Goal: Task Accomplishment & Management: Complete application form

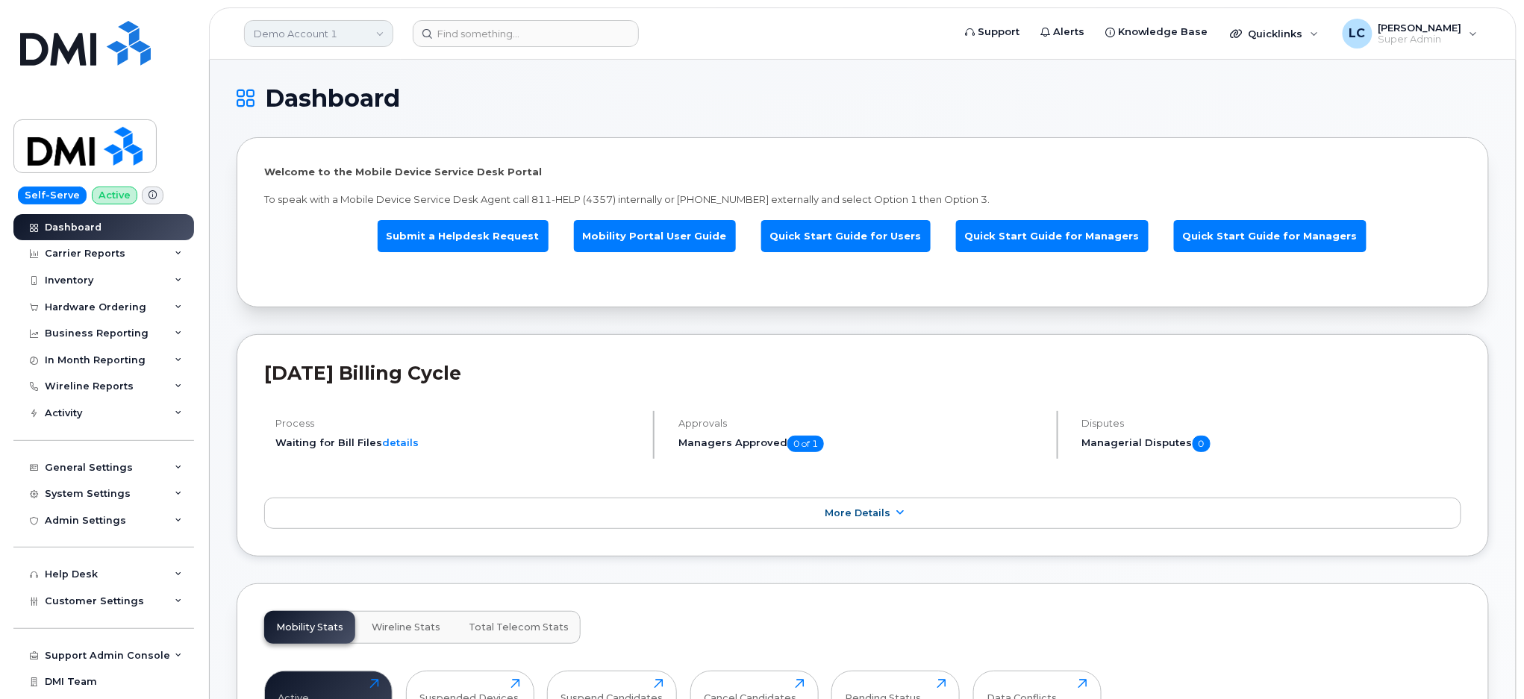
click at [346, 31] on link "Demo Account 1" at bounding box center [318, 33] width 149 height 27
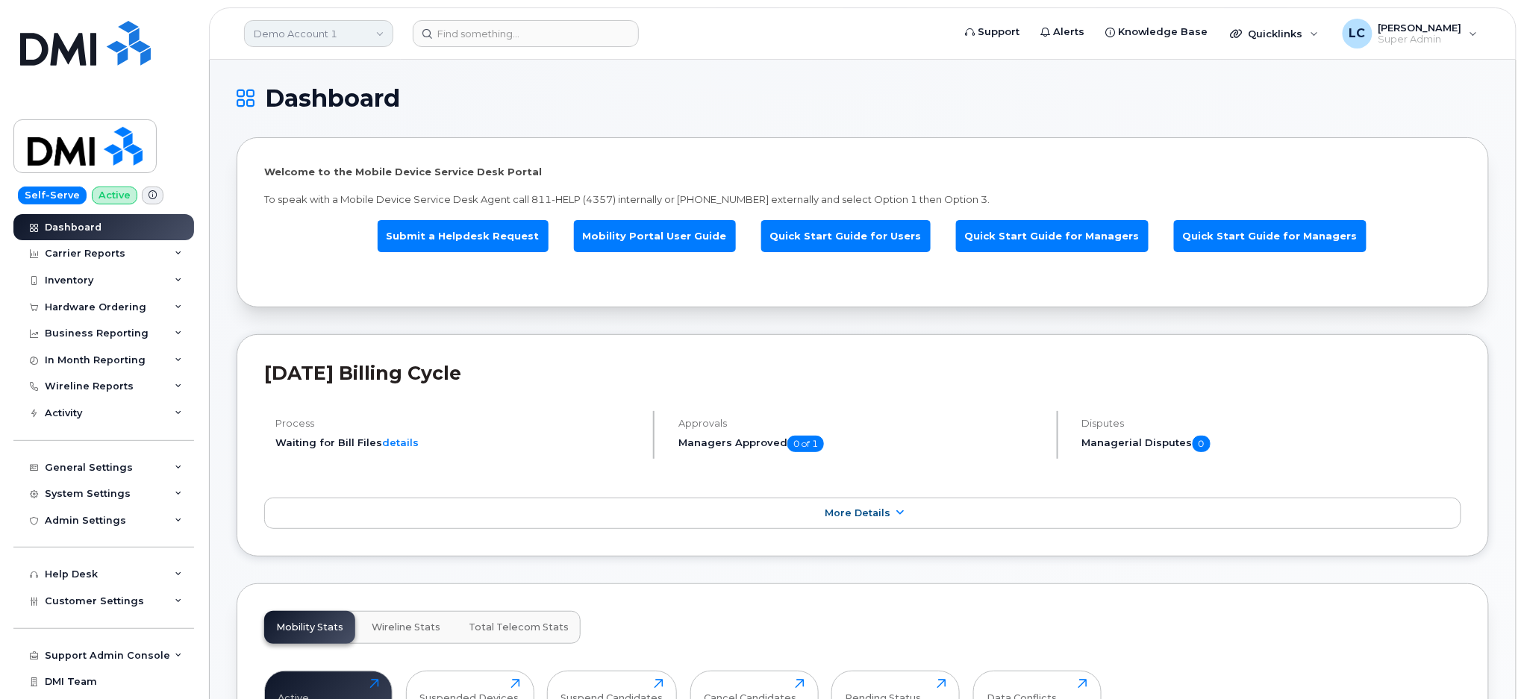
click at [297, 39] on link "Demo Account 1" at bounding box center [318, 33] width 149 height 27
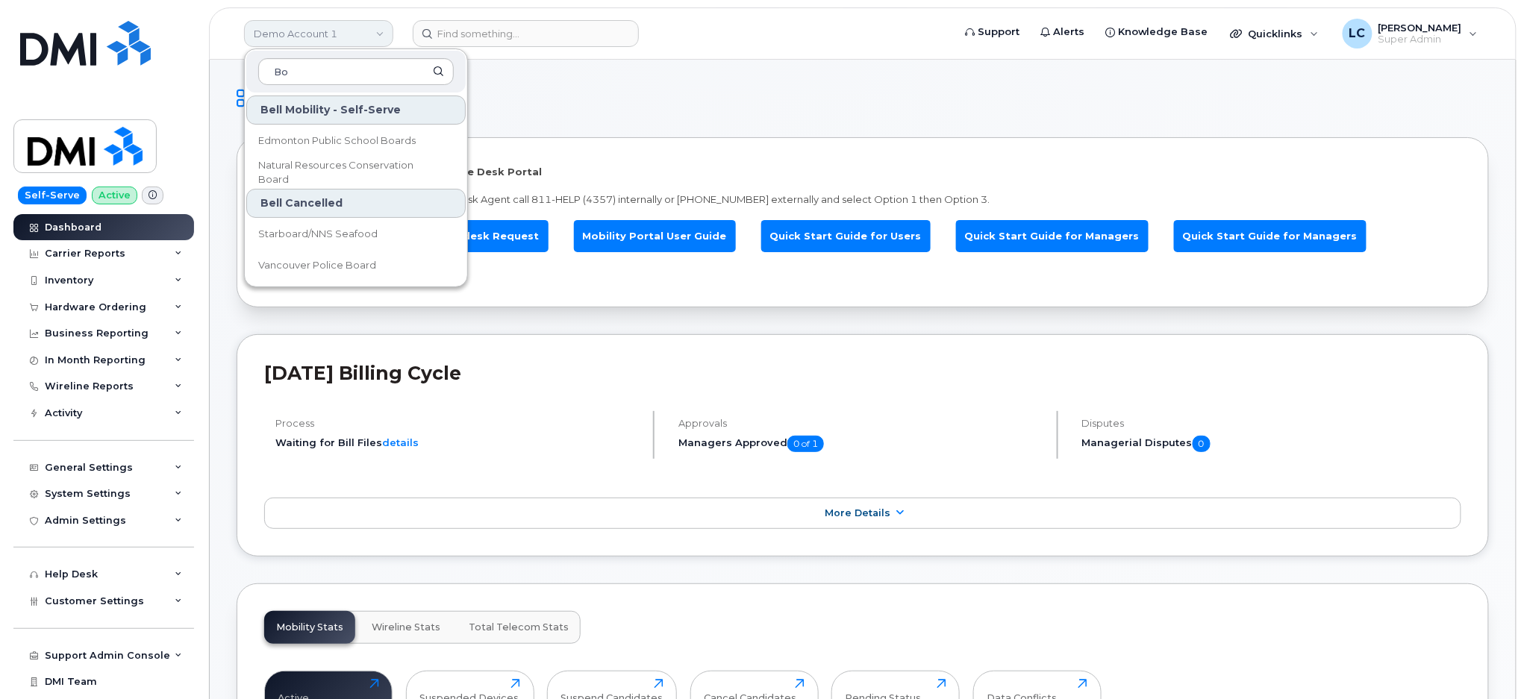
type input "B"
click at [125, 661] on div "Support Admin Console" at bounding box center [107, 656] width 125 height 12
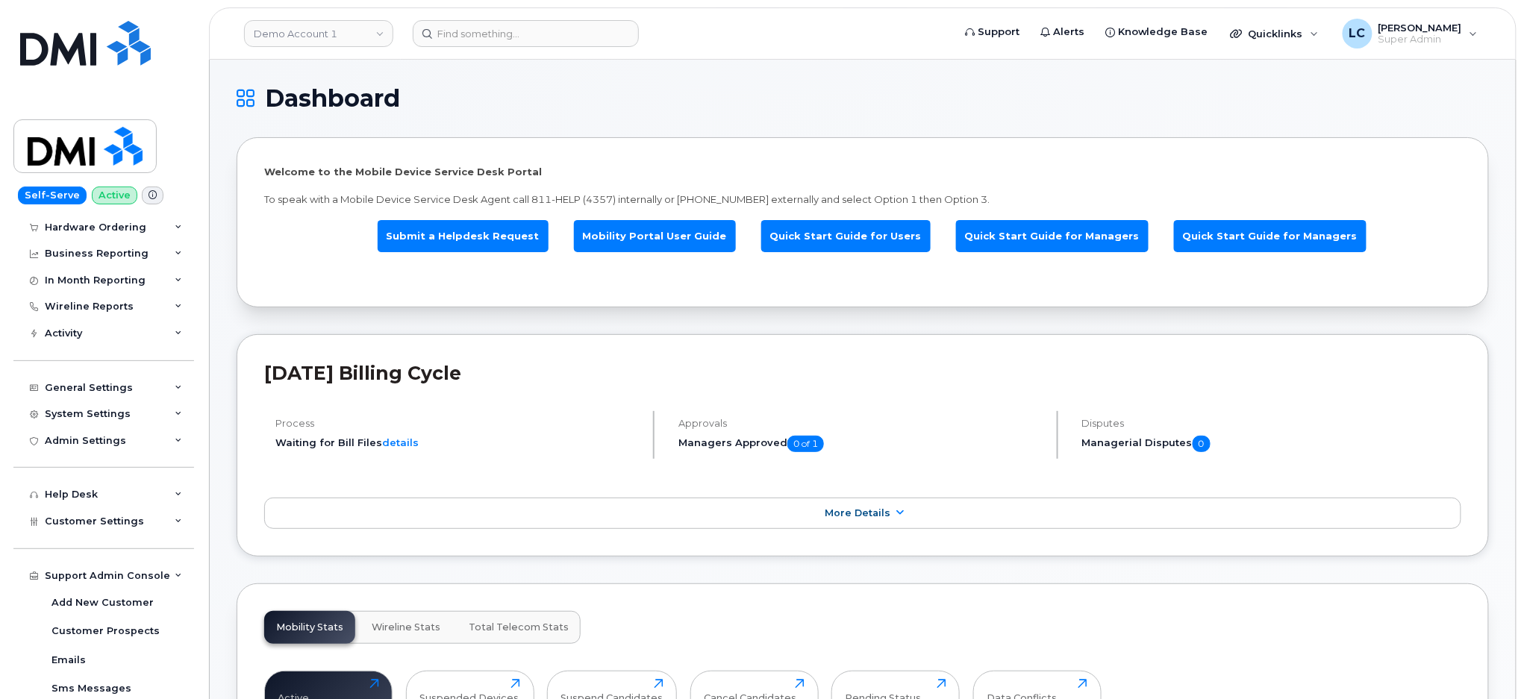
scroll to position [299, 0]
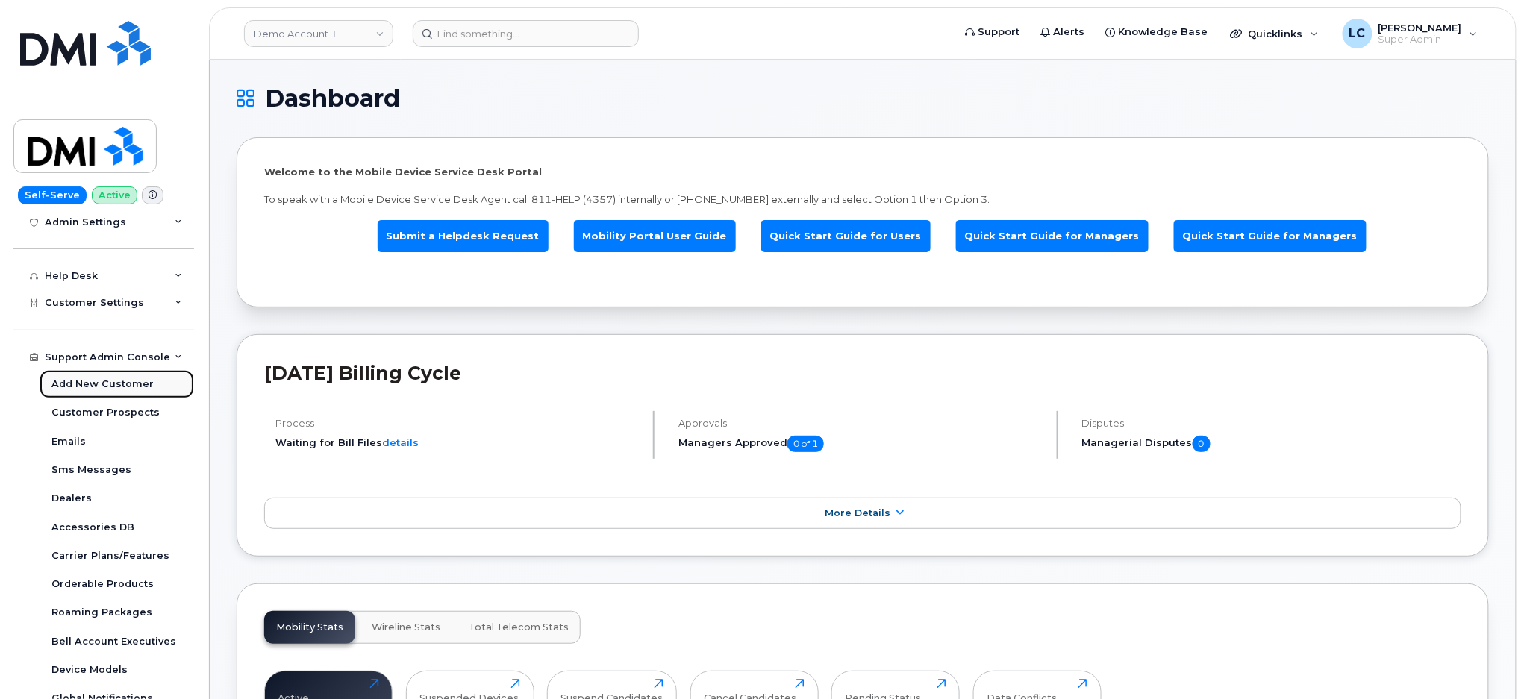
click at [118, 381] on div "Add New Customer" at bounding box center [102, 384] width 102 height 13
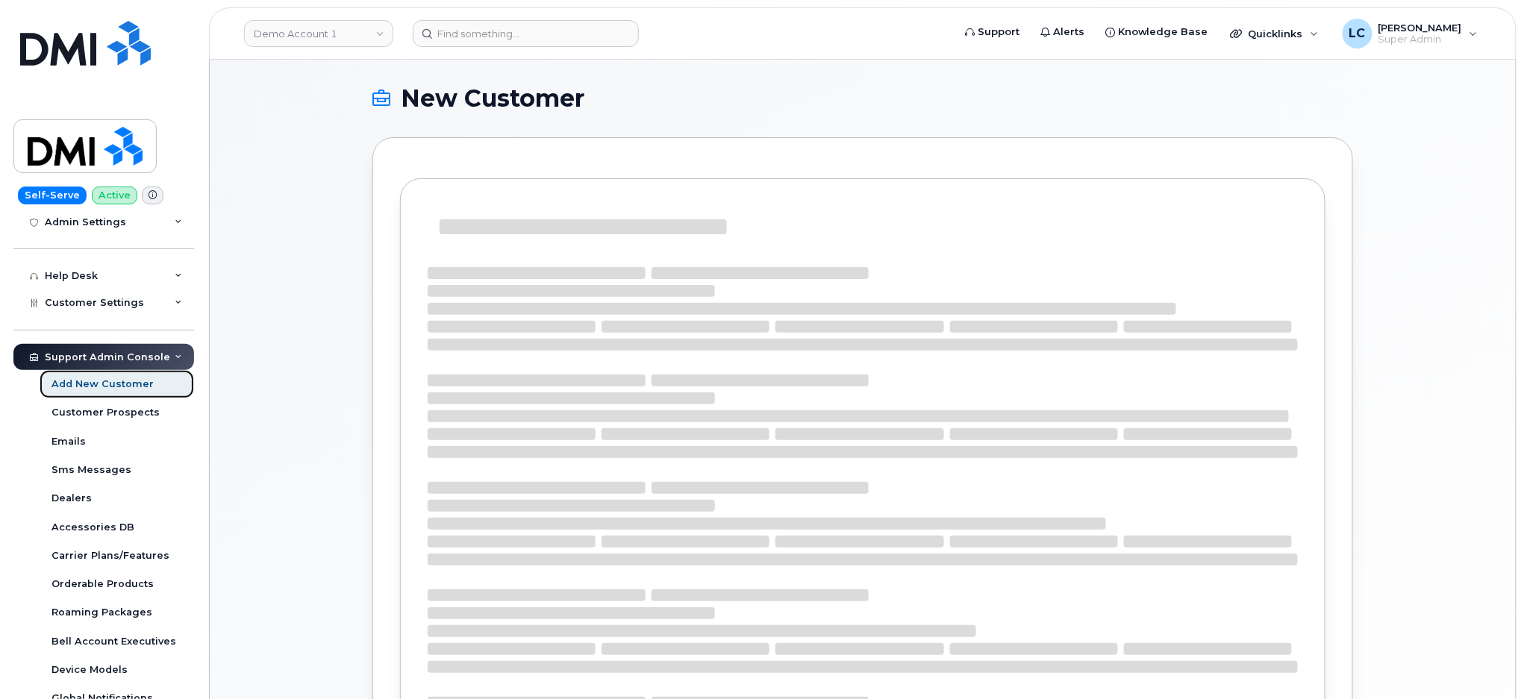
select select
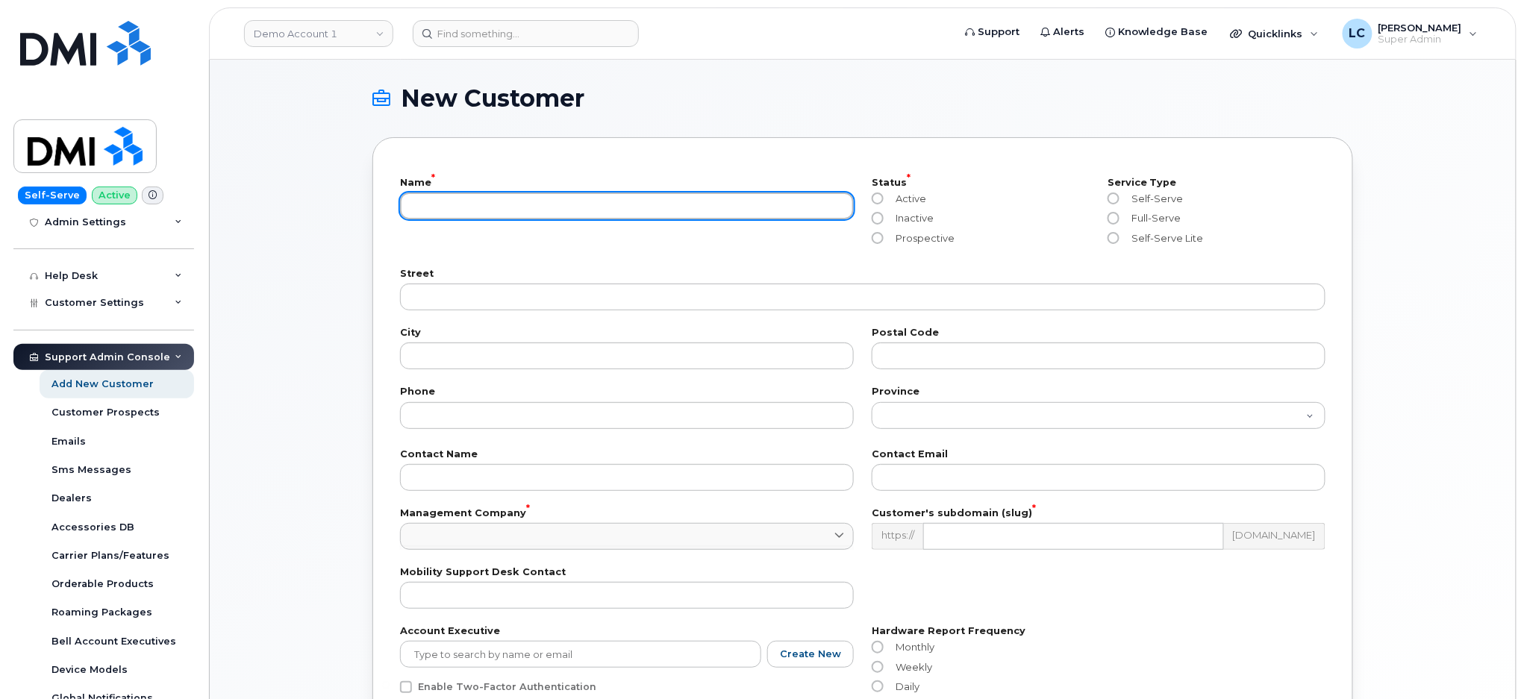
click at [611, 199] on input "text" at bounding box center [627, 206] width 454 height 27
type input "The Board of Governors Of [GEOGRAPHIC_DATA]"
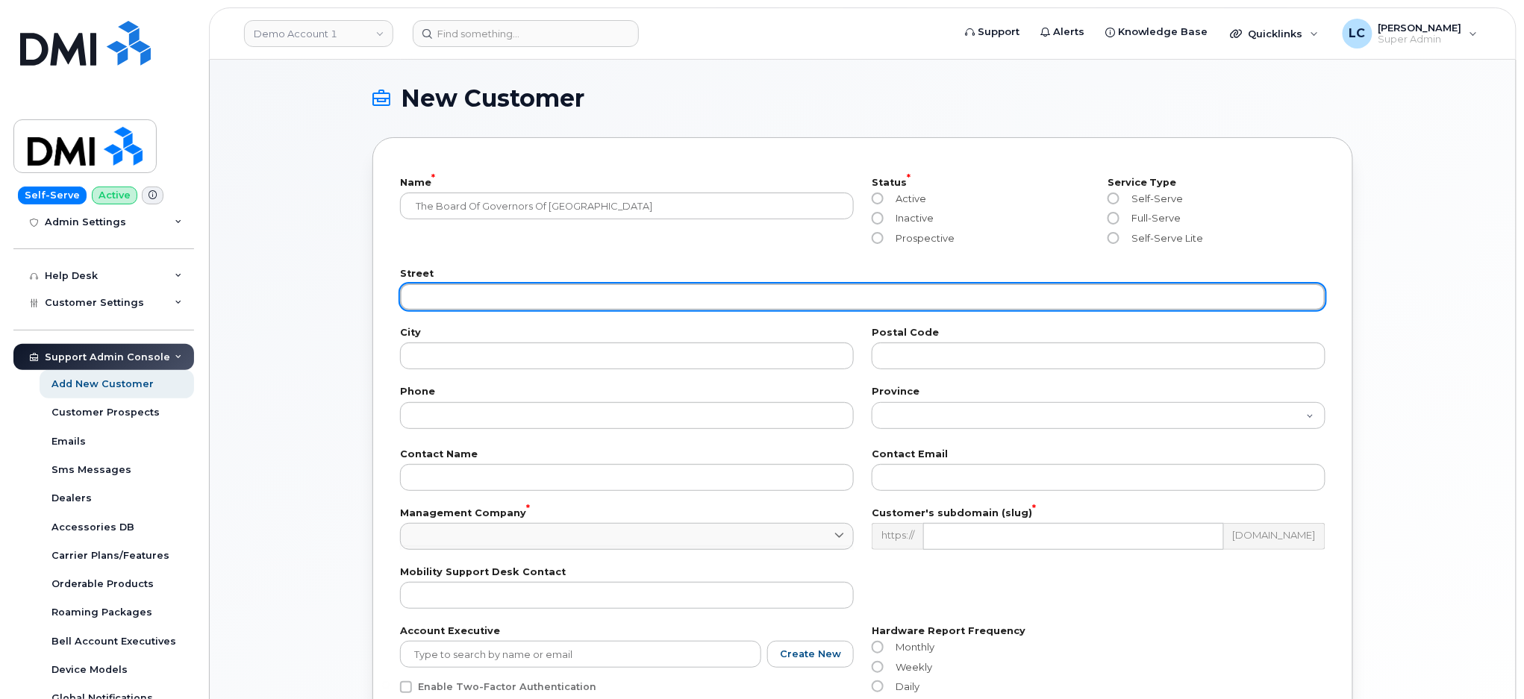
click at [608, 294] on input "text" at bounding box center [862, 297] width 925 height 27
paste input "[STREET_ADDRESS]"
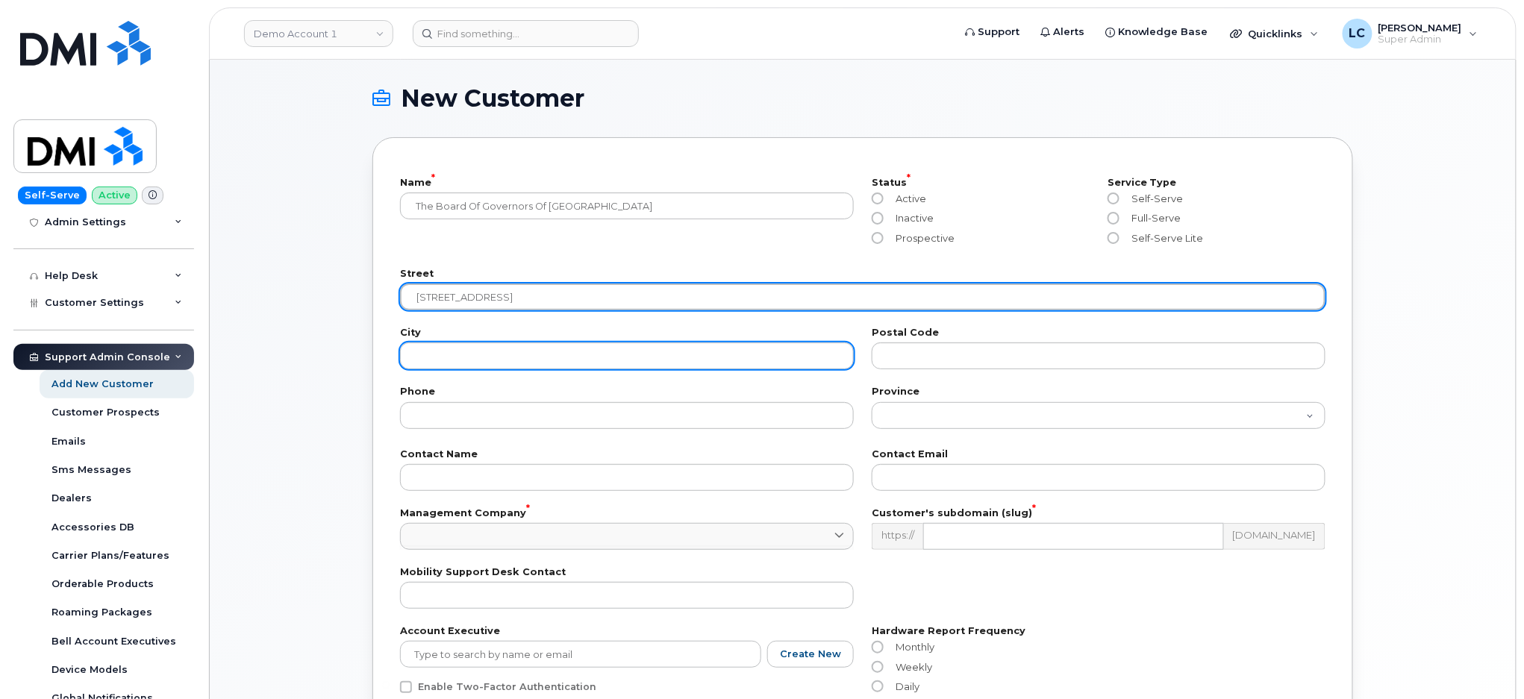
type input "[STREET_ADDRESS]"
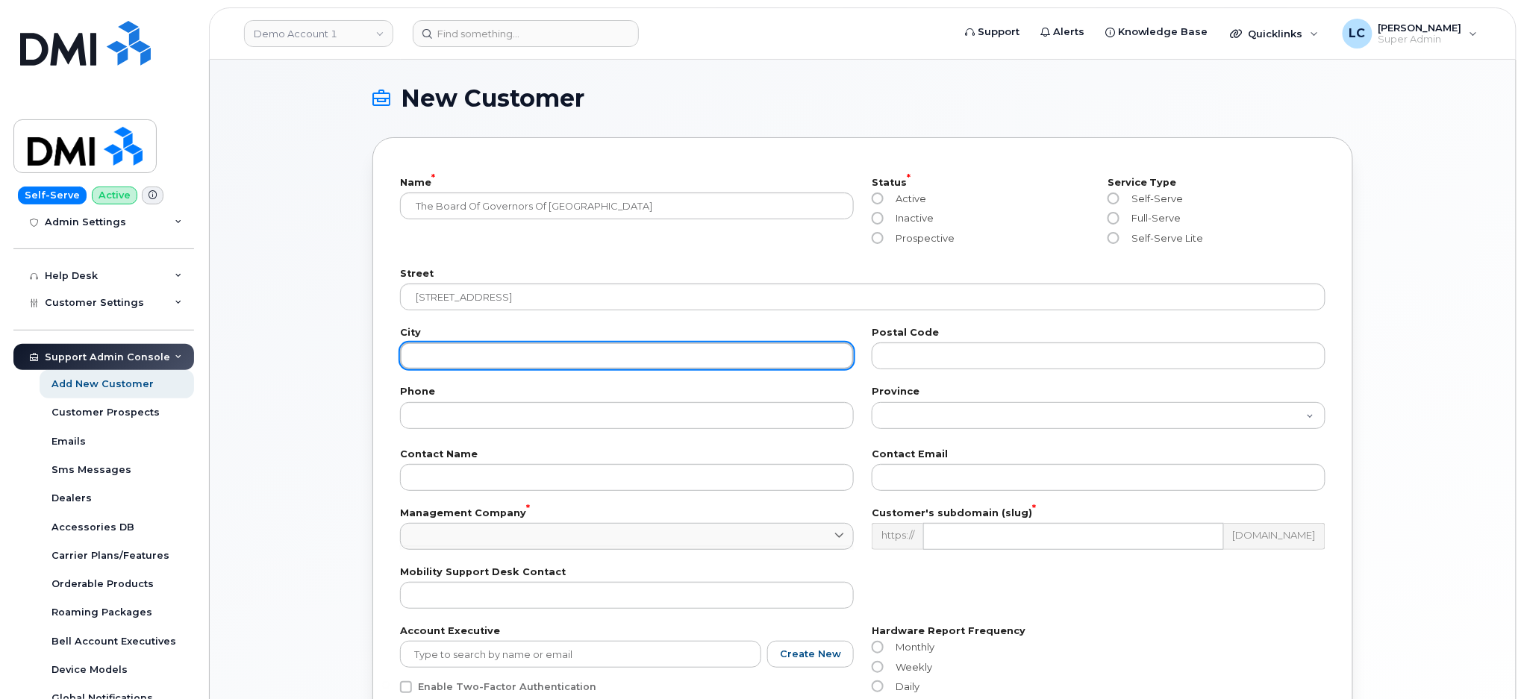
click at [498, 346] on input "text" at bounding box center [627, 356] width 454 height 27
type input "[GEOGRAPHIC_DATA]"
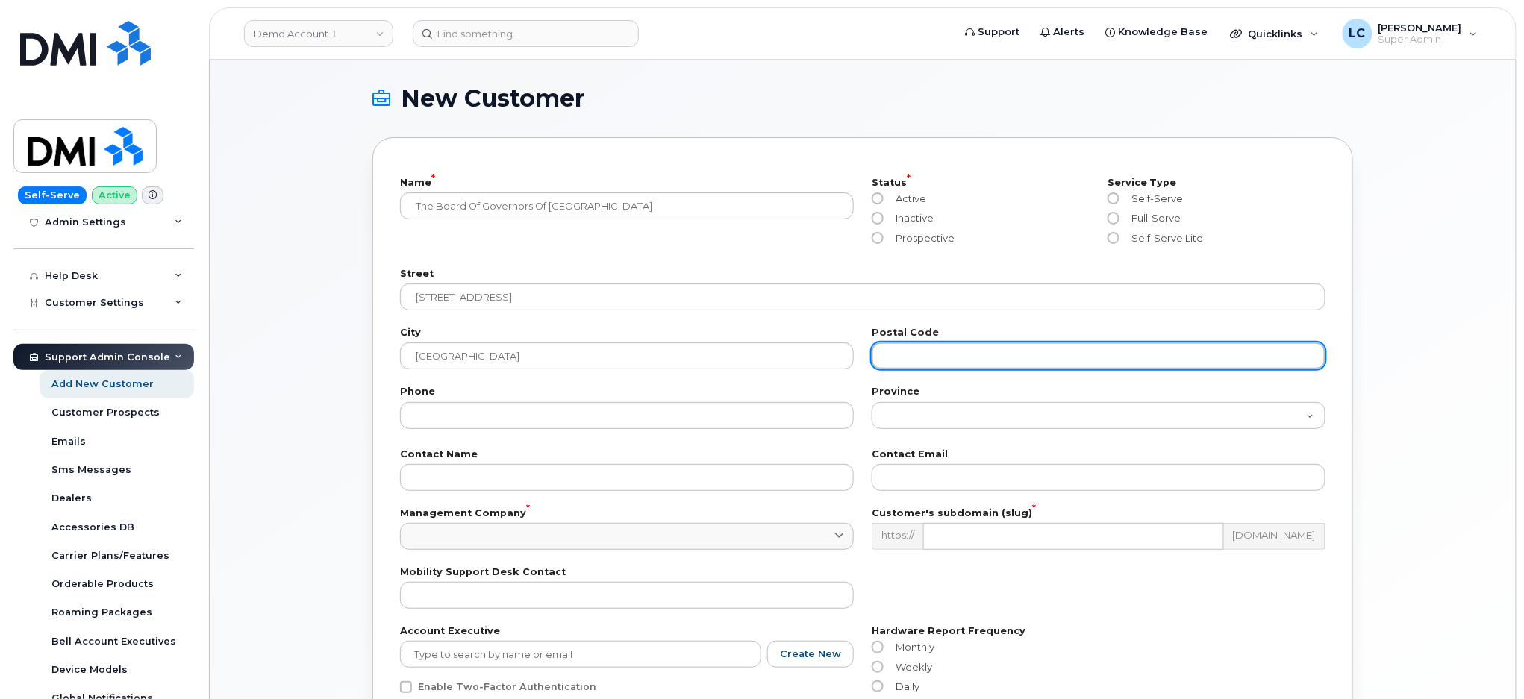
click at [965, 355] on input "text" at bounding box center [1099, 356] width 454 height 27
paste input "T3E 6K6"
type input "T3E 6K6"
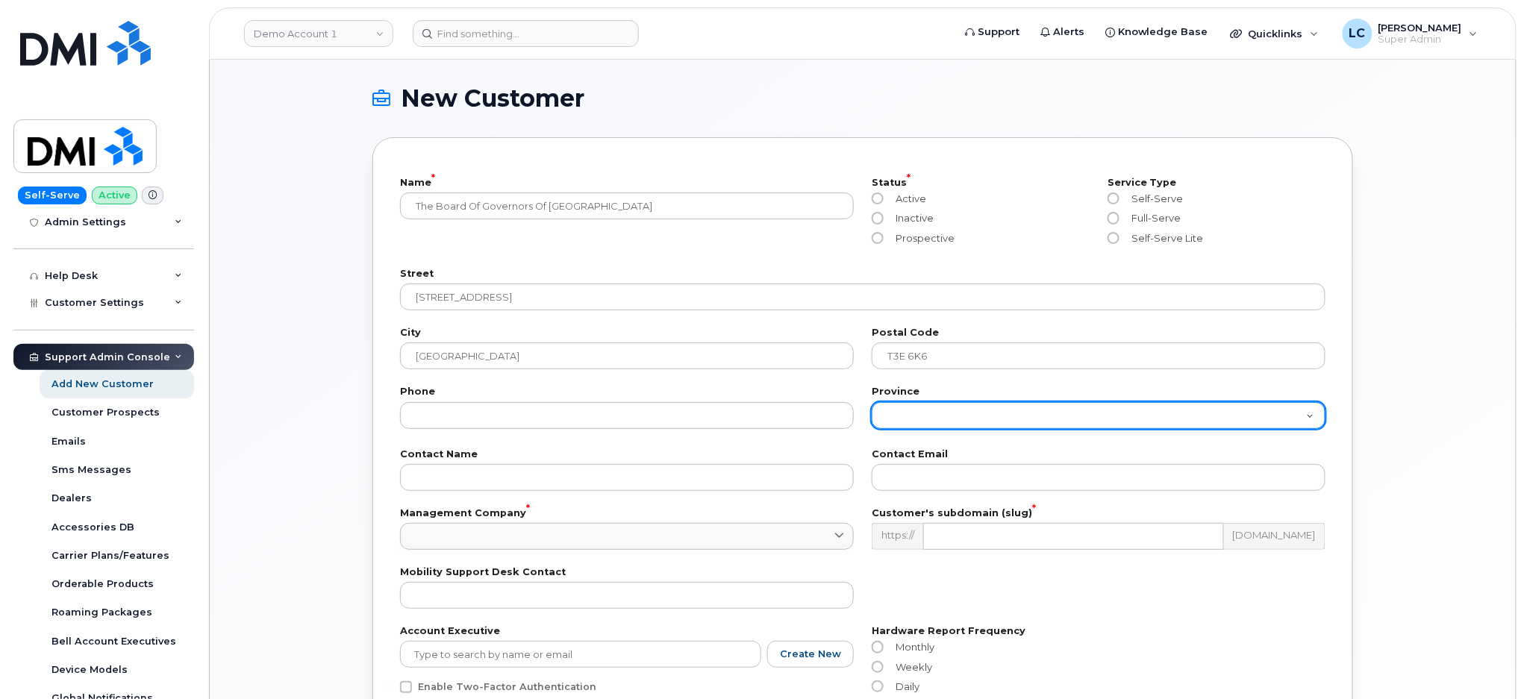
click at [893, 413] on select "Alberta British Columbia Manitoba New Brunswick Newfoundland Northwest Territor…" at bounding box center [1099, 415] width 454 height 27
select select "[GEOGRAPHIC_DATA]"
click at [872, 402] on select "Alberta British Columbia Manitoba New Brunswick Newfoundland Northwest Territor…" at bounding box center [1099, 415] width 454 height 27
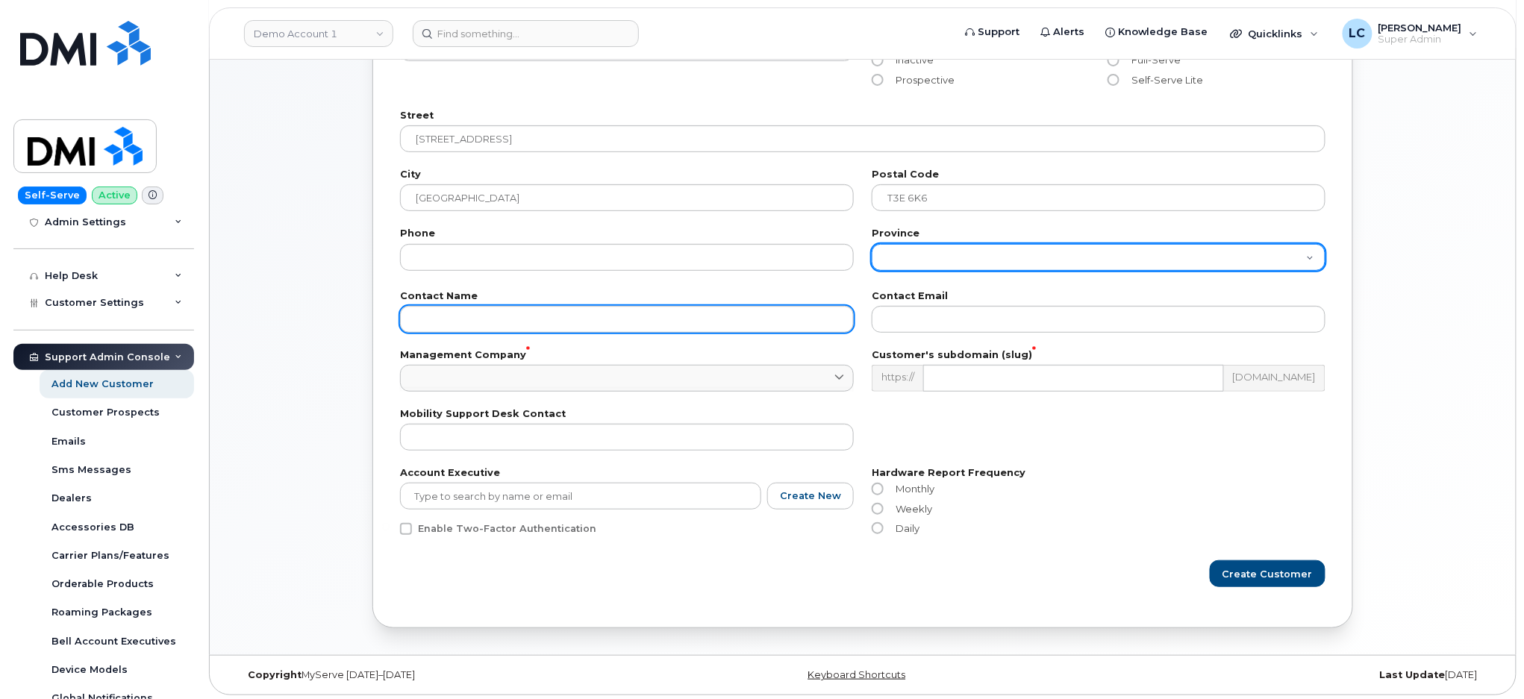
scroll to position [161, 0]
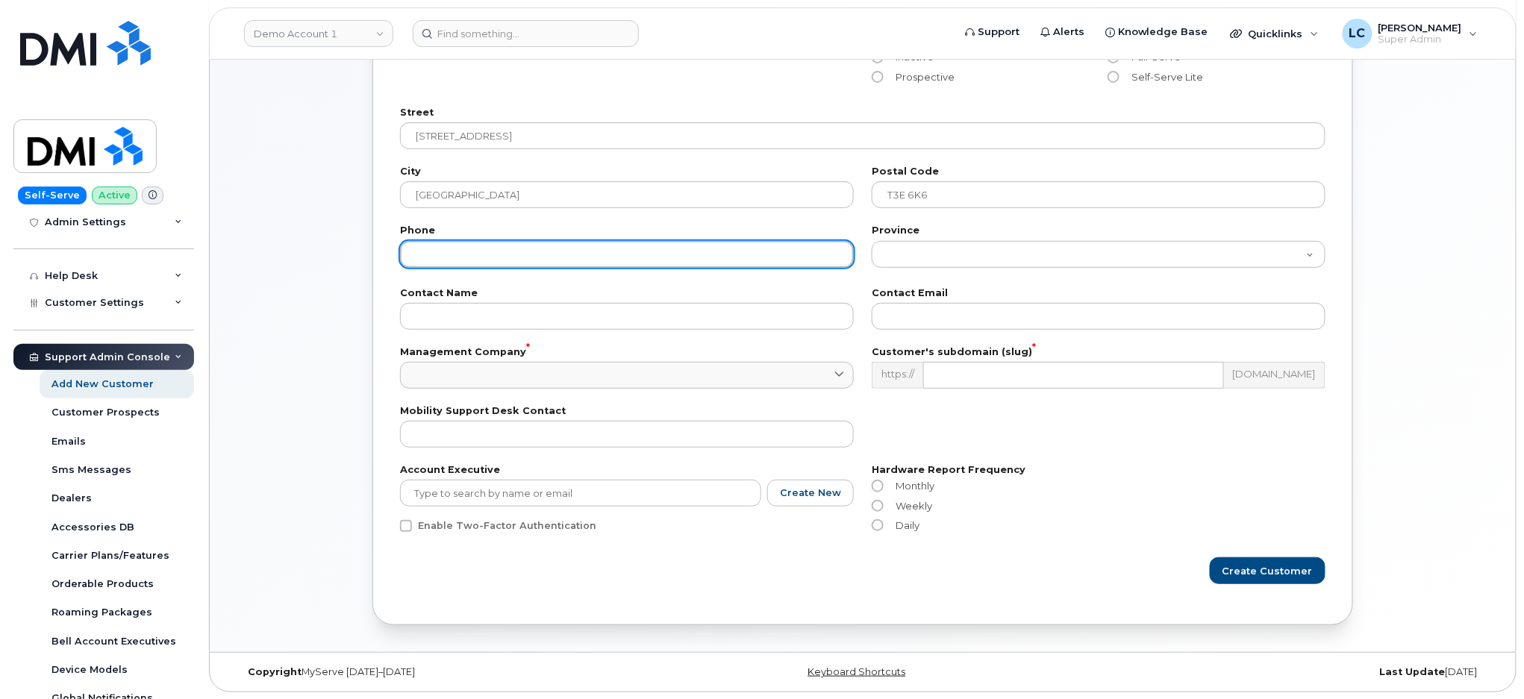
click at [566, 251] on input "tel" at bounding box center [627, 254] width 454 height 27
click at [525, 252] on input "tel" at bounding box center [627, 254] width 454 height 27
paste input "(403) 440-6466"
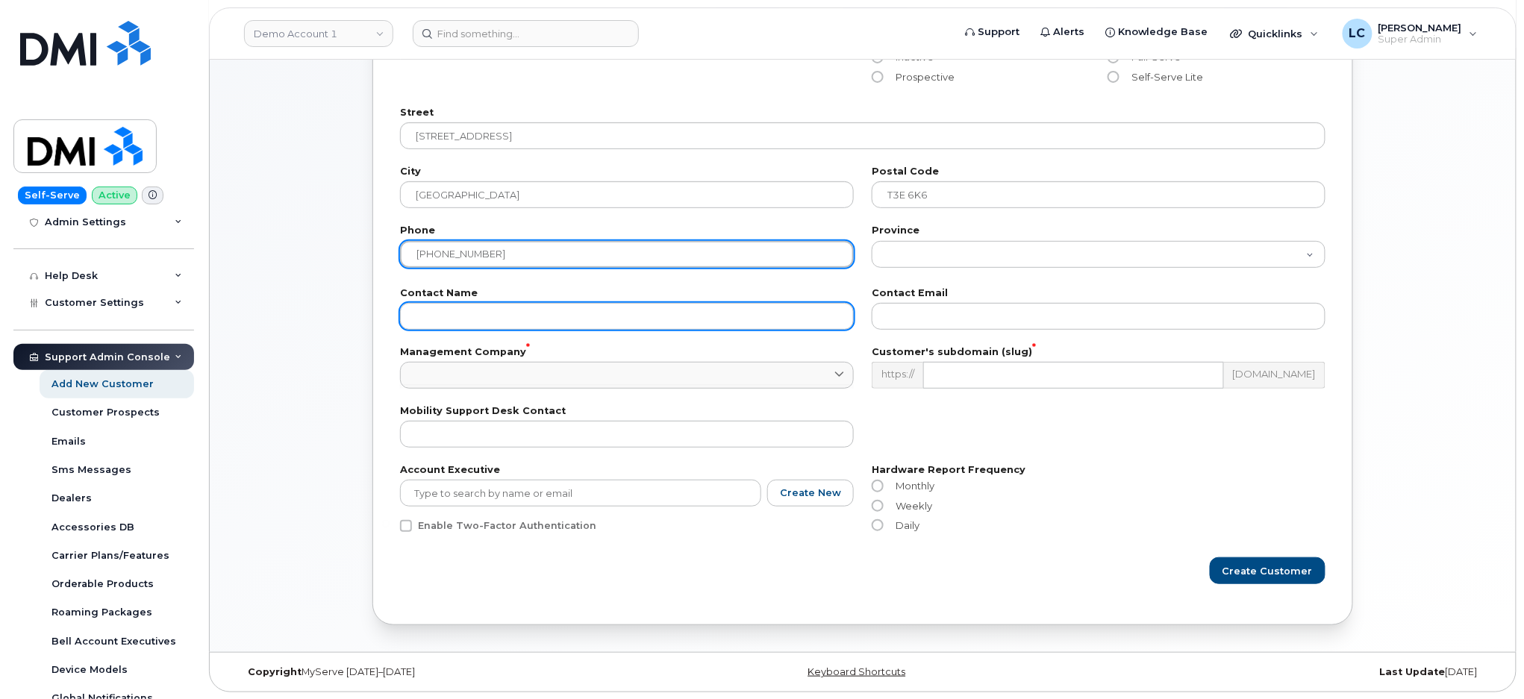
type input "(403) 440-6466"
click at [581, 320] on input "text" at bounding box center [627, 316] width 454 height 27
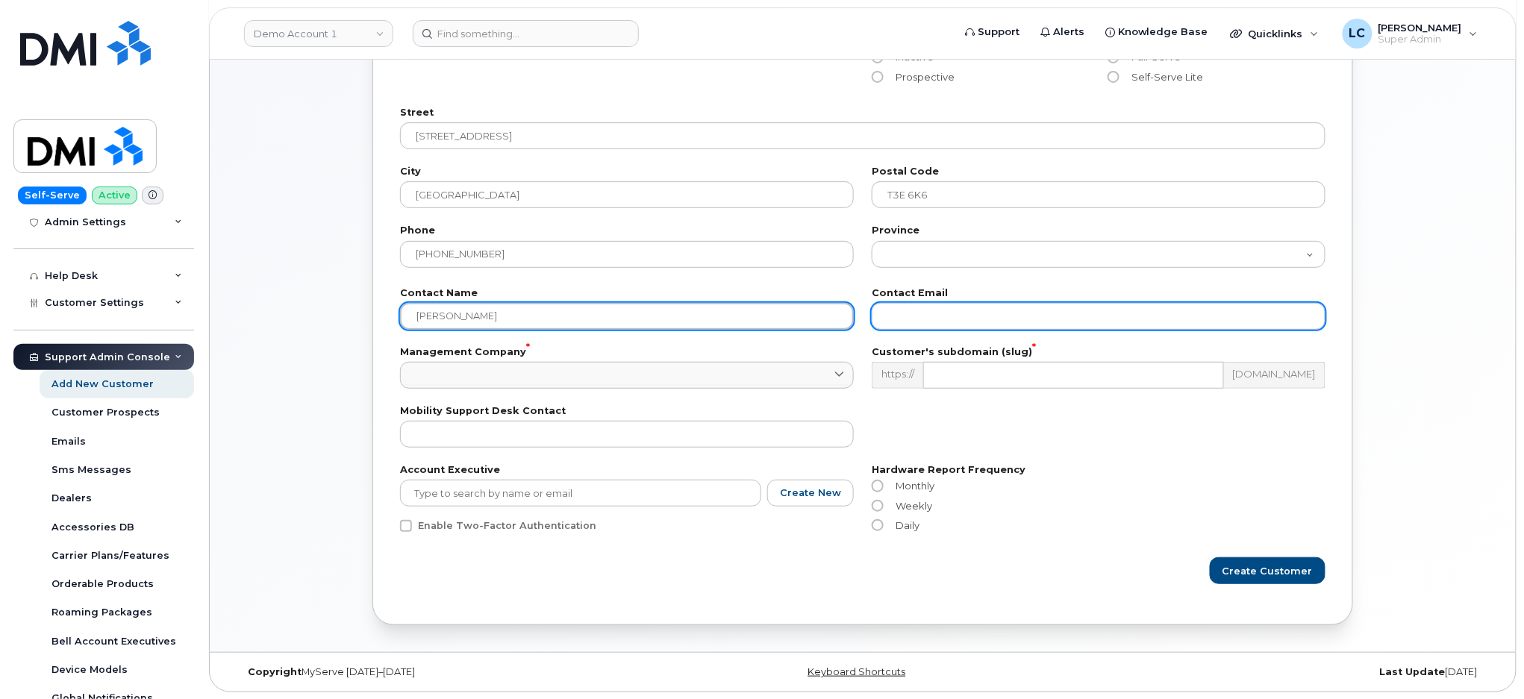
type input "Sarah Watson"
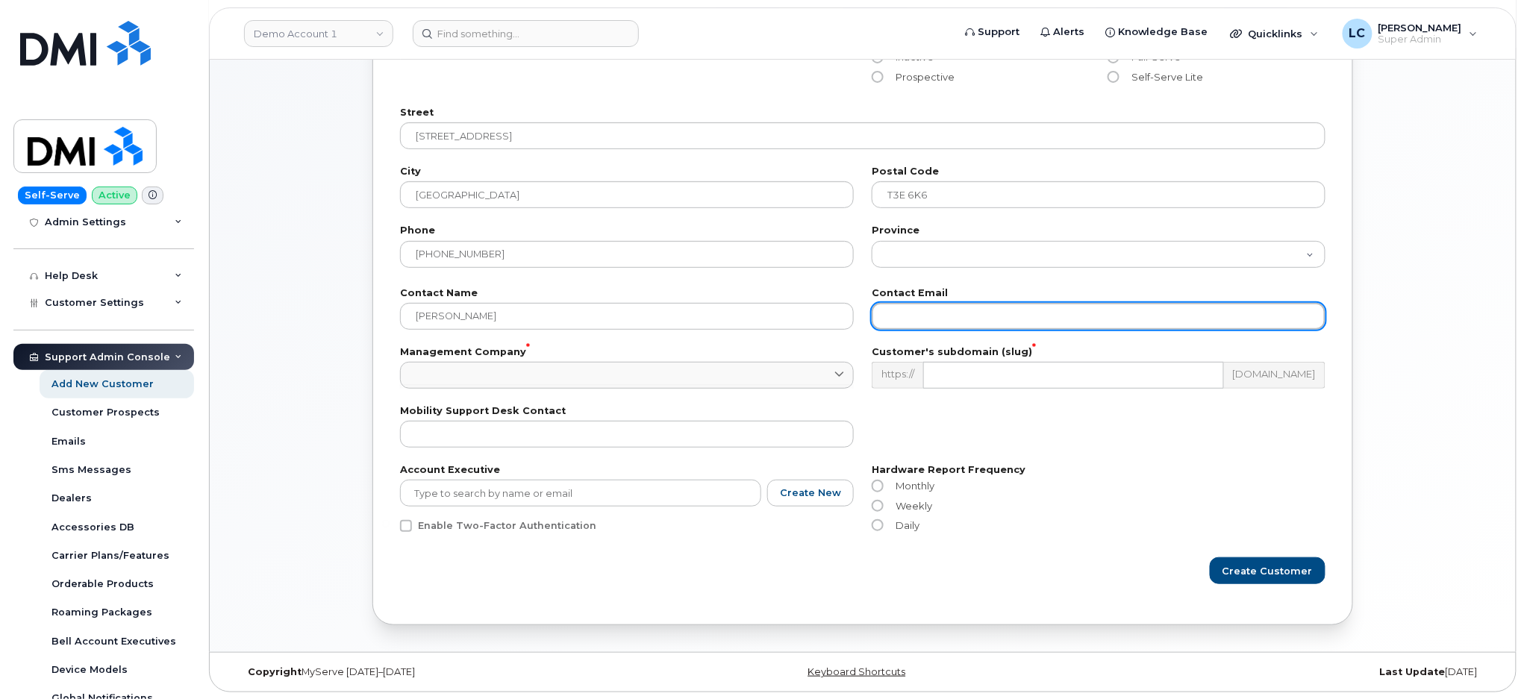
click at [937, 326] on input "email" at bounding box center [1099, 316] width 454 height 27
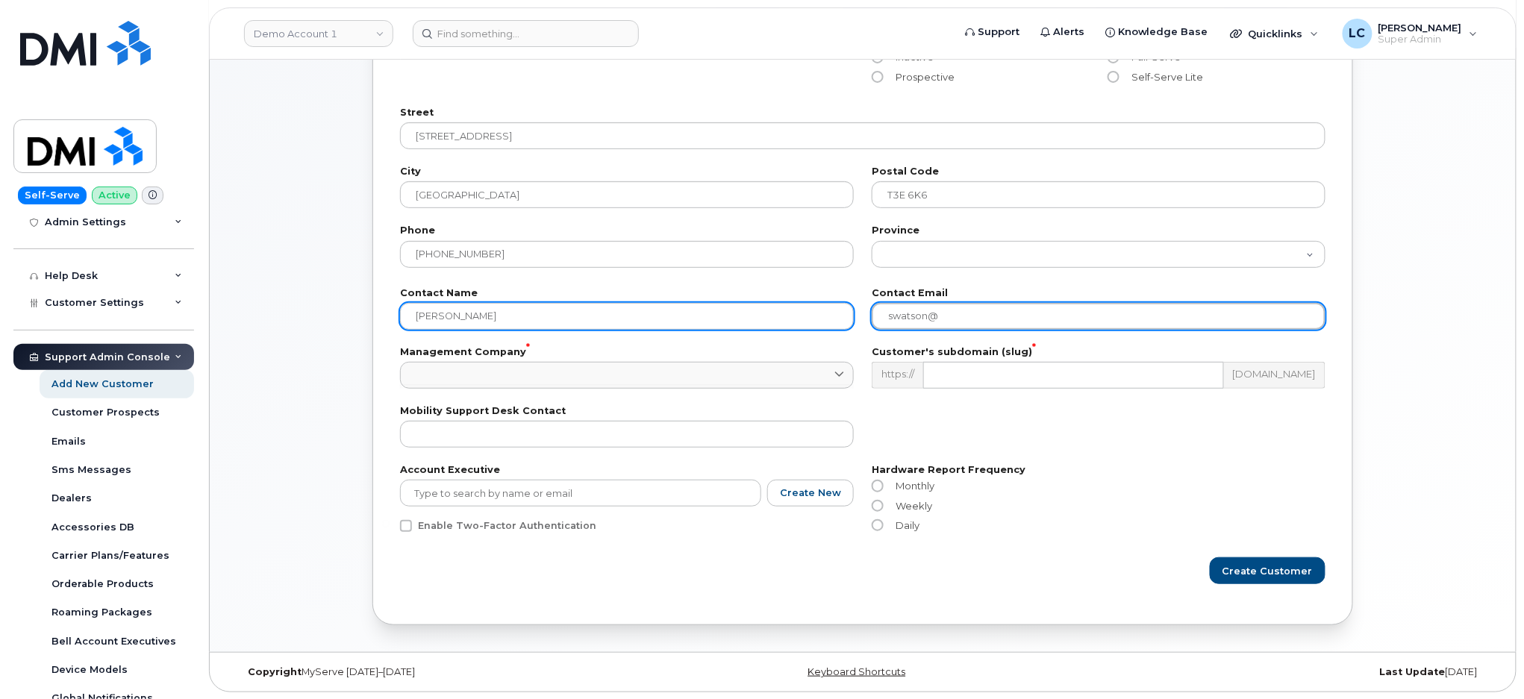
drag, startPoint x: 1015, startPoint y: 310, endPoint x: 798, endPoint y: 313, distance: 217.2
click at [798, 313] on div "Contact Name Sarah Watson Contact Email swatson@" at bounding box center [862, 309] width 943 height 59
paste input "mtroyal.ca"
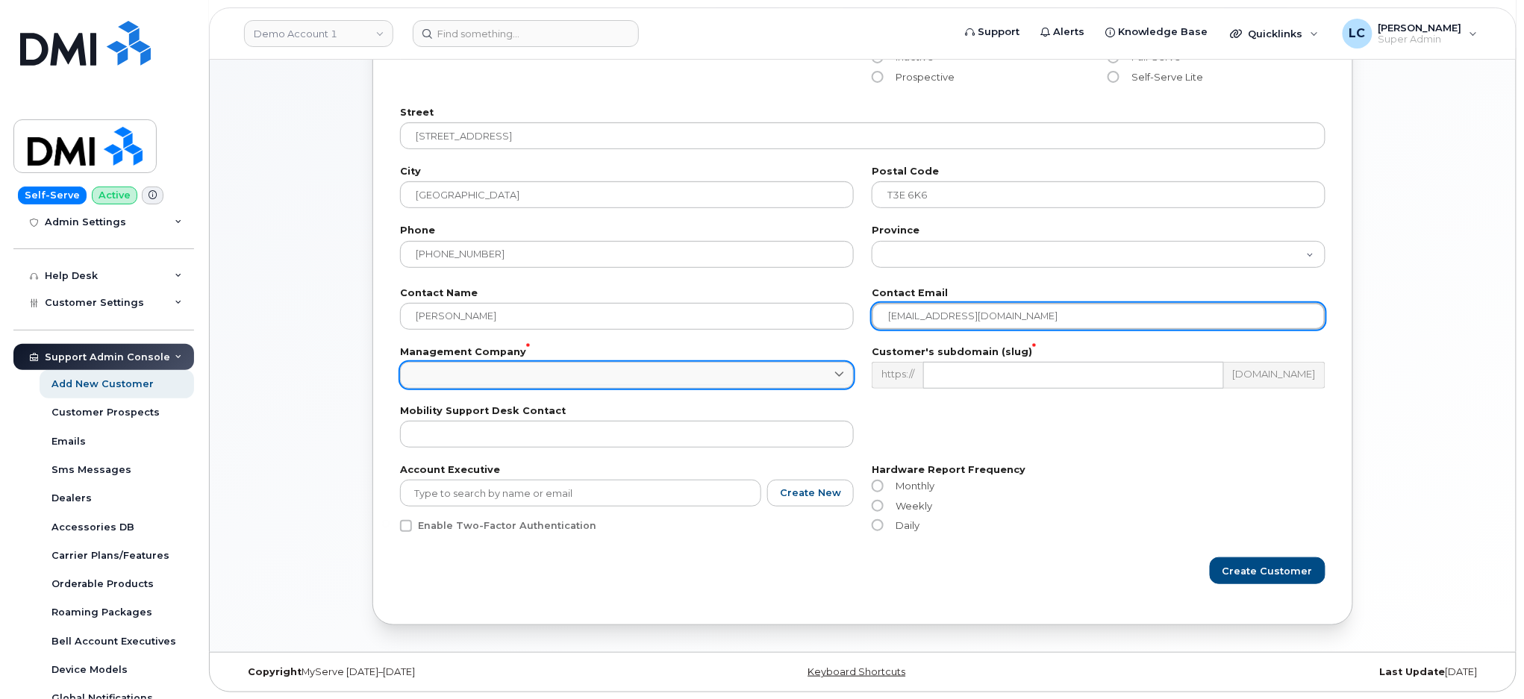
type input "swatson@mtroyal.ca"
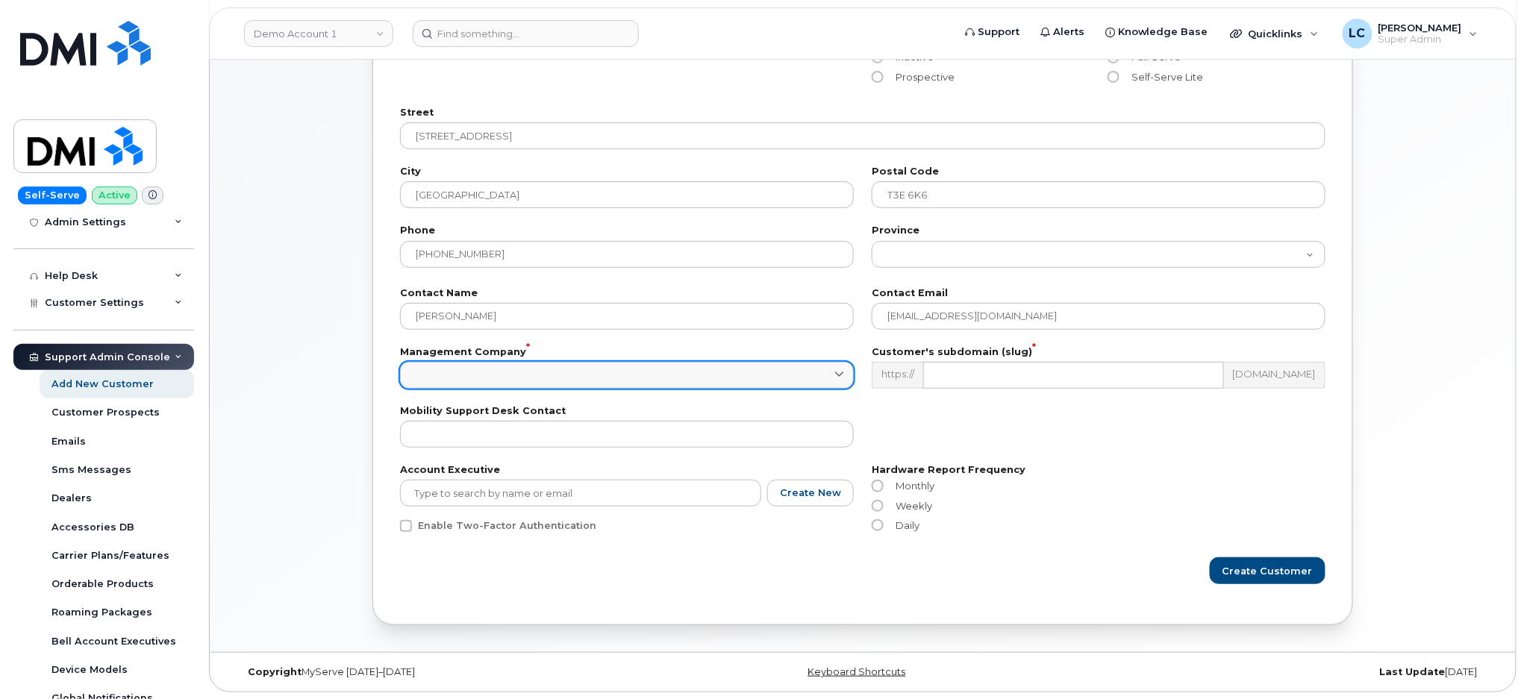
click at [636, 375] on link at bounding box center [627, 375] width 454 height 27
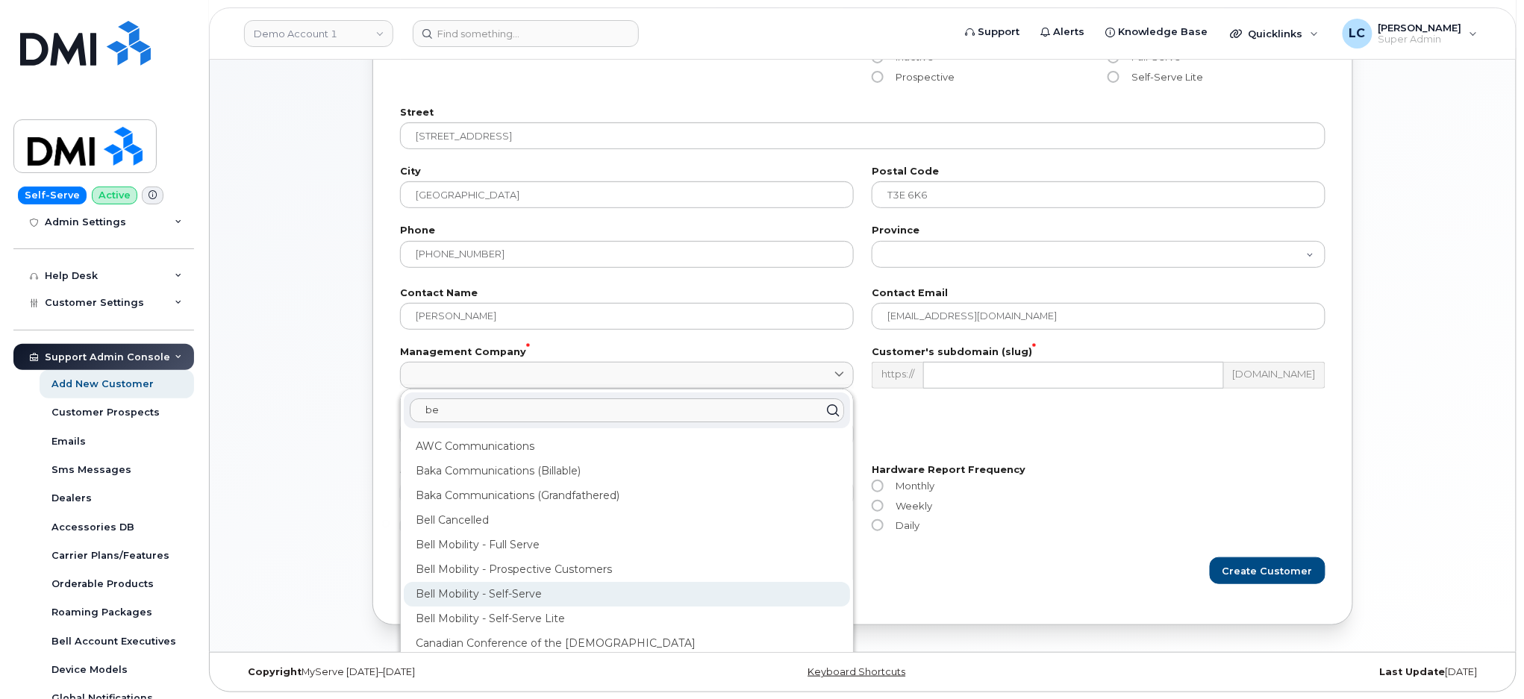
type input "be"
click at [543, 605] on div "Bell Mobility - Self-Serve" at bounding box center [627, 594] width 446 height 25
type input "39"
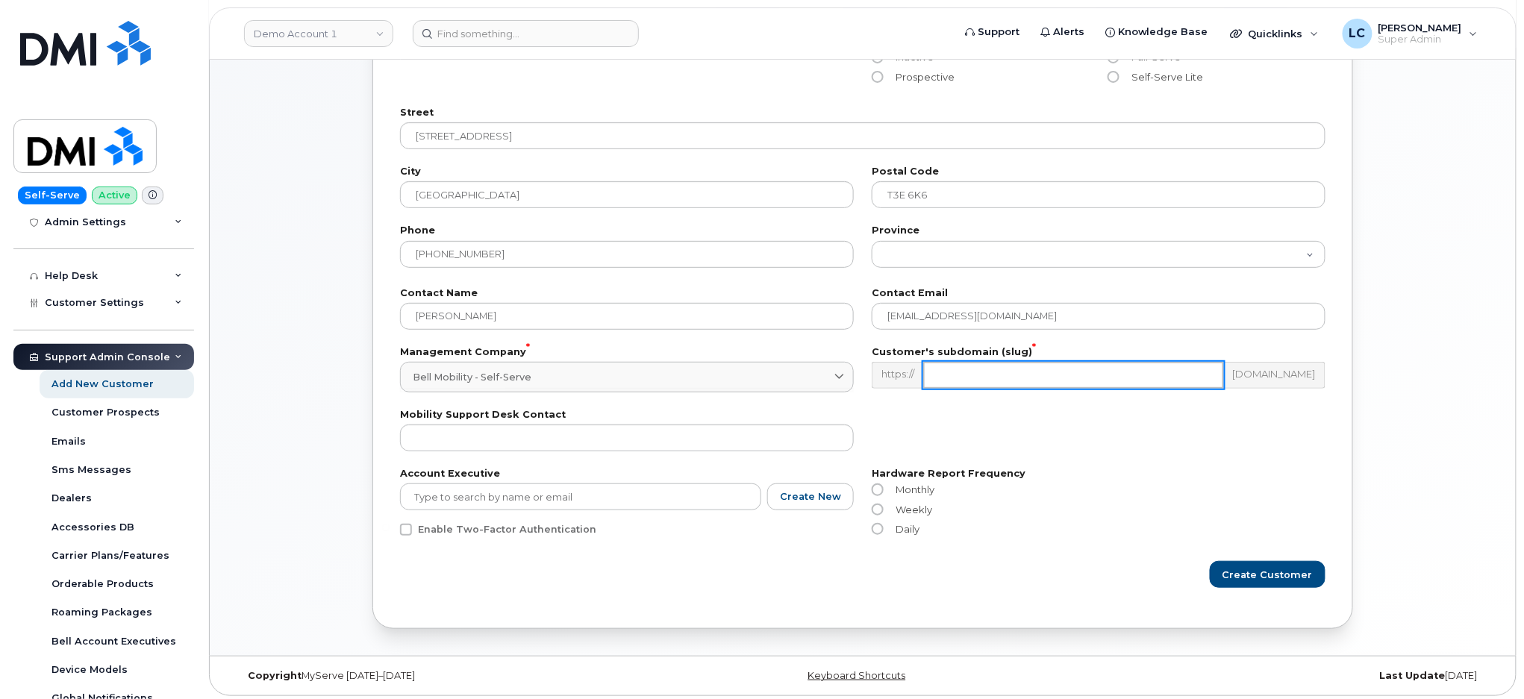
click at [996, 363] on input "text" at bounding box center [1073, 375] width 301 height 27
type input "mtroyal"
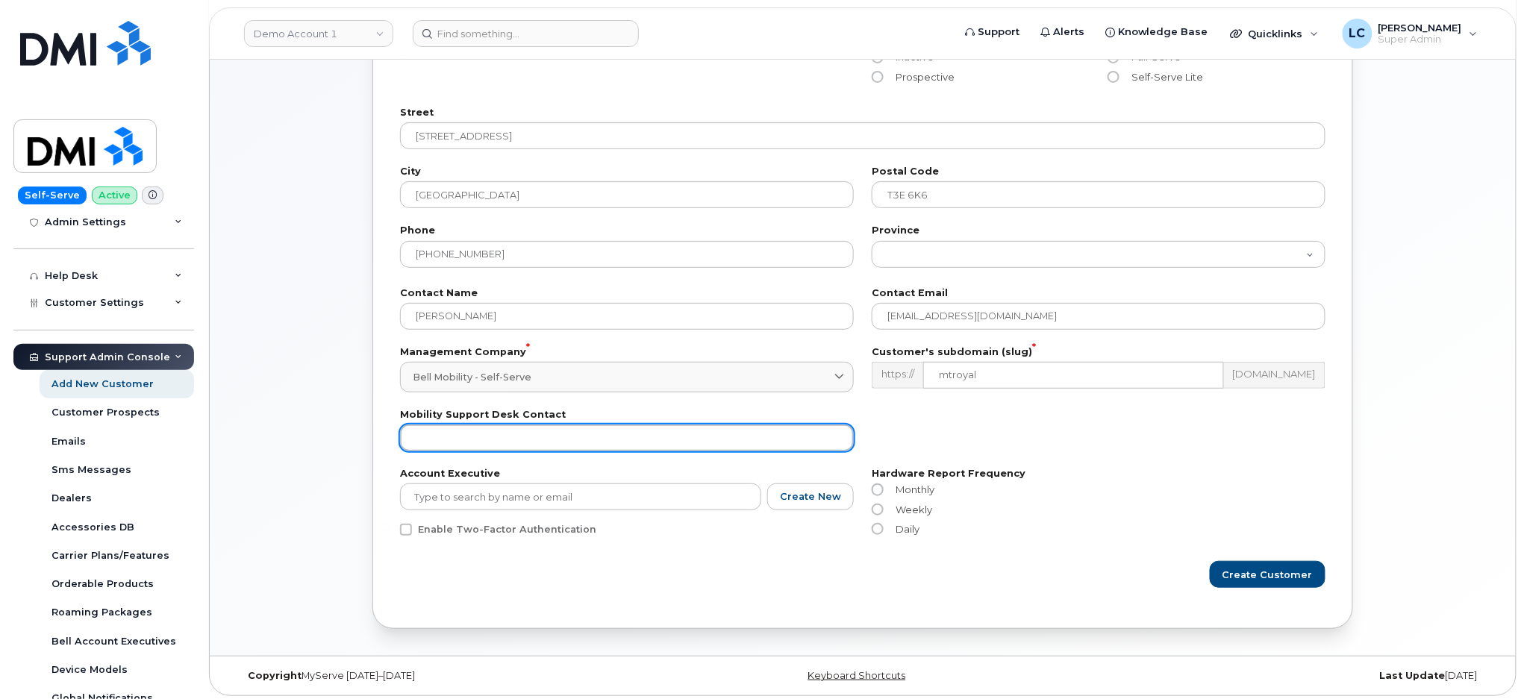
click at [700, 439] on input "text" at bounding box center [627, 438] width 454 height 27
type input "Jenine Wiley"
drag, startPoint x: 653, startPoint y: 439, endPoint x: 152, endPoint y: 419, distance: 501.9
click at [210, 419] on div "Demo Account 1 Support Alerts Knowledge Base Quicklinks Suspend / Cancel Device…" at bounding box center [863, 277] width 1306 height 758
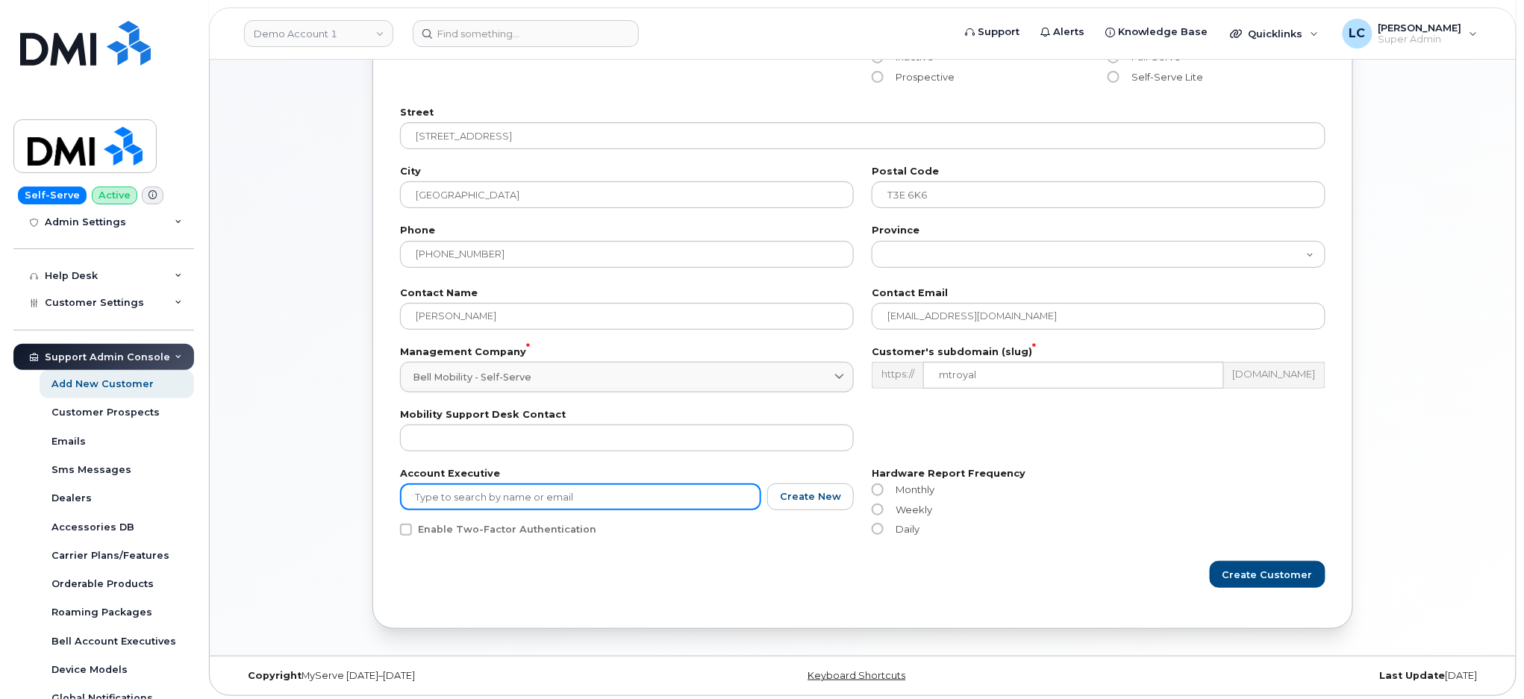
click at [493, 500] on input "text" at bounding box center [580, 497] width 361 height 27
paste input "Jenine Wiley"
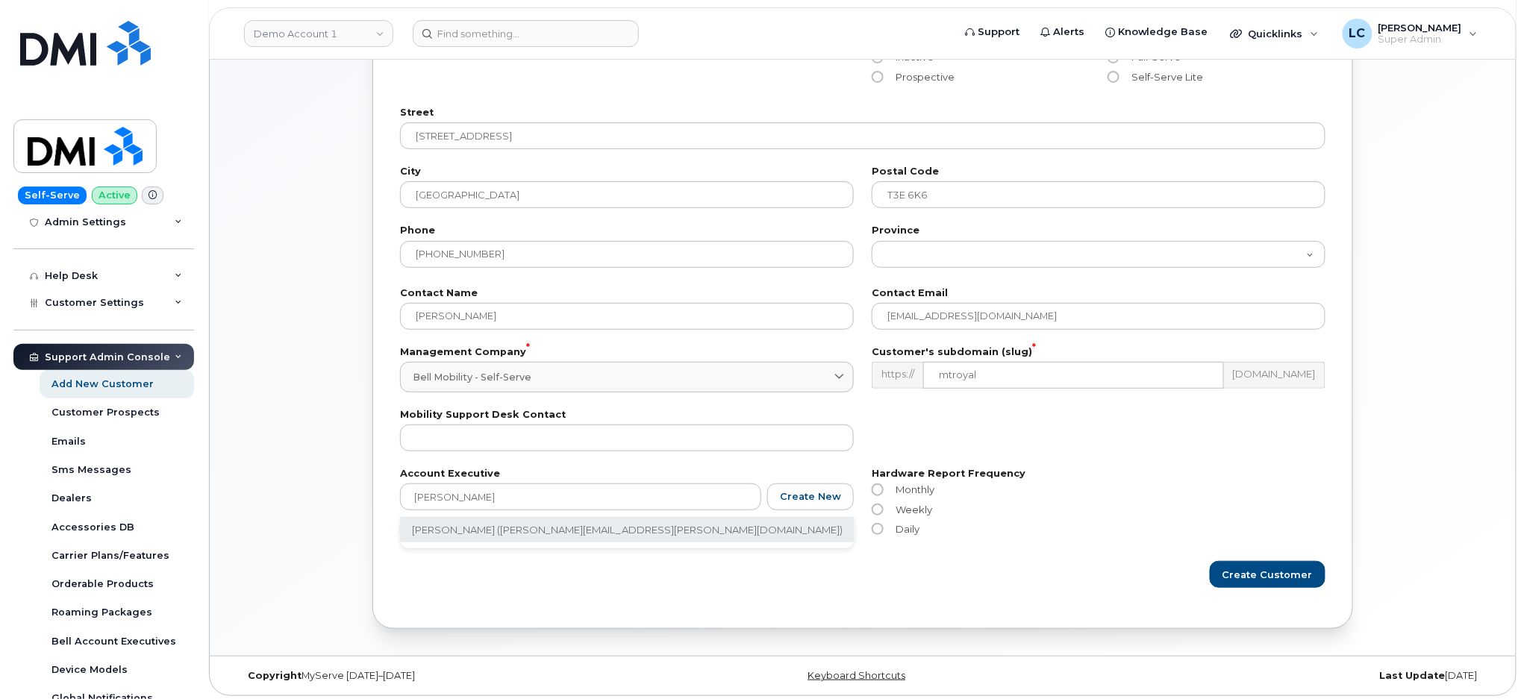
click at [557, 525] on li "Jenine Wiley (Jenine.Wiley@Bell.ca)" at bounding box center [627, 530] width 455 height 26
type input "Jenine Wiley (Jenine.Wiley@Bell.ca)"
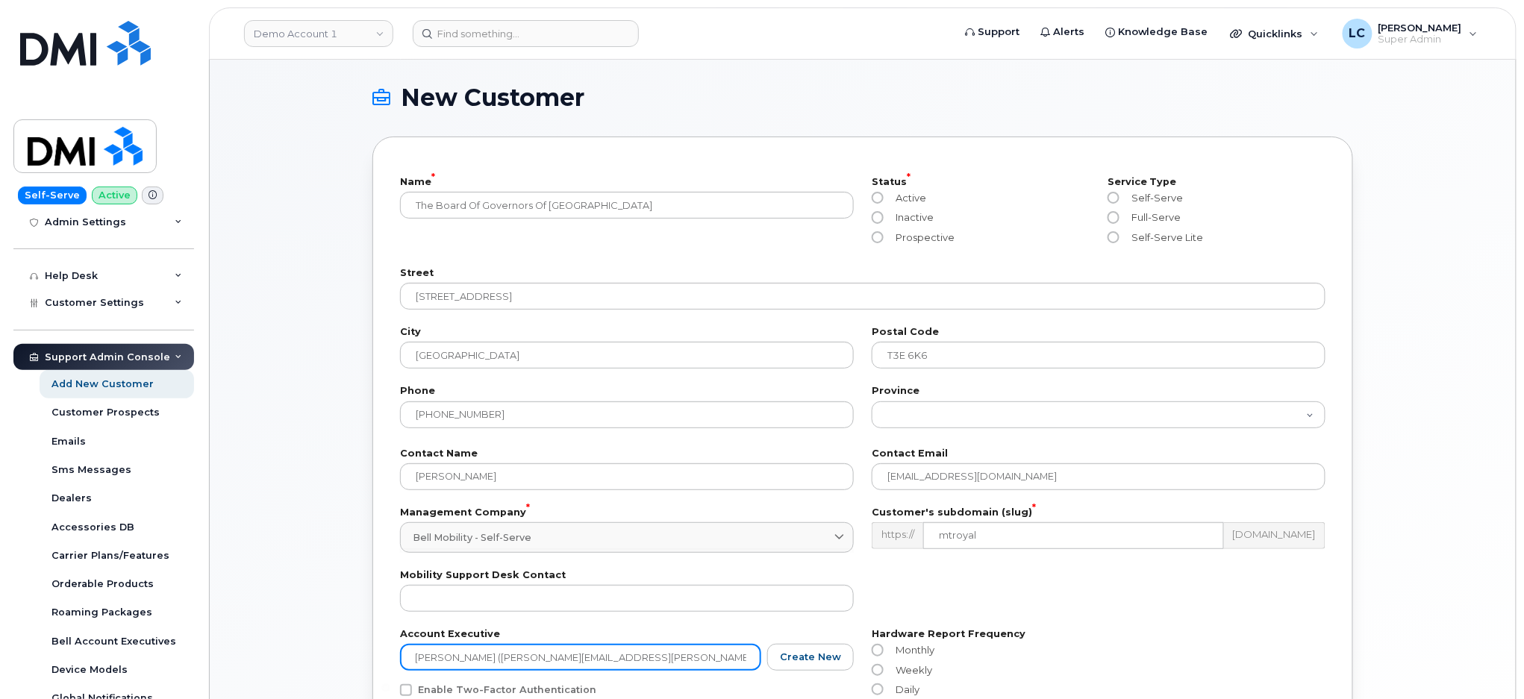
scroll to position [0, 0]
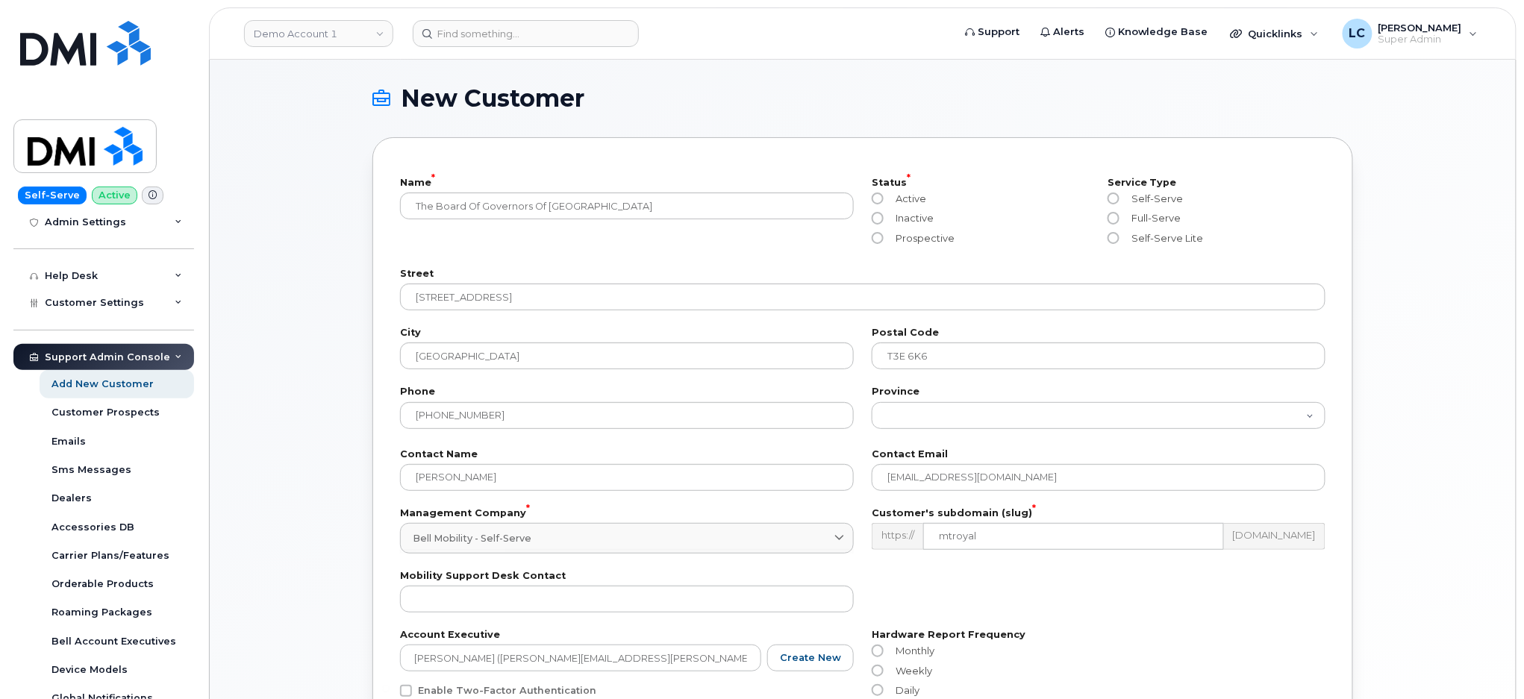
click at [920, 228] on div "Inactive" at bounding box center [981, 221] width 218 height 19
click at [910, 237] on span "Prospective" at bounding box center [922, 238] width 65 height 12
click at [884, 237] on input "Prospective" at bounding box center [878, 238] width 12 height 12
radio input "true"
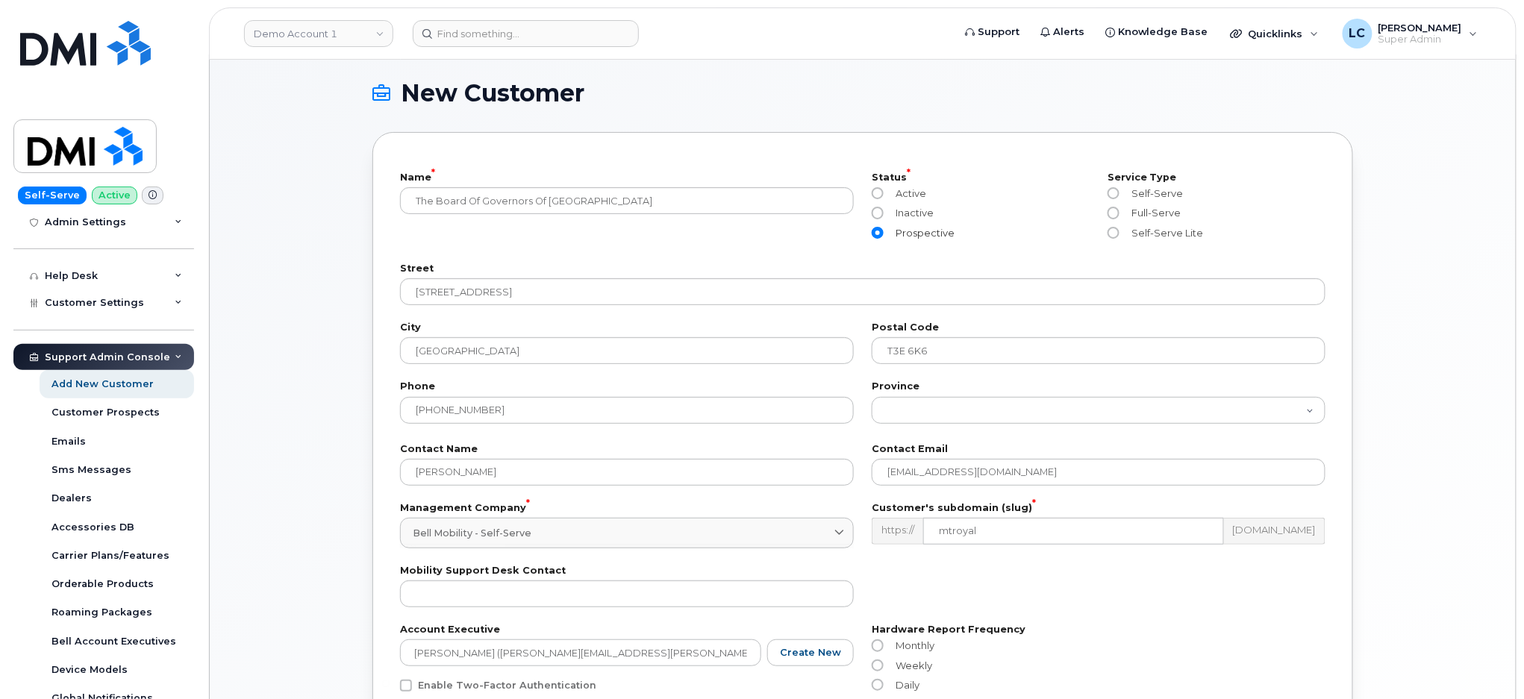
scroll to position [165, 0]
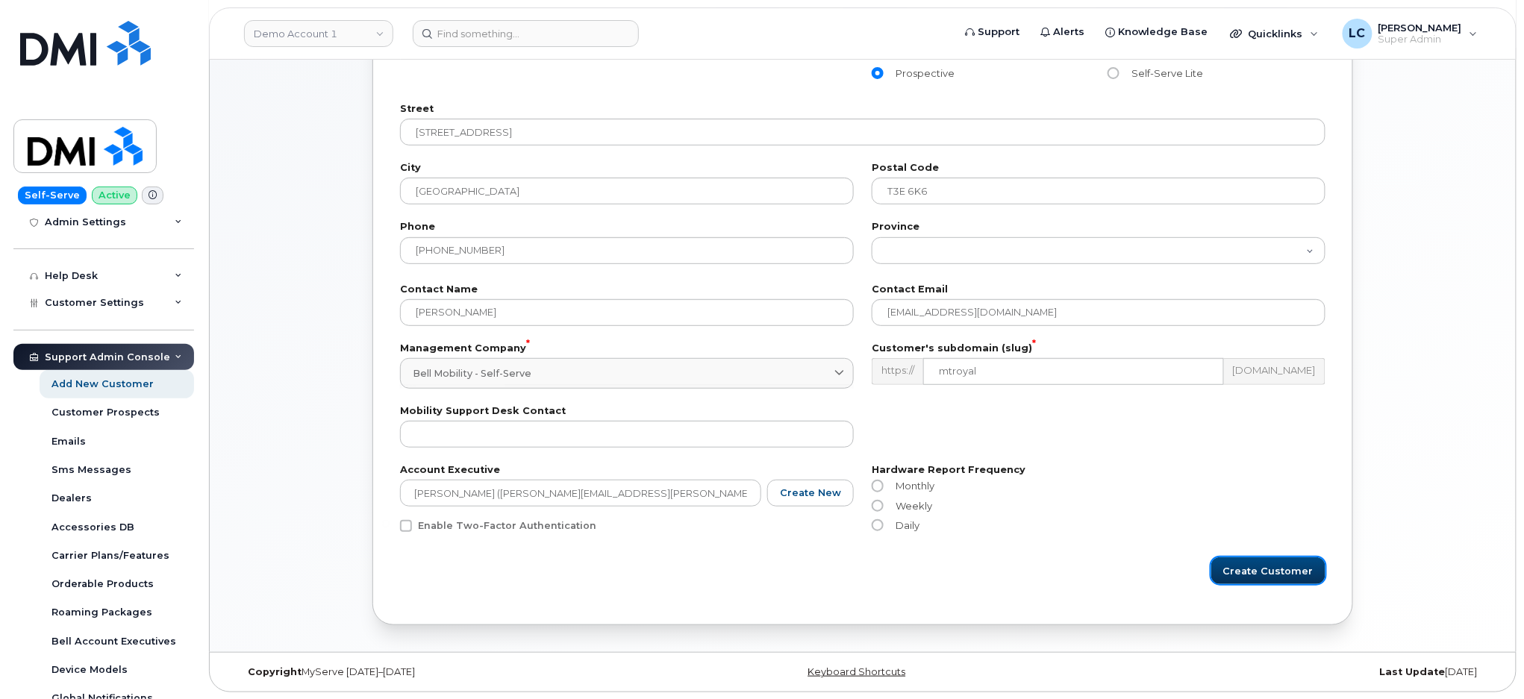
click at [1279, 574] on span "Create Customer" at bounding box center [1268, 571] width 90 height 14
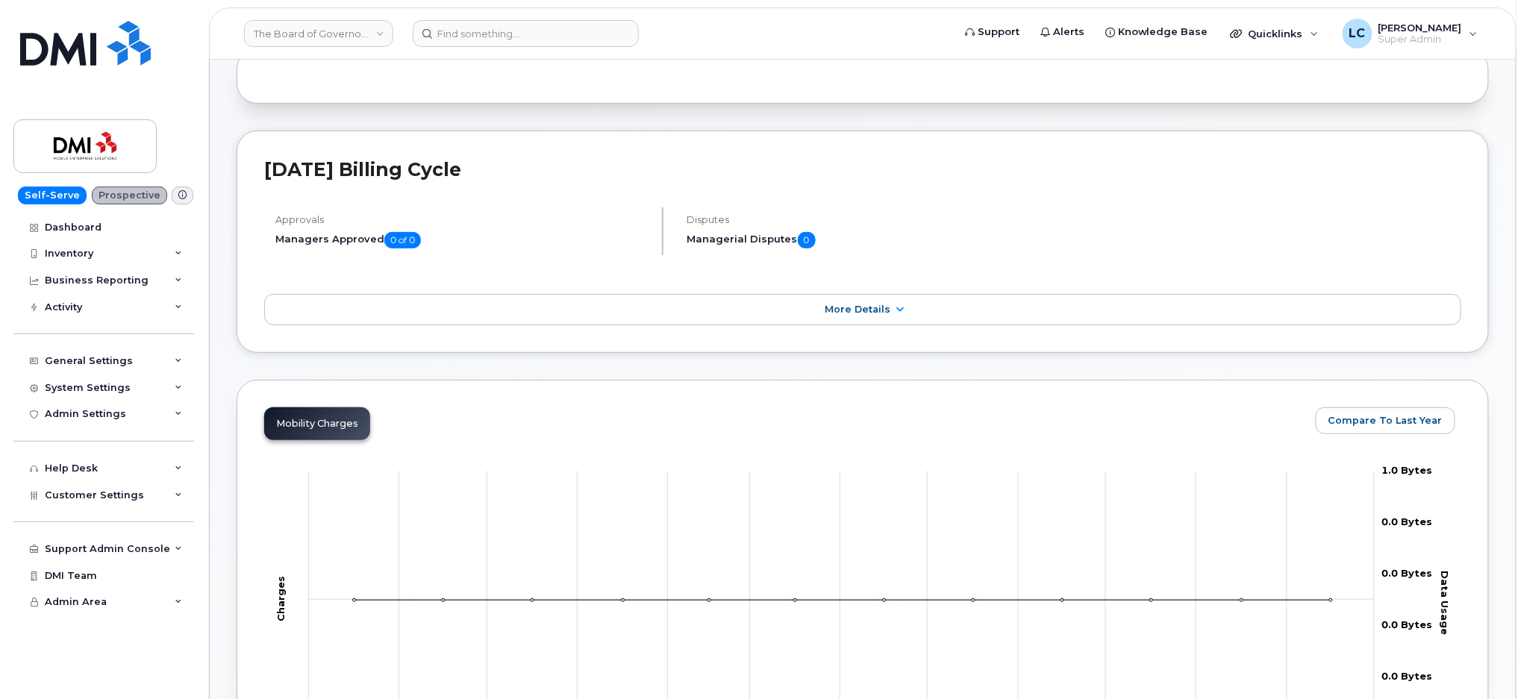
scroll to position [99, 0]
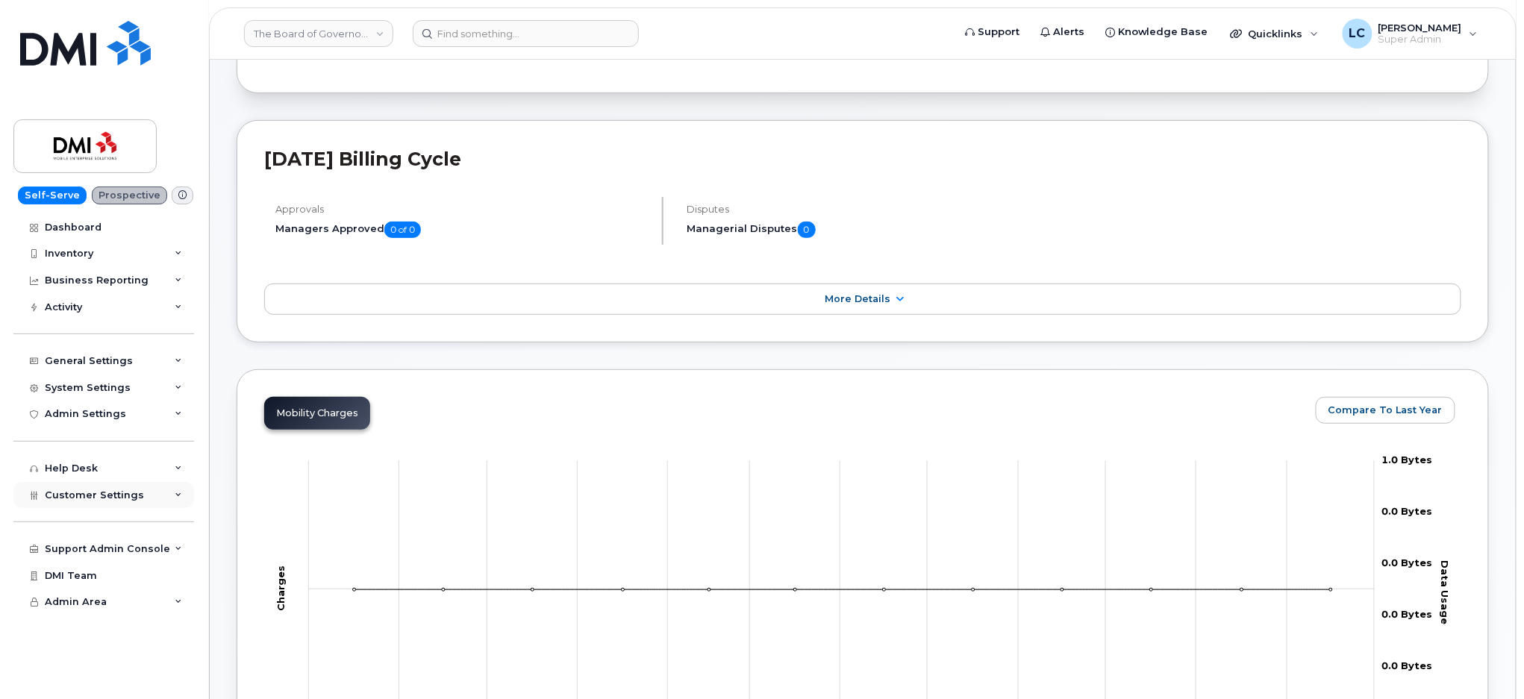
click at [136, 490] on span "Customer Settings" at bounding box center [94, 495] width 99 height 11
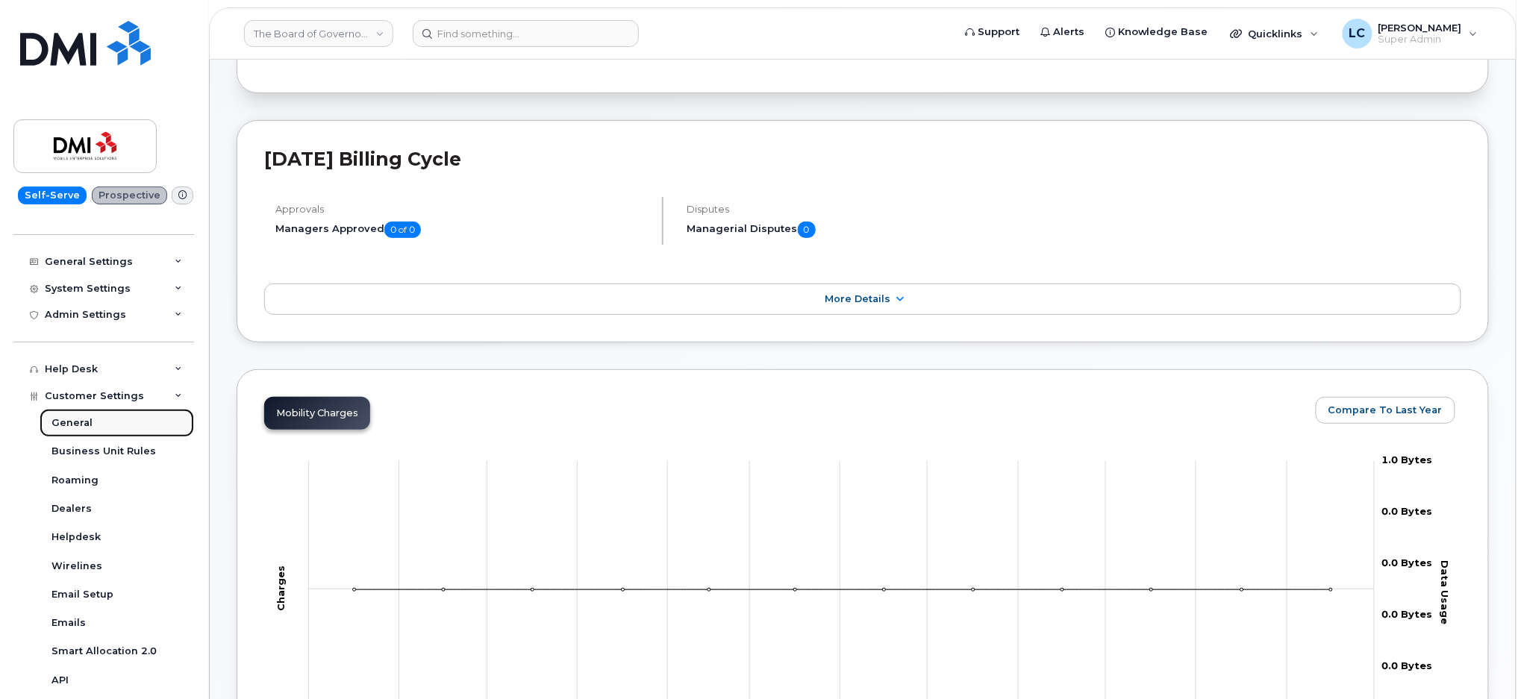
click at [80, 429] on div "General" at bounding box center [71, 422] width 41 height 13
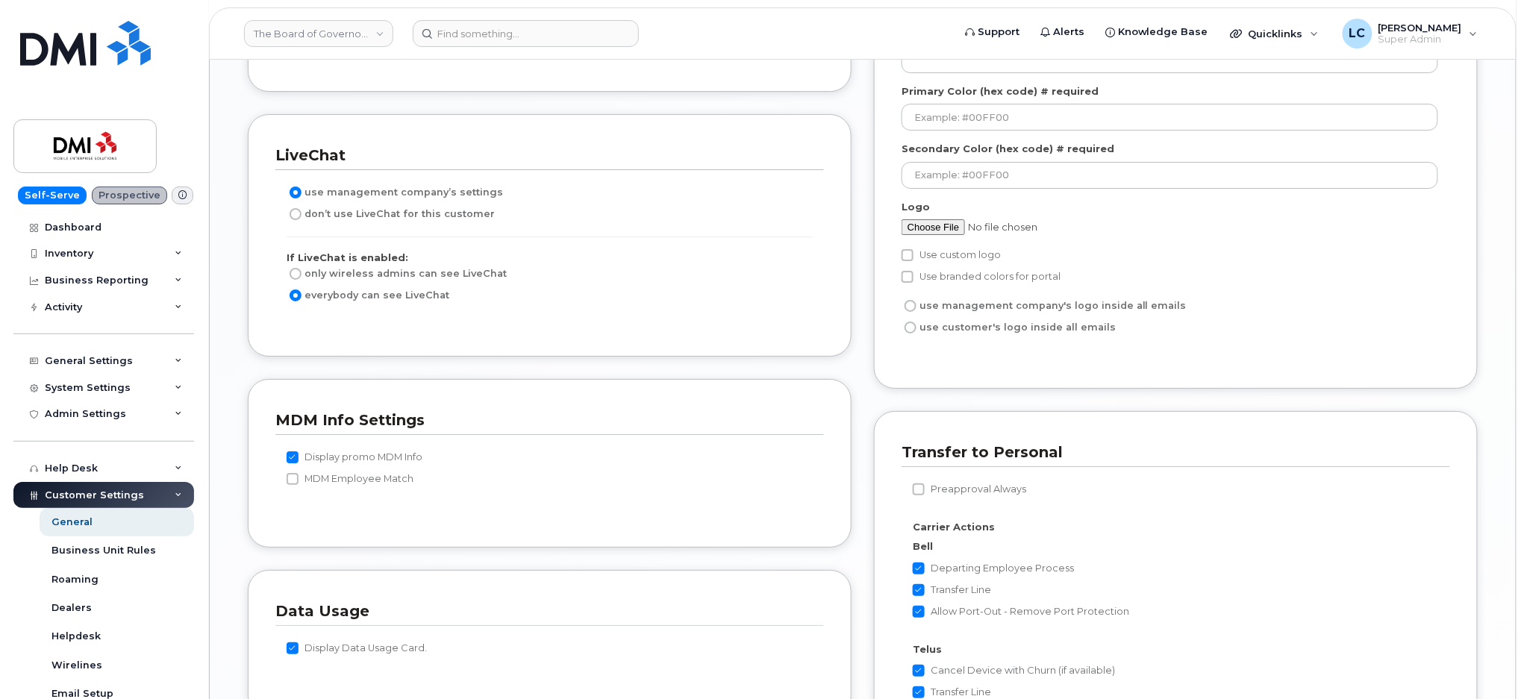
scroll to position [2015, 0]
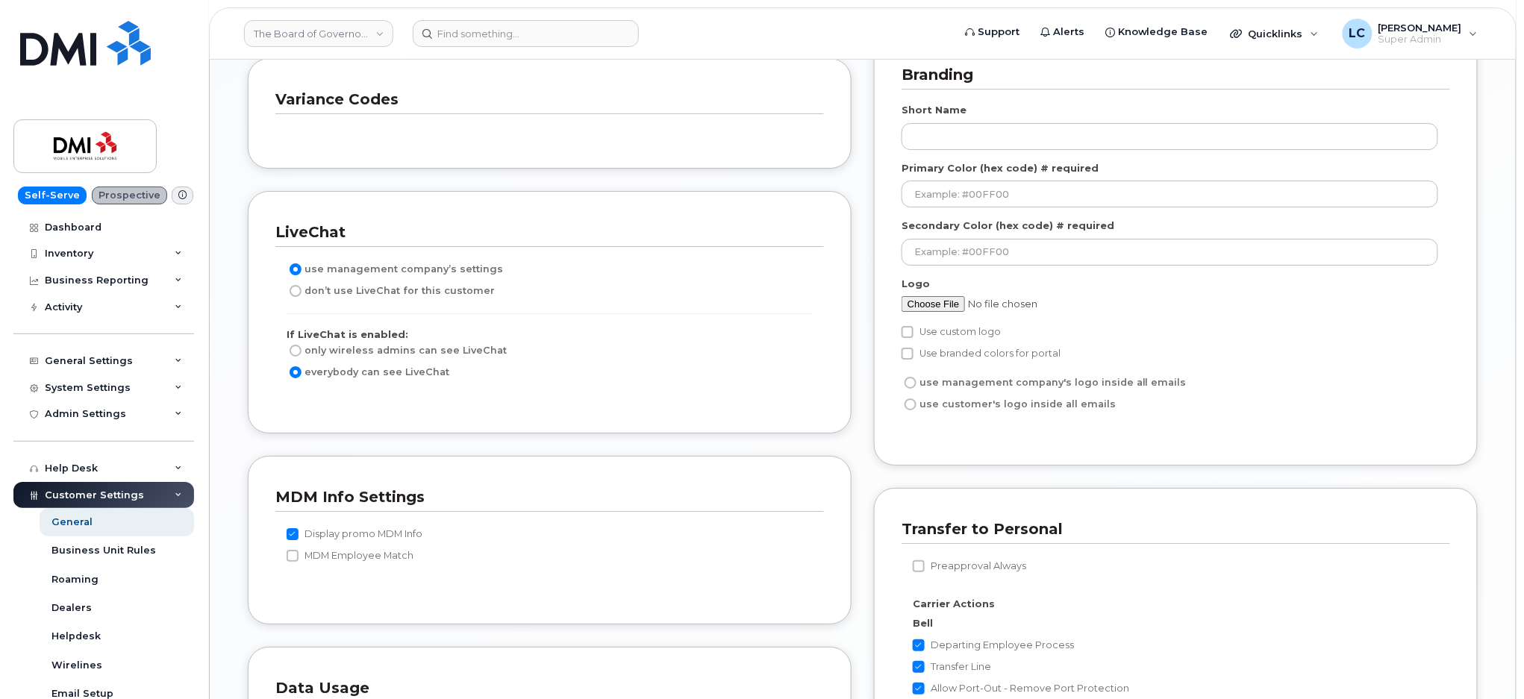
click at [933, 330] on label "Use custom logo" at bounding box center [951, 332] width 99 height 18
click at [914, 330] on input "Use custom logo" at bounding box center [908, 332] width 12 height 12
checkbox input "true"
click at [933, 305] on input "file" at bounding box center [1016, 304] width 228 height 16
type input "C:\fakepath\logo-new.svg"
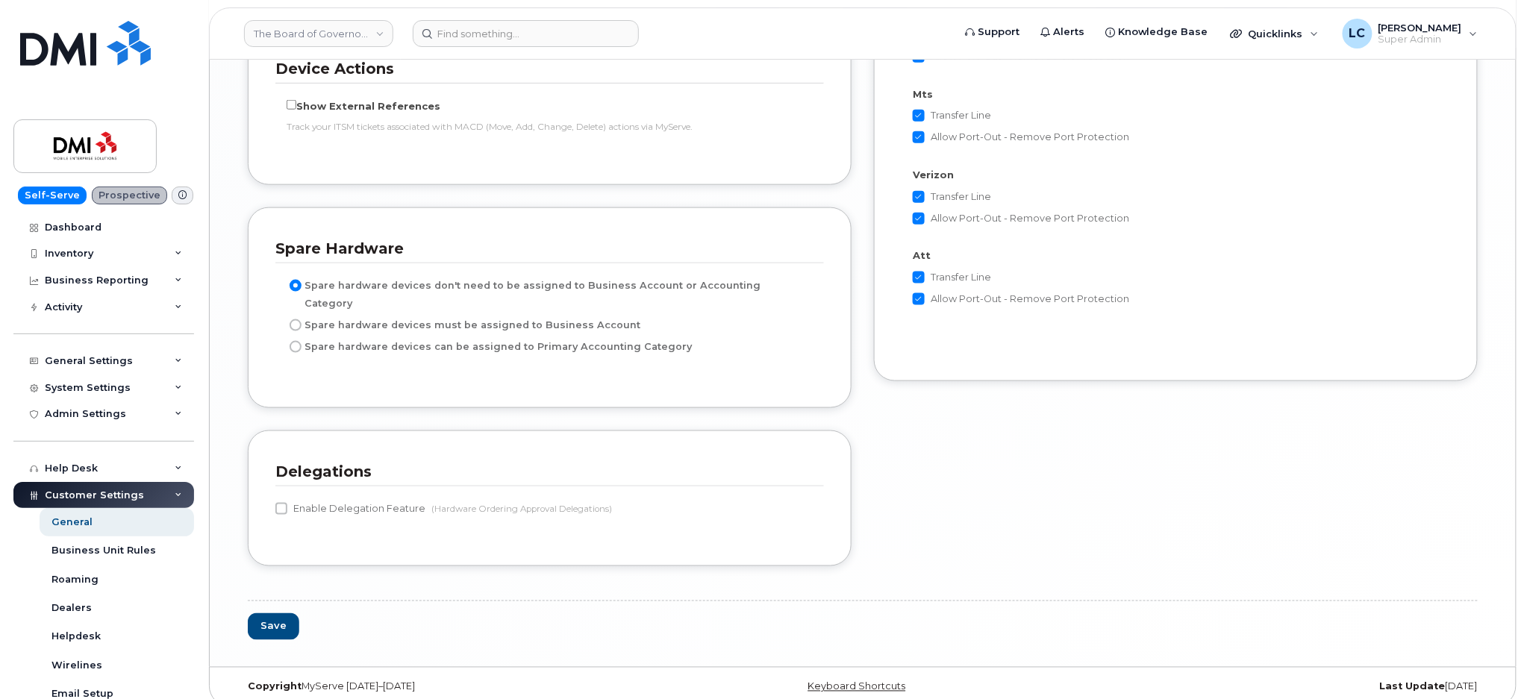
scroll to position [0, 0]
click at [287, 614] on button "Save" at bounding box center [273, 628] width 51 height 28
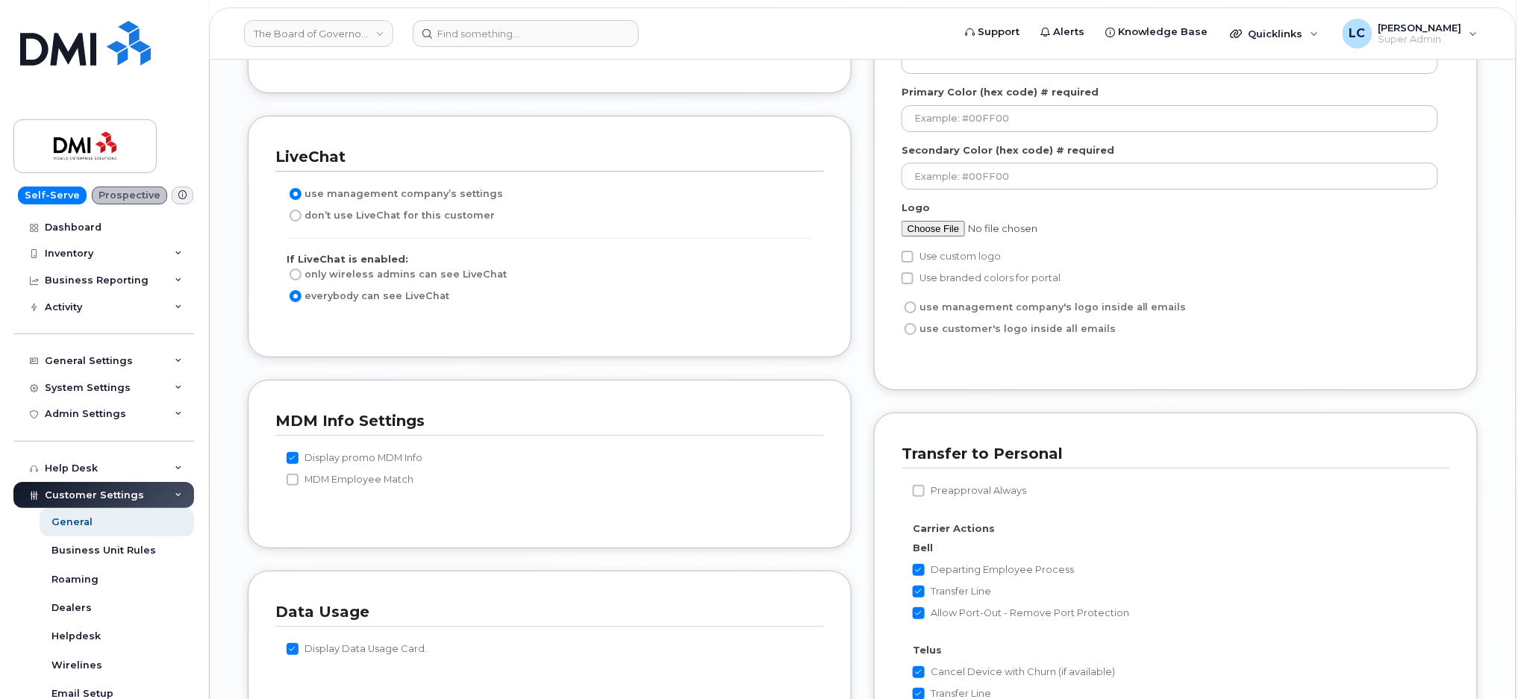
scroll to position [2189, 0]
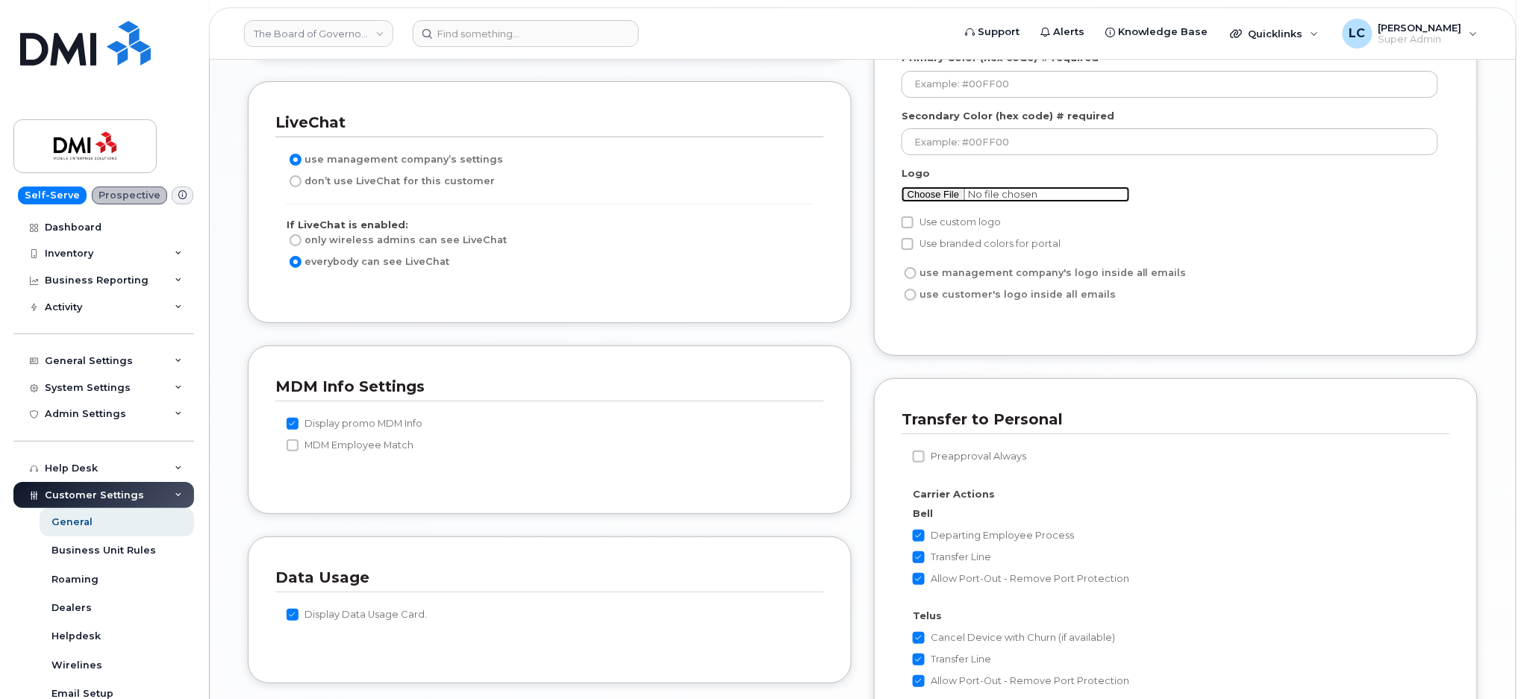
click at [943, 191] on input "file" at bounding box center [1016, 195] width 228 height 16
type input "C:\fakepath\download.png"
click at [940, 225] on label "Use custom logo" at bounding box center [951, 222] width 99 height 18
click at [914, 225] on input "Use custom logo" at bounding box center [908, 222] width 12 height 12
checkbox input "true"
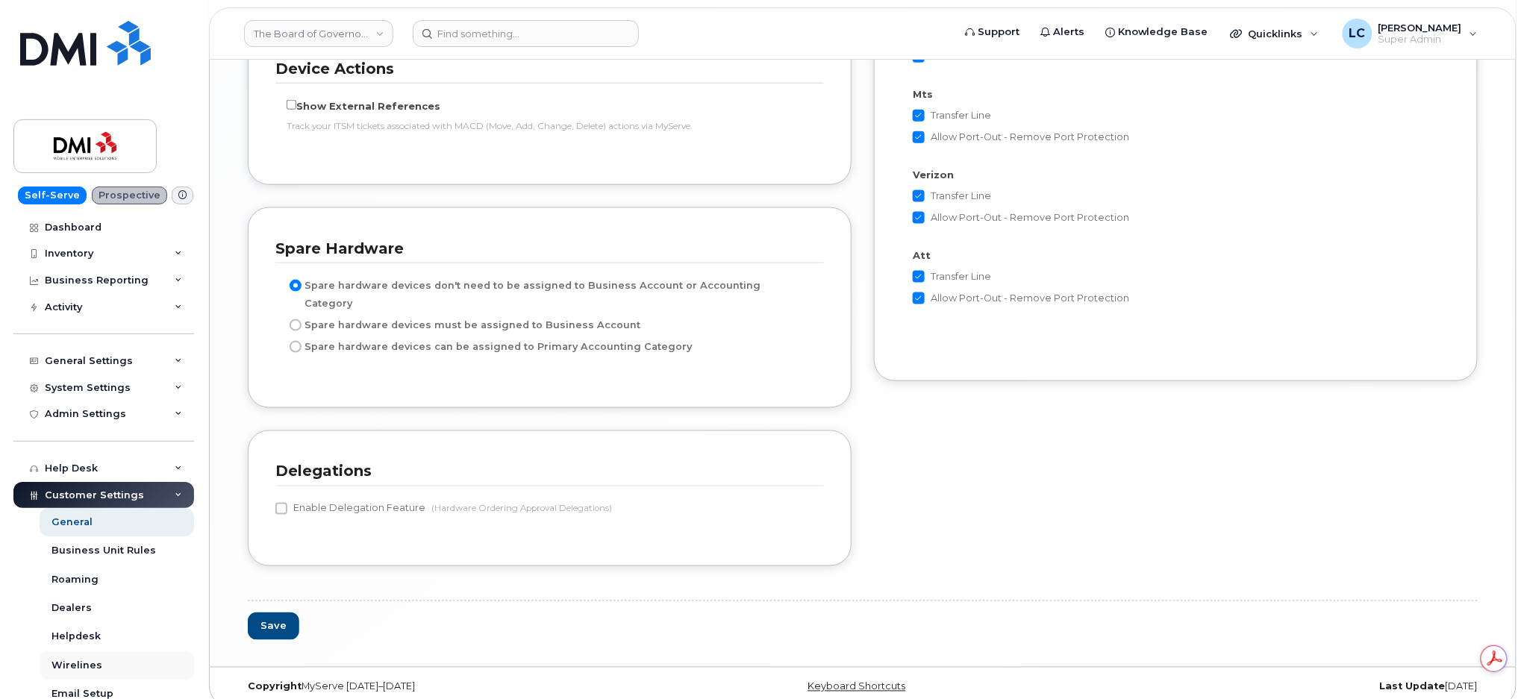
scroll to position [0, 0]
click at [272, 615] on button "Save" at bounding box center [273, 627] width 51 height 28
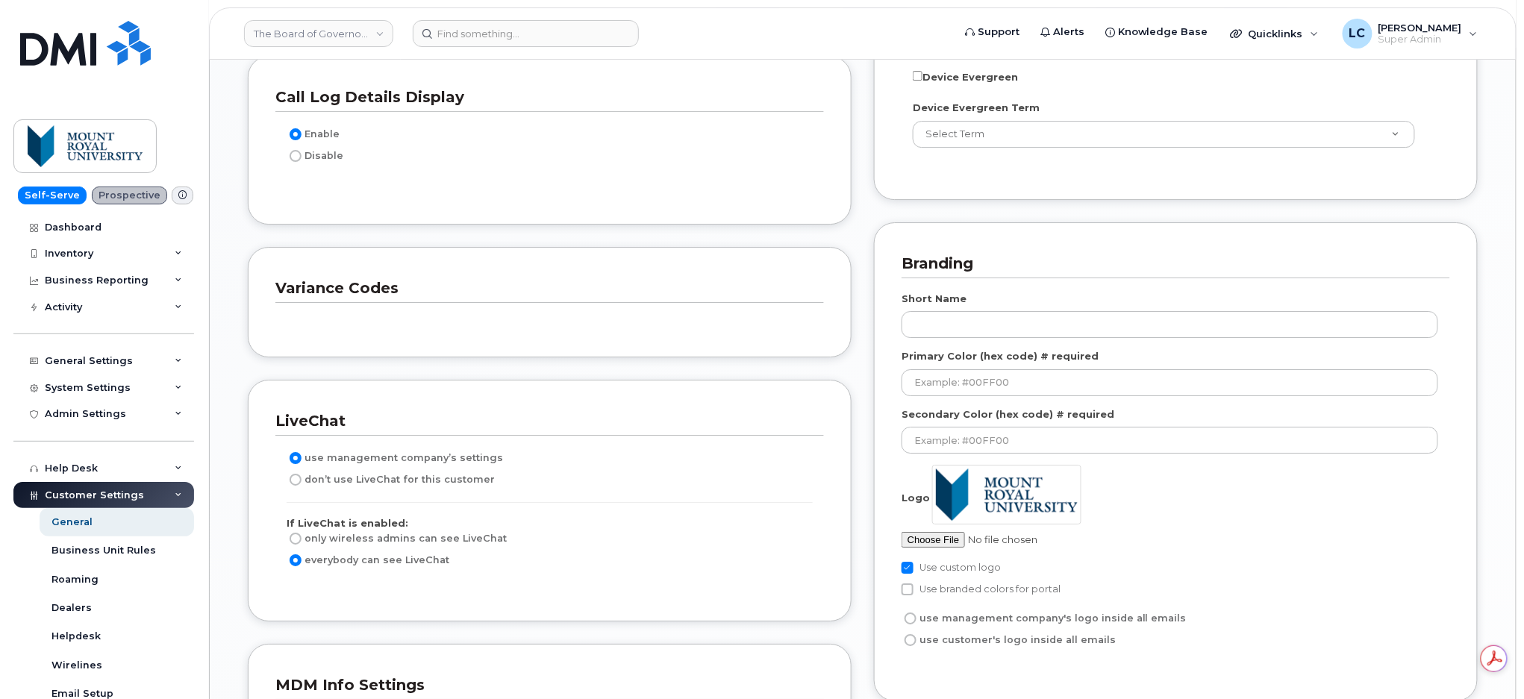
click at [343, 476] on label "don’t use LiveChat for this customer" at bounding box center [391, 480] width 208 height 18
click at [302, 476] on input "don’t use LiveChat for this customer" at bounding box center [296, 480] width 12 height 12
radio input "true"
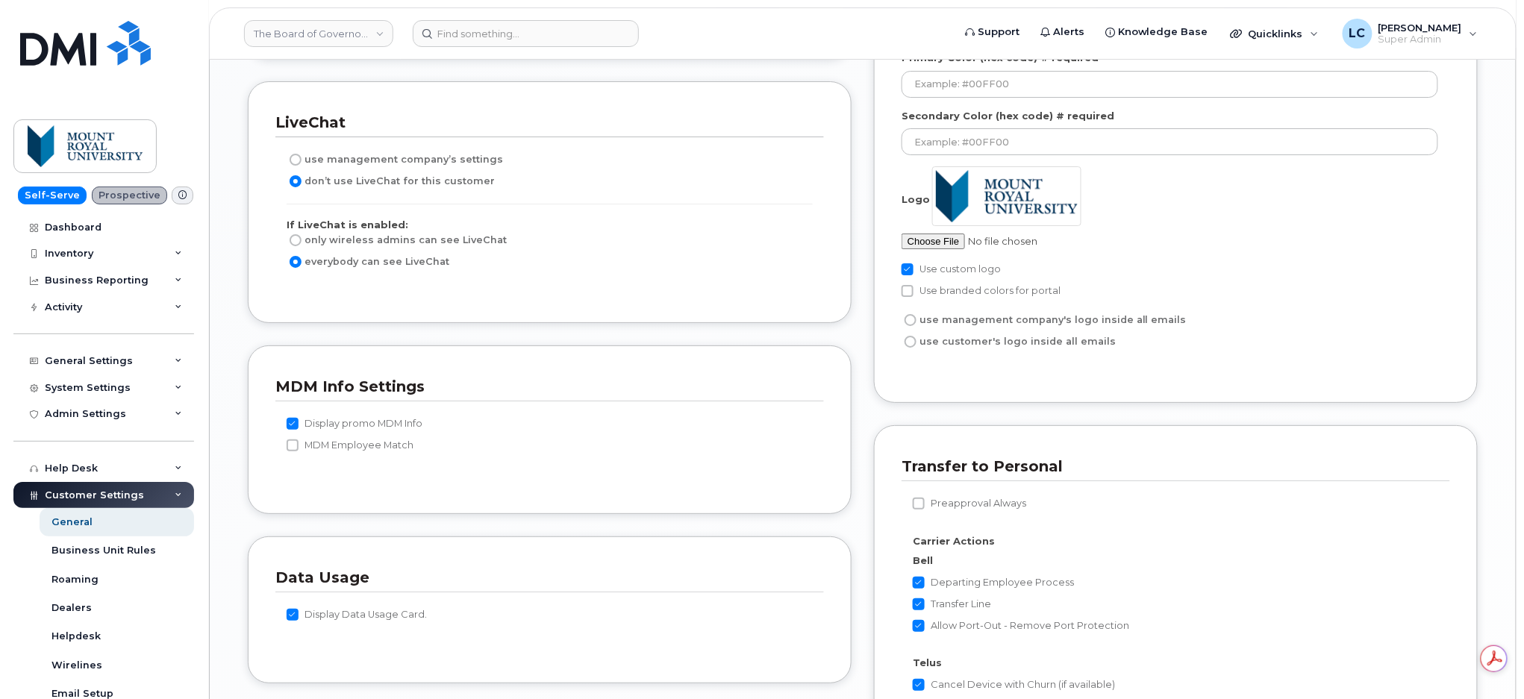
click at [361, 430] on label "Display promo MDM Info" at bounding box center [355, 424] width 136 height 18
click at [299, 430] on input "Display promo MDM Info" at bounding box center [293, 424] width 12 height 12
checkbox input "false"
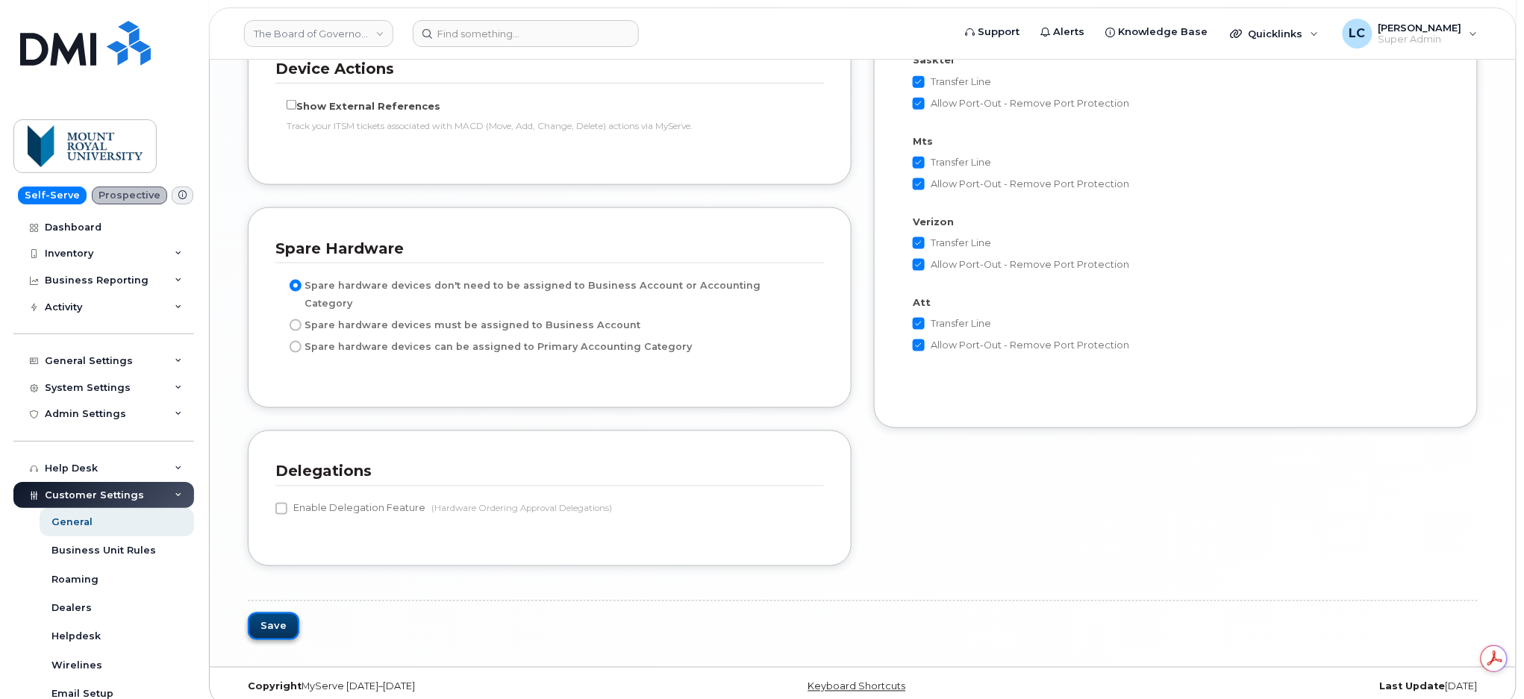
click at [270, 613] on button "Save" at bounding box center [273, 627] width 51 height 28
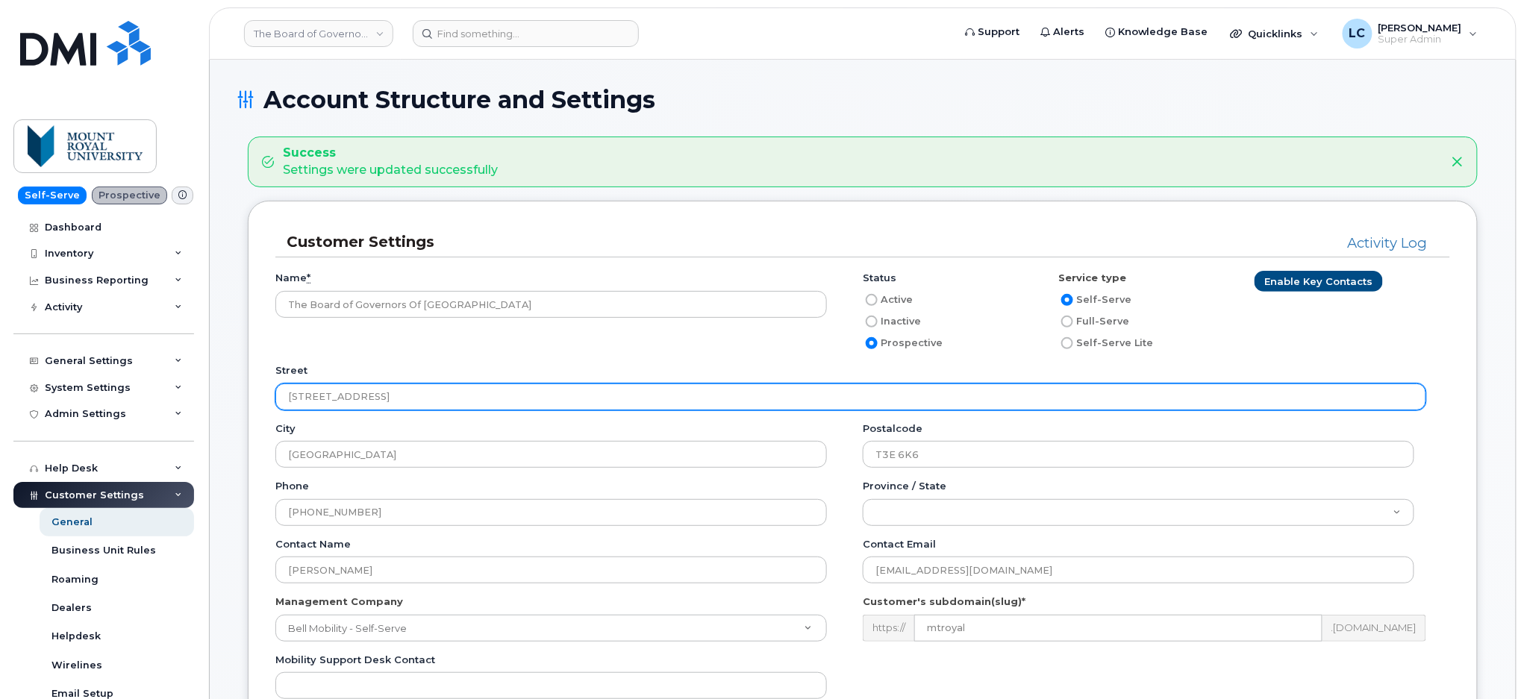
scroll to position [99, 0]
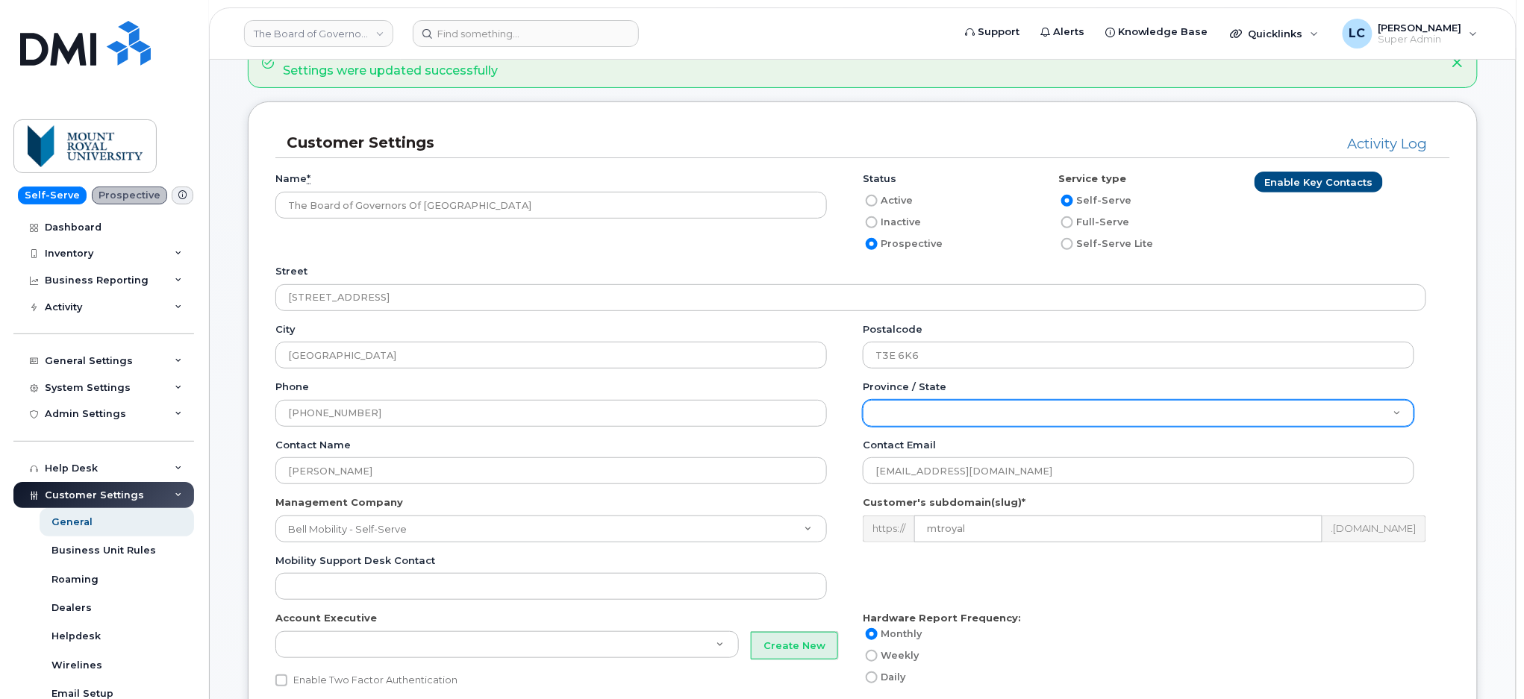
click at [887, 413] on select "Alberta British Columbia Manitoba New Brunswick Newfoundland Northwest Territor…" at bounding box center [1139, 413] width 552 height 27
select select "1"
click at [863, 400] on select "Alberta British Columbia Manitoba New Brunswick Newfoundland Northwest Territor…" at bounding box center [1139, 413] width 552 height 27
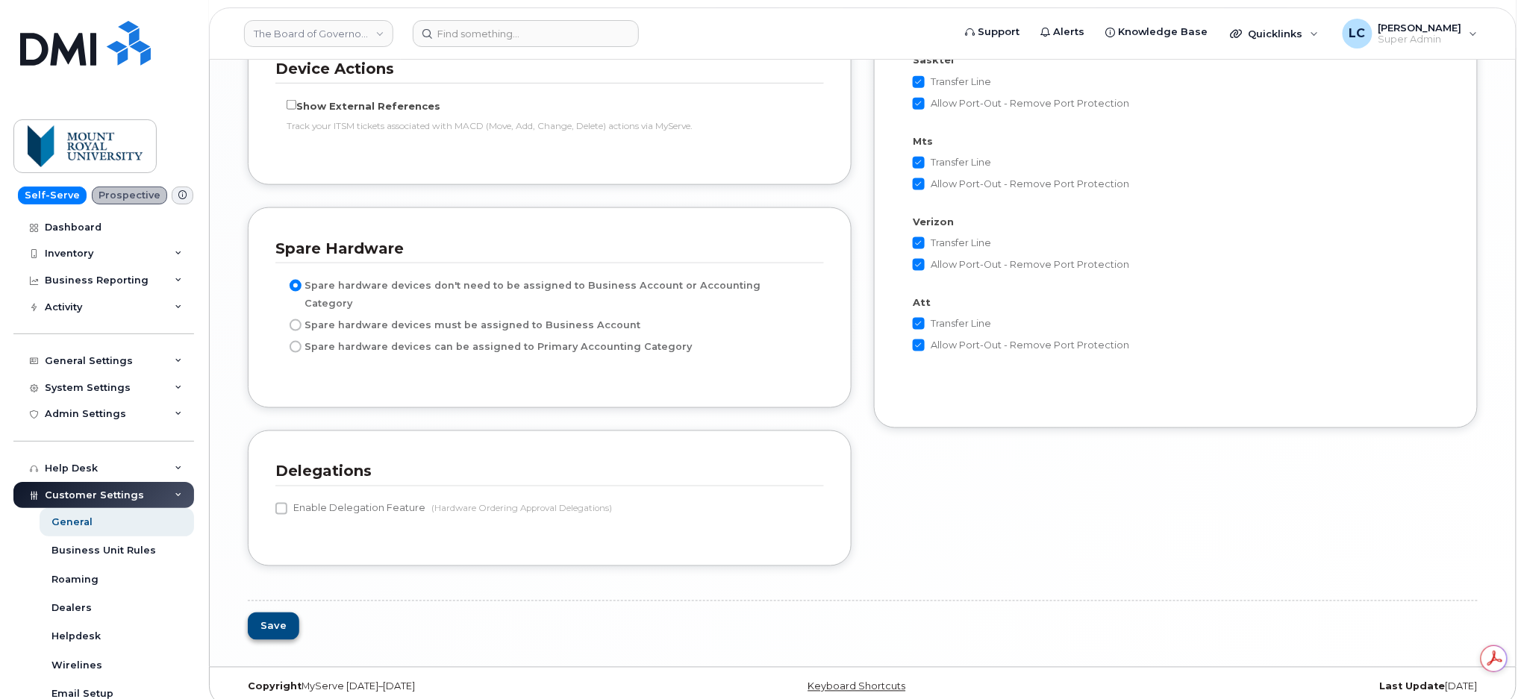
scroll to position [0, 0]
click at [270, 613] on button "Save" at bounding box center [273, 627] width 51 height 28
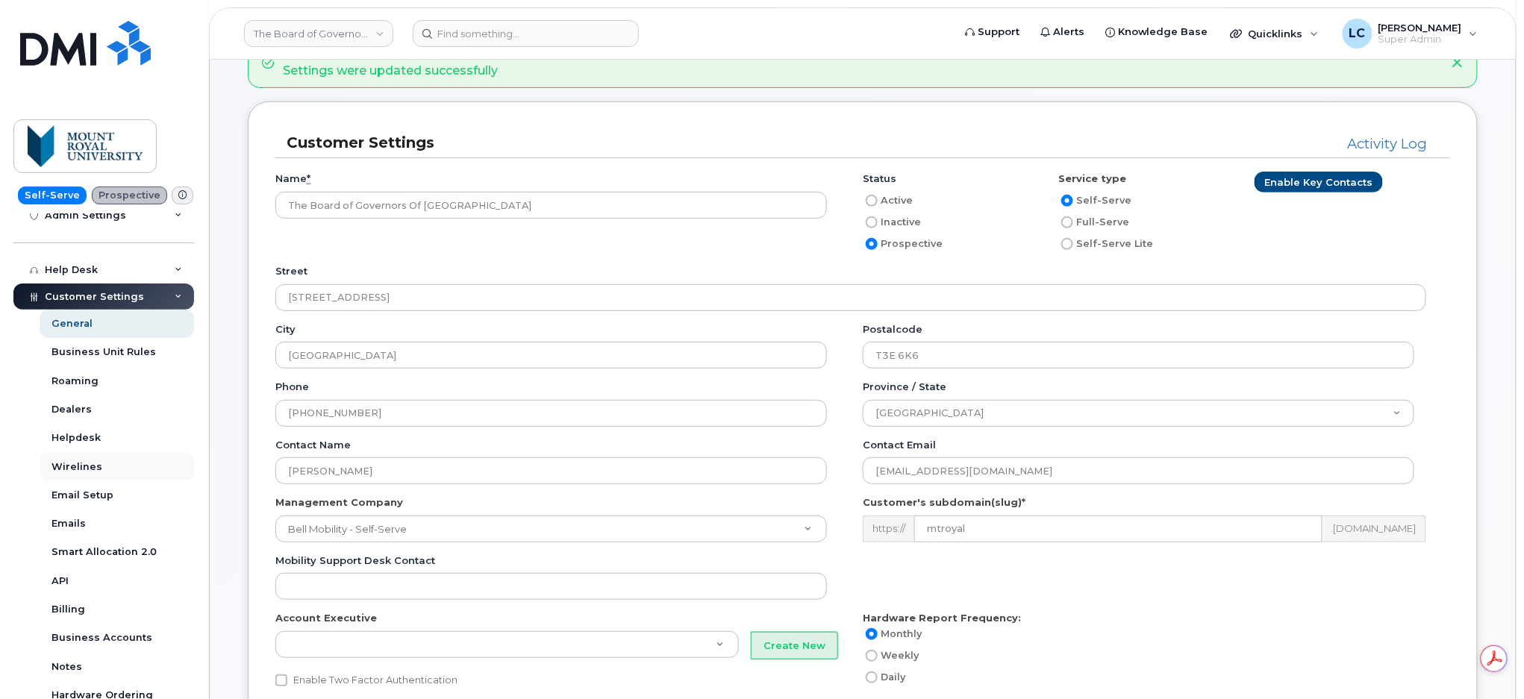
scroll to position [299, 0]
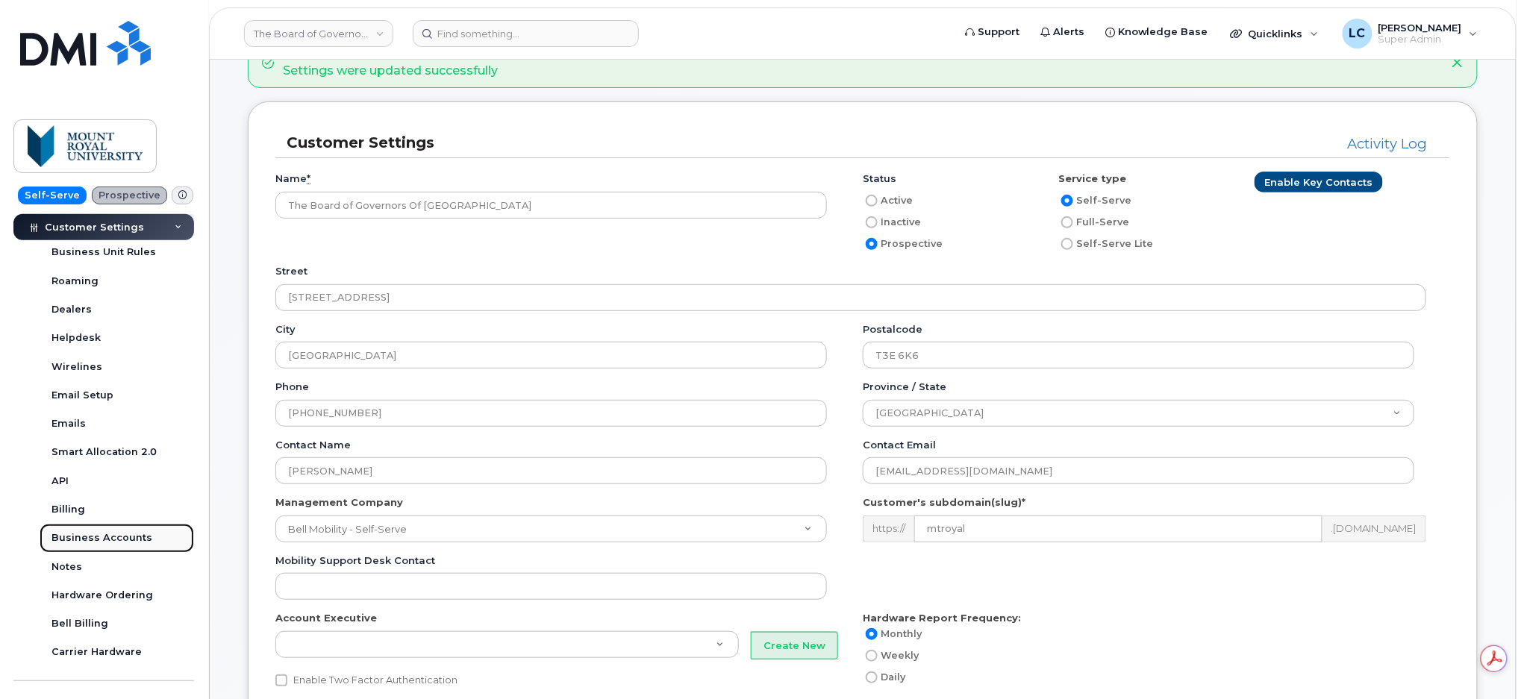
click at [107, 544] on div "Business Accounts" at bounding box center [101, 537] width 101 height 13
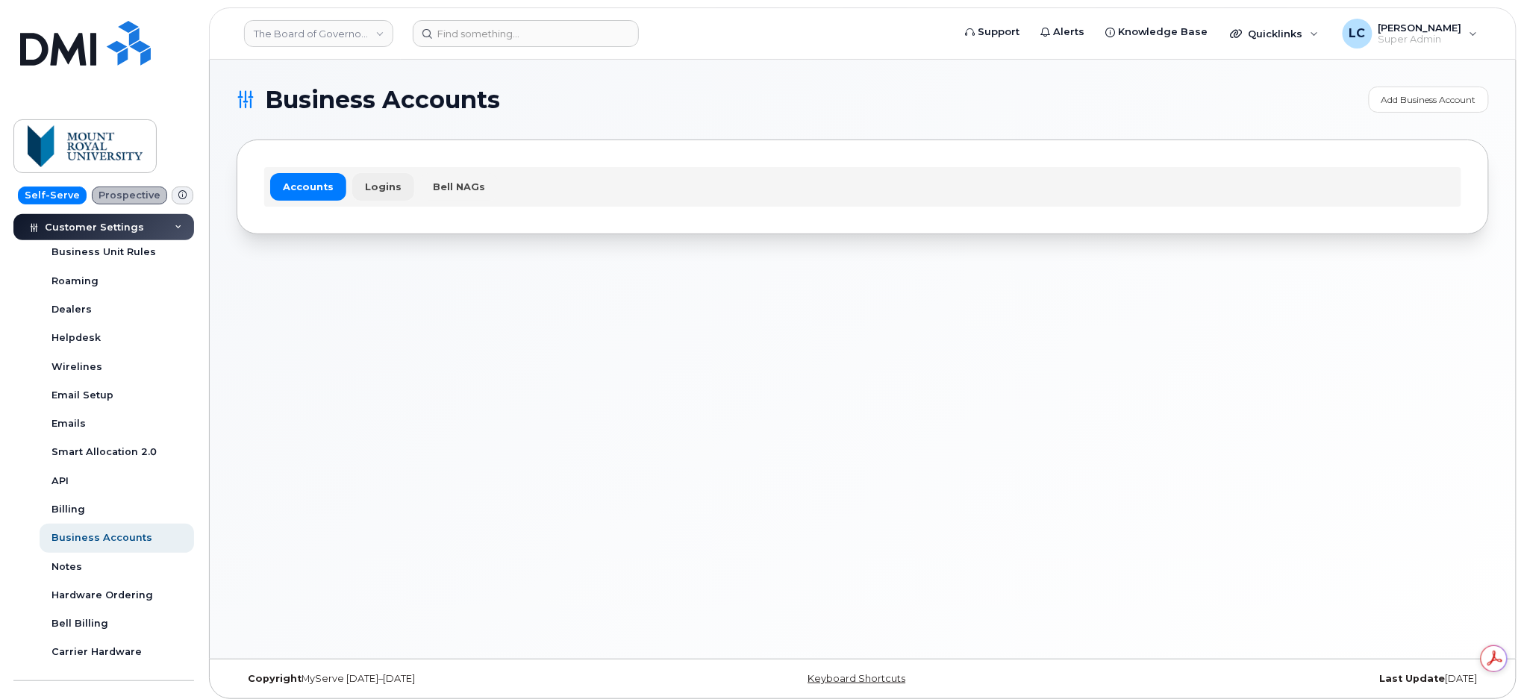
click at [393, 186] on link "Logins" at bounding box center [383, 186] width 62 height 27
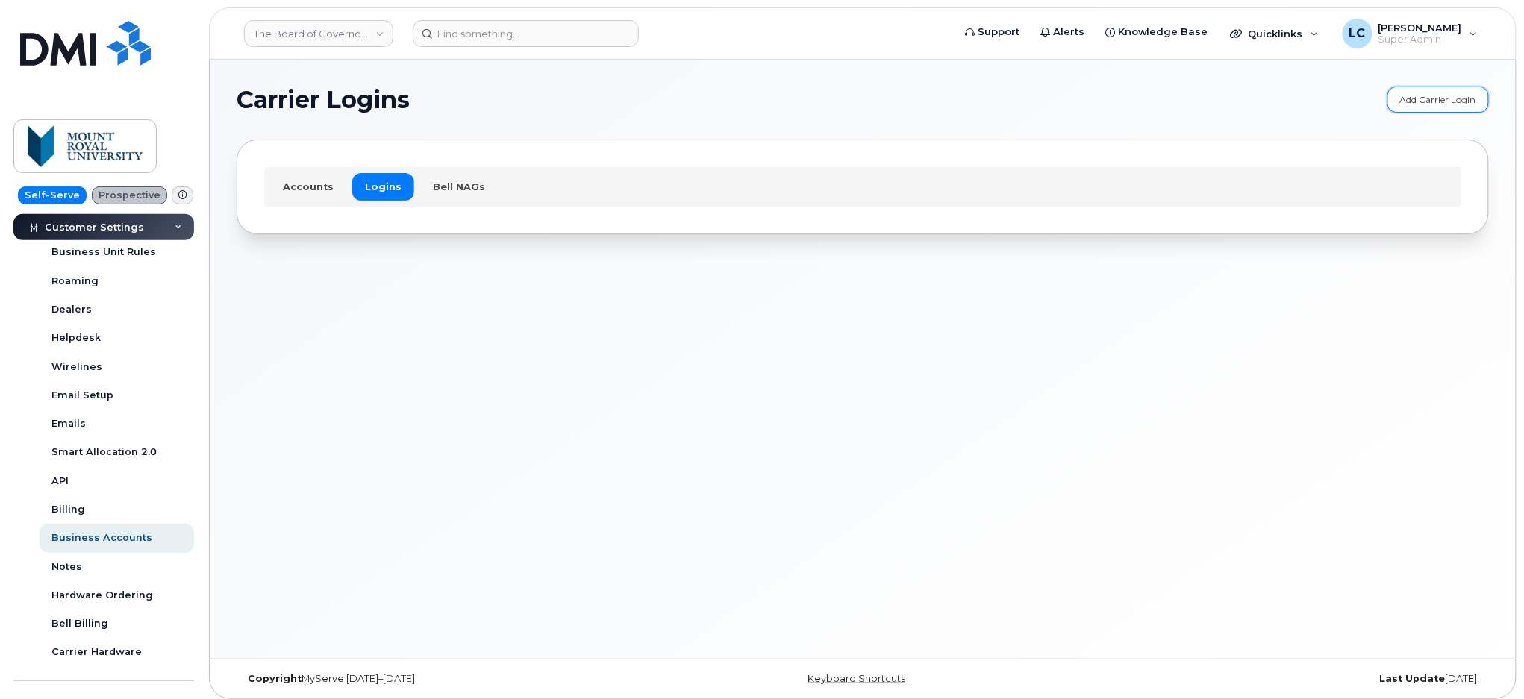
click at [1446, 103] on link "Add Carrier Login" at bounding box center [1438, 100] width 102 height 26
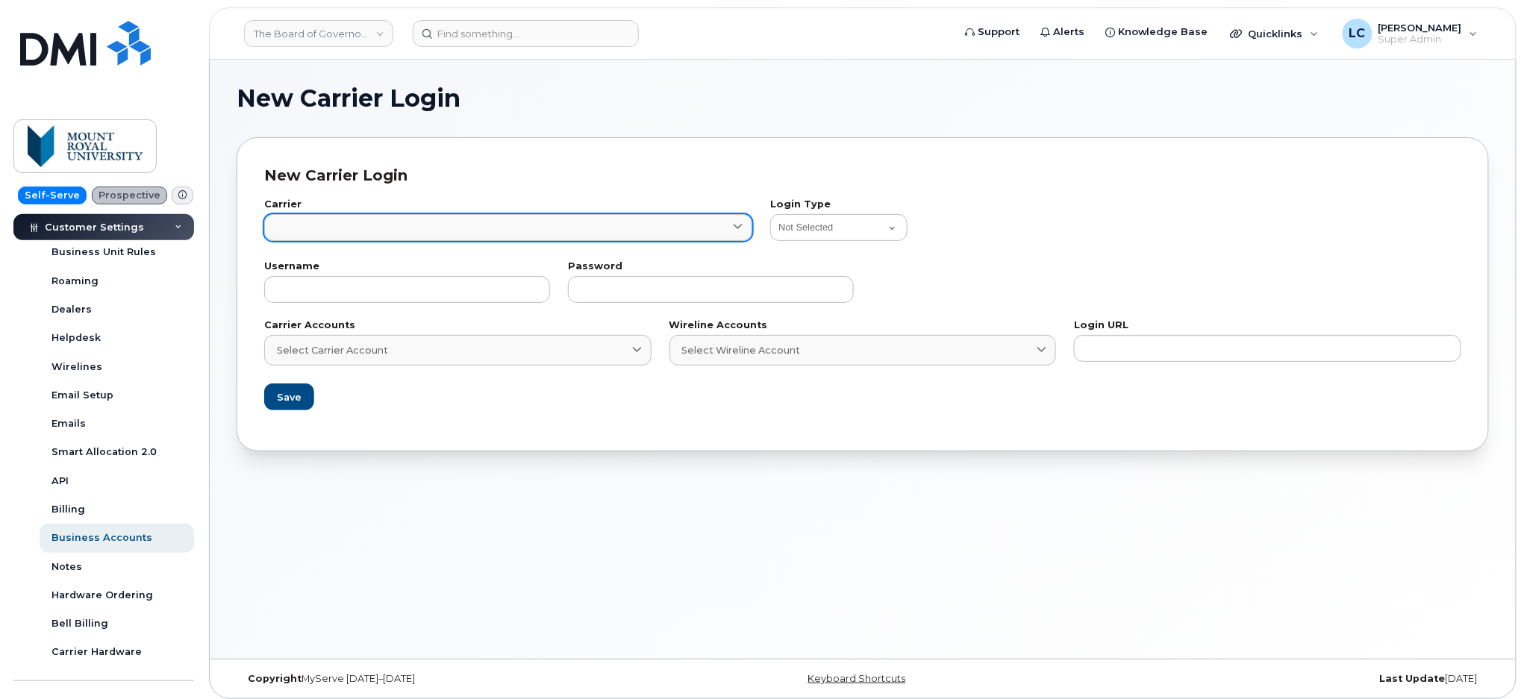
click at [468, 225] on link at bounding box center [508, 227] width 488 height 27
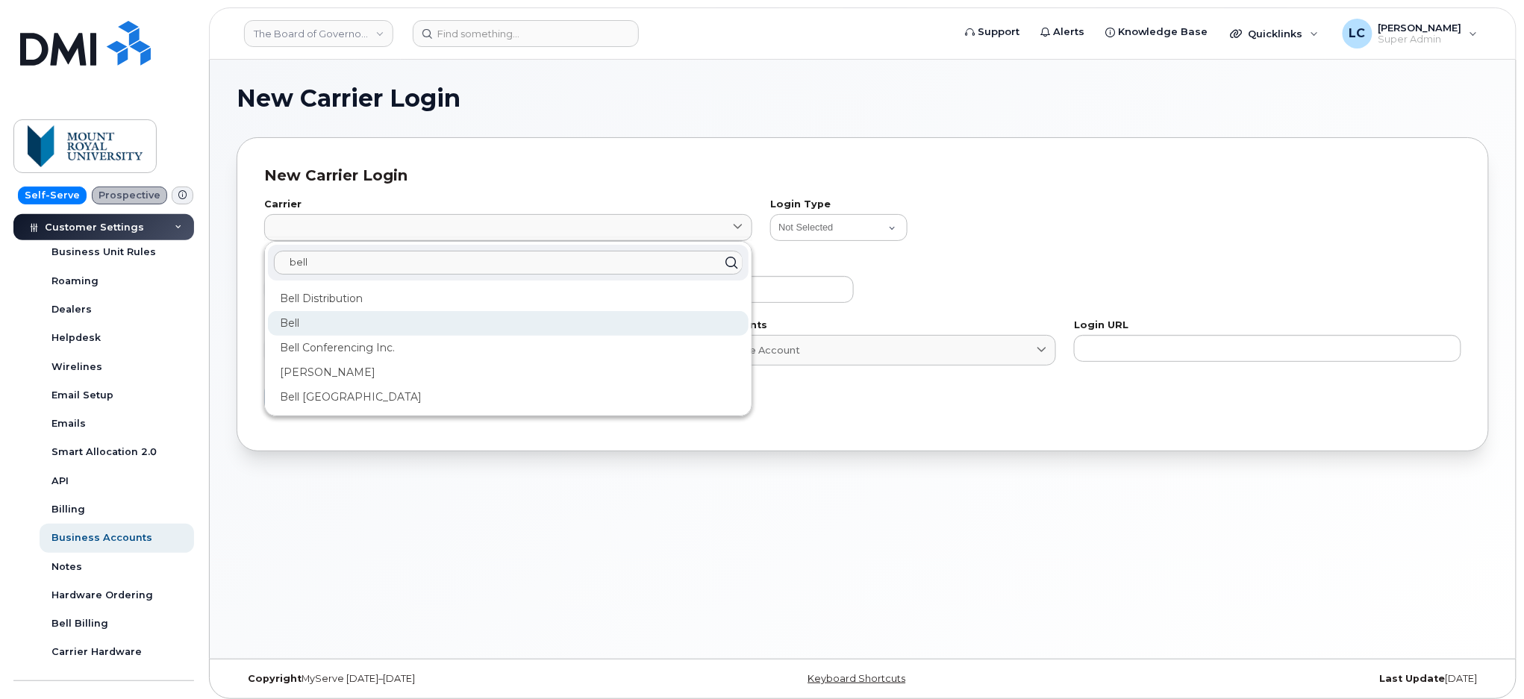
type input "bell"
click at [302, 318] on div "Bell" at bounding box center [508, 323] width 481 height 25
type input "1"
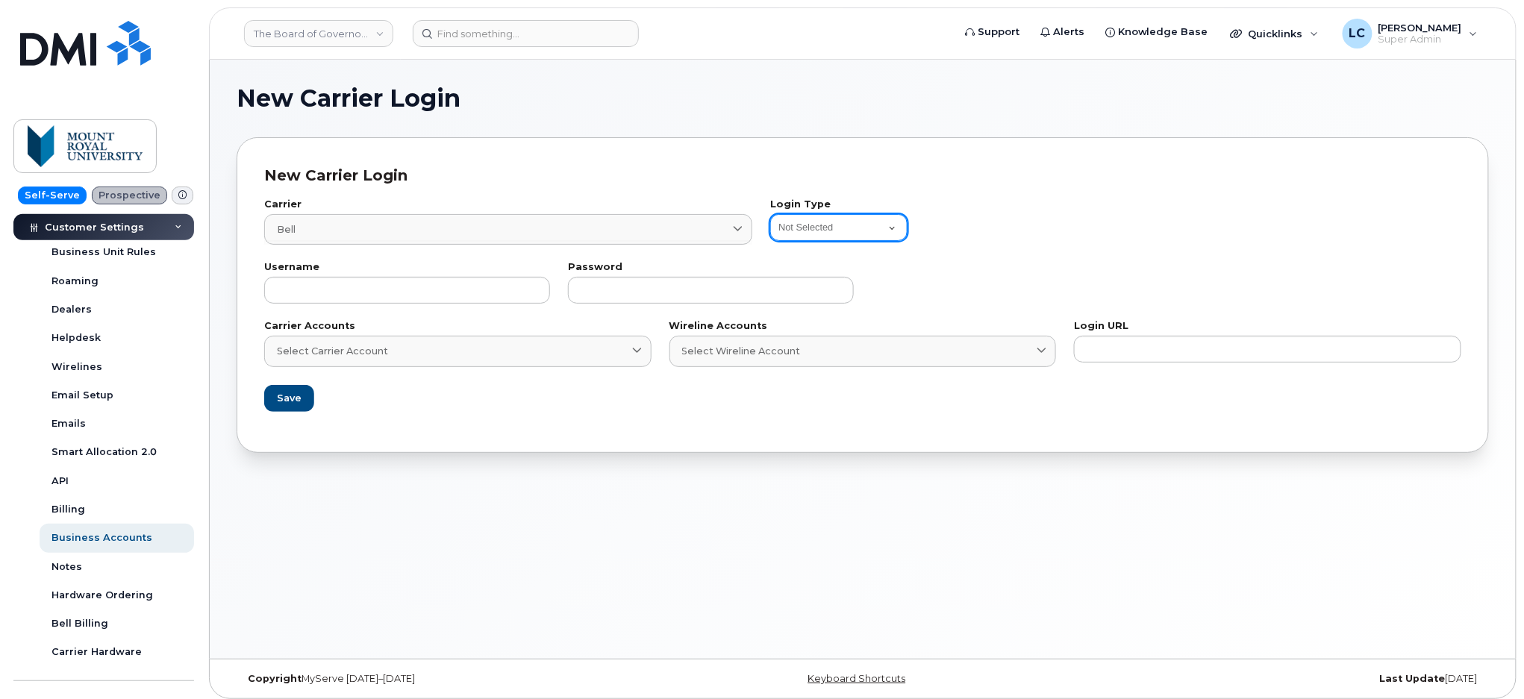
click at [794, 232] on select "Not Selected Bell Legacy eCare Login Telus IQ Telus IQ v2 Bell eOrdering Clearw…" at bounding box center [838, 227] width 137 height 27
select select "bell_integration_login"
click at [770, 214] on select "Not Selected Bell Legacy eCare Login Telus IQ Telus IQ v2 Bell eOrdering Clearw…" at bounding box center [838, 227] width 137 height 27
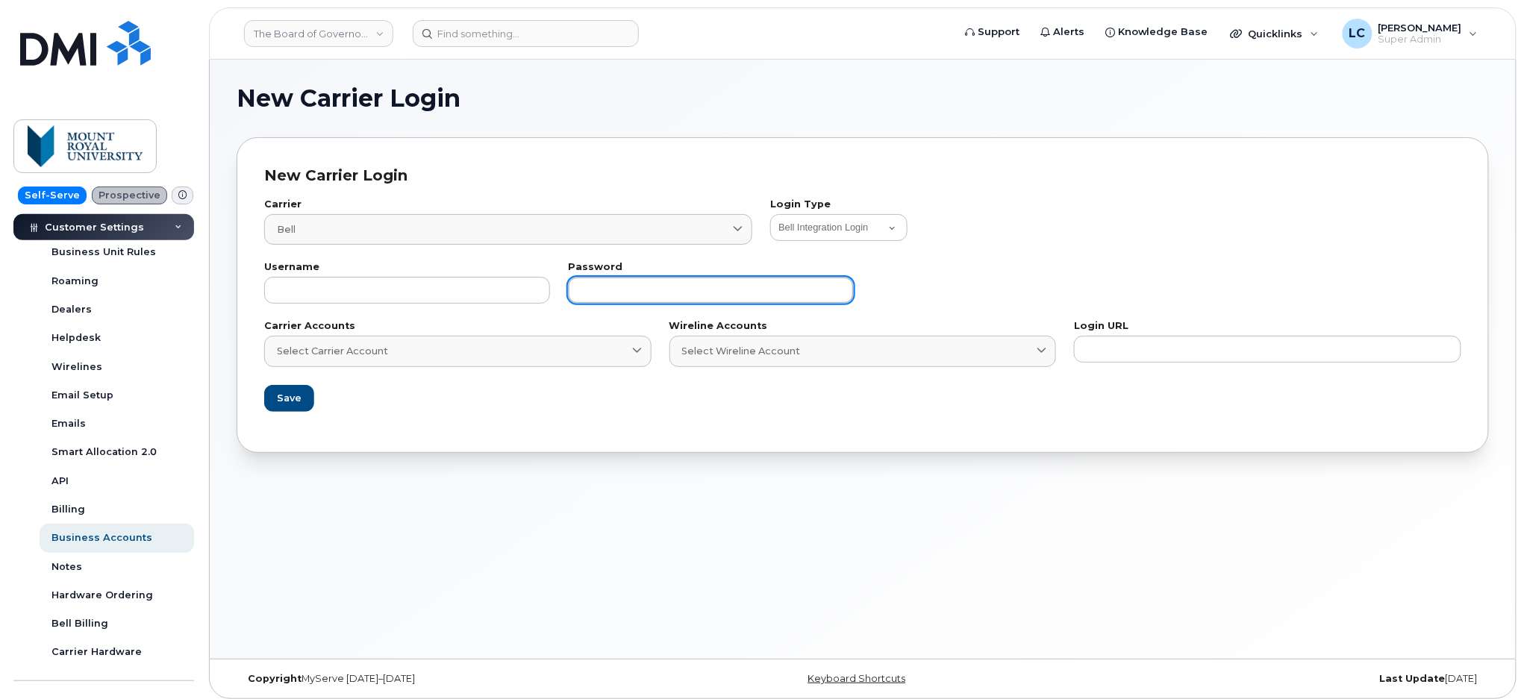
click at [634, 284] on input "text" at bounding box center [711, 290] width 286 height 27
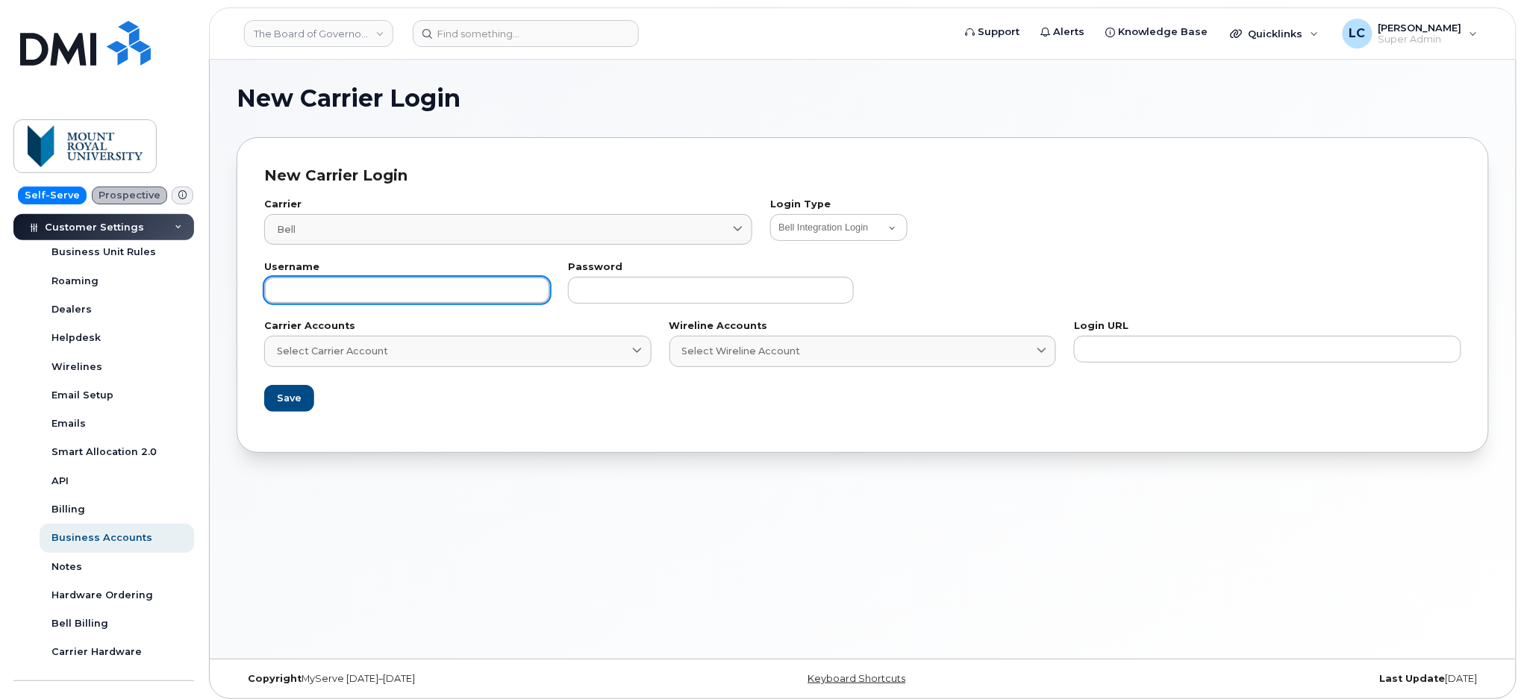
click at [419, 293] on input "text" at bounding box center [407, 290] width 286 height 27
type input "mru@dminc.com"
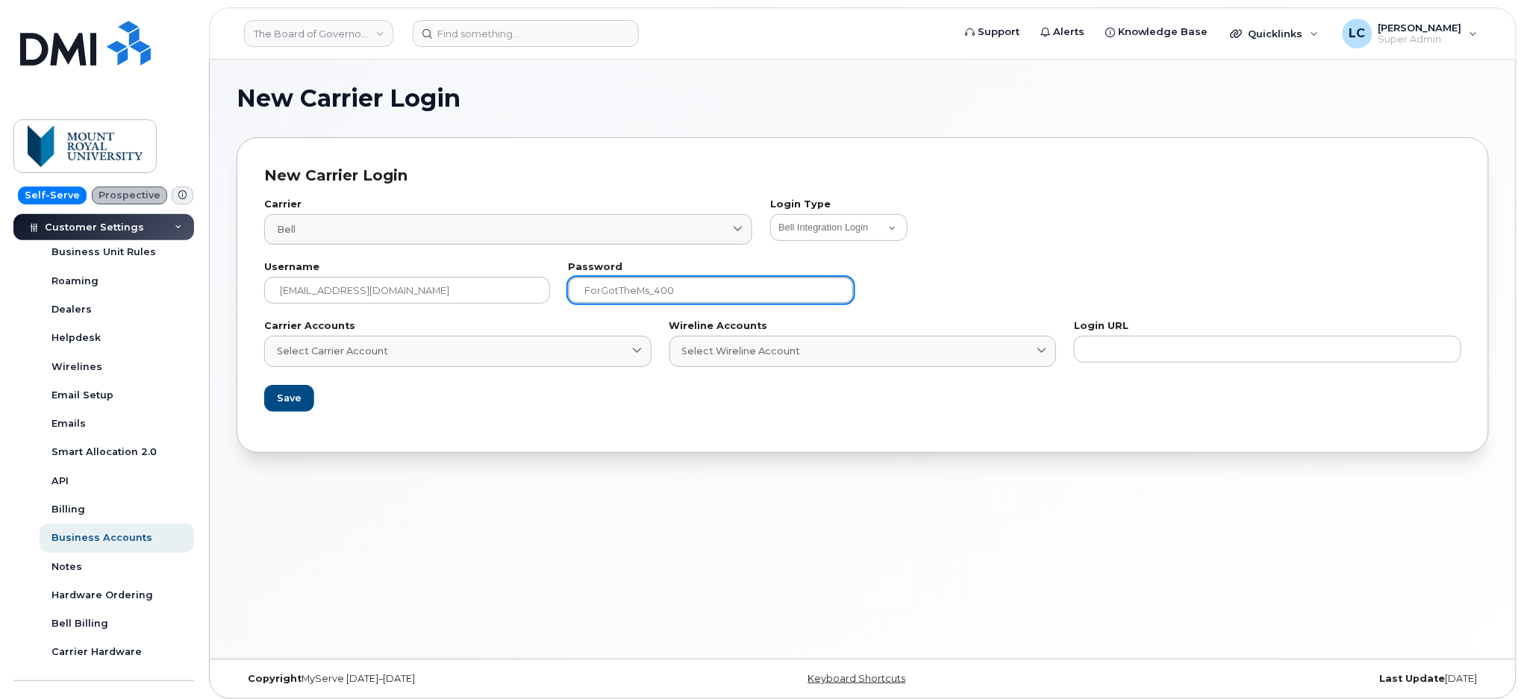
type input "ForGotTheMs_400"
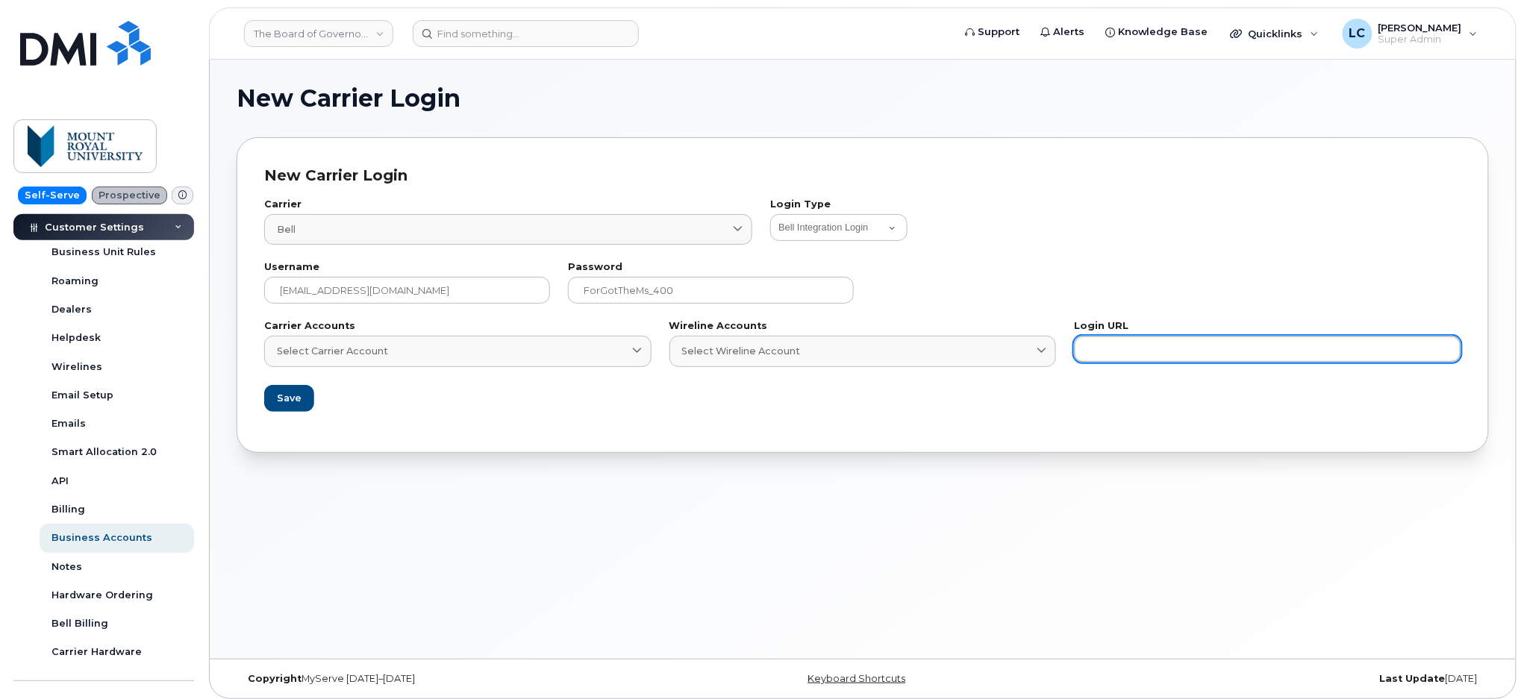
click at [1171, 344] on input "text" at bounding box center [1267, 349] width 387 height 27
paste input "https://business.bell.ca/corporateselfserve"
type input "https://business.bell.ca/corporateselfserve"
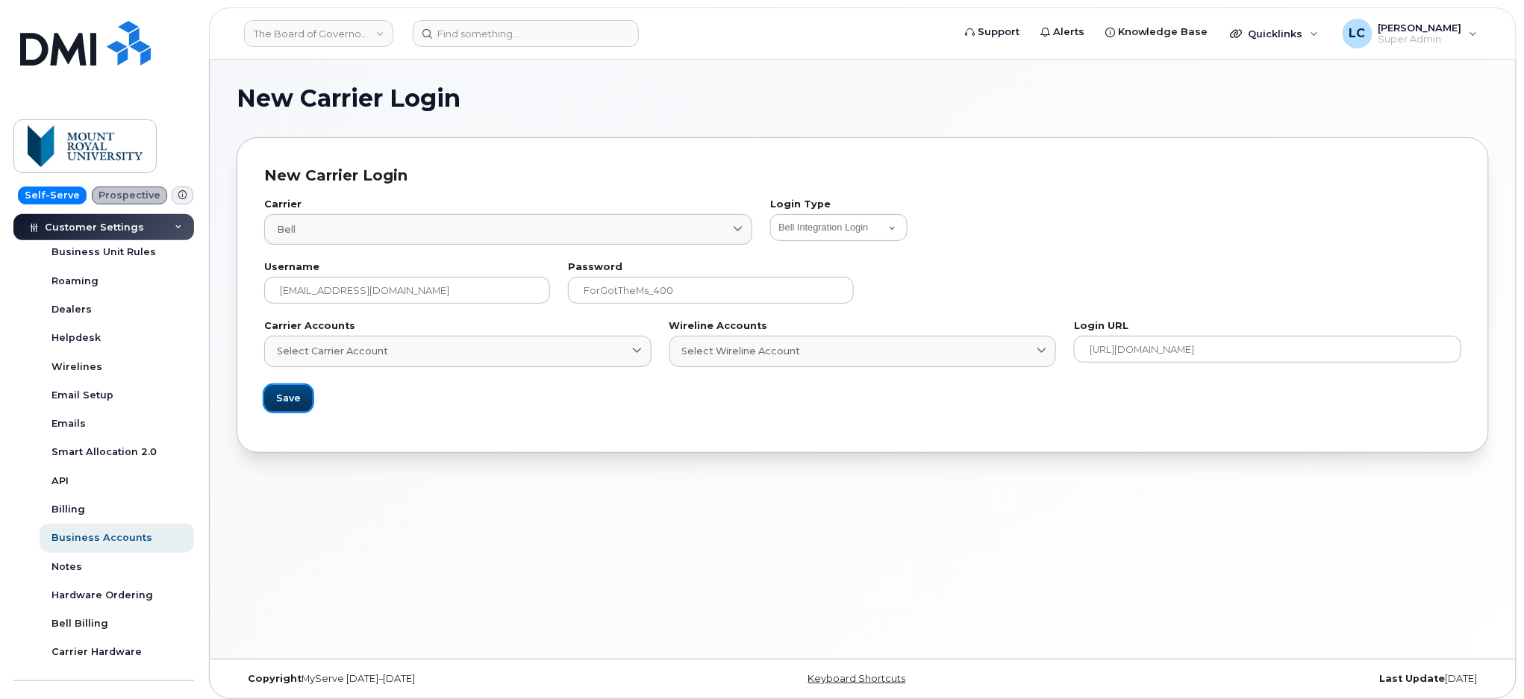
click at [293, 396] on span "Save" at bounding box center [288, 398] width 25 height 14
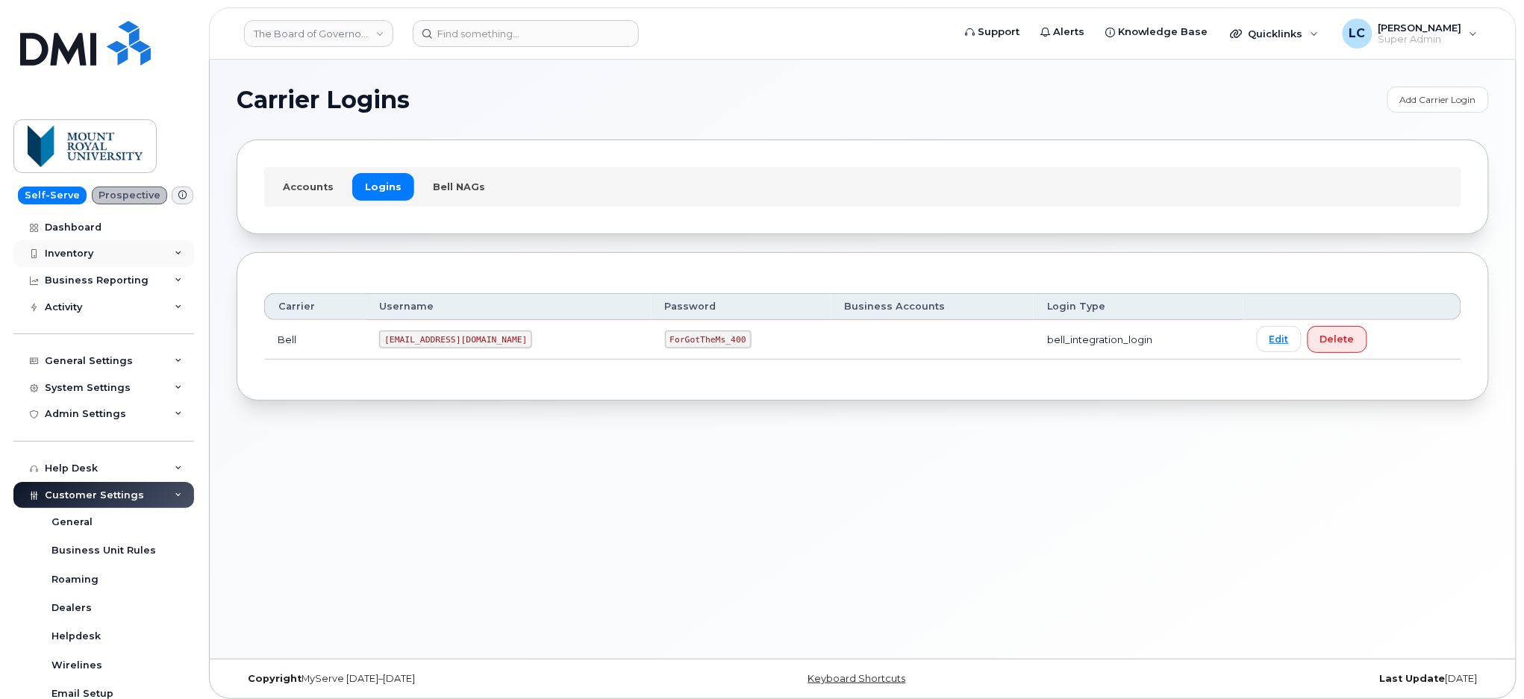
click at [114, 257] on div "Inventory" at bounding box center [103, 253] width 181 height 27
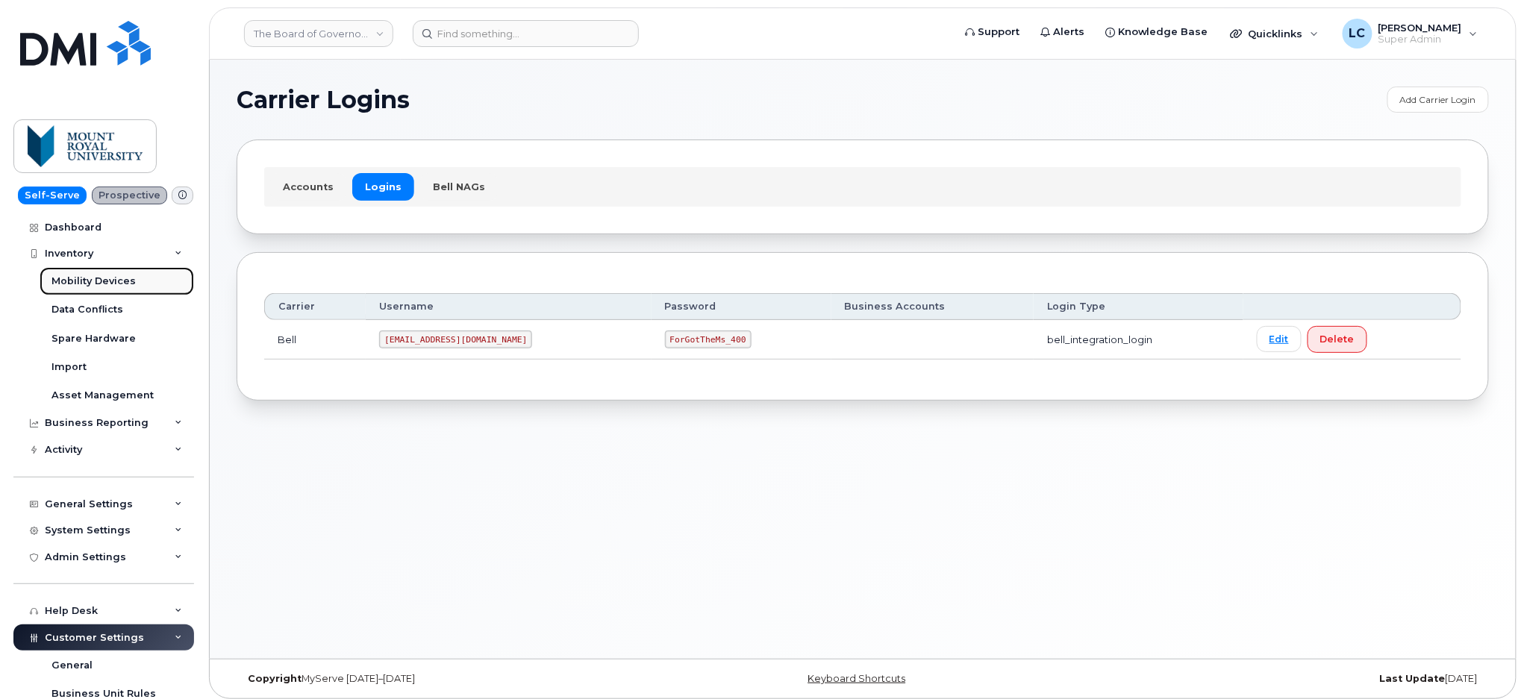
click at [105, 284] on div "Mobility Devices" at bounding box center [93, 281] width 84 height 13
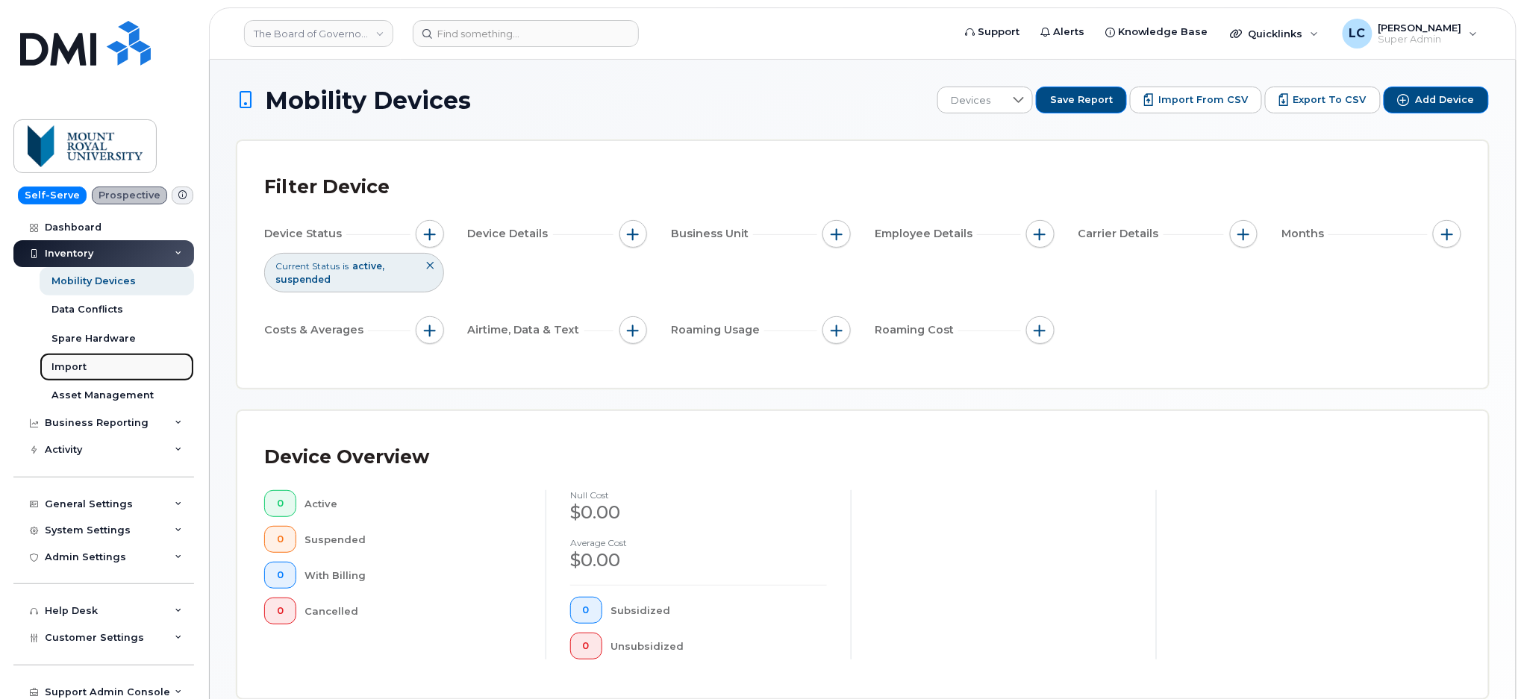
click at [76, 378] on link "Import" at bounding box center [117, 367] width 154 height 28
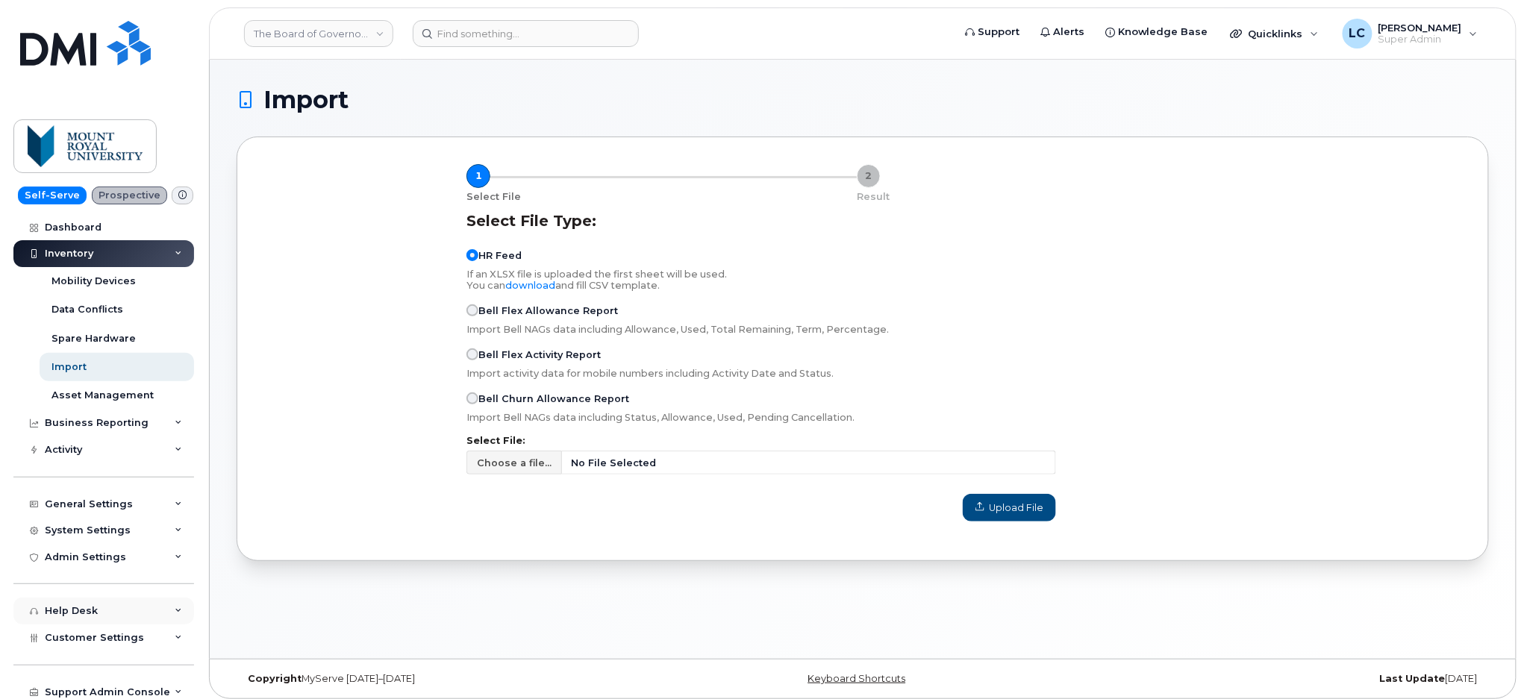
drag, startPoint x: 110, startPoint y: 640, endPoint x: 109, endPoint y: 622, distance: 17.9
click at [110, 640] on span "Customer Settings" at bounding box center [94, 637] width 99 height 11
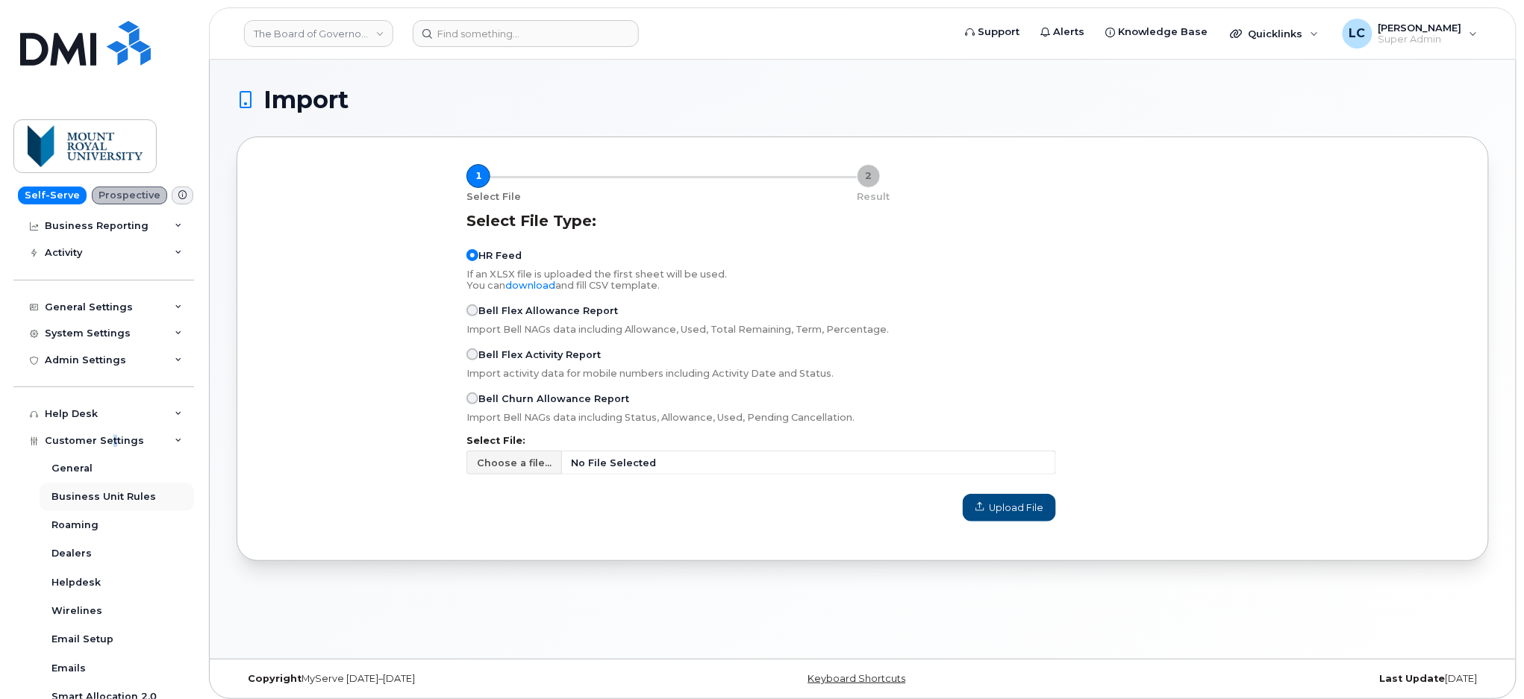
scroll to position [199, 0]
click at [70, 470] on div "General" at bounding box center [71, 467] width 41 height 13
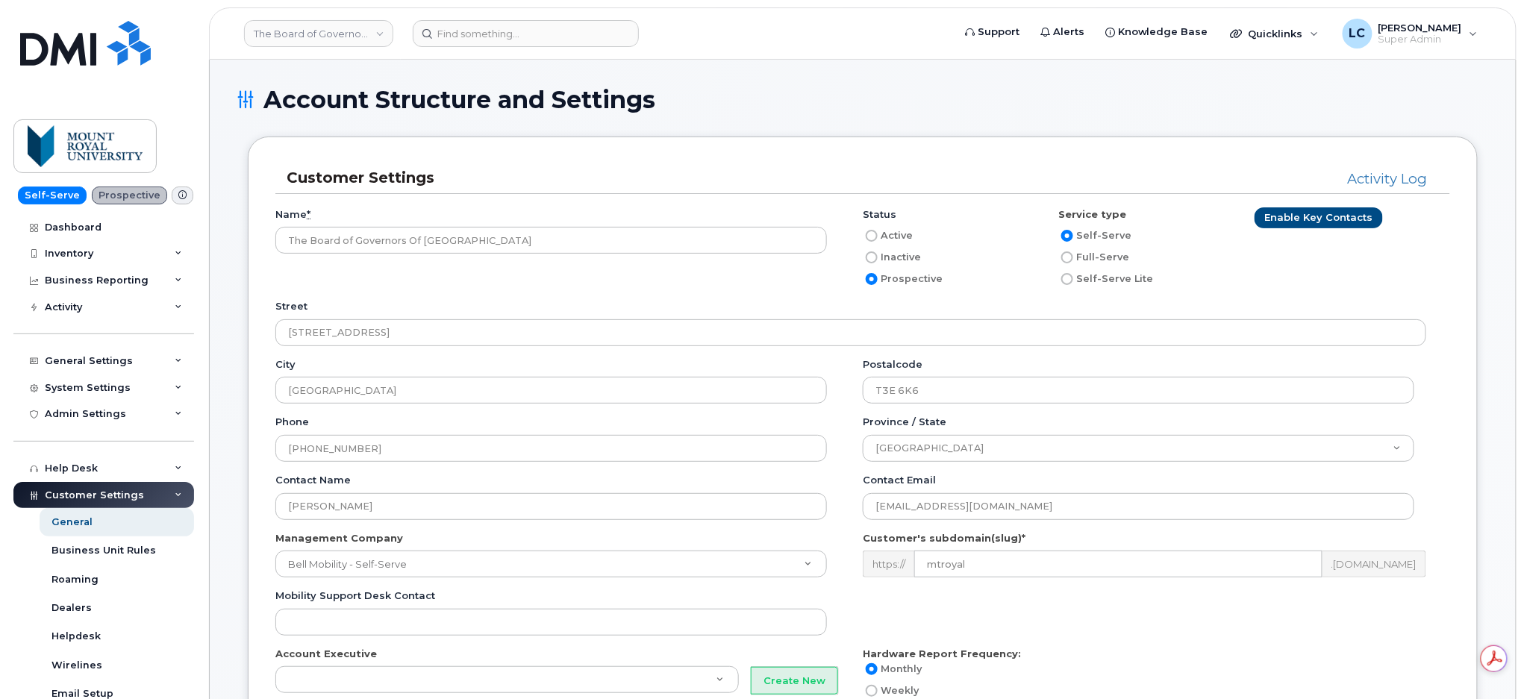
click at [898, 236] on label "Active" at bounding box center [888, 236] width 50 height 18
click at [878, 236] on input "Active" at bounding box center [872, 236] width 12 height 12
radio input "true"
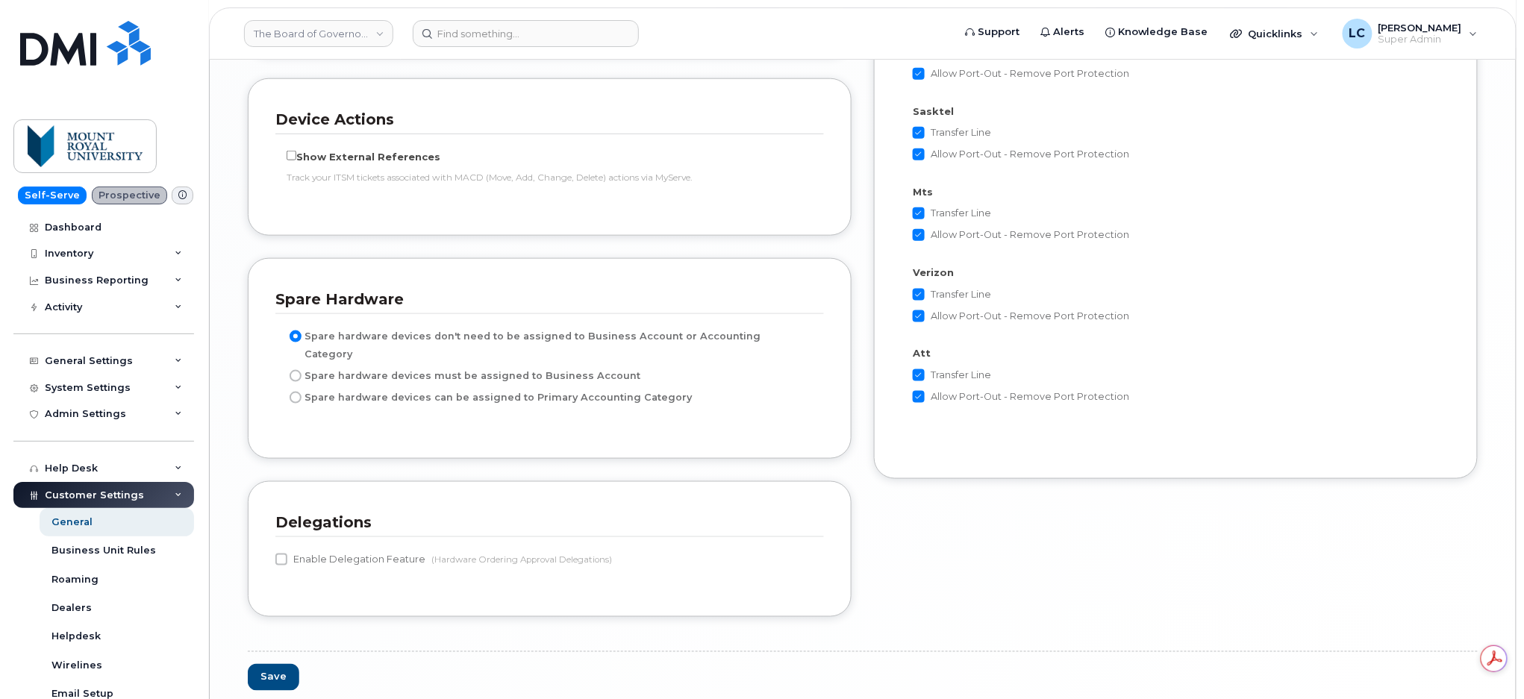
scroll to position [2911, 0]
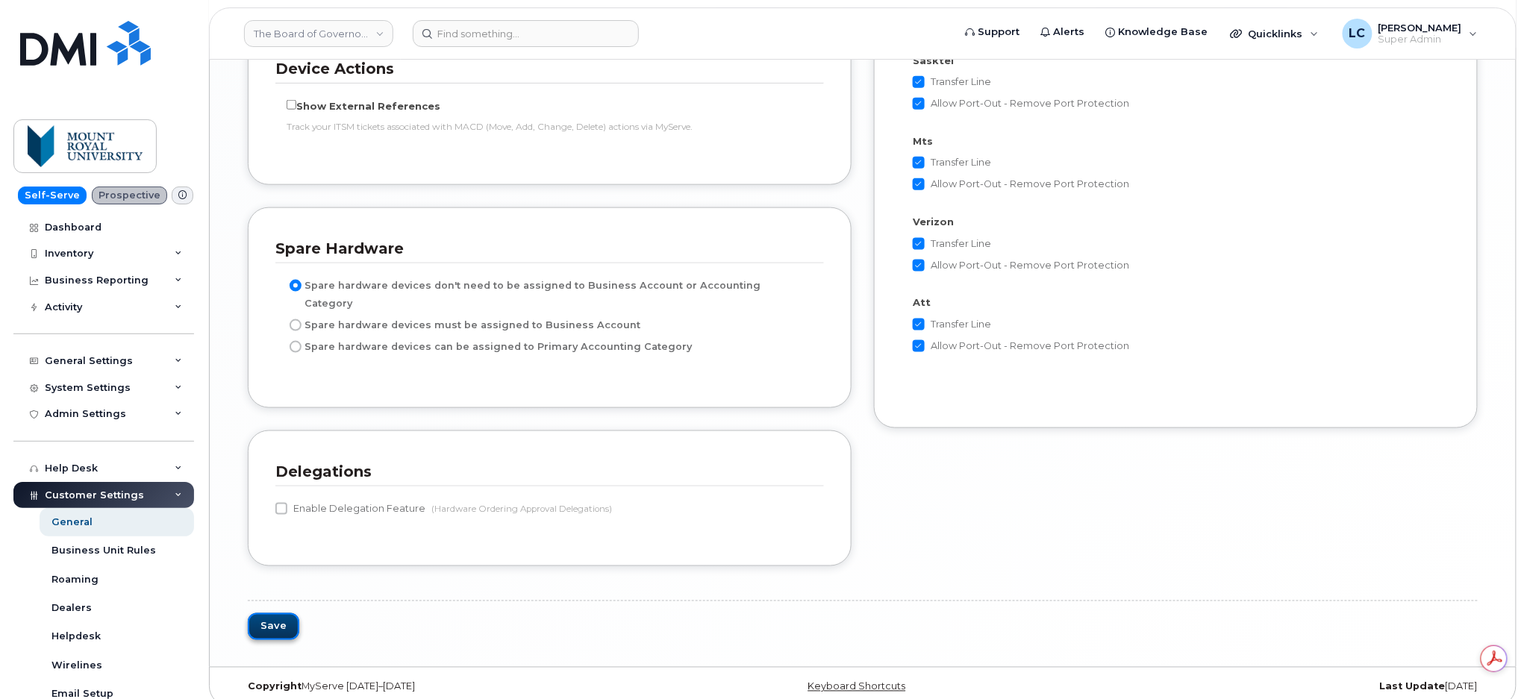
click at [282, 617] on button "Save" at bounding box center [273, 628] width 51 height 28
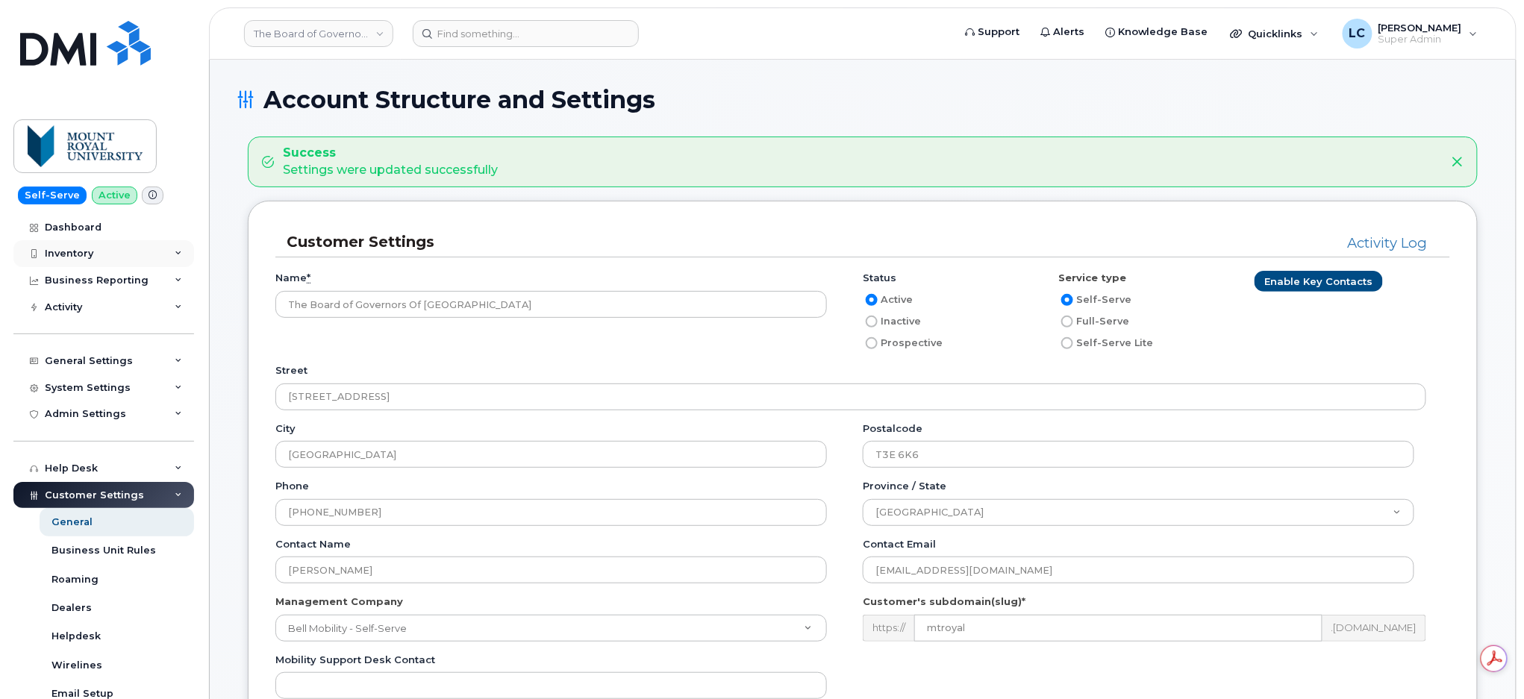
click at [123, 257] on div "Inventory" at bounding box center [103, 253] width 181 height 27
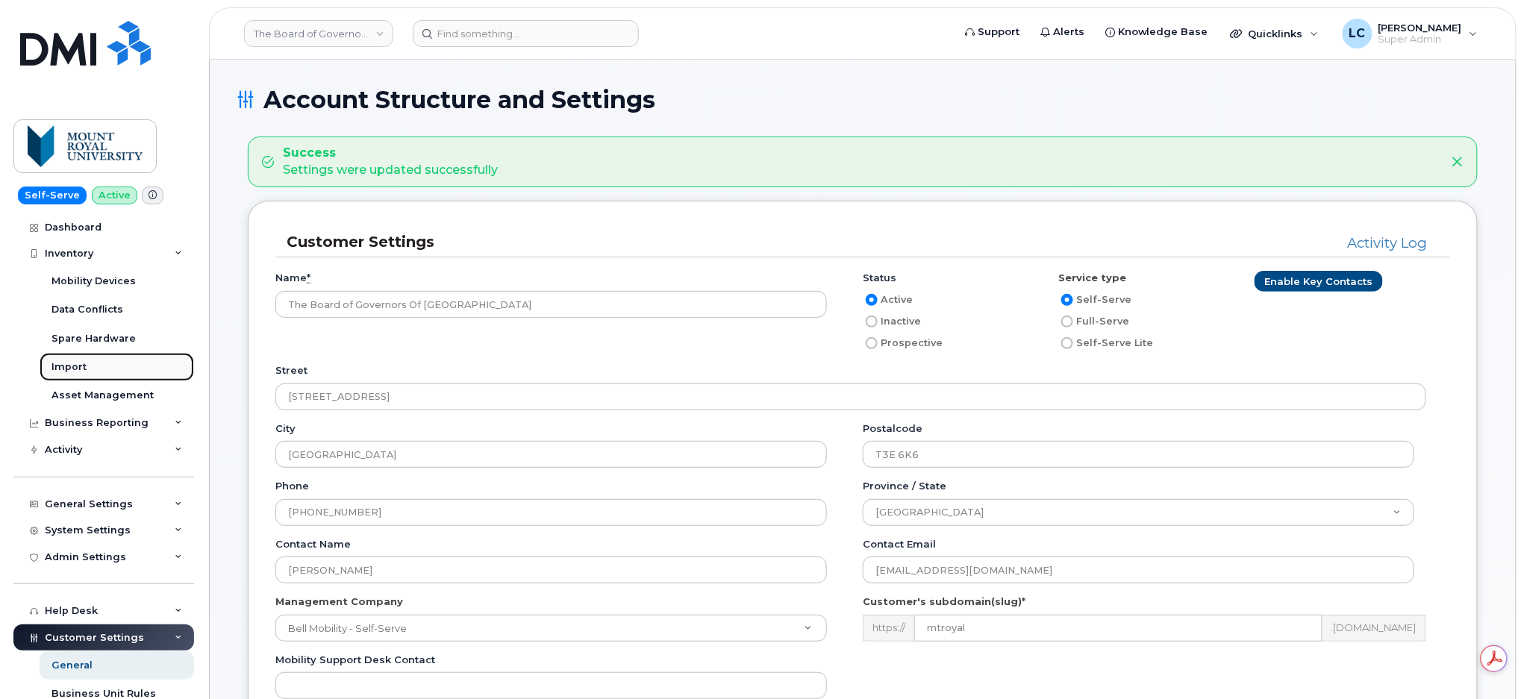
click at [85, 367] on div "Import" at bounding box center [68, 366] width 35 height 13
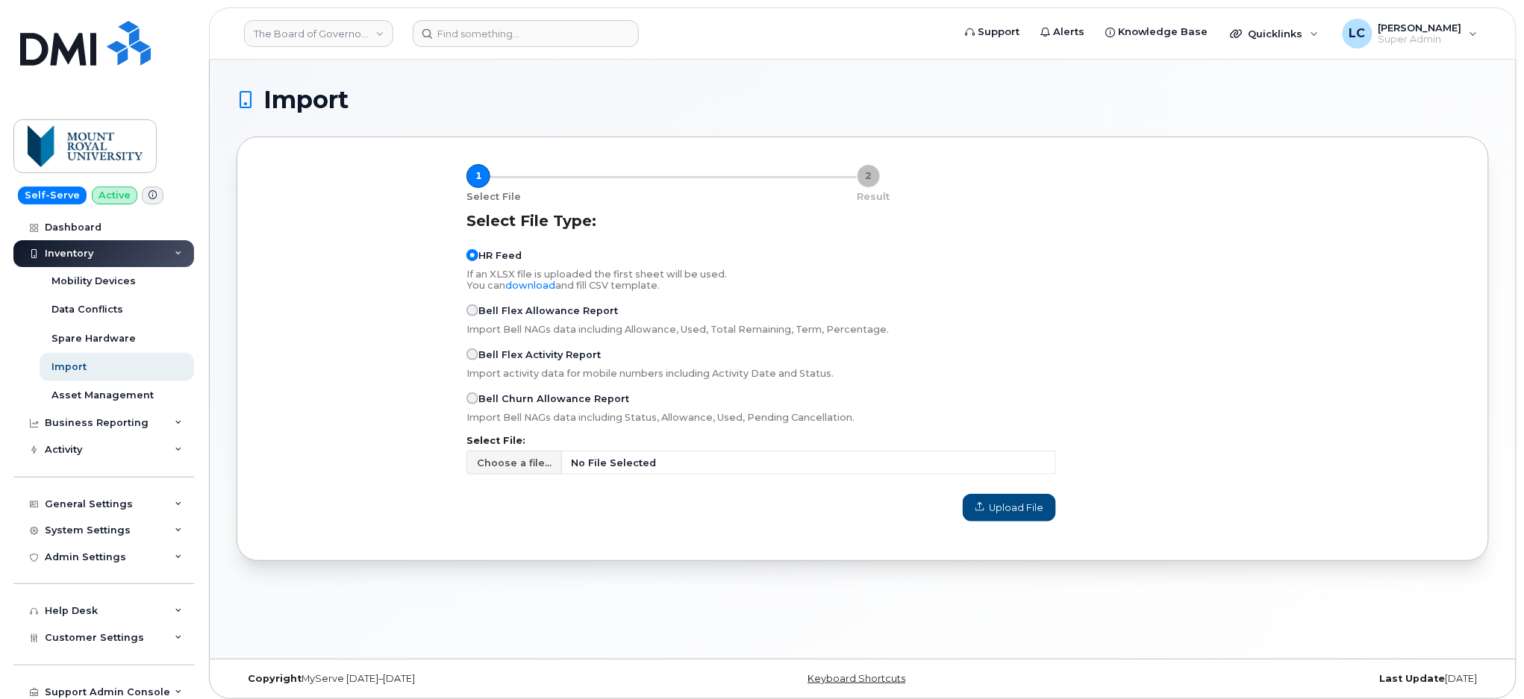
click at [318, 341] on div "Select File Type: HR Feed If an XLSX file is uploaded the first sheet will be u…" at bounding box center [862, 367] width 1215 height 328
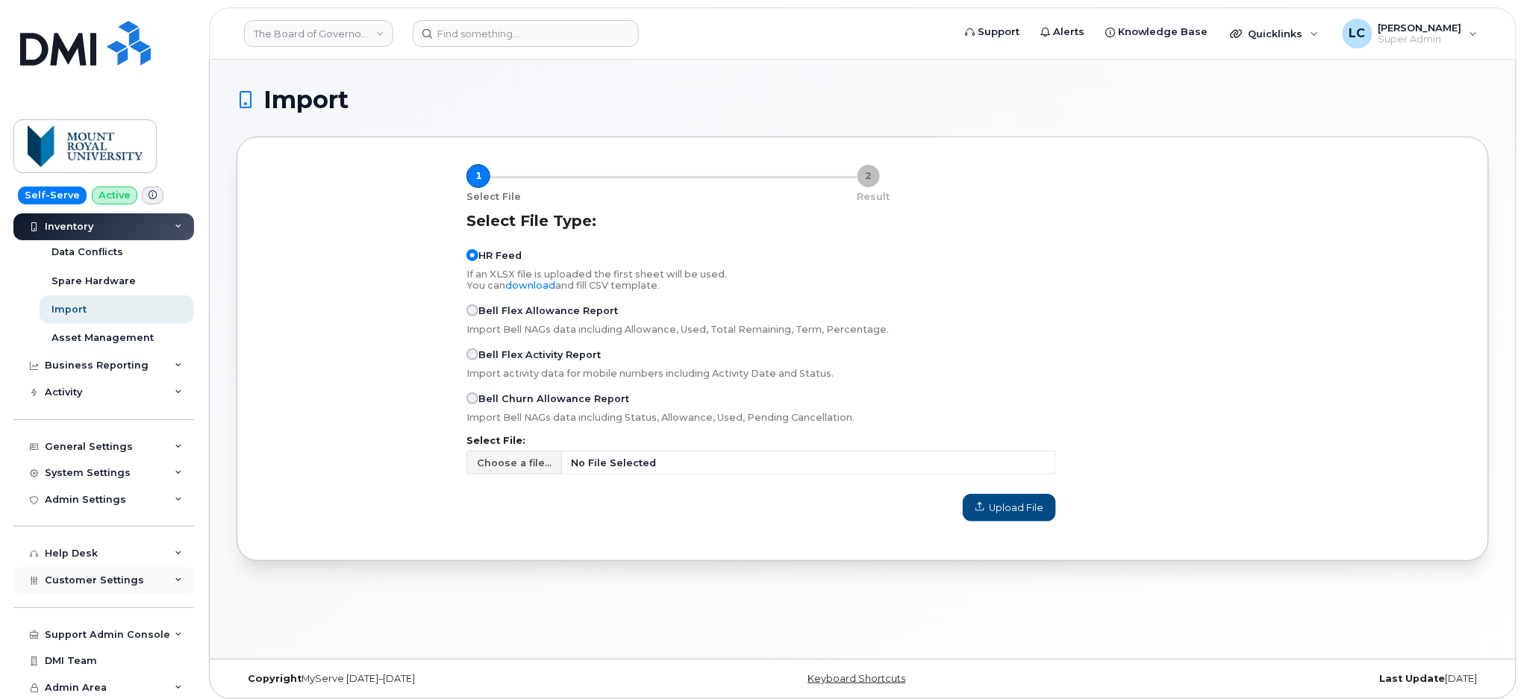
click at [126, 567] on div "Customer Settings" at bounding box center [103, 580] width 181 height 27
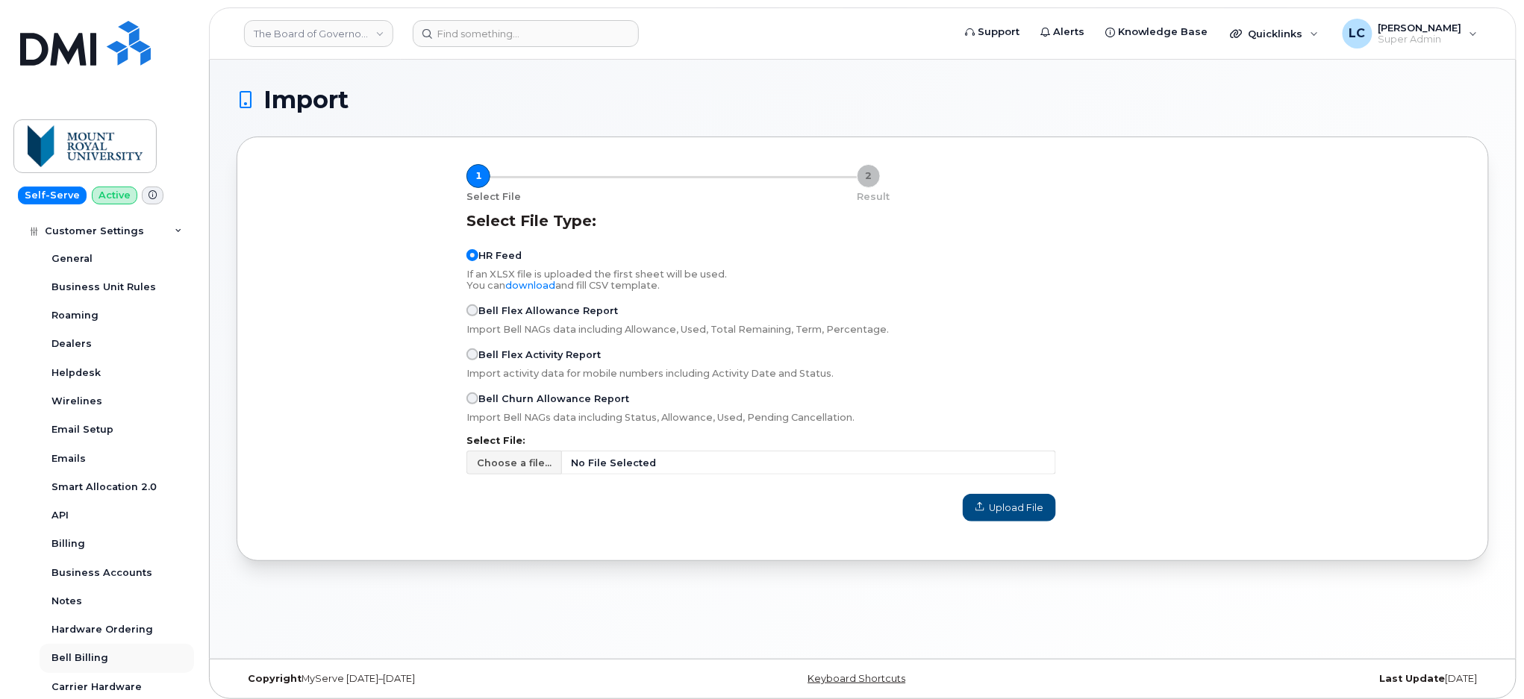
scroll to position [515, 0]
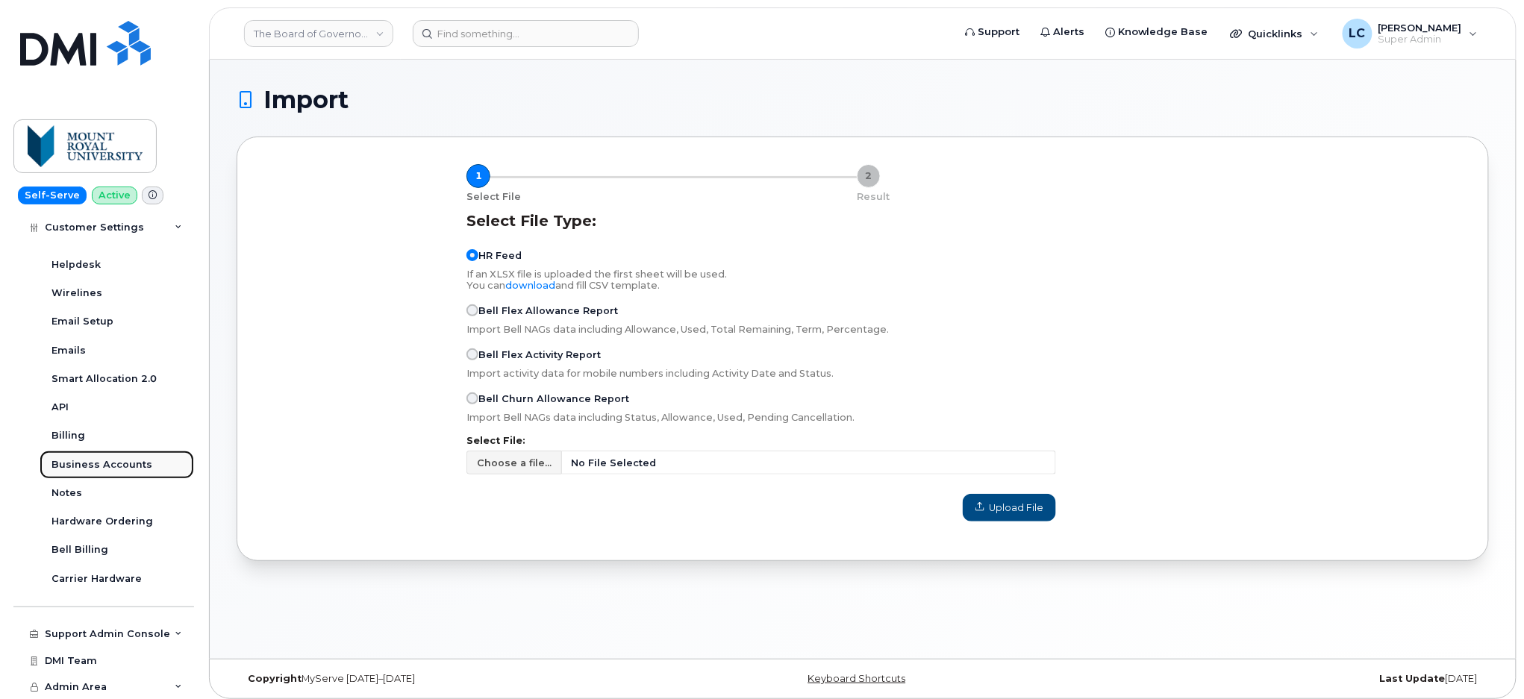
click at [128, 462] on div "Business Accounts" at bounding box center [101, 464] width 101 height 13
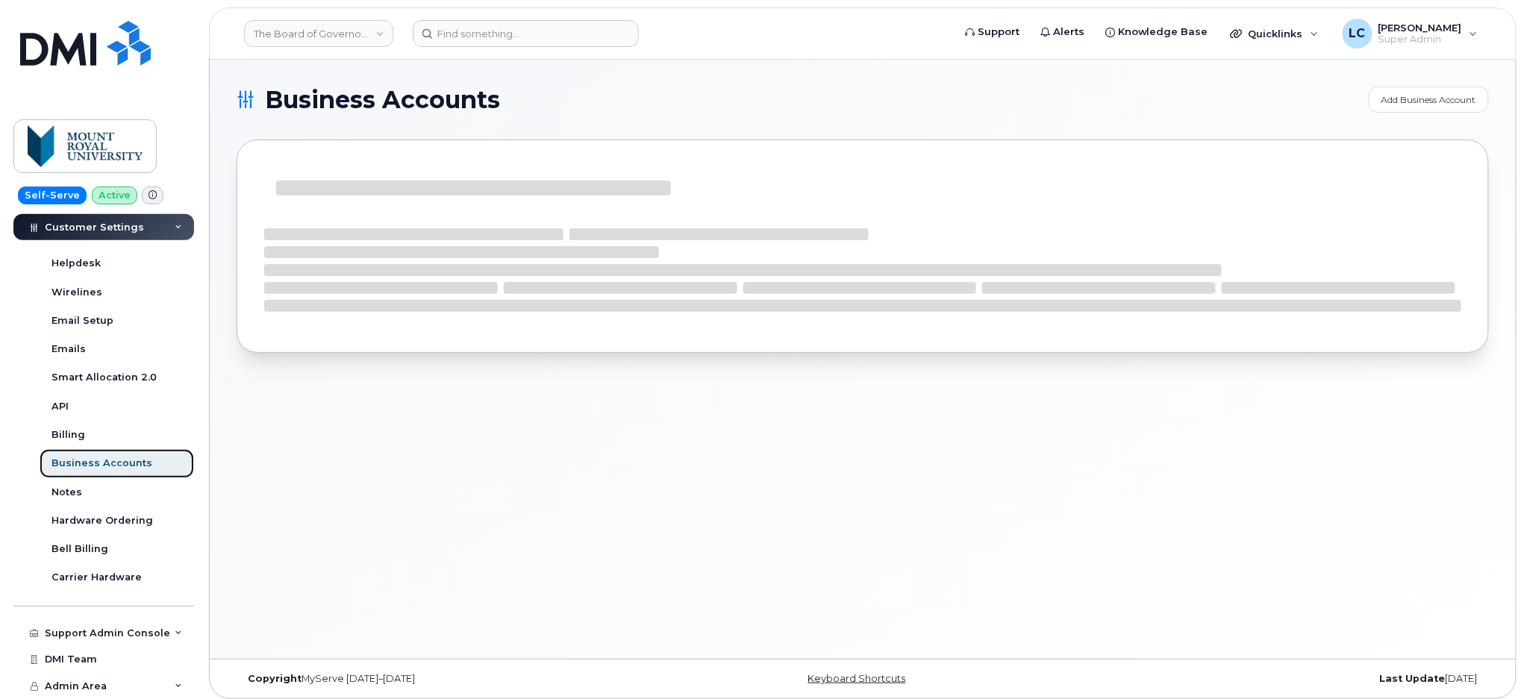
scroll to position [372, 0]
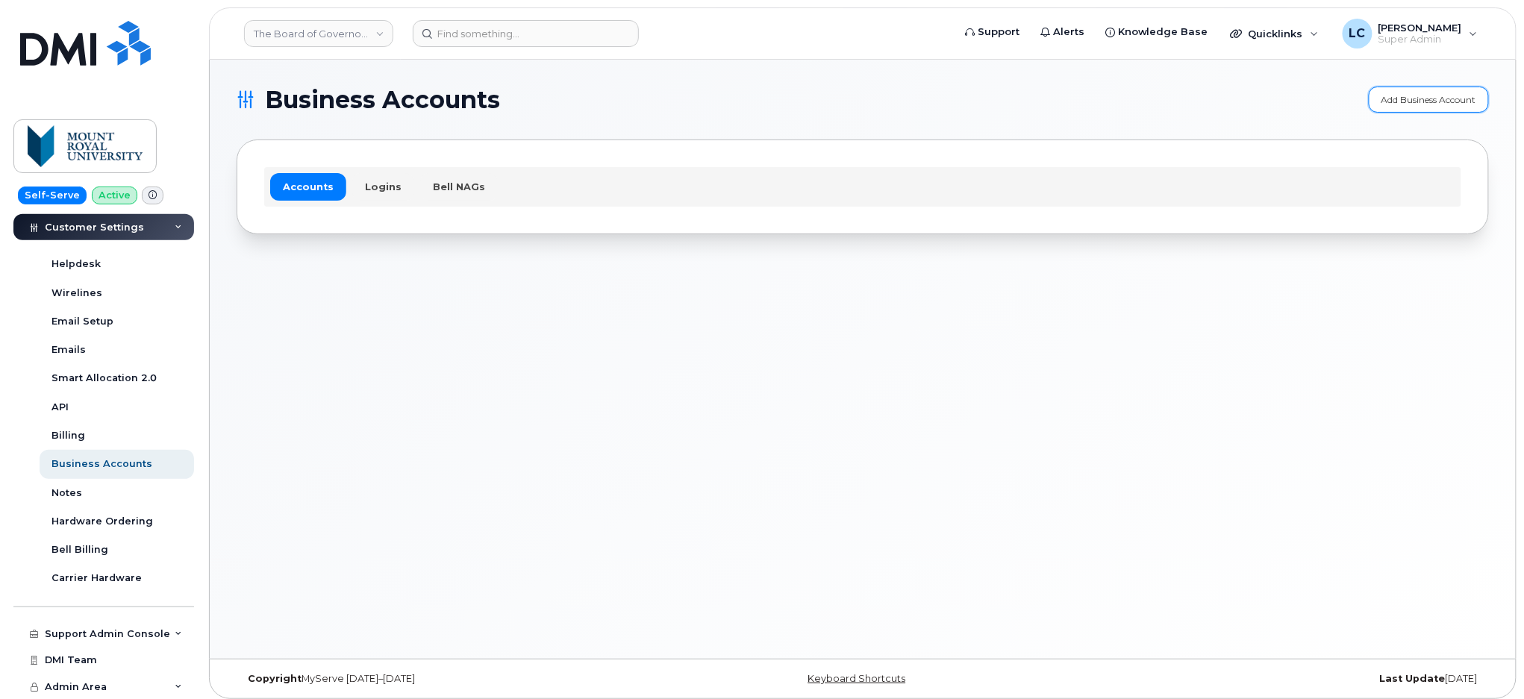
click at [1430, 94] on link "Add Business Account" at bounding box center [1429, 100] width 120 height 26
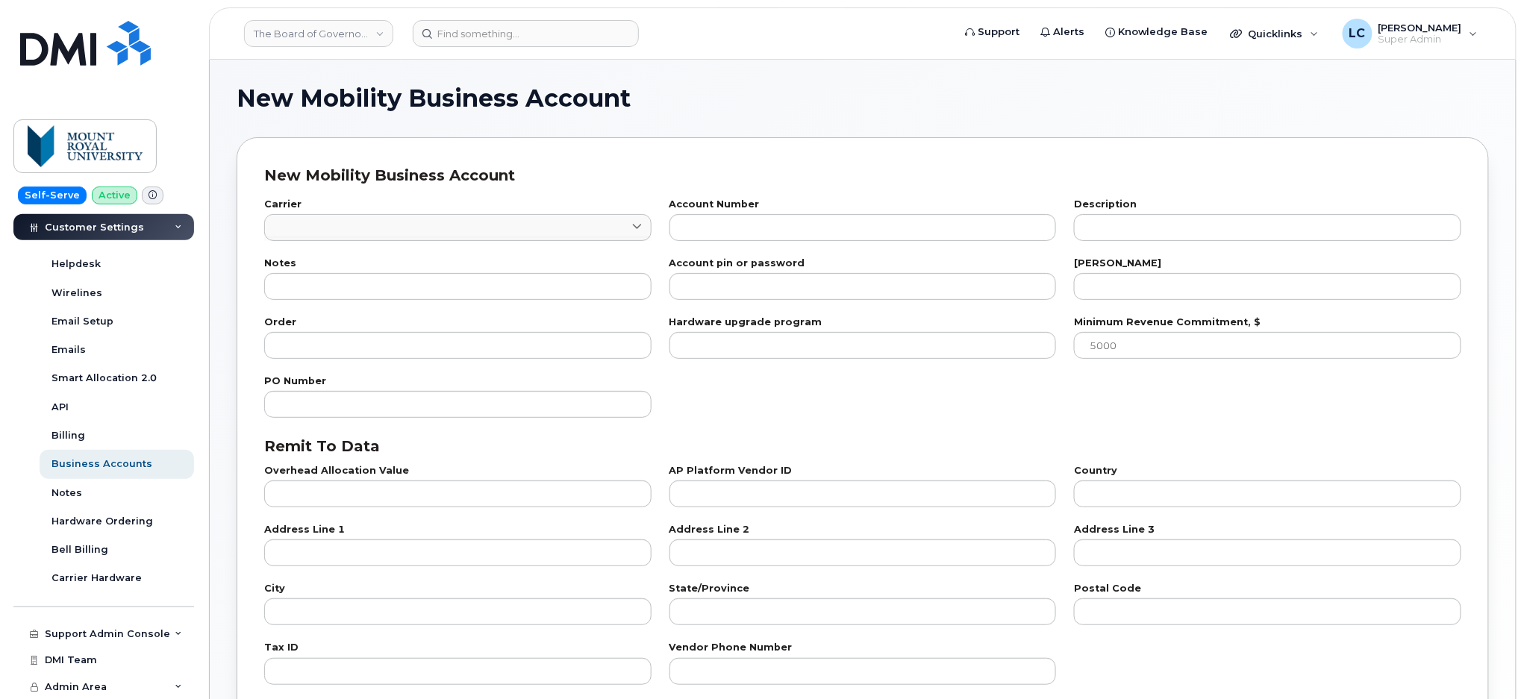
checkbox input "true"
click at [849, 219] on input "text" at bounding box center [862, 227] width 387 height 27
paste input "502060245"
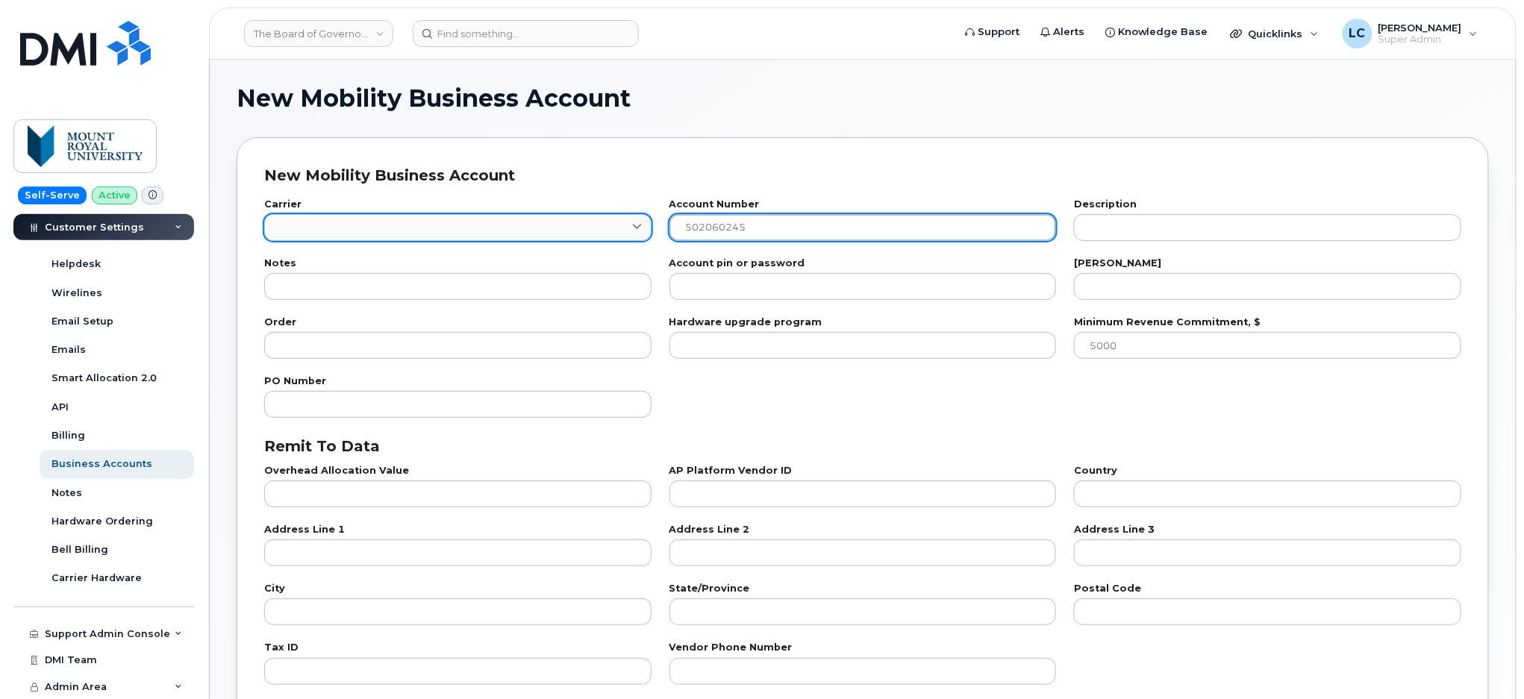
drag, startPoint x: 706, startPoint y: 226, endPoint x: 469, endPoint y: 225, distance: 237.3
click at [475, 222] on div "Carrier International International Canada Fizz Videotron PublicMobile Bell Dis…" at bounding box center [862, 220] width 1215 height 59
type input "0502060245"
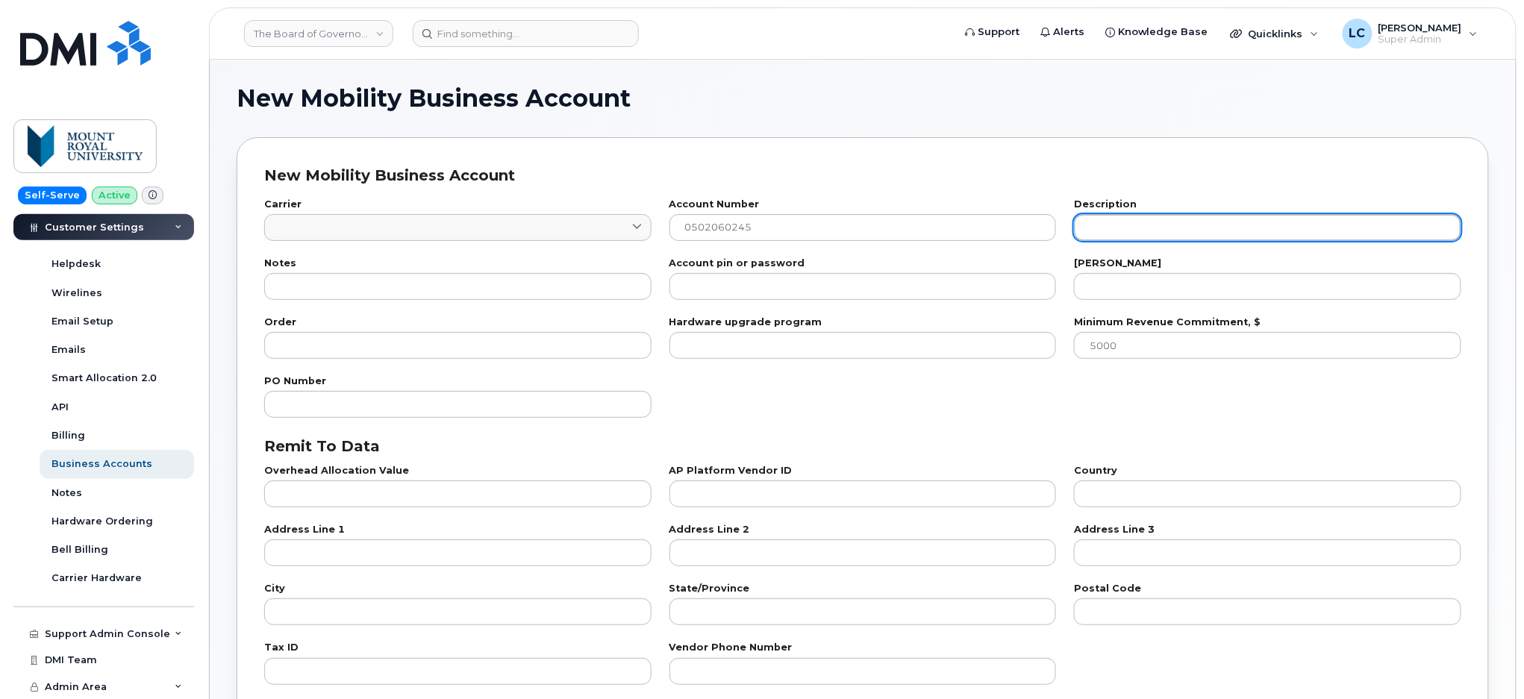
click at [1145, 232] on input "text" at bounding box center [1267, 227] width 387 height 27
paste input "[GEOGRAPHIC_DATA]-ACTIVE POOLING ACCOUNT"
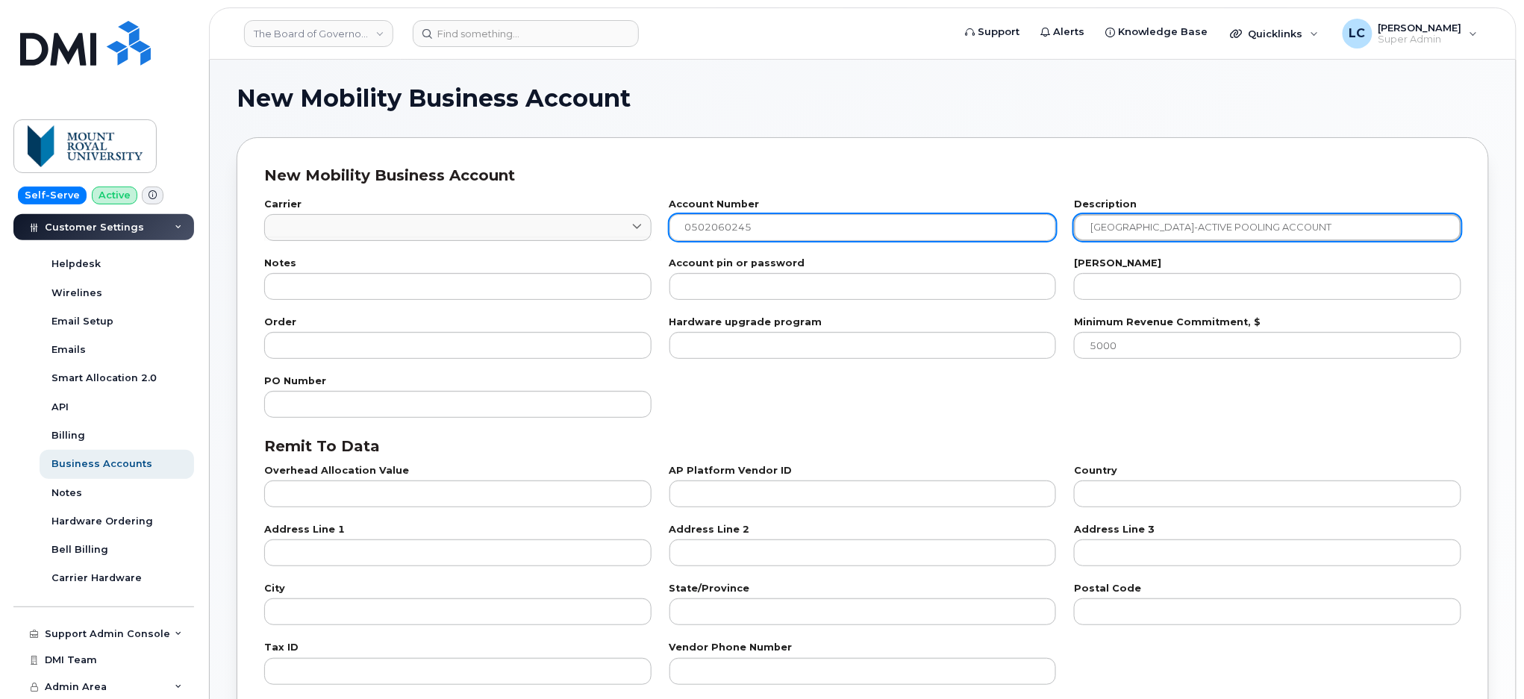
drag, startPoint x: 1113, startPoint y: 225, endPoint x: 975, endPoint y: 237, distance: 138.7
click at [975, 237] on div "Carrier International International Canada Fizz Videotron PublicMobile Bell Dis…" at bounding box center [862, 220] width 1215 height 59
type input "[GEOGRAPHIC_DATA]-ACTIVE POOLING ACCOUNT"
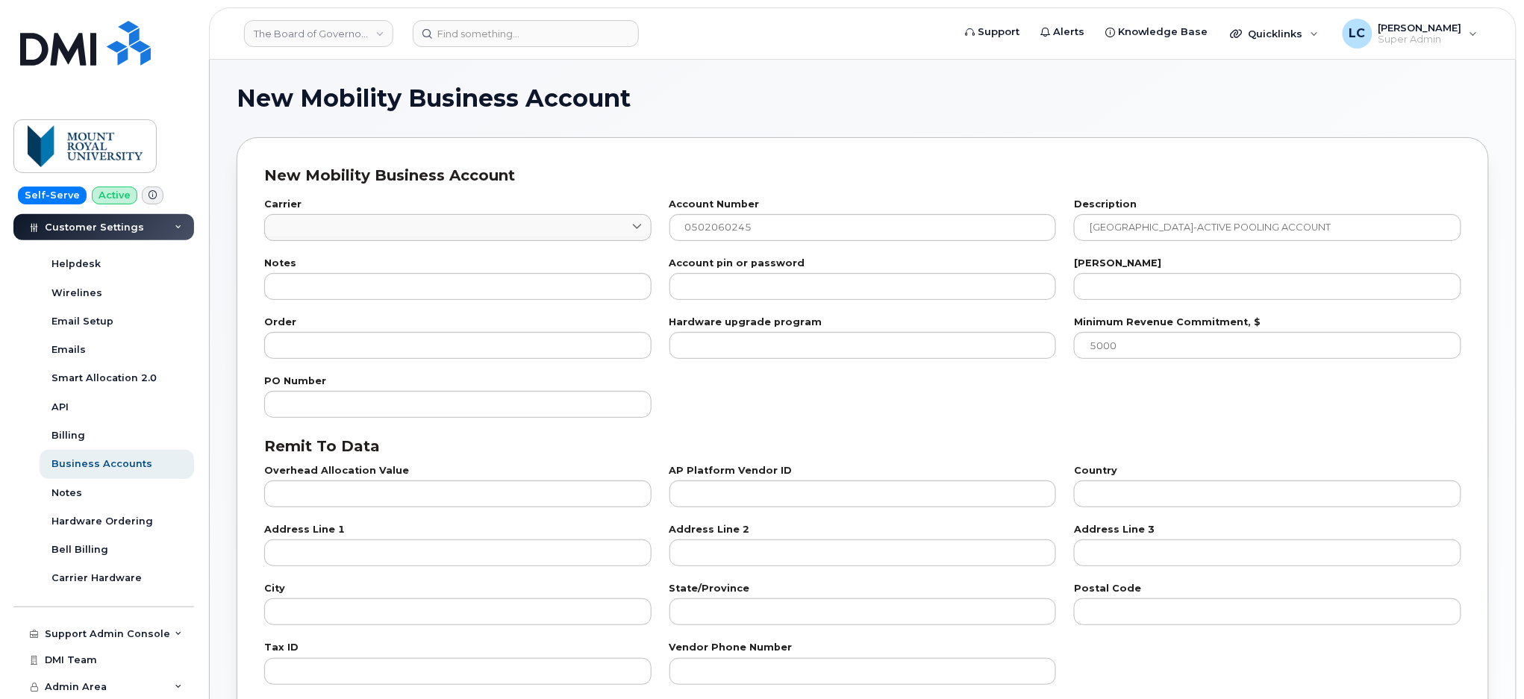
click at [1136, 272] on div "[PERSON_NAME]" at bounding box center [1267, 279] width 387 height 41
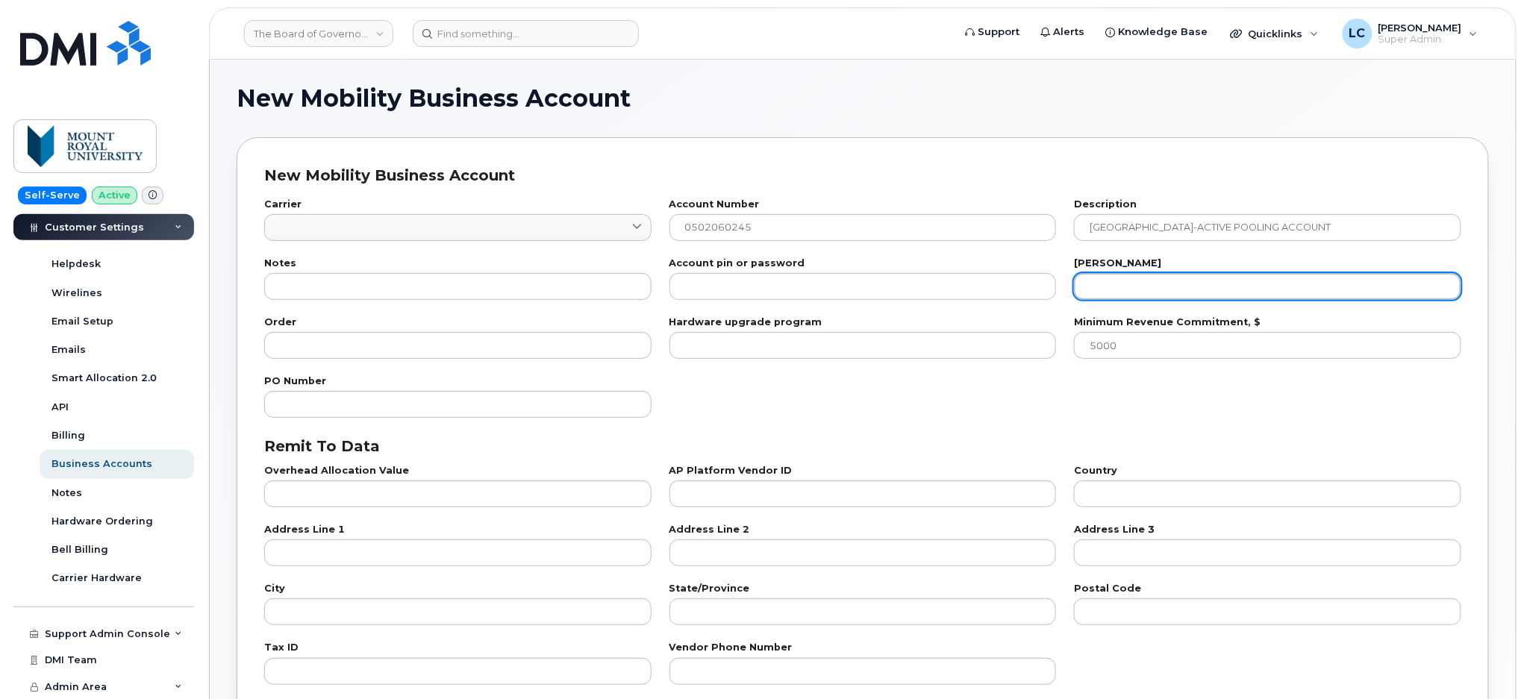
click at [1131, 296] on input "number" at bounding box center [1267, 286] width 387 height 27
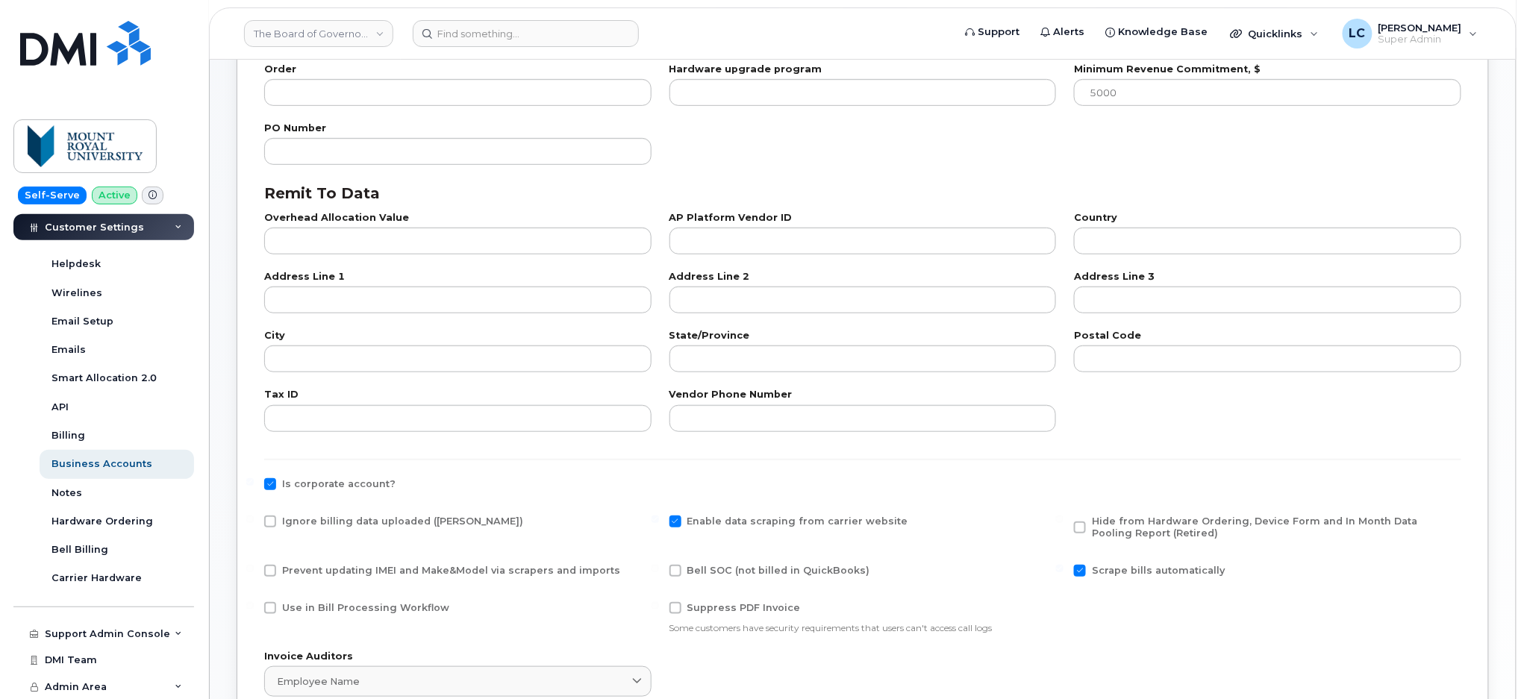
scroll to position [299, 0]
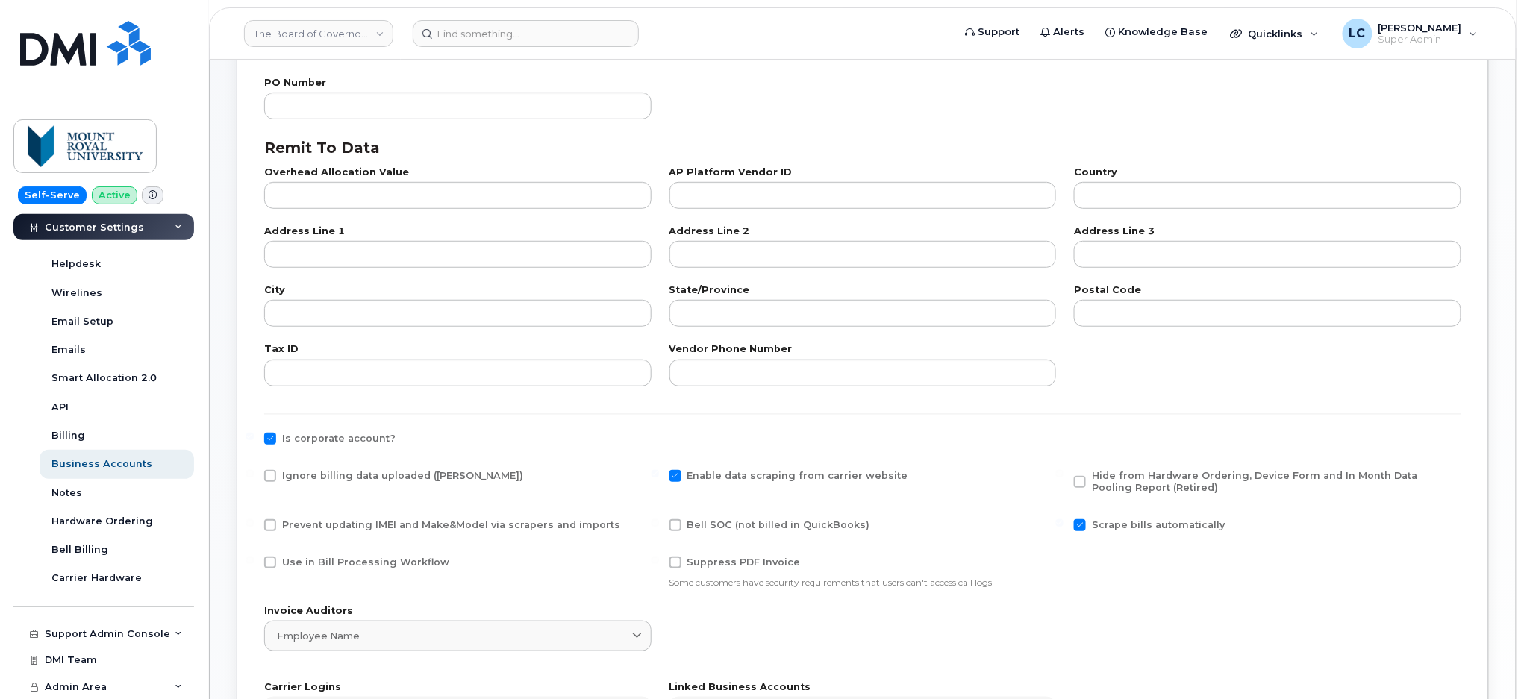
click at [313, 475] on span "Ignore billing data uploaded (Bill Parser)" at bounding box center [402, 475] width 241 height 11
click at [254, 475] on input "Ignore billing data uploaded (Bill Parser)" at bounding box center [249, 473] width 7 height 7
checkbox input "true"
click at [316, 559] on span "Use in Bill Processing Workflow" at bounding box center [365, 562] width 167 height 11
click at [254, 559] on input "Use in Bill Processing Workflow" at bounding box center [249, 560] width 7 height 7
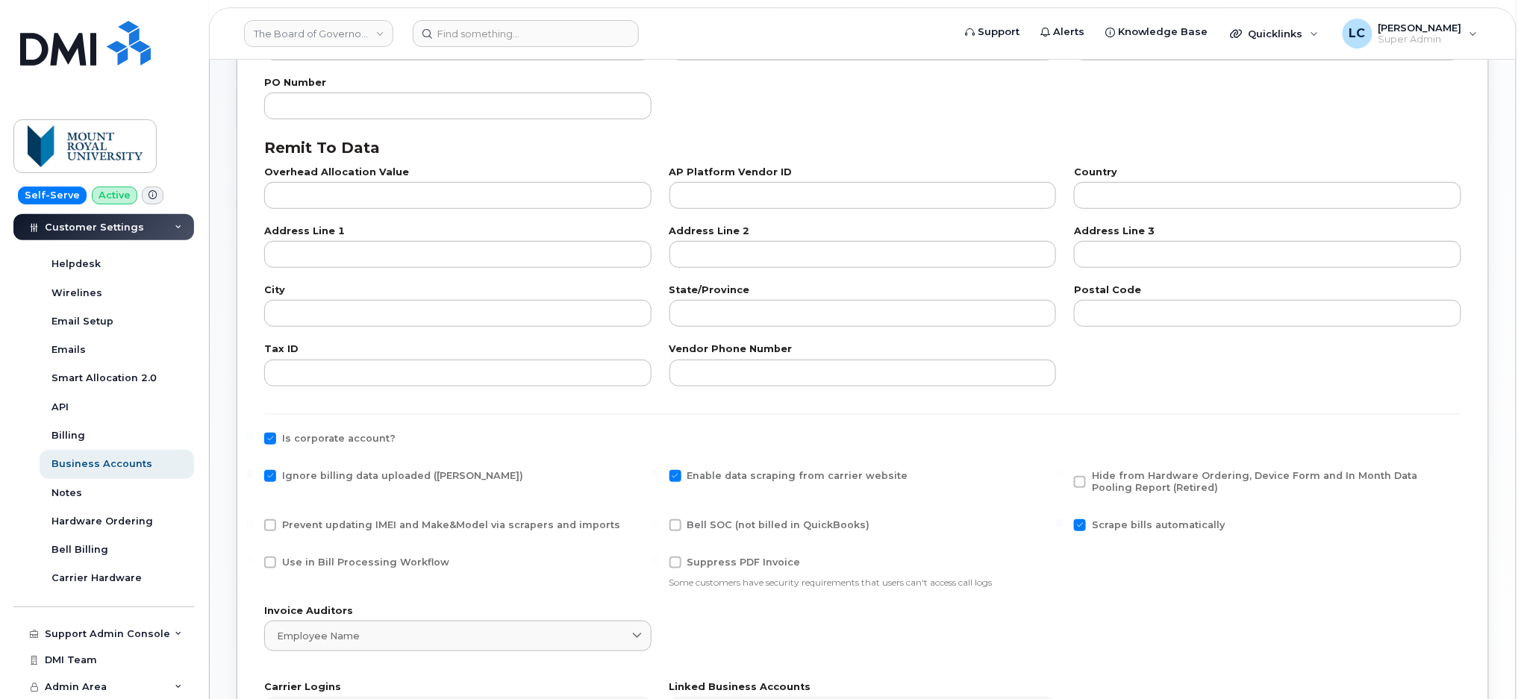
checkbox input "true"
click at [711, 525] on span "Bell SOC (not billed in QuickBooks)" at bounding box center [778, 524] width 183 height 11
click at [659, 525] on input "Bell SOC (not billed in QuickBooks)" at bounding box center [655, 522] width 7 height 7
checkbox input "true"
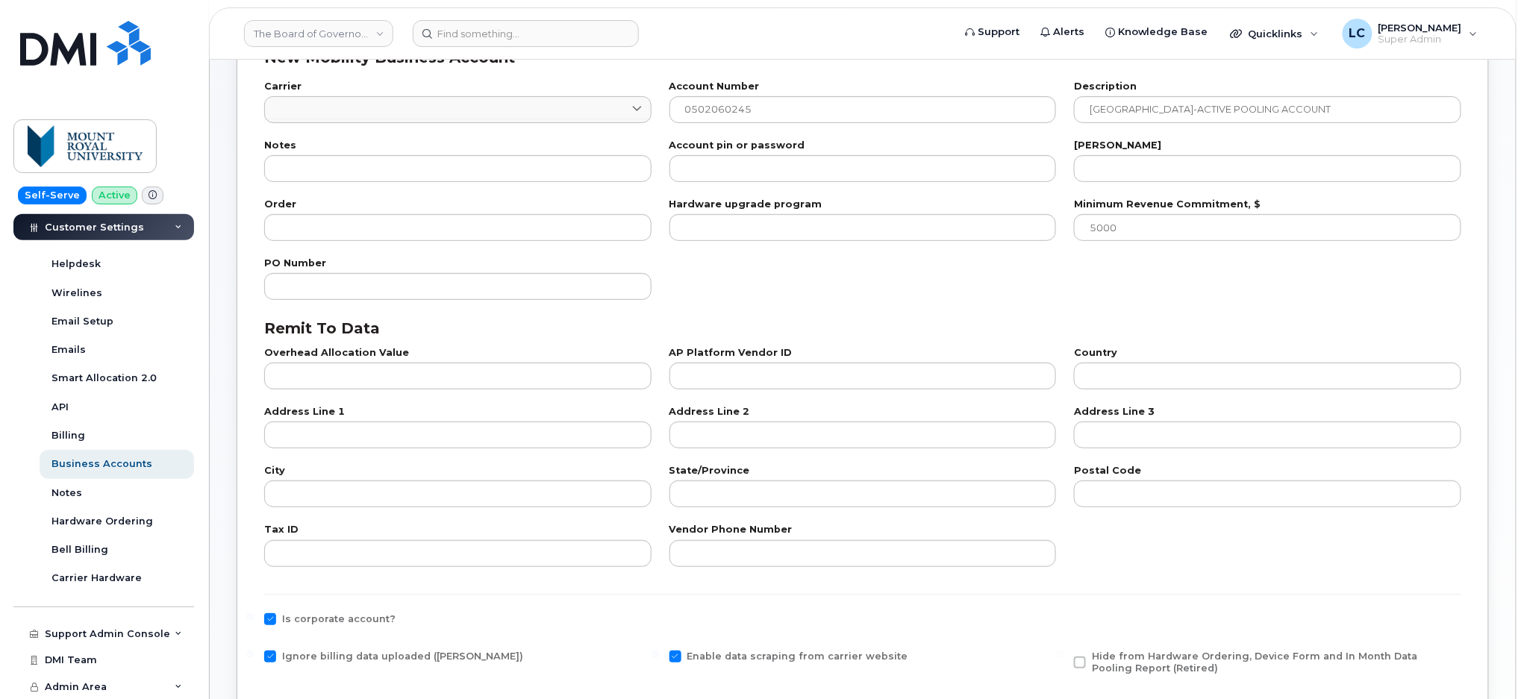
scroll to position [0, 0]
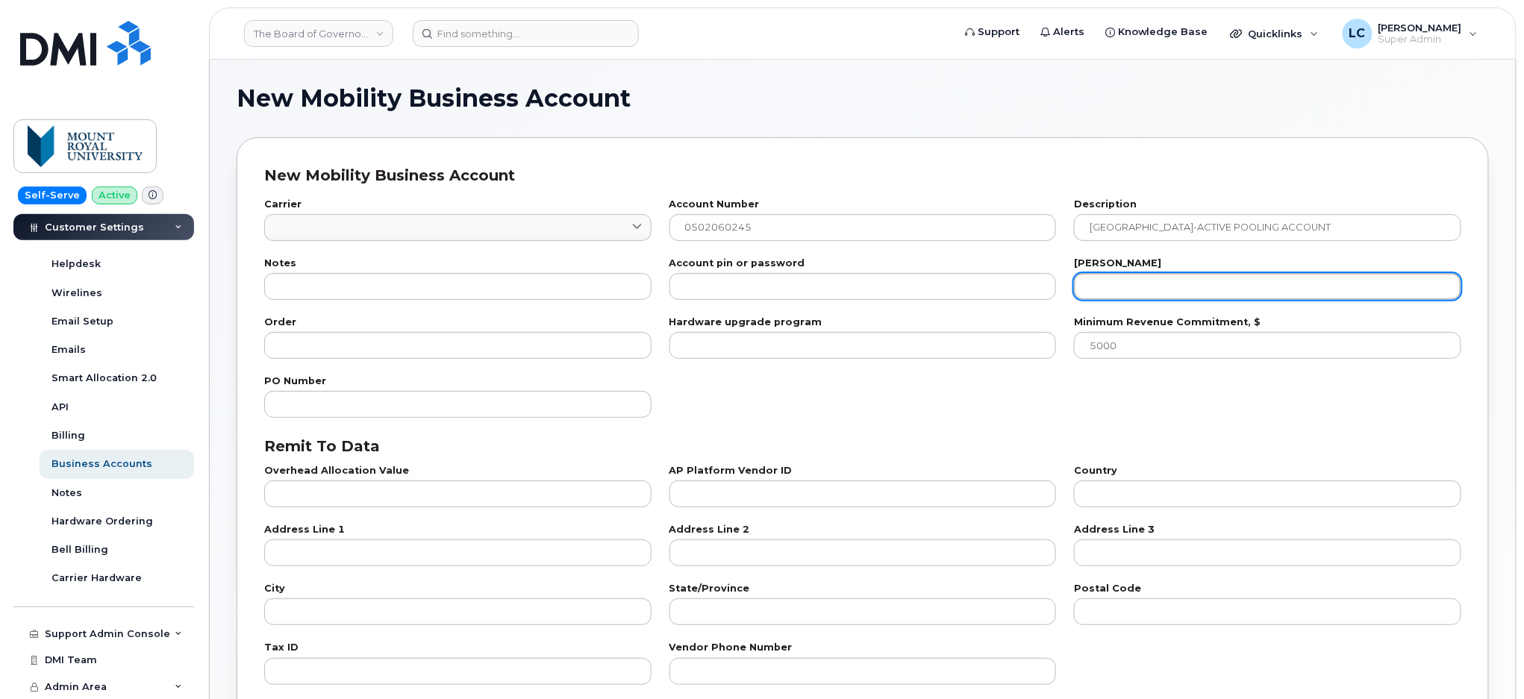
click at [1114, 278] on input "number" at bounding box center [1267, 286] width 387 height 27
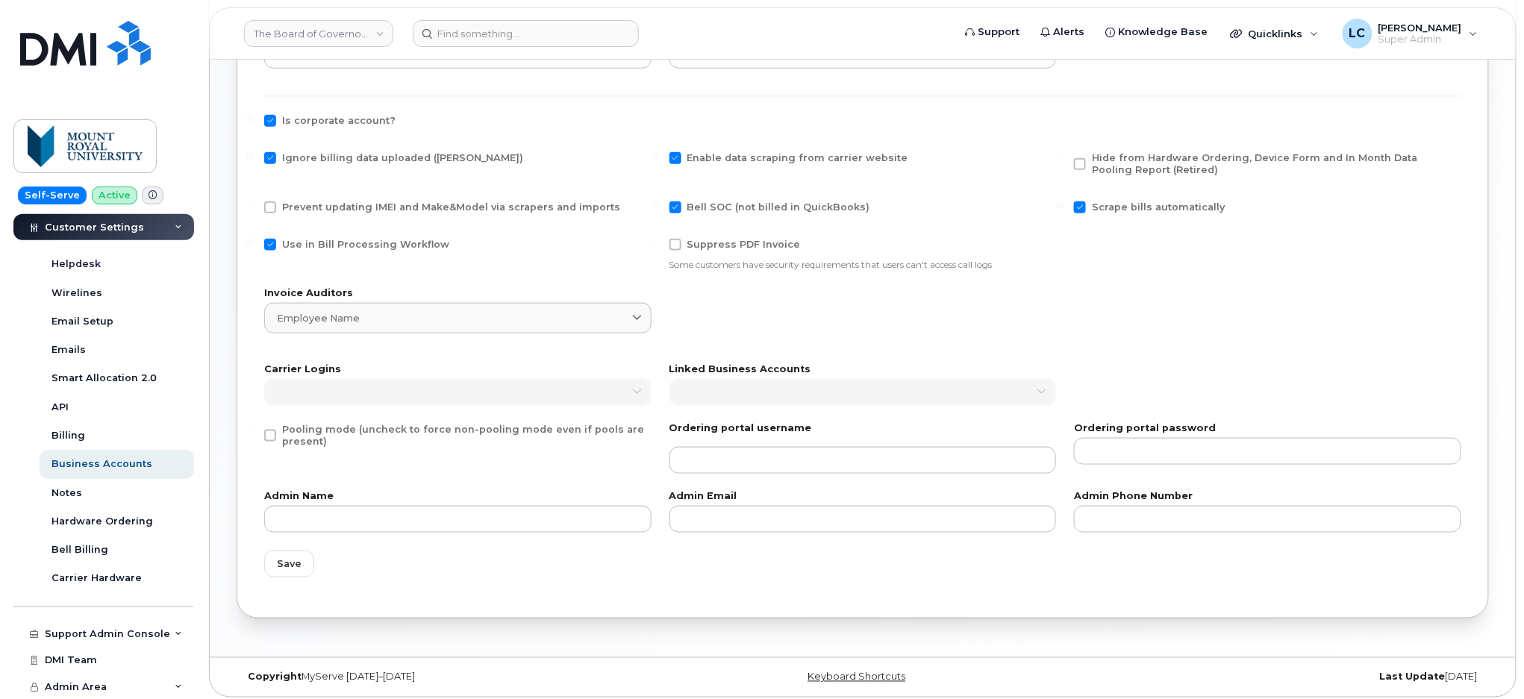
scroll to position [622, 0]
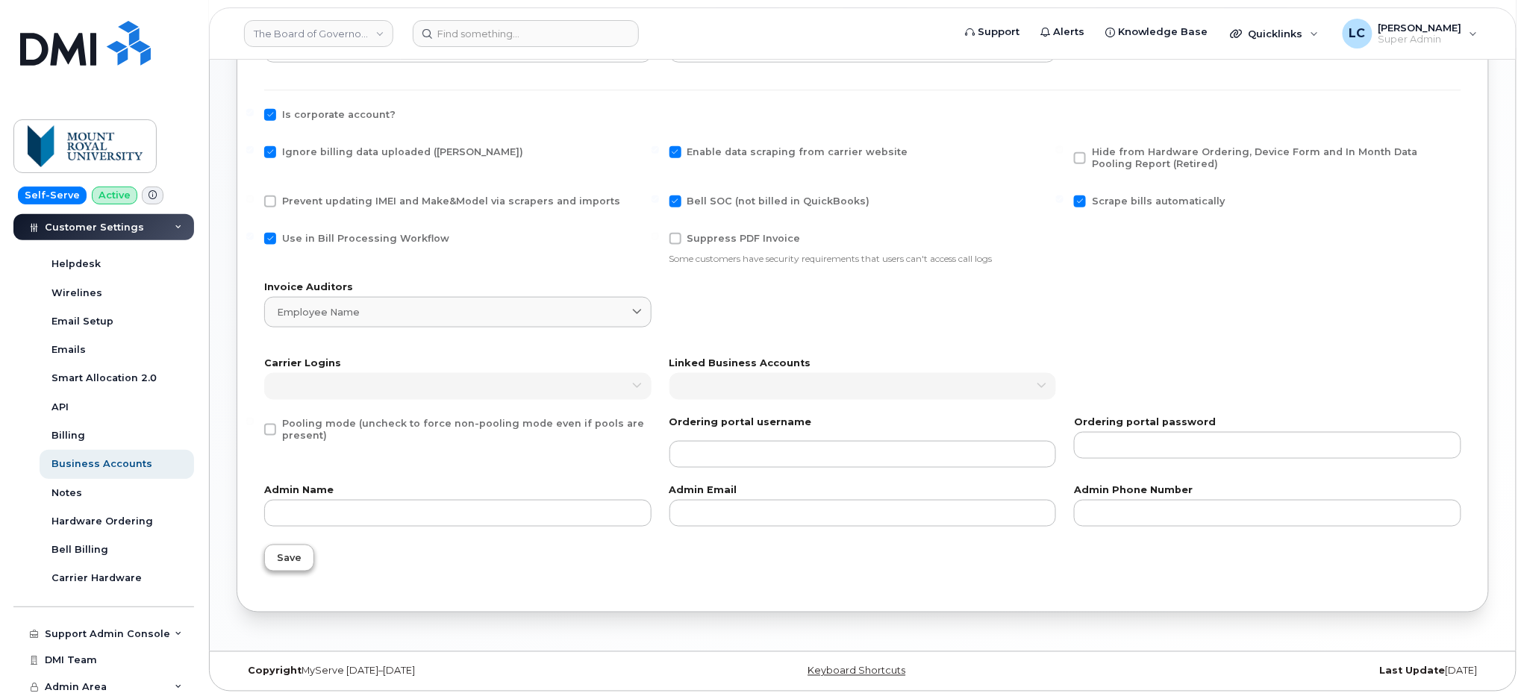
type input "25"
click at [302, 566] on button "Save" at bounding box center [289, 558] width 50 height 27
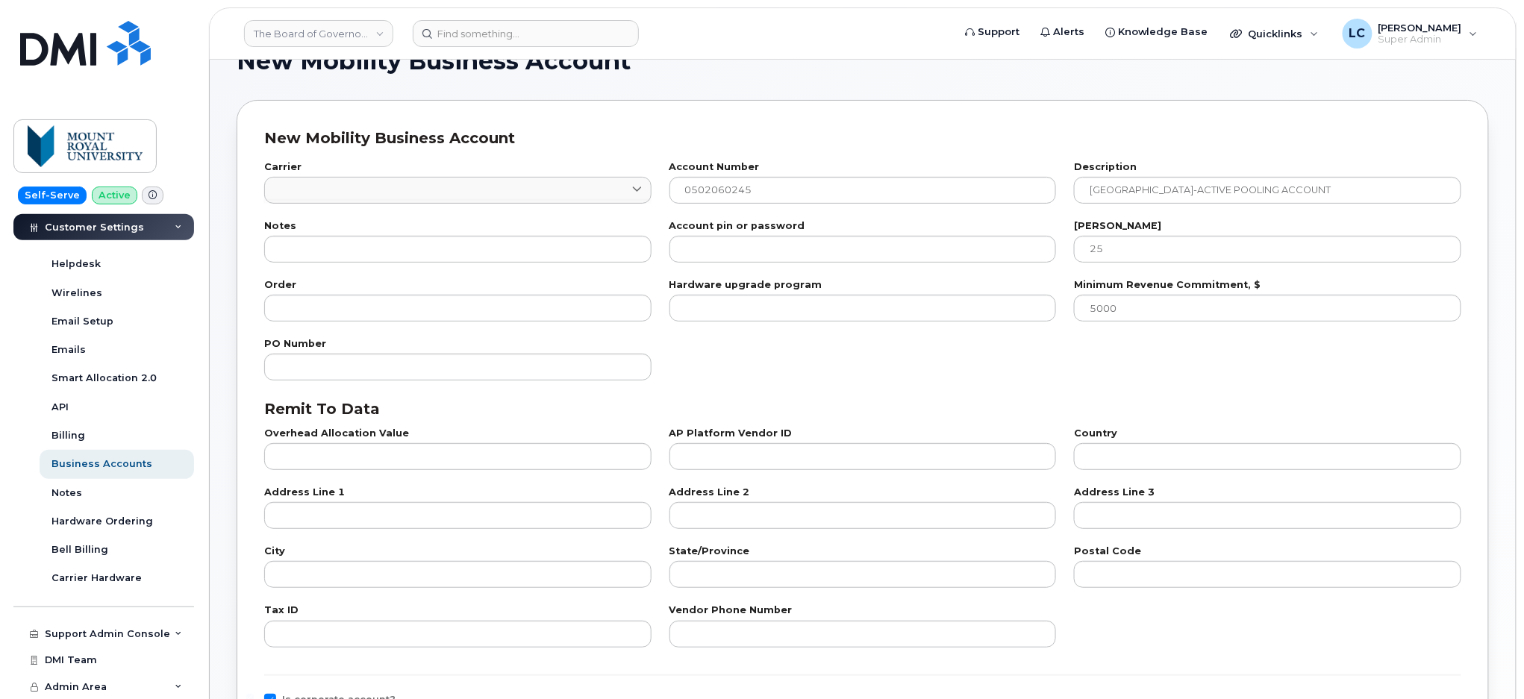
scroll to position [34, 0]
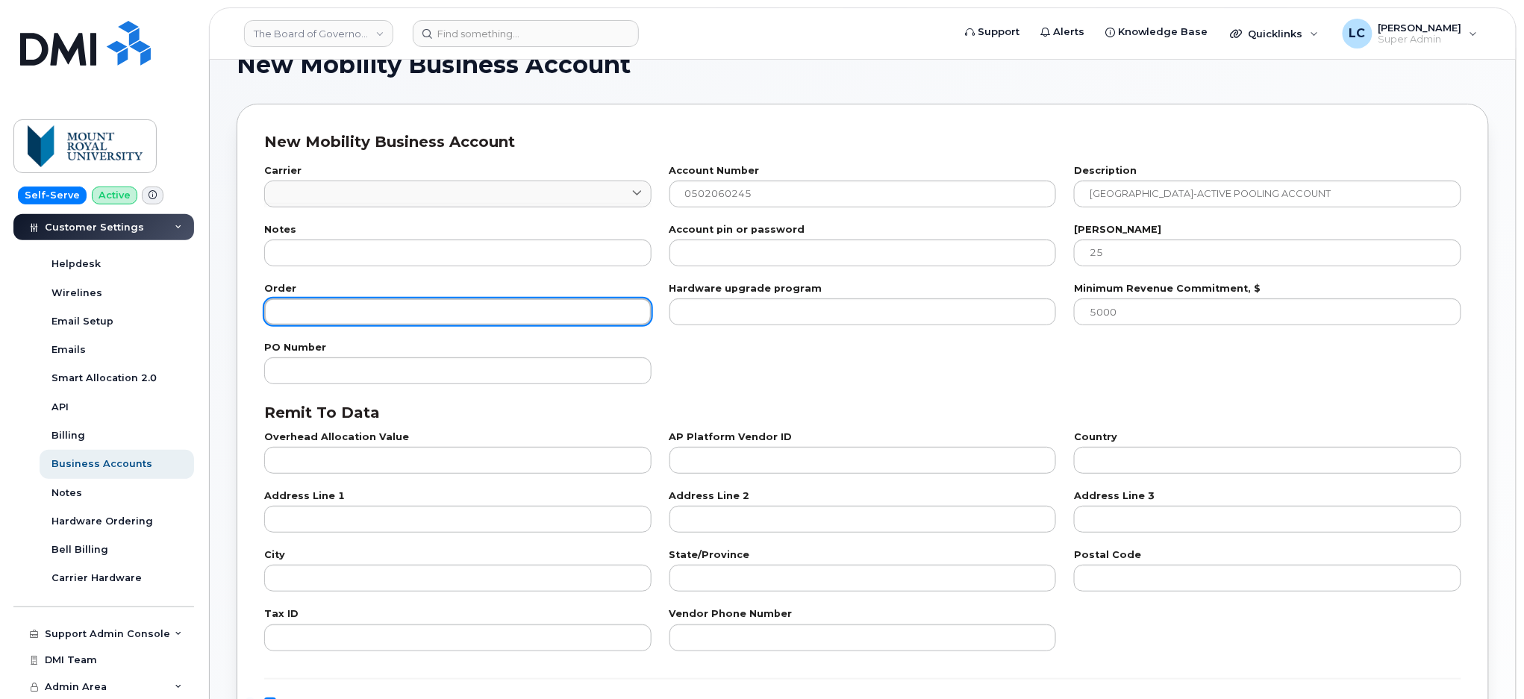
click at [443, 316] on input "number" at bounding box center [457, 312] width 387 height 27
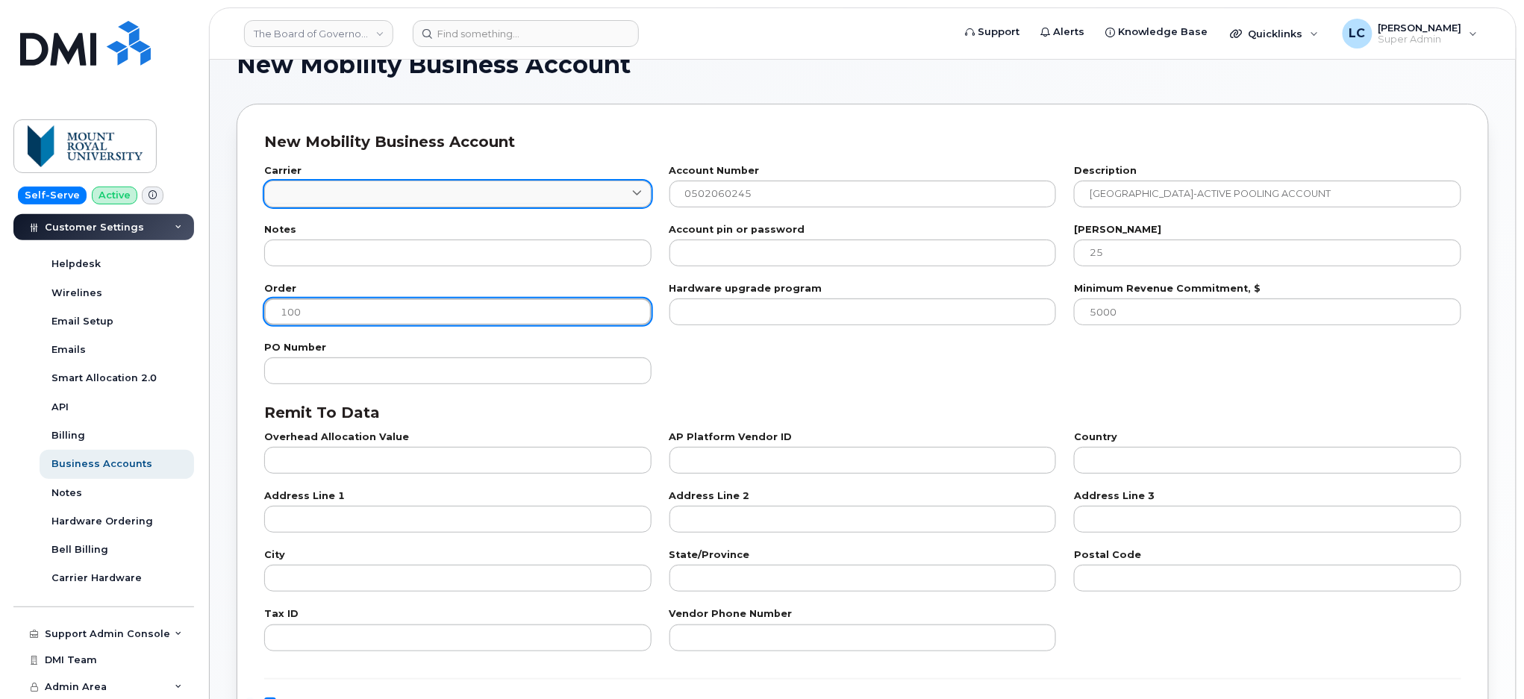
type input "100"
click at [390, 196] on link at bounding box center [457, 194] width 387 height 27
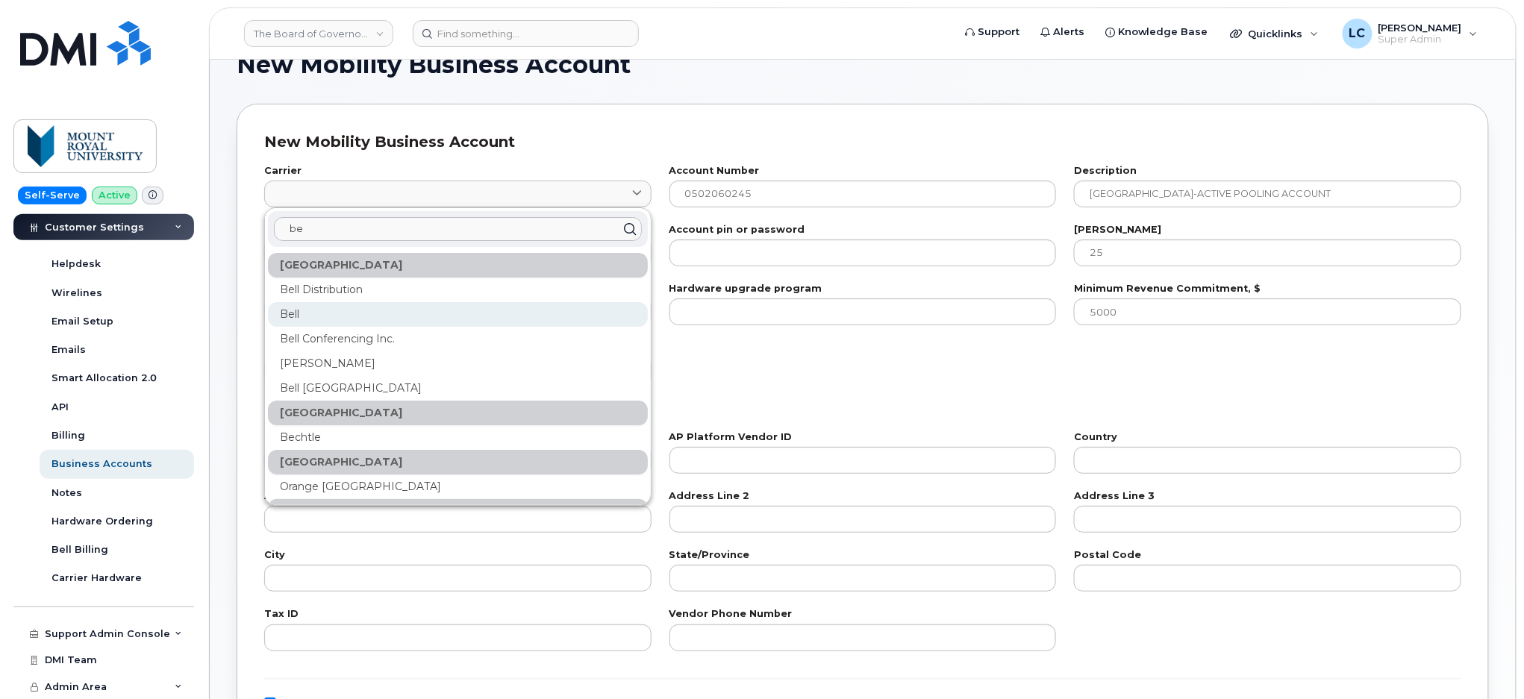
type input "be"
click at [310, 312] on div "Bell" at bounding box center [458, 314] width 380 height 25
type input "1"
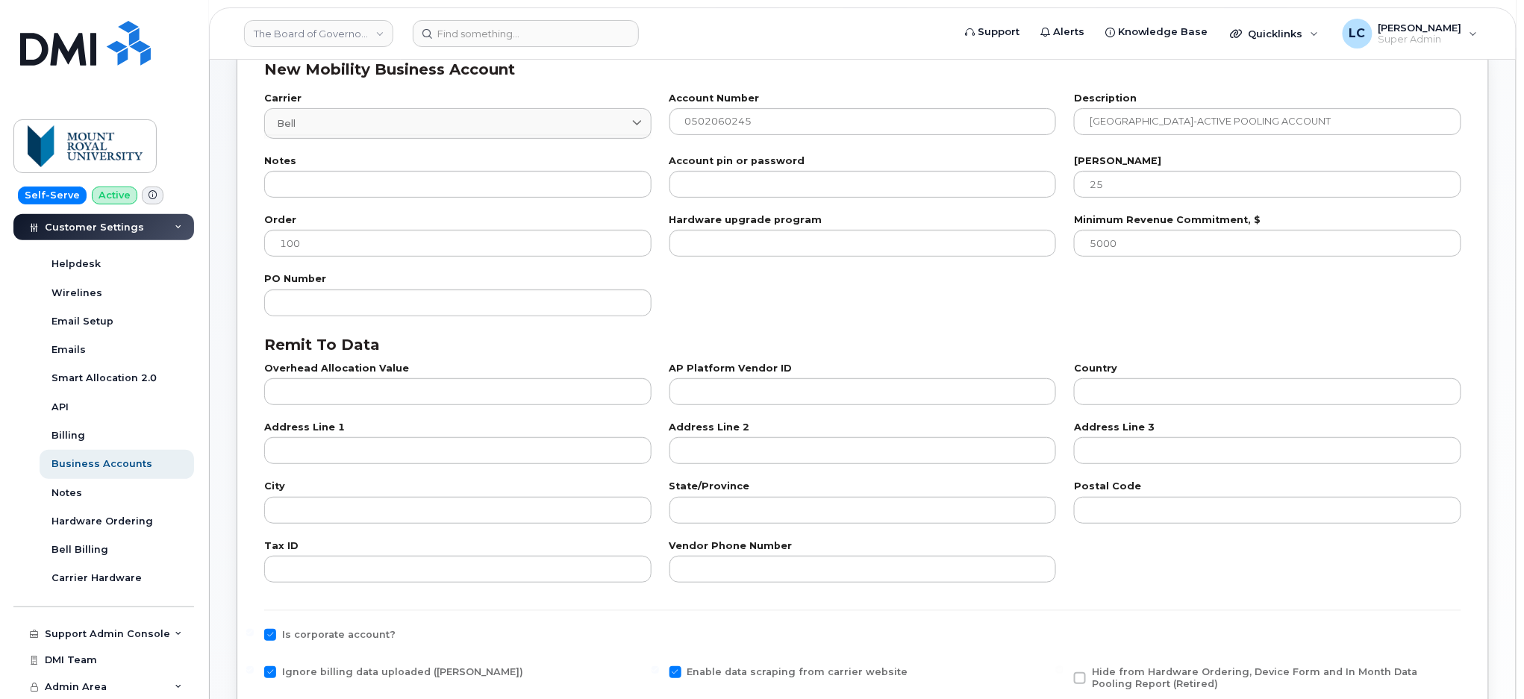
scroll to position [626, 0]
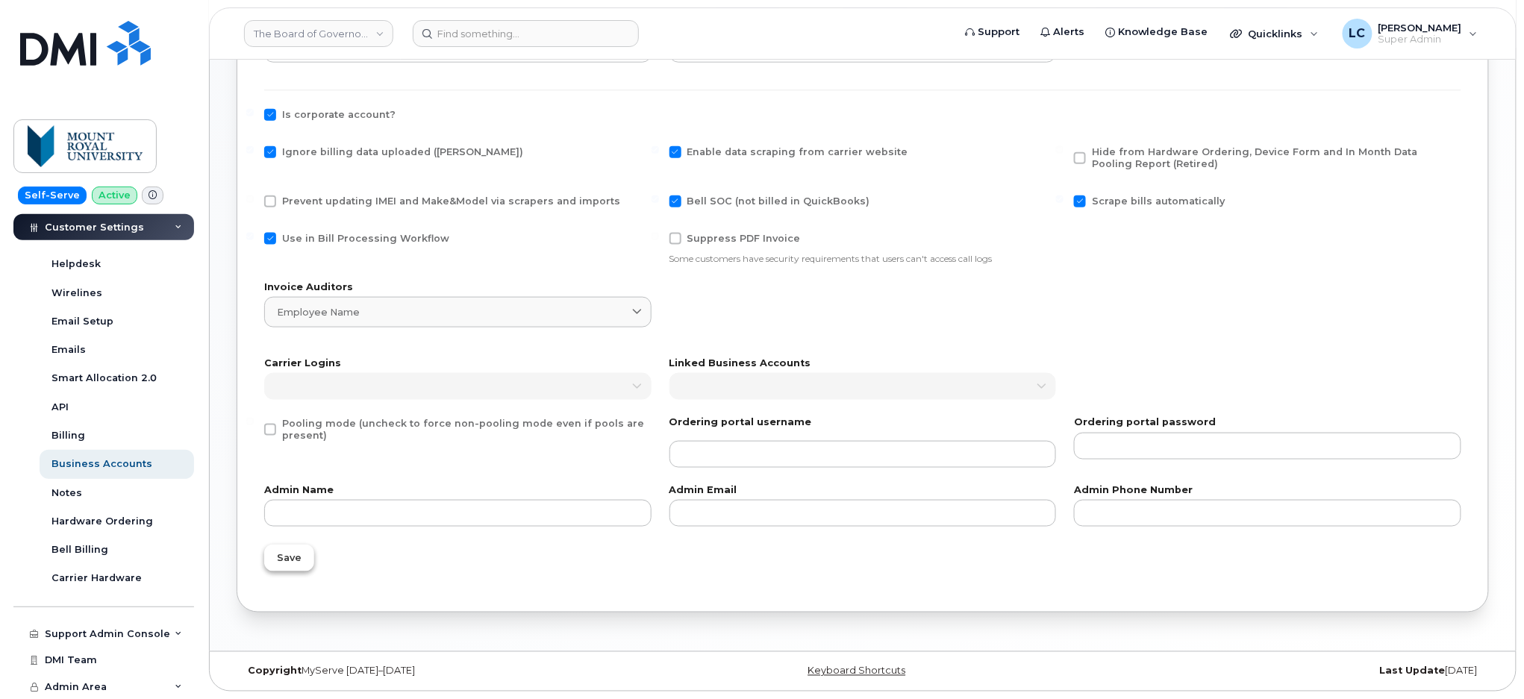
click at [282, 568] on button "Save" at bounding box center [289, 558] width 50 height 27
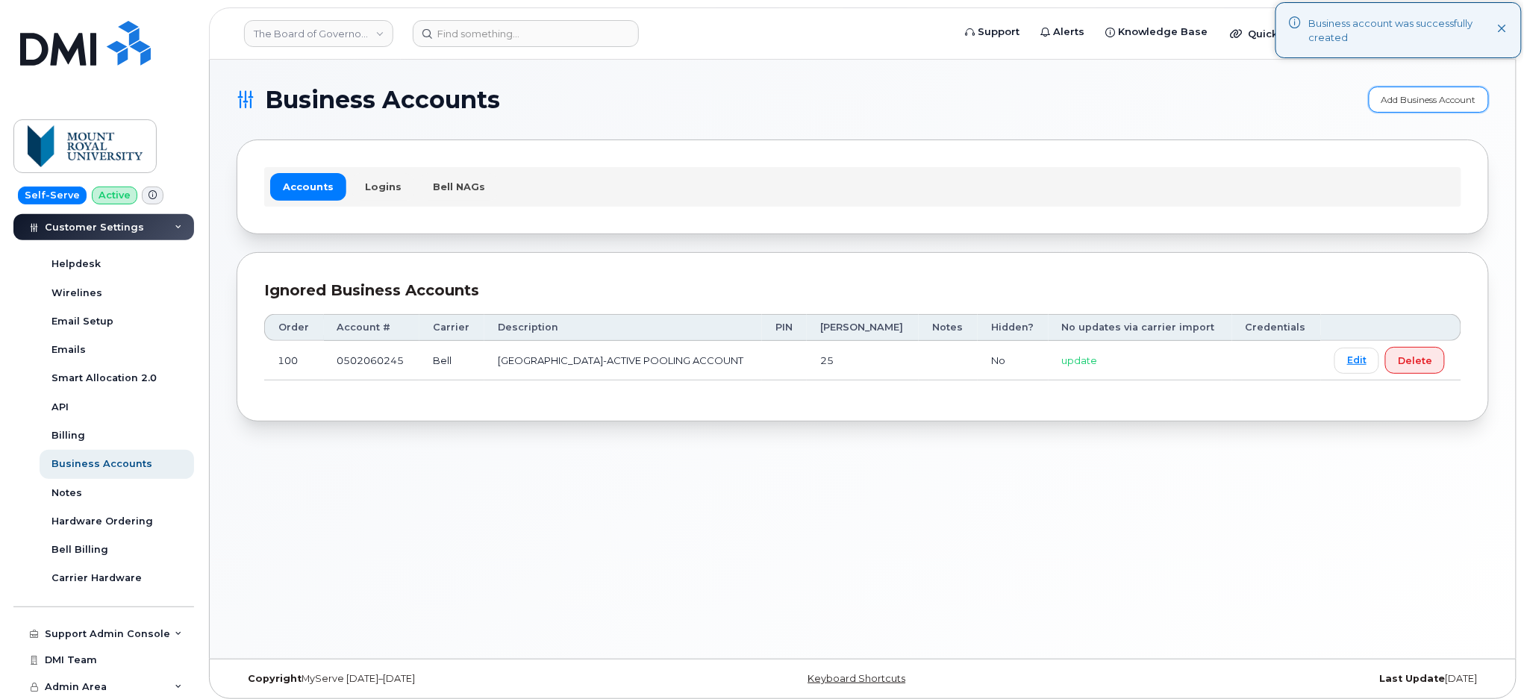
click at [1403, 90] on link "Add Business Account" at bounding box center [1429, 100] width 120 height 26
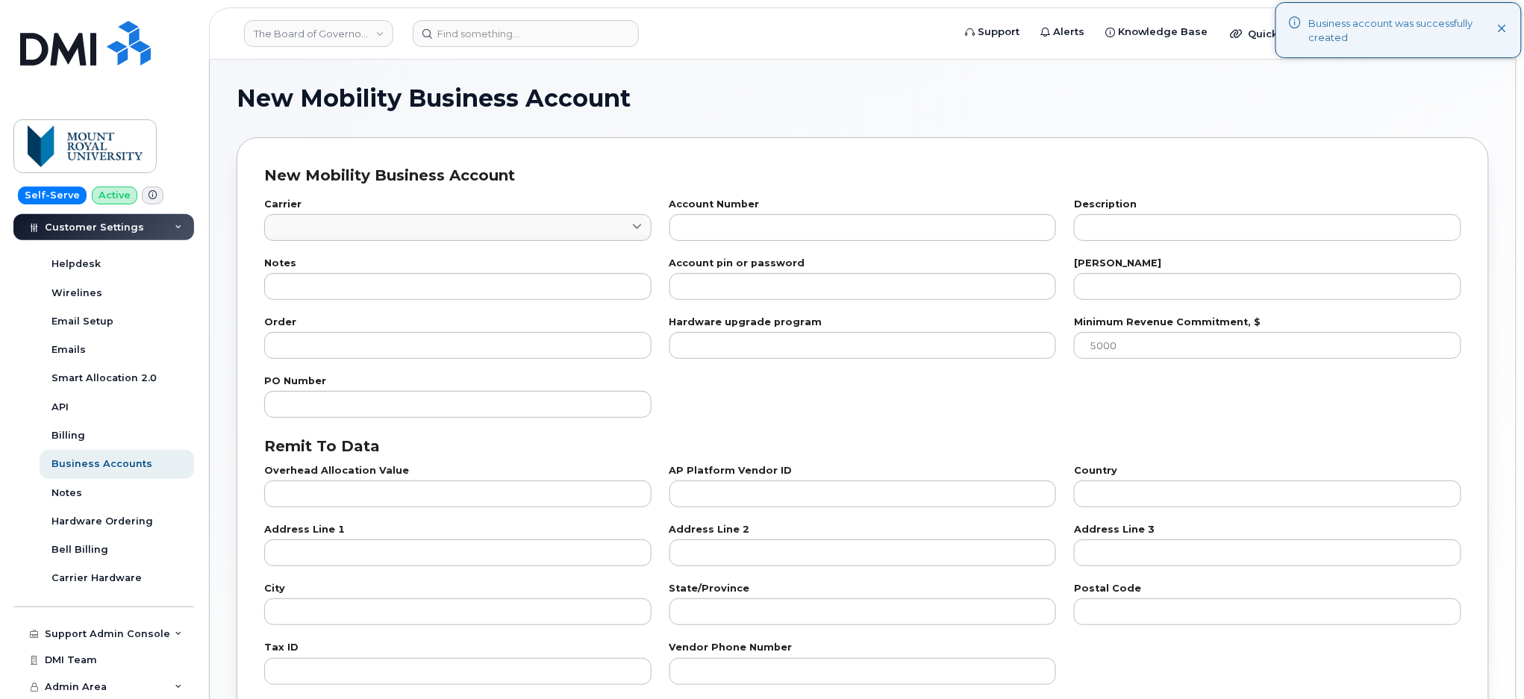
checkbox input "true"
click at [567, 235] on link at bounding box center [457, 227] width 387 height 27
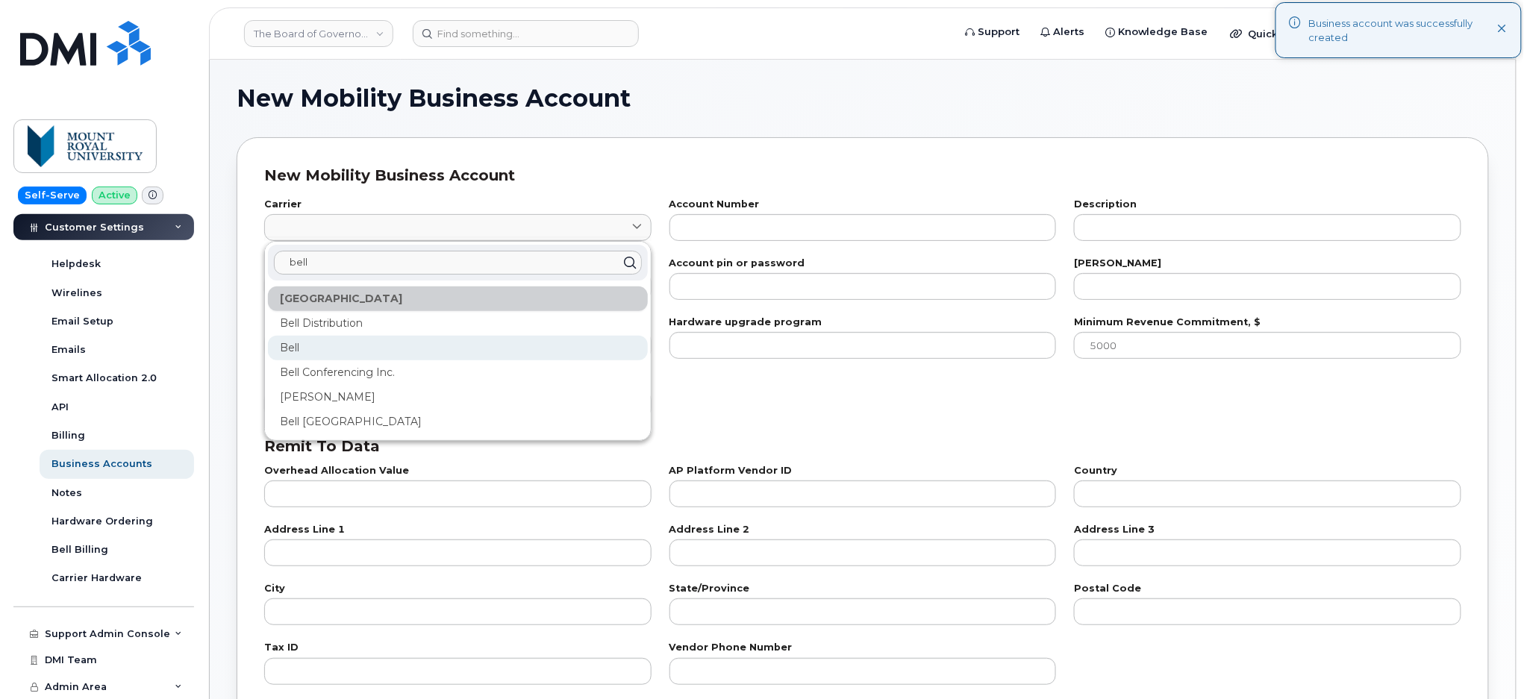
type input "bell"
click at [316, 349] on div "Bell" at bounding box center [458, 348] width 380 height 25
type input "1"
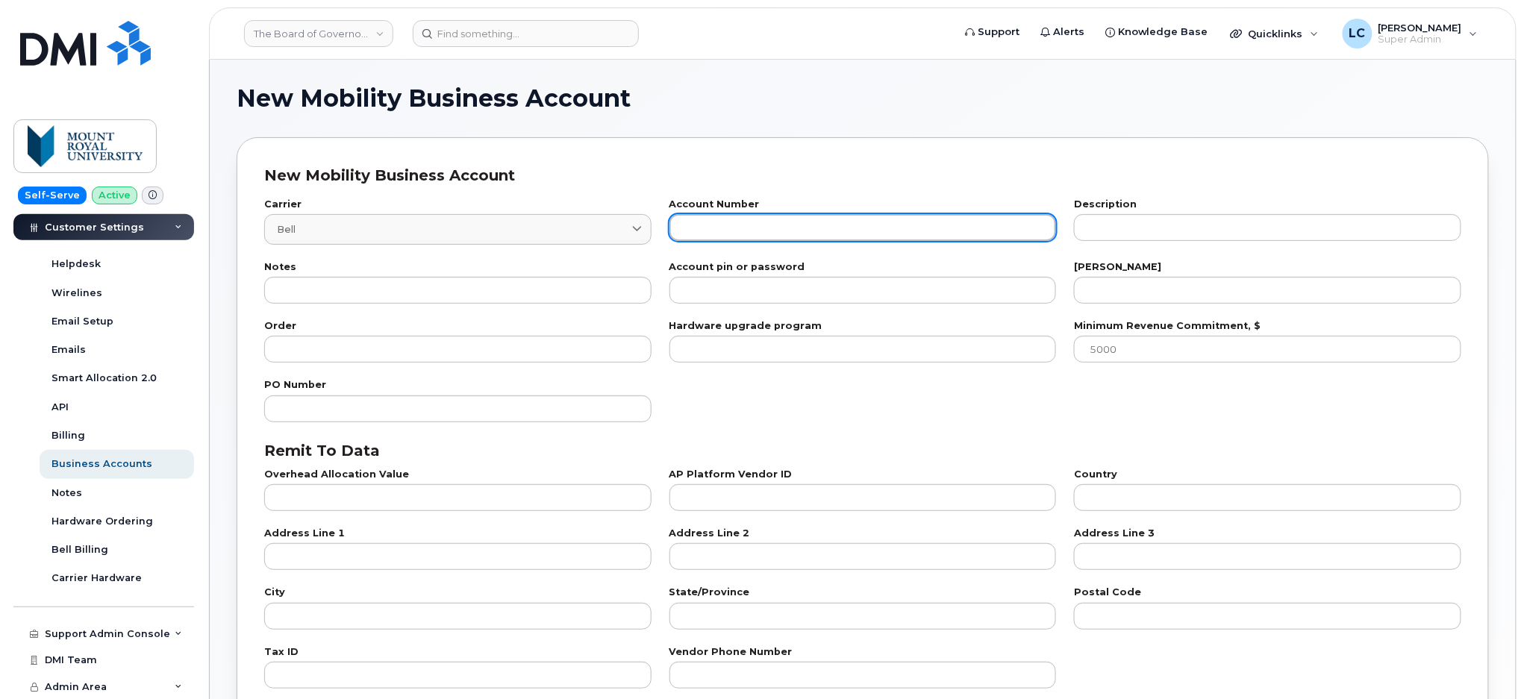
click at [767, 230] on input "text" at bounding box center [862, 227] width 387 height 27
paste input "552478869"
drag, startPoint x: 705, startPoint y: 226, endPoint x: 531, endPoint y: 231, distance: 174.7
click at [543, 230] on div "Carrier Bell 1 bell Canada Bell Distribution Bell Bell Conferencing Inc. Jasper…" at bounding box center [862, 222] width 1215 height 63
type input "0552478869"
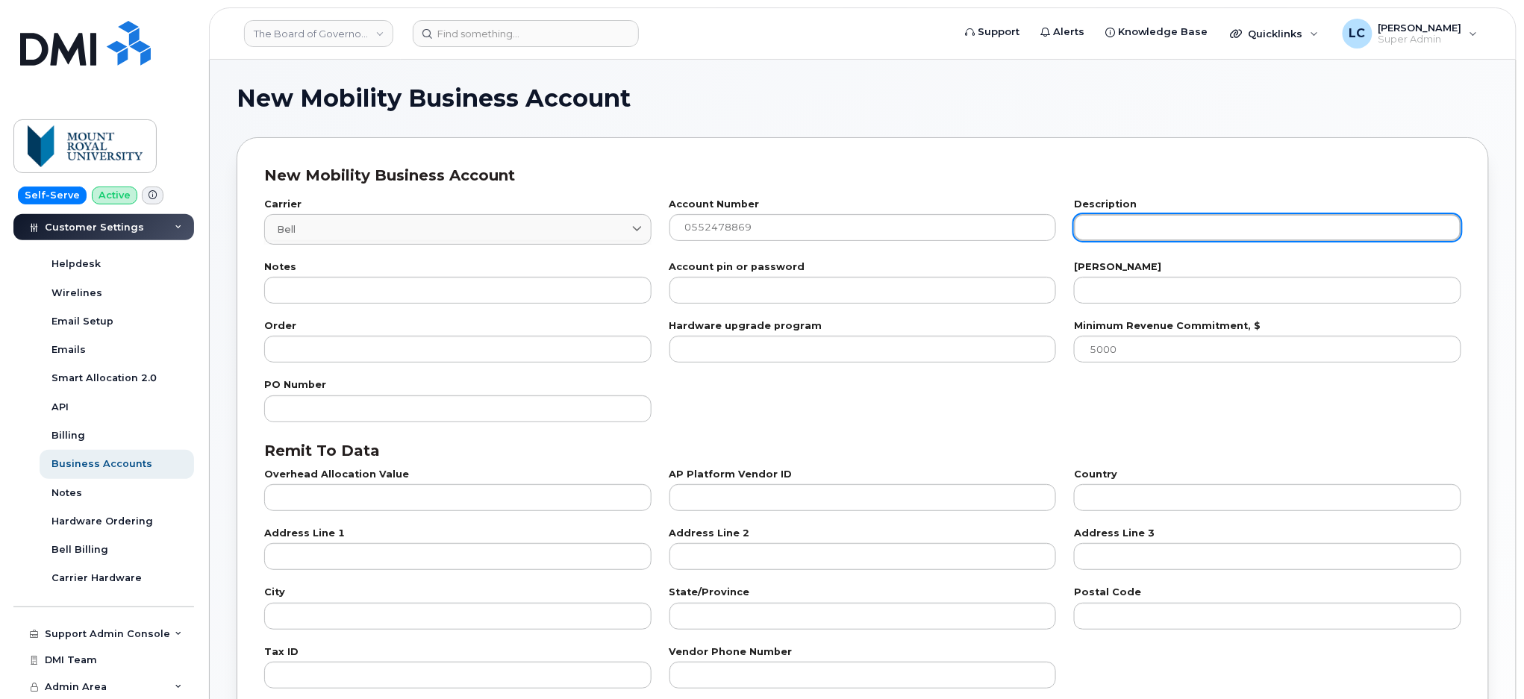
click at [1182, 233] on input "text" at bounding box center [1267, 227] width 387 height 27
paste input "552478869"
type input "552478869"
drag, startPoint x: 1185, startPoint y: 231, endPoint x: 1005, endPoint y: 232, distance: 180.6
click at [1005, 232] on div "Carrier Bell 1 bell Canada Bell Distribution Bell Bell Conferencing Inc. Jasper…" at bounding box center [862, 222] width 1215 height 63
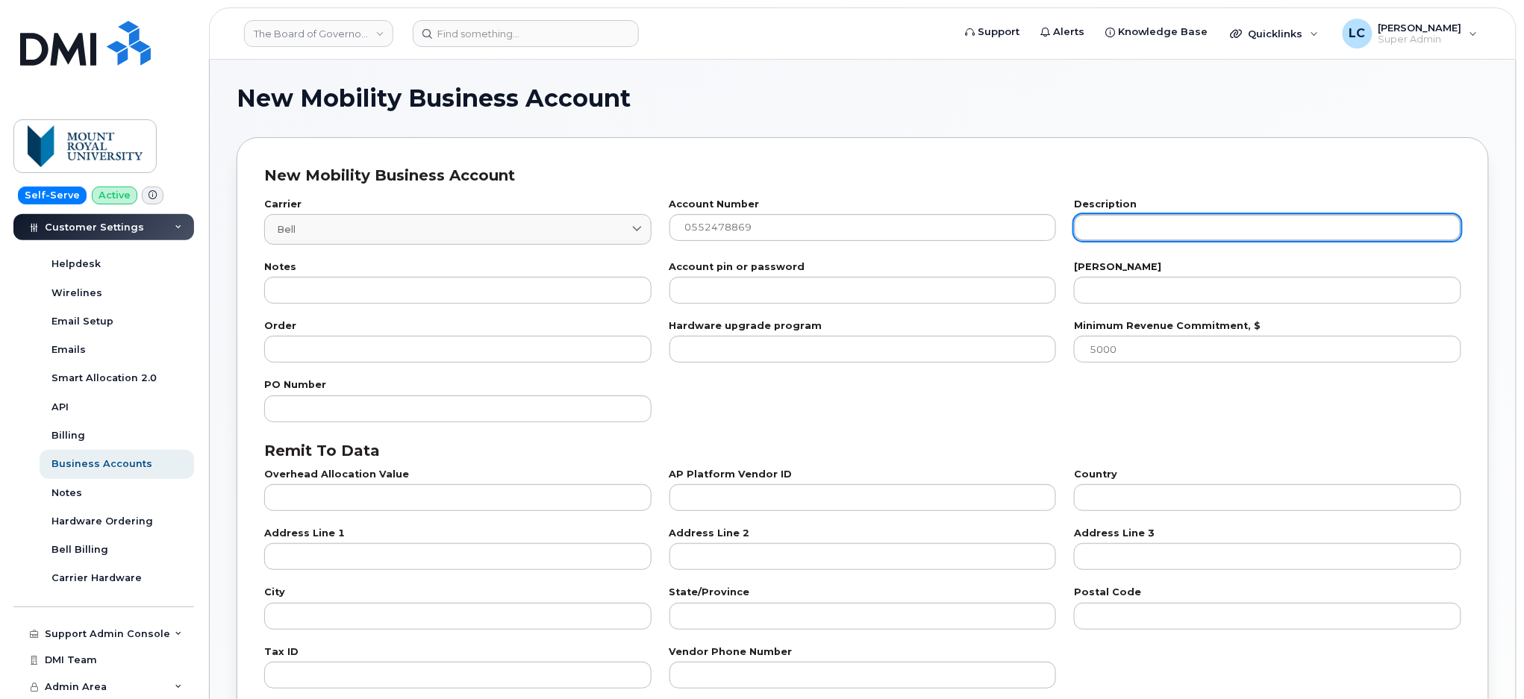
click at [1136, 233] on input "text" at bounding box center [1267, 227] width 387 height 27
paste input "[GEOGRAPHIC_DATA], SECURITY DEPT."
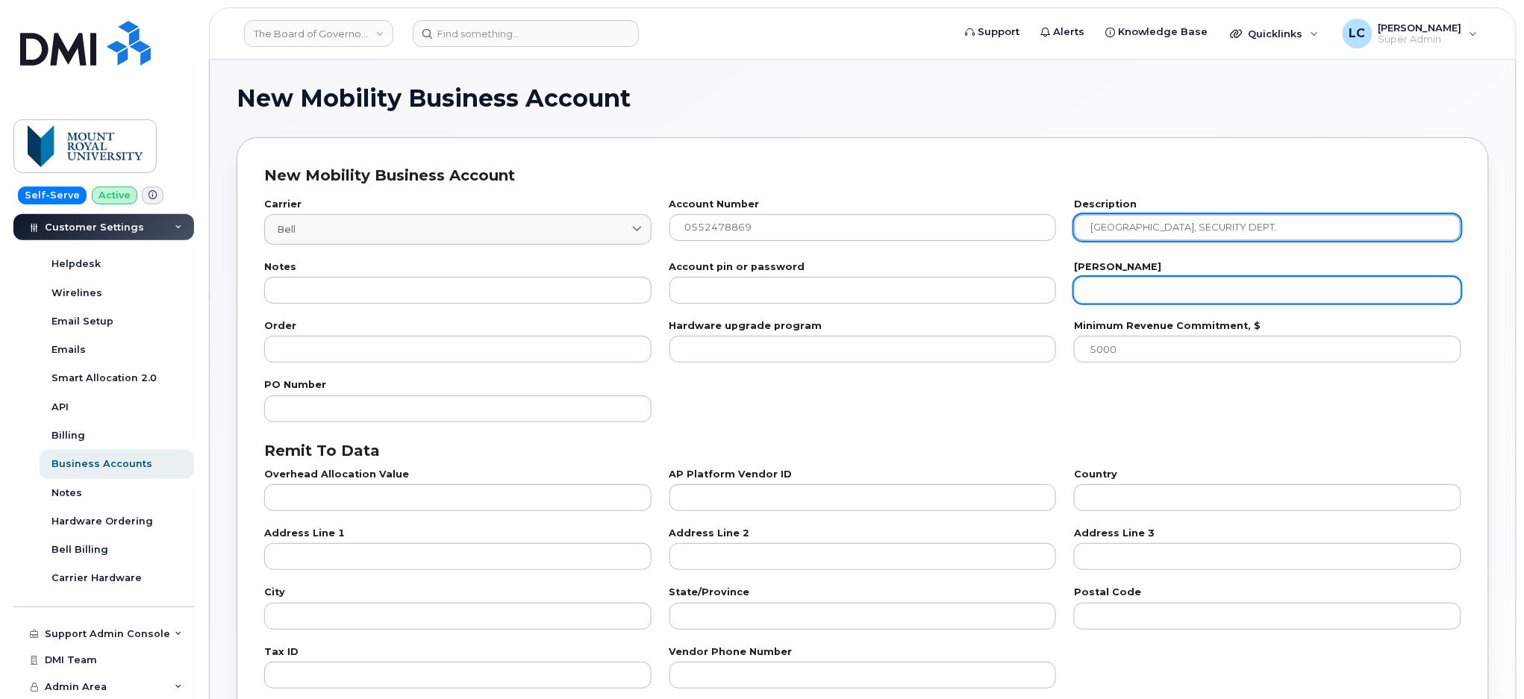
type input "[GEOGRAPHIC_DATA], SECURITY DEPT."
click at [1145, 288] on input "number" at bounding box center [1267, 290] width 387 height 27
drag, startPoint x: 1080, startPoint y: 290, endPoint x: 1071, endPoint y: 290, distance: 9.0
click at [1071, 290] on div "Bill day 22" at bounding box center [1267, 283] width 405 height 59
type input "22"
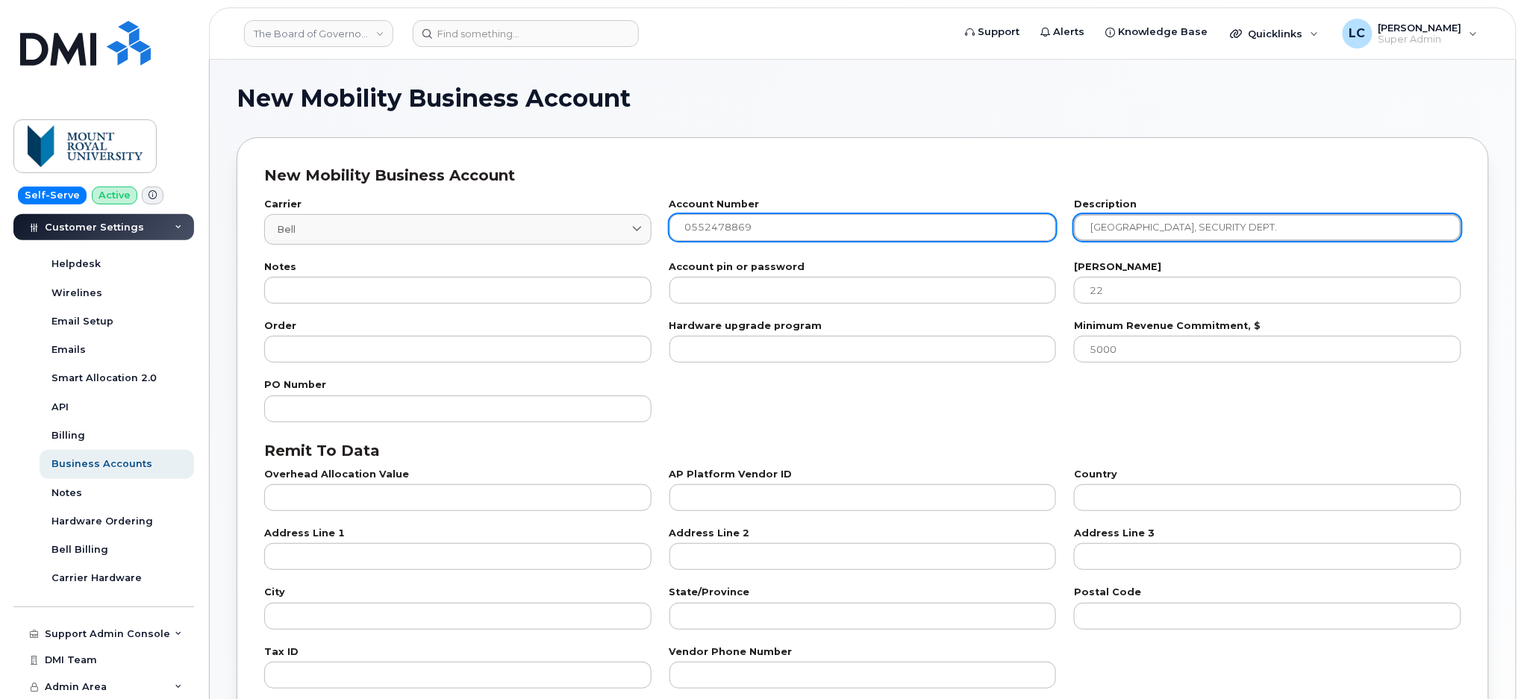
drag, startPoint x: 1087, startPoint y: 230, endPoint x: 1046, endPoint y: 235, distance: 41.4
click at [1046, 235] on div "Carrier Bell 1 bell Canada Bell Distribution Bell Bell Conferencing Inc. Jasper…" at bounding box center [862, 222] width 1215 height 63
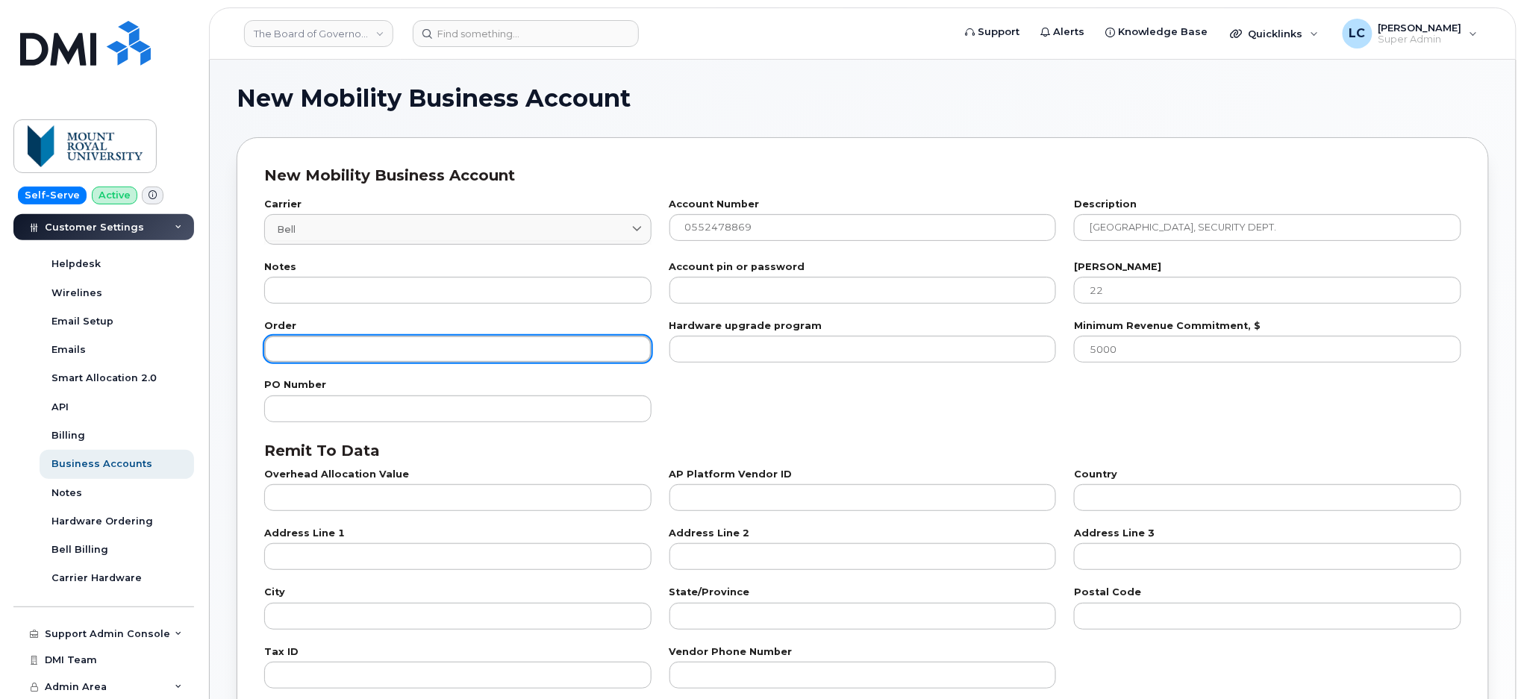
click at [346, 352] on input "number" at bounding box center [457, 349] width 387 height 27
type input "100"
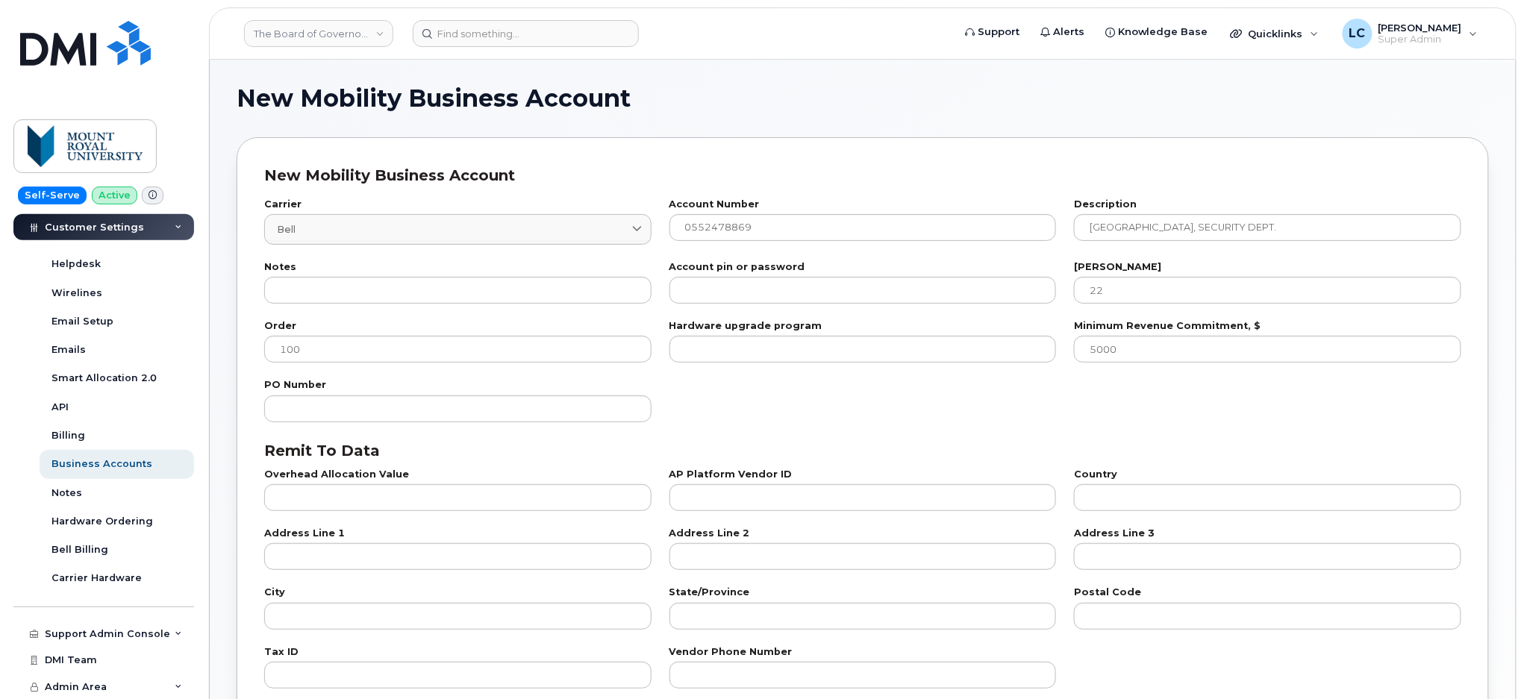
click at [920, 377] on div "PO Number" at bounding box center [862, 401] width 1215 height 59
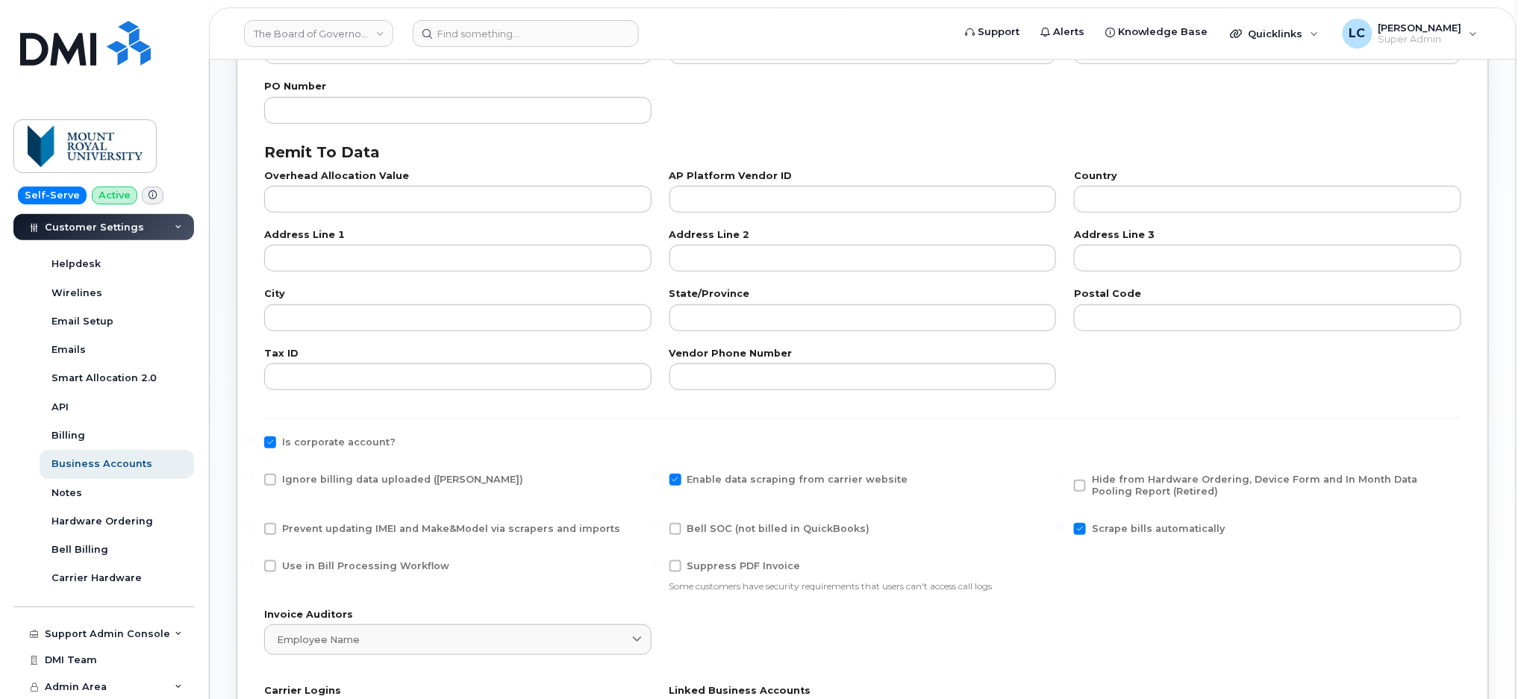
scroll to position [398, 0]
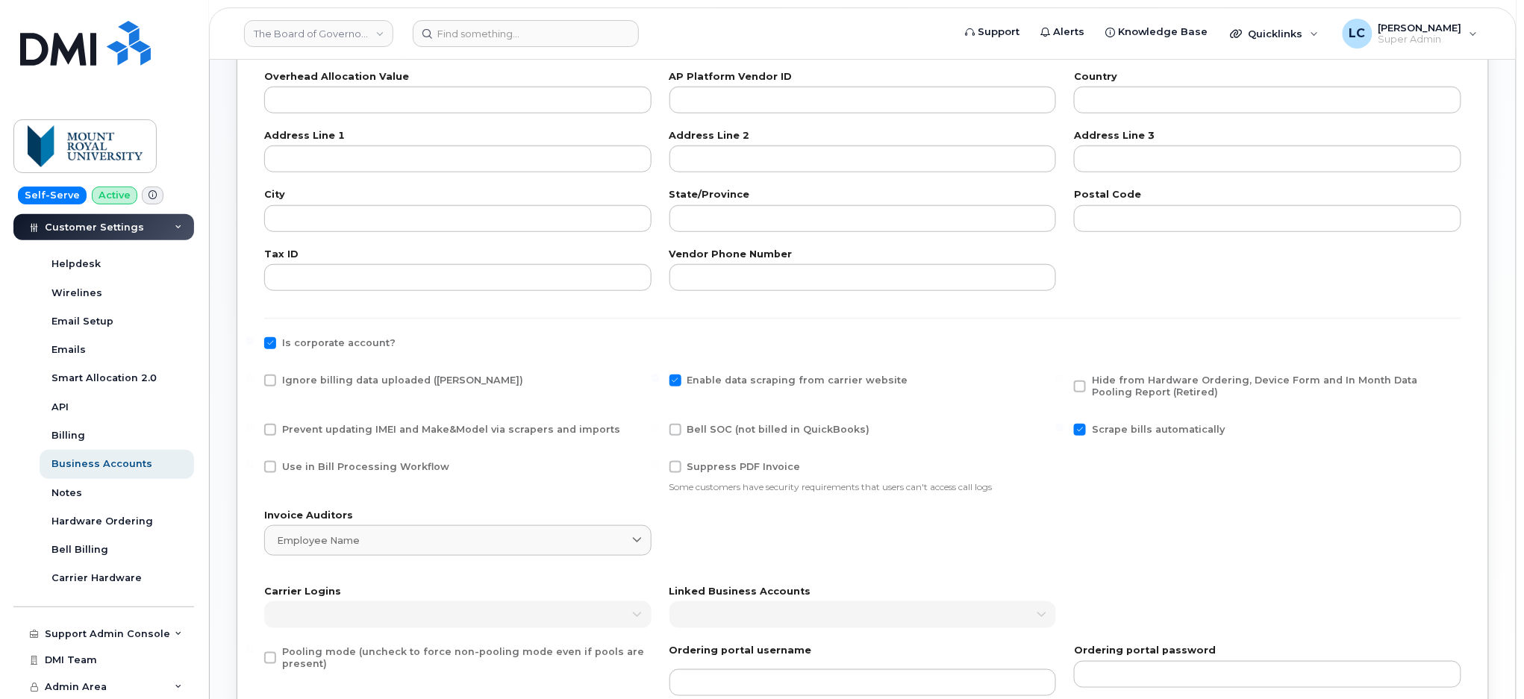
click at [714, 428] on span "Bell SOC (not billed in QuickBooks)" at bounding box center [778, 429] width 183 height 11
click at [659, 428] on input "Bell SOC (not billed in QuickBooks)" at bounding box center [655, 427] width 7 height 7
checkbox input "true"
click at [354, 429] on span "Prevent updating IMEI and Make&Model via scrapers and imports" at bounding box center [451, 429] width 338 height 11
click at [254, 429] on input "Prevent updating IMEI and Make&Model via scrapers and imports" at bounding box center [249, 427] width 7 height 7
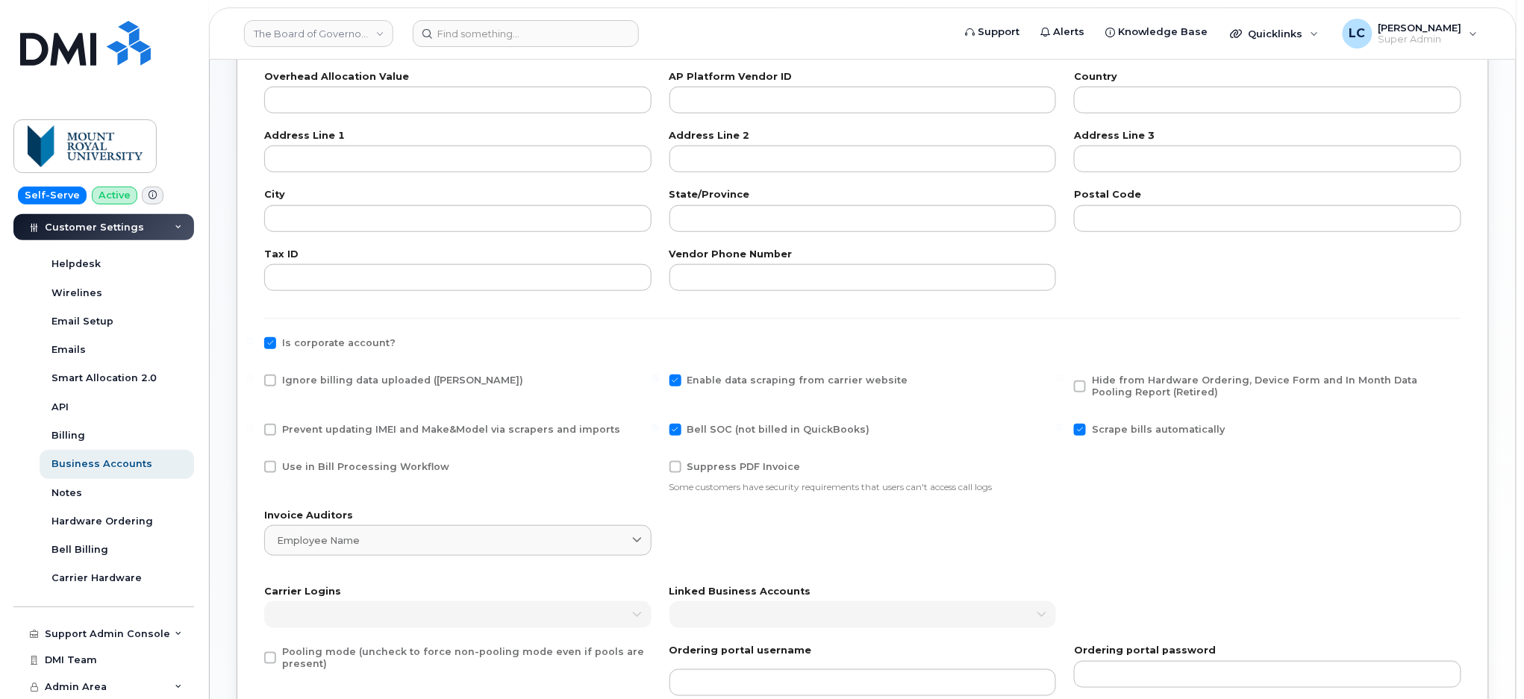
checkbox input "true"
click at [302, 464] on span "Use in Bill Processing Workflow" at bounding box center [365, 466] width 167 height 11
click at [254, 464] on input "Use in Bill Processing Workflow" at bounding box center [249, 464] width 7 height 7
checkbox input "true"
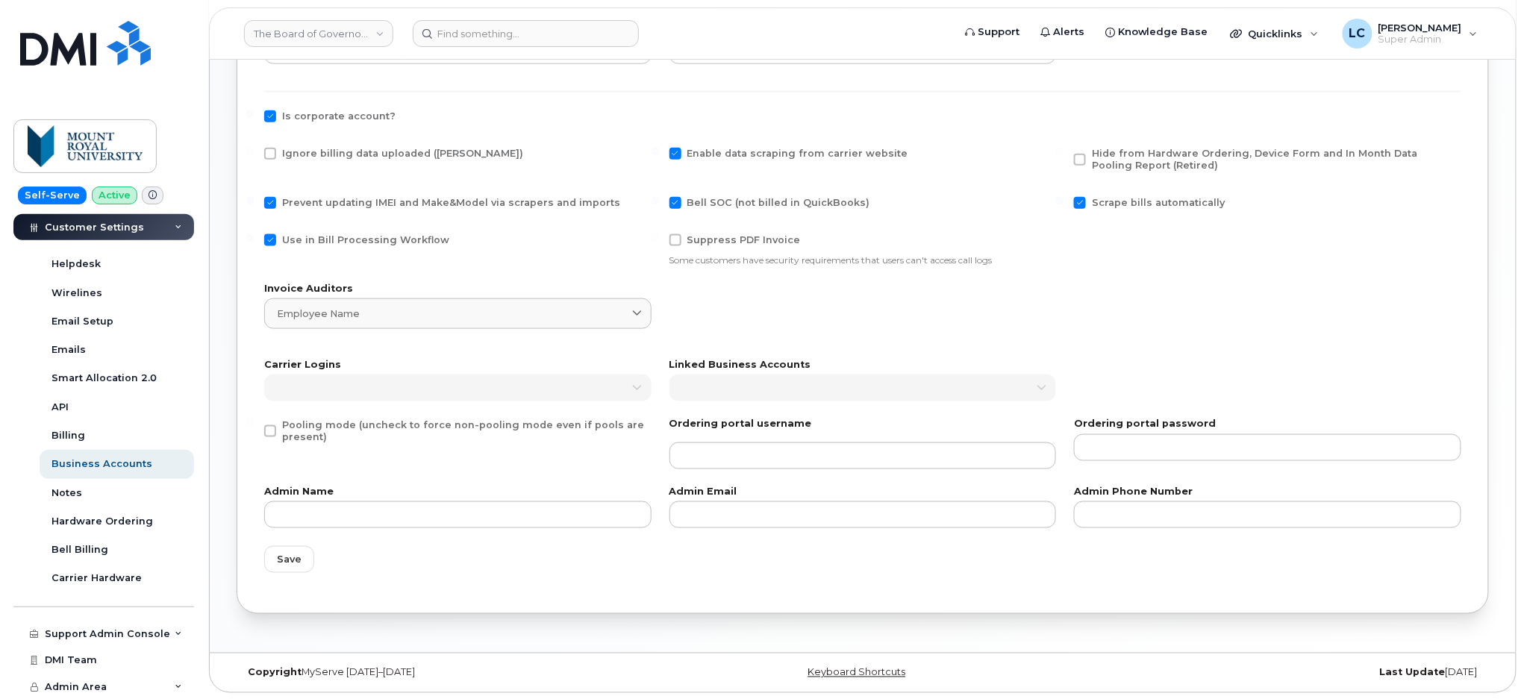
scroll to position [626, 0]
click at [300, 562] on button "Save" at bounding box center [289, 558] width 50 height 27
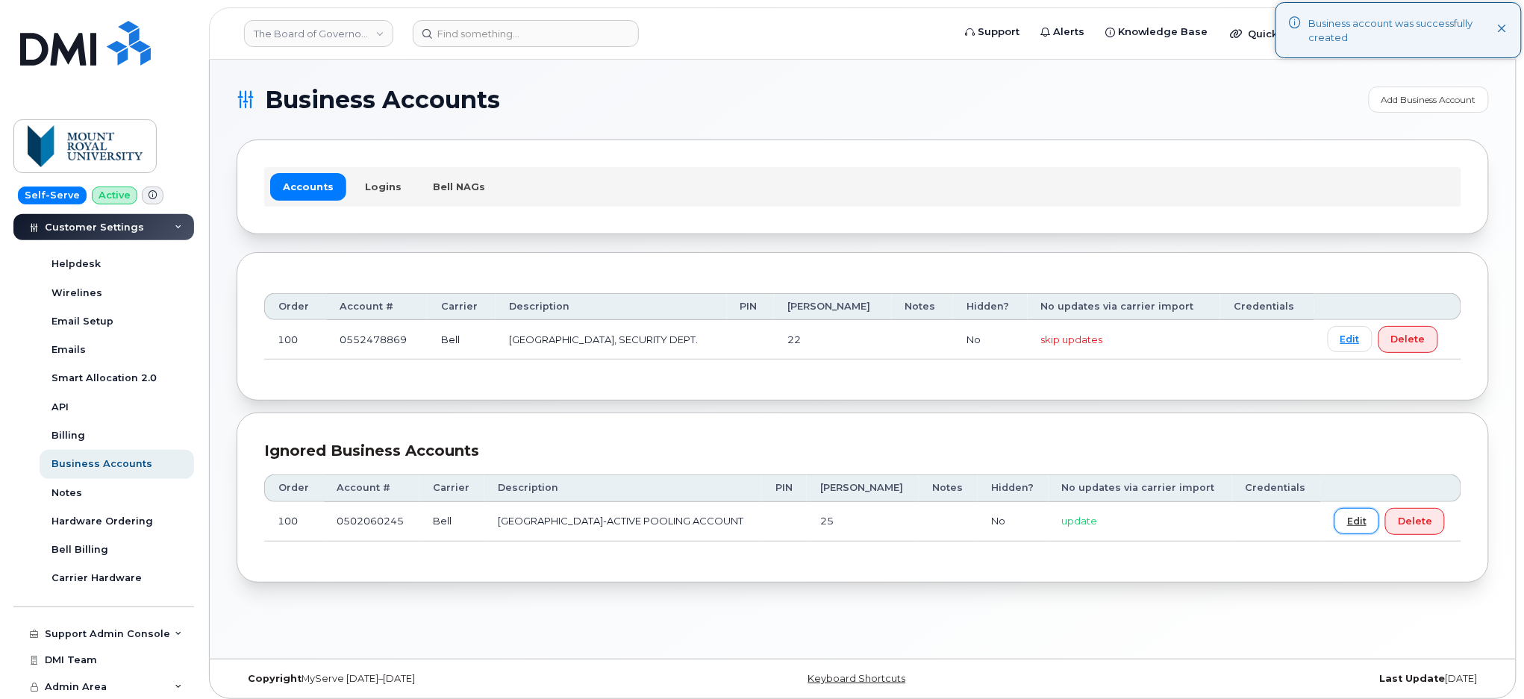
click at [1357, 524] on link "Edit" at bounding box center [1356, 521] width 45 height 26
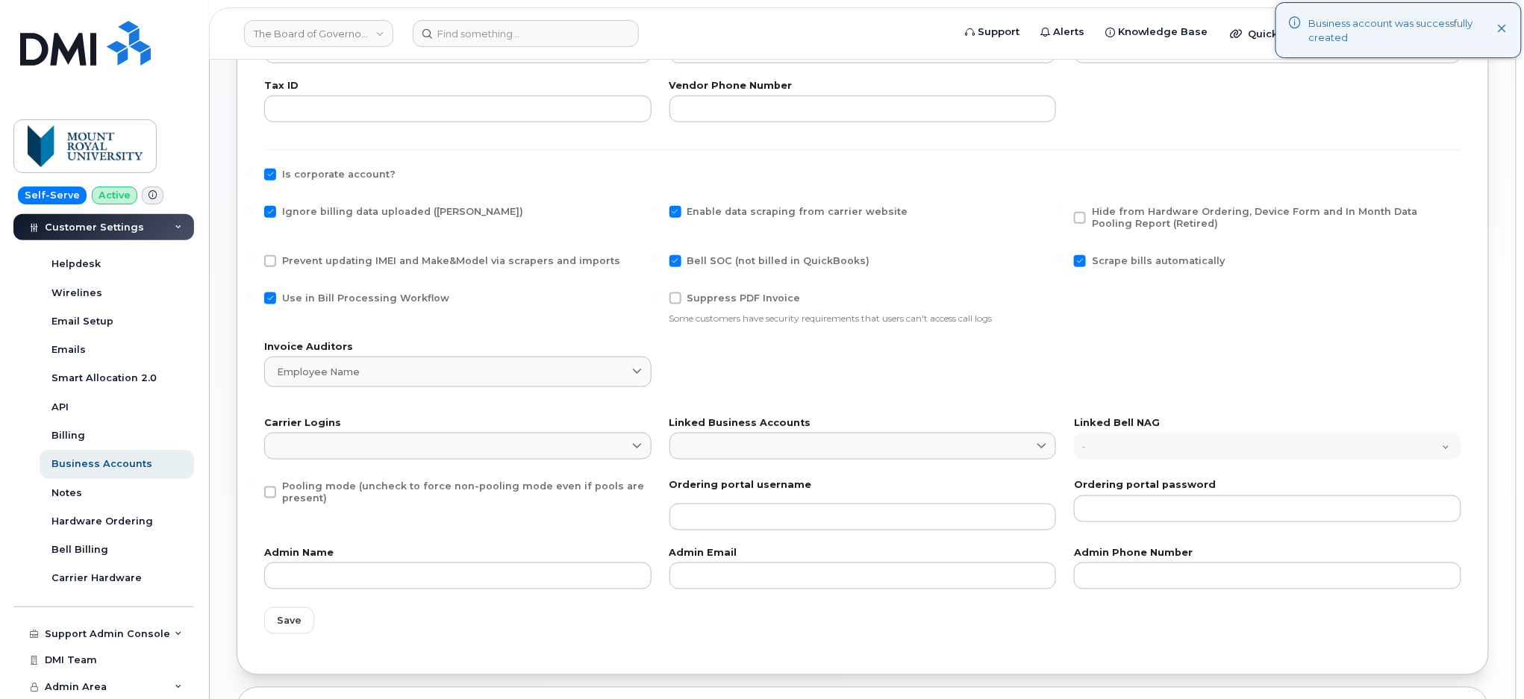
scroll to position [597, 0]
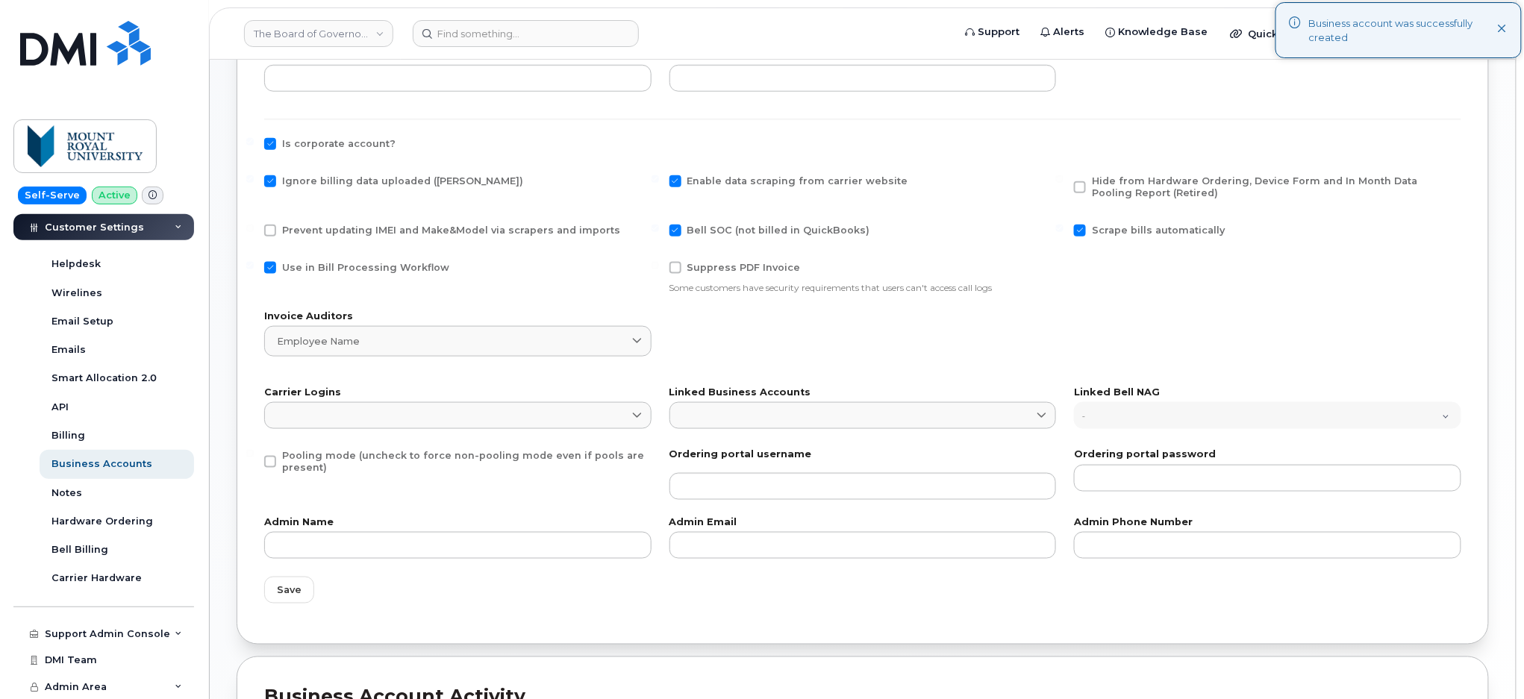
click at [372, 184] on span "Ignore billing data uploaded (Bill Parser)" at bounding box center [402, 180] width 241 height 11
click at [254, 183] on input "Ignore billing data uploaded (Bill Parser)" at bounding box center [249, 178] width 7 height 7
checkbox input "false"
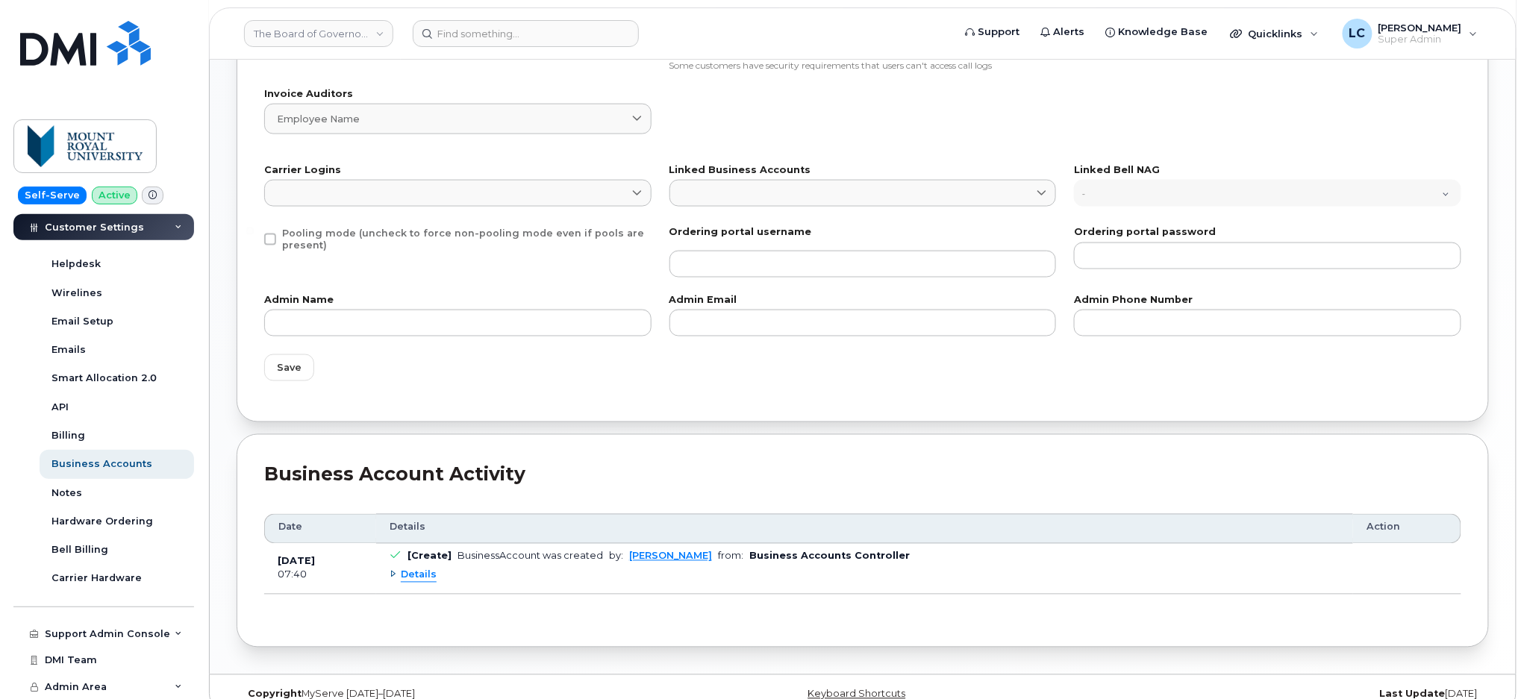
scroll to position [842, 0]
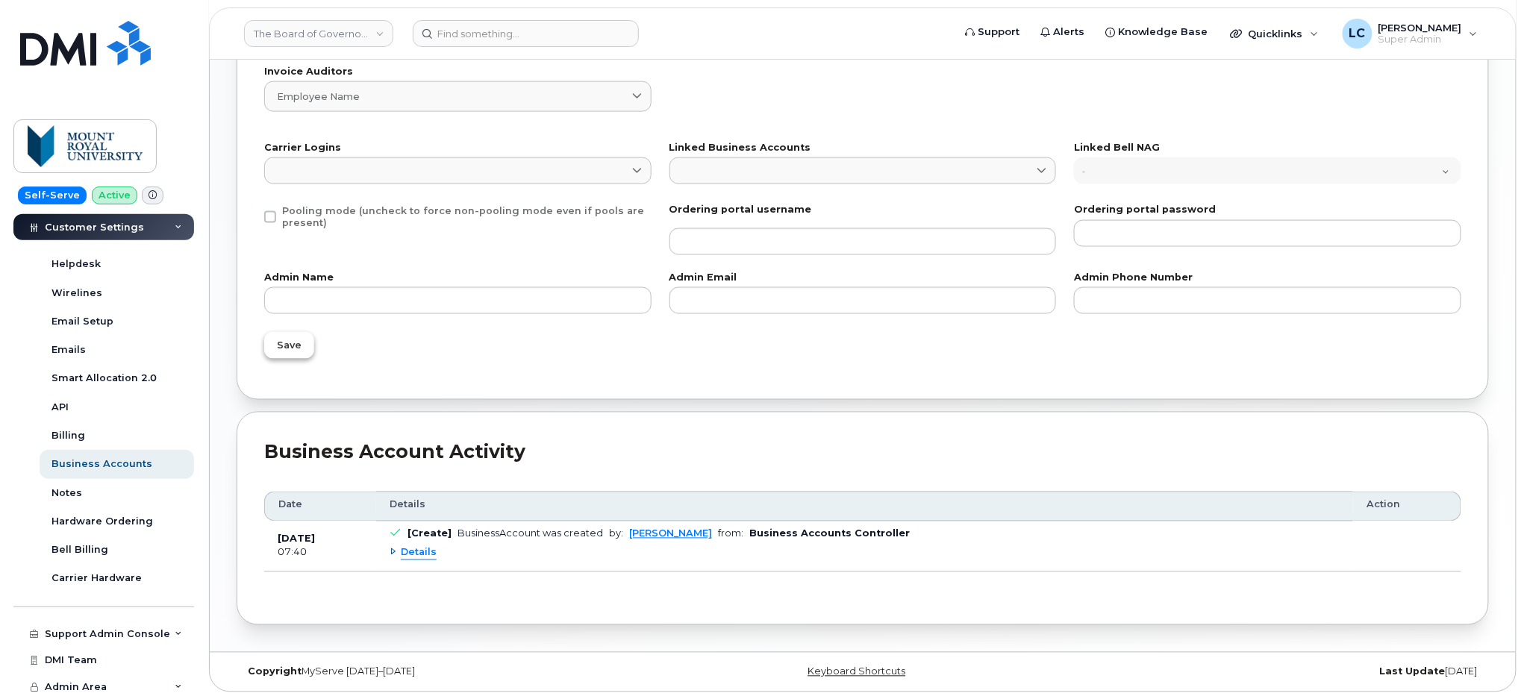
click at [294, 350] on span "Save" at bounding box center [289, 346] width 25 height 14
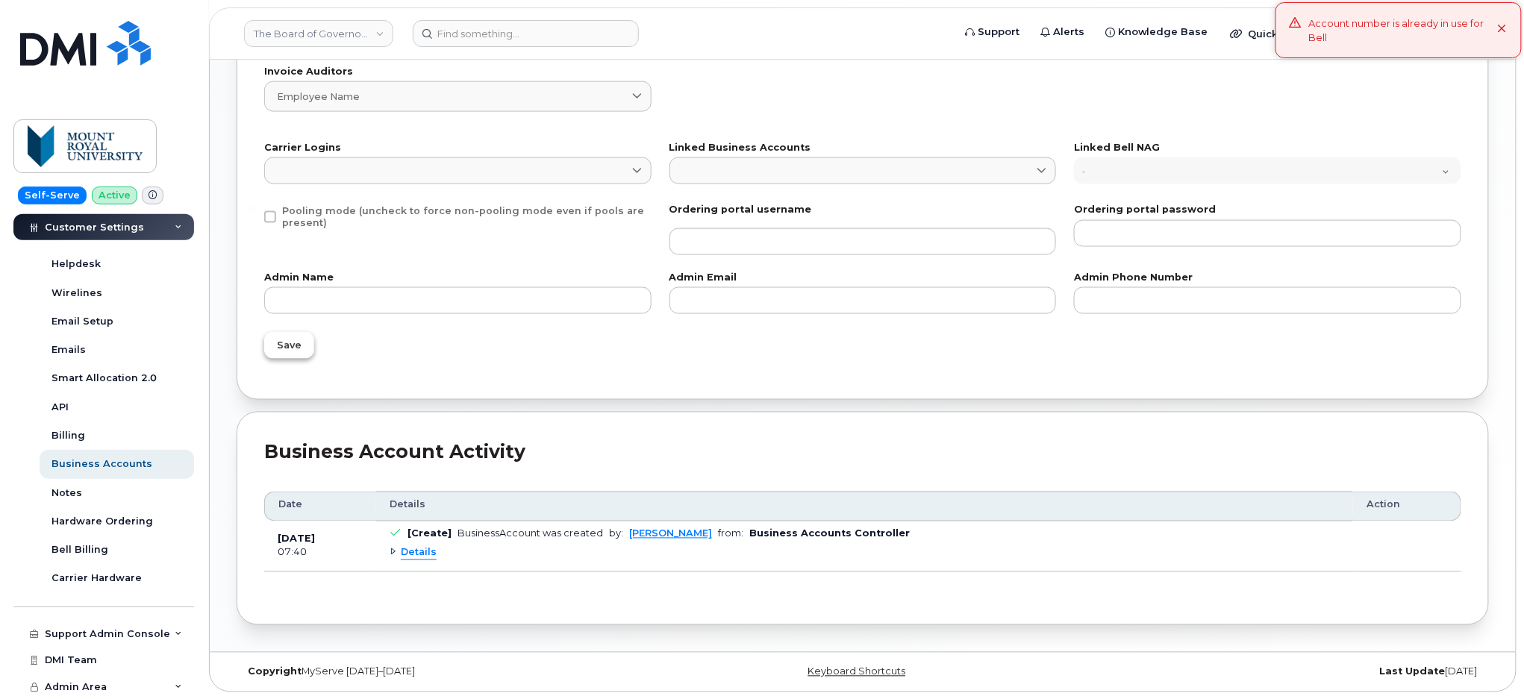
click at [308, 346] on button "Save" at bounding box center [289, 345] width 50 height 27
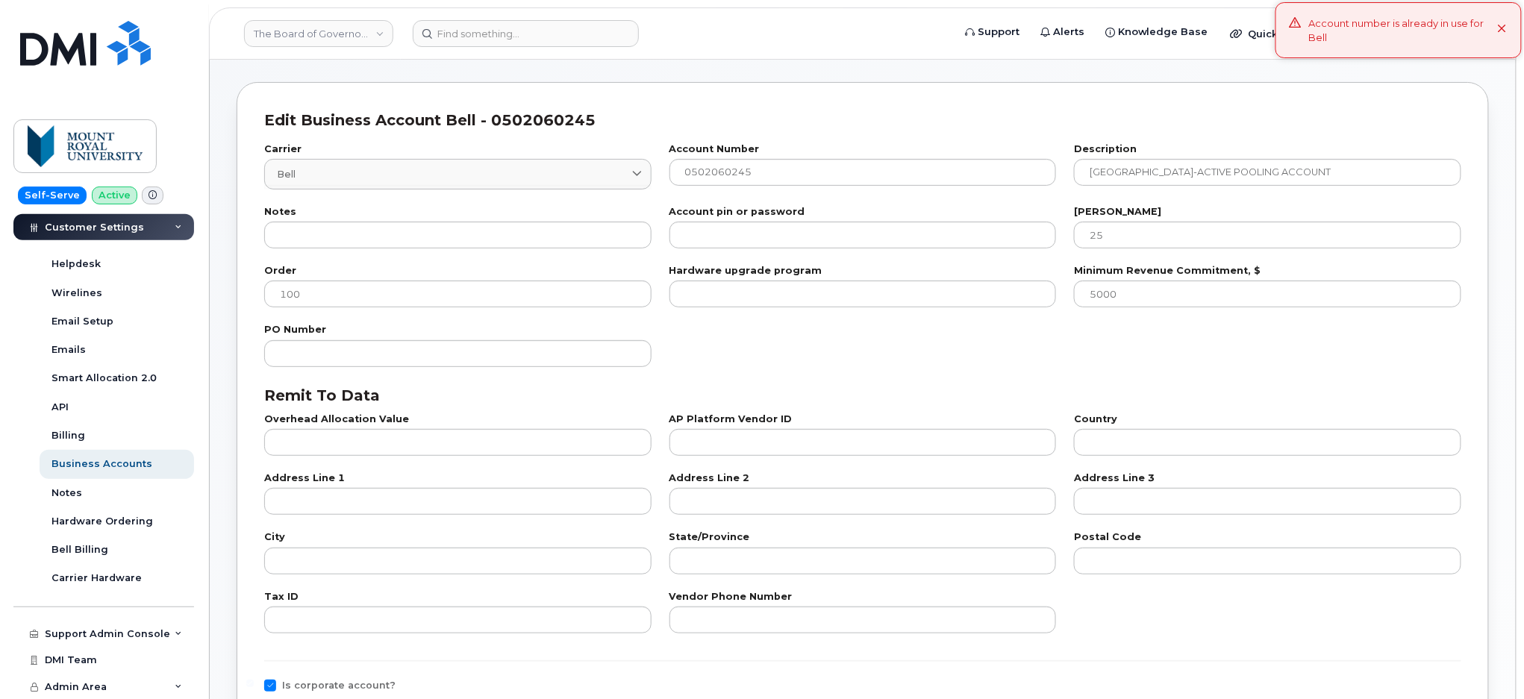
scroll to position [99, 0]
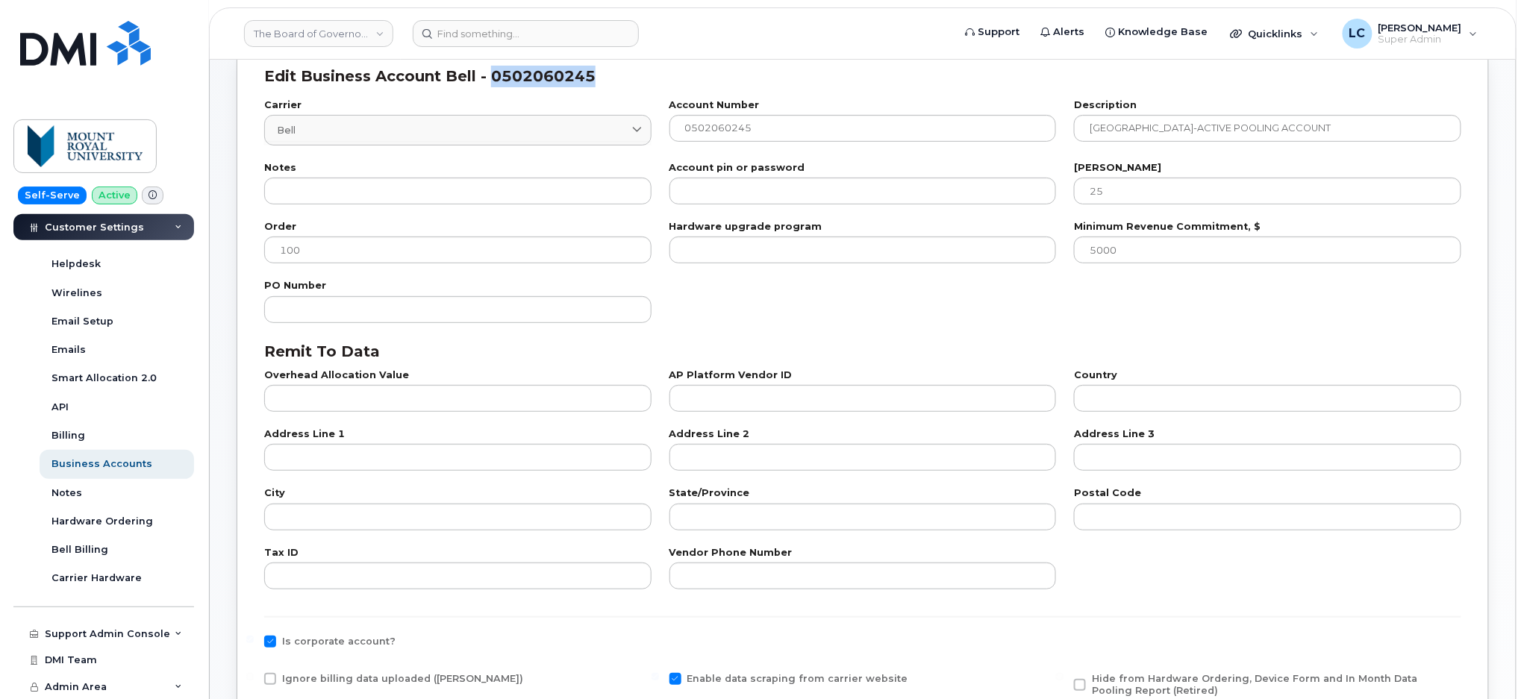
drag, startPoint x: 592, startPoint y: 76, endPoint x: 490, endPoint y: 76, distance: 101.5
click at [490, 76] on div "Edit Business Account Bell - 0502060245" at bounding box center [862, 77] width 1197 height 22
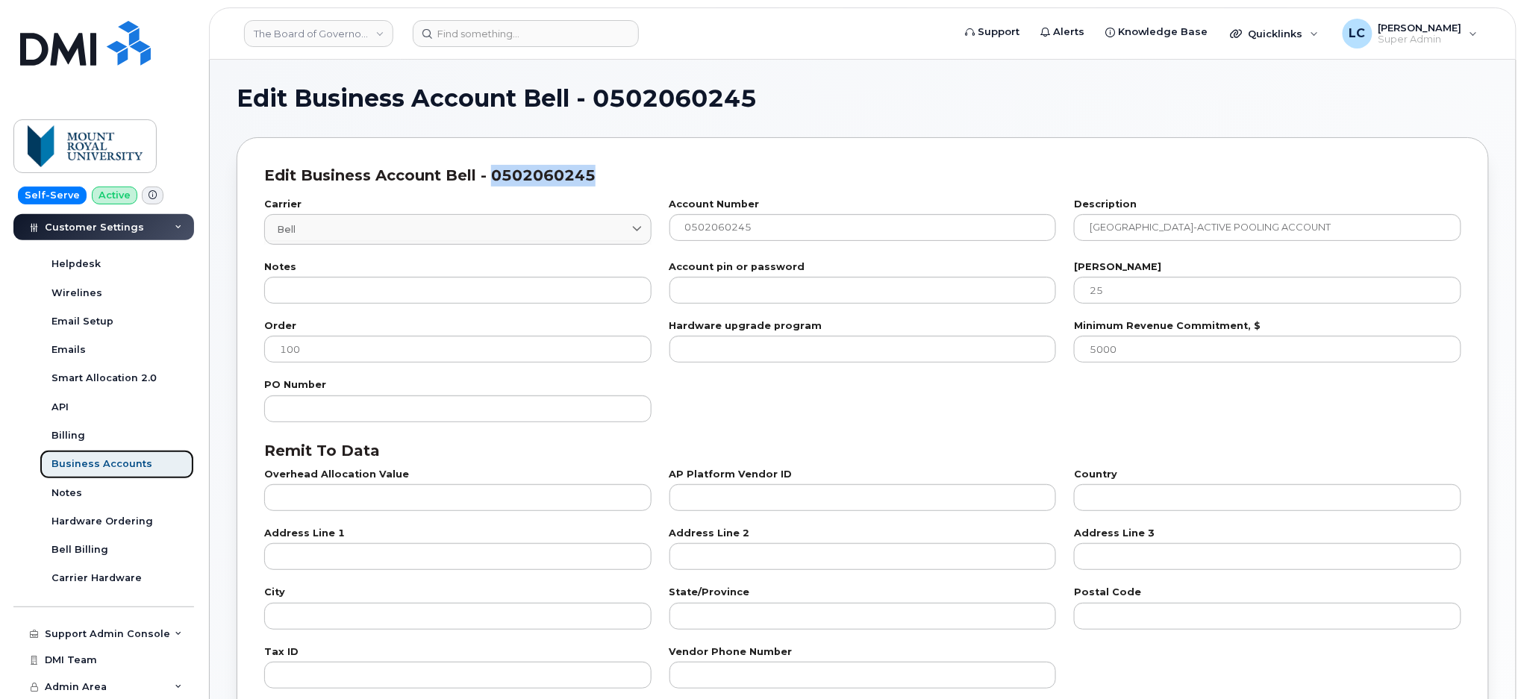
click at [107, 460] on div "Business Accounts" at bounding box center [101, 464] width 101 height 13
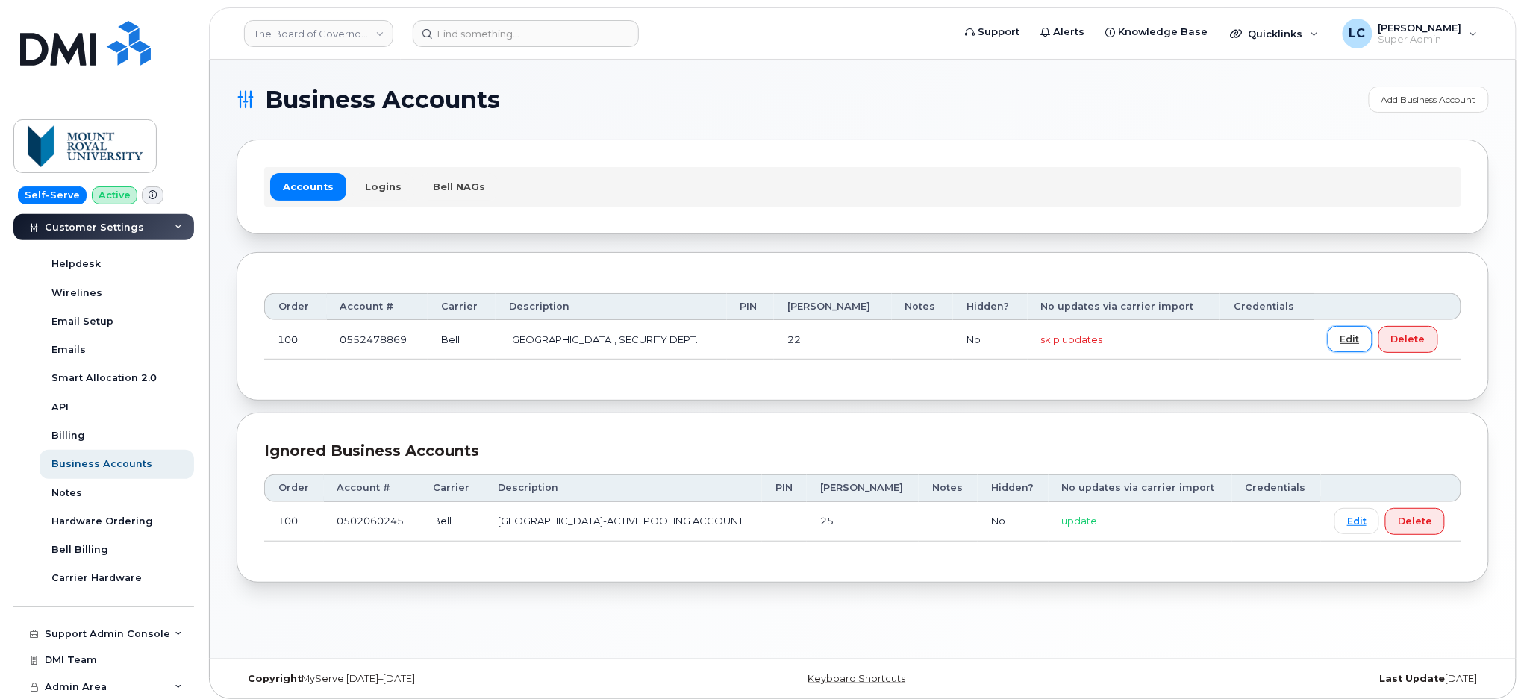
click at [1345, 340] on link "Edit" at bounding box center [1350, 339] width 45 height 26
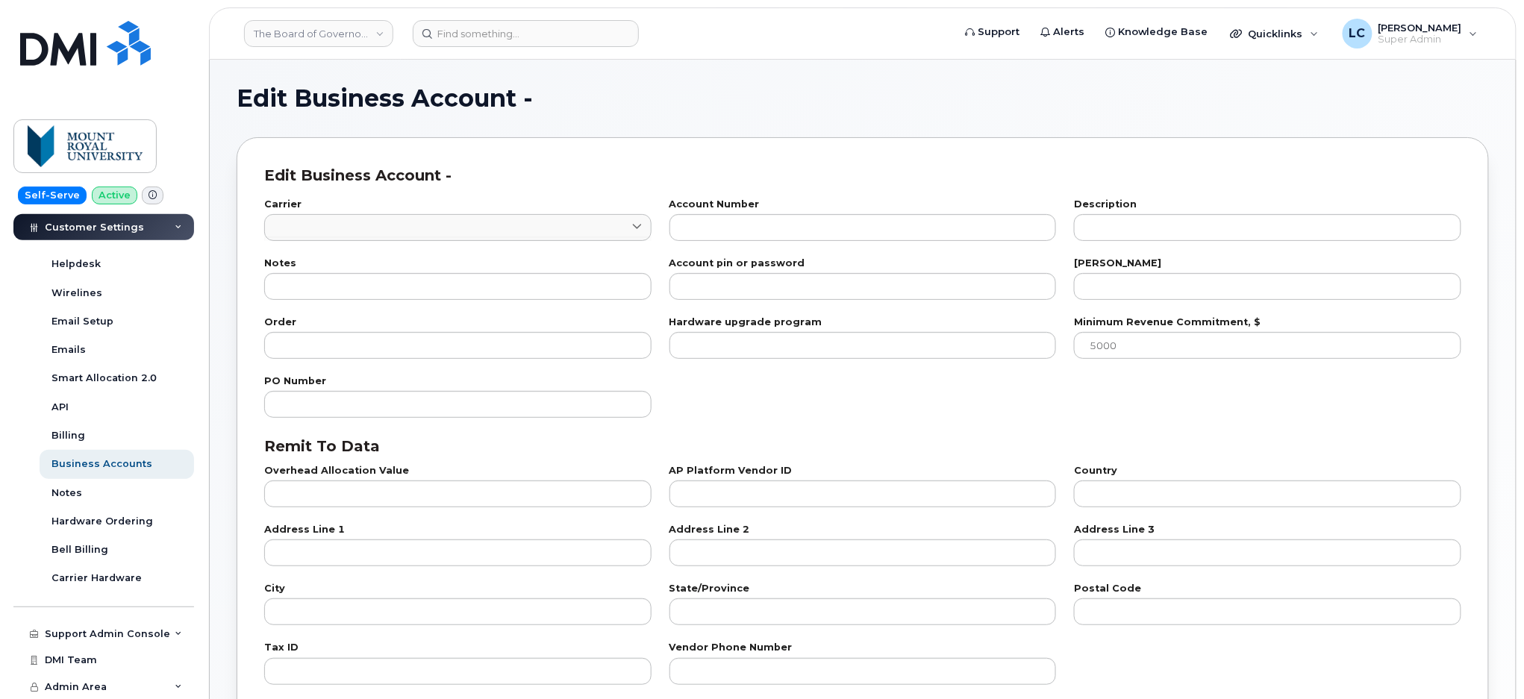
type input "1"
type input "0552478869"
type input "[GEOGRAPHIC_DATA], SECURITY DEPT."
type input "22"
type input "100"
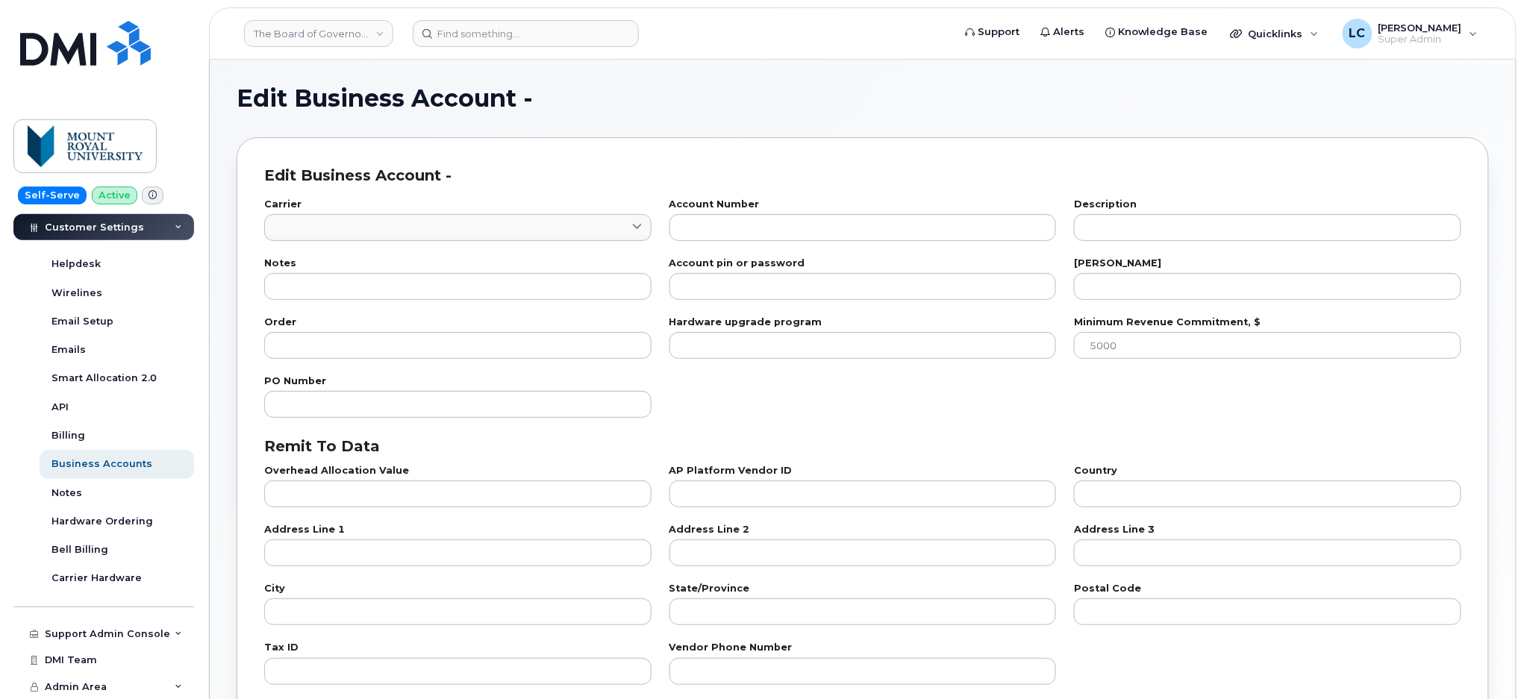
checkbox input "true"
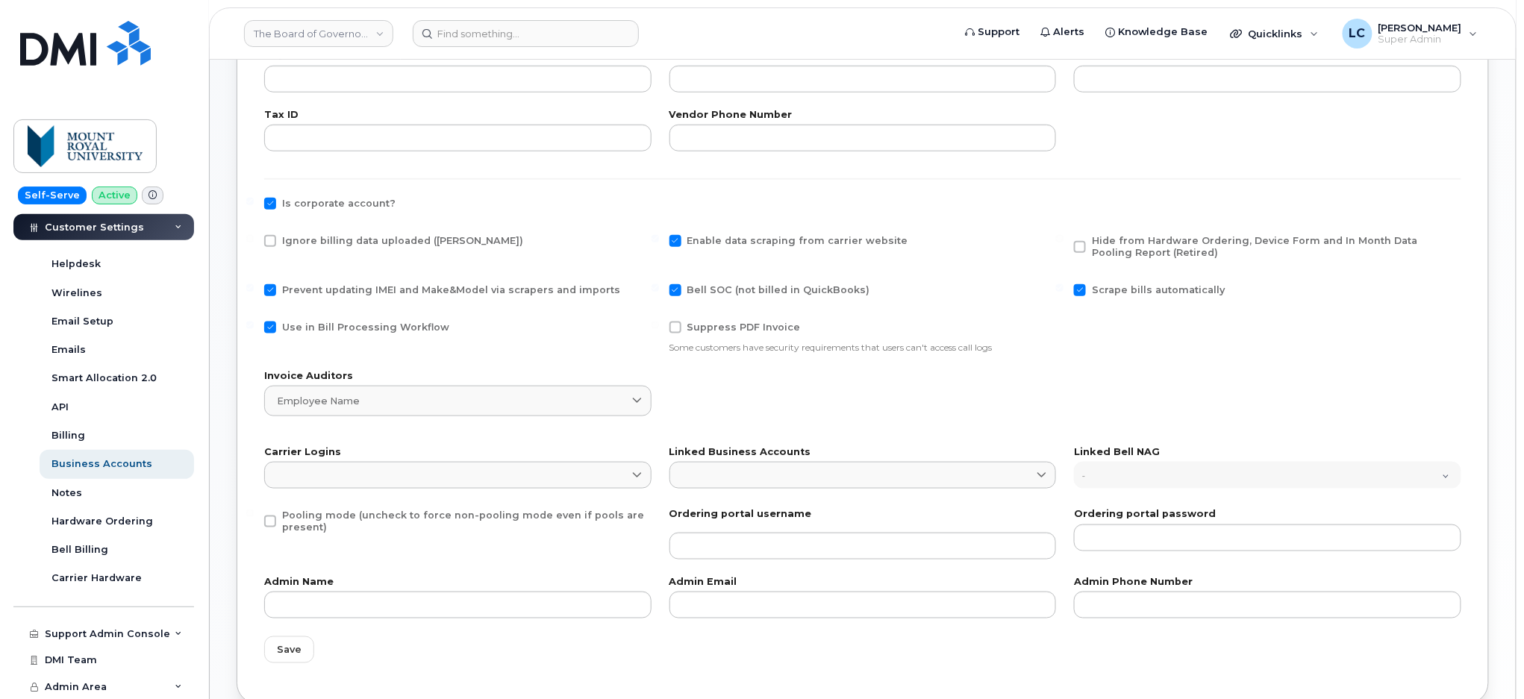
scroll to position [597, 0]
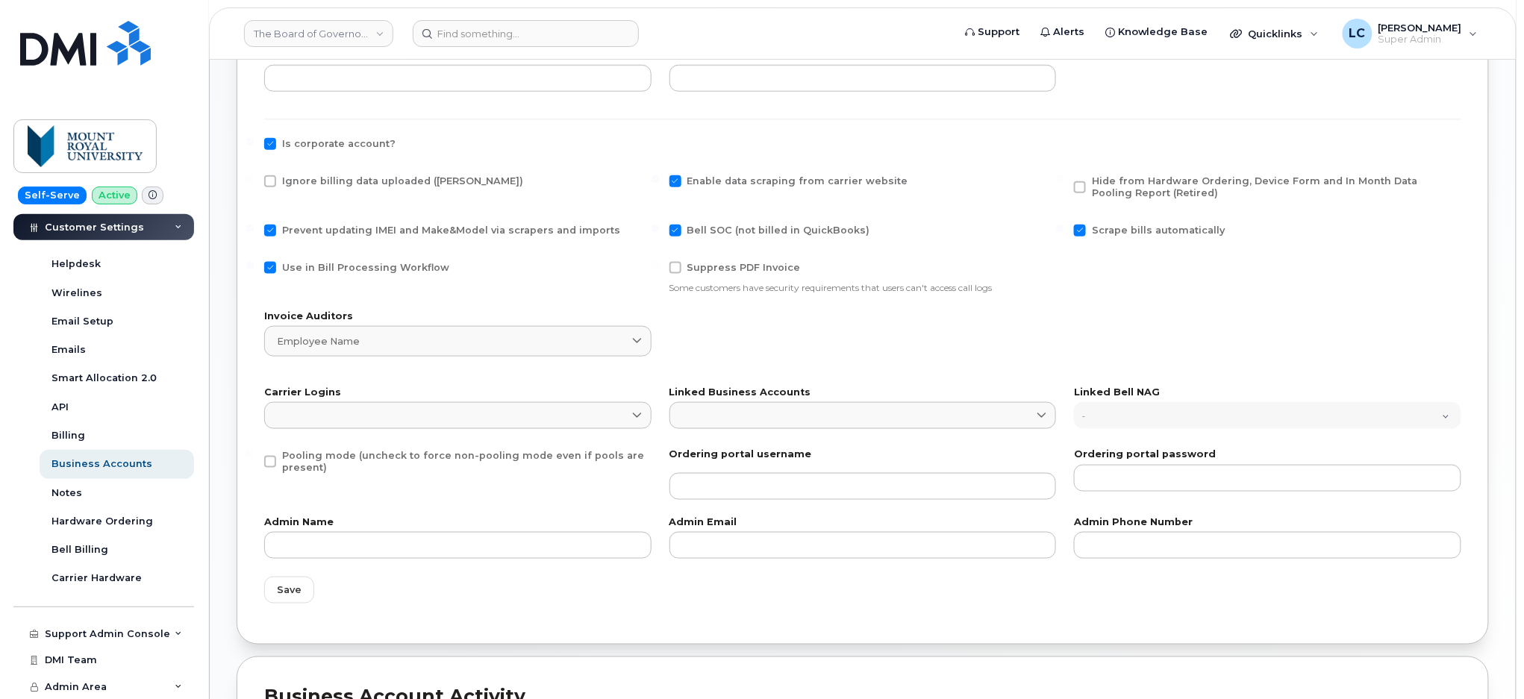
click at [378, 228] on span "Prevent updating IMEI and Make&Model via scrapers and imports" at bounding box center [451, 230] width 338 height 11
click at [254, 228] on input "Prevent updating IMEI and Make&Model via scrapers and imports" at bounding box center [249, 228] width 7 height 7
checkbox input "false"
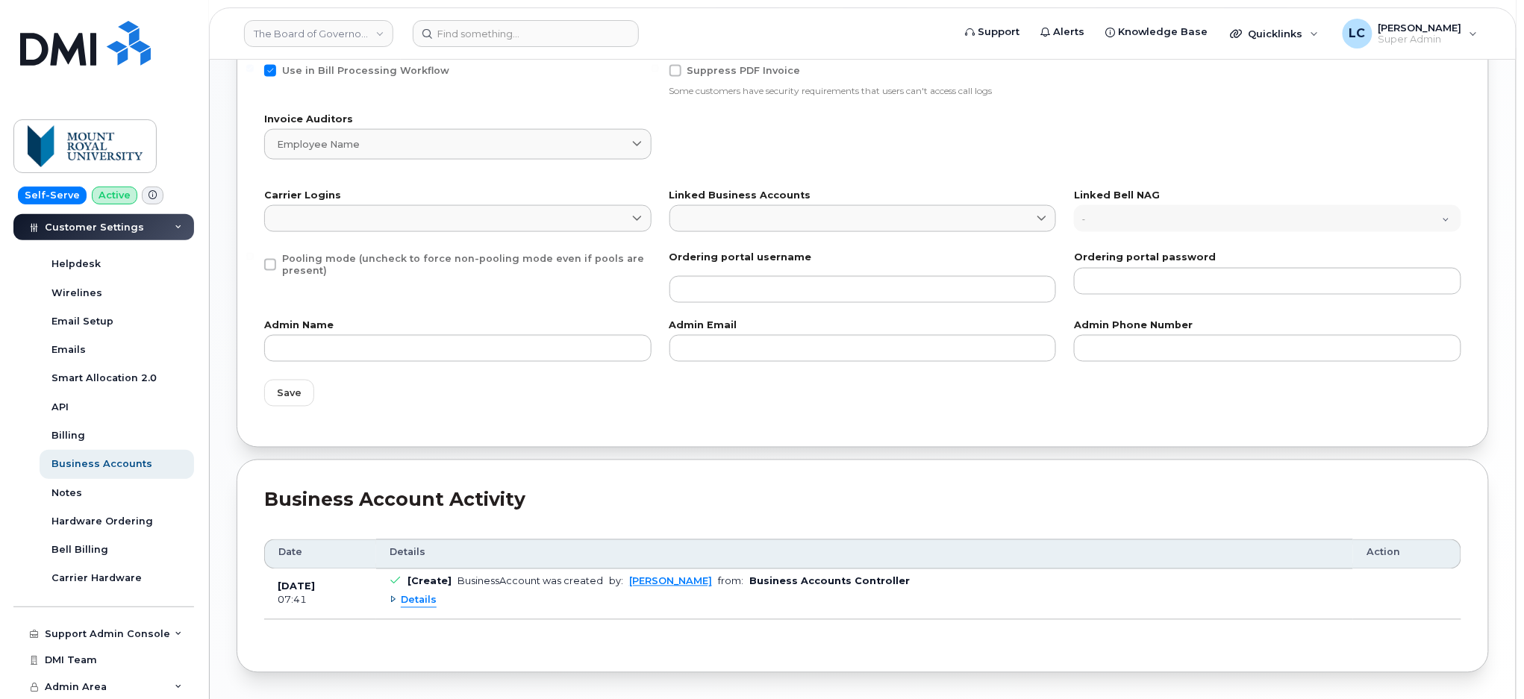
scroll to position [842, 0]
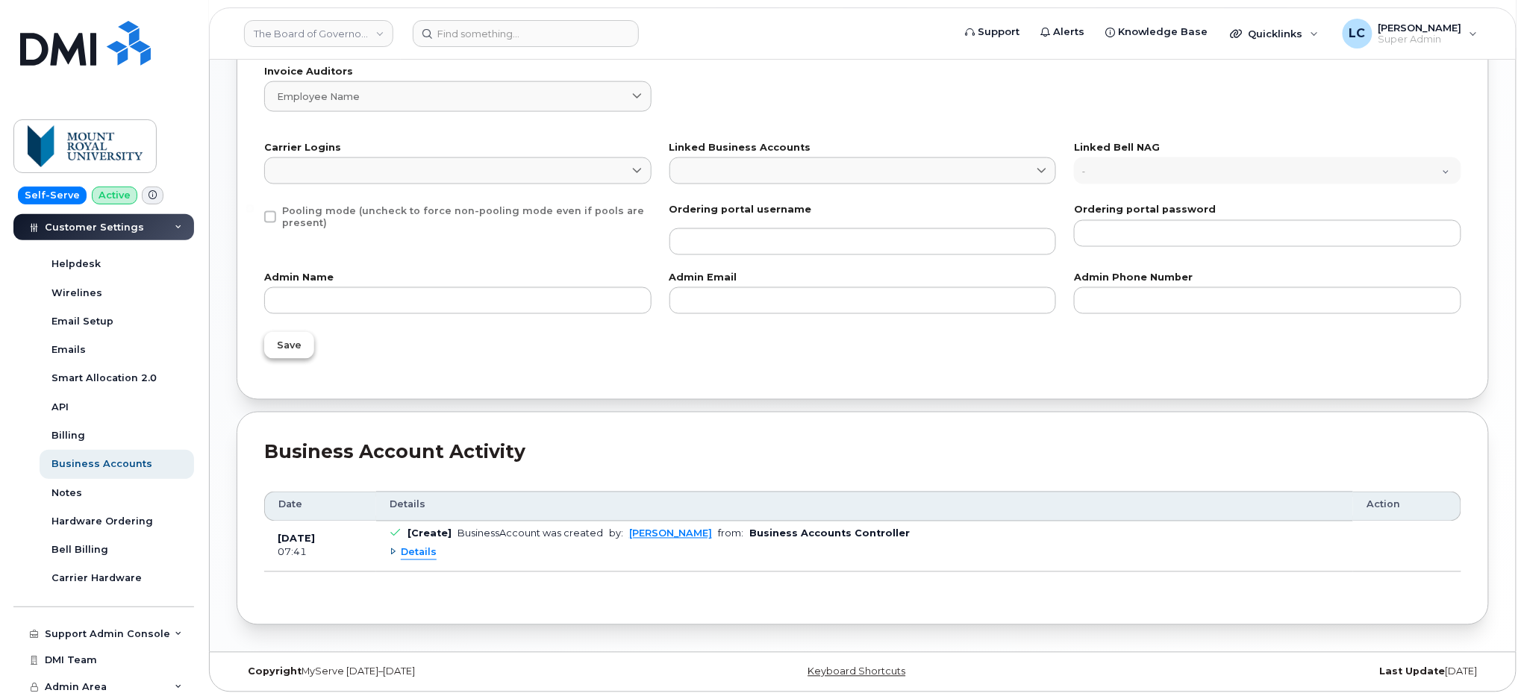
click at [305, 347] on button "Save" at bounding box center [289, 345] width 50 height 27
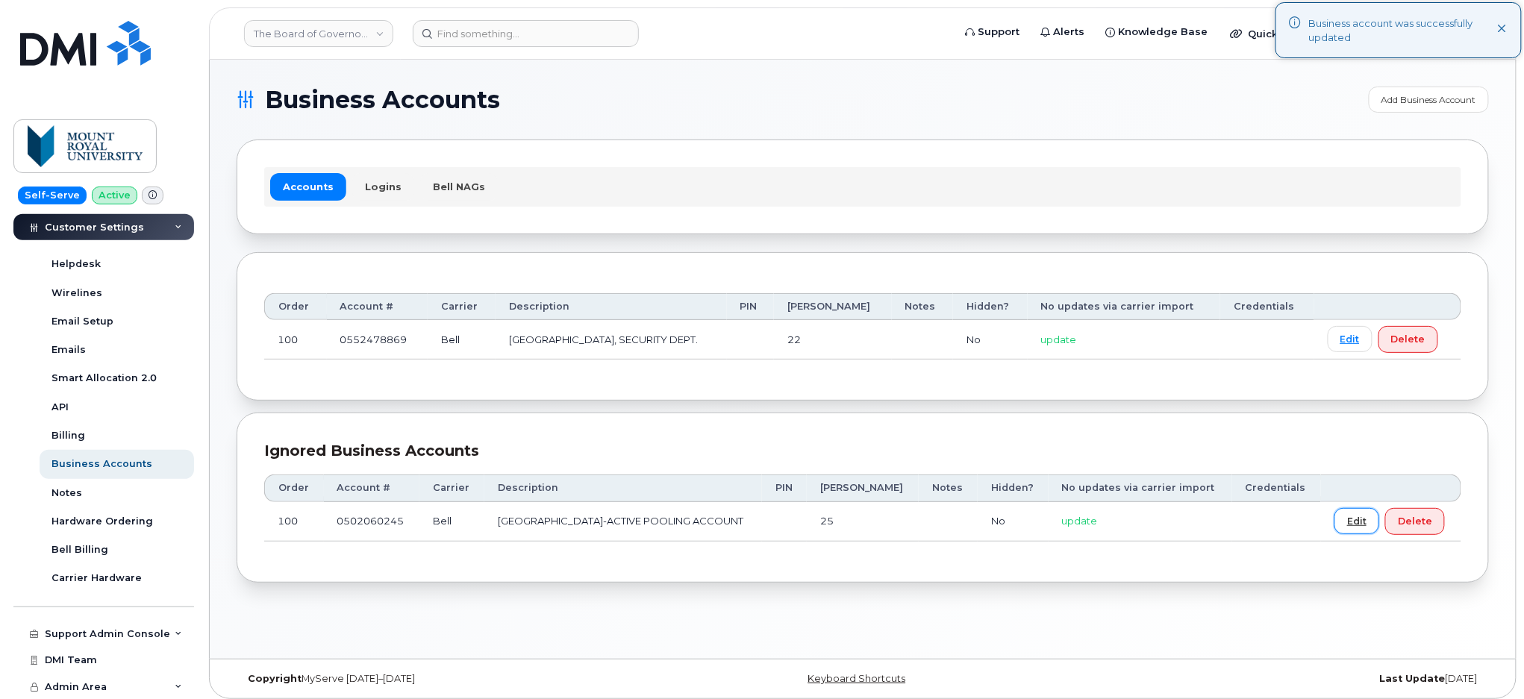
click at [1344, 527] on link "Edit" at bounding box center [1356, 521] width 45 height 26
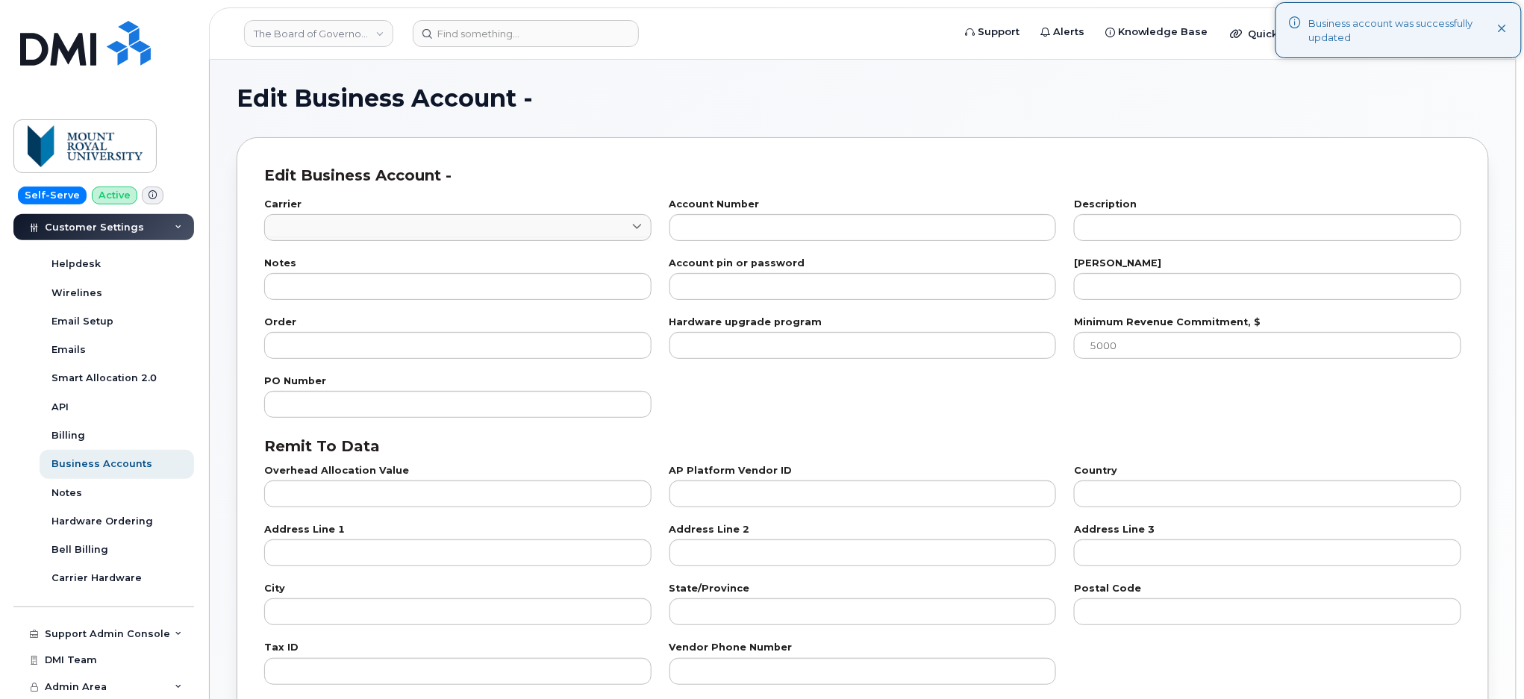
type input "1"
type input "0502060245"
type input "[GEOGRAPHIC_DATA]-ACTIVE POOLING ACCOUNT"
type input "25"
type input "100"
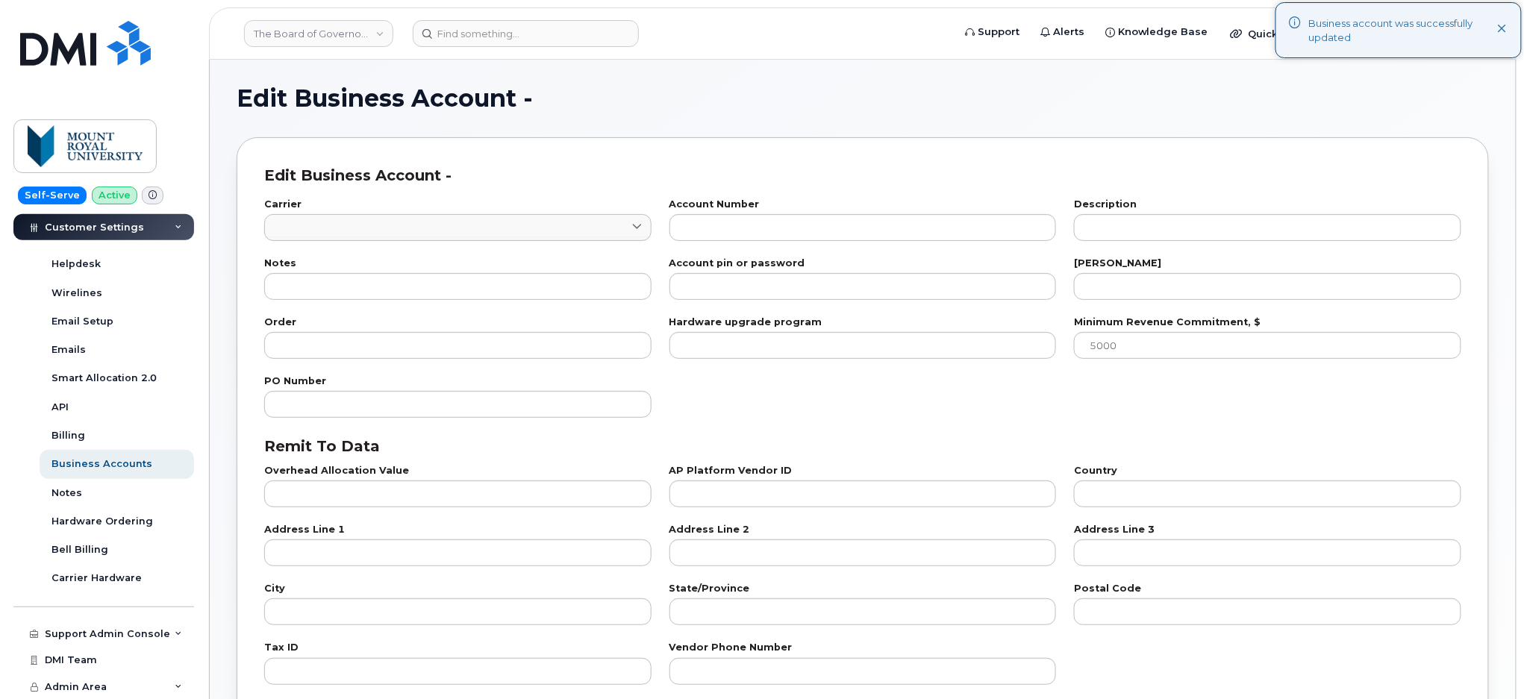
checkbox input "true"
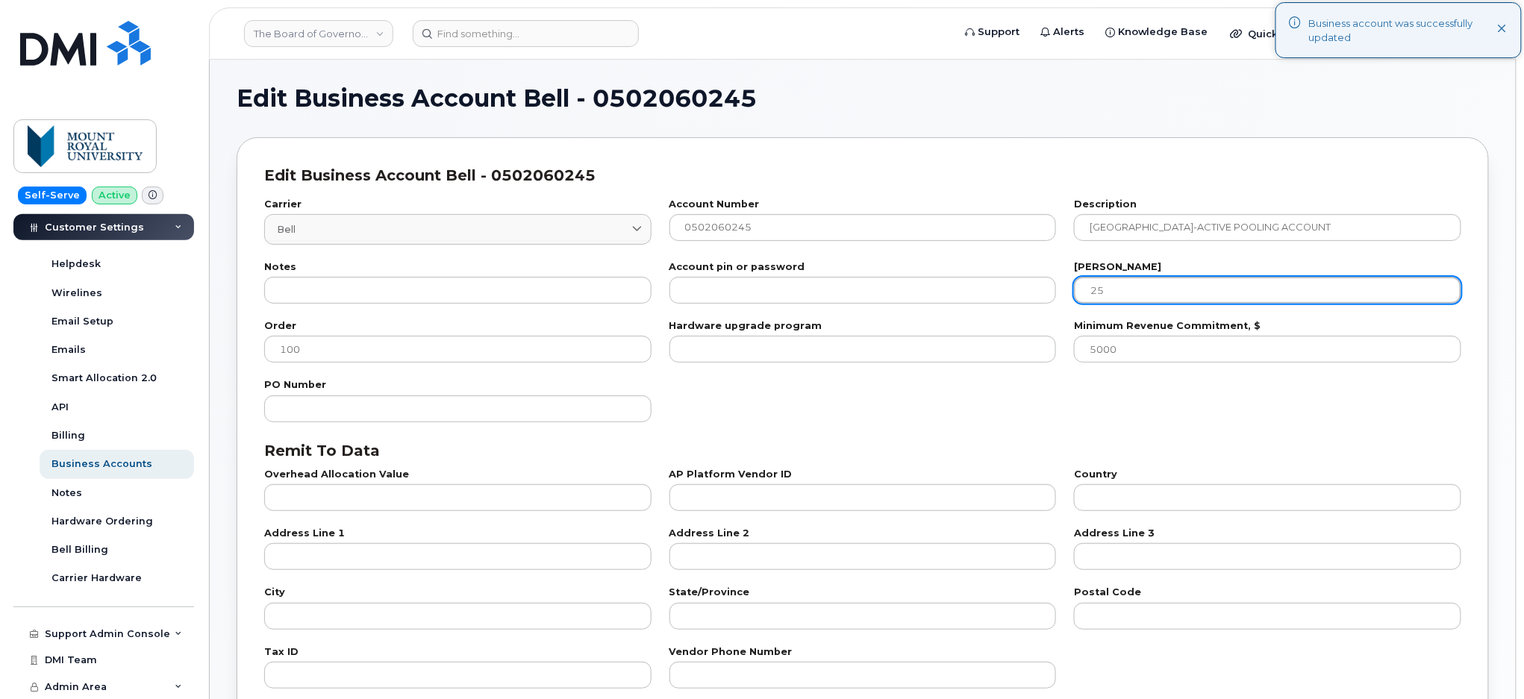
click at [1109, 290] on input "25" at bounding box center [1267, 290] width 387 height 27
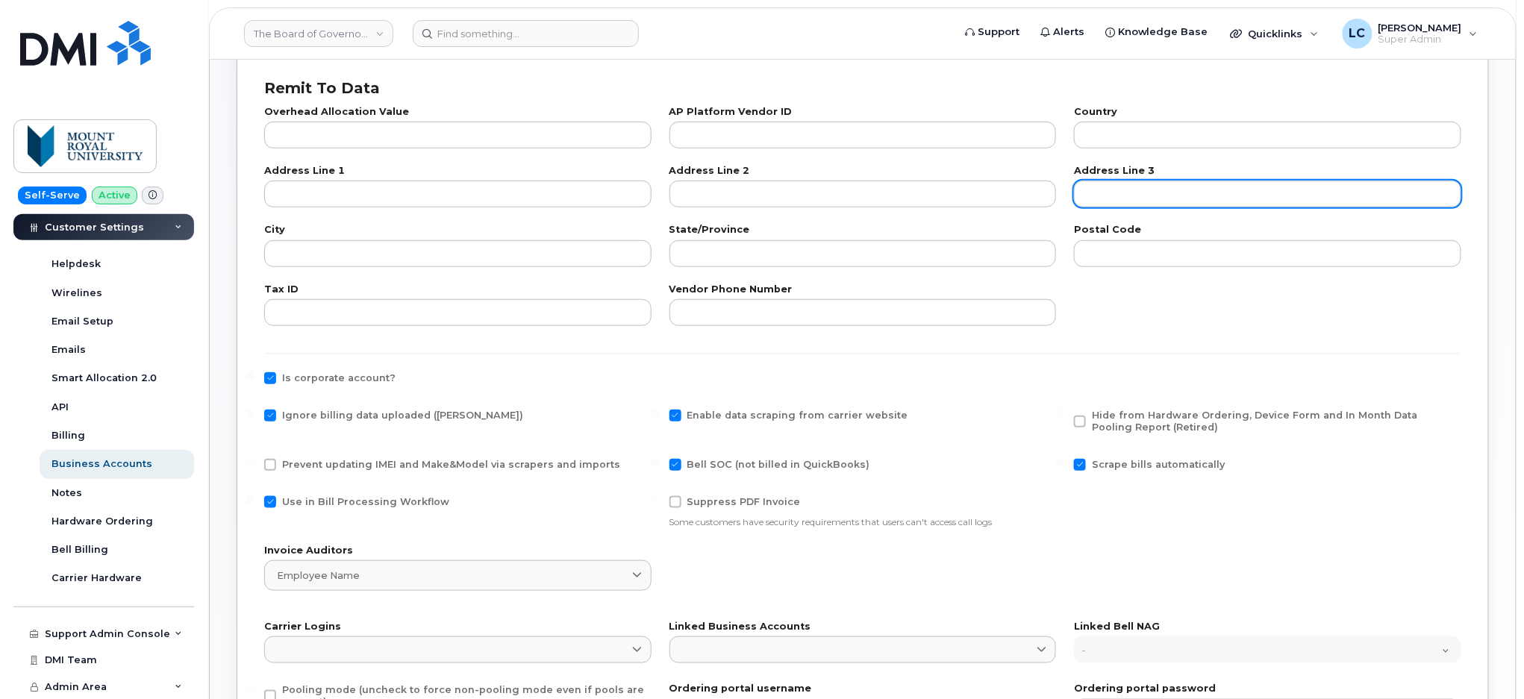
scroll to position [497, 0]
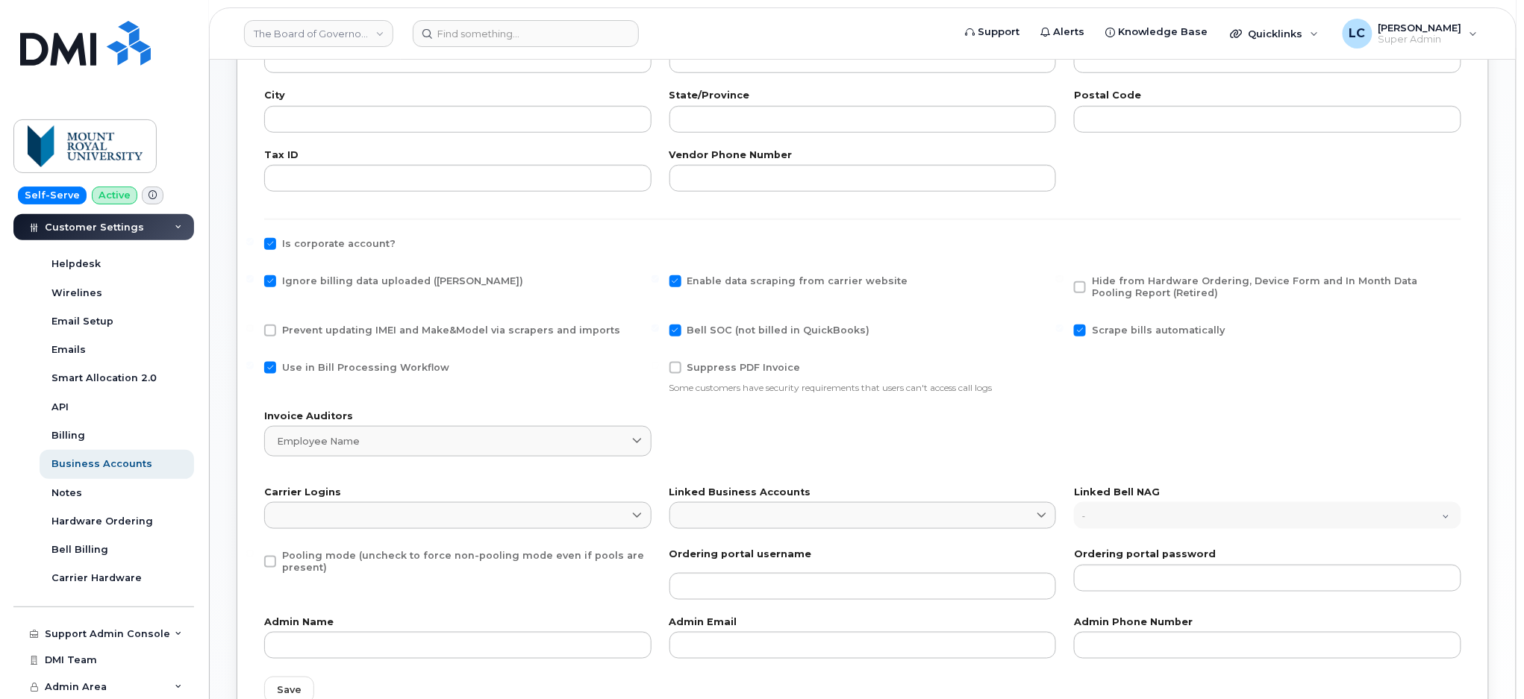
type input "22"
click at [431, 285] on span "Ignore billing data uploaded (Bill Parser)" at bounding box center [402, 280] width 241 height 11
click at [254, 283] on input "Ignore billing data uploaded (Bill Parser)" at bounding box center [249, 278] width 7 height 7
checkbox input "false"
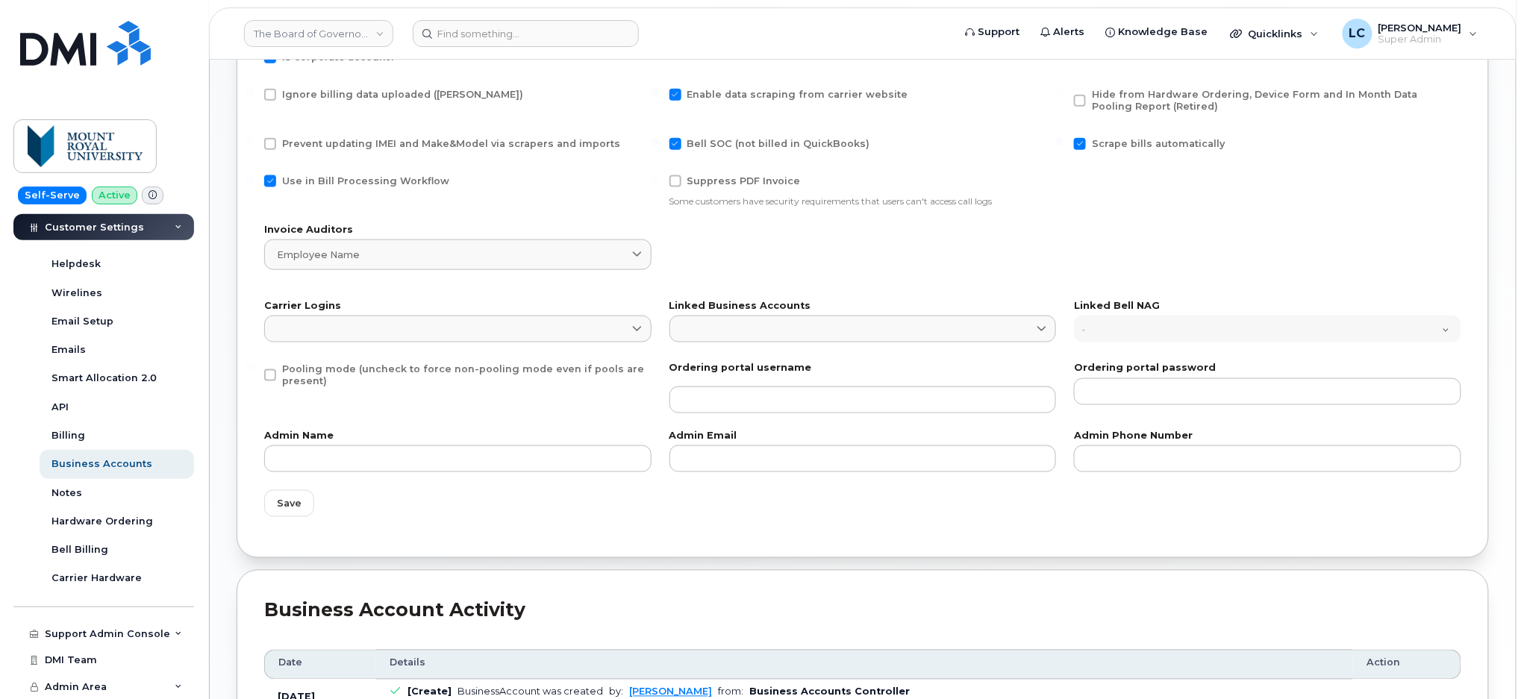
scroll to position [796, 0]
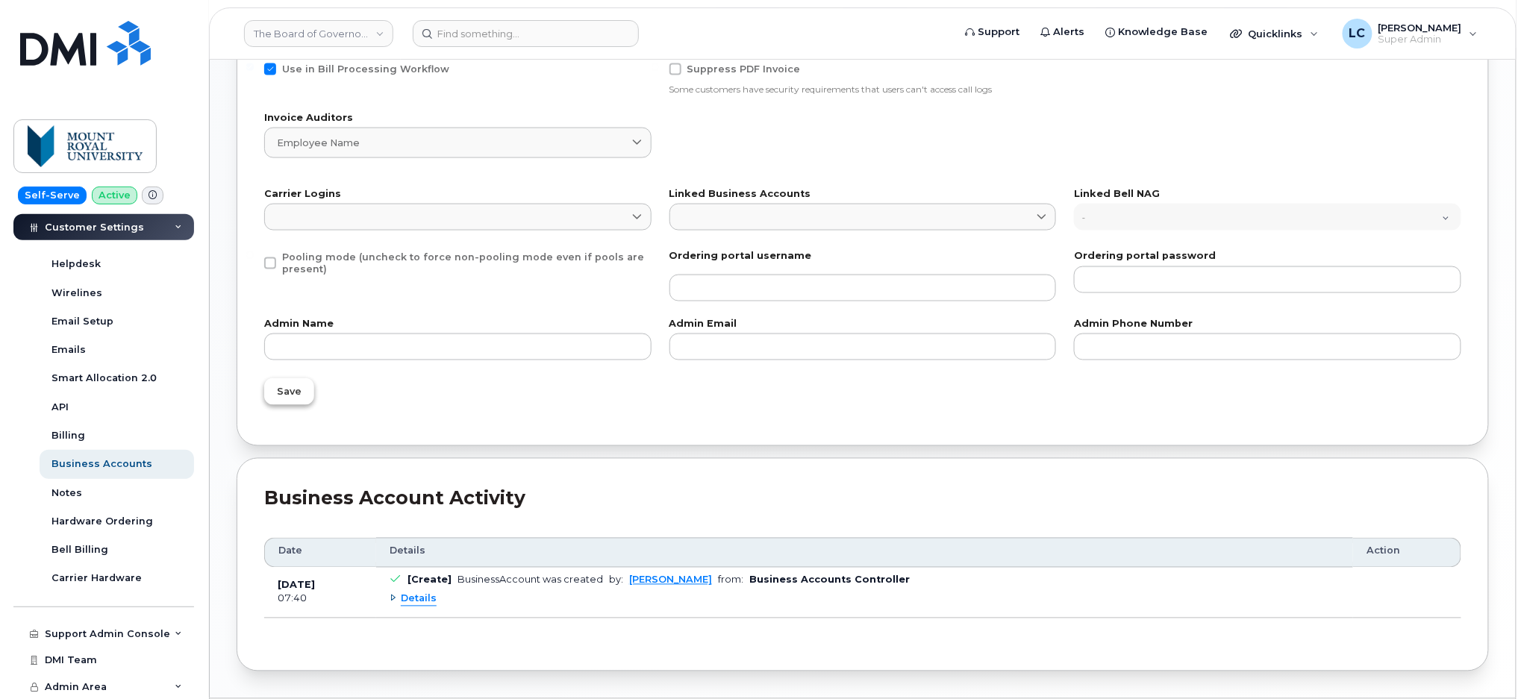
click at [281, 395] on span "Save" at bounding box center [289, 392] width 25 height 14
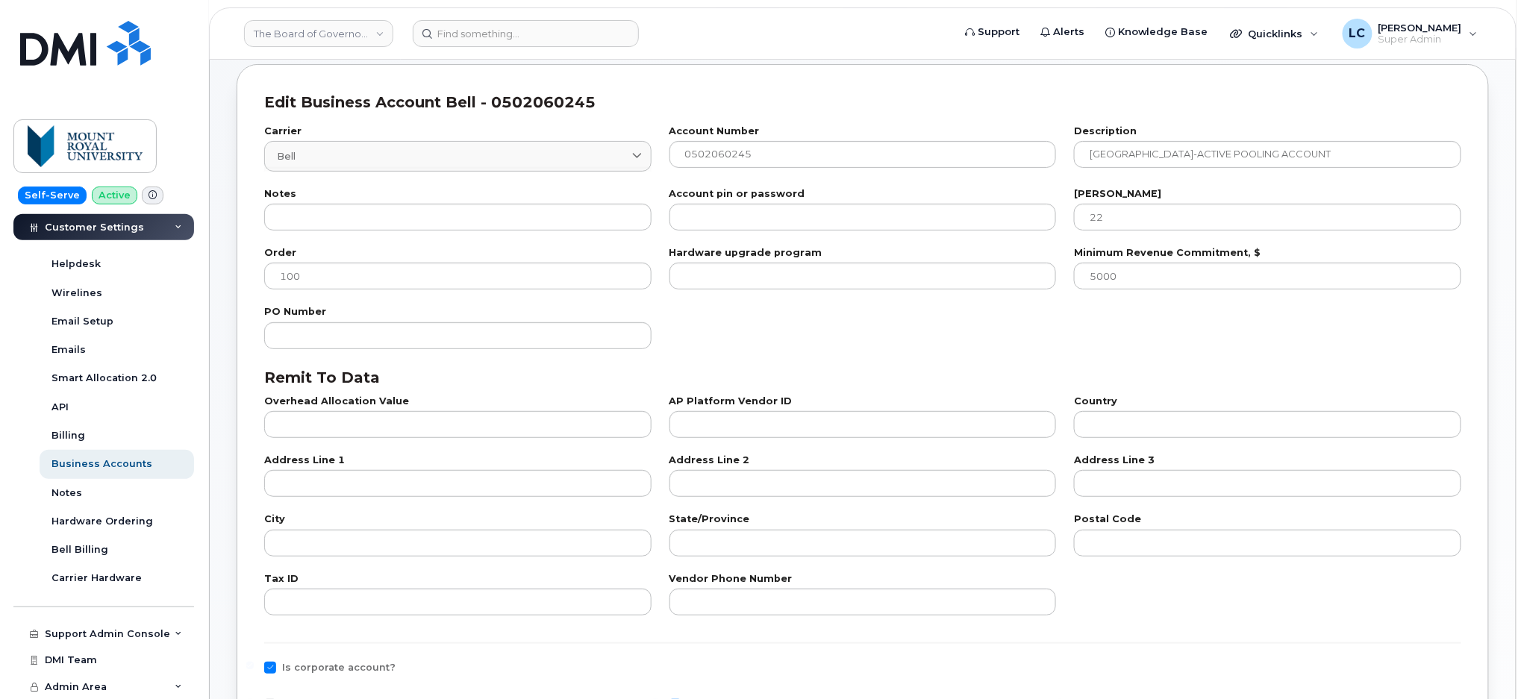
scroll to position [0, 0]
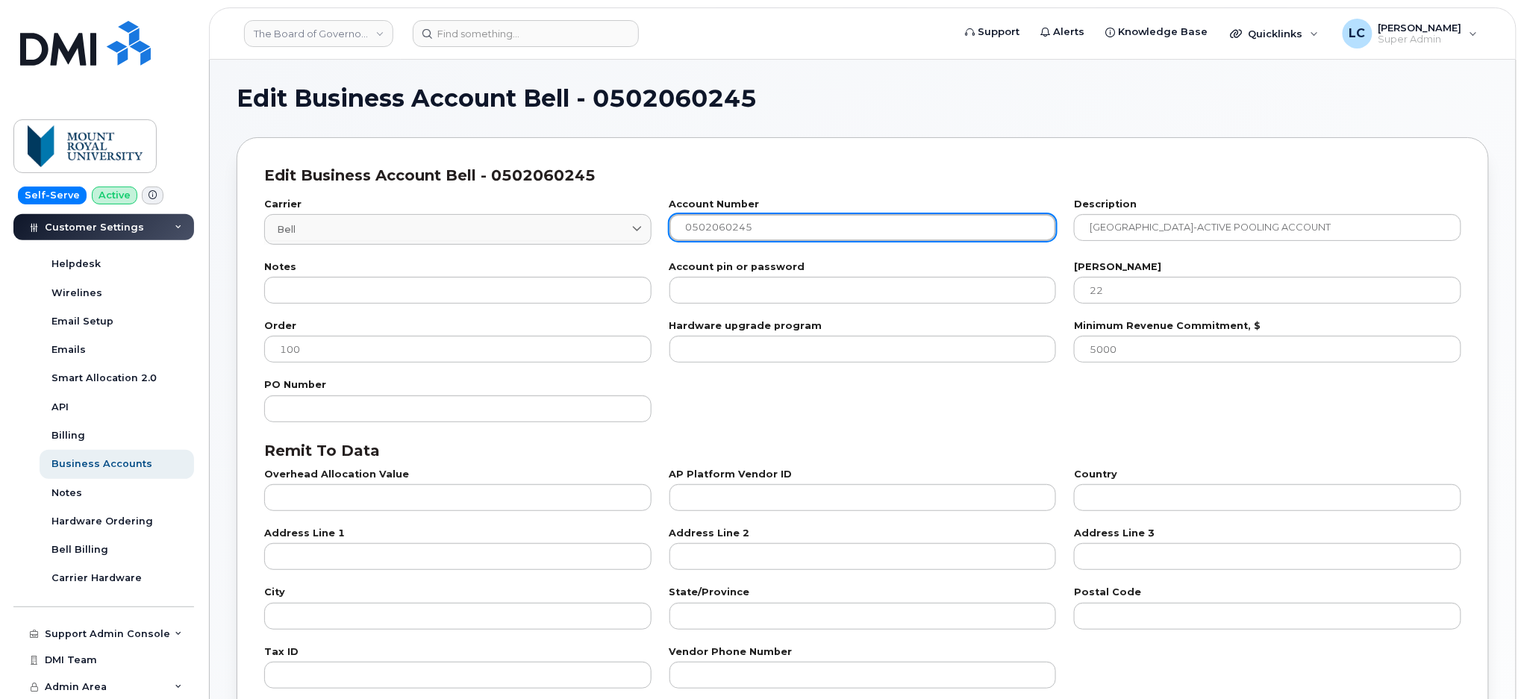
click at [819, 219] on input "0502060245" at bounding box center [862, 227] width 387 height 27
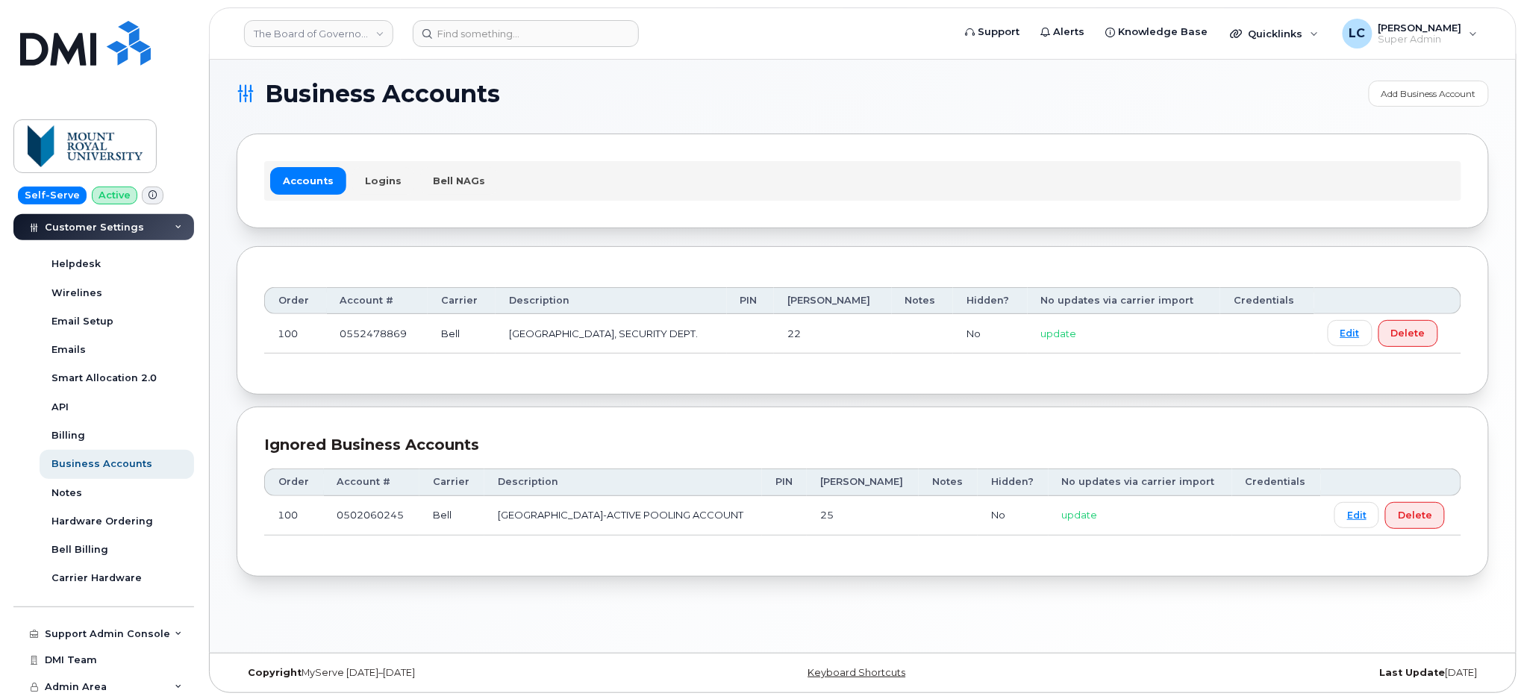
scroll to position [7, 0]
click at [1395, 342] on button "Delete" at bounding box center [1409, 332] width 60 height 27
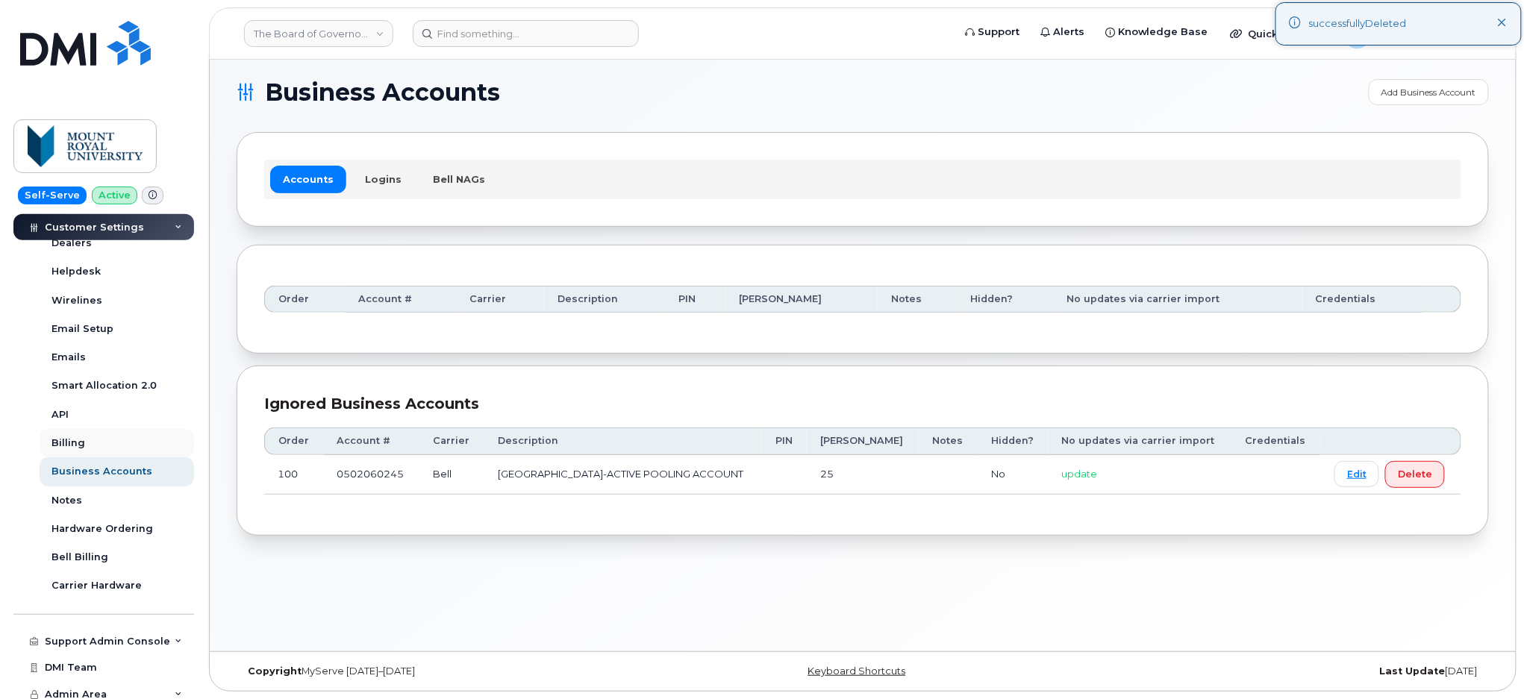
scroll to position [372, 0]
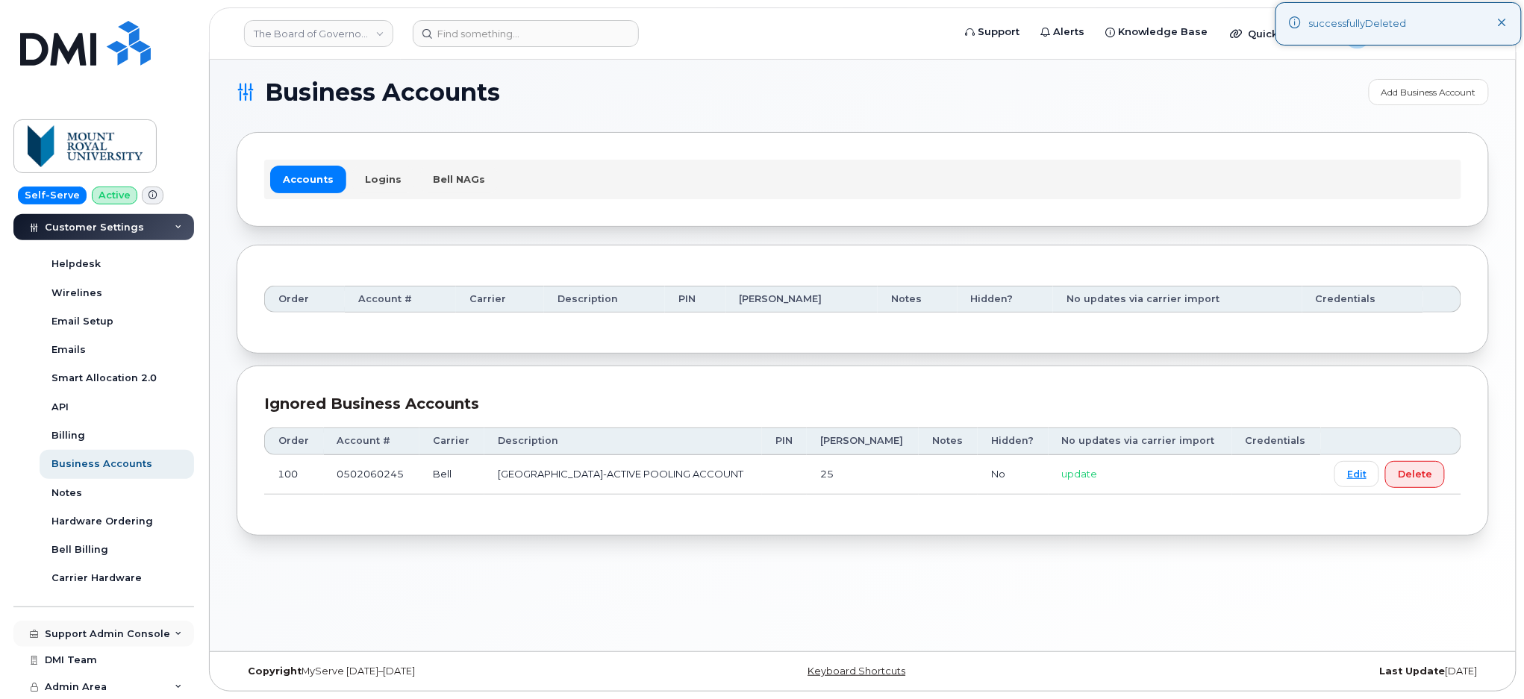
click at [120, 630] on div "Support Admin Console" at bounding box center [107, 634] width 125 height 12
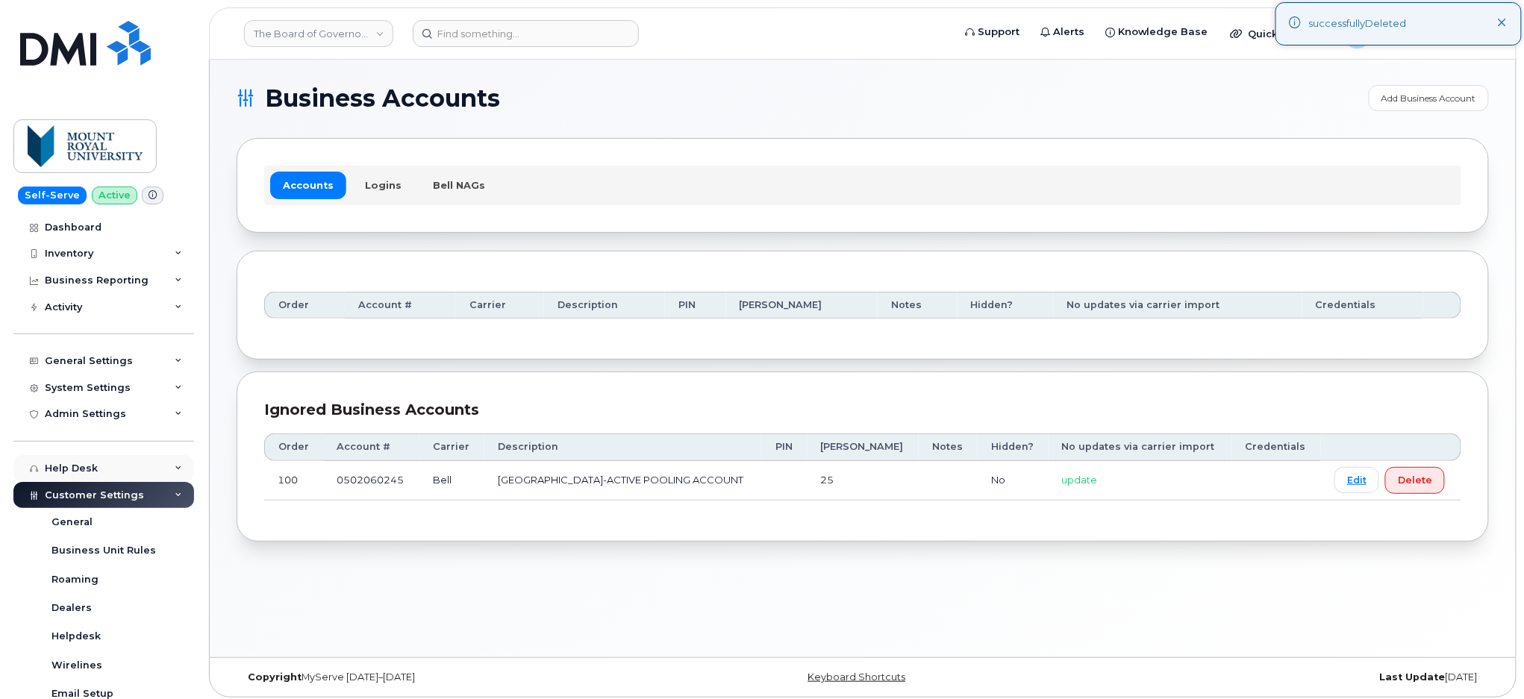
scroll to position [0, 0]
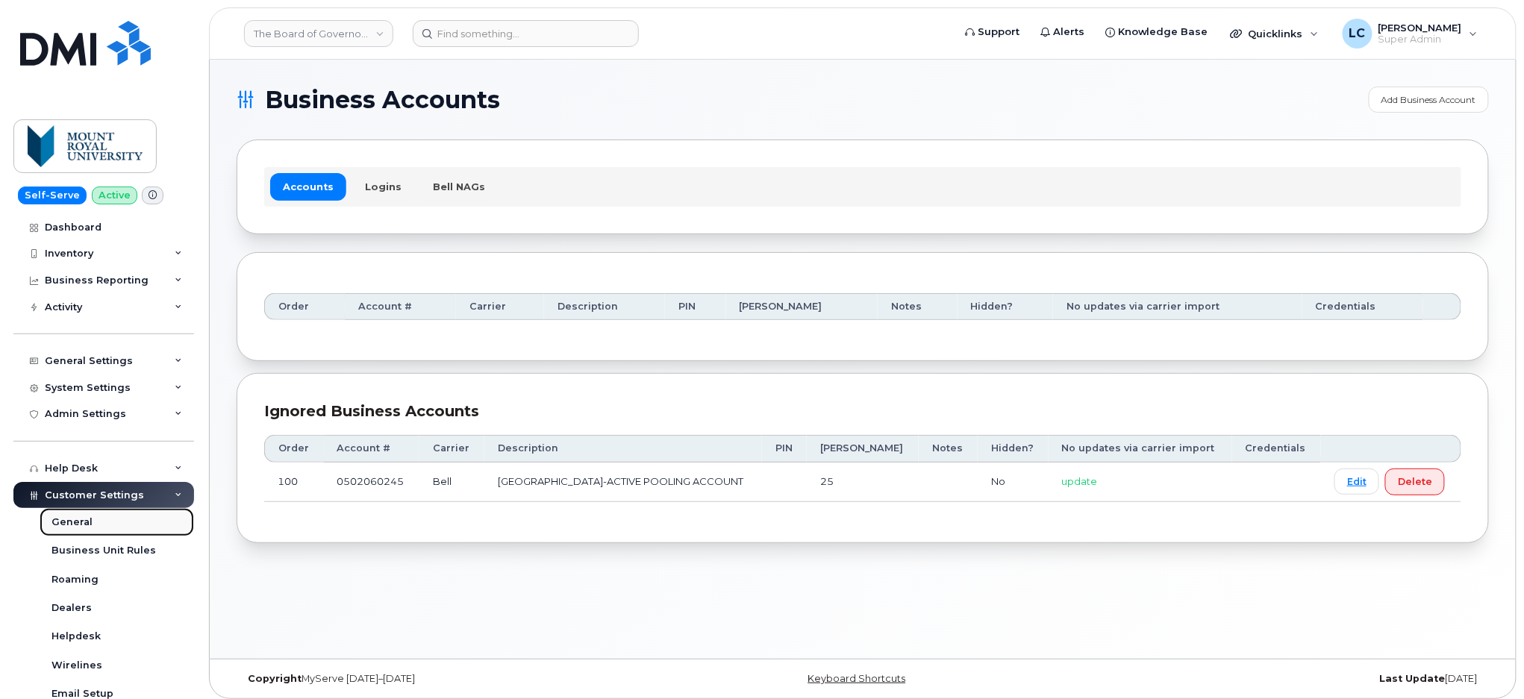
click at [90, 519] on link "General" at bounding box center [117, 522] width 154 height 28
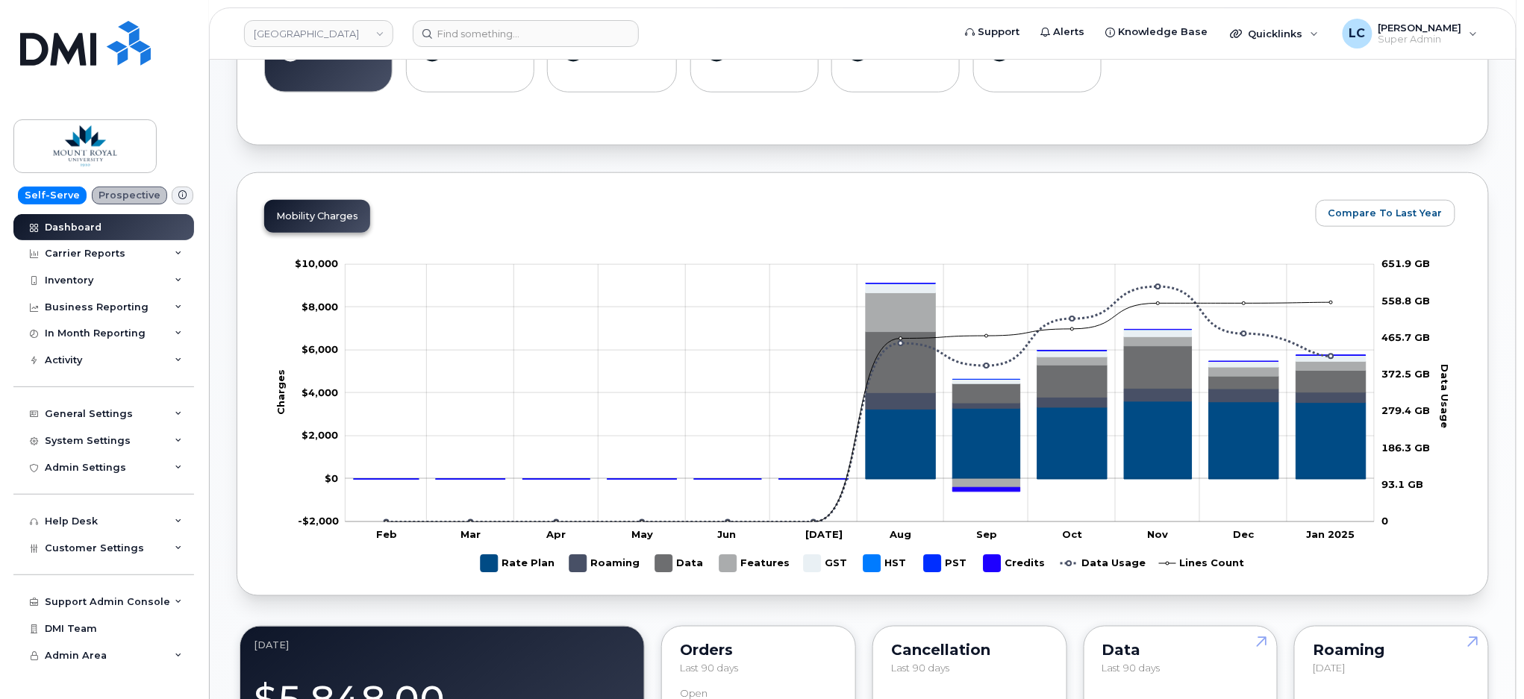
scroll to position [696, 0]
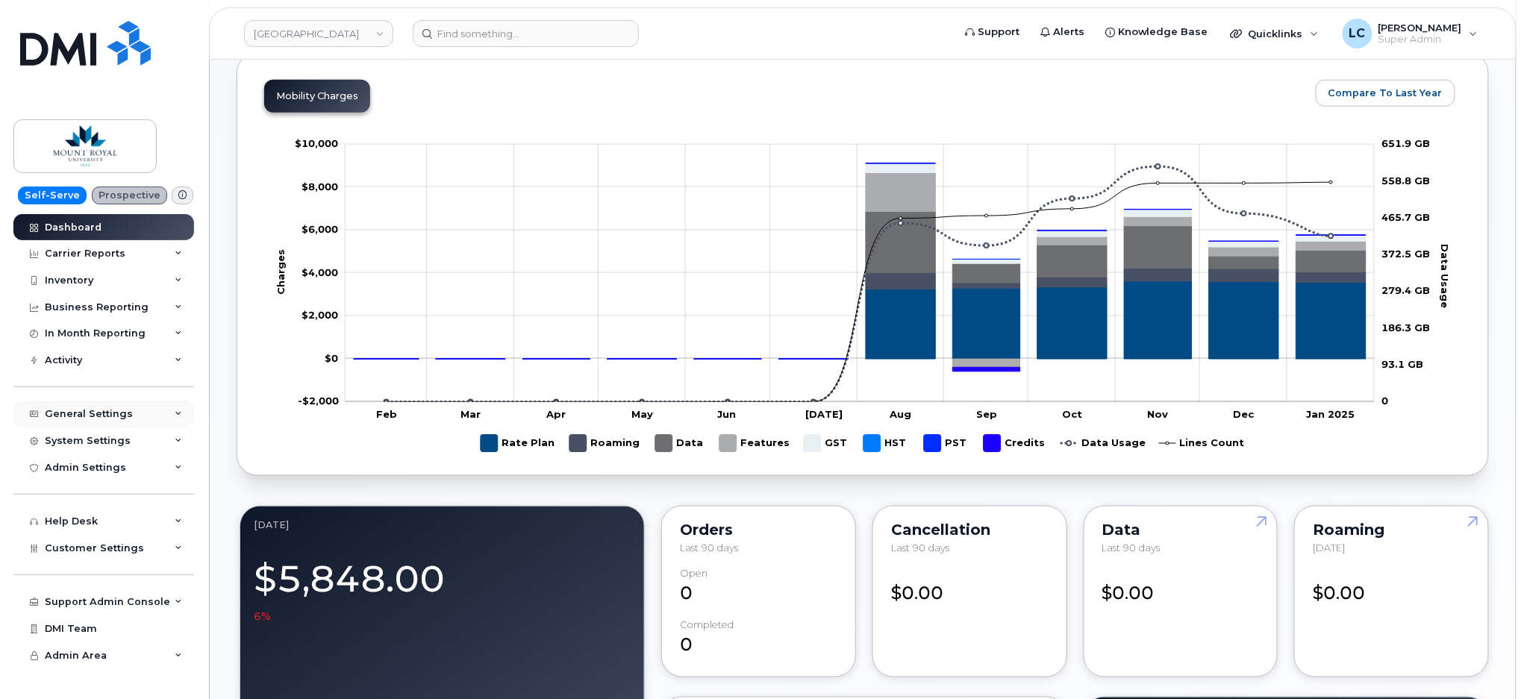
click at [106, 418] on div "General Settings" at bounding box center [89, 414] width 88 height 12
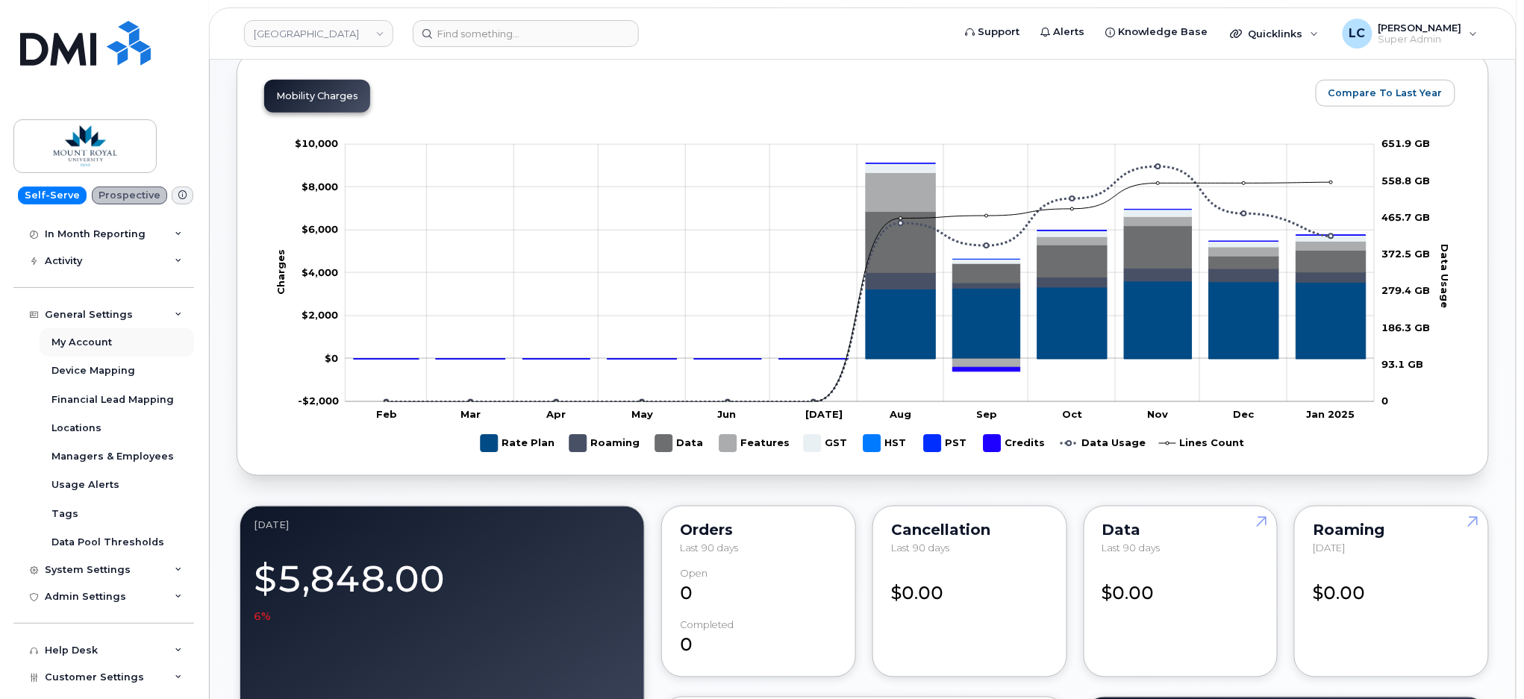
scroll to position [196, 0]
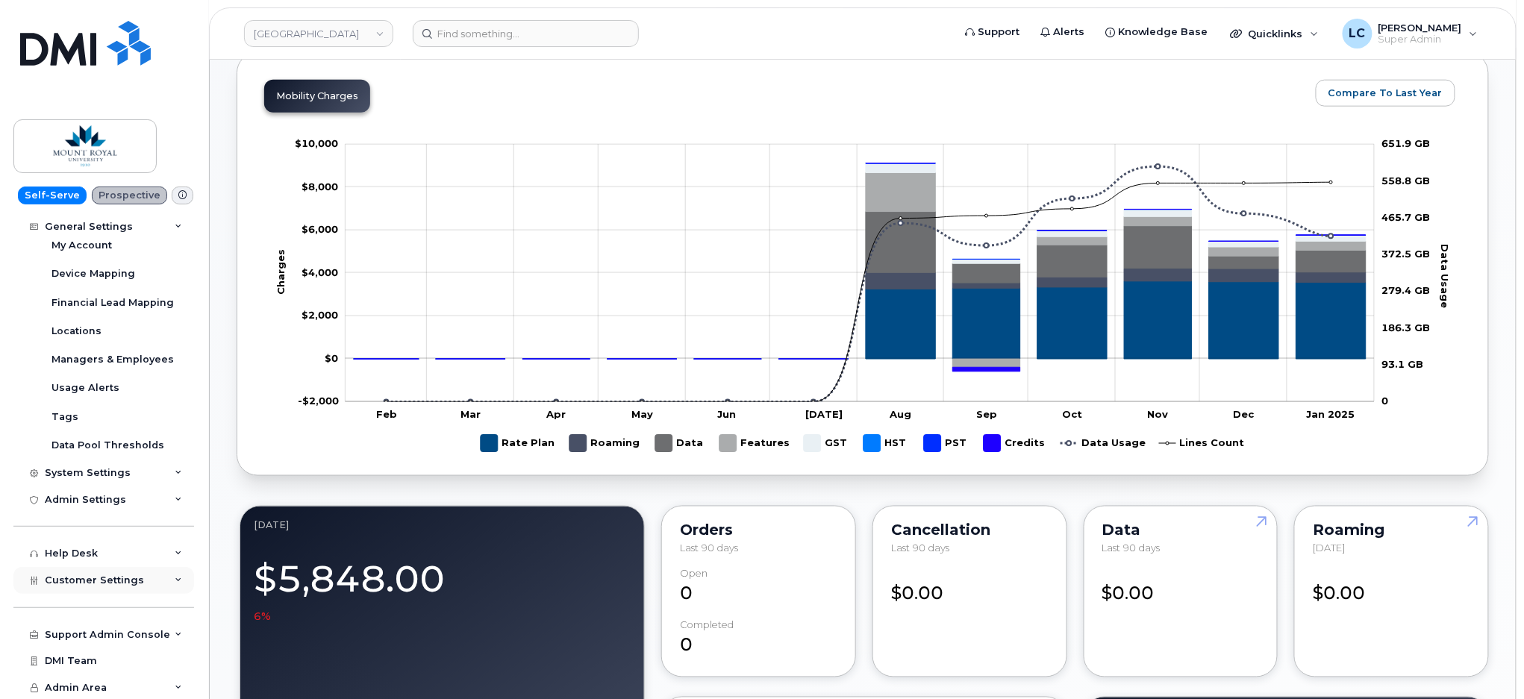
click at [106, 584] on span "Customer Settings" at bounding box center [94, 580] width 99 height 11
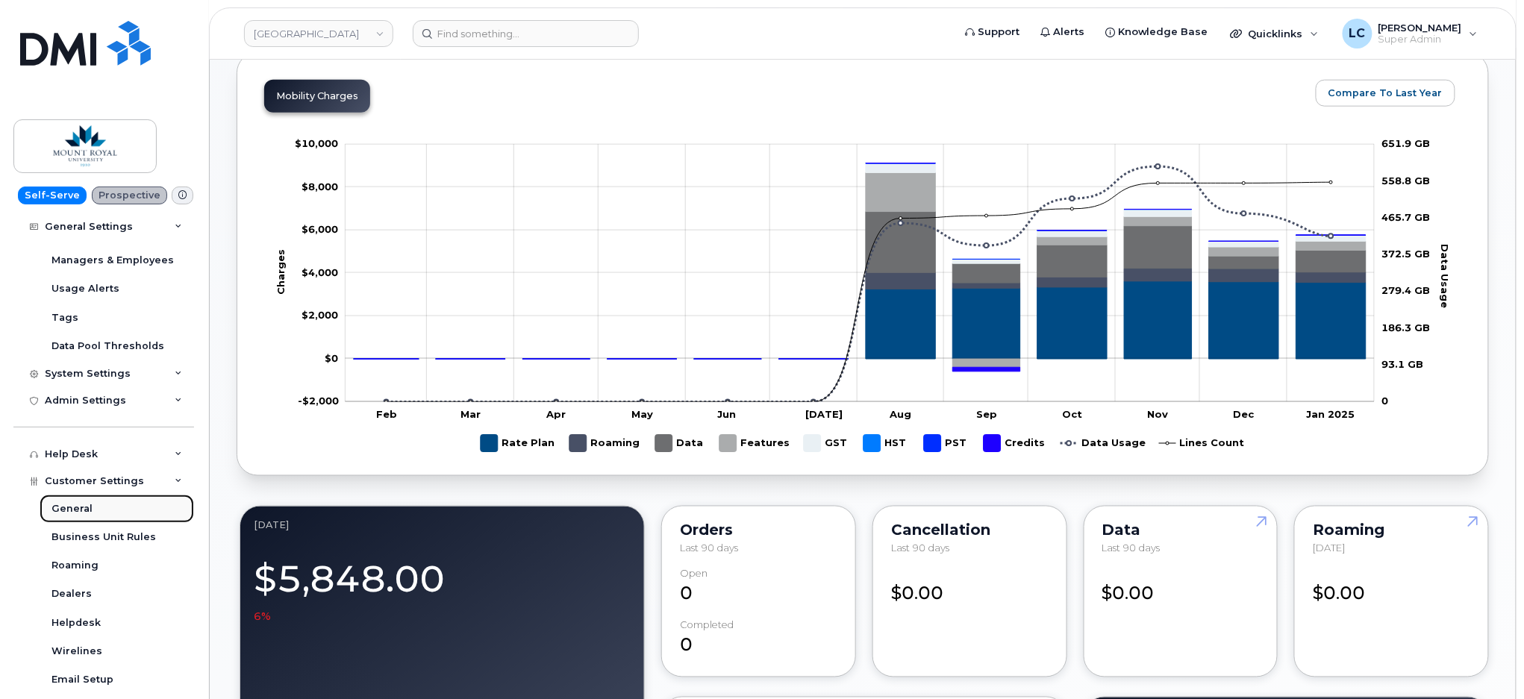
click at [86, 508] on div "General" at bounding box center [71, 508] width 41 height 13
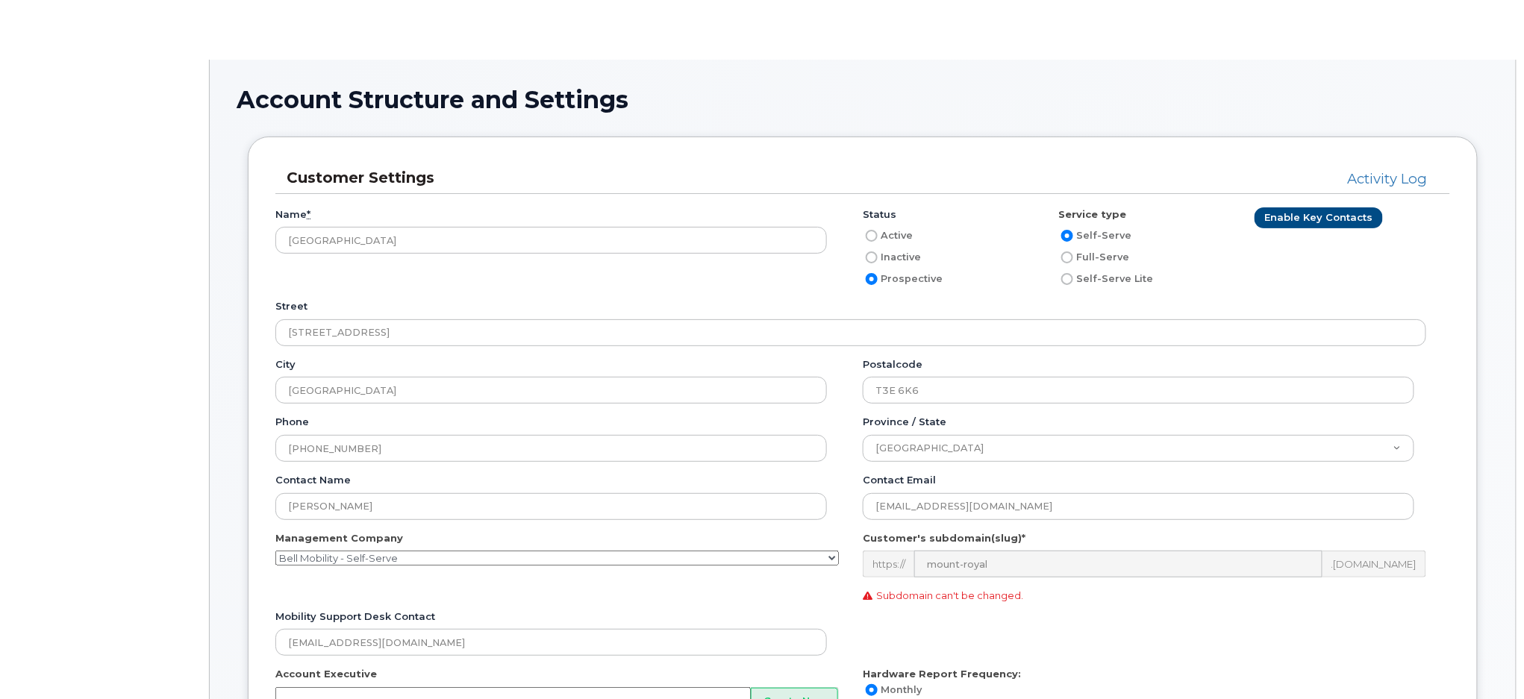
type input"] "178"
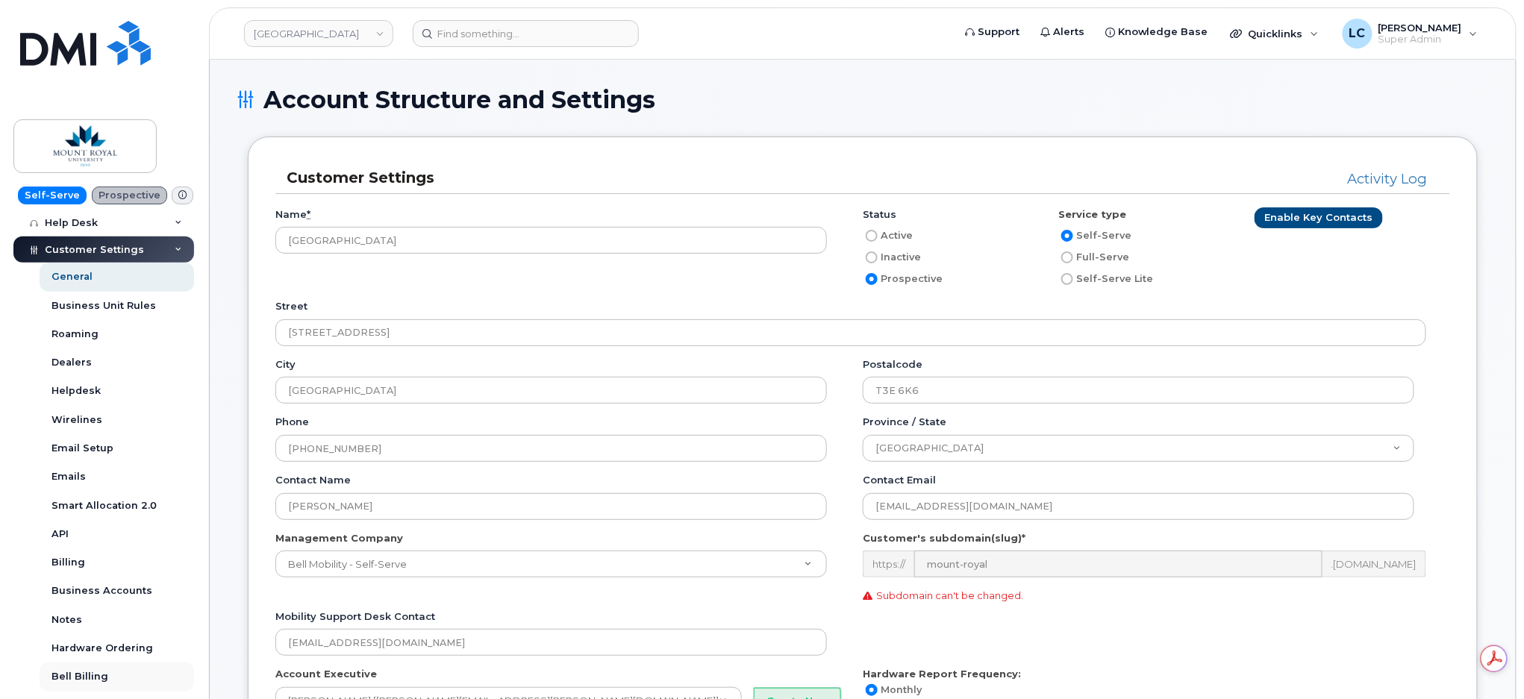
scroll to position [398, 0]
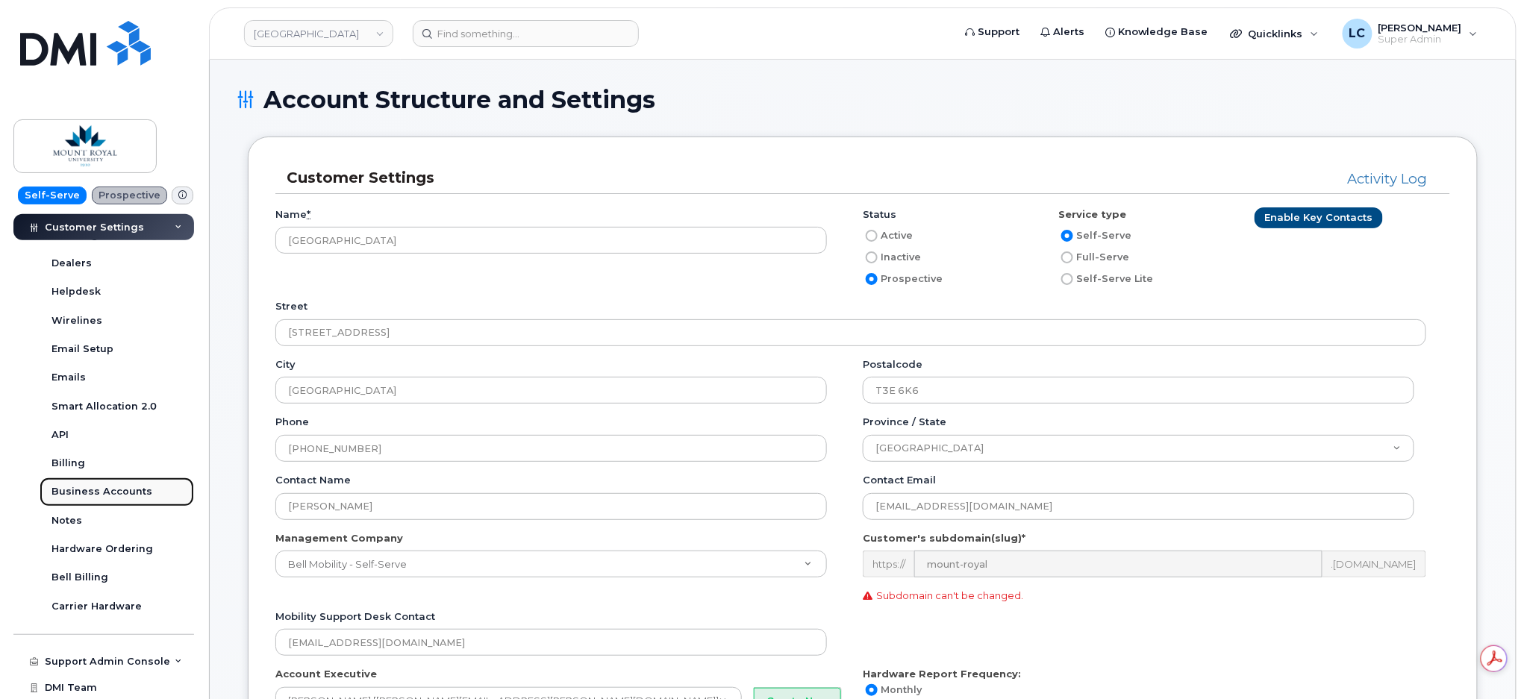
click at [132, 491] on div "Business Accounts" at bounding box center [101, 491] width 101 height 13
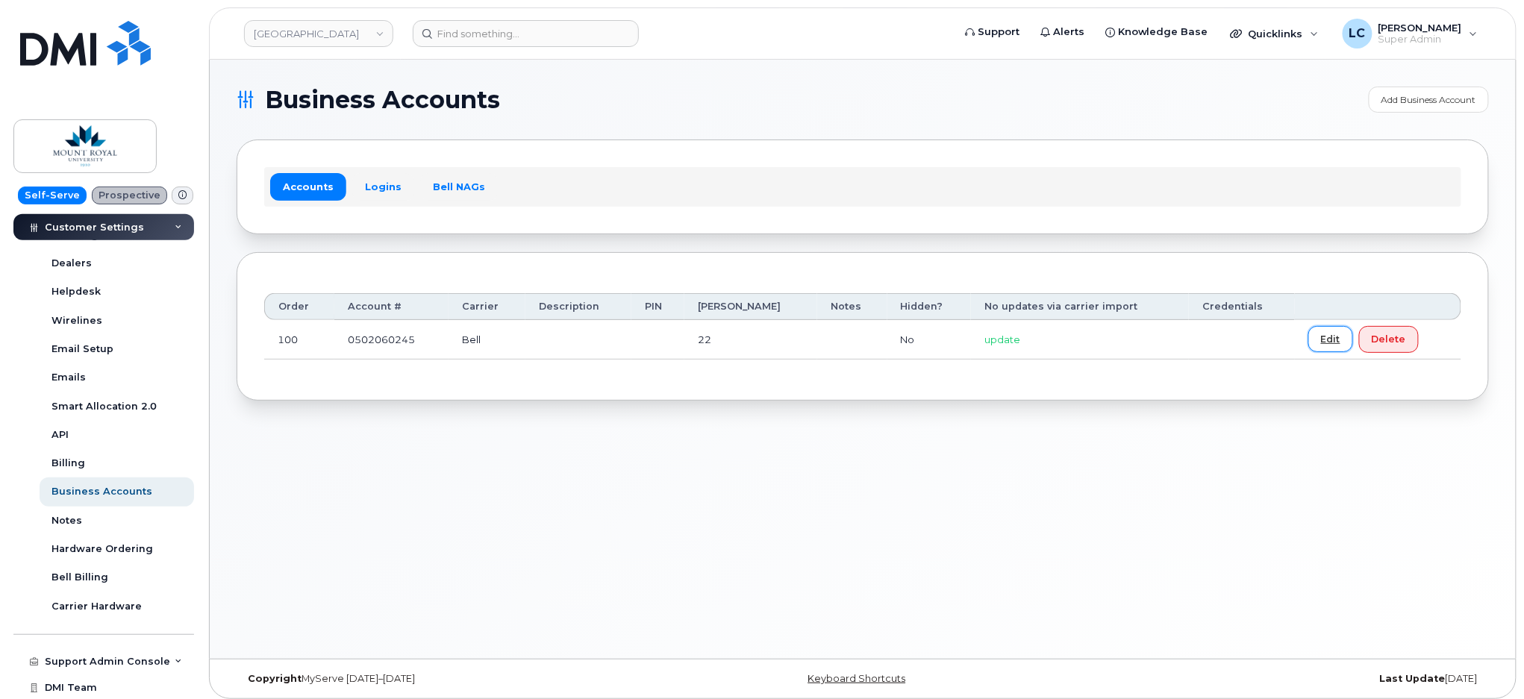
click at [1308, 334] on link "Edit" at bounding box center [1330, 339] width 45 height 26
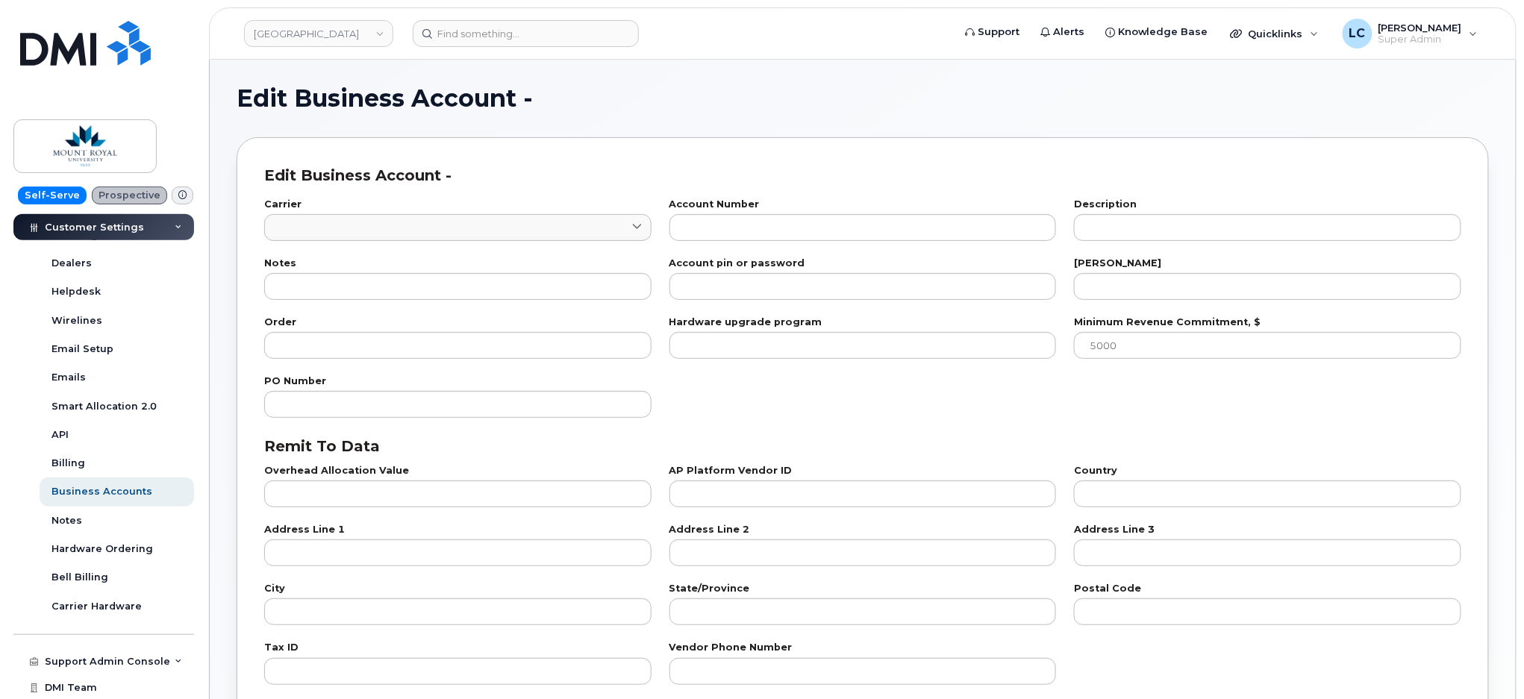
type input "1"
type input "0502060245"
type input "22"
type input "100"
checkbox input "true"
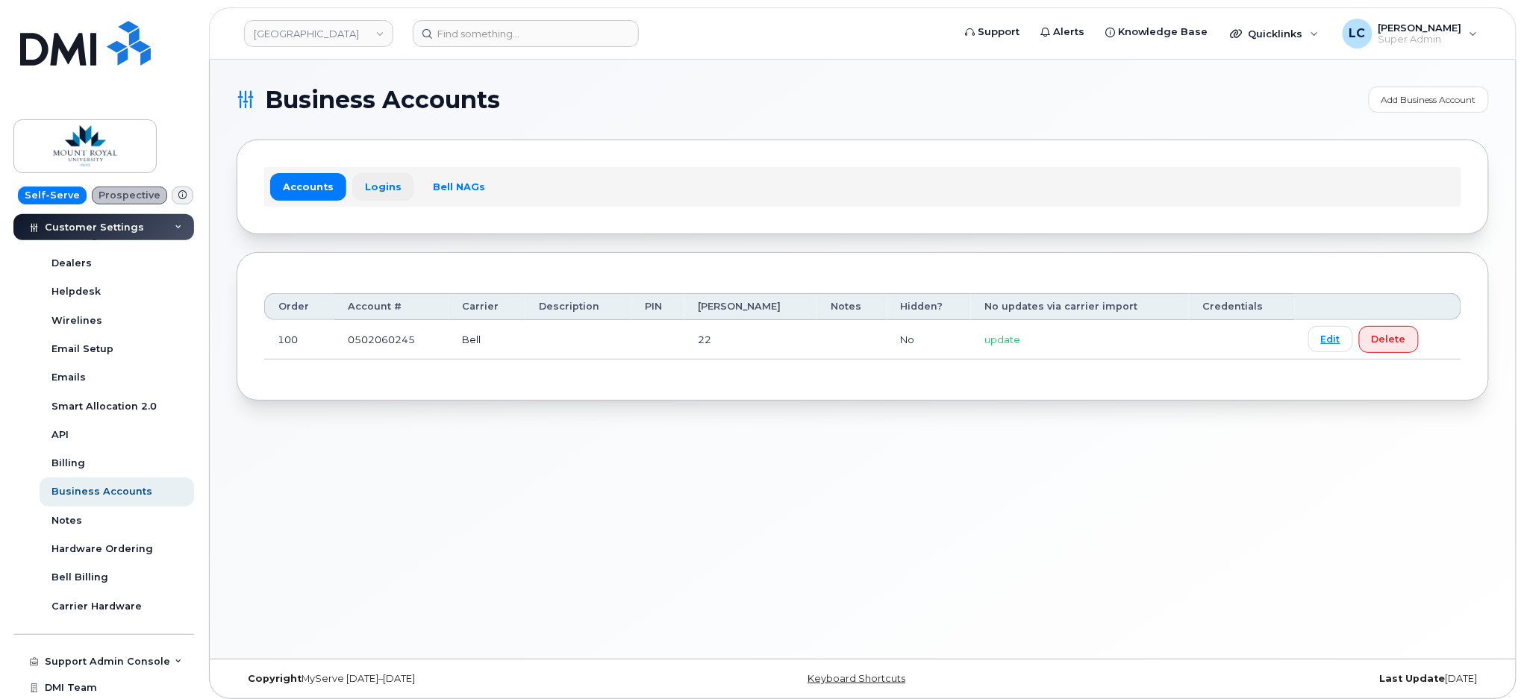
click at [375, 189] on link "Logins" at bounding box center [383, 186] width 62 height 27
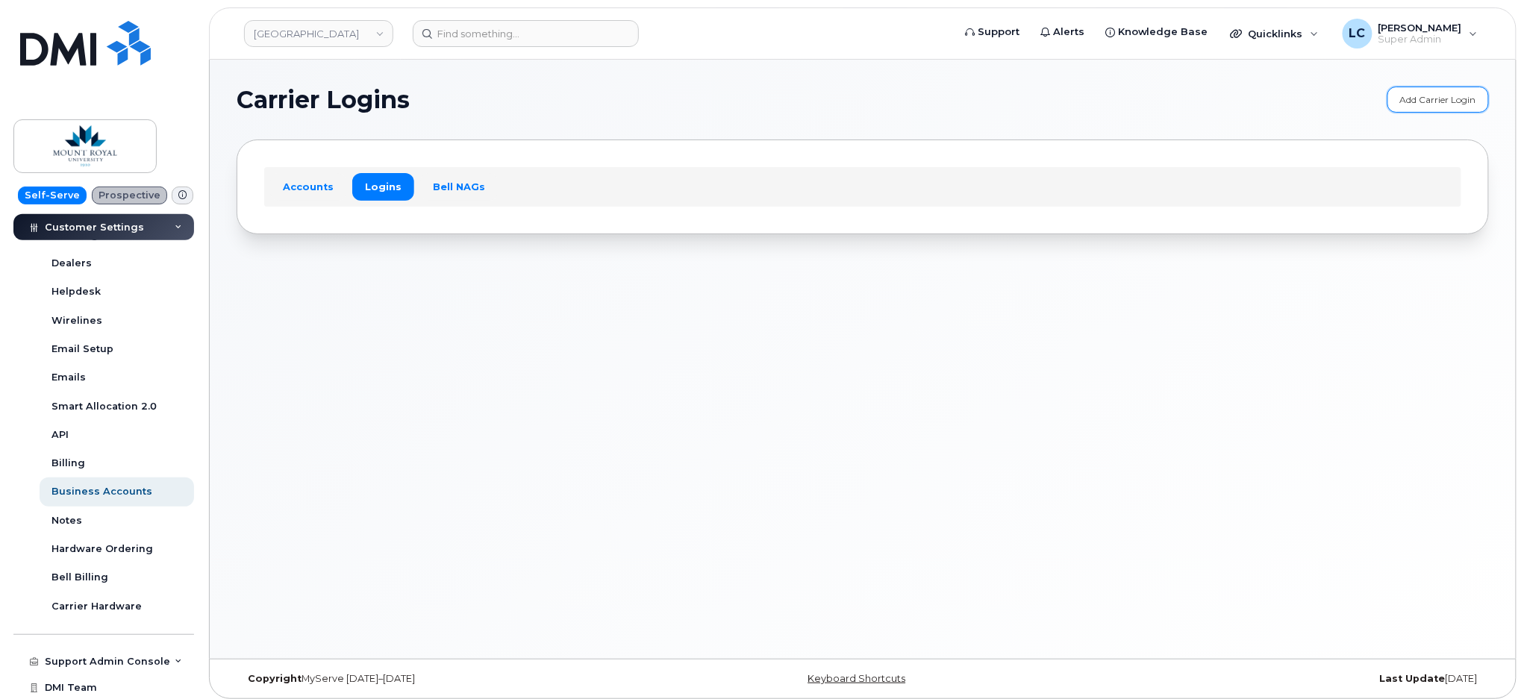
click at [1423, 95] on link "Add Carrier Login" at bounding box center [1438, 100] width 102 height 26
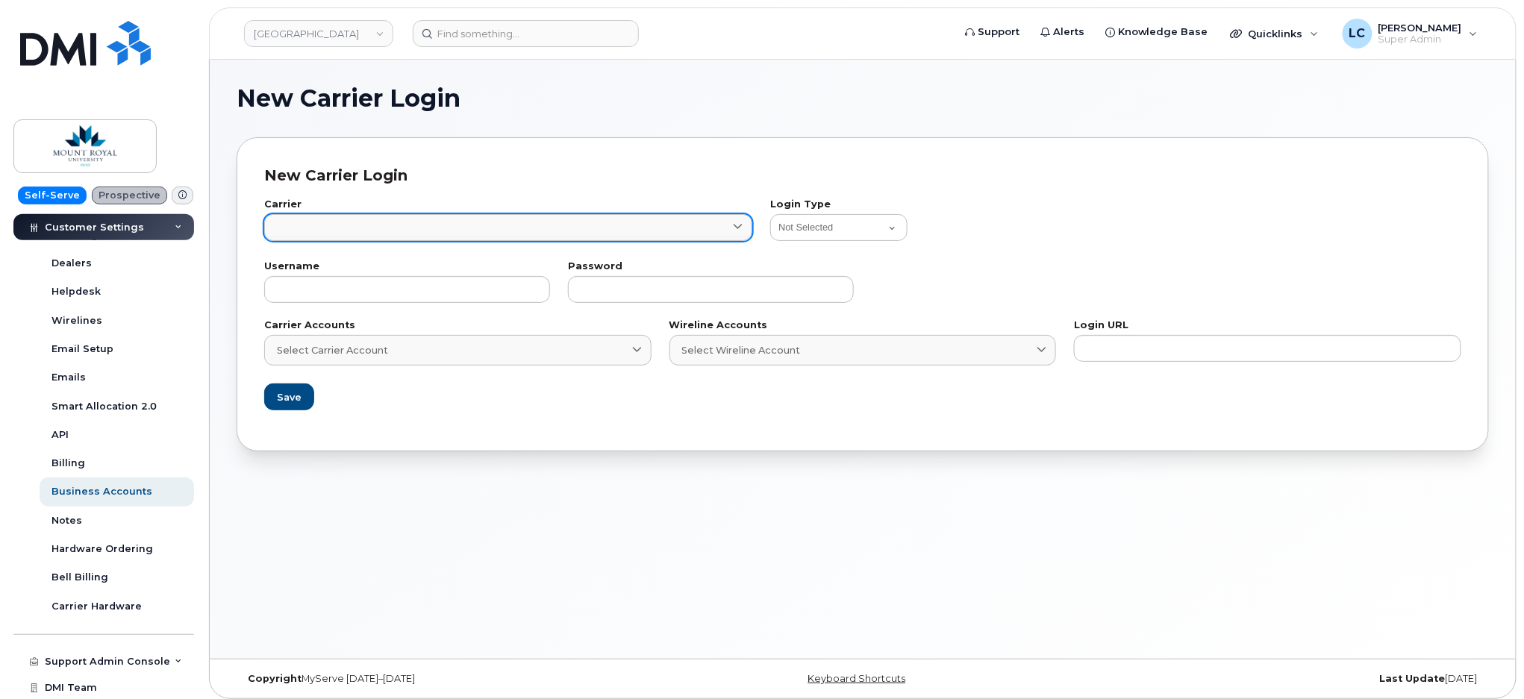
click at [536, 234] on link at bounding box center [508, 227] width 488 height 27
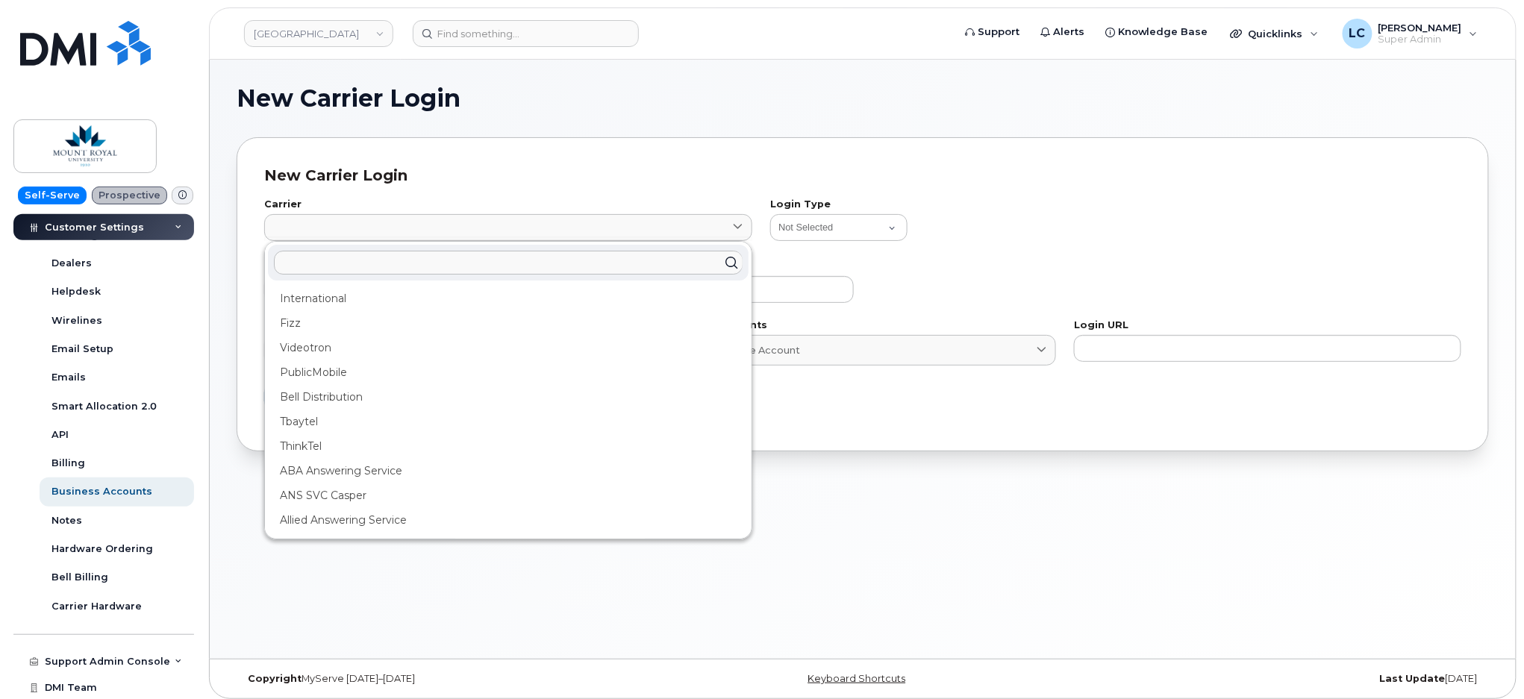
click at [420, 262] on input "text" at bounding box center [508, 263] width 469 height 24
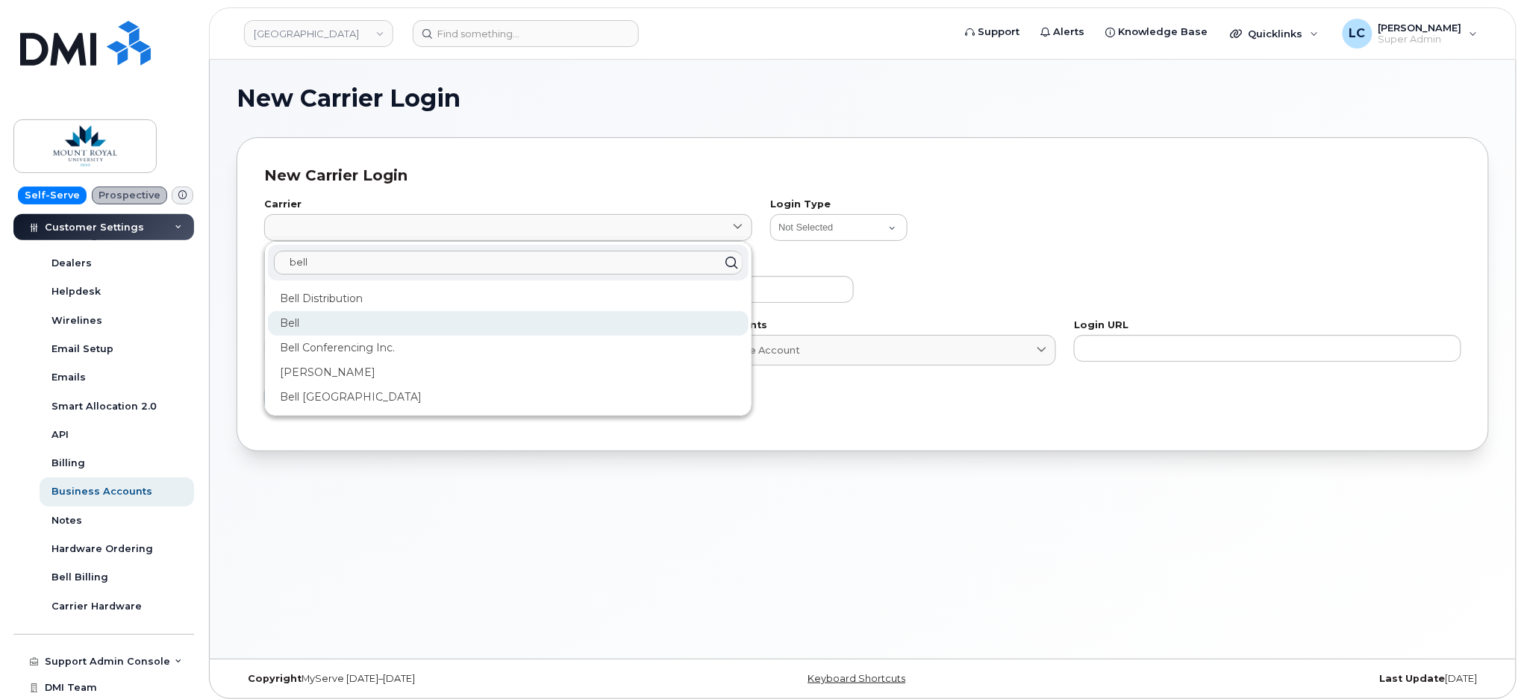
type input "bell"
click at [297, 318] on div "Bell" at bounding box center [508, 323] width 481 height 25
type input "1"
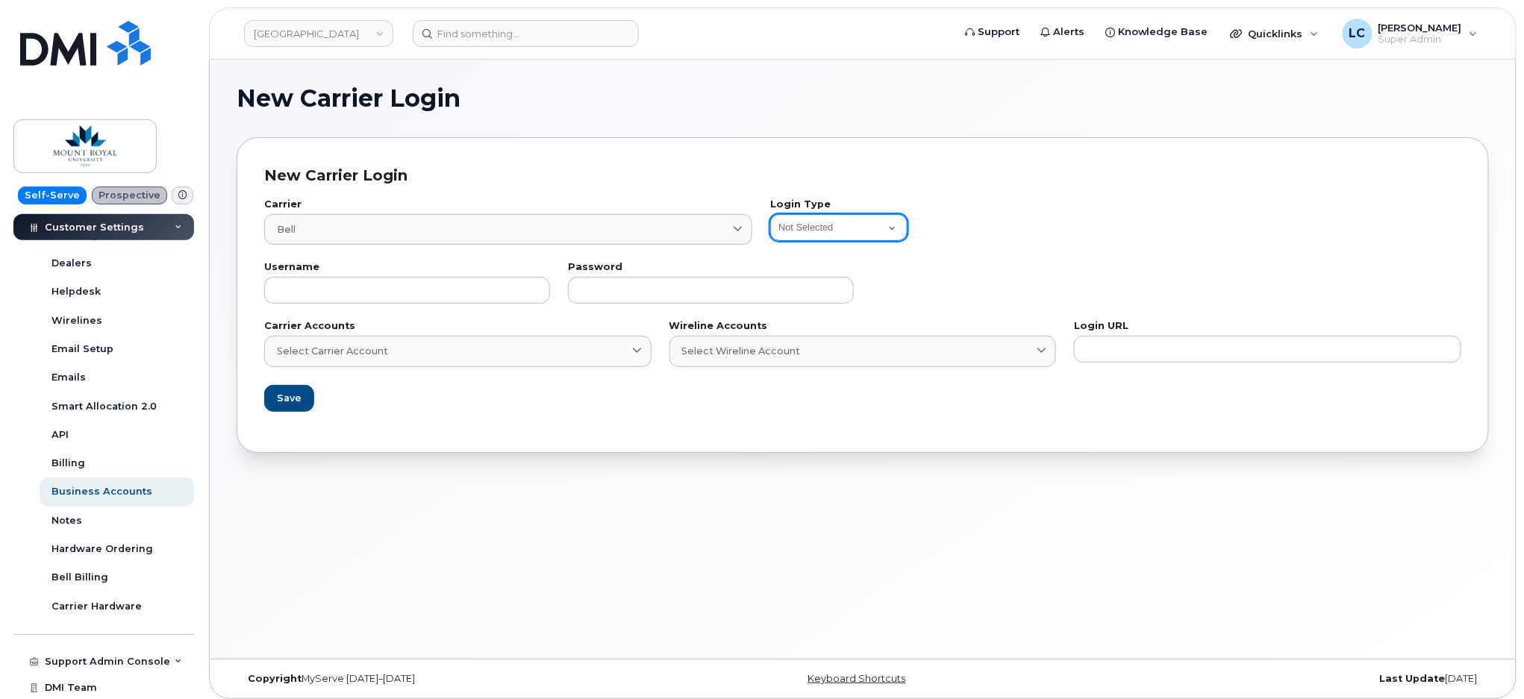
click at [802, 218] on select "Not Selected Bell Legacy eCare Login Telus IQ Telus IQ v2 Bell eOrdering Clearw…" at bounding box center [838, 227] width 137 height 27
select select "bell_integration_login"
click at [770, 214] on select "Not Selected Bell Legacy eCare Login Telus IQ Telus IQ v2 Bell eOrdering Clearw…" at bounding box center [838, 227] width 137 height 27
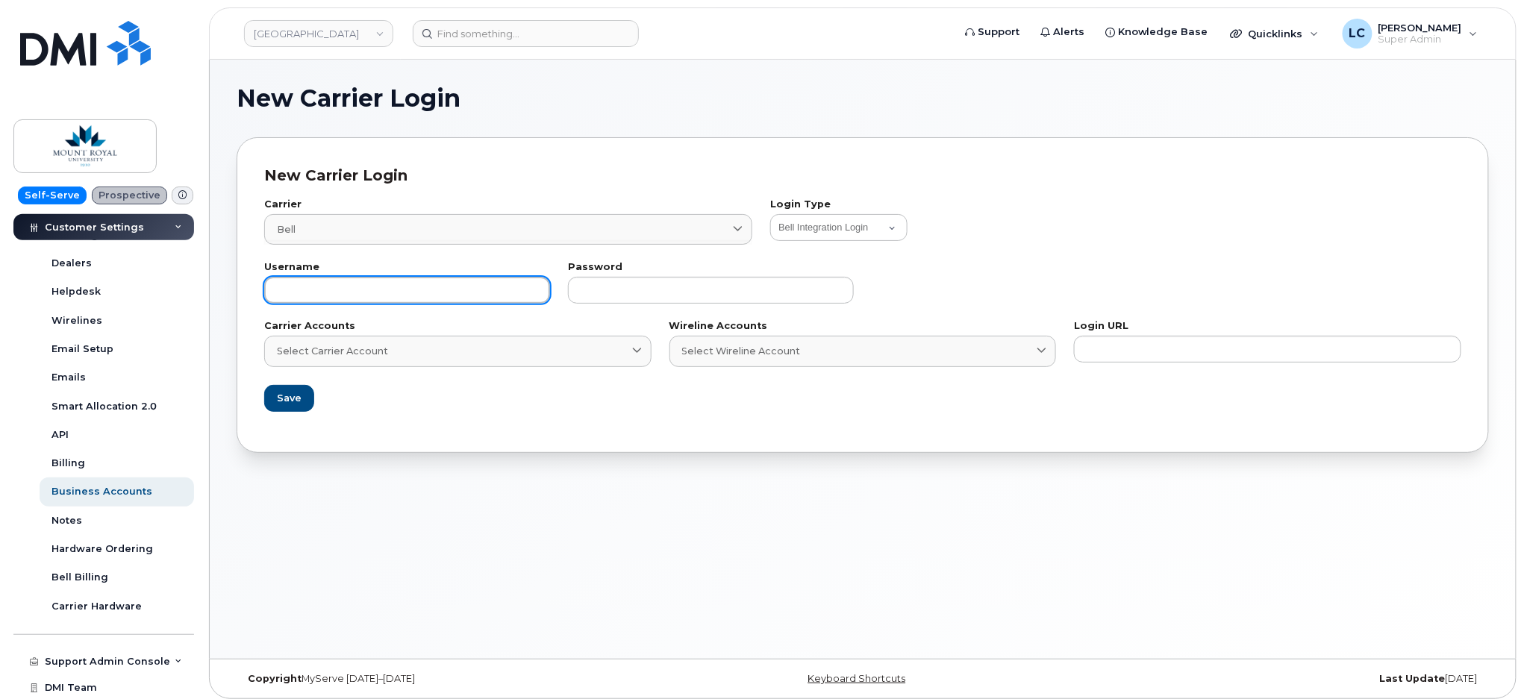
click at [475, 296] on input "text" at bounding box center [407, 290] width 286 height 27
type input "[EMAIL_ADDRESS][DOMAIN_NAME]"
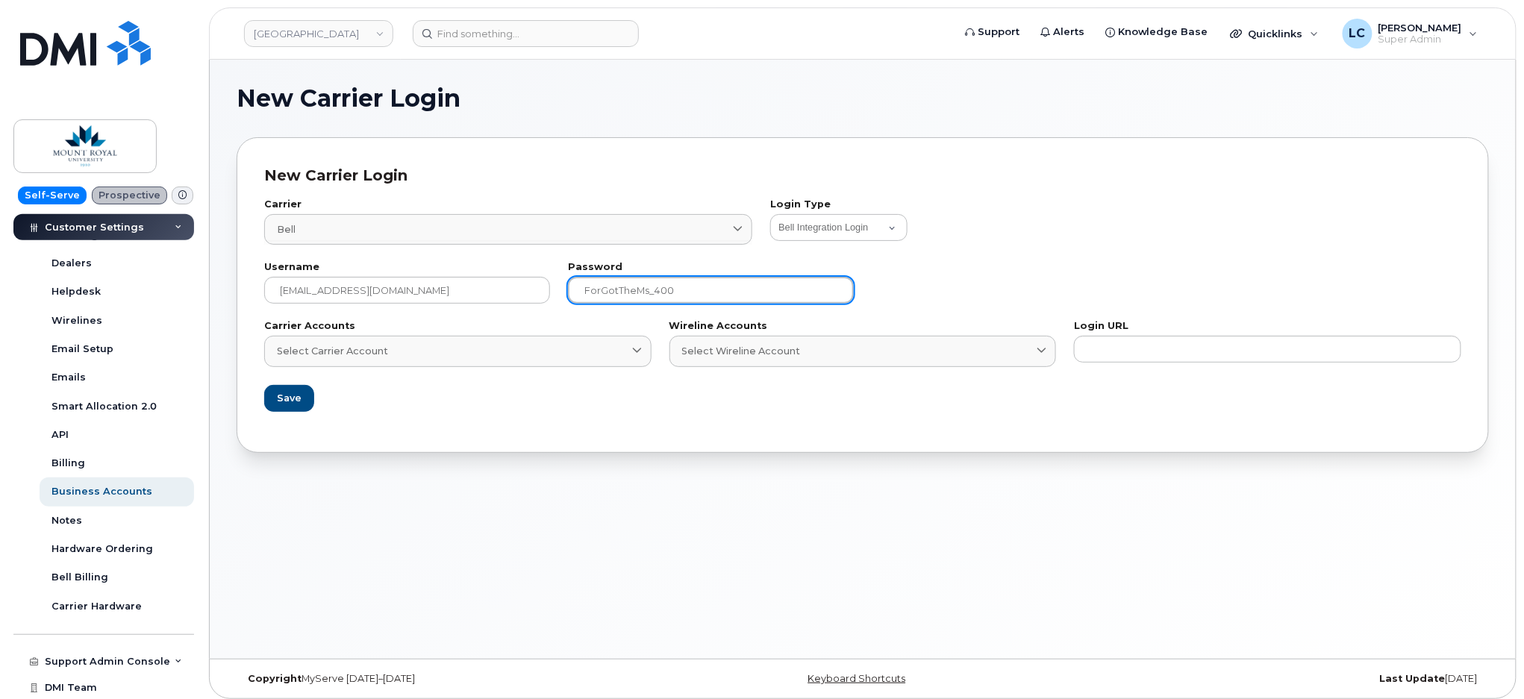
type input "ForGotTheMs_400"
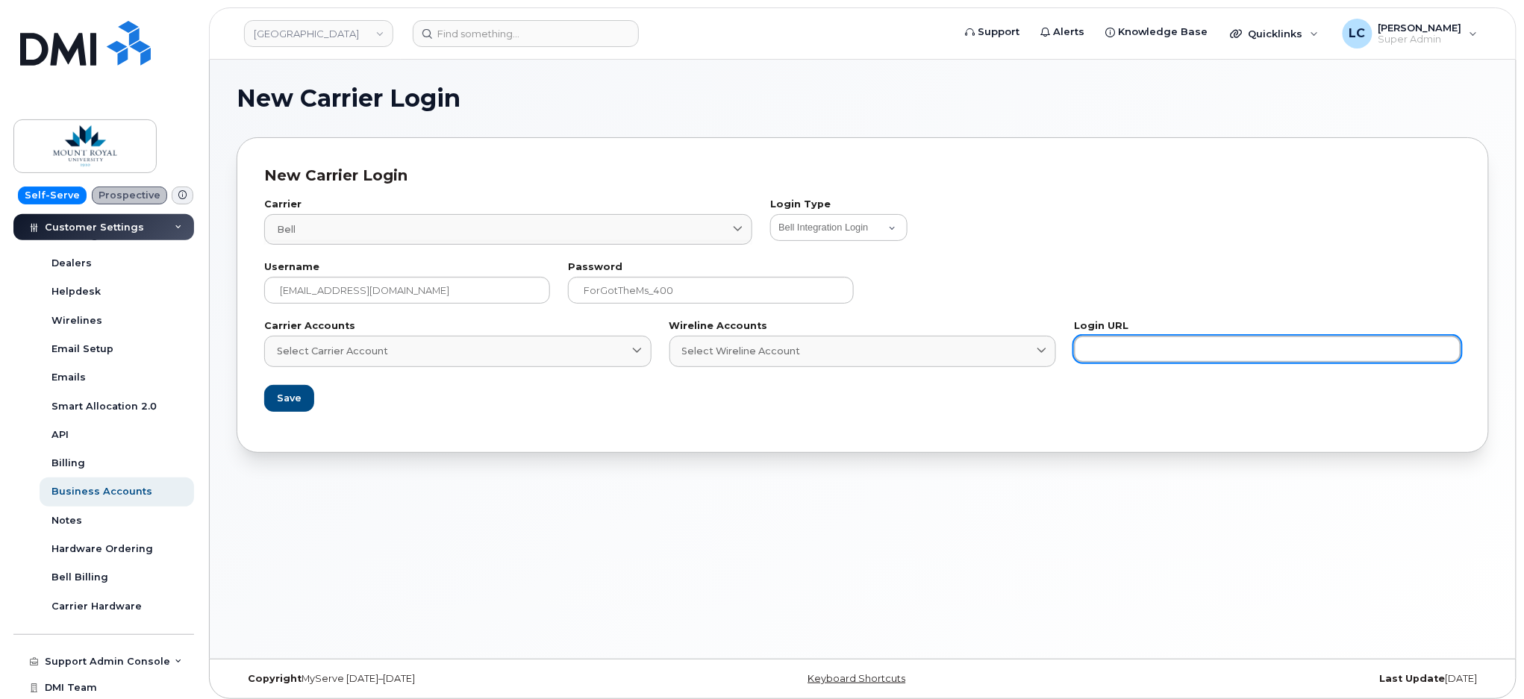
click at [1126, 343] on input "text" at bounding box center [1267, 349] width 387 height 27
paste input "https://business.bell.ca/corporateselfserve/login"
type input "https://business.bell.ca/corporateselfserve/login"
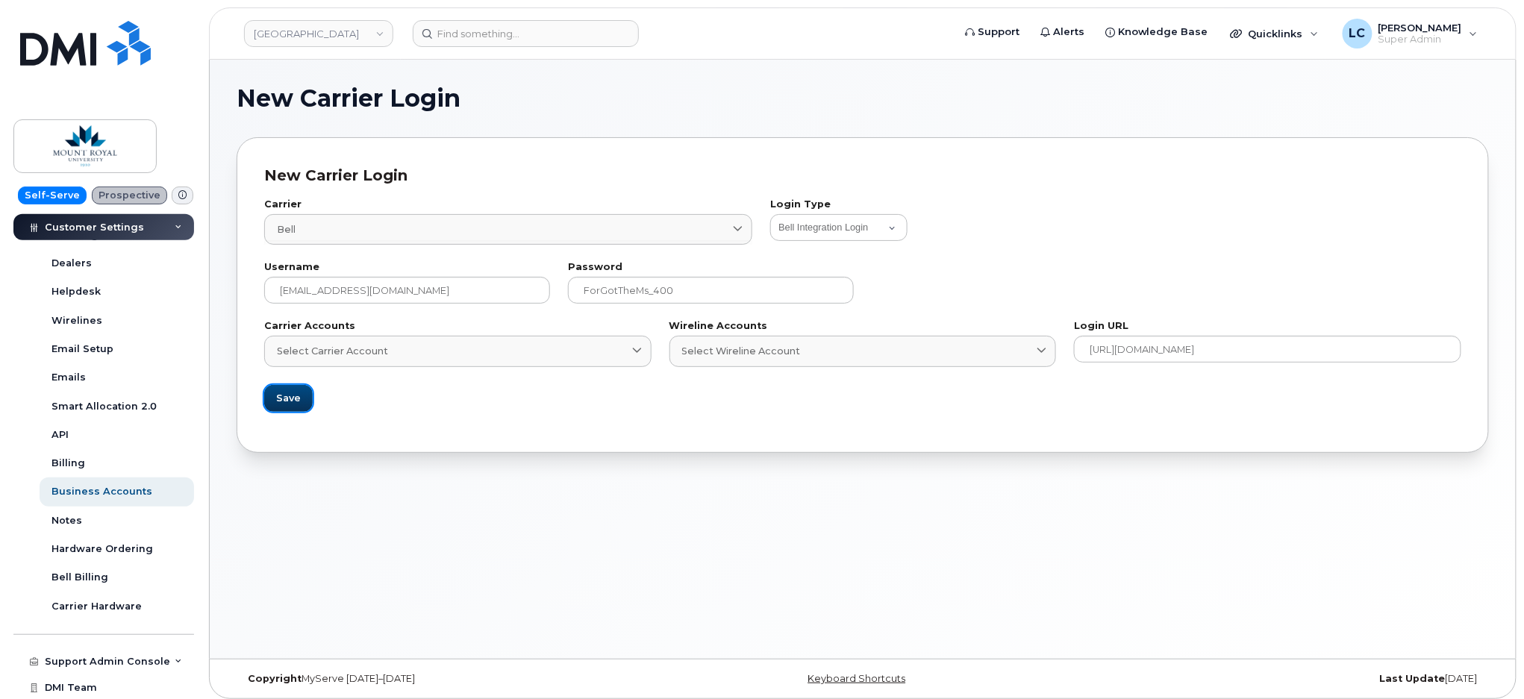
click at [301, 399] on button "Save" at bounding box center [288, 398] width 49 height 27
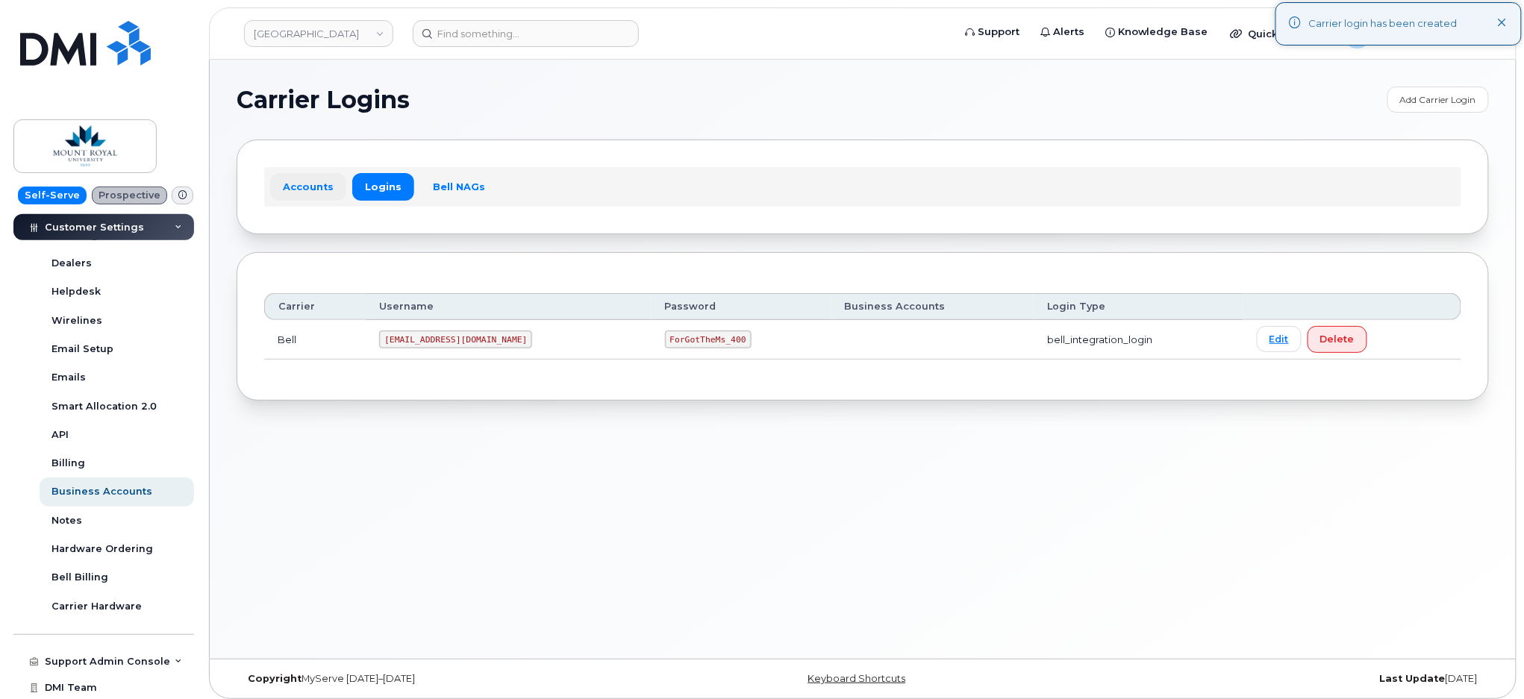
click at [313, 191] on link "Accounts" at bounding box center [308, 186] width 76 height 27
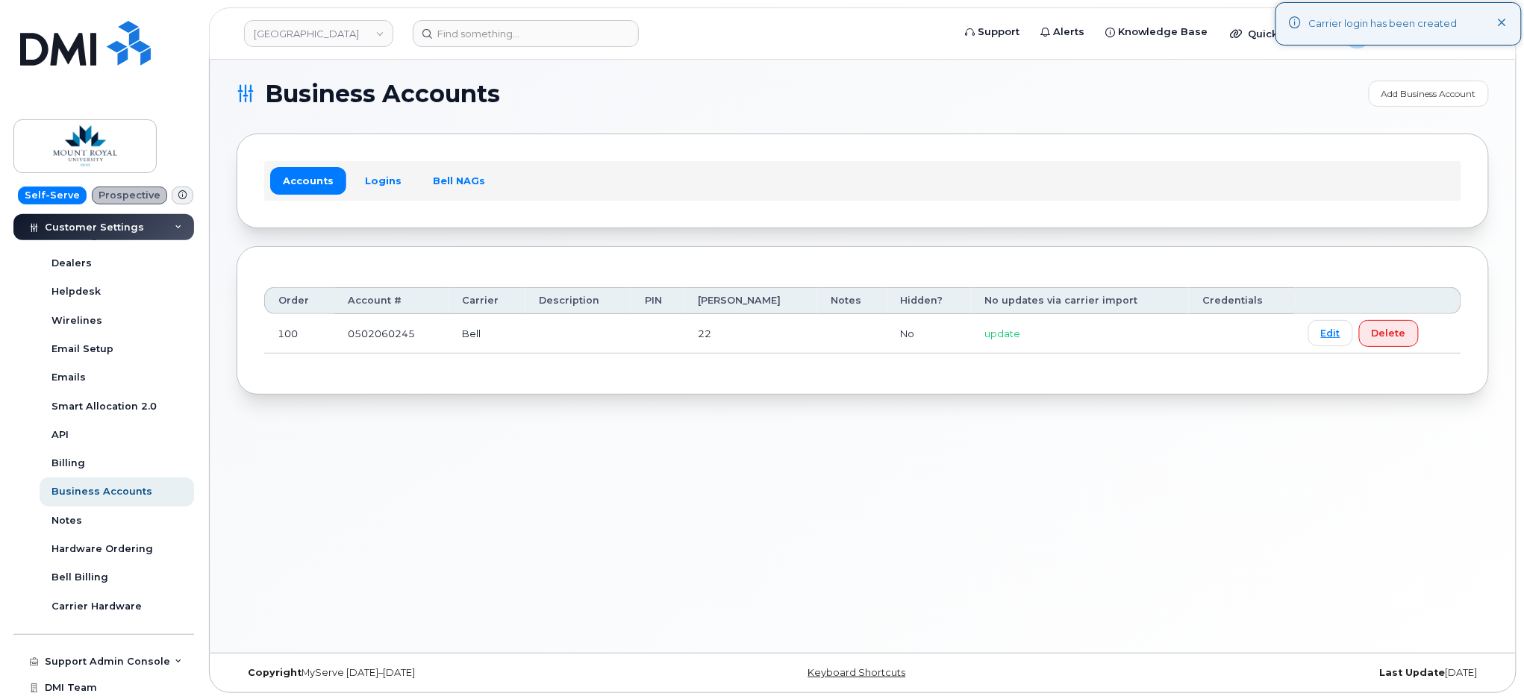
scroll to position [7, 0]
click at [1312, 334] on link "Edit" at bounding box center [1330, 332] width 45 height 26
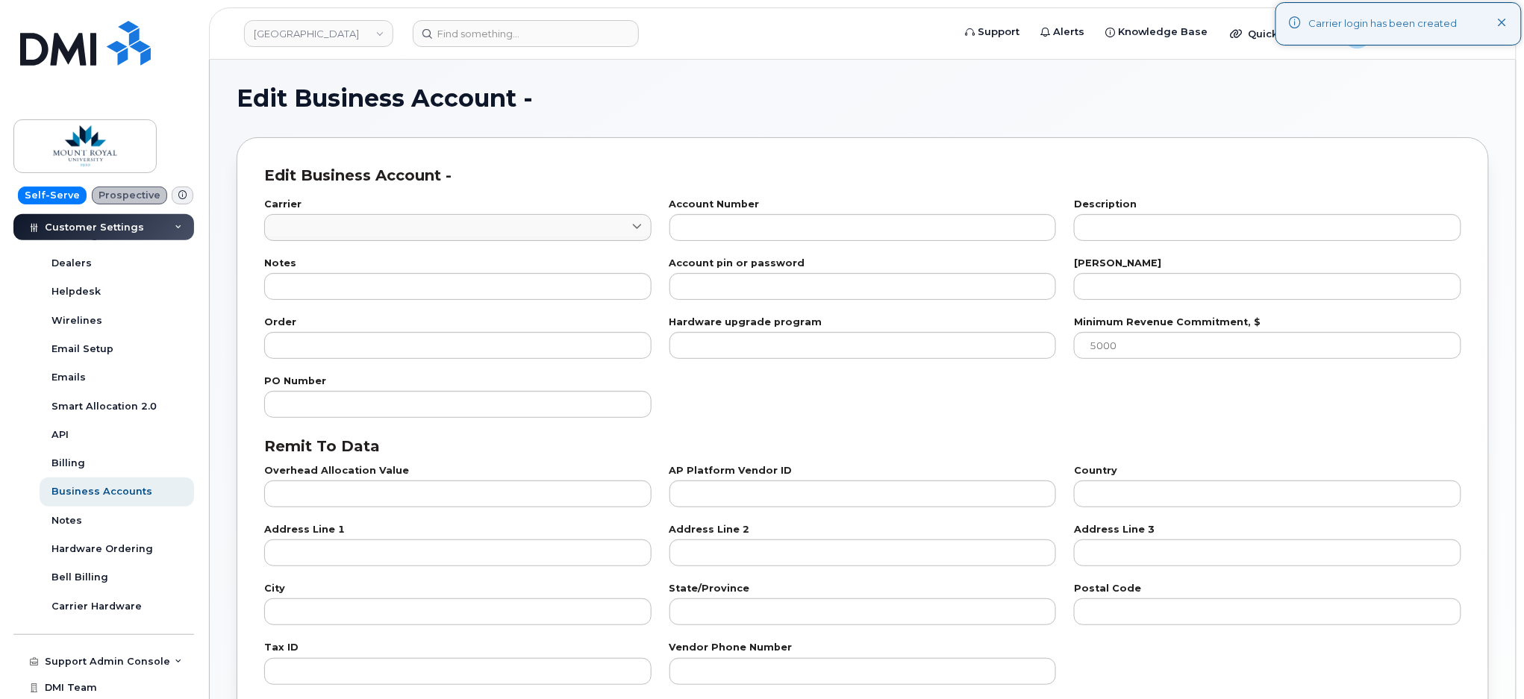
type input "1"
type input "0502060245"
type input "22"
type input "100"
checkbox input "true"
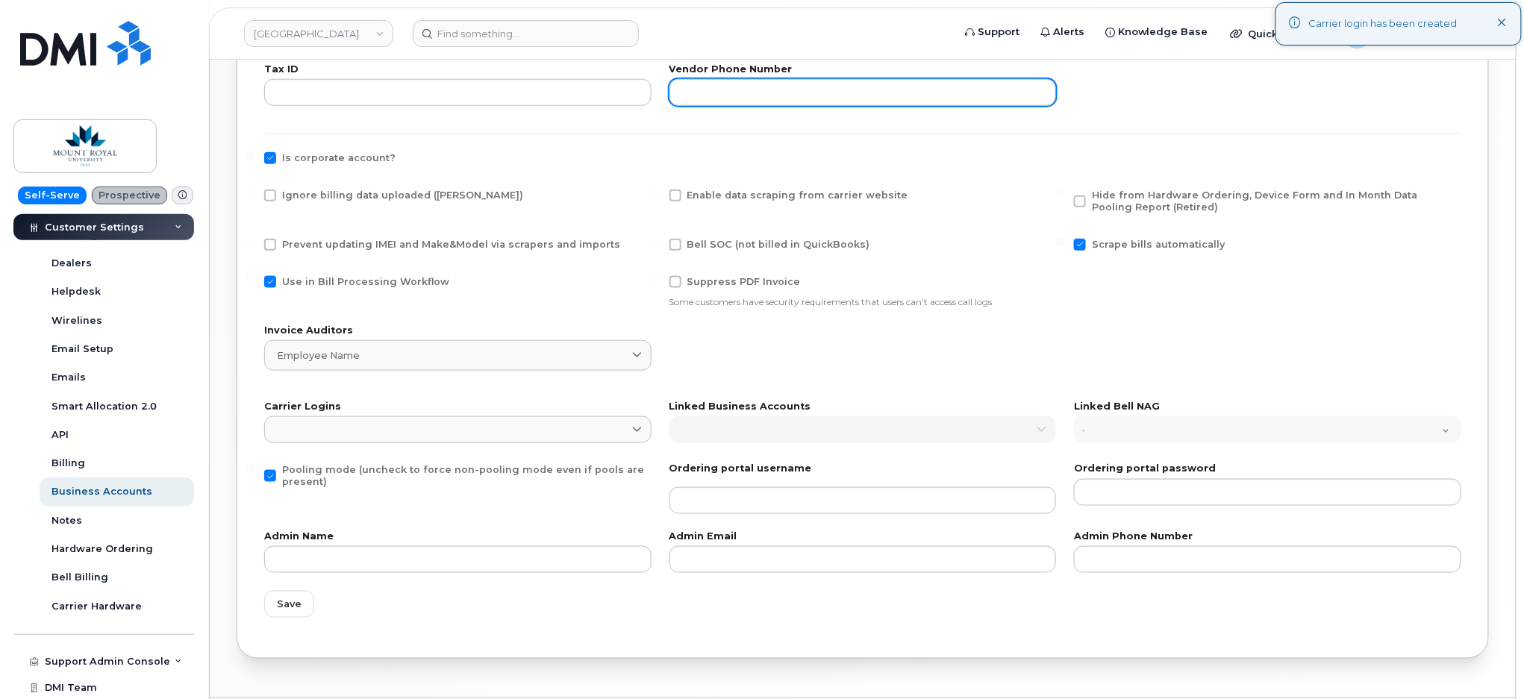
scroll to position [597, 0]
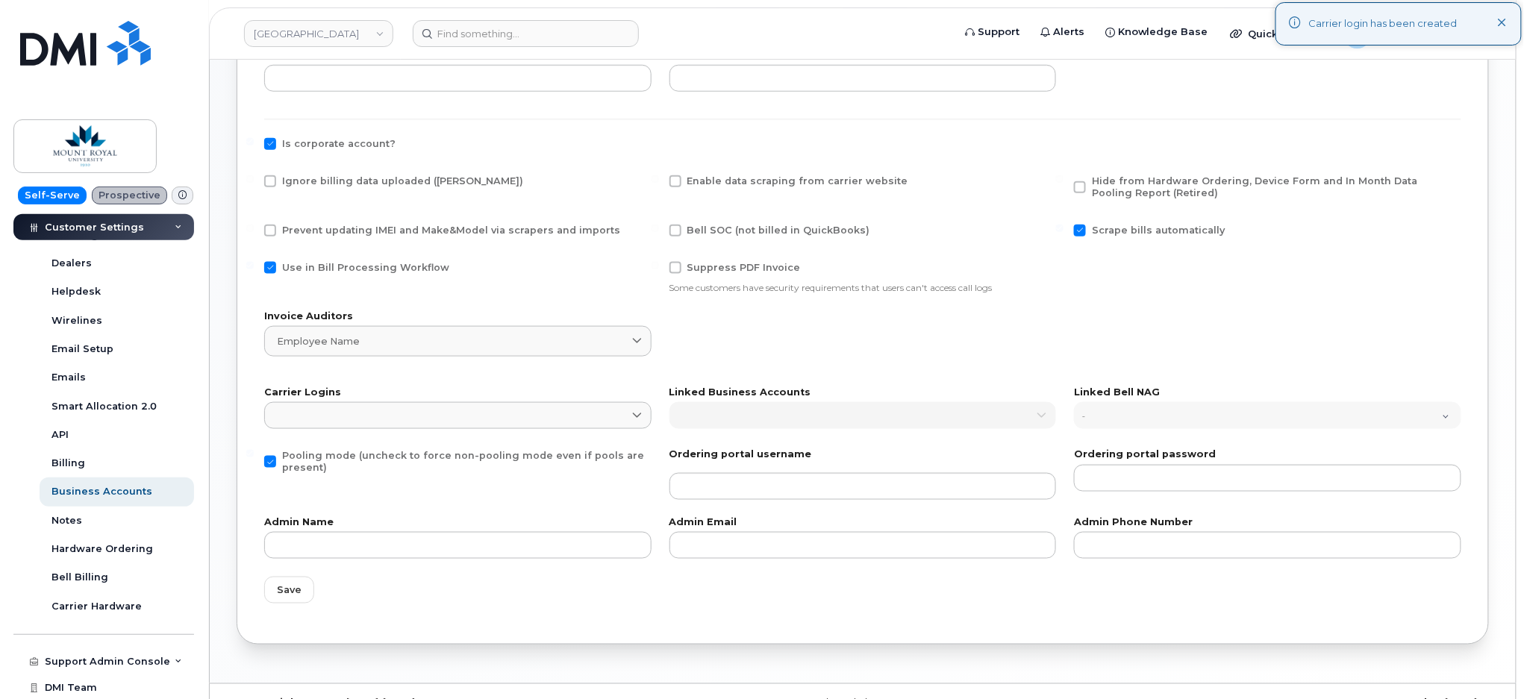
click at [746, 230] on span "Bell SOC (not billed in QuickBooks)" at bounding box center [778, 230] width 183 height 11
click at [659, 230] on input "Bell SOC (not billed in QuickBooks)" at bounding box center [655, 228] width 7 height 7
checkbox input "true"
click at [792, 175] on span "Enable data scraping from carrier website" at bounding box center [797, 180] width 221 height 11
click at [659, 175] on input "Enable data scraping from carrier website" at bounding box center [655, 178] width 7 height 7
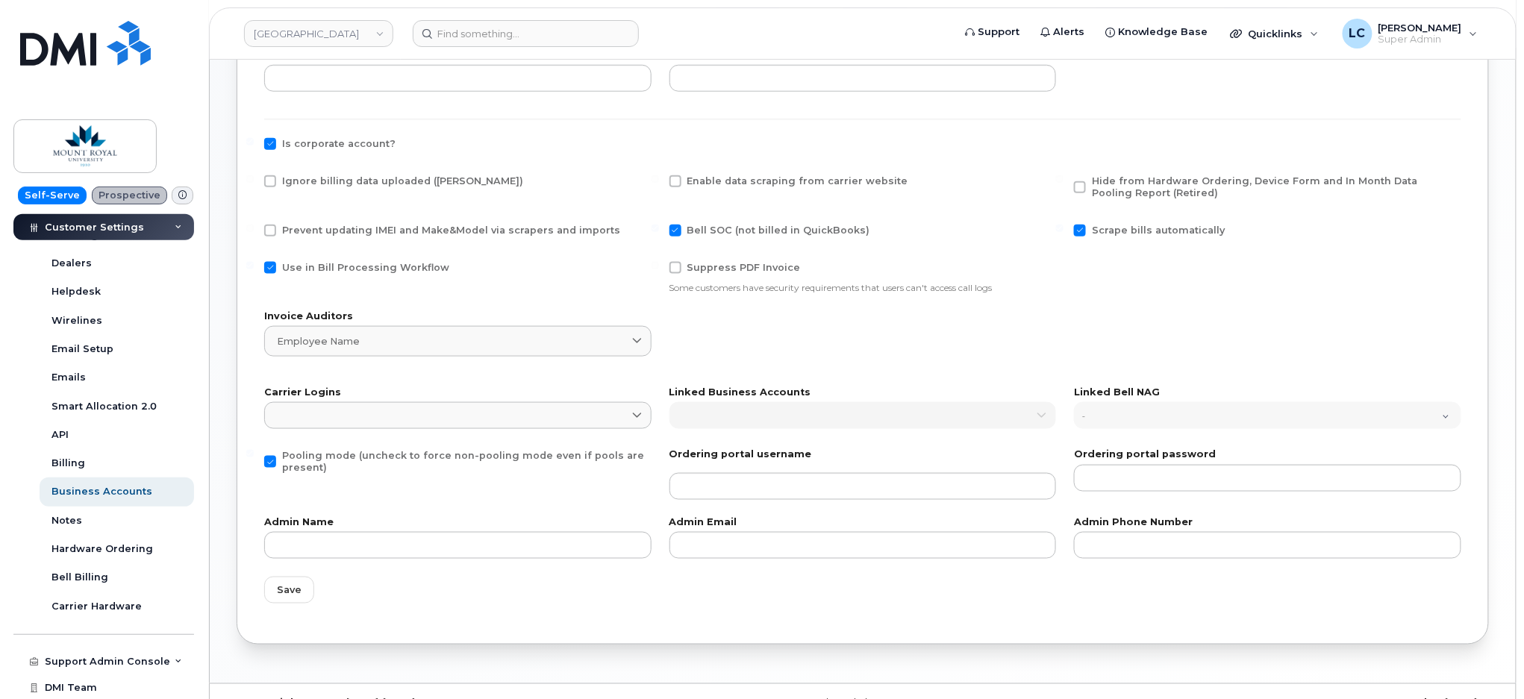
checkbox input "true"
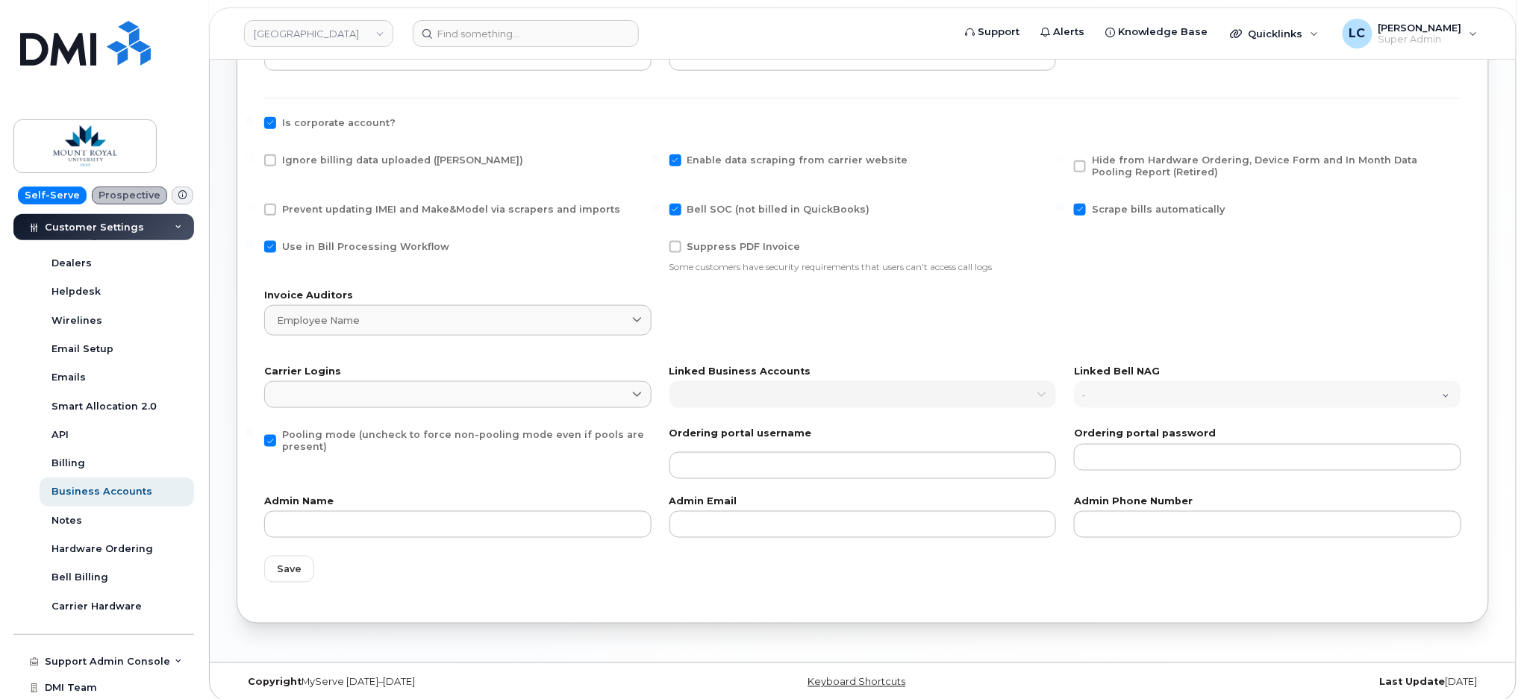
scroll to position [629, 0]
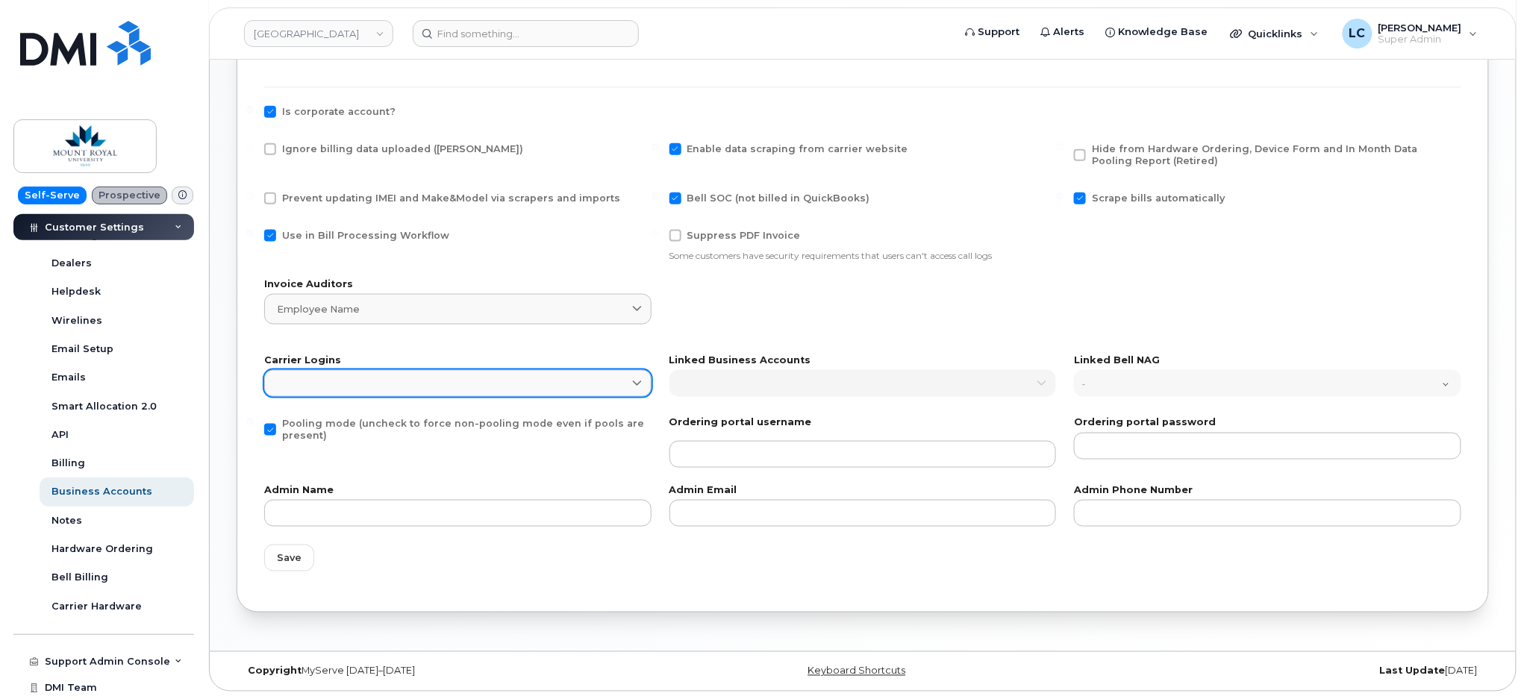
click at [382, 389] on link at bounding box center [457, 383] width 387 height 27
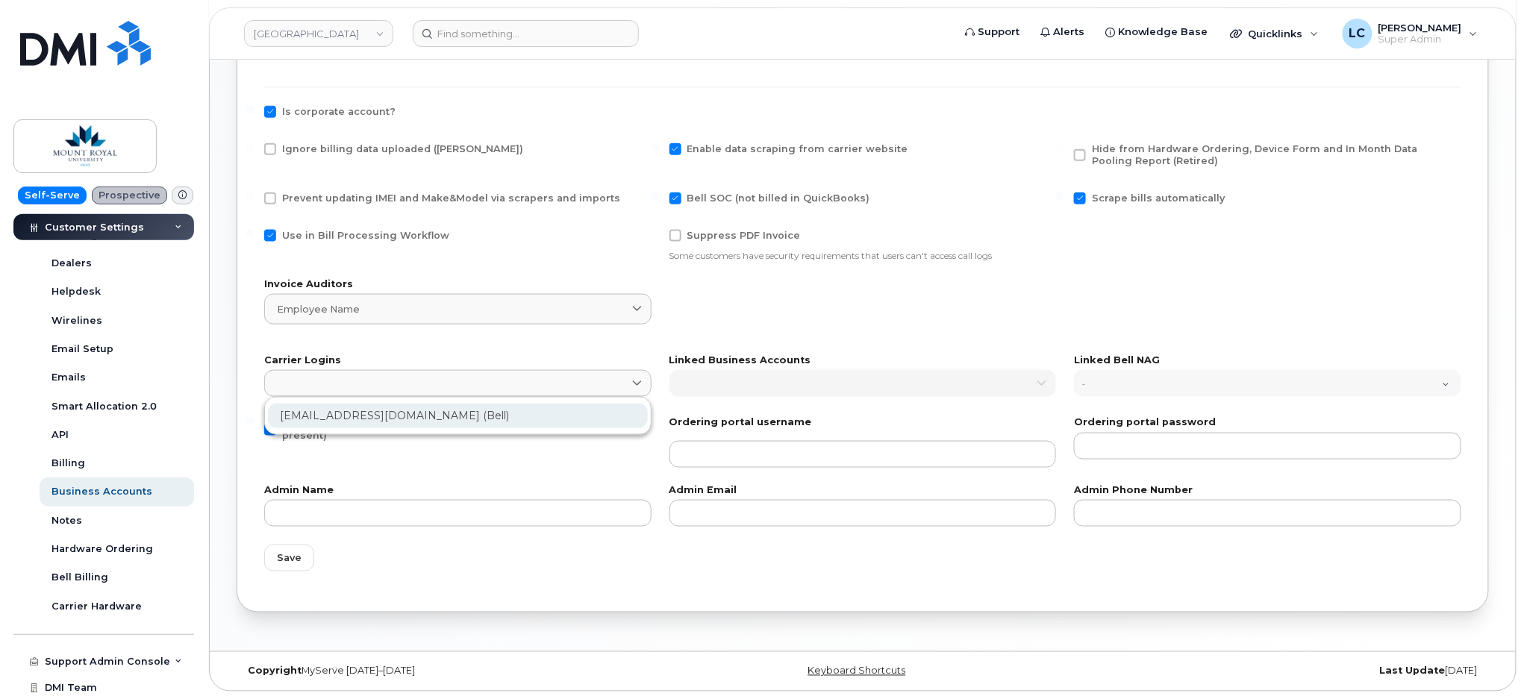
click at [356, 416] on div "mru@dminc.com (Bell)" at bounding box center [458, 416] width 380 height 25
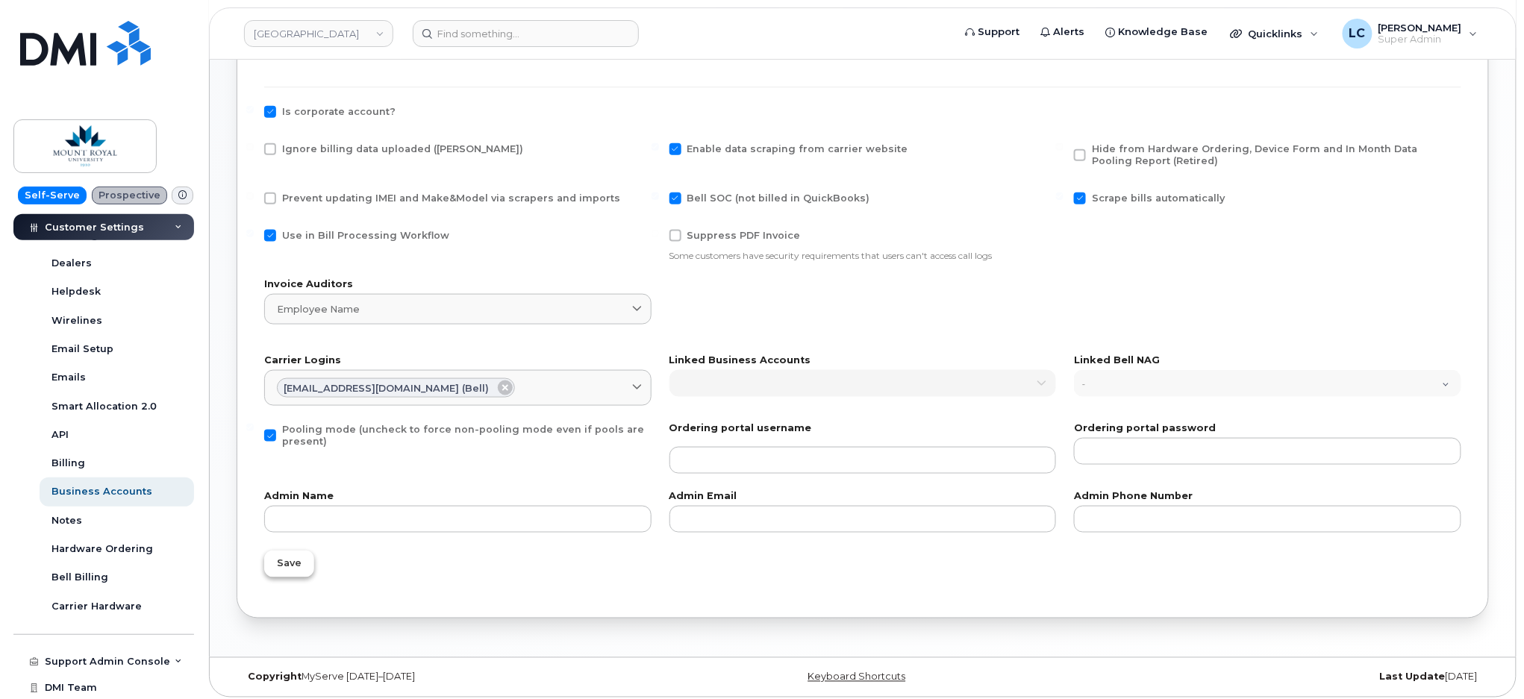
click at [293, 563] on span "Save" at bounding box center [289, 564] width 25 height 14
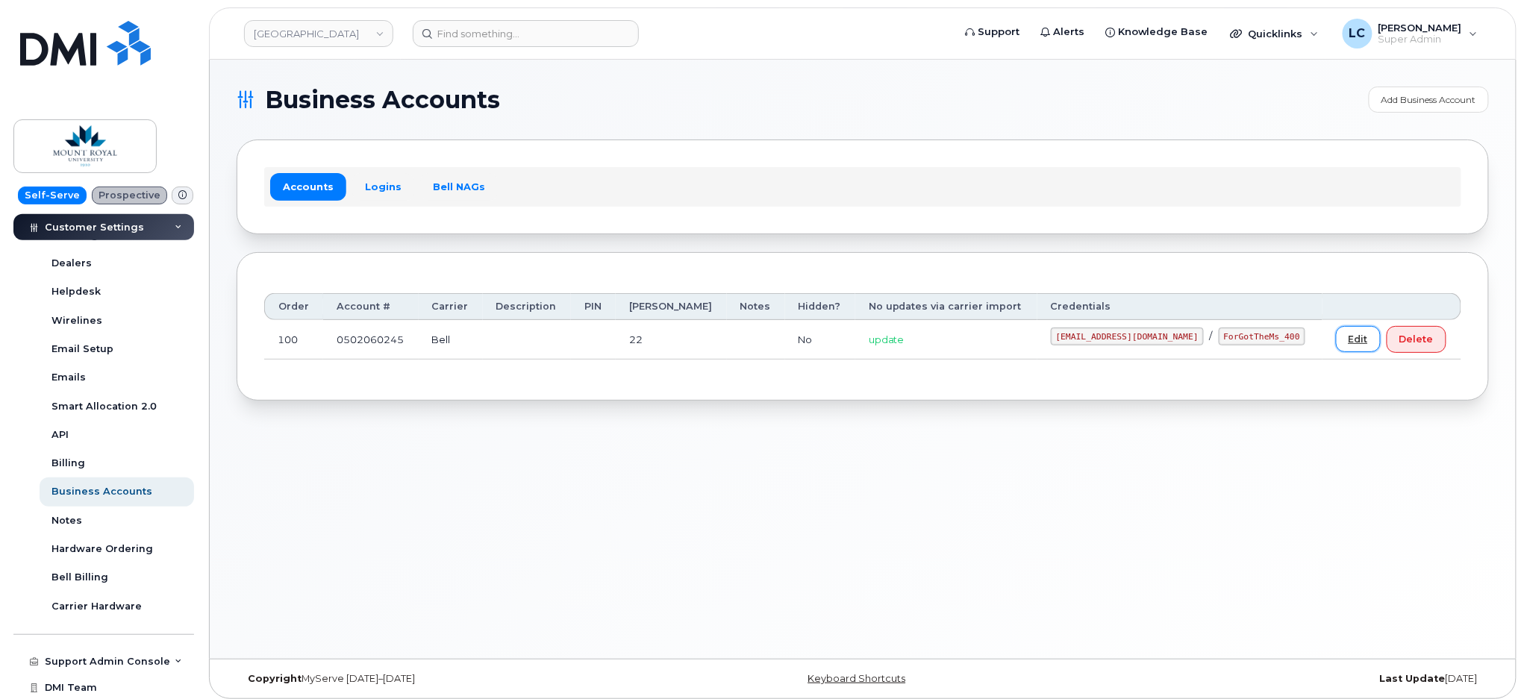
click at [1336, 338] on link "Edit" at bounding box center [1358, 339] width 45 height 26
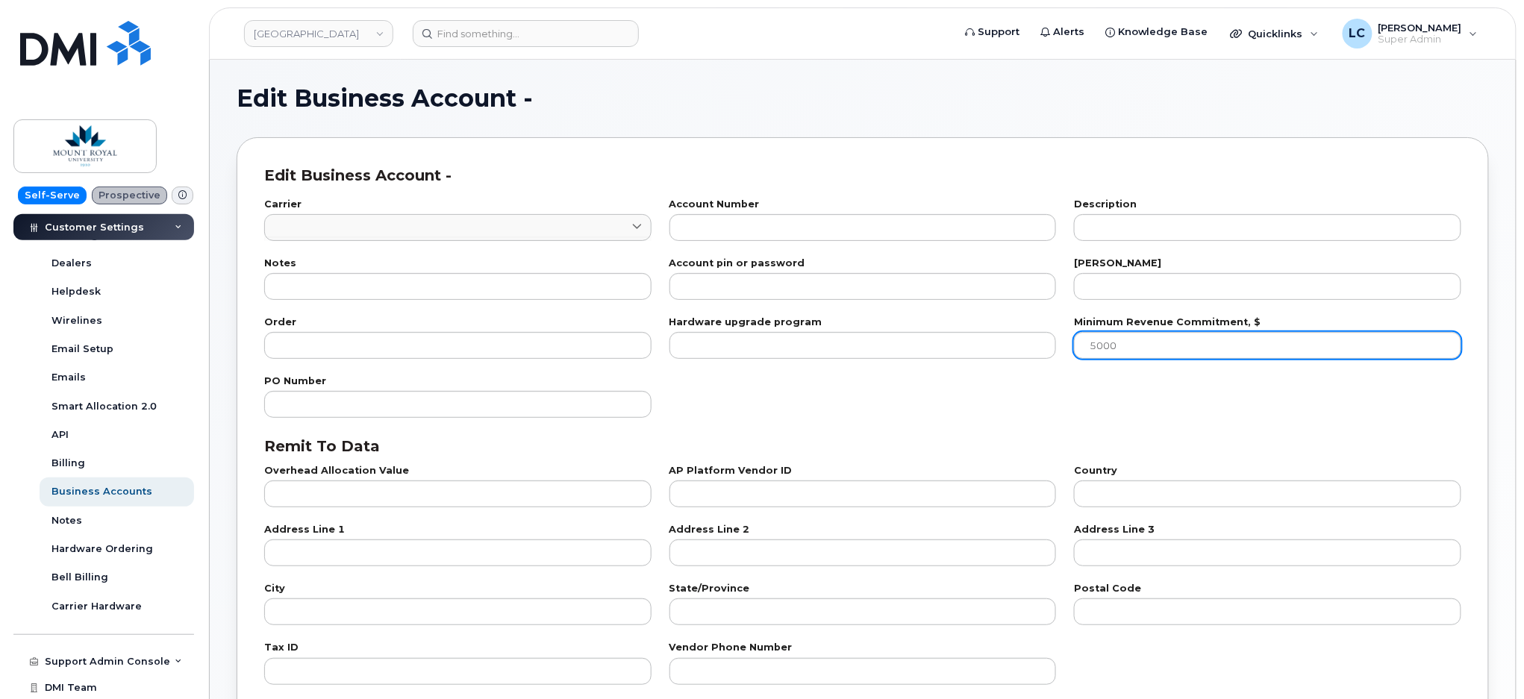
type input "1"
type input "0502060245"
type input "22"
type input "100"
checkbox input "true"
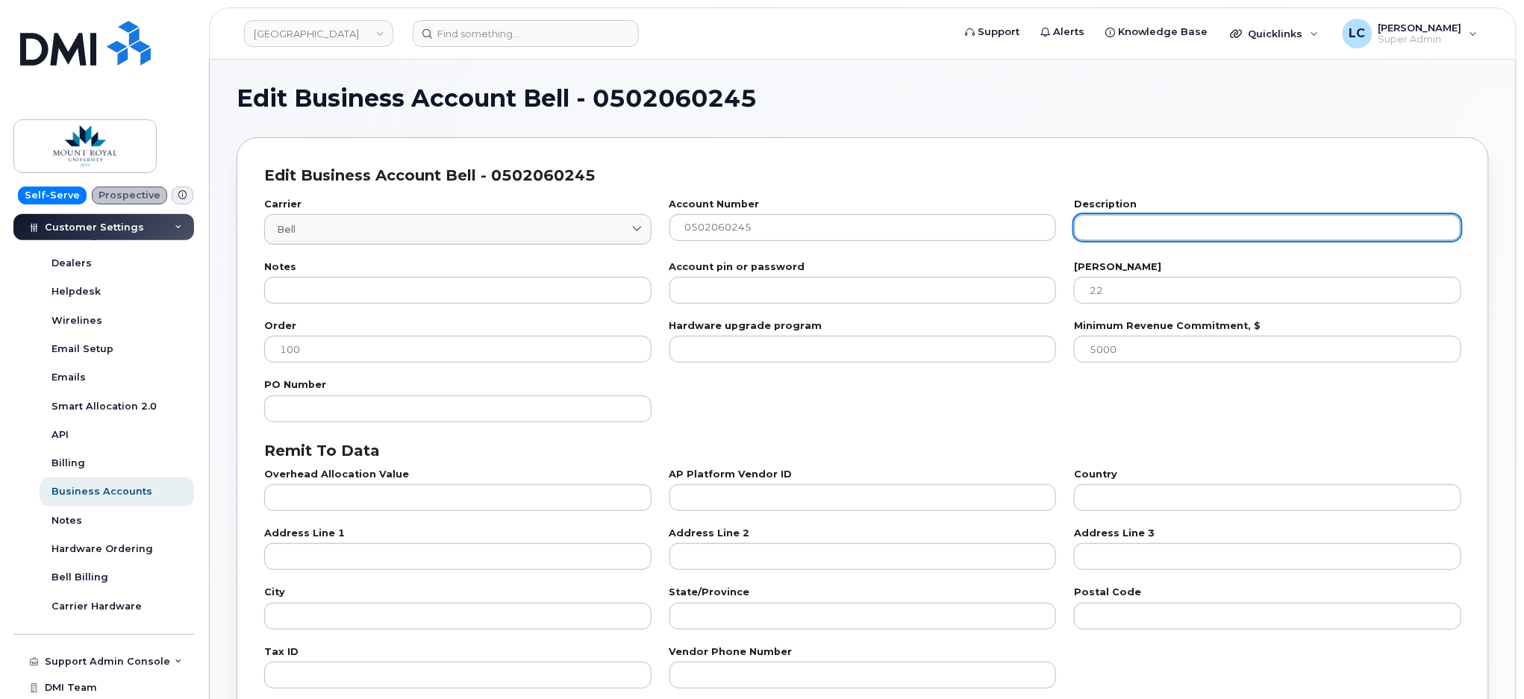
click at [1125, 227] on input "text" at bounding box center [1267, 227] width 387 height 27
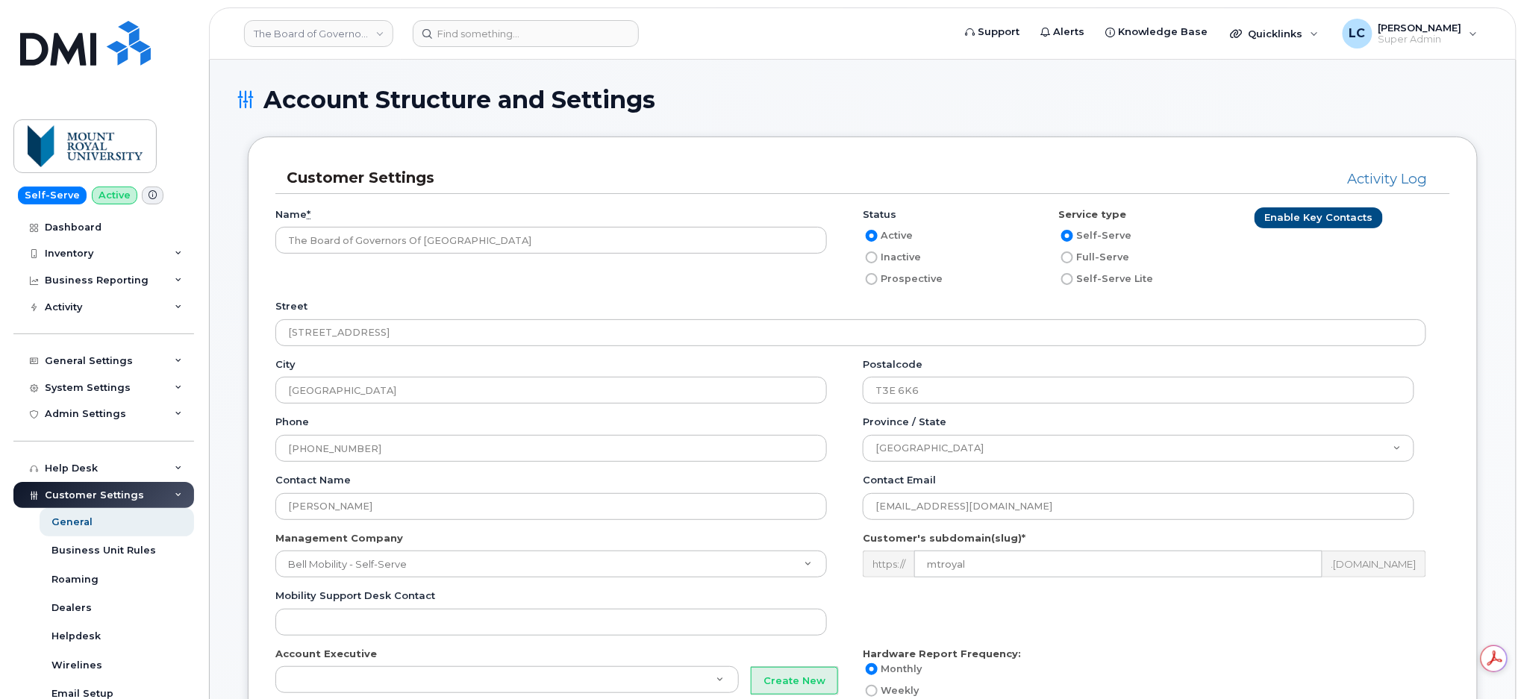
click at [867, 254] on input "Inactive" at bounding box center [872, 258] width 12 height 12
radio input "true"
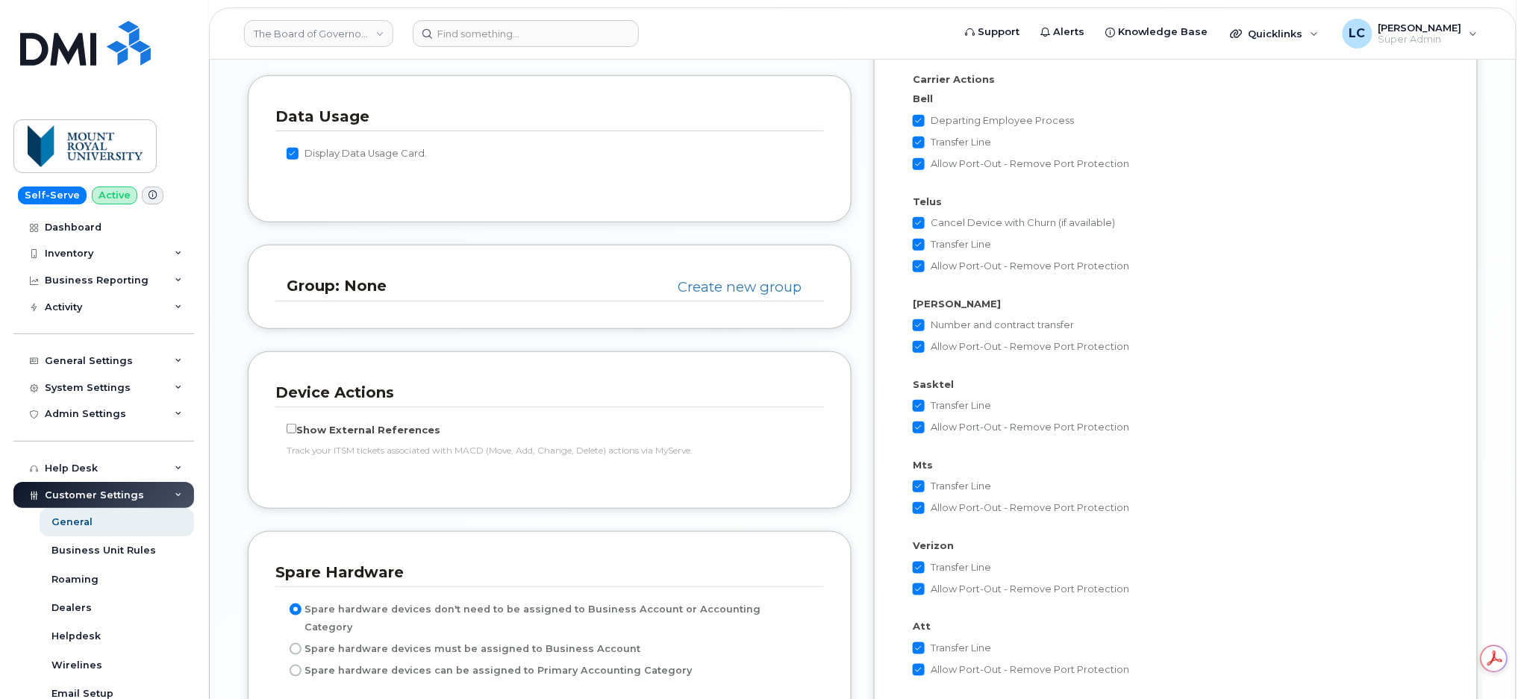
scroll to position [2911, 0]
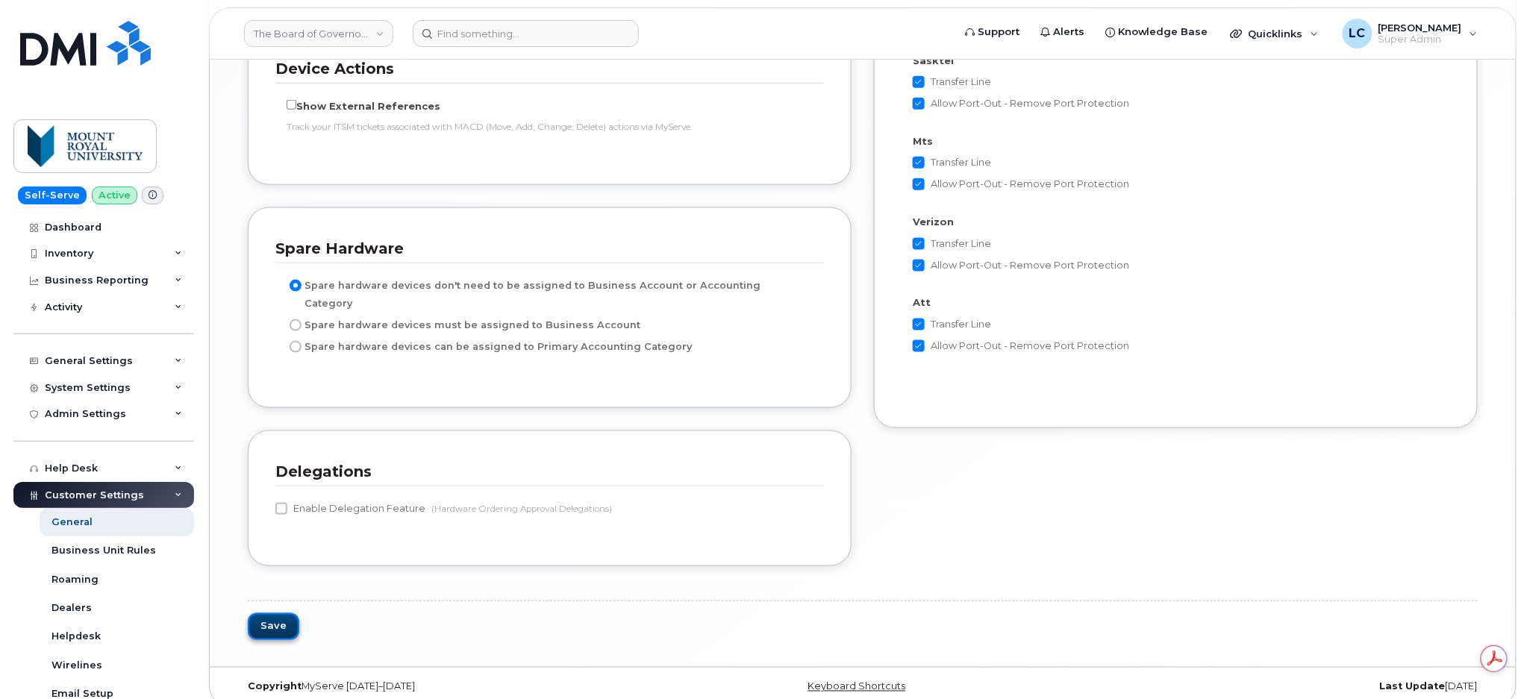
click at [282, 614] on button "Save" at bounding box center [273, 628] width 51 height 28
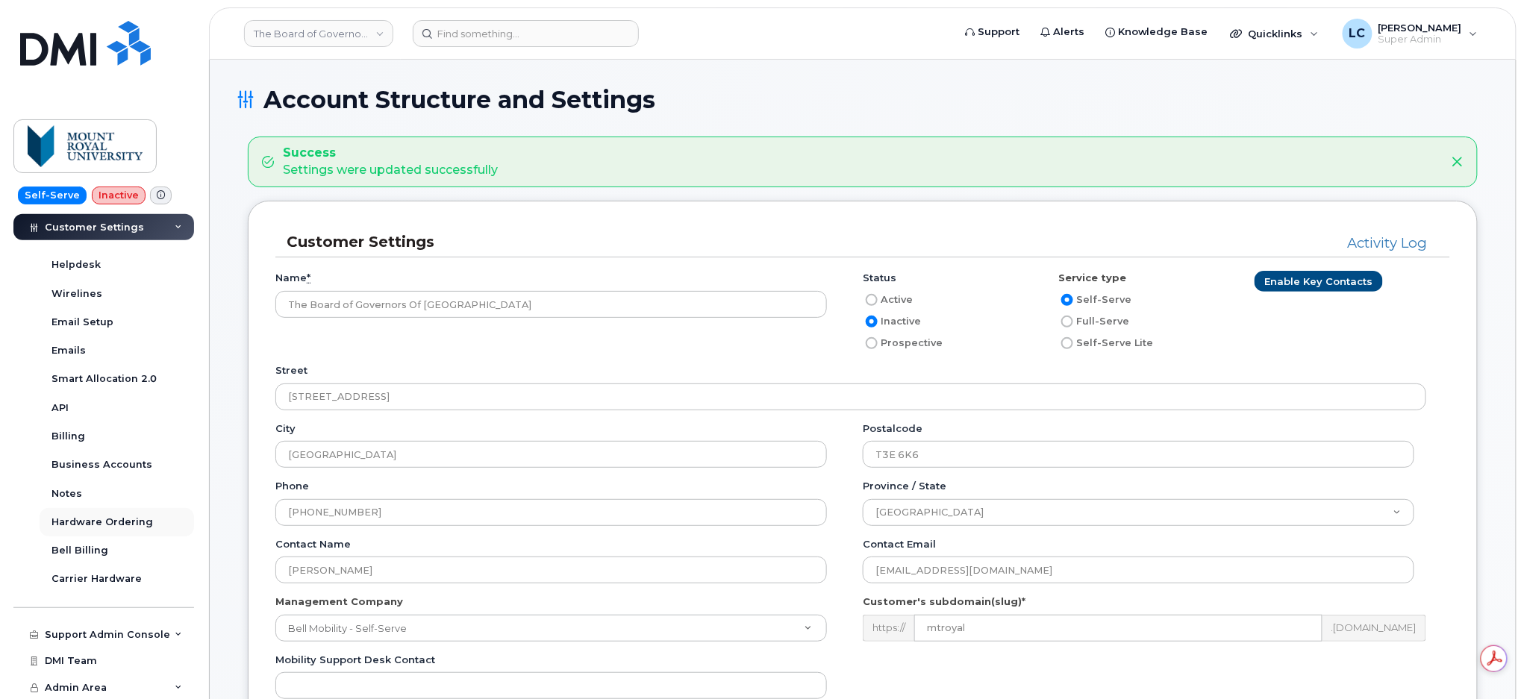
scroll to position [372, 0]
click at [120, 466] on div "Business Accounts" at bounding box center [101, 464] width 101 height 13
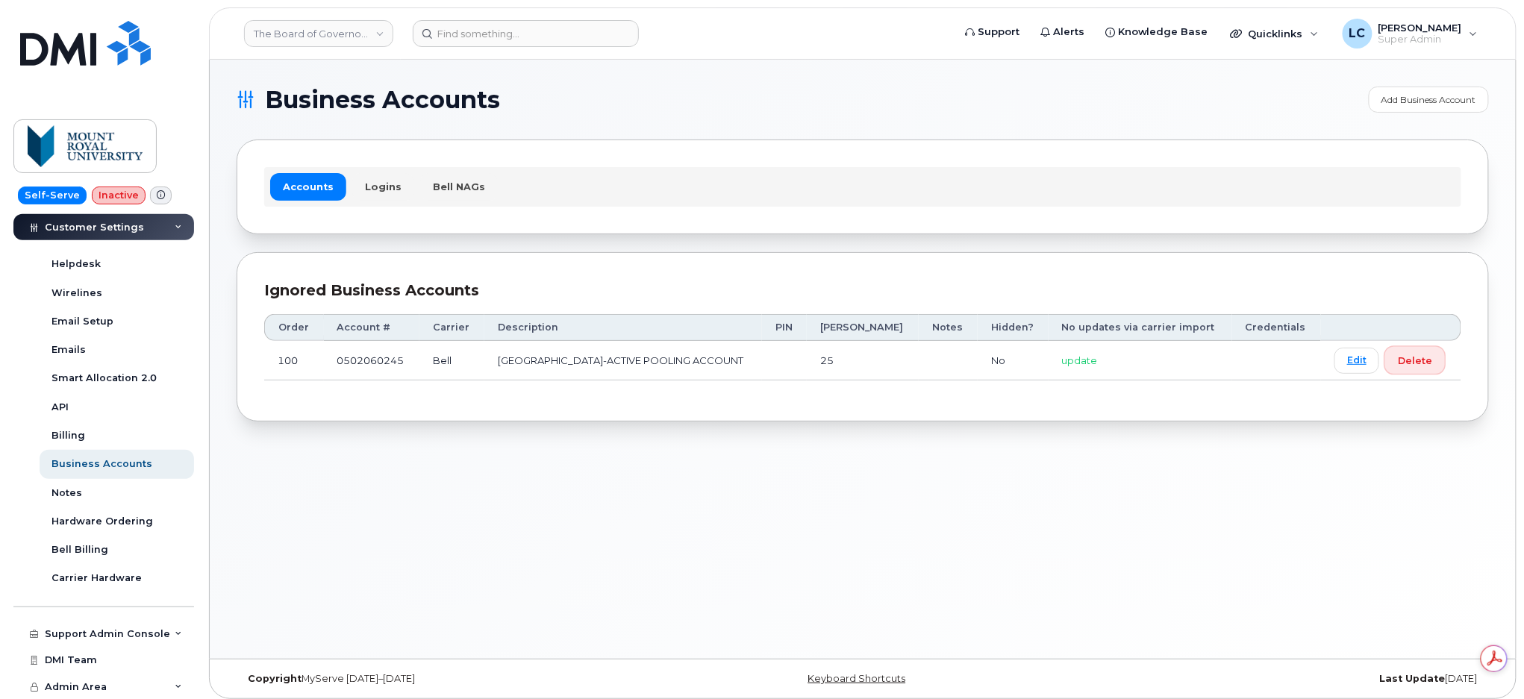
click at [1400, 353] on button "Delete" at bounding box center [1415, 360] width 60 height 27
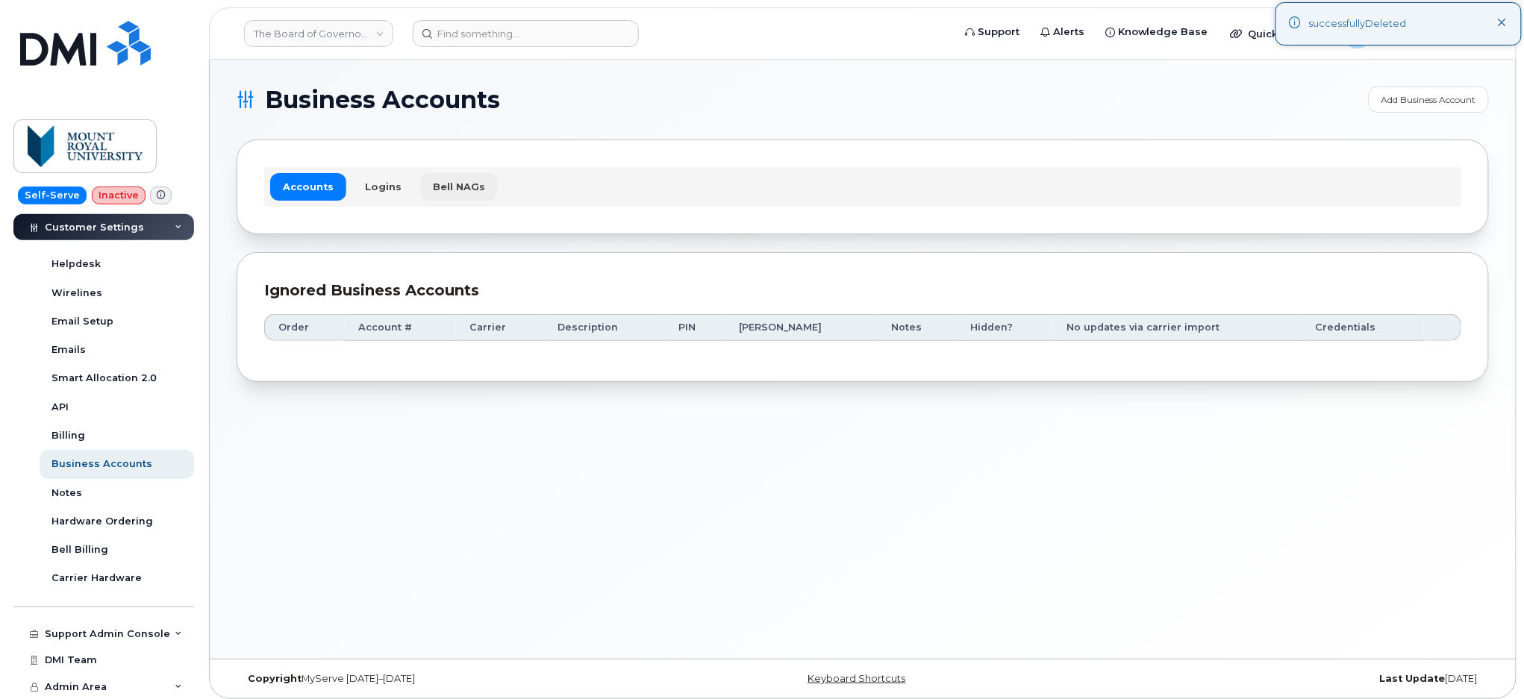
click at [458, 184] on link "Bell NAGs" at bounding box center [459, 186] width 78 height 27
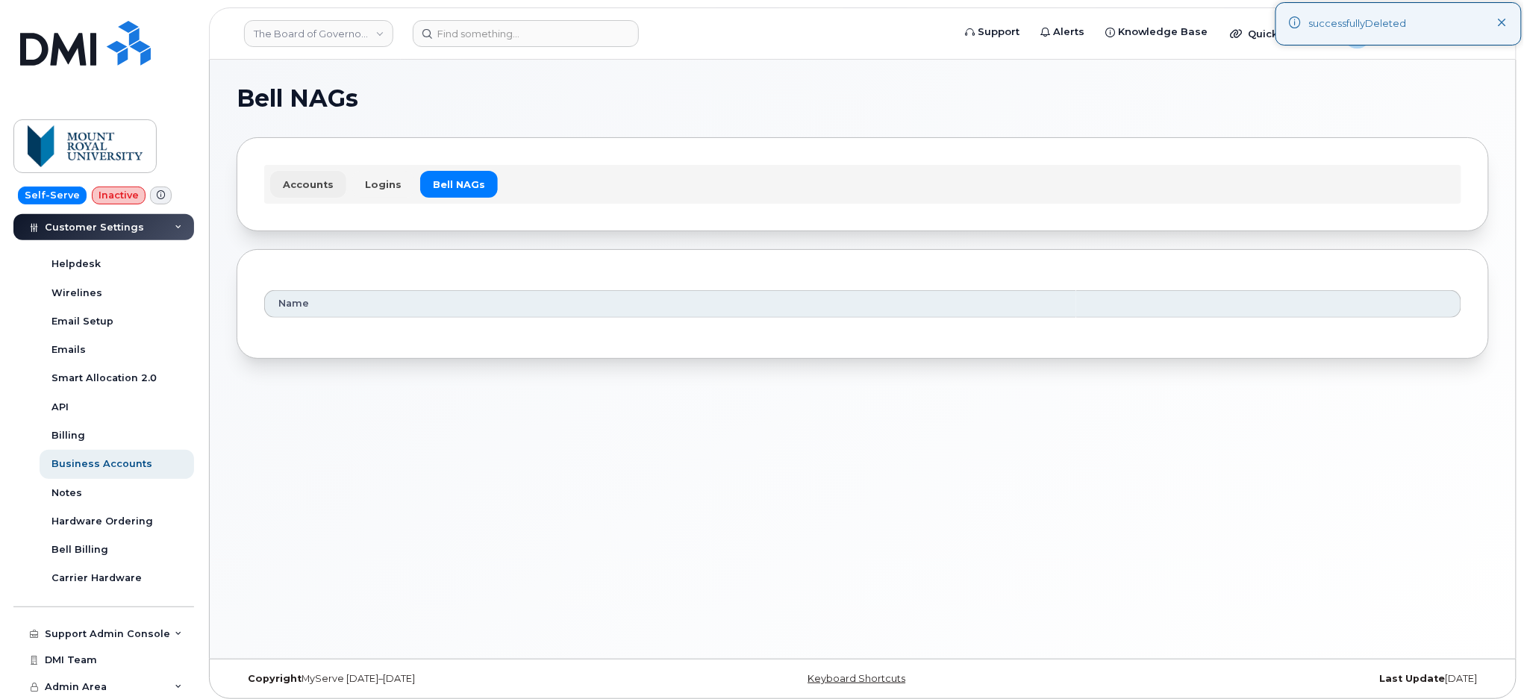
click at [319, 186] on link "Accounts" at bounding box center [308, 184] width 76 height 27
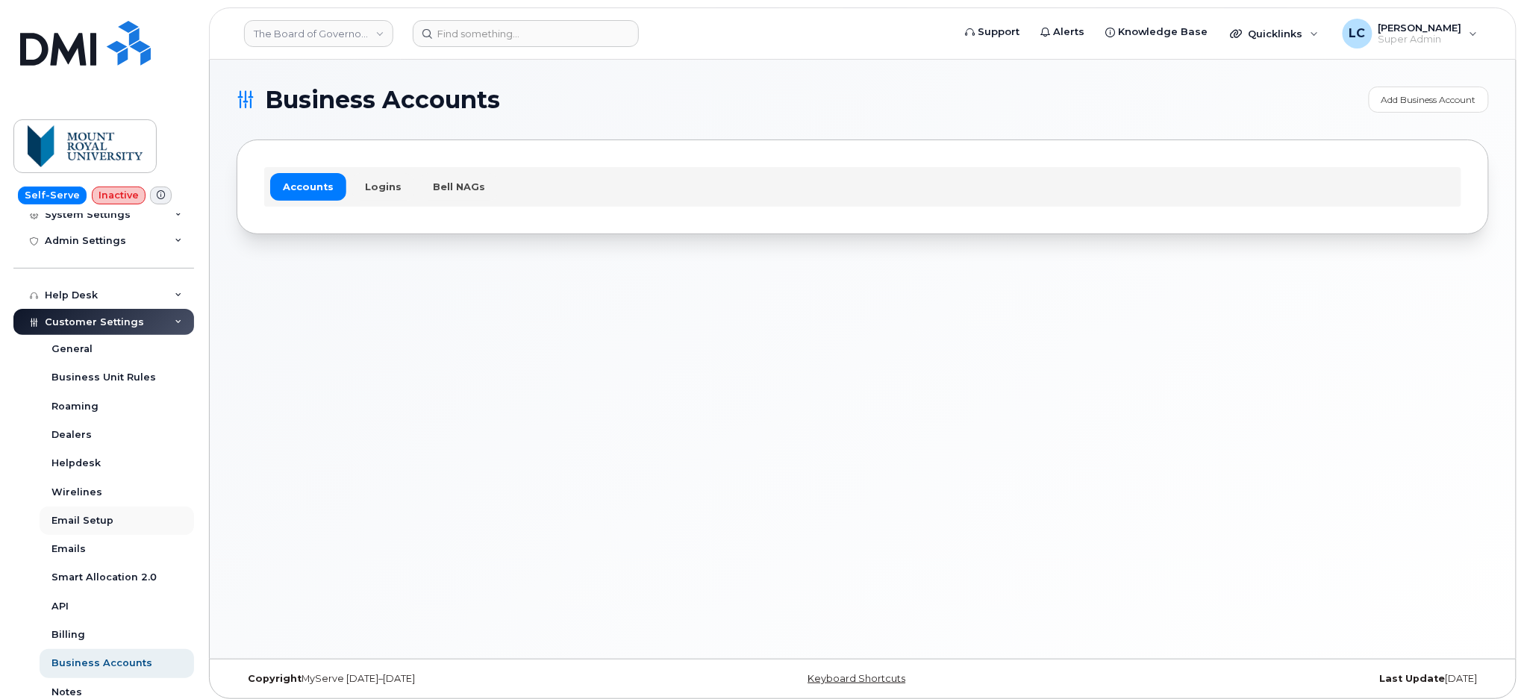
scroll to position [74, 0]
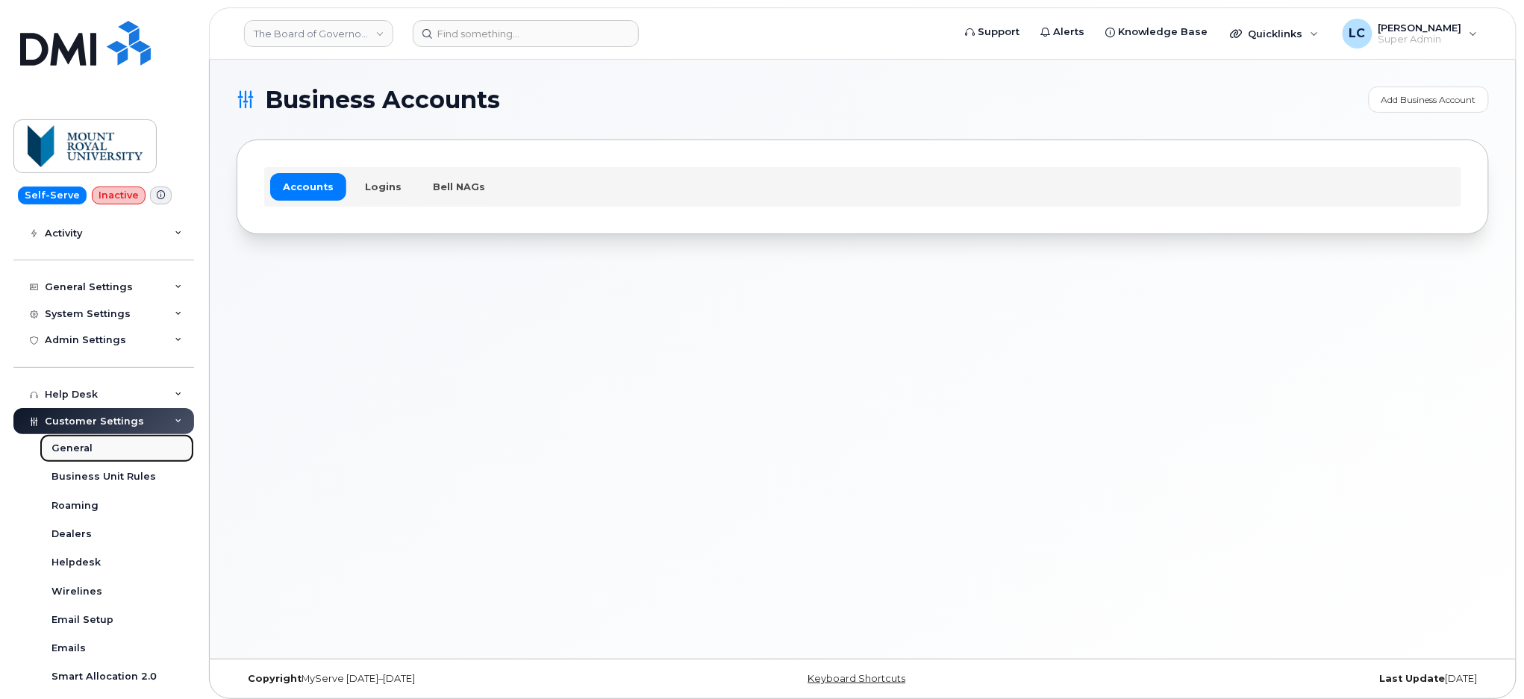
click at [88, 448] on div "General" at bounding box center [71, 448] width 41 height 13
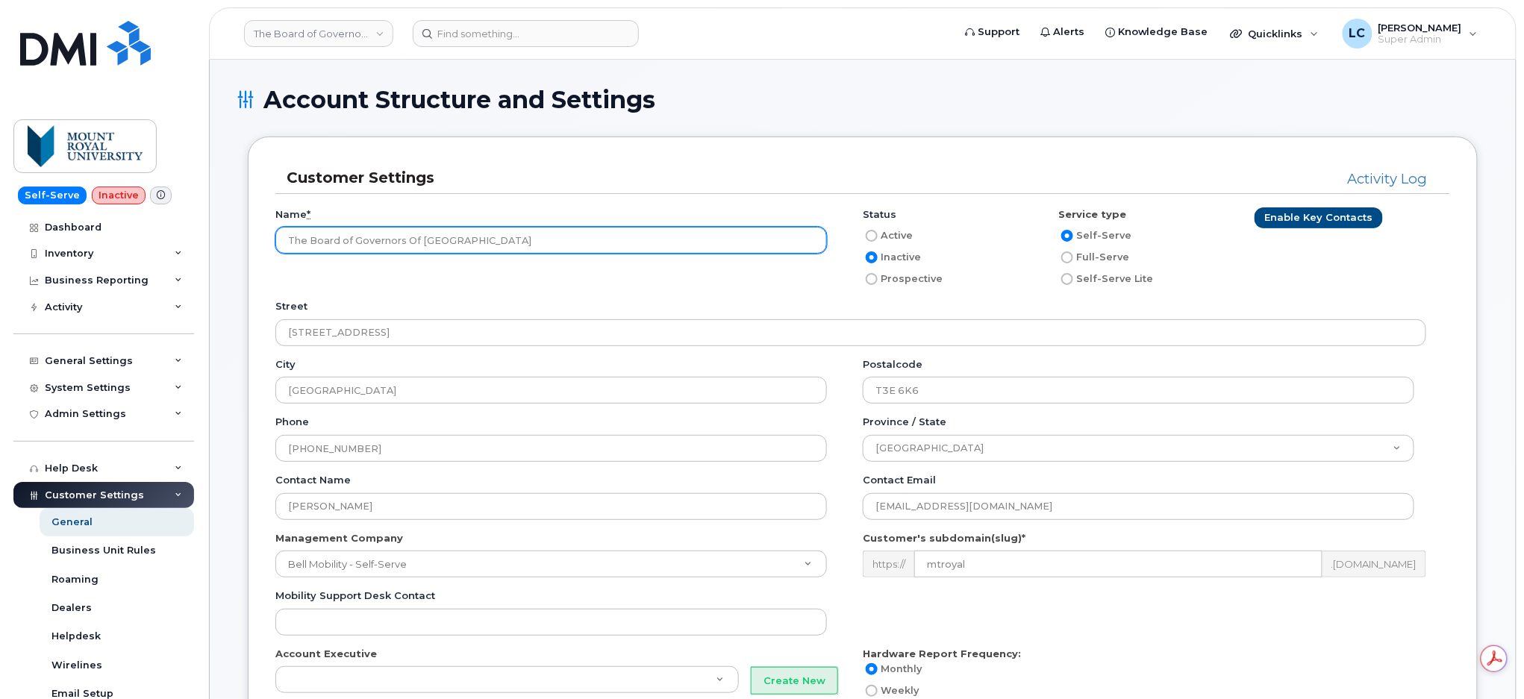
drag, startPoint x: 550, startPoint y: 243, endPoint x: 255, endPoint y: 244, distance: 295.6
click at [255, 244] on div "Customer Settings Activity Log Name * The Board of Governors Of [GEOGRAPHIC_DAT…" at bounding box center [863, 457] width 1230 height 640
click at [575, 235] on input "The Board of Governors Of [GEOGRAPHIC_DATA]" at bounding box center [551, 240] width 552 height 27
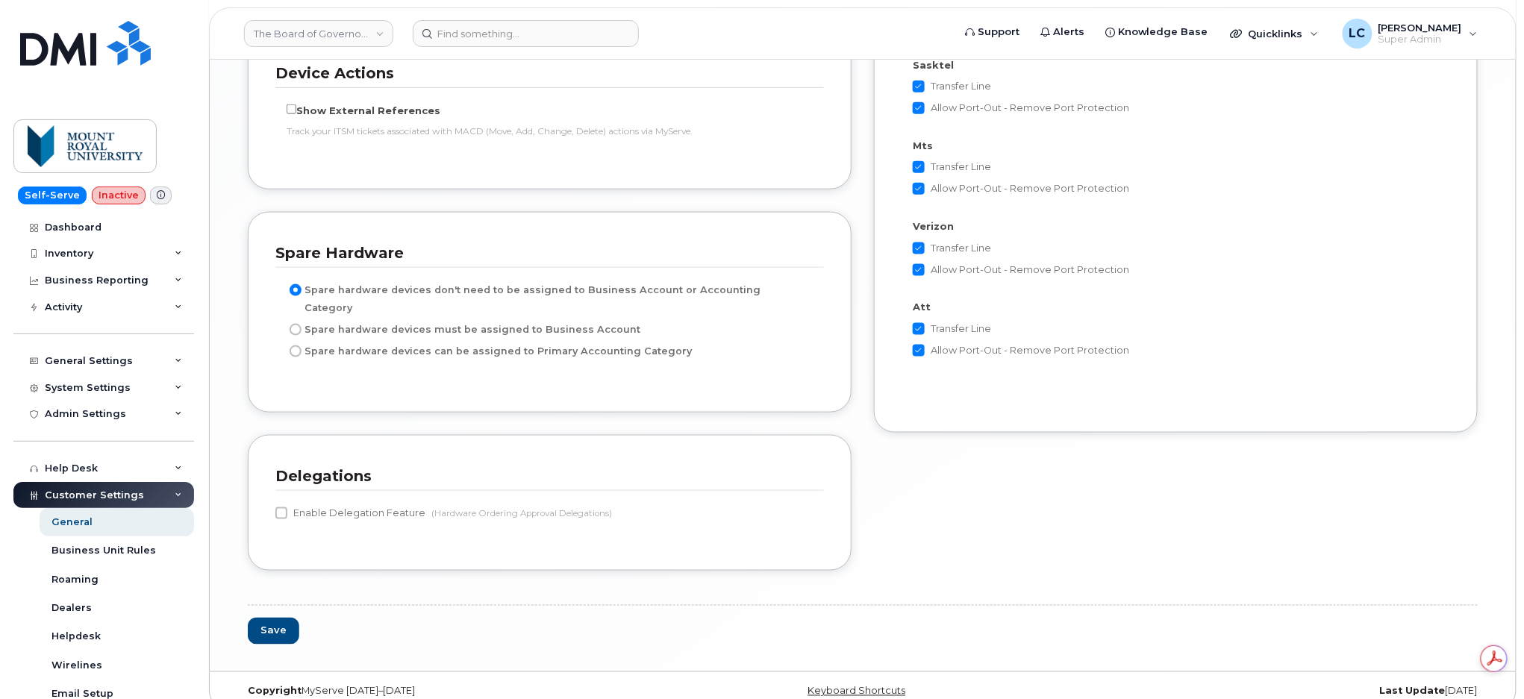
scroll to position [2911, 0]
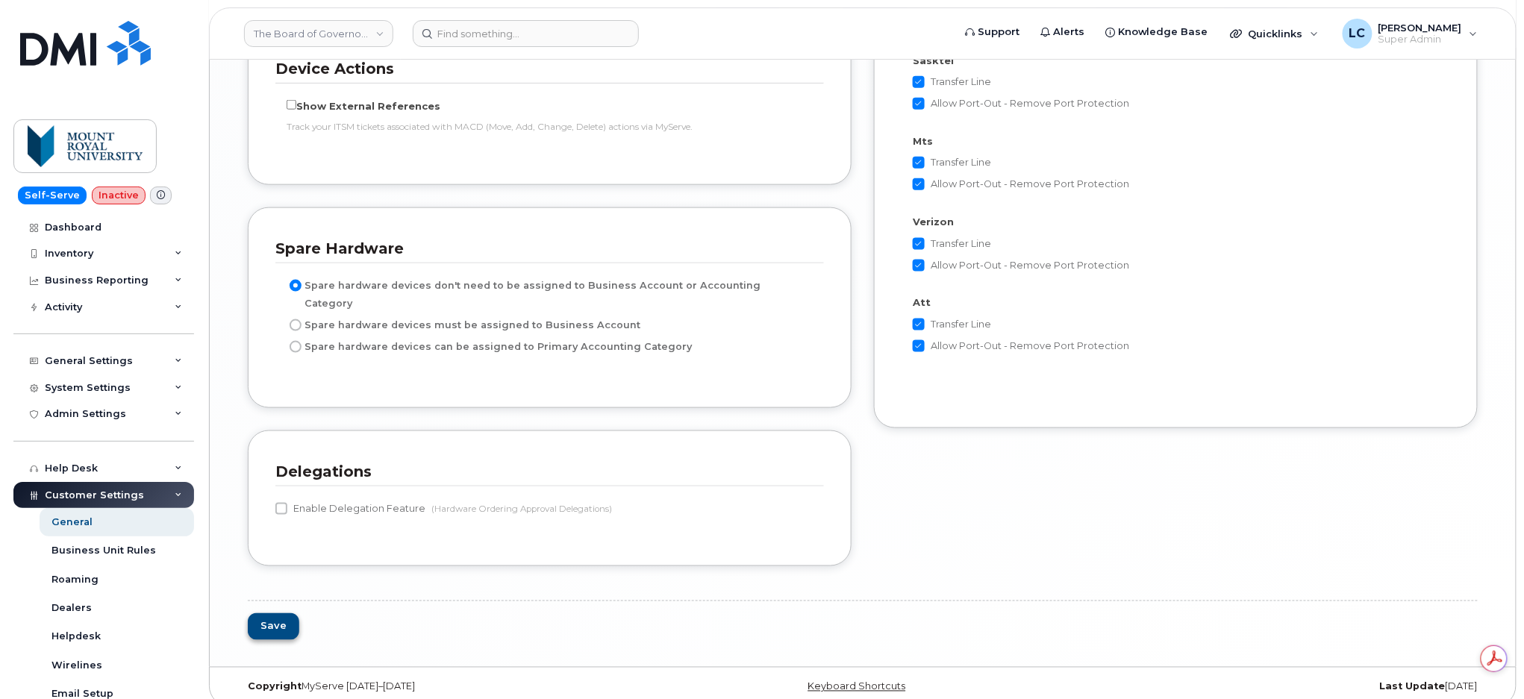
type input "The Board of Governors Of [GEOGRAPHIC_DATA] (OLD DEPRECATED)"
click at [281, 614] on button "Save" at bounding box center [273, 628] width 51 height 28
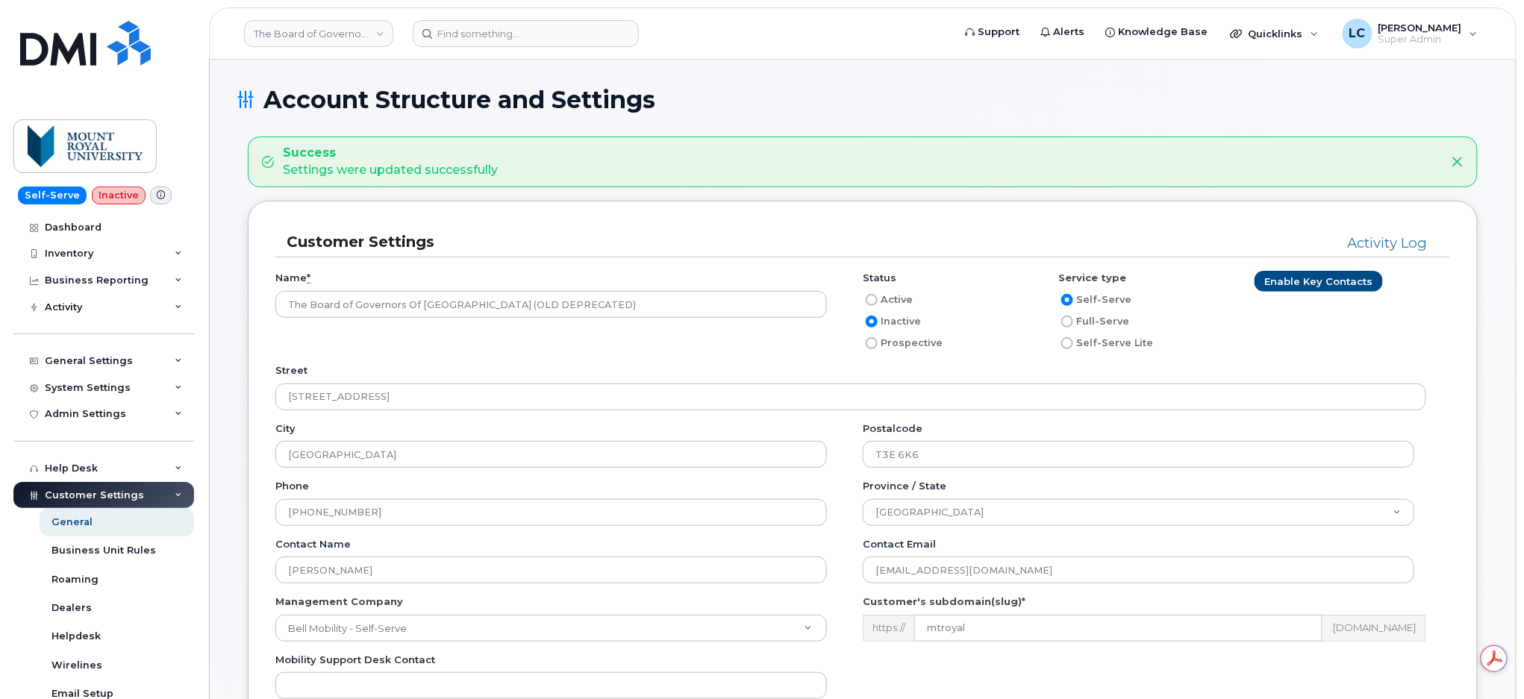
drag, startPoint x: 320, startPoint y: 7, endPoint x: 329, endPoint y: 13, distance: 10.4
click at [321, 7] on header "The Board of Governors Of [GEOGRAPHIC_DATA] (OLD DEPRECATED) Support Alerts Kno…" at bounding box center [863, 33] width 1308 height 52
click at [355, 30] on link "The Board of Governors Of Mount Royal University (OLD DEPRECATED)" at bounding box center [318, 33] width 149 height 27
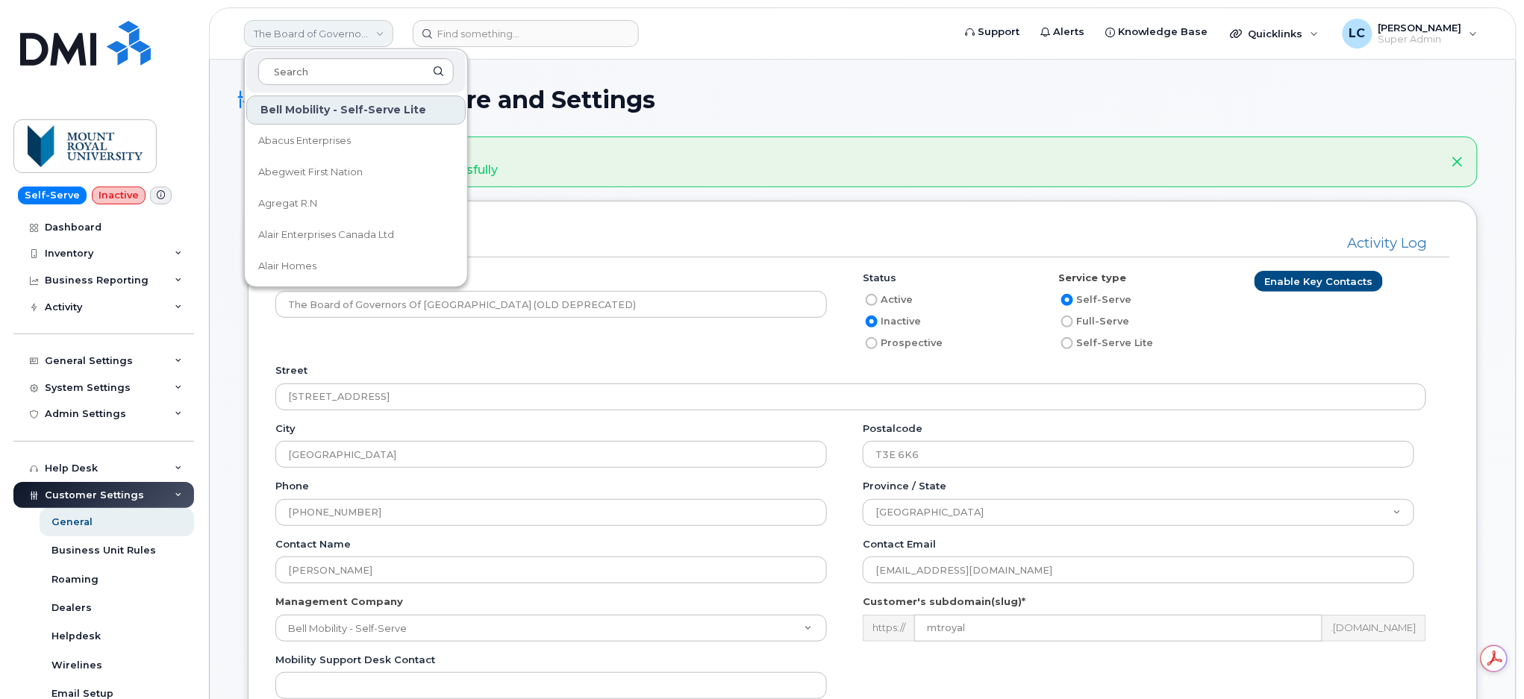
click at [360, 29] on link "The Board of Governors Of Mount Royal University (OLD DEPRECATED)" at bounding box center [318, 33] width 149 height 27
click at [828, 93] on h1 "Account Structure and Settings" at bounding box center [863, 100] width 1252 height 26
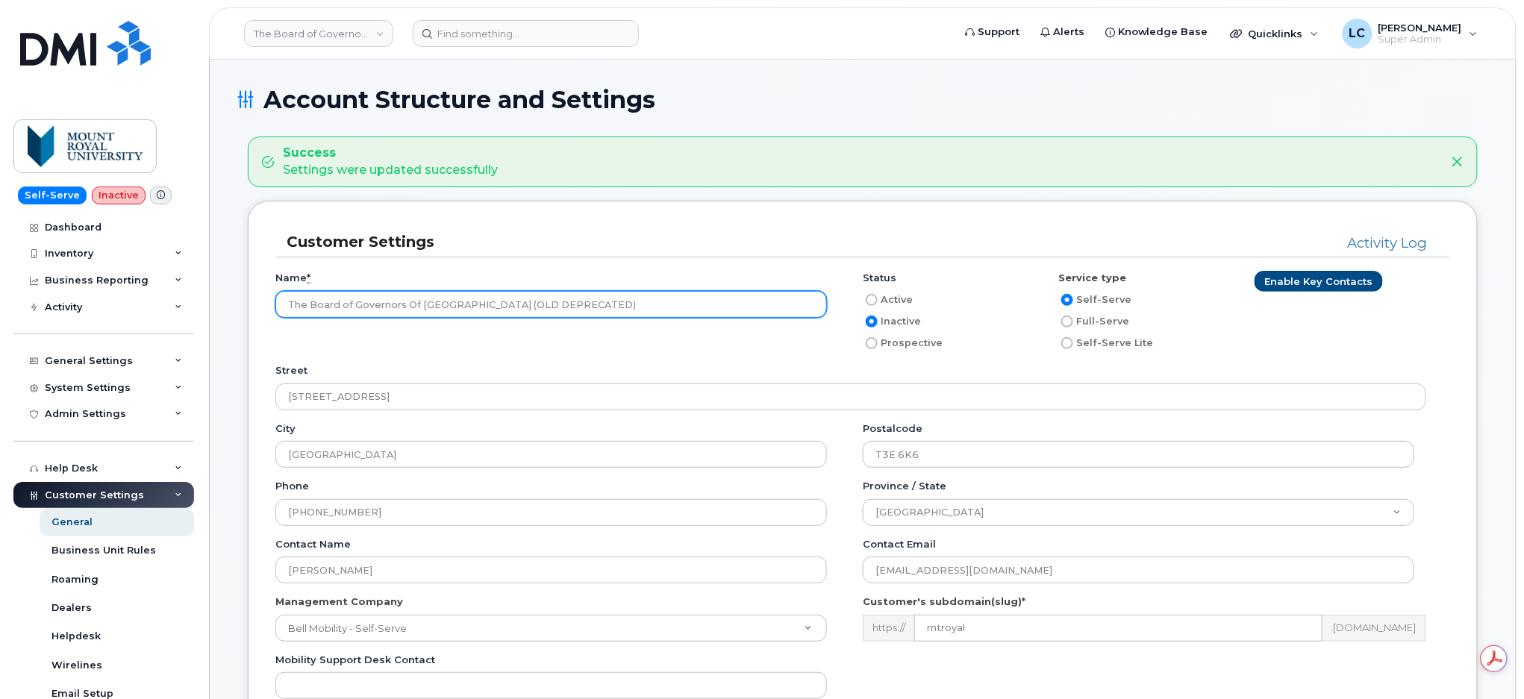
drag, startPoint x: 652, startPoint y: 308, endPoint x: 531, endPoint y: 324, distance: 122.8
click at [531, 324] on div "Name * The Board of Governors Of Mount Royal University (OLD DEPRECATED)" at bounding box center [568, 300] width 587 height 58
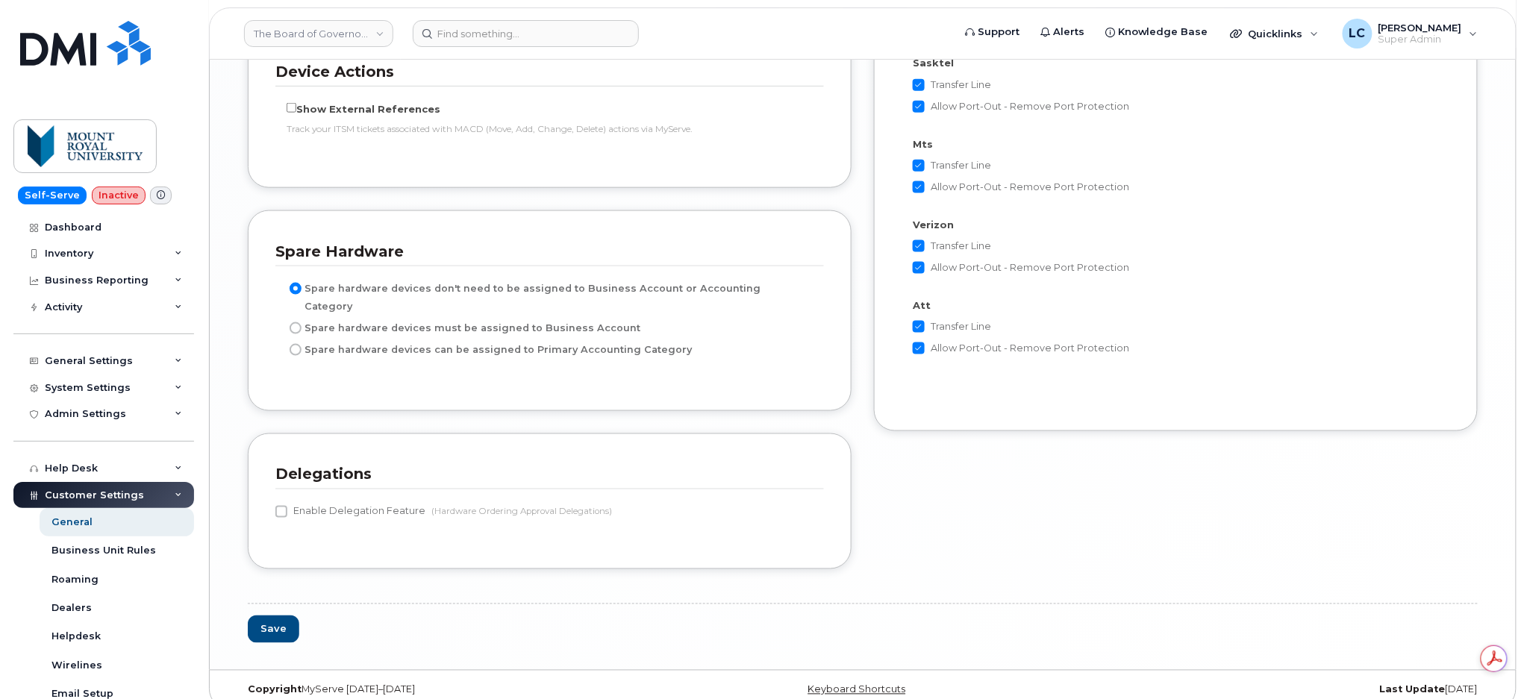
scroll to position [2975, 0]
type input "The Board of Governors Of Mount Royal University"
click at [261, 615] on button "Save" at bounding box center [273, 627] width 51 height 28
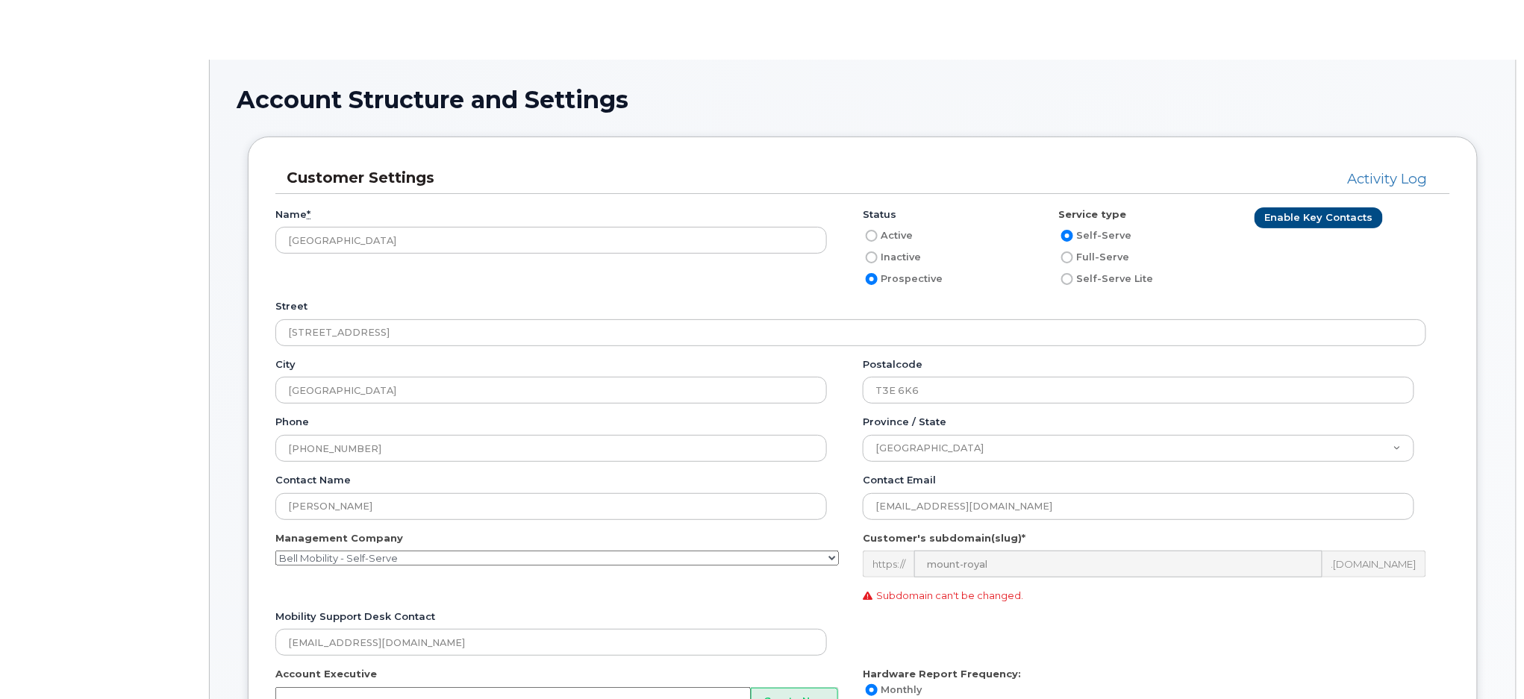
type input"] "178"
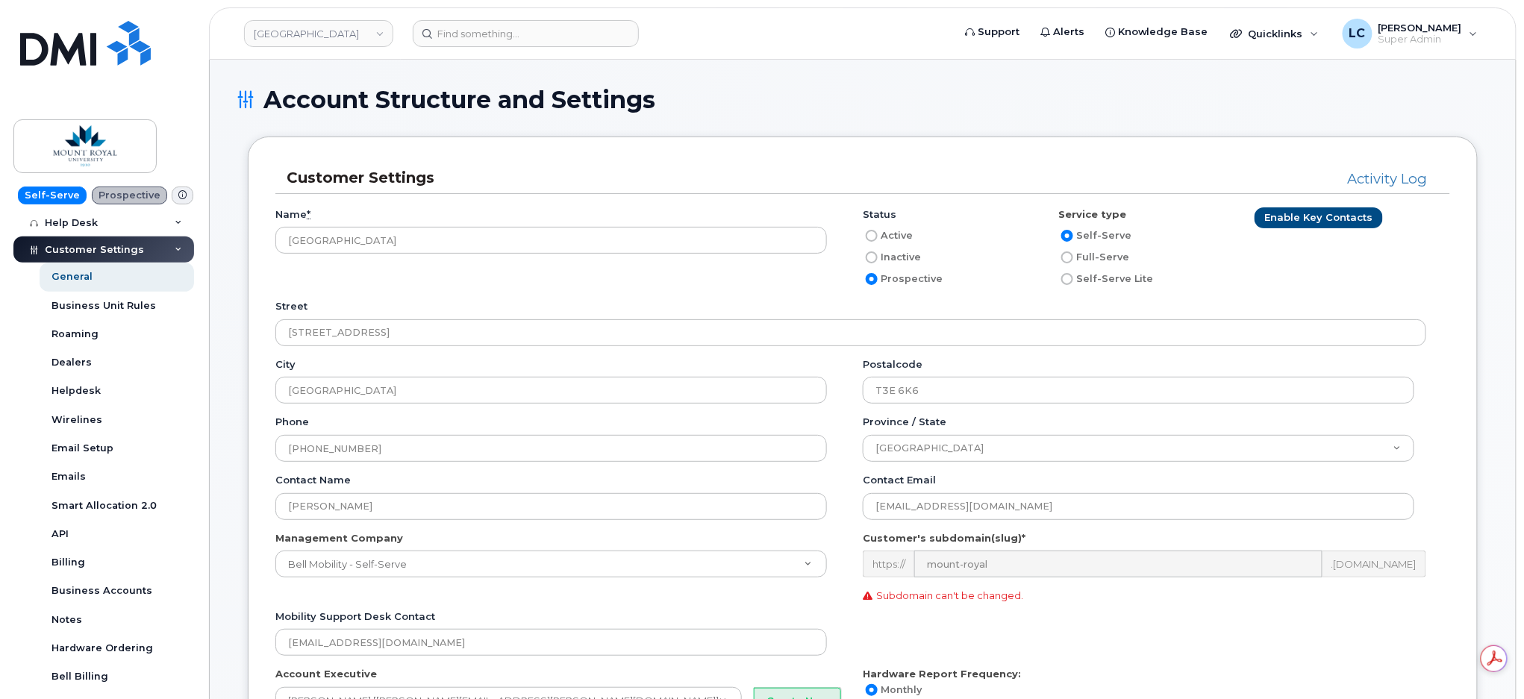
scroll to position [398, 0]
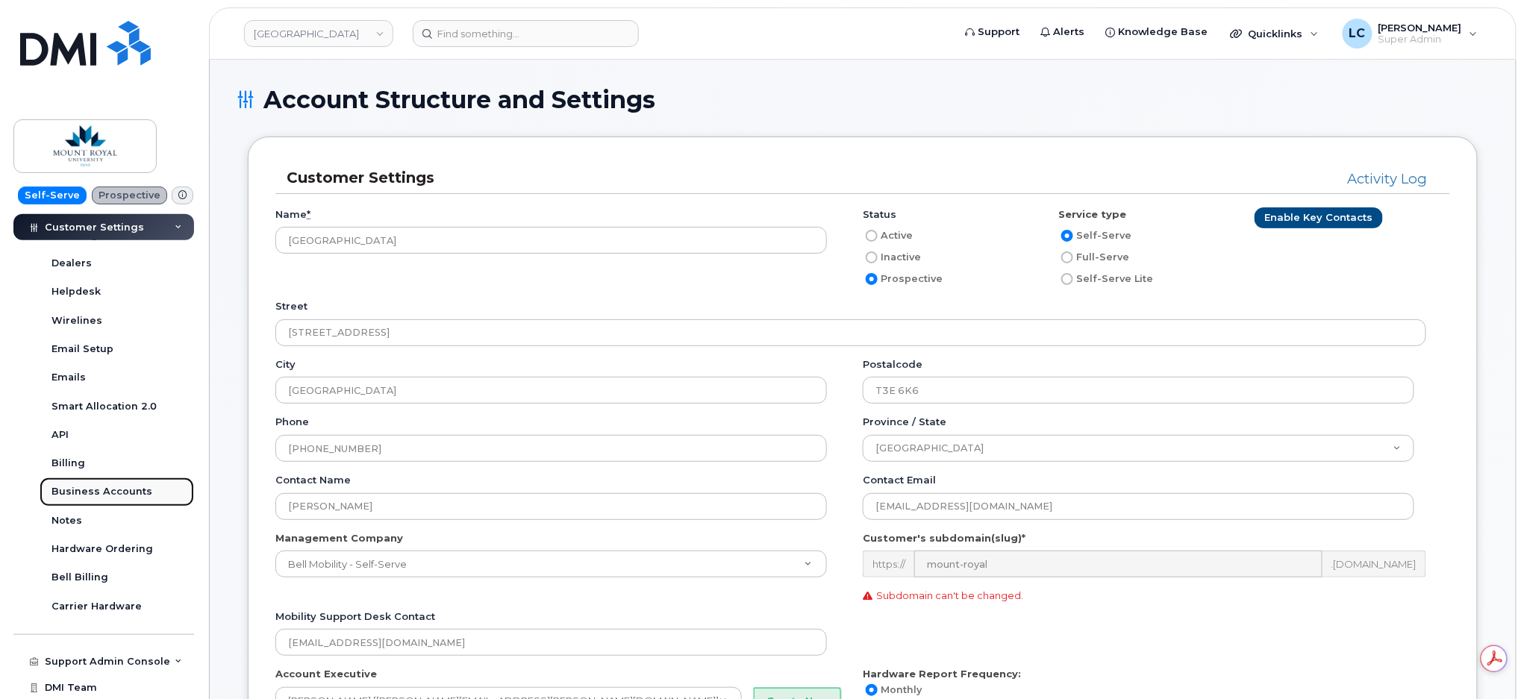
click at [121, 488] on div "Business Accounts" at bounding box center [101, 491] width 101 height 13
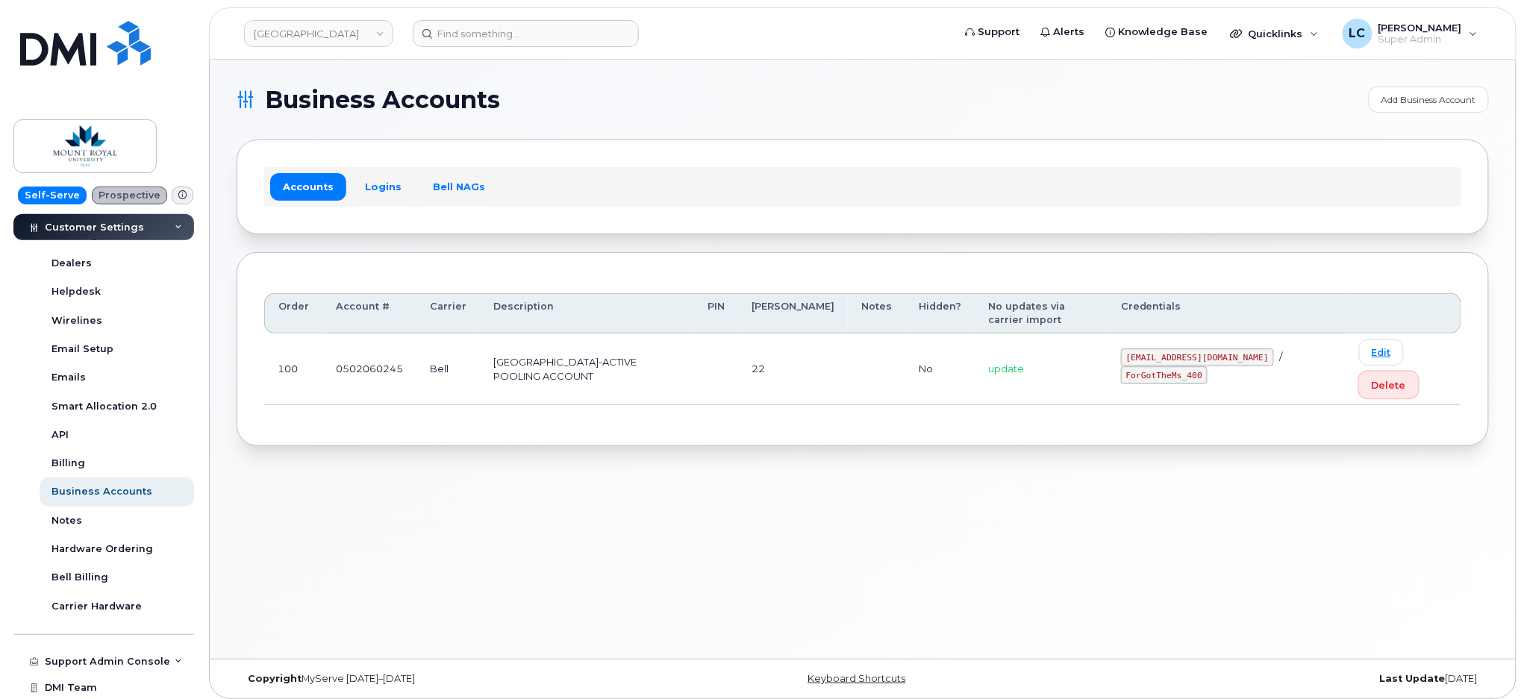
click at [1363, 377] on button "Delete" at bounding box center [1389, 385] width 60 height 27
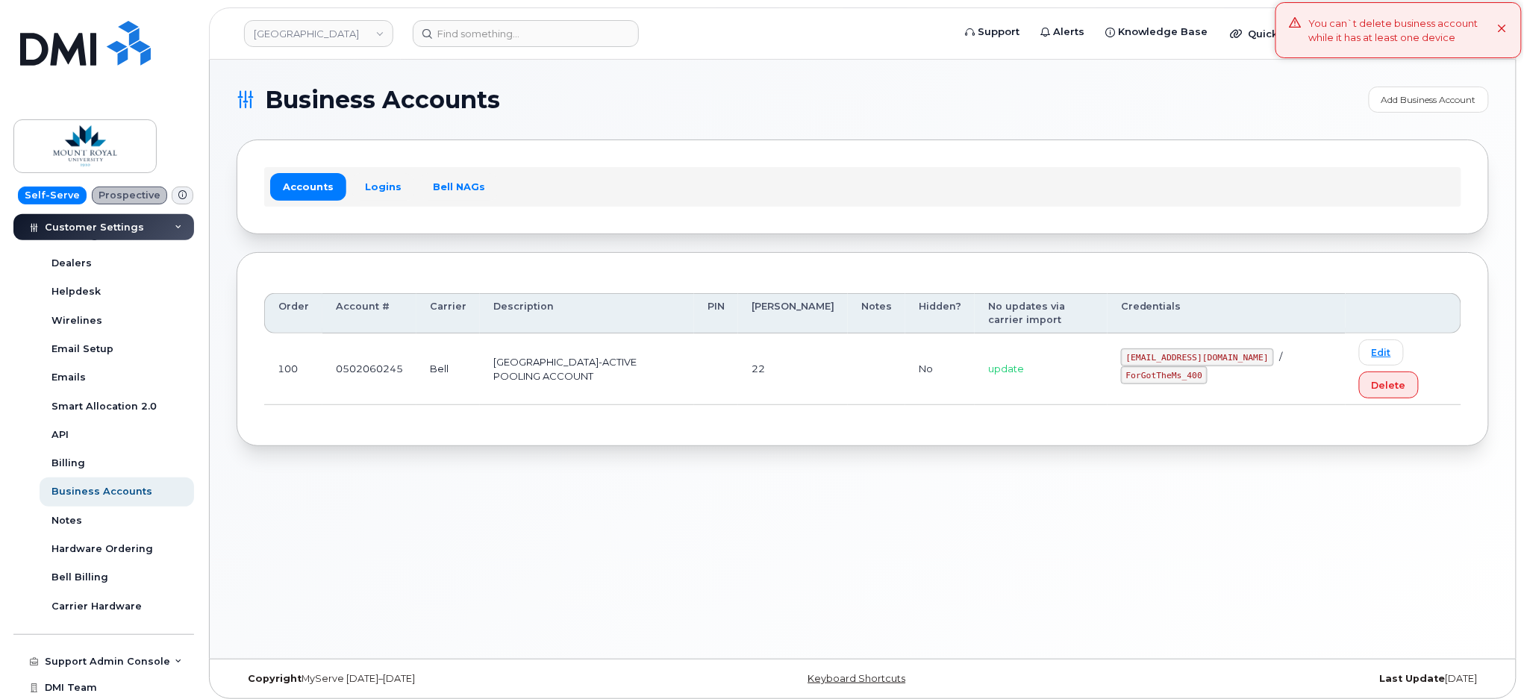
click at [1276, 298] on th "Credentials" at bounding box center [1227, 313] width 238 height 41
click at [1231, 281] on div "Order Account # Carrier Description PIN [PERSON_NAME] Notes Hidden? No updates …" at bounding box center [862, 350] width 1197 height 140
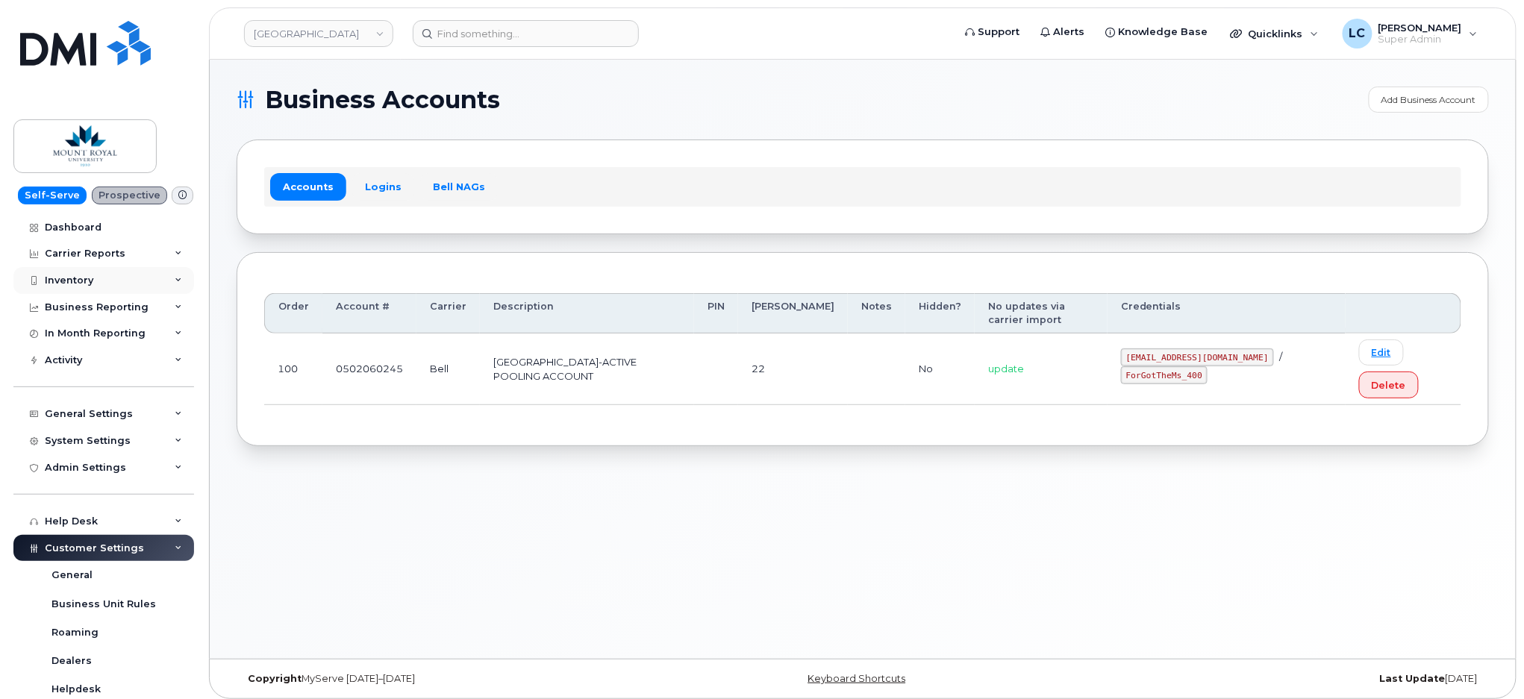
click at [99, 270] on div "Inventory" at bounding box center [103, 280] width 181 height 27
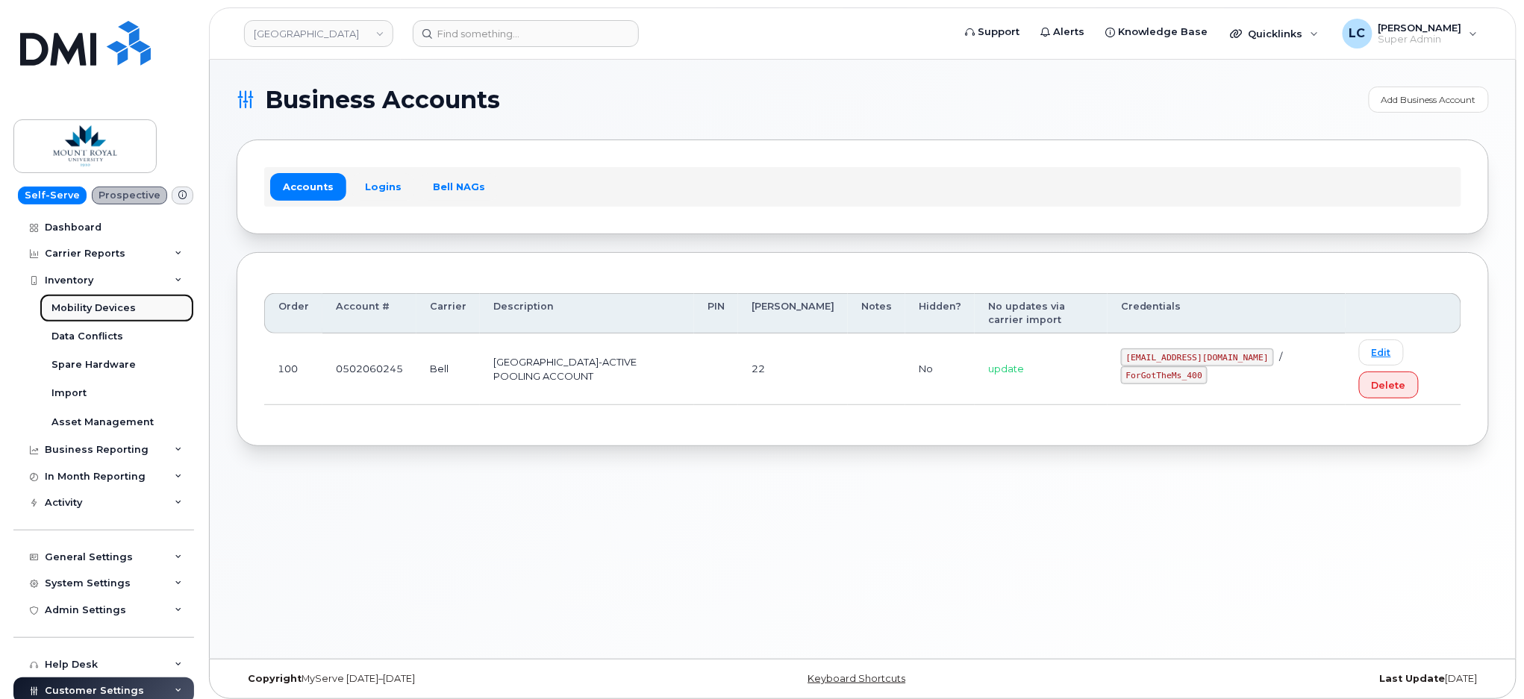
click at [105, 308] on div "Mobility Devices" at bounding box center [93, 308] width 84 height 13
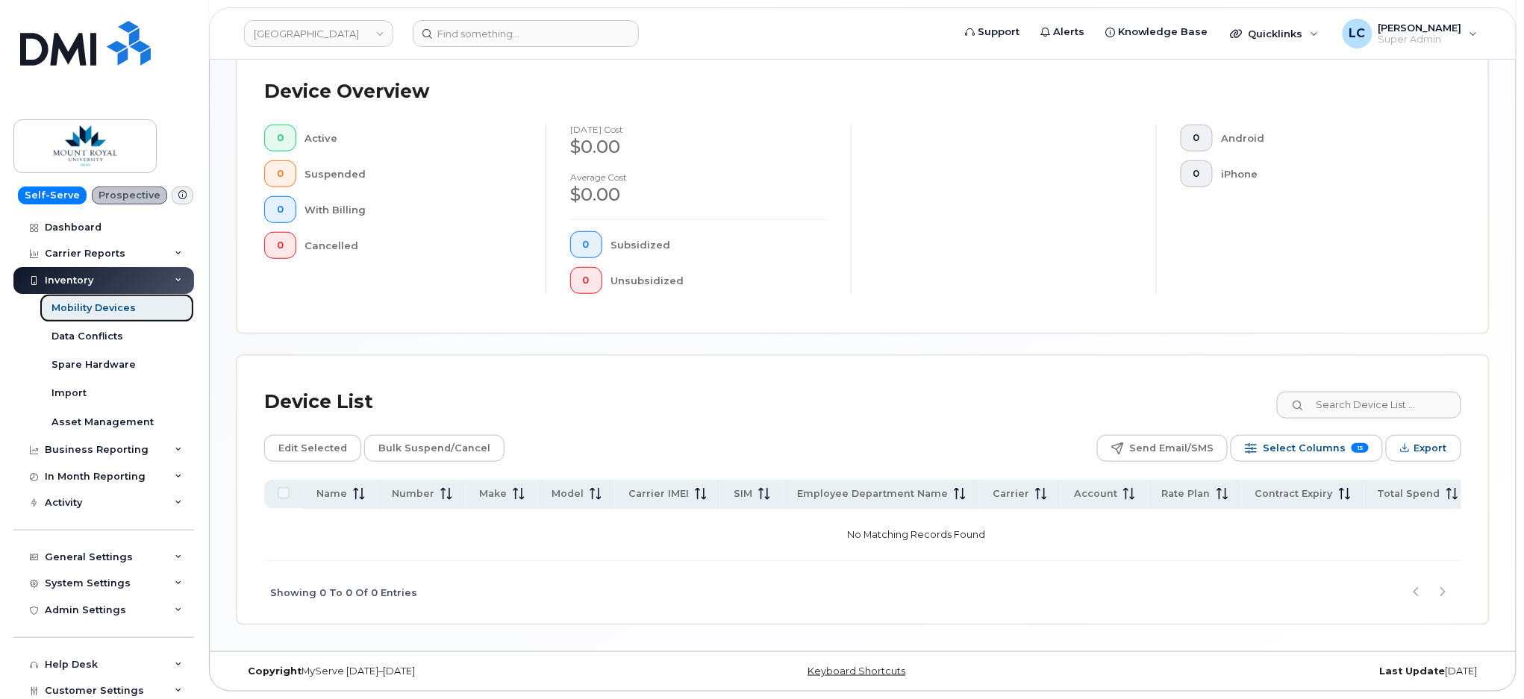
scroll to position [72, 0]
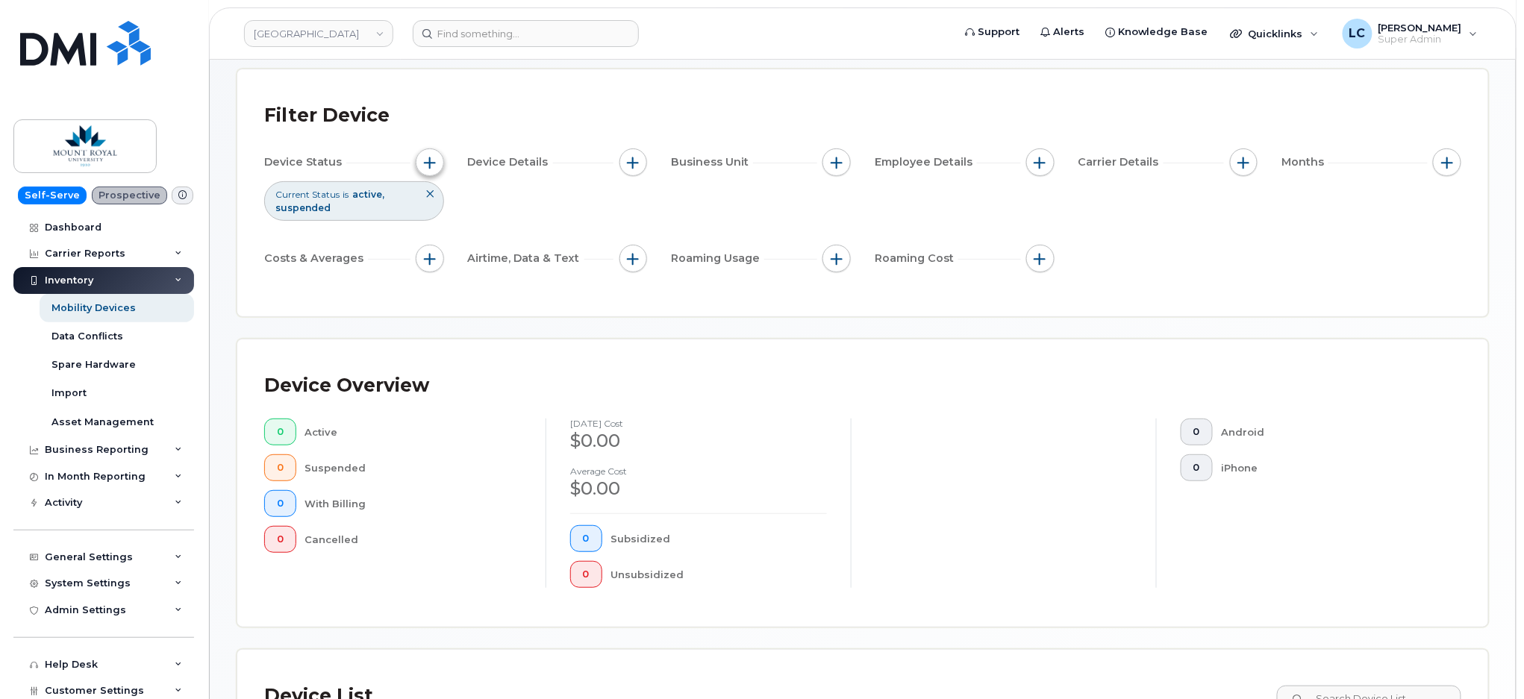
click at [424, 163] on span "button" at bounding box center [430, 163] width 12 height 12
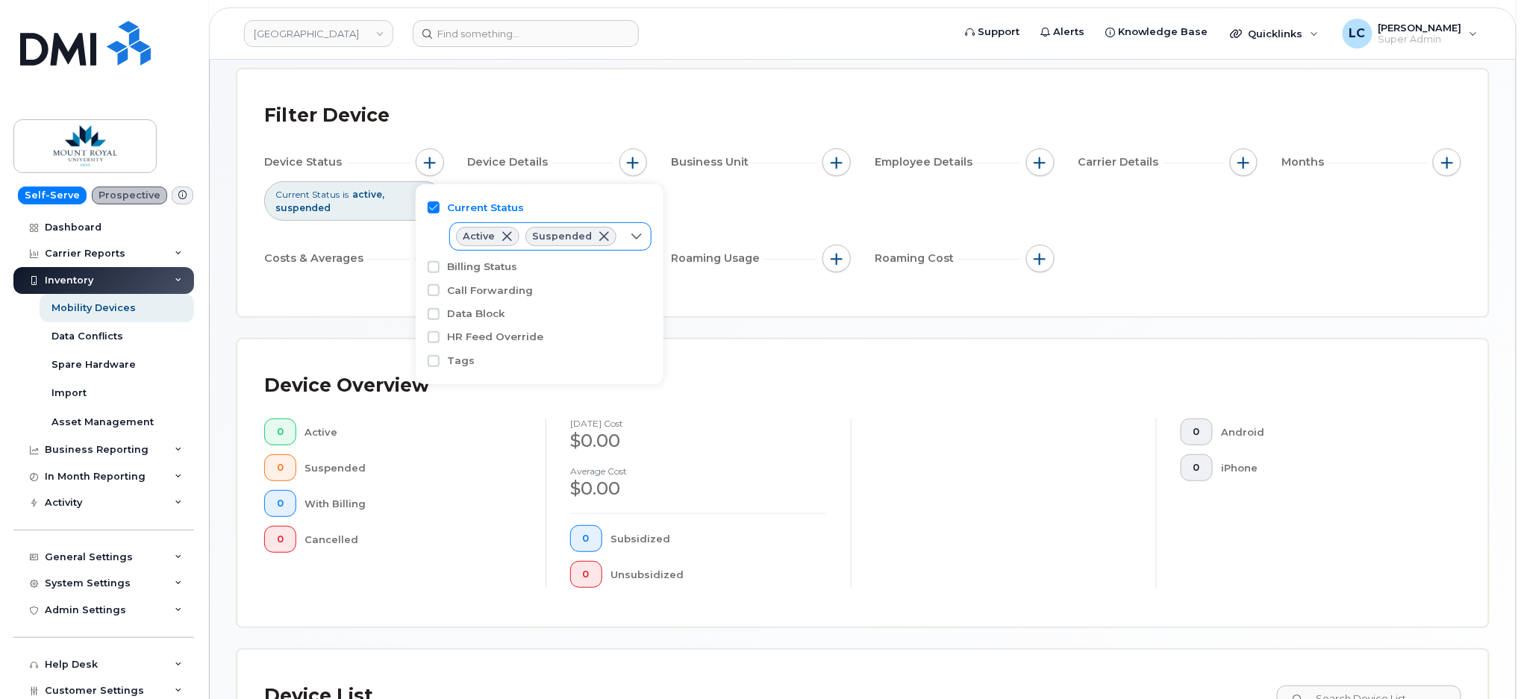
click at [631, 231] on icon at bounding box center [637, 237] width 12 height 12
click at [506, 316] on span "Cancelled" at bounding box center [504, 321] width 50 height 14
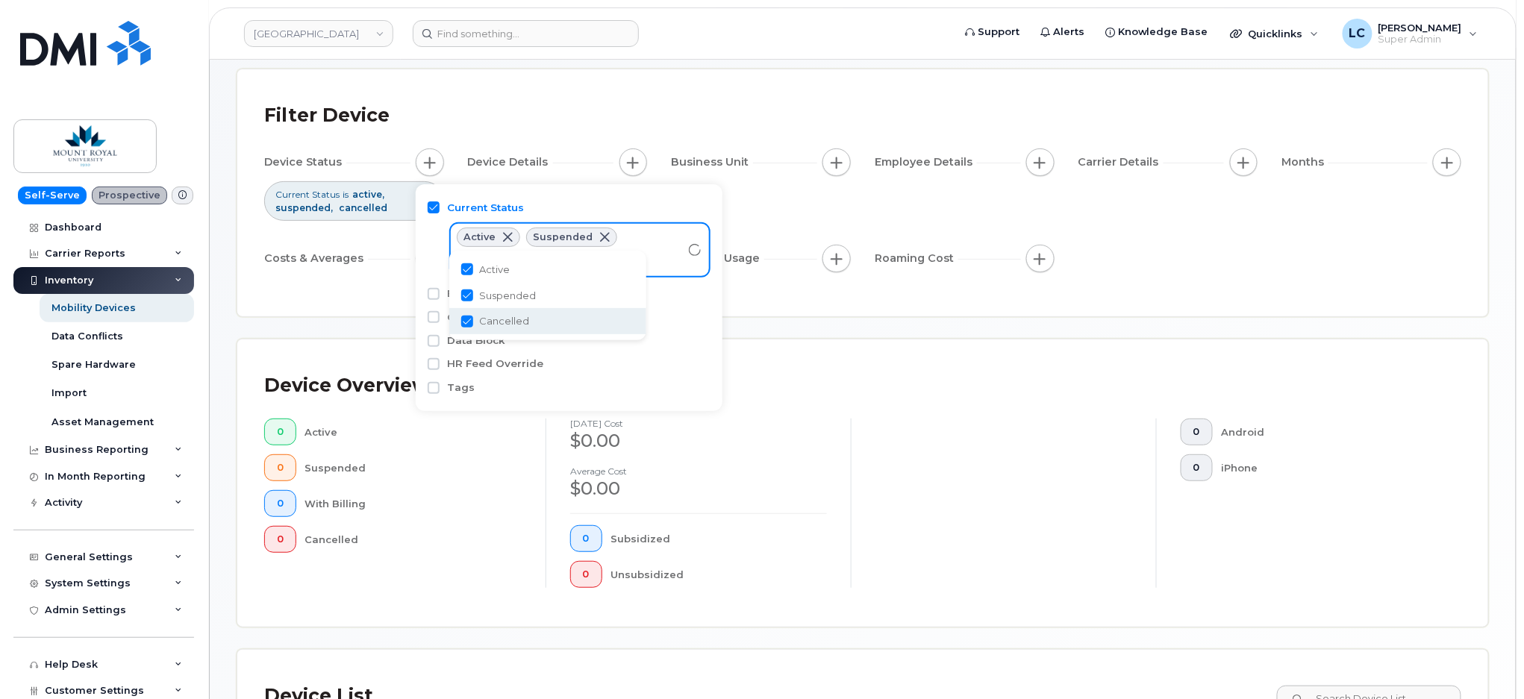
checkbox input "true"
click at [955, 331] on div "Mobility Devices Devices Save Report Import from CSV Export to CSV Add Device F…" at bounding box center [863, 467] width 1252 height 904
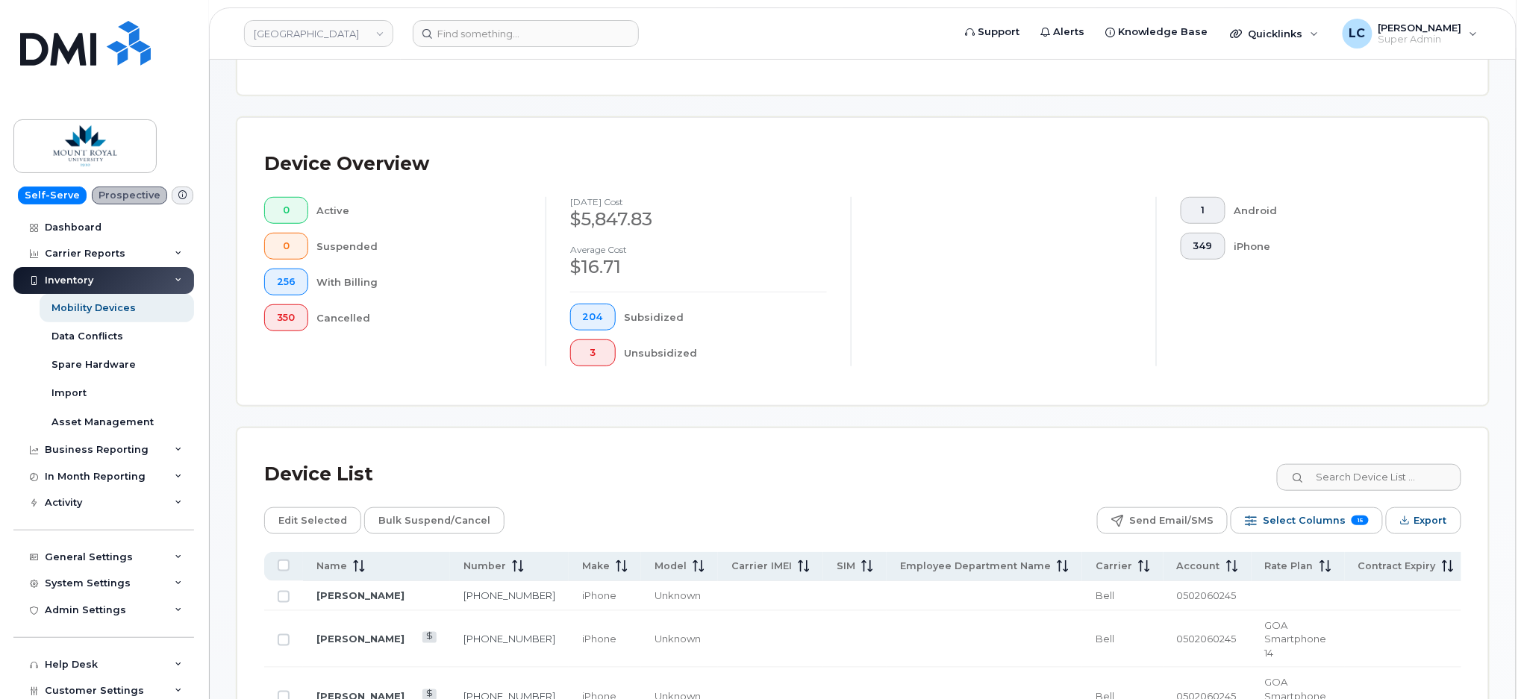
scroll to position [270, 0]
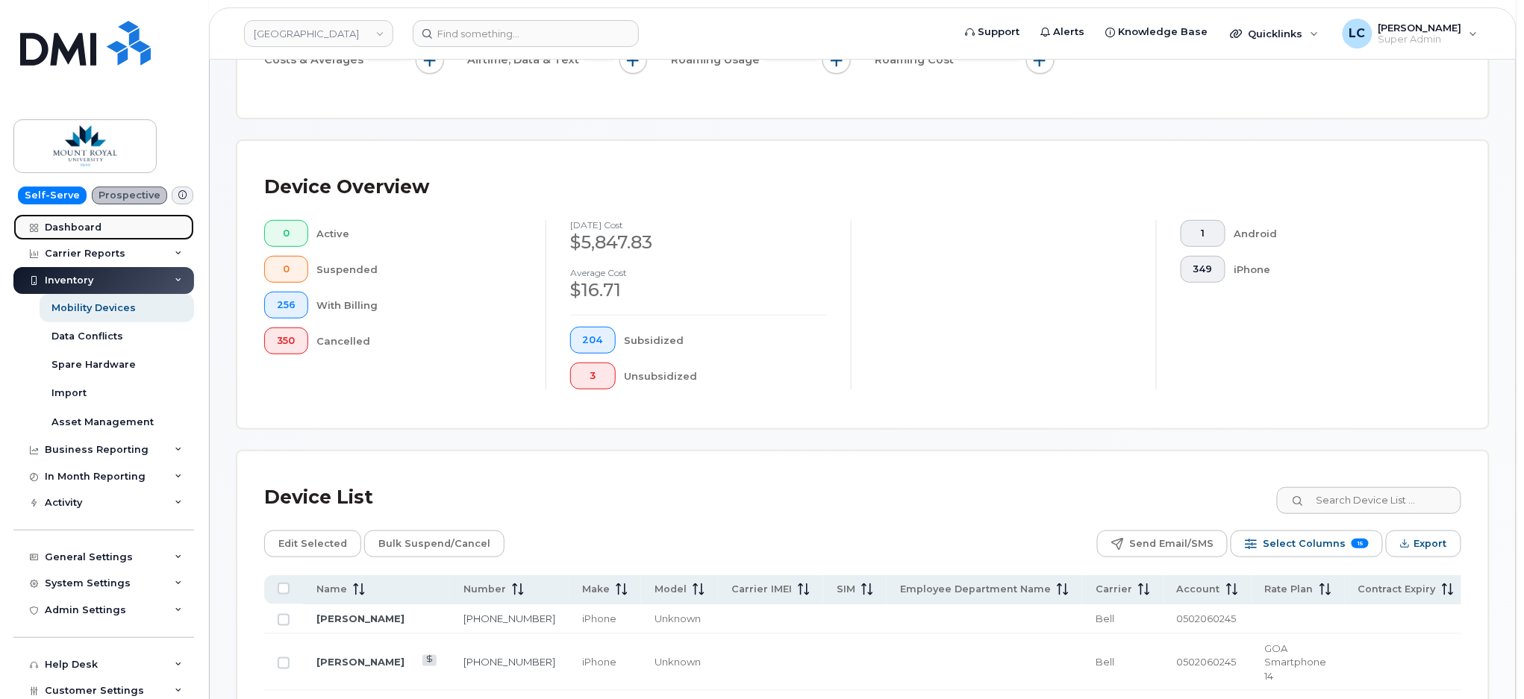
click at [101, 223] on link "Dashboard" at bounding box center [103, 227] width 181 height 27
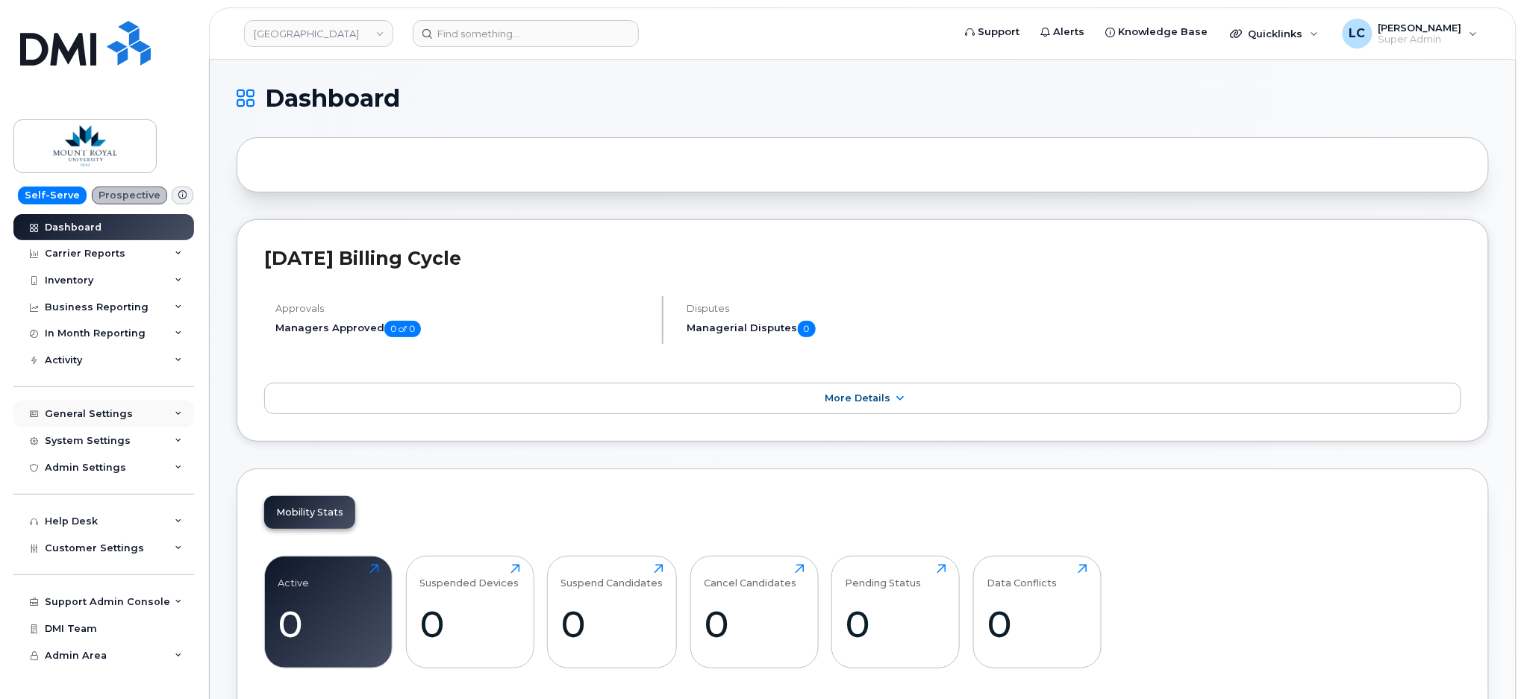
click at [113, 422] on div "General Settings" at bounding box center [103, 414] width 181 height 27
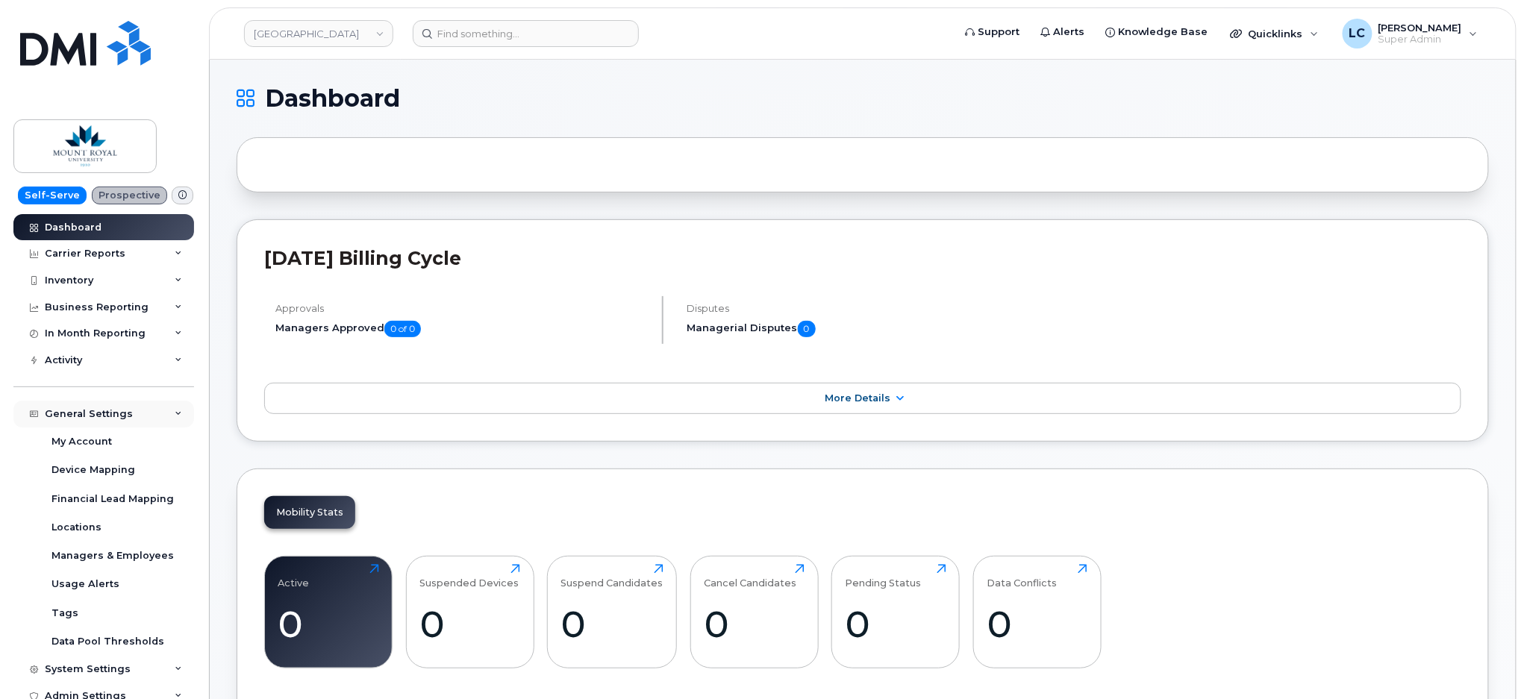
click at [116, 415] on div "General Settings" at bounding box center [89, 414] width 88 height 12
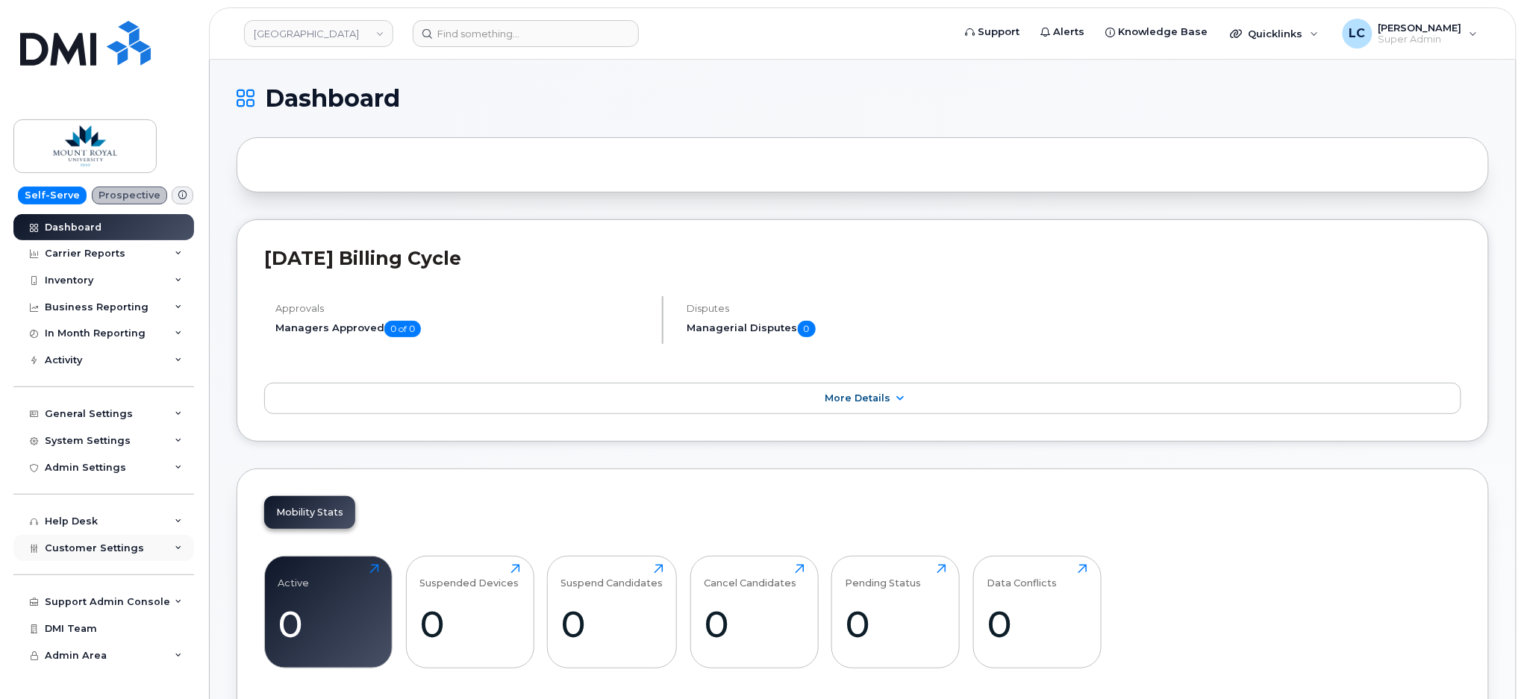
click at [125, 548] on span "Customer Settings" at bounding box center [94, 548] width 99 height 11
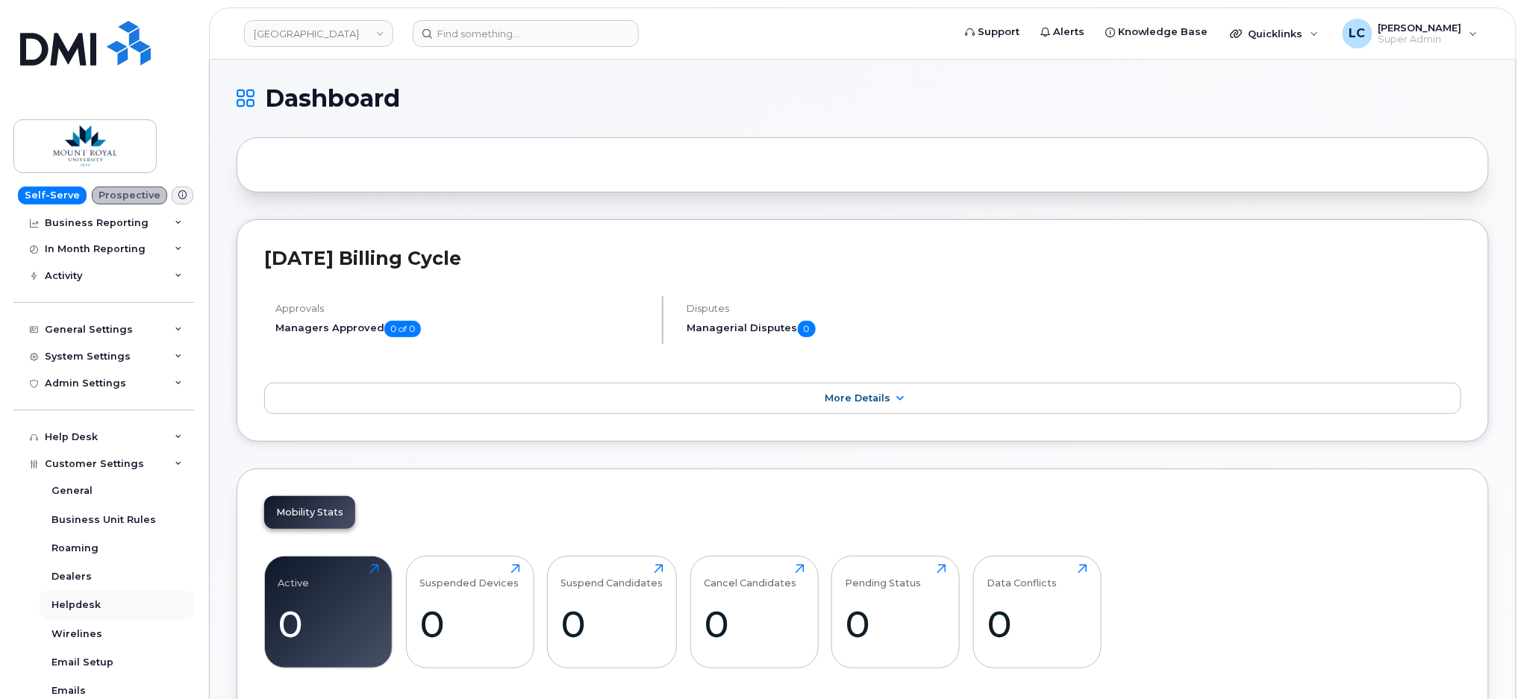
scroll to position [199, 0]
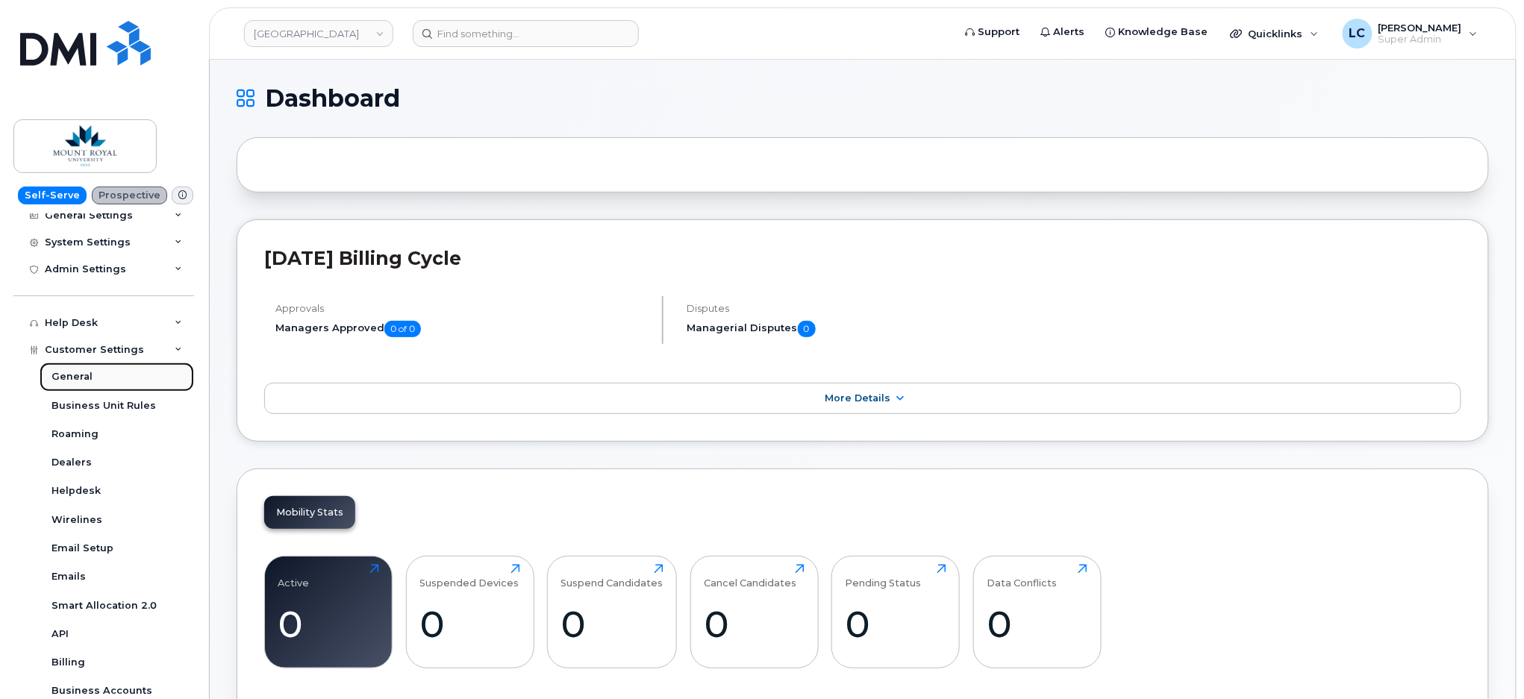
click at [88, 381] on div "General" at bounding box center [71, 376] width 41 height 13
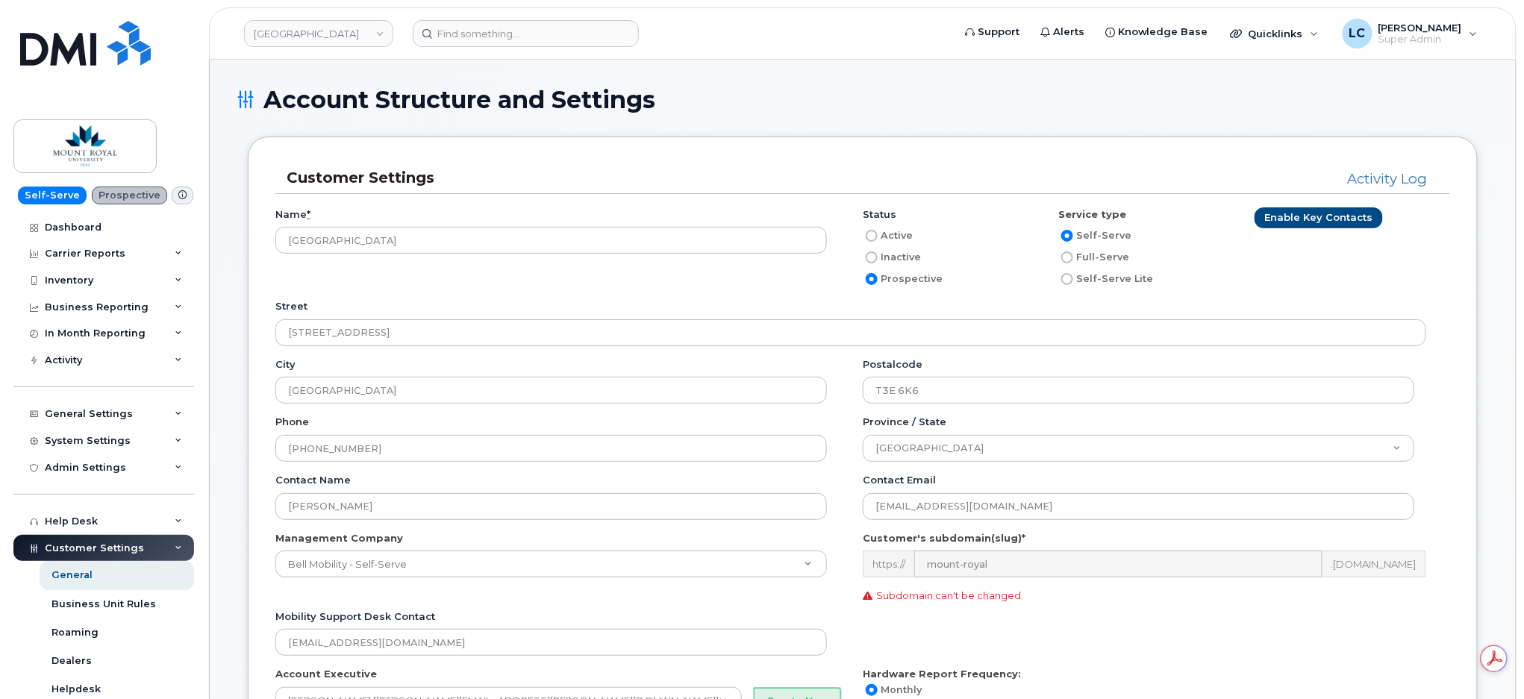
click at [905, 262] on label "Inactive" at bounding box center [892, 258] width 58 height 18
click at [878, 262] on input "Inactive" at bounding box center [872, 258] width 12 height 12
radio input "true"
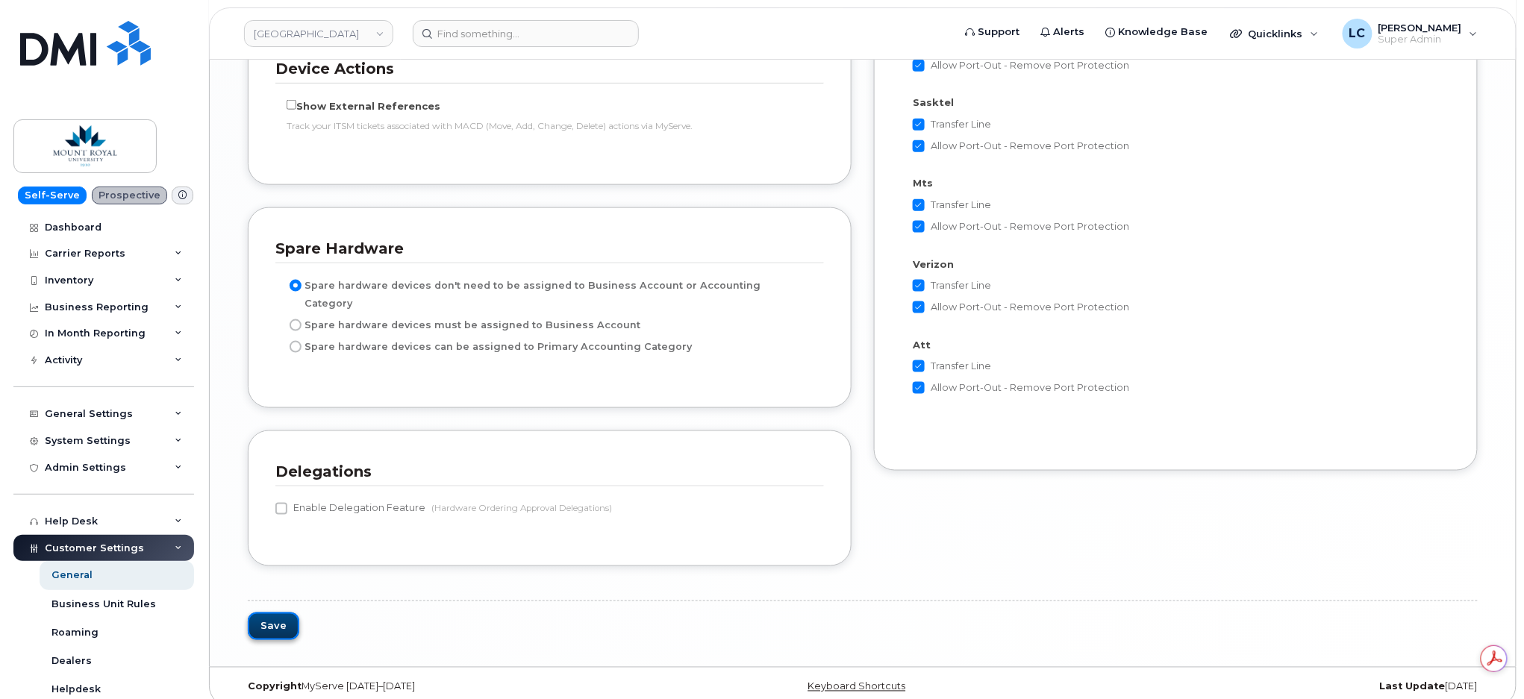
click at [264, 617] on button "Save" at bounding box center [273, 627] width 51 height 28
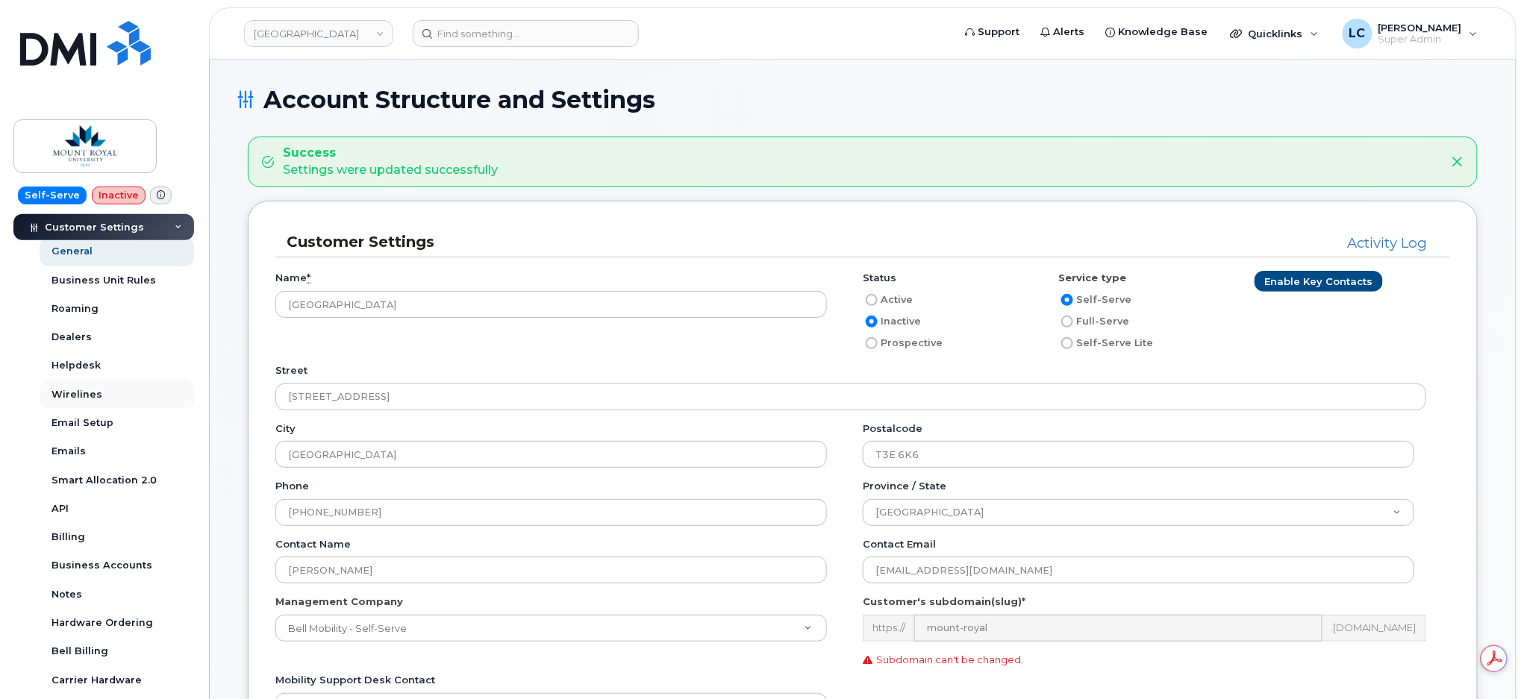
scroll to position [398, 0]
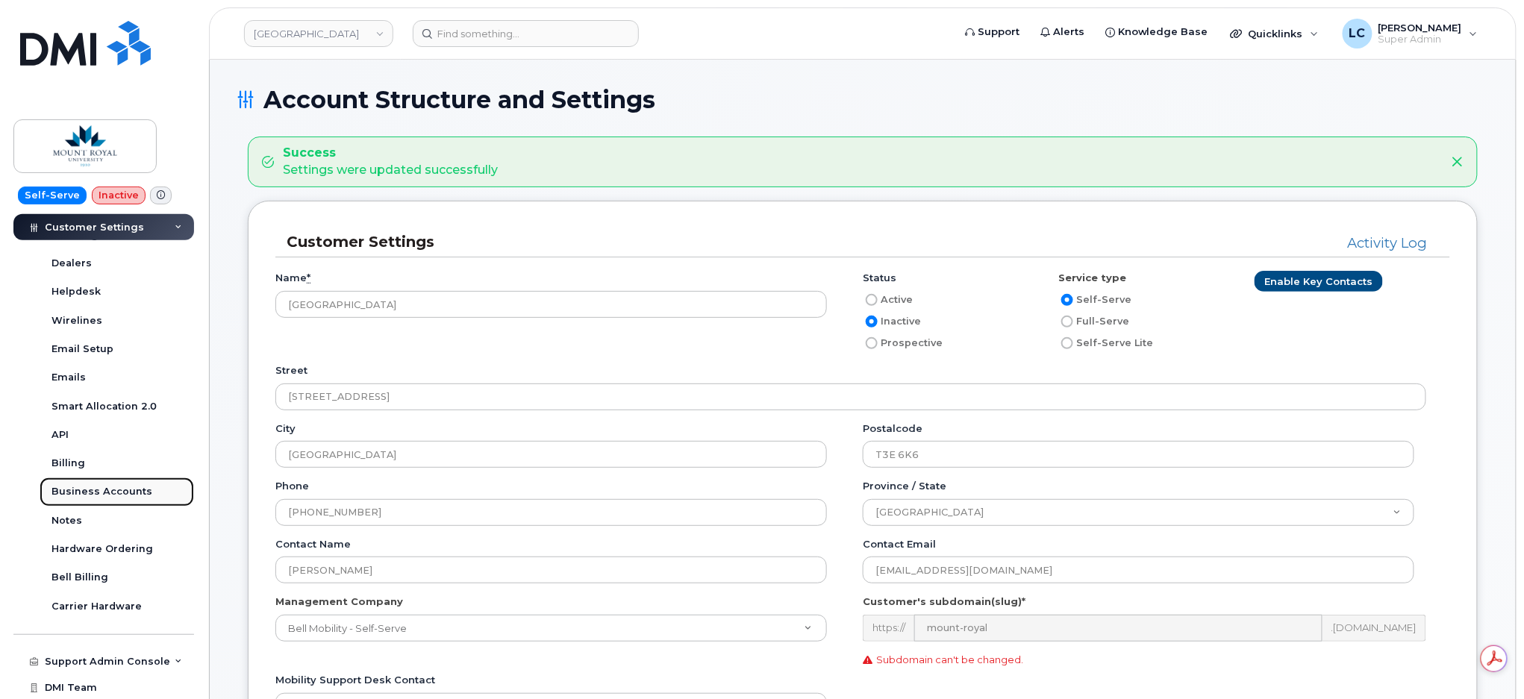
click at [105, 501] on link "Business Accounts" at bounding box center [117, 492] width 154 height 28
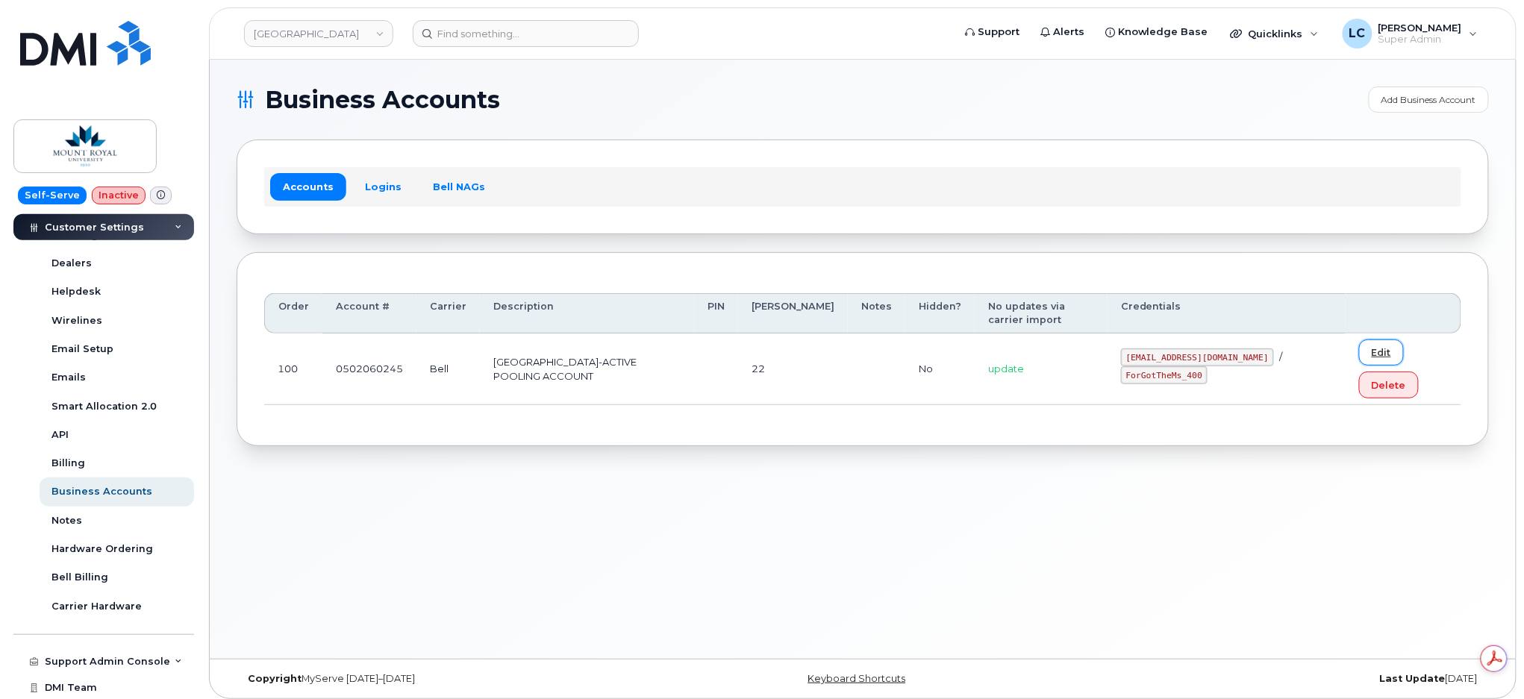
click at [1364, 348] on link "Edit" at bounding box center [1381, 353] width 45 height 26
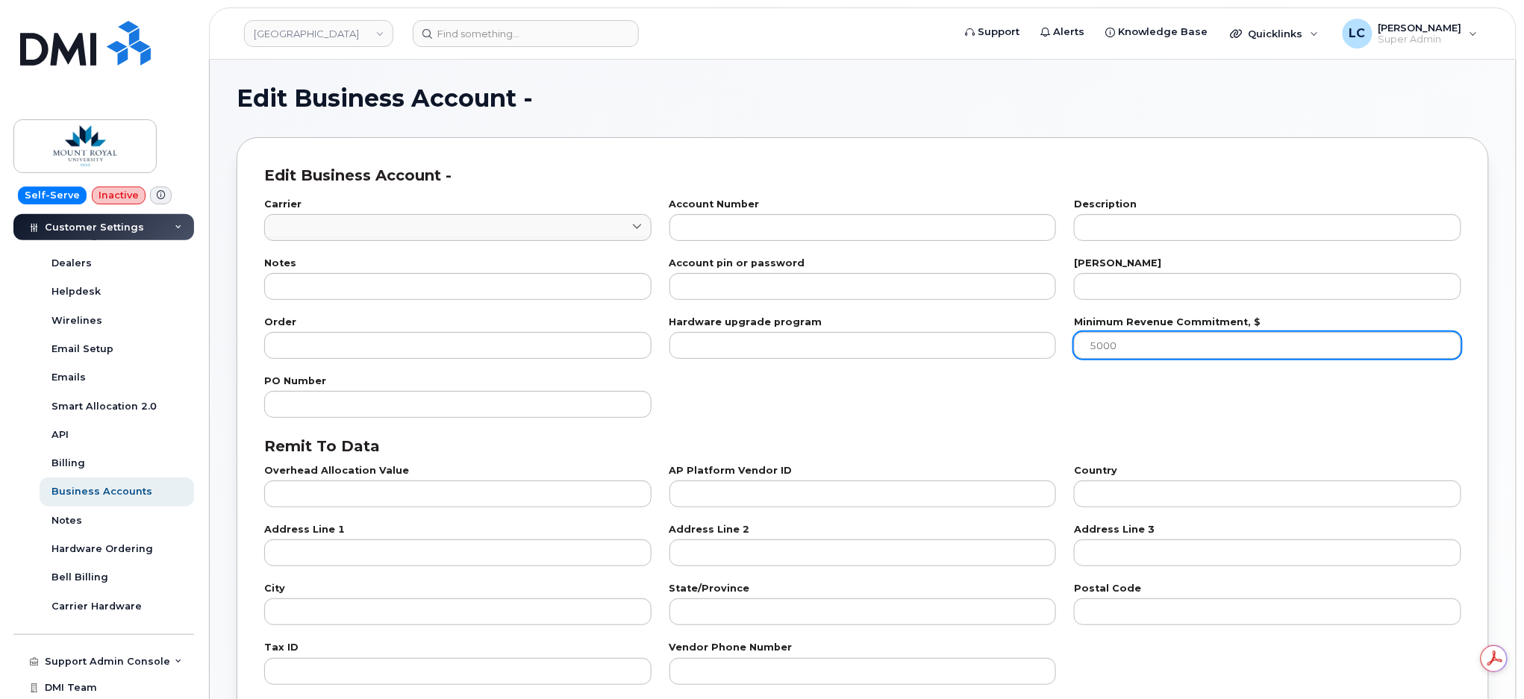
type input "1"
type input "0502060245"
type input "[GEOGRAPHIC_DATA]-ACTIVE POOLING ACCOUNT"
type input "22"
type input "100"
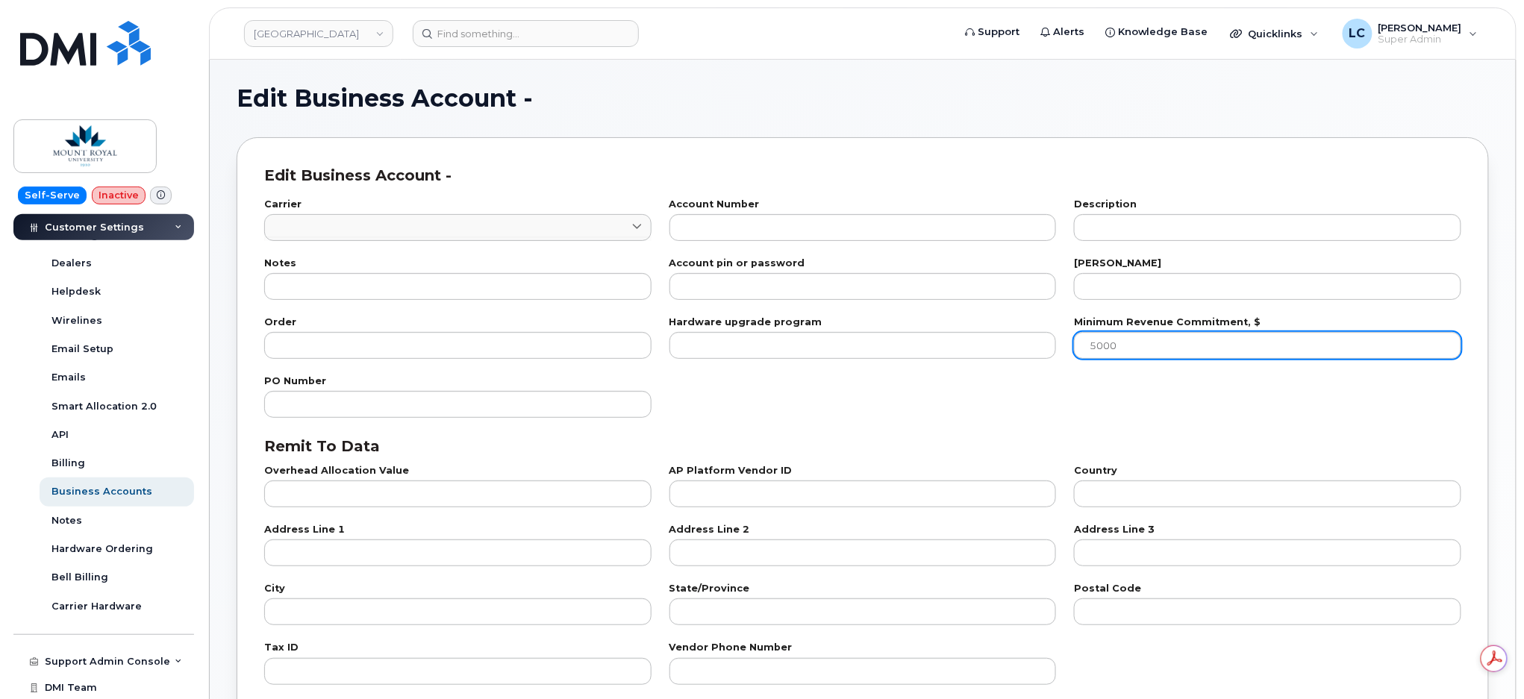
checkbox input "true"
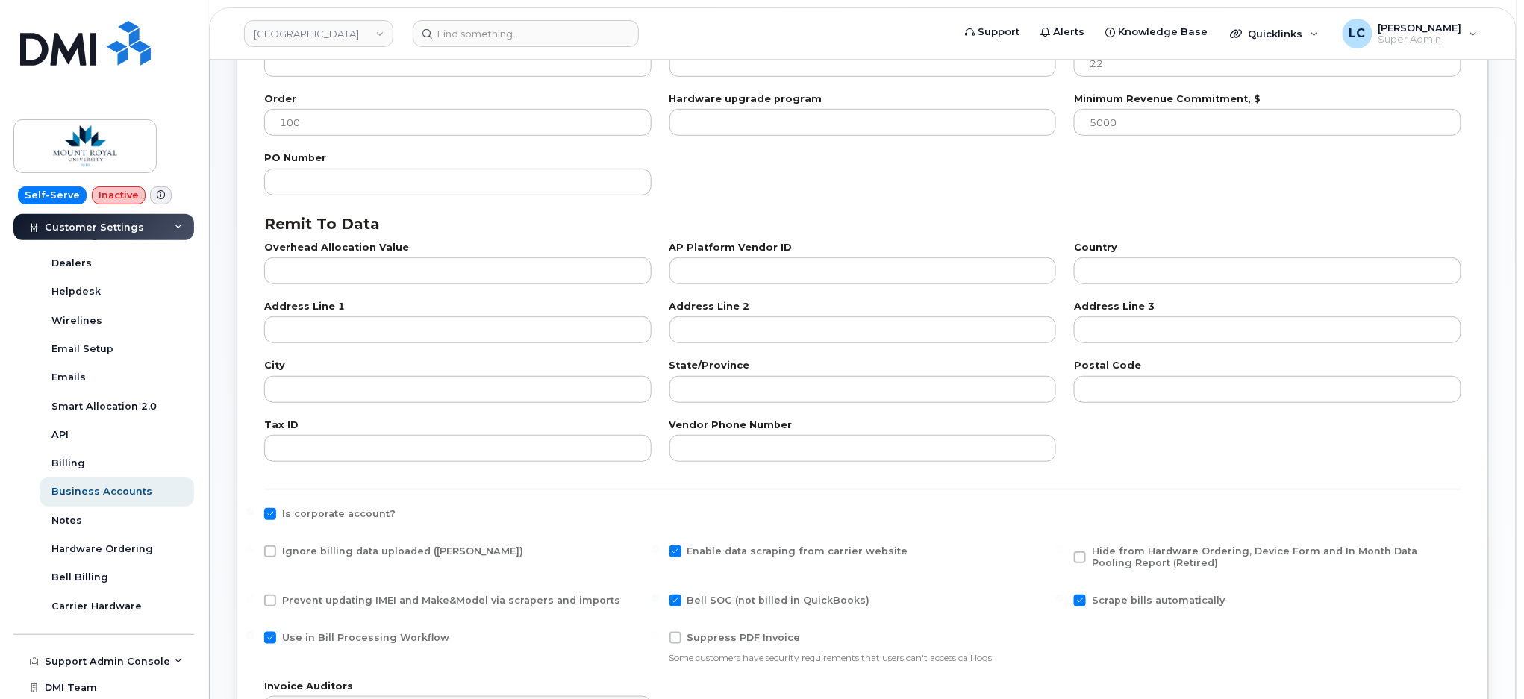
scroll to position [497, 0]
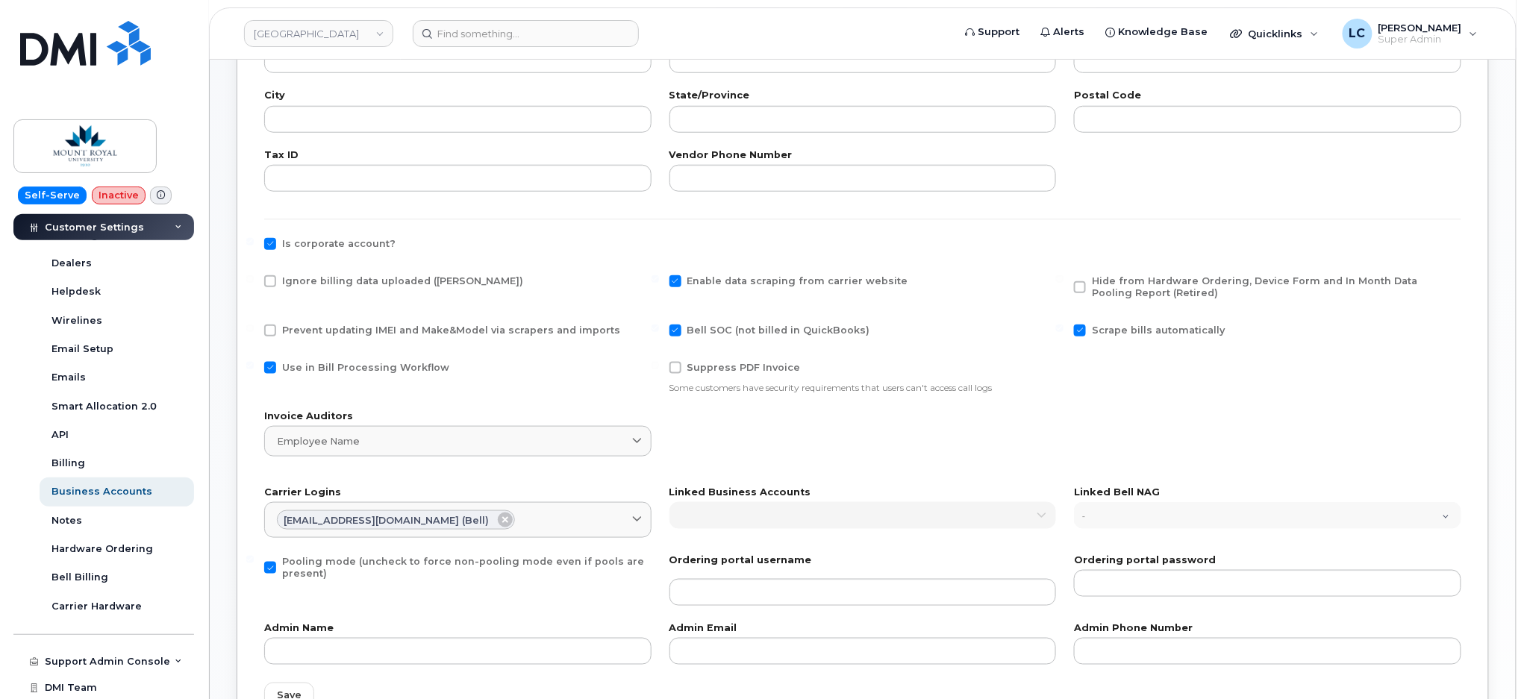
click at [390, 284] on span "Ignore billing data uploaded (Bill Parser)" at bounding box center [402, 280] width 241 height 11
click at [254, 283] on input "Ignore billing data uploaded (Bill Parser)" at bounding box center [249, 278] width 7 height 7
checkbox input "true"
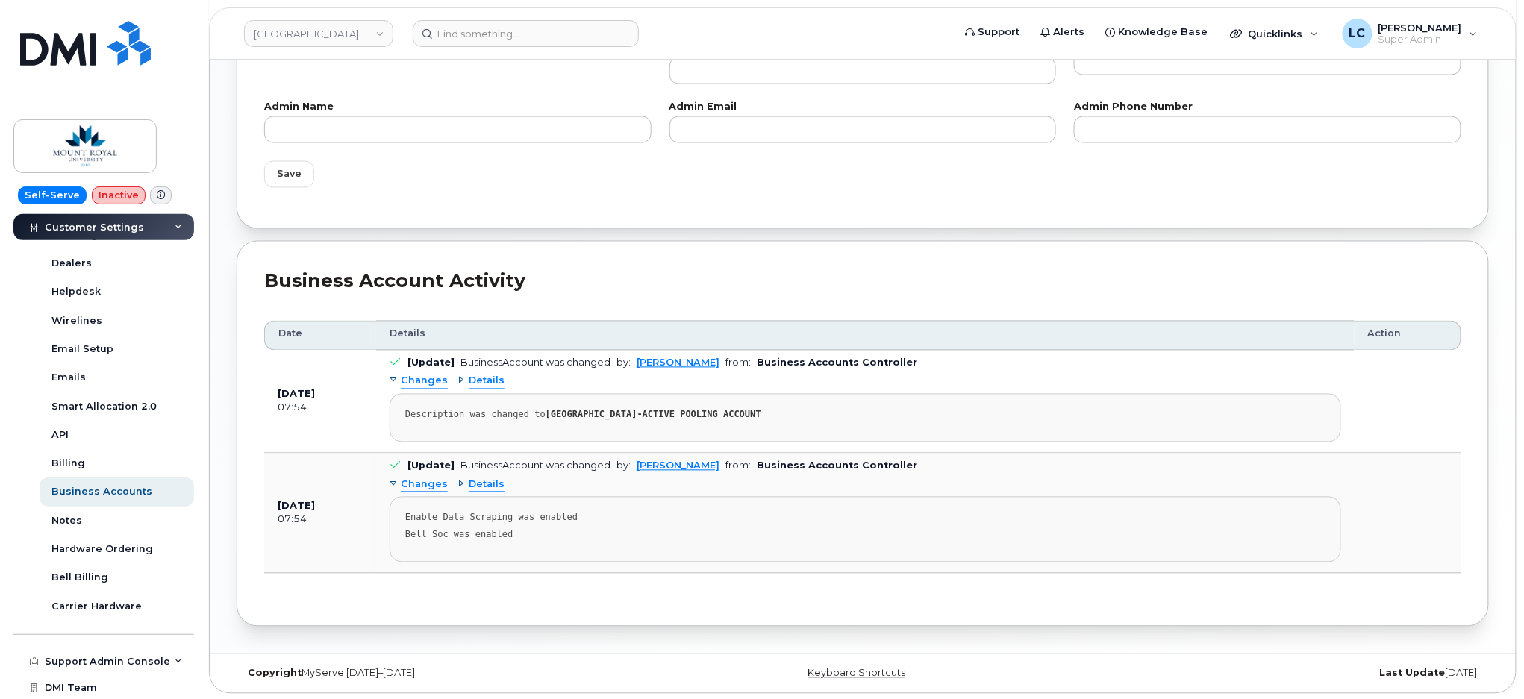
scroll to position [1022, 0]
click at [269, 171] on button "Save" at bounding box center [289, 172] width 50 height 27
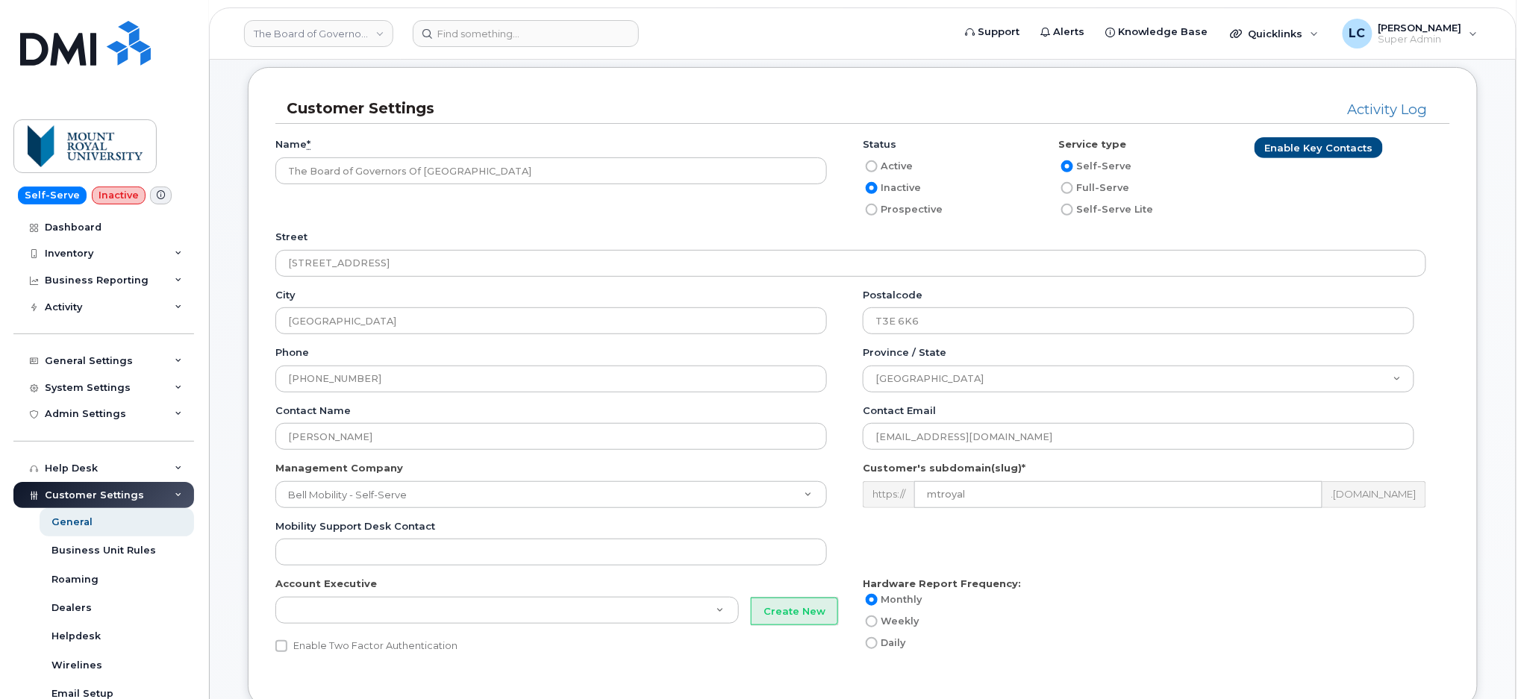
scroll to position [99, 0]
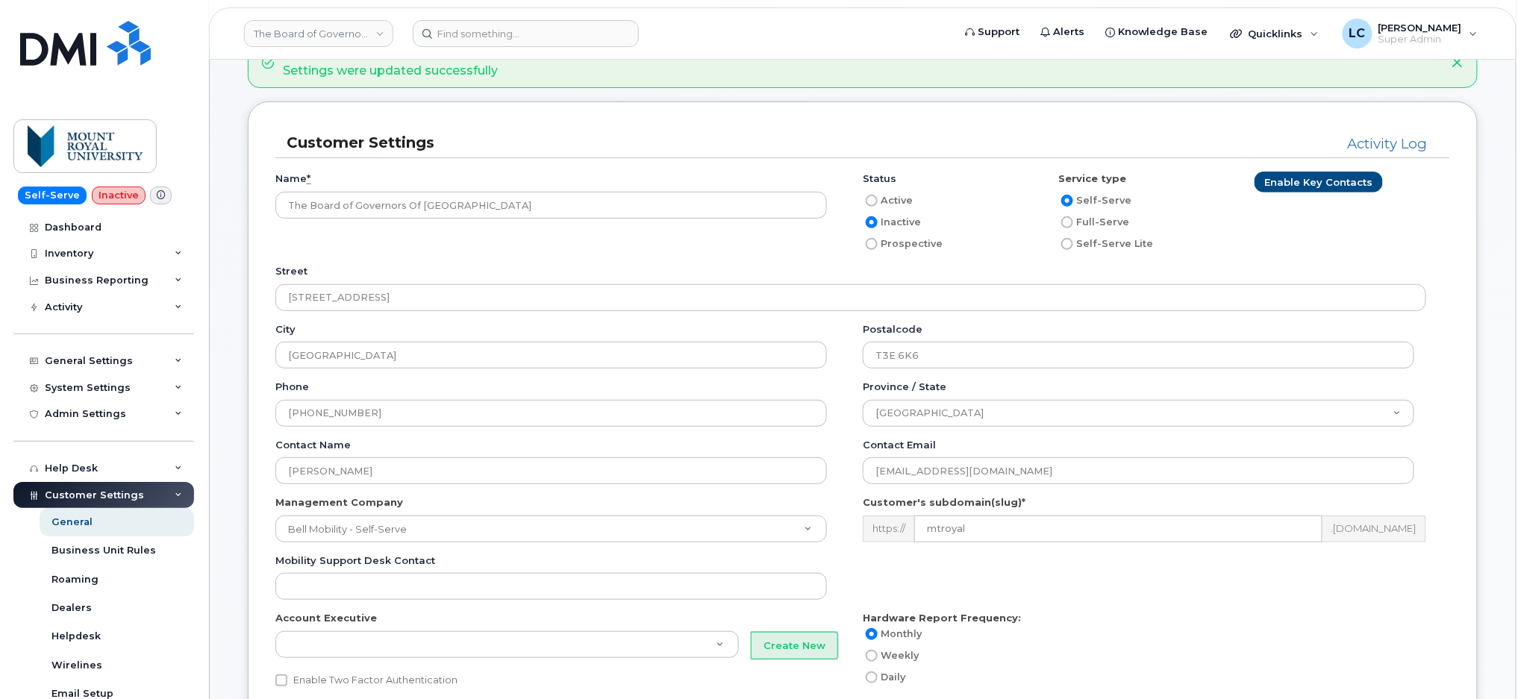
click at [881, 205] on label "Active" at bounding box center [888, 201] width 50 height 18
click at [878, 205] on input "Active" at bounding box center [872, 201] width 12 height 12
radio input "true"
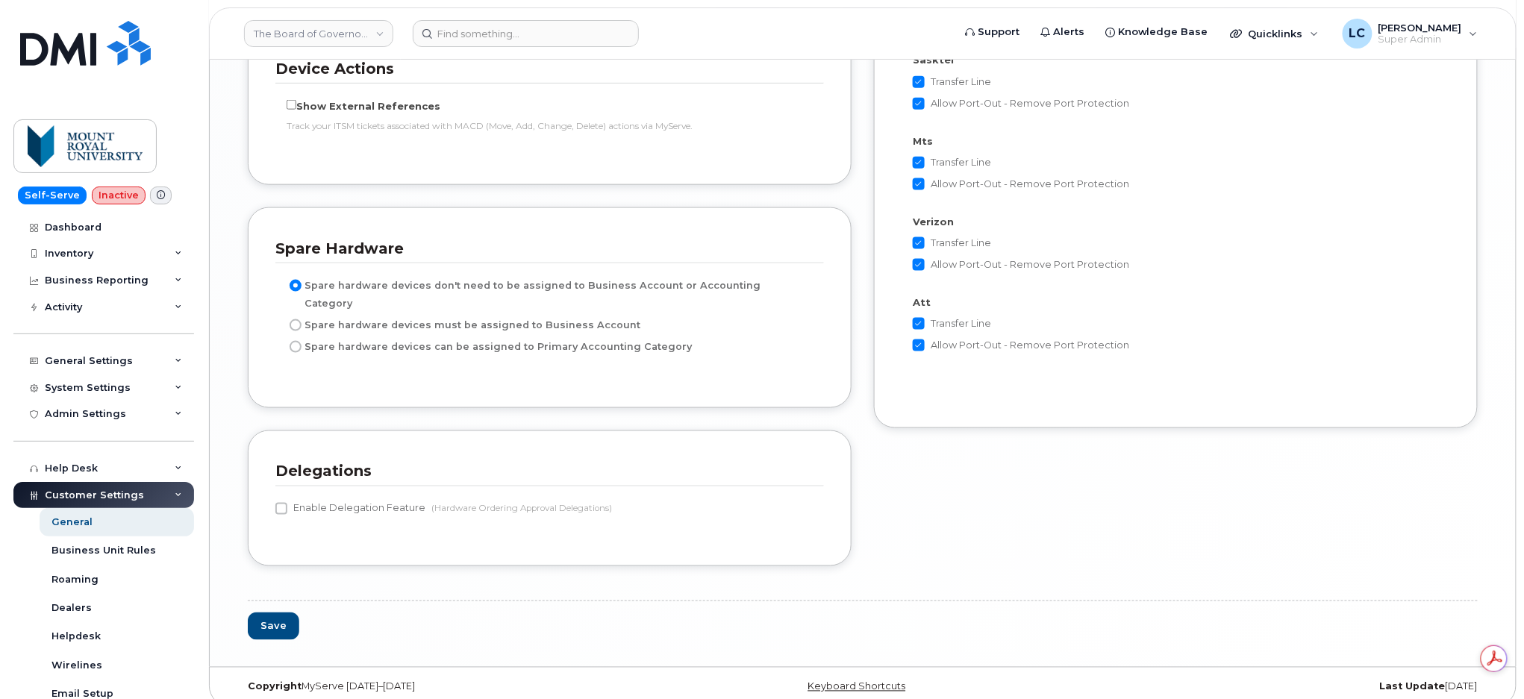
scroll to position [0, 0]
click at [281, 619] on button "Save" at bounding box center [273, 627] width 51 height 28
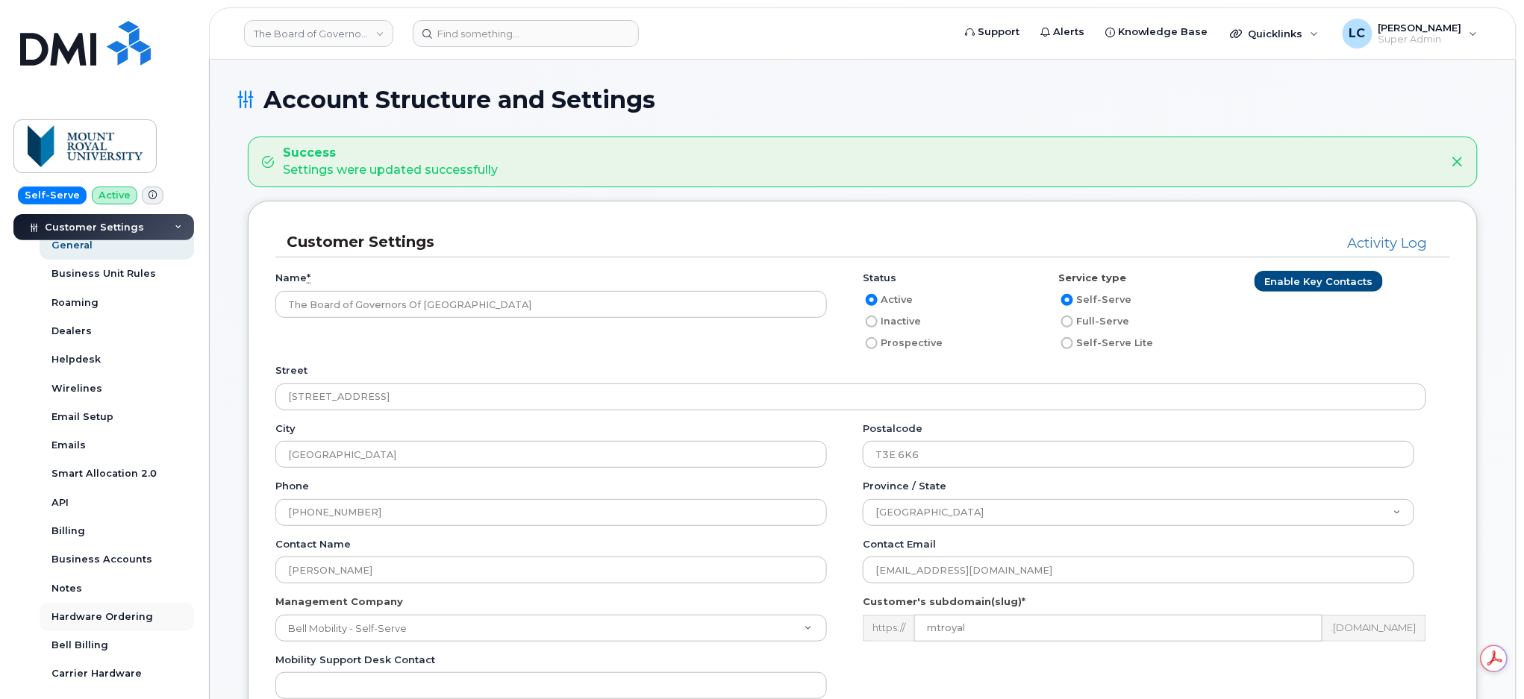
scroll to position [372, 0]
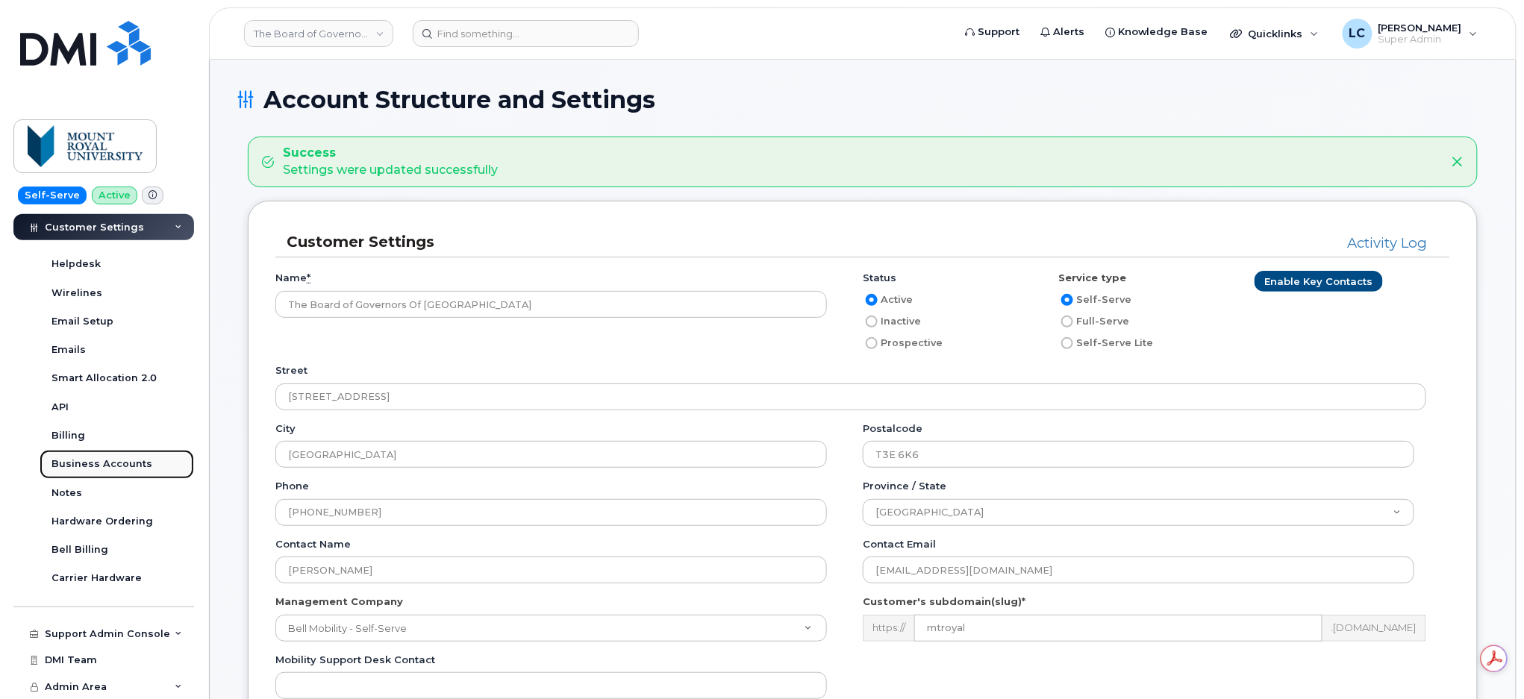
click at [116, 462] on div "Business Accounts" at bounding box center [101, 464] width 101 height 13
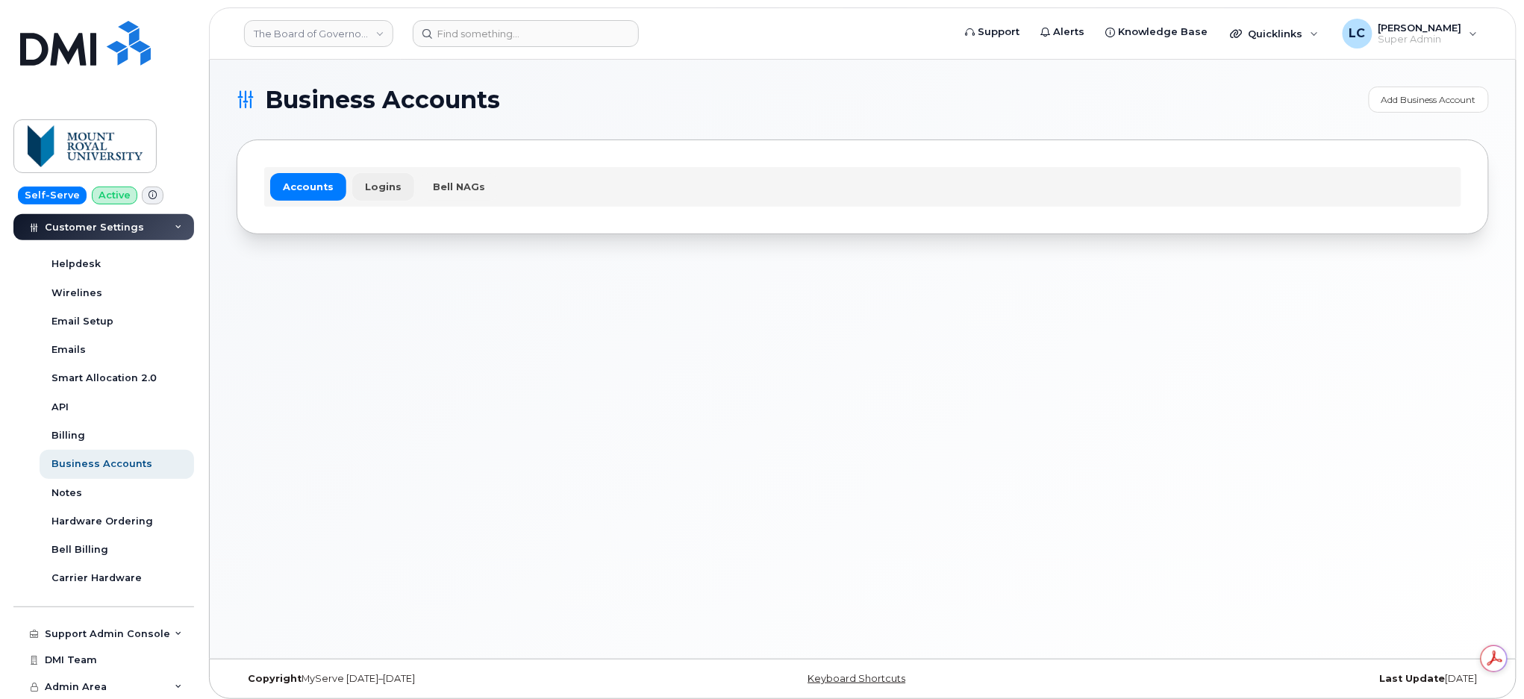
click at [382, 180] on link "Logins" at bounding box center [383, 186] width 62 height 27
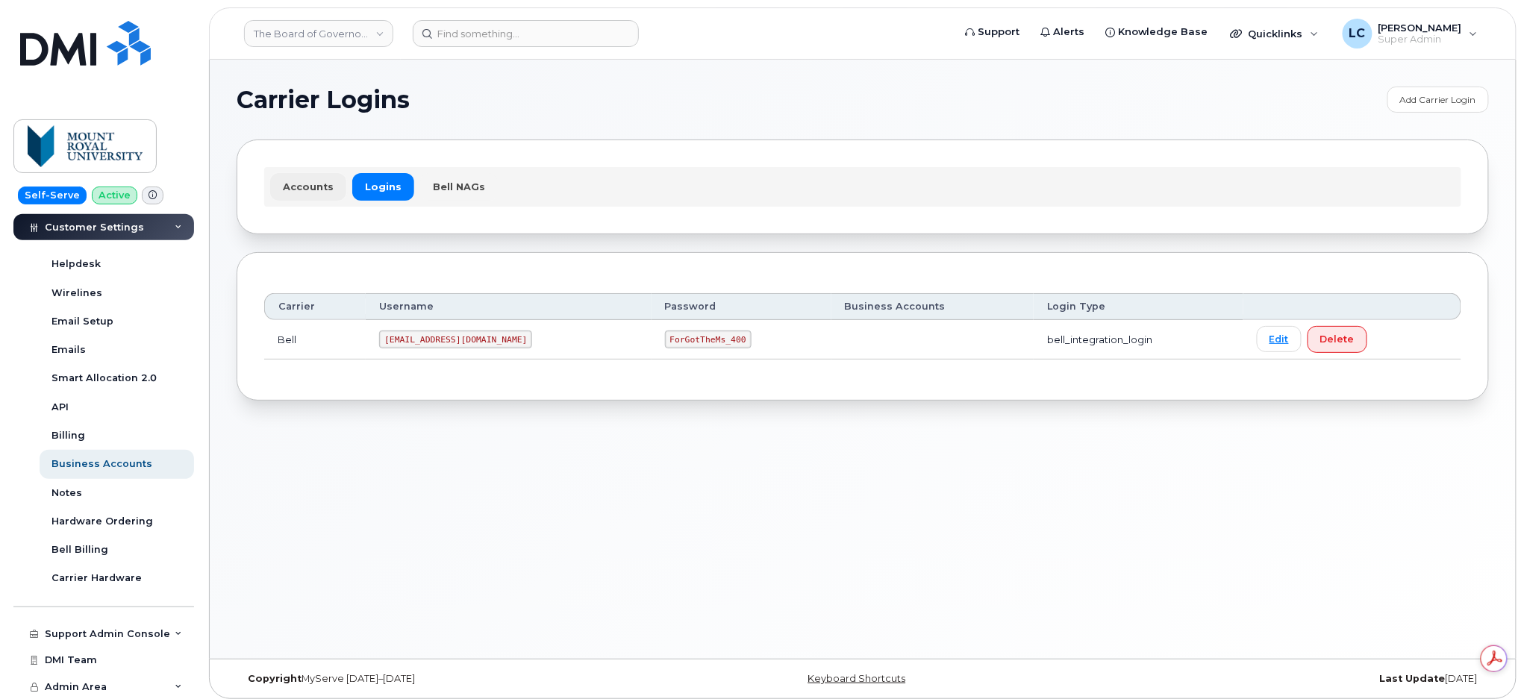
click at [304, 187] on link "Accounts" at bounding box center [308, 186] width 76 height 27
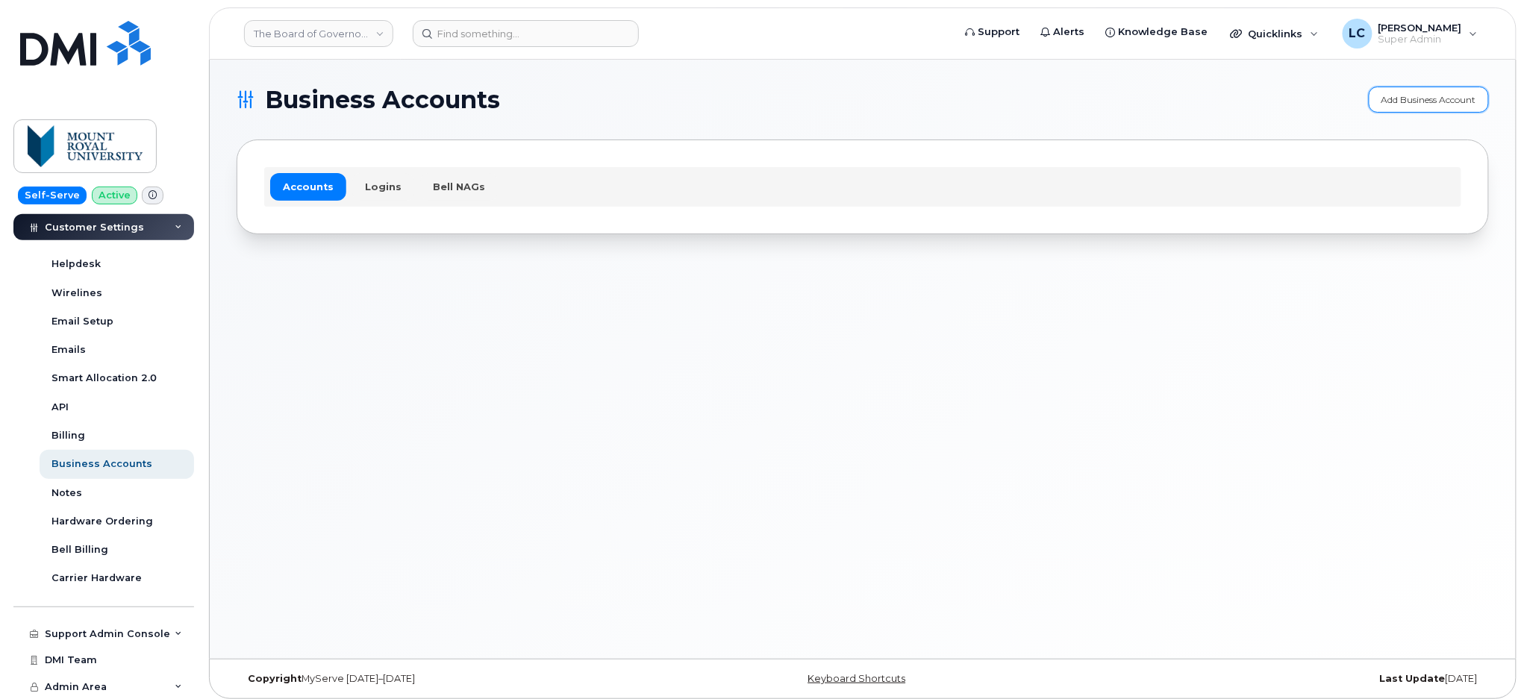
click at [1405, 102] on link "Add Business Account" at bounding box center [1429, 100] width 120 height 26
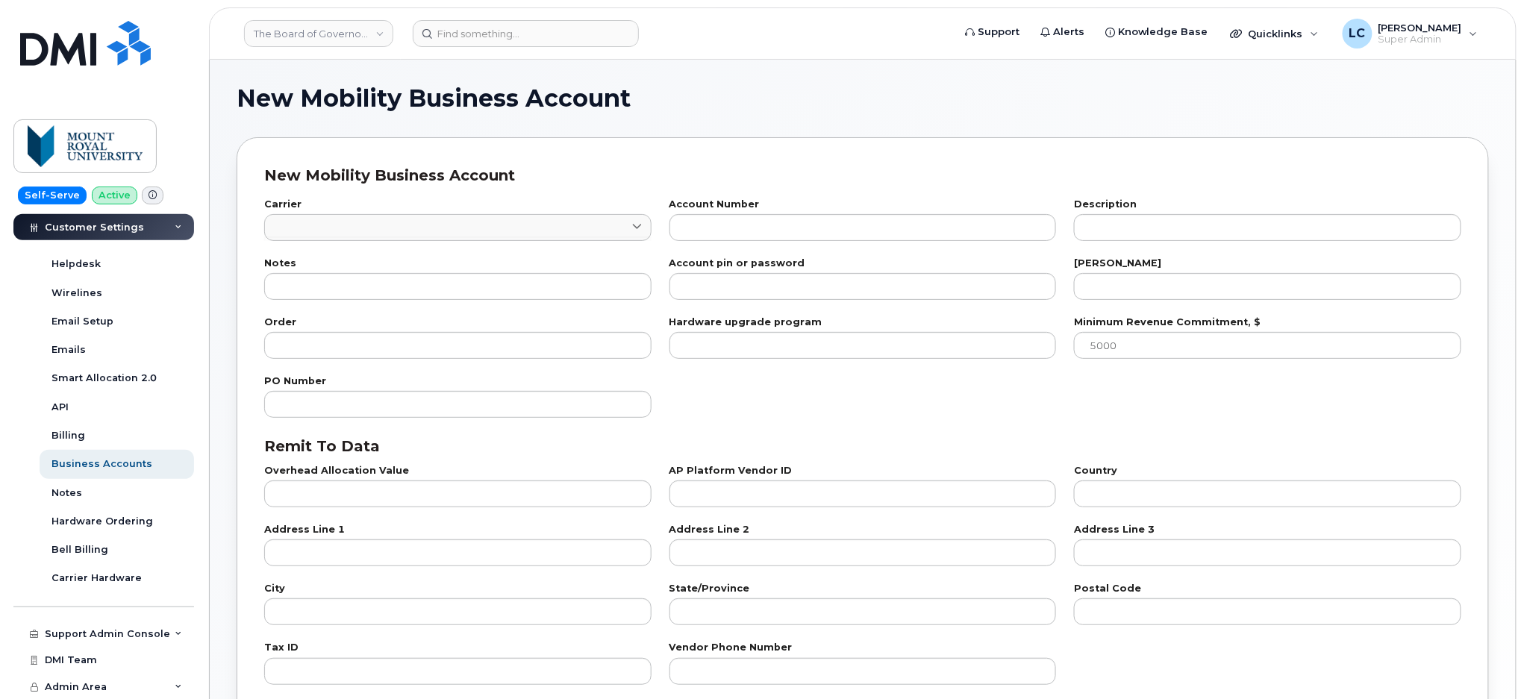
checkbox input "true"
click at [547, 238] on input at bounding box center [457, 239] width 387 height 4
click at [553, 225] on link at bounding box center [457, 227] width 387 height 27
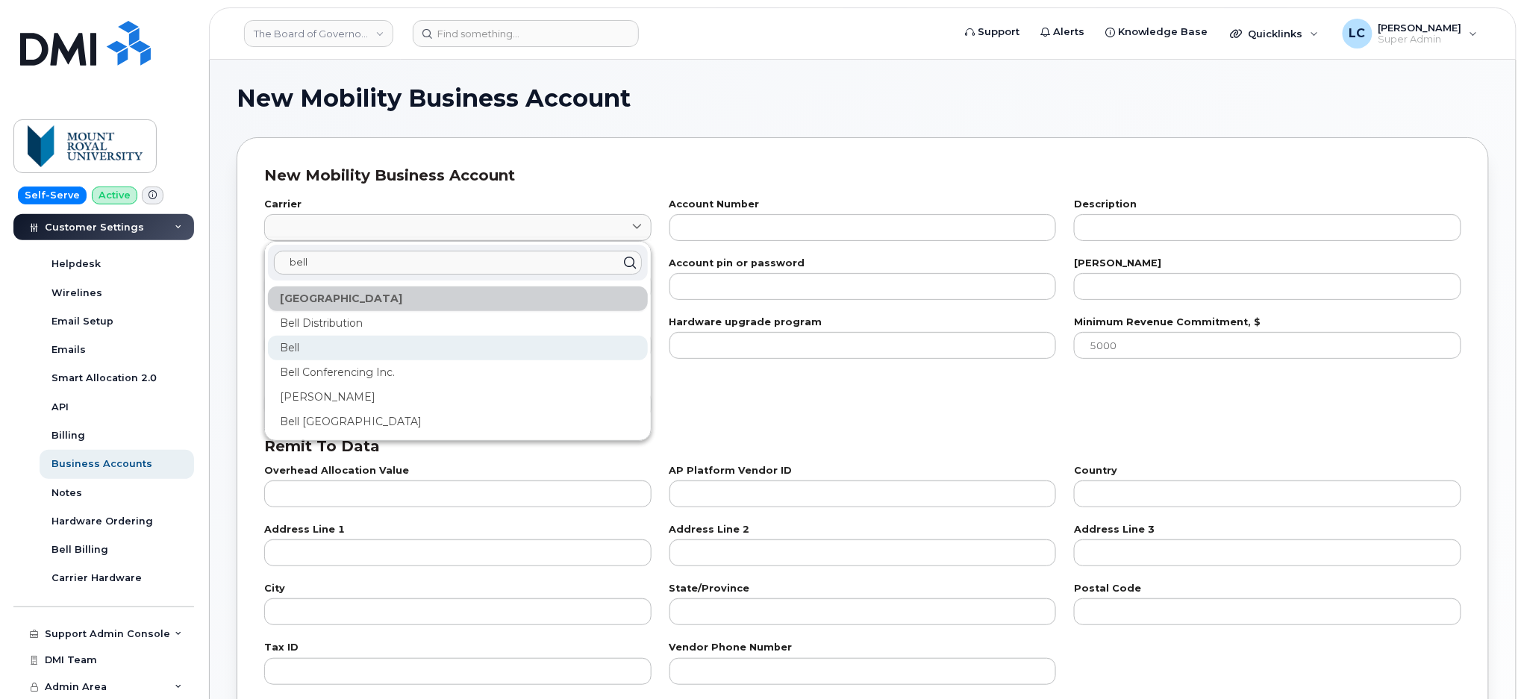
type input "bell"
click at [296, 353] on div "Bell" at bounding box center [458, 348] width 380 height 25
type input "1"
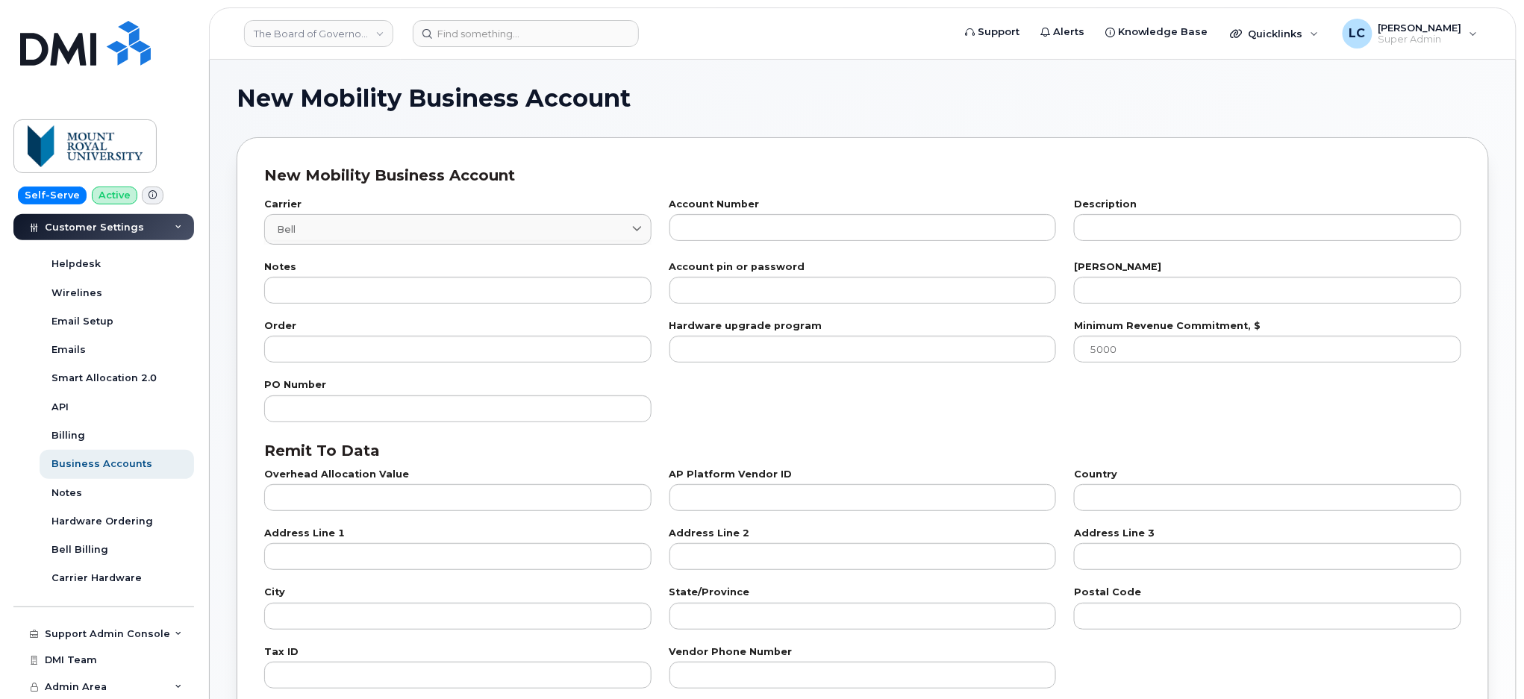
drag, startPoint x: 759, startPoint y: 246, endPoint x: 768, endPoint y: 243, distance: 9.2
click at [759, 246] on div "Account Number" at bounding box center [863, 222] width 405 height 63
click at [776, 228] on input "text" at bounding box center [862, 227] width 387 height 27
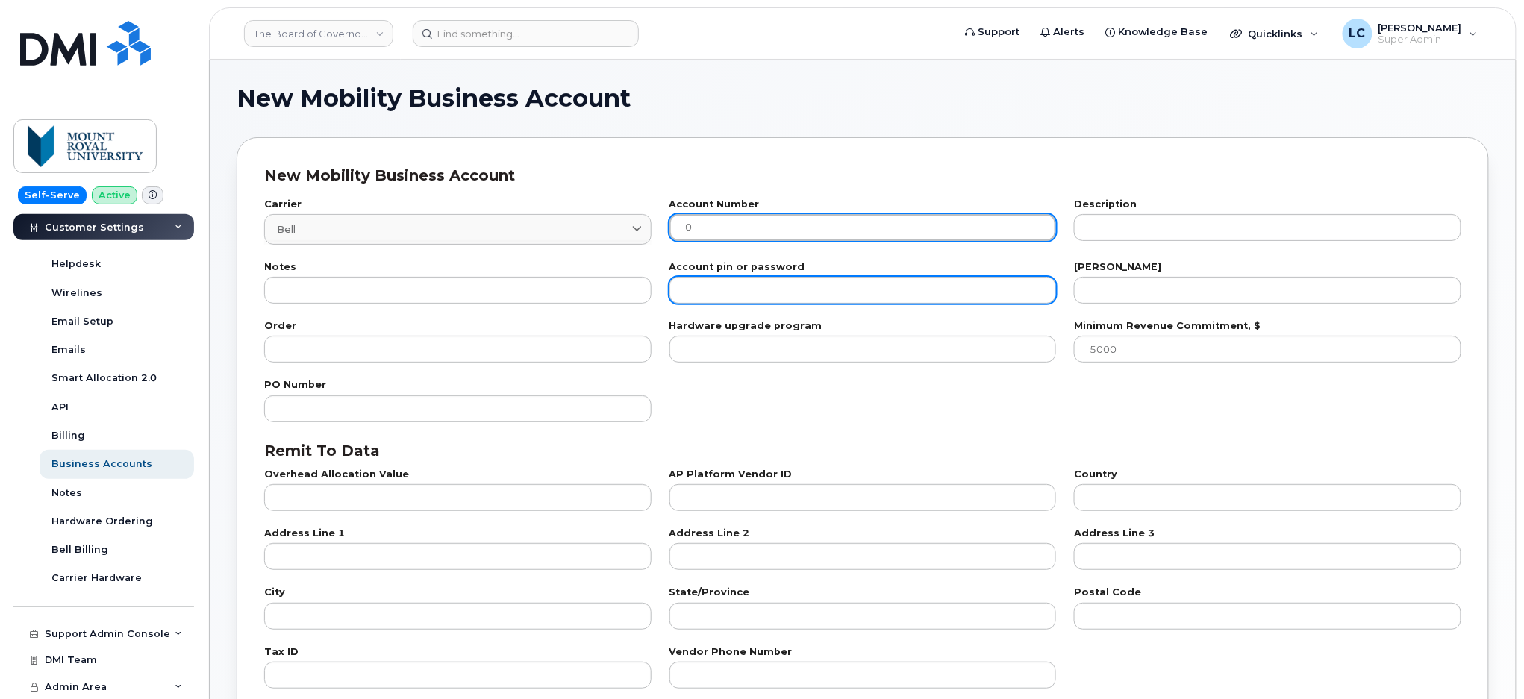
paste input "502060245"
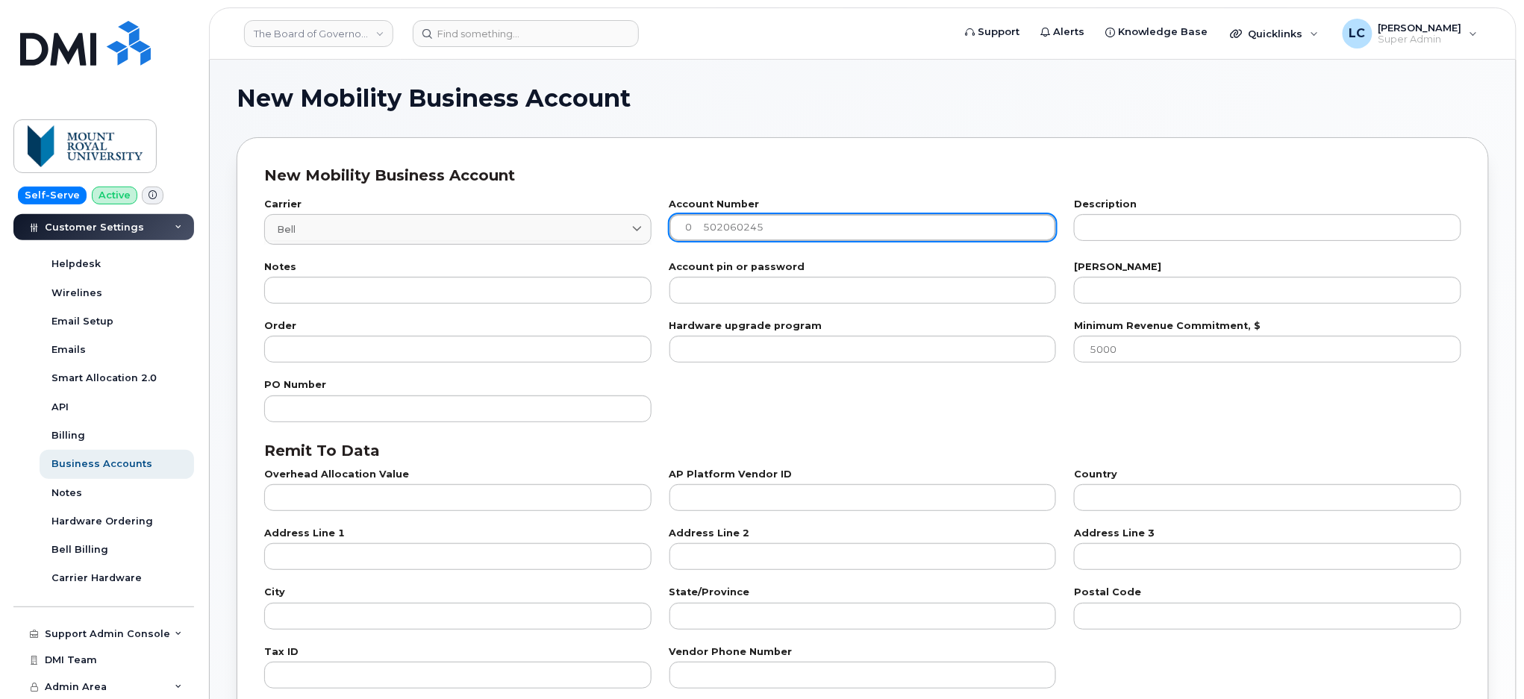
click at [705, 225] on input "0 502060245" at bounding box center [862, 227] width 387 height 27
type input "0502060245"
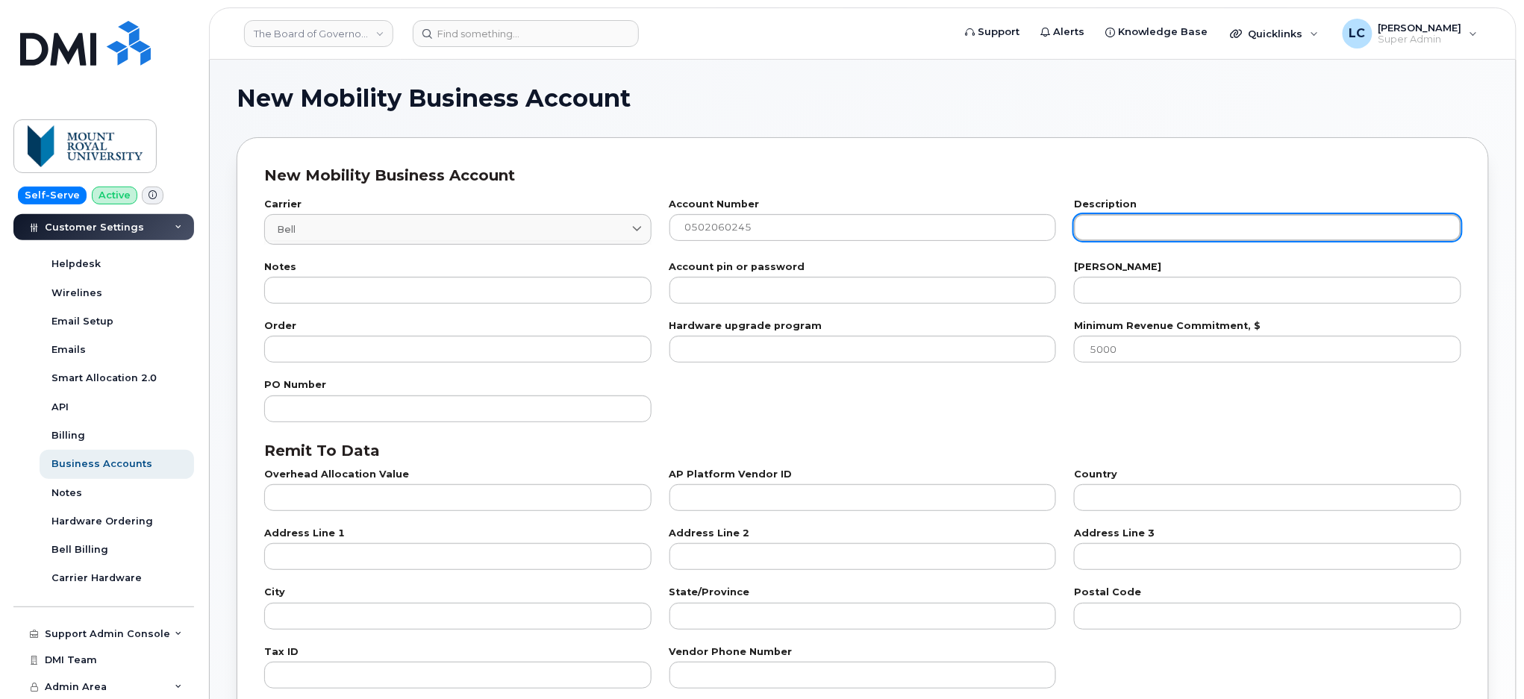
click at [1126, 234] on input "text" at bounding box center [1267, 227] width 387 height 27
paste input "[GEOGRAPHIC_DATA]-ACTIVE POOLING ACCOUNT"
type input "[GEOGRAPHIC_DATA]-ACTIVE POOLING ACCOUNT"
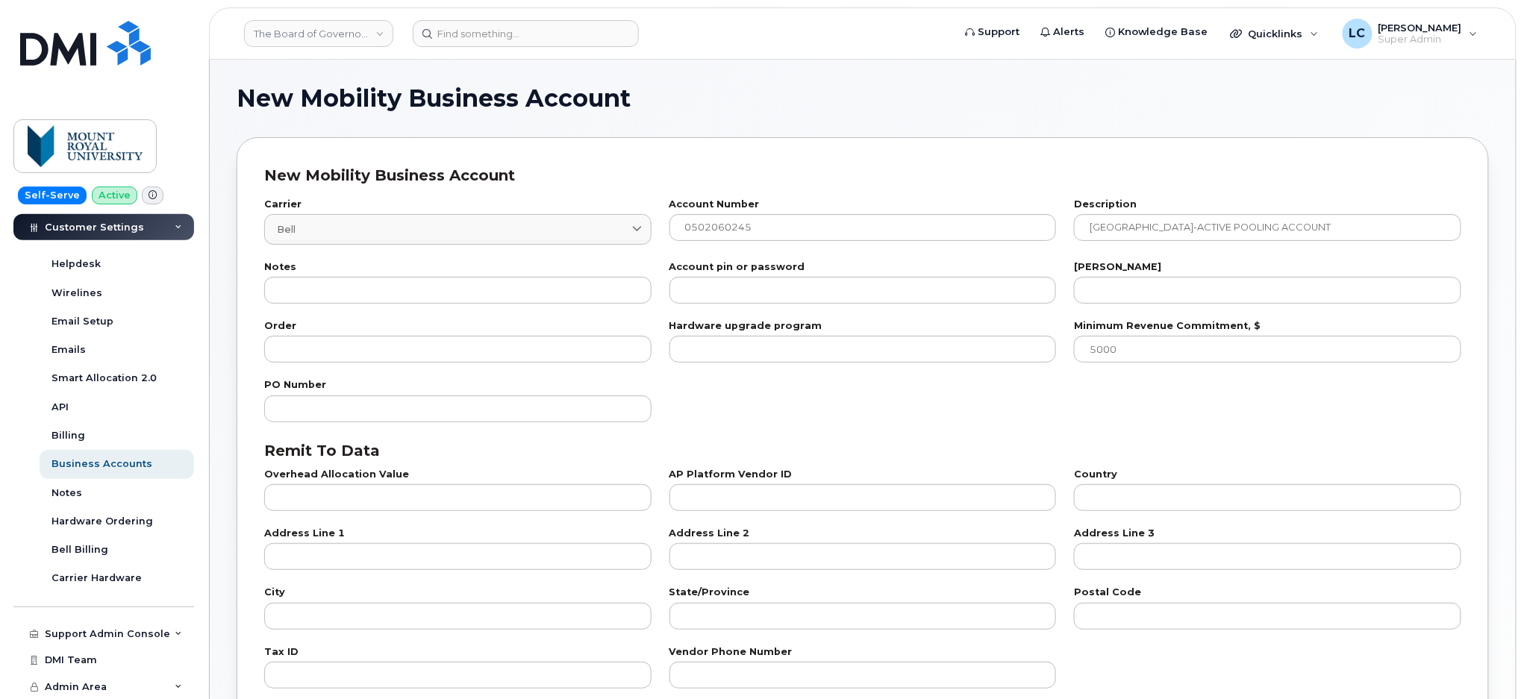
click at [1132, 275] on div "[PERSON_NAME]" at bounding box center [1267, 283] width 387 height 41
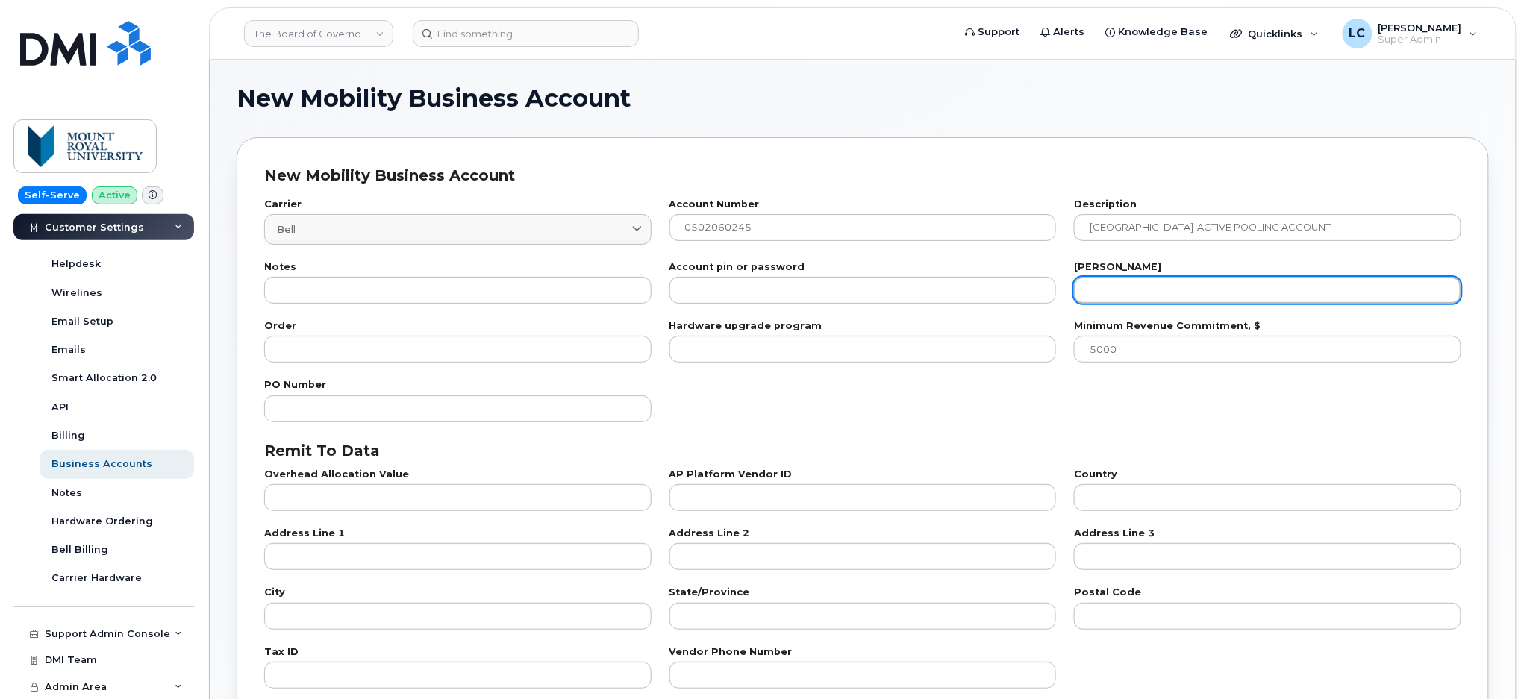
click at [1127, 287] on input "number" at bounding box center [1267, 290] width 387 height 27
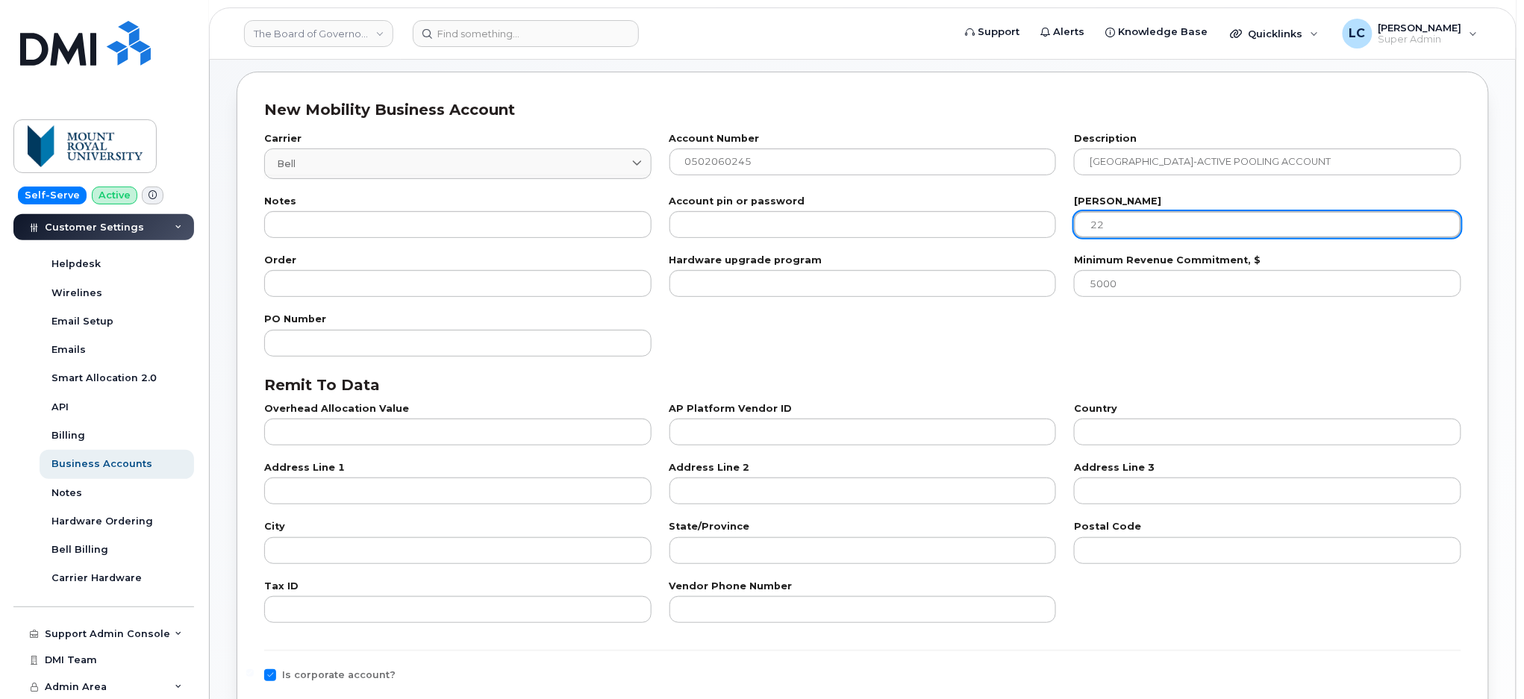
scroll to position [99, 0]
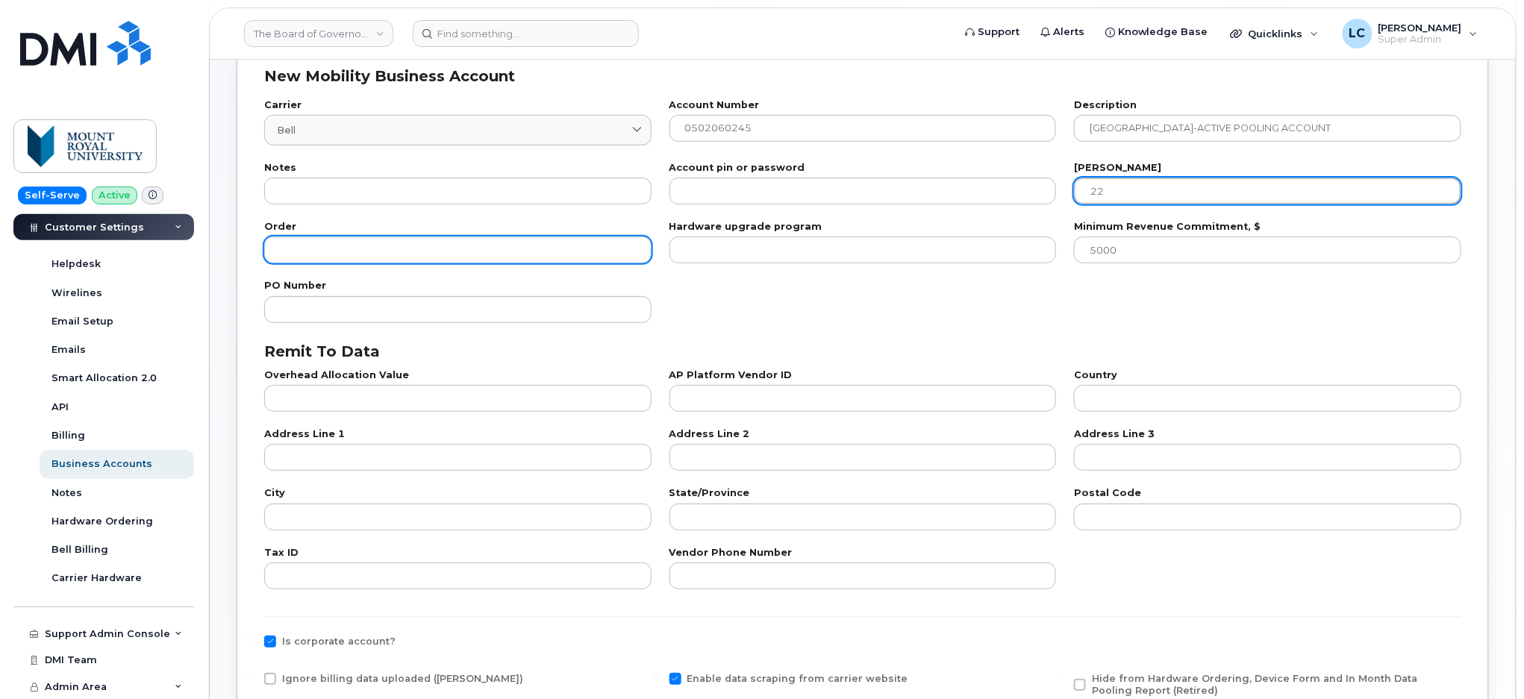
type input "22"
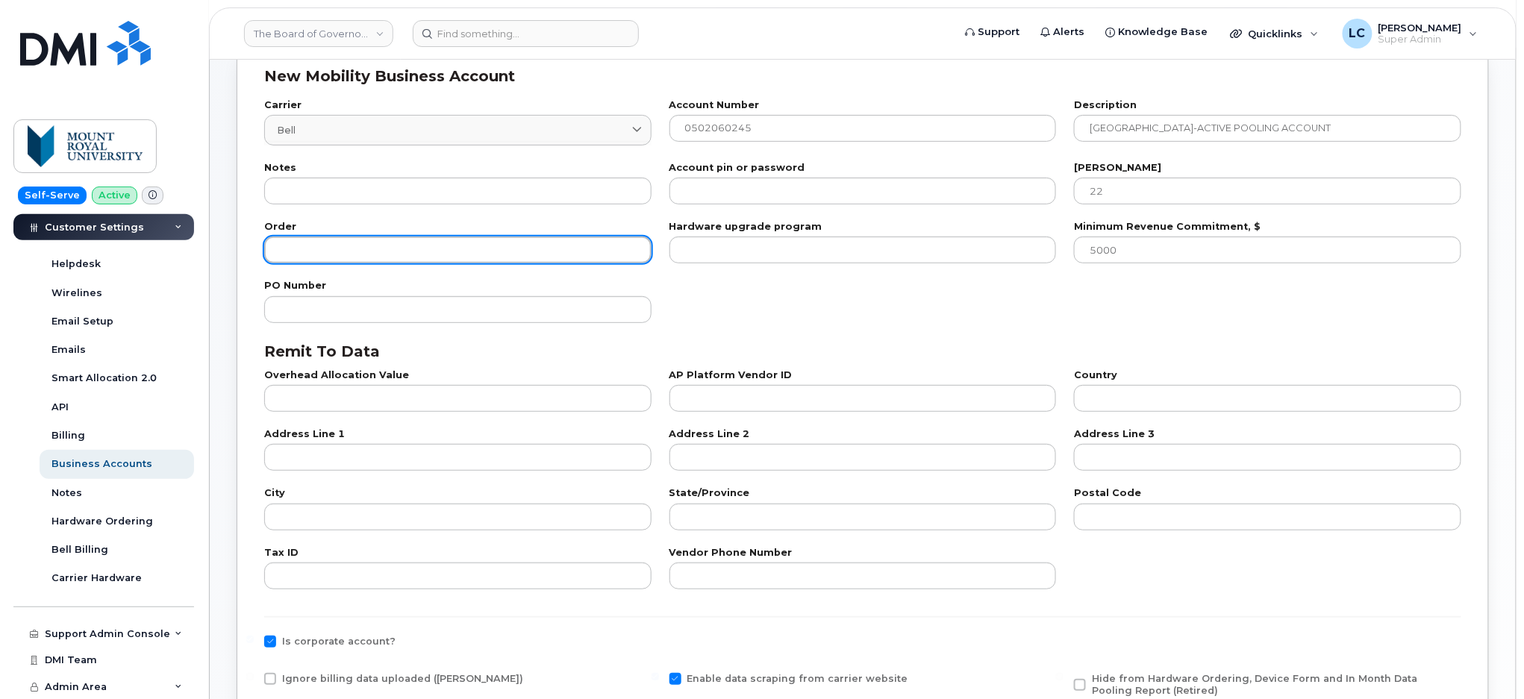
click at [486, 251] on input "number" at bounding box center [457, 250] width 387 height 27
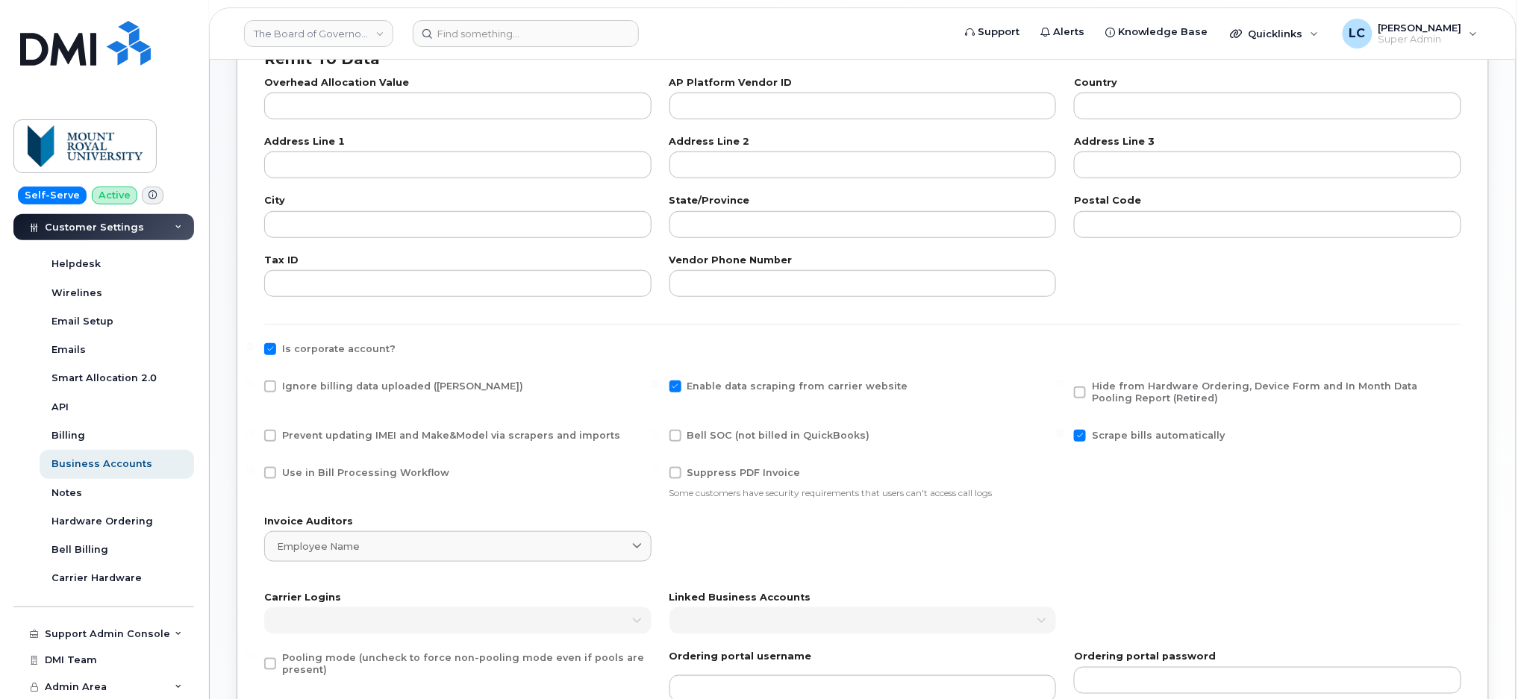
scroll to position [398, 0]
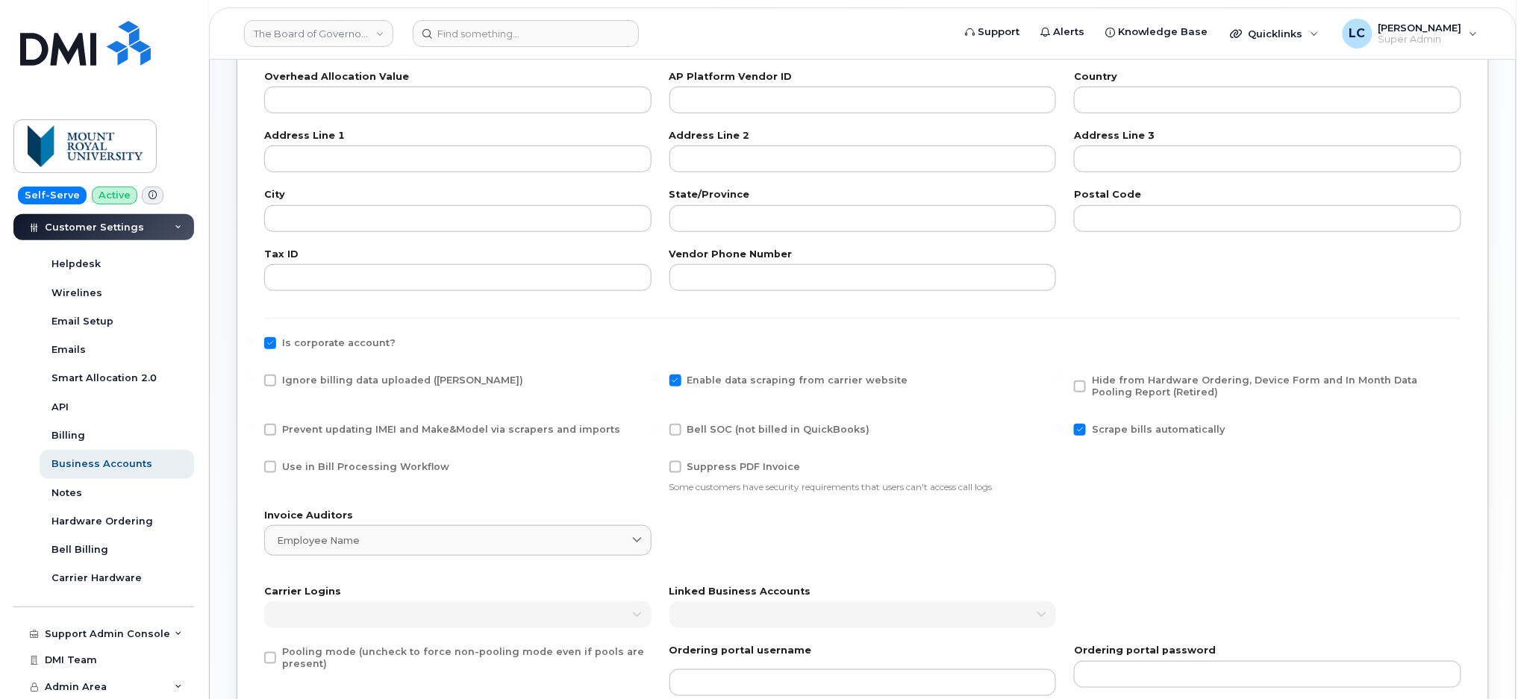
type input "100"
click at [364, 459] on div "Use in Bill Processing Workflow" at bounding box center [457, 477] width 405 height 50
click at [361, 464] on span "Use in Bill Processing Workflow" at bounding box center [365, 466] width 167 height 11
click at [254, 464] on input "Use in Bill Processing Workflow" at bounding box center [249, 464] width 7 height 7
checkbox input "true"
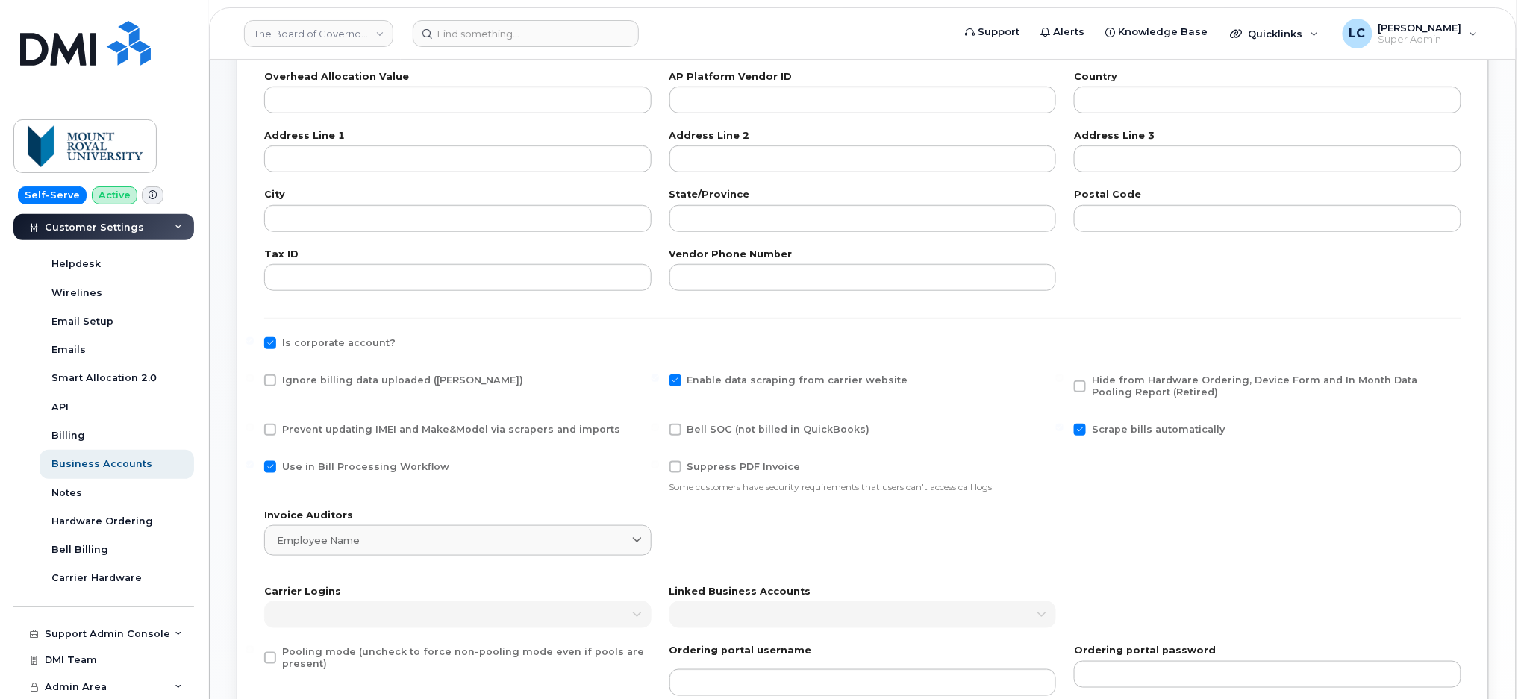
click at [707, 428] on span "Bell SOC (not billed in QuickBooks)" at bounding box center [778, 429] width 183 height 11
click at [659, 428] on input "Bell SOC (not billed in QuickBooks)" at bounding box center [655, 427] width 7 height 7
checkbox input "true"
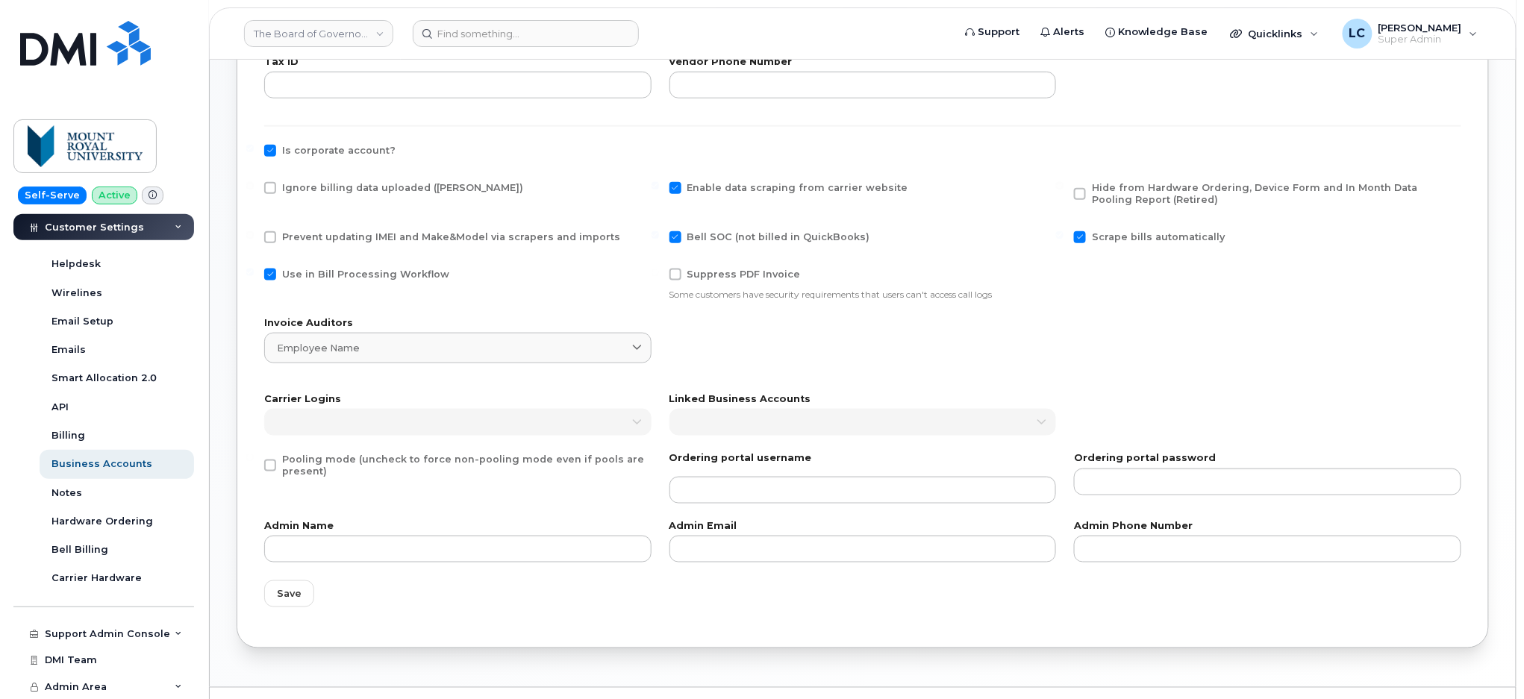
scroll to position [626, 0]
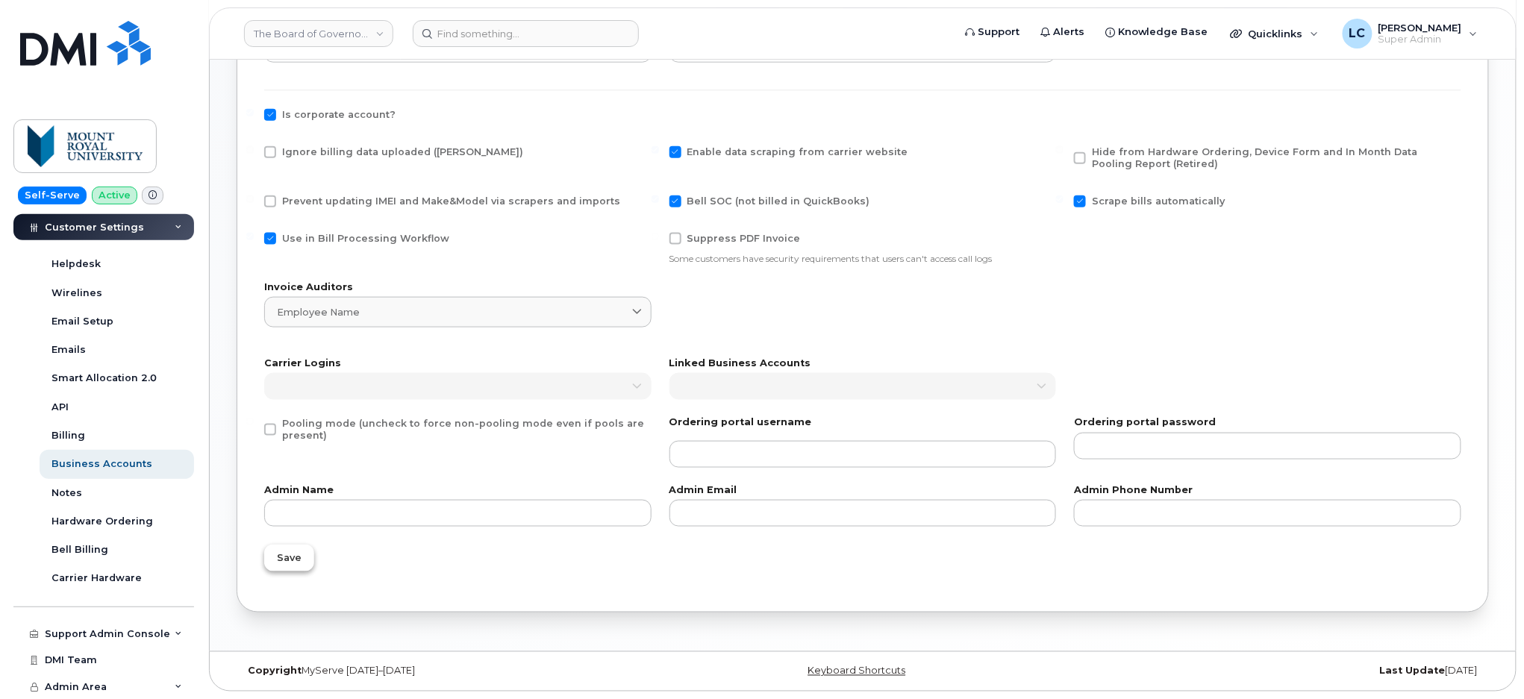
click at [295, 557] on span "Save" at bounding box center [289, 559] width 25 height 14
click at [288, 563] on span "Save" at bounding box center [289, 559] width 25 height 14
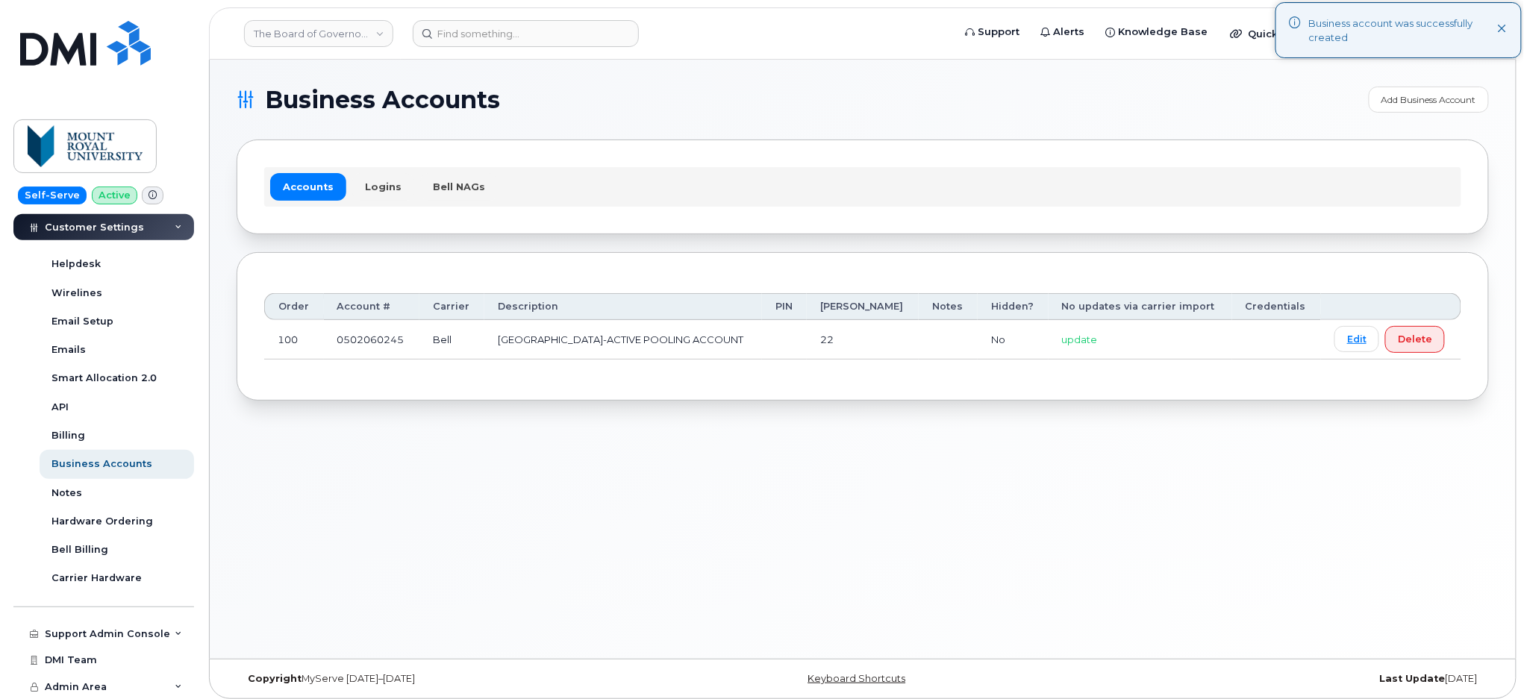
click at [752, 113] on section "Business Accounts Add Business Account Accounts Logins Bell NAGs Order Account …" at bounding box center [863, 244] width 1252 height 314
click at [1404, 105] on link "Add Business Account" at bounding box center [1429, 100] width 120 height 26
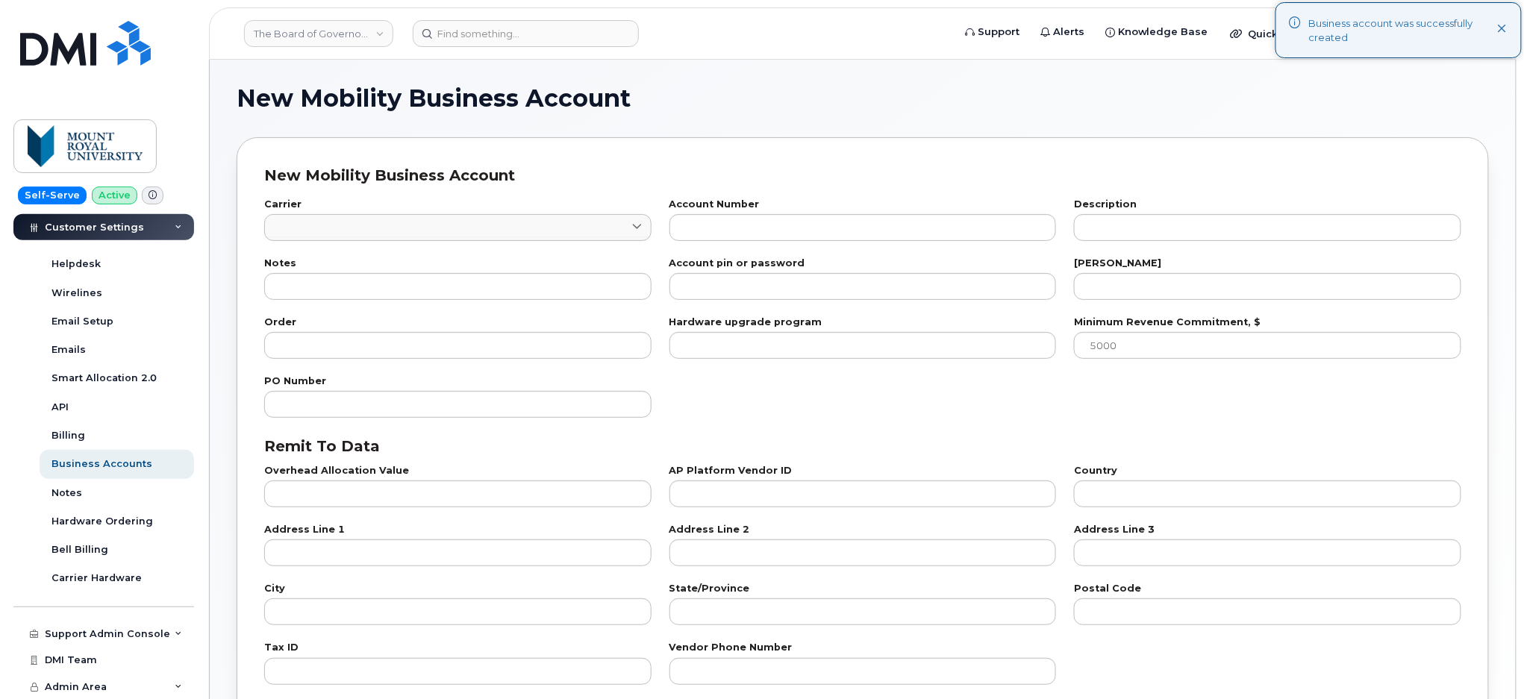
checkbox input "true"
click at [522, 222] on link at bounding box center [457, 227] width 387 height 27
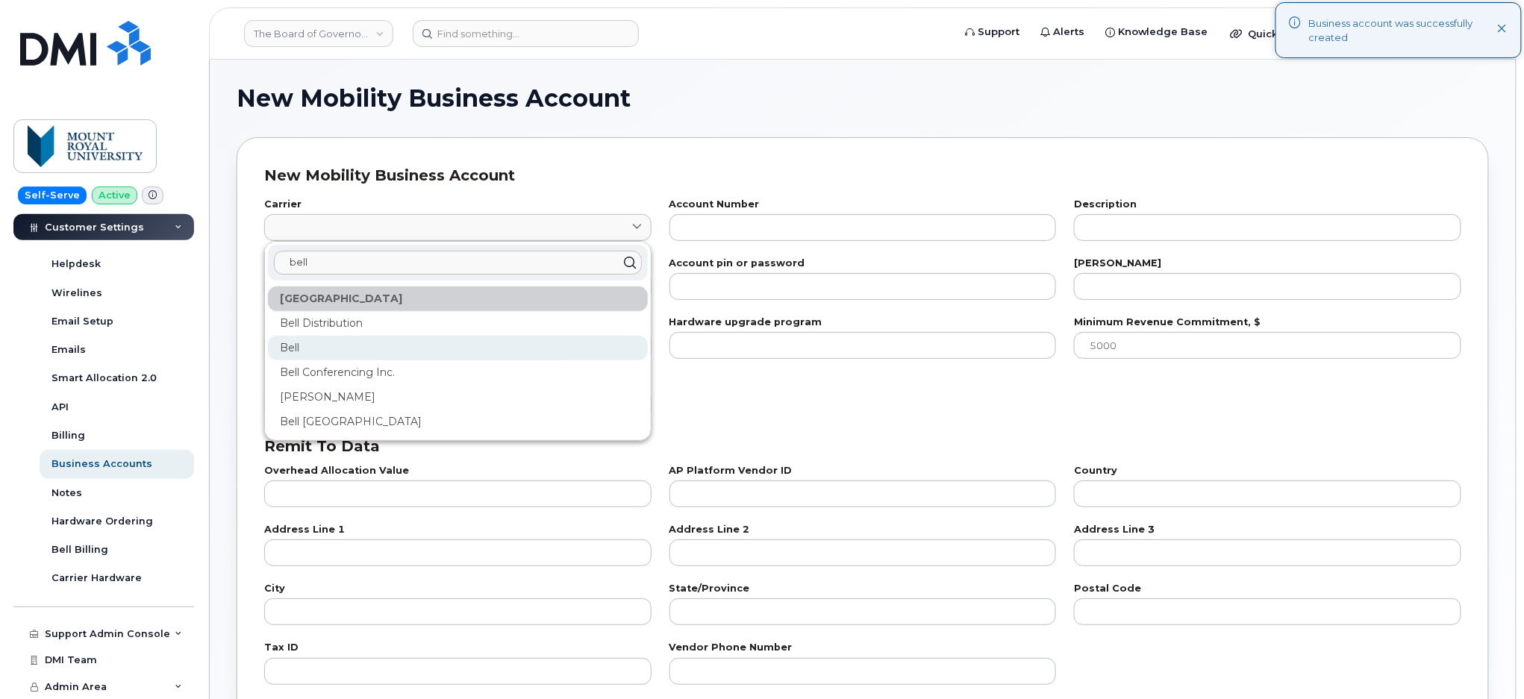
type input "bell"
click at [384, 339] on div "Bell" at bounding box center [458, 348] width 380 height 25
type input "1"
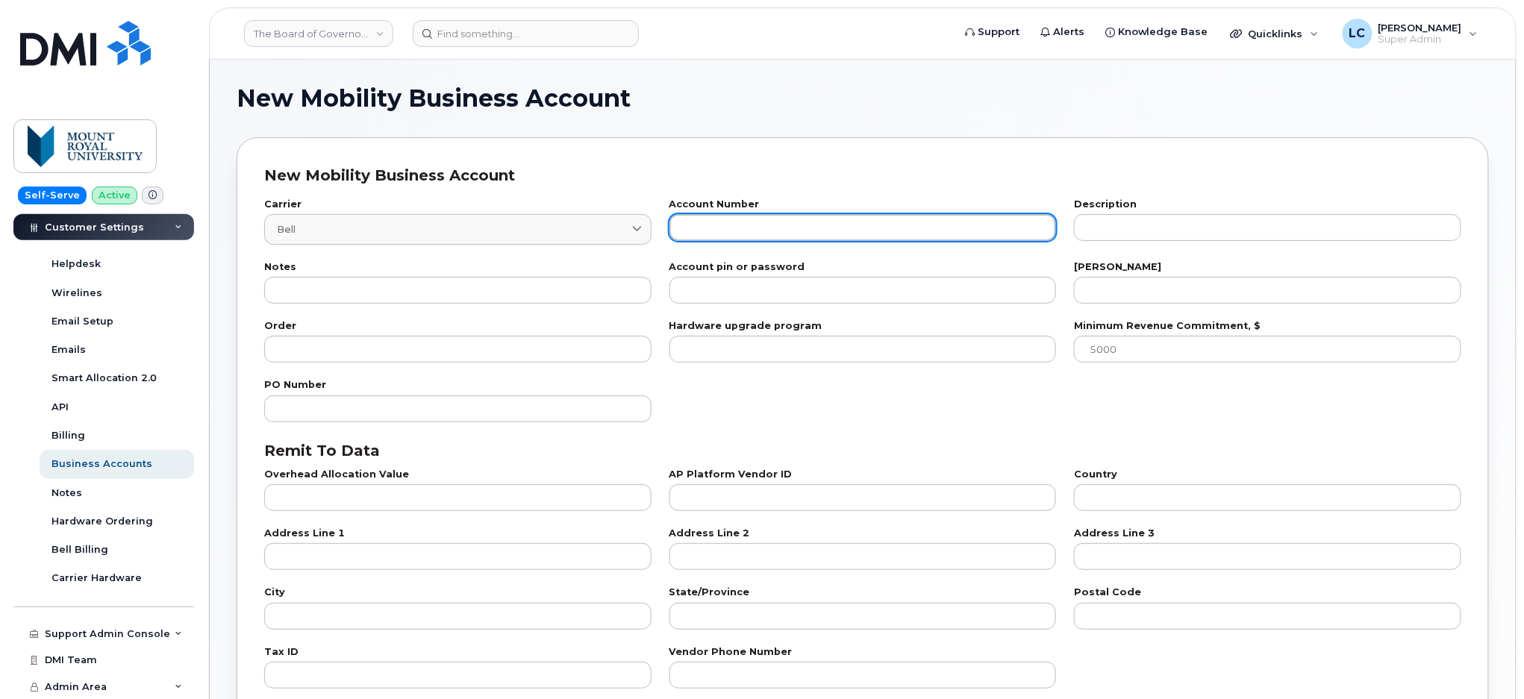
click at [693, 221] on input "text" at bounding box center [862, 227] width 387 height 27
paste input "552478869"
click at [702, 224] on input "0 552478869" at bounding box center [862, 227] width 387 height 27
type input "0552478869"
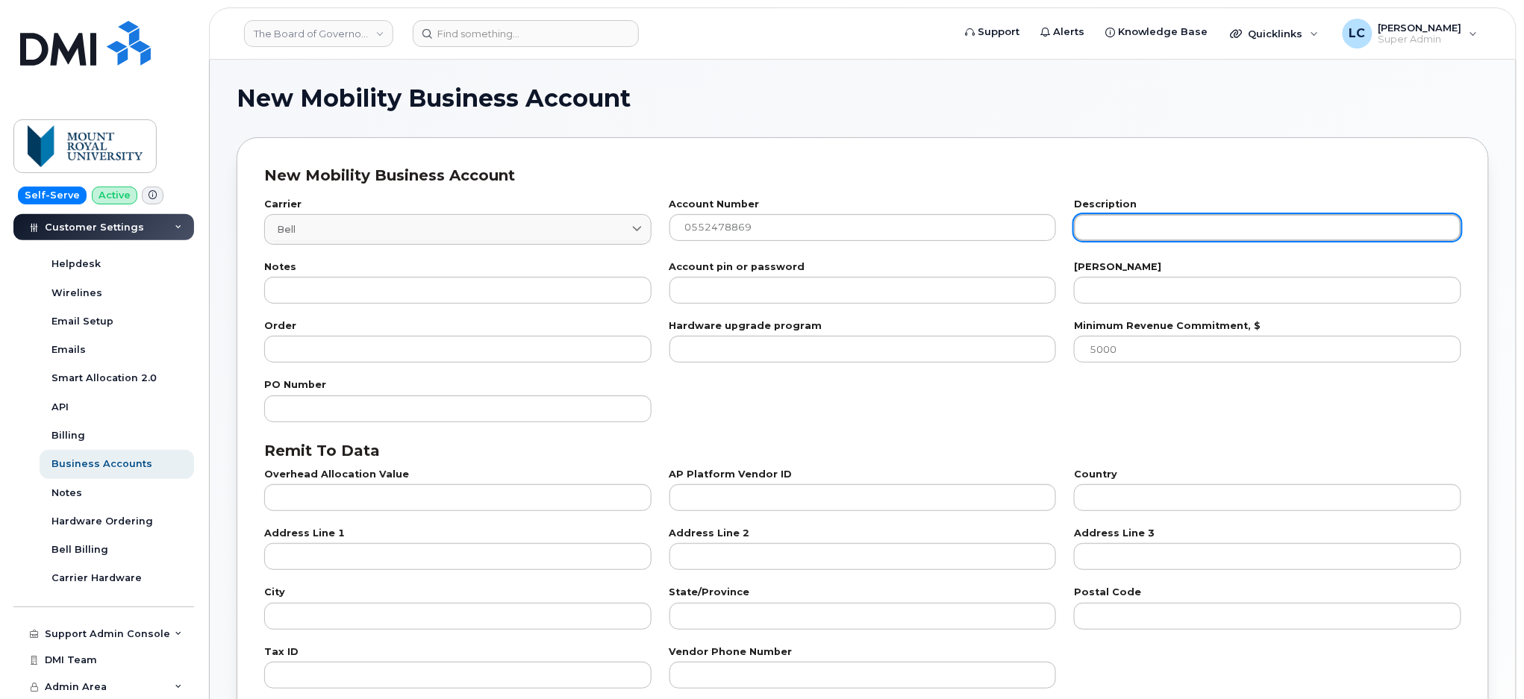
click at [1208, 228] on input "text" at bounding box center [1267, 227] width 387 height 27
click at [1164, 227] on input "text" at bounding box center [1267, 227] width 387 height 27
paste input "MOUNT ROYAL UNIVERSITY, SECURITY DEPT."
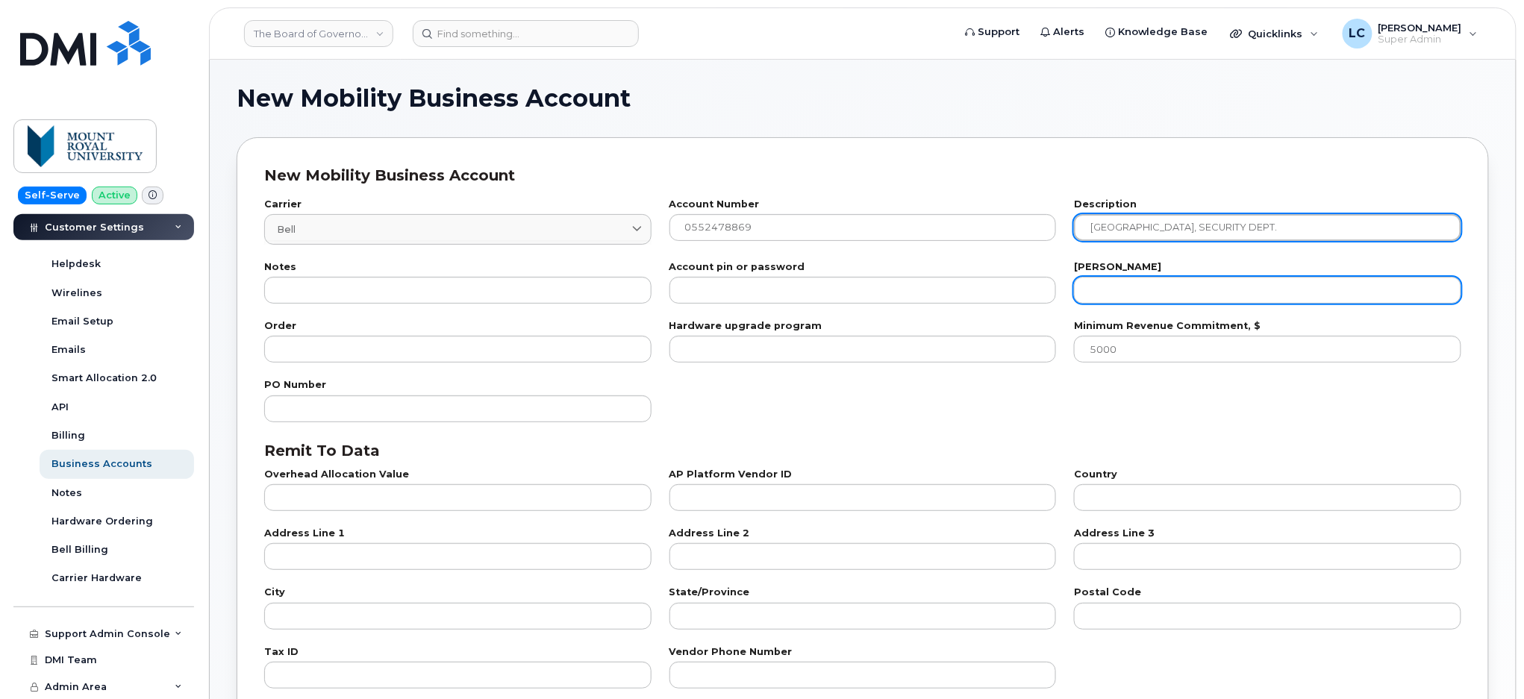
type input "MOUNT ROYAL UNIVERSITY, SECURITY DEPT."
click at [1143, 290] on input "number" at bounding box center [1267, 290] width 387 height 27
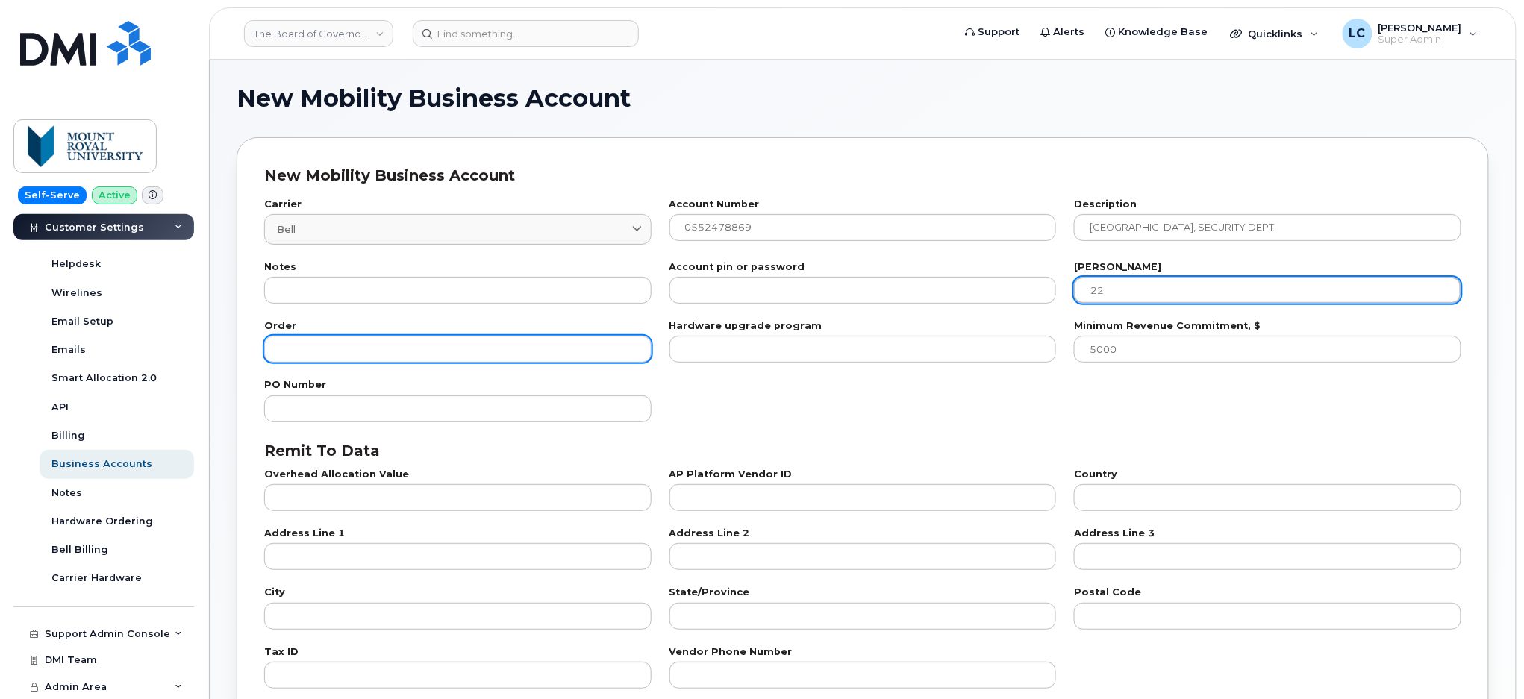
type input "22"
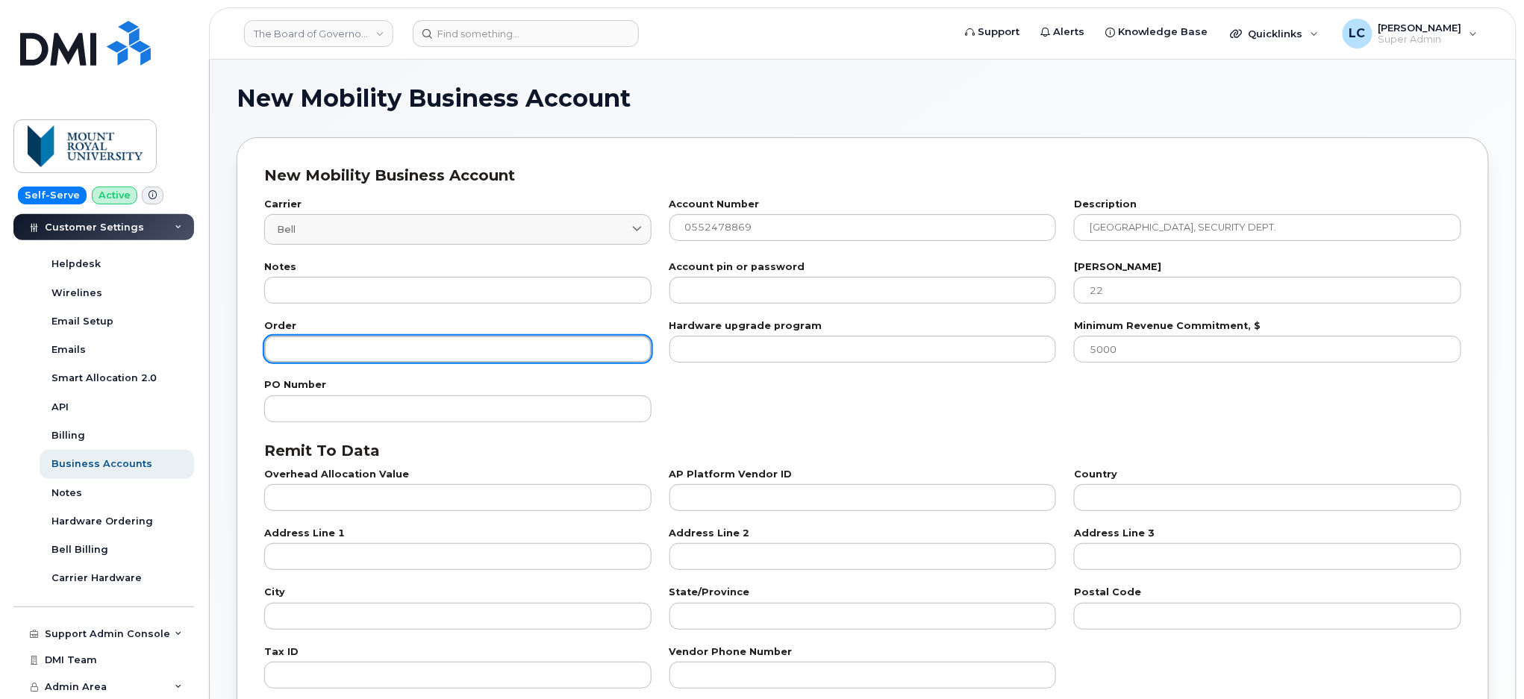
click at [472, 352] on input "number" at bounding box center [457, 349] width 387 height 27
type input "100"
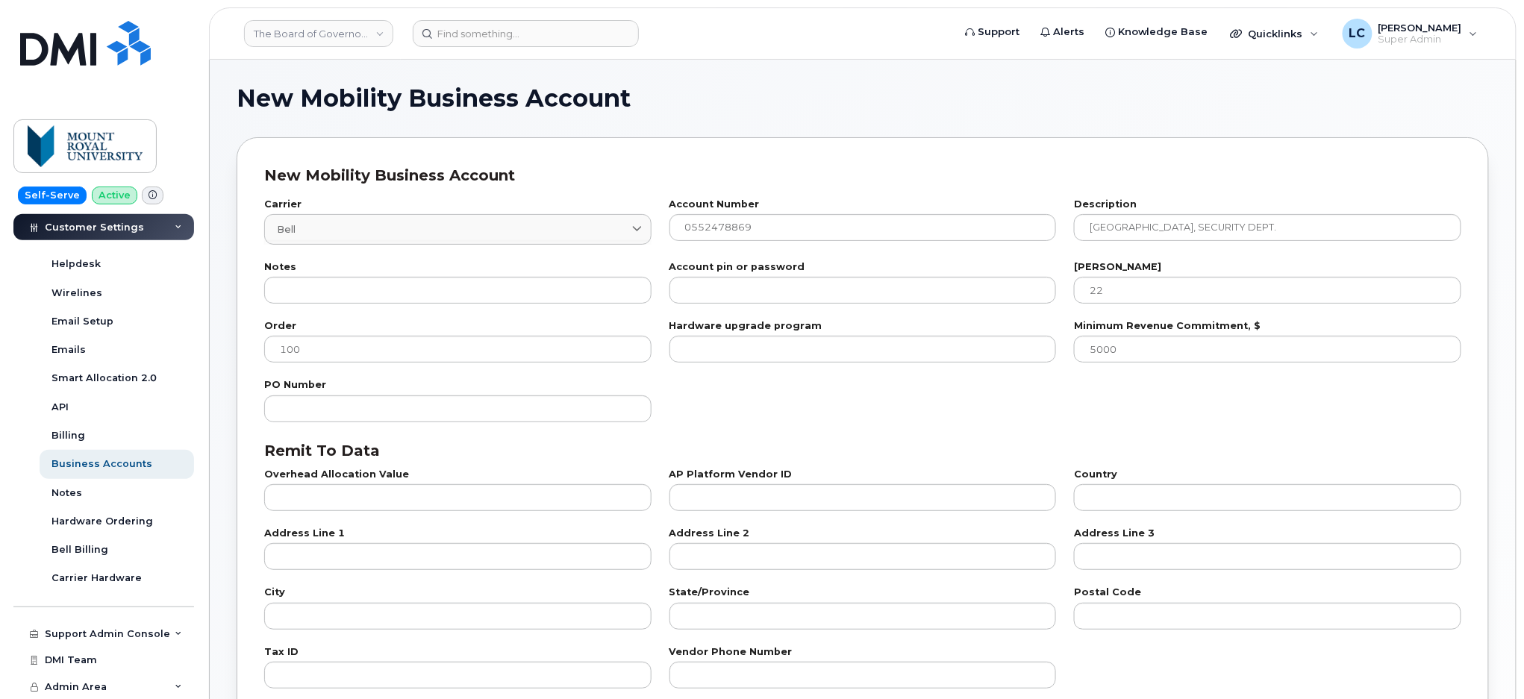
click at [708, 385] on div "PO Number" at bounding box center [862, 401] width 1215 height 59
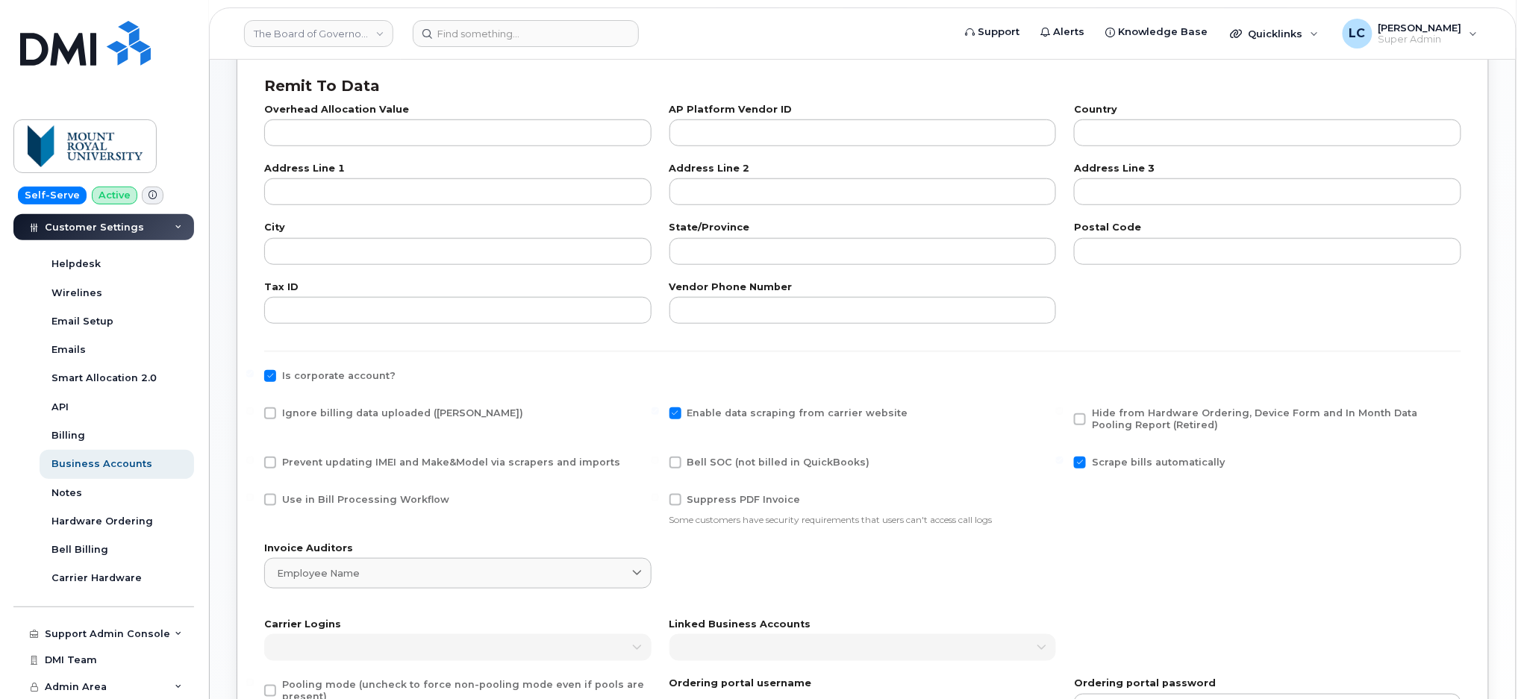
scroll to position [497, 0]
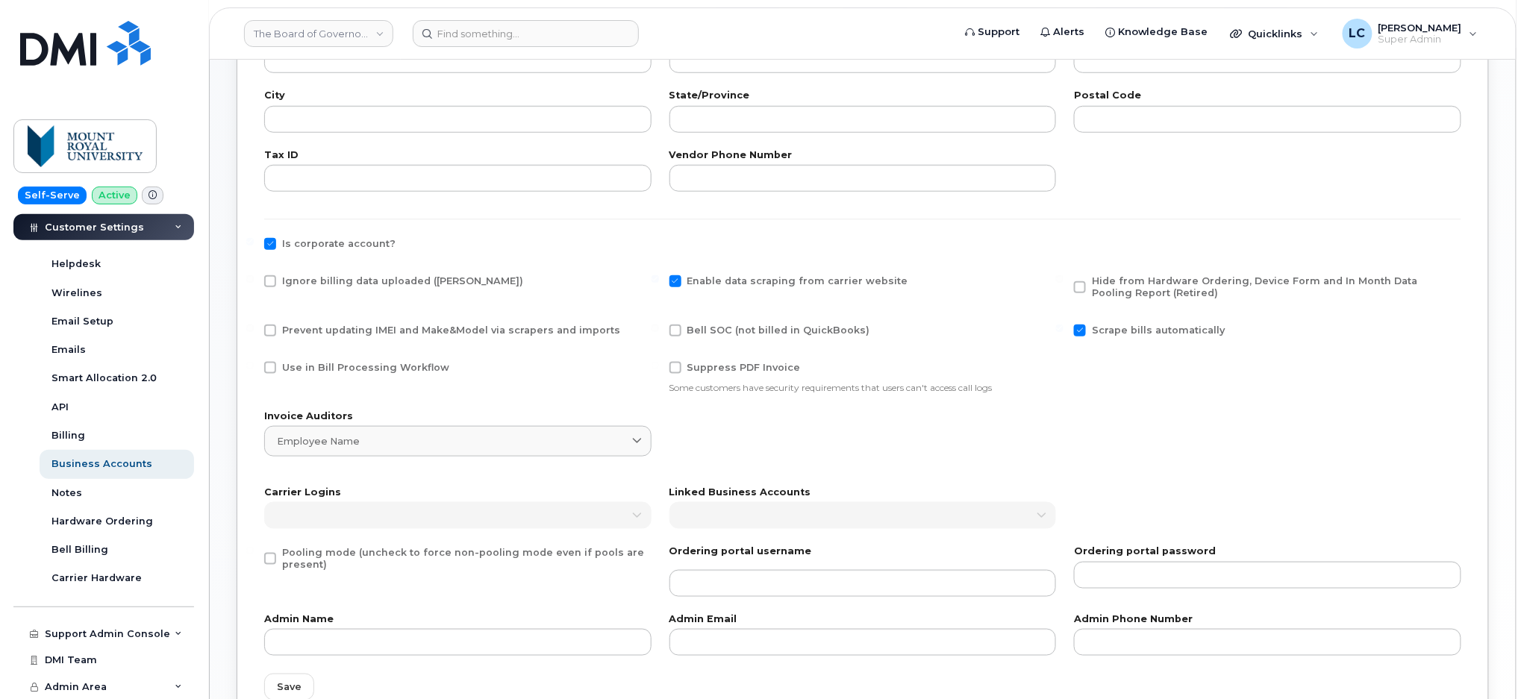
click at [380, 372] on span "Use in Bill Processing Workflow" at bounding box center [365, 367] width 167 height 11
click at [254, 369] on input "Use in Bill Processing Workflow" at bounding box center [249, 365] width 7 height 7
checkbox input "true"
click at [713, 325] on span "Bell SOC (not billed in QuickBooks)" at bounding box center [778, 330] width 183 height 11
click at [659, 325] on input "Bell SOC (not billed in QuickBooks)" at bounding box center [655, 328] width 7 height 7
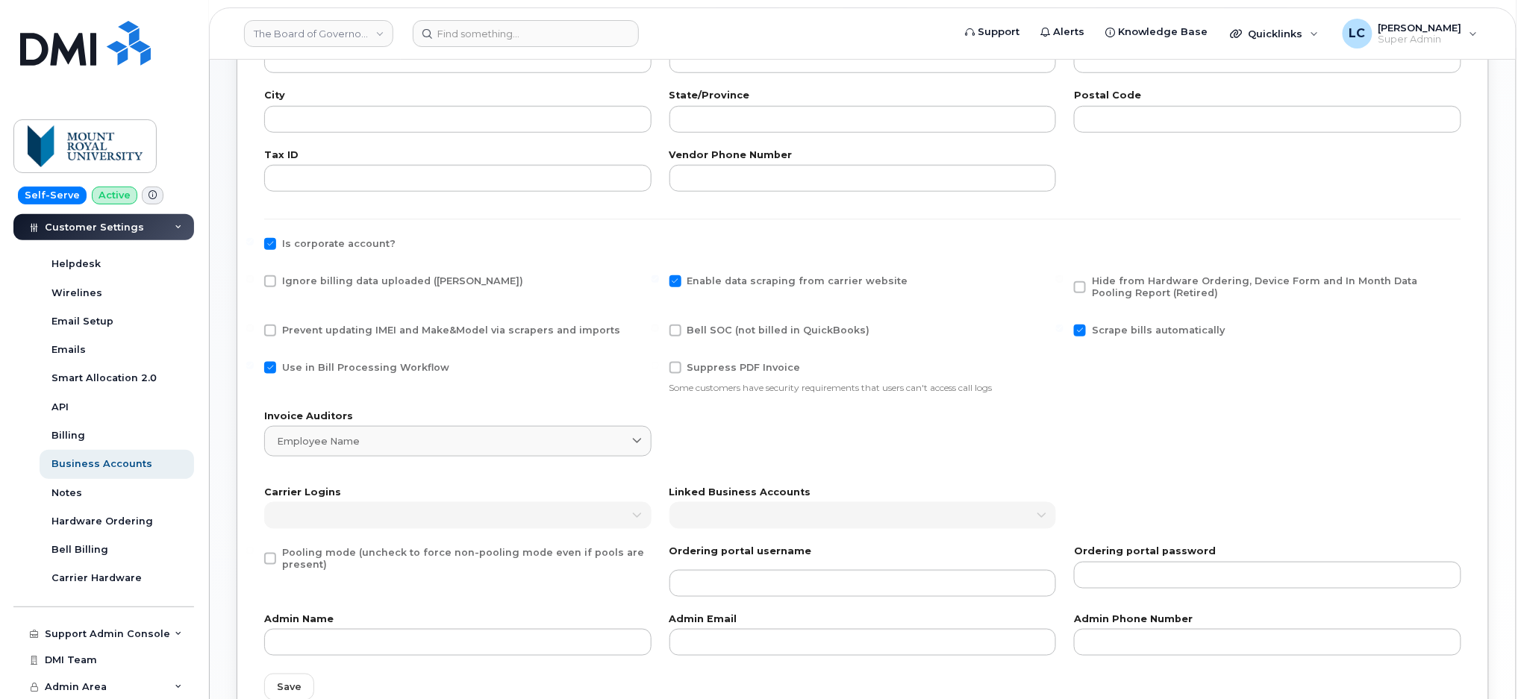
checkbox input "true"
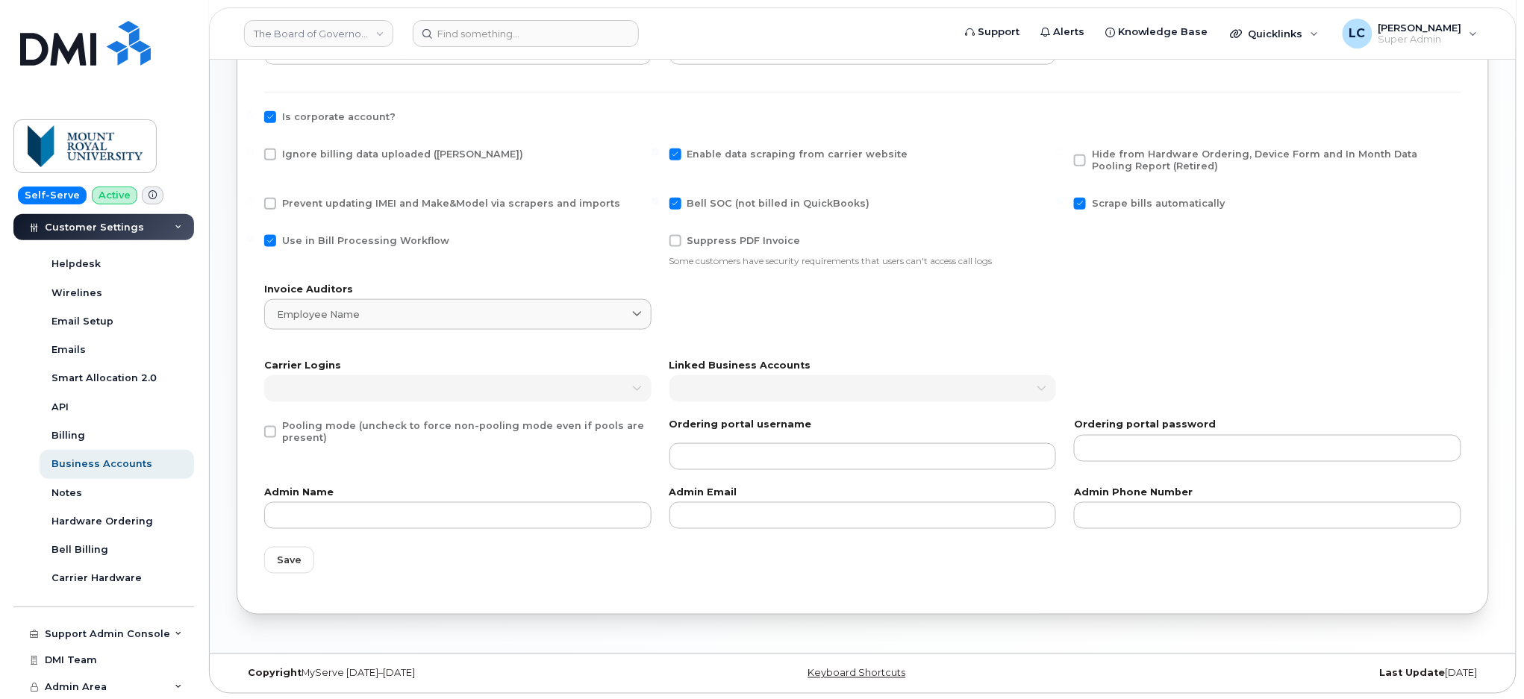
scroll to position [626, 0]
click at [299, 558] on span "Save" at bounding box center [289, 559] width 25 height 14
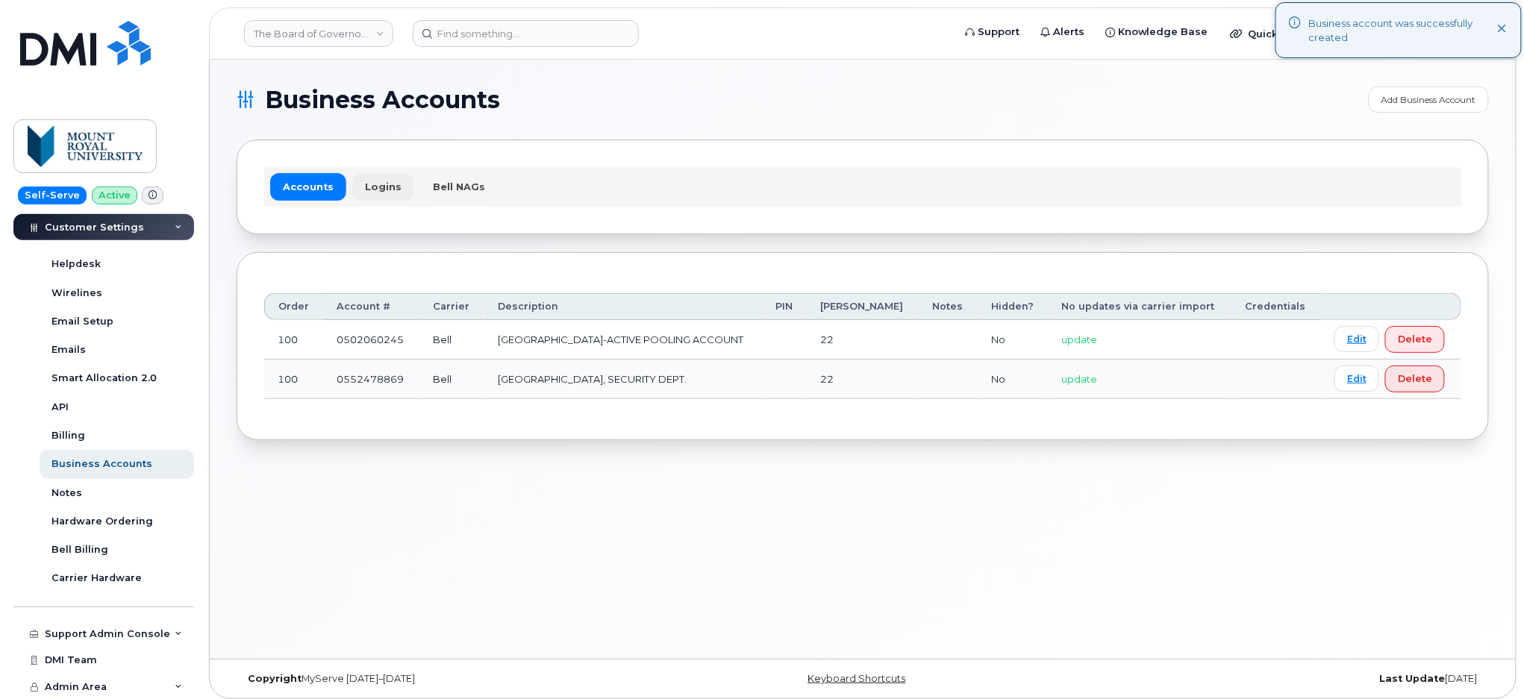
click at [376, 185] on link "Logins" at bounding box center [383, 186] width 62 height 27
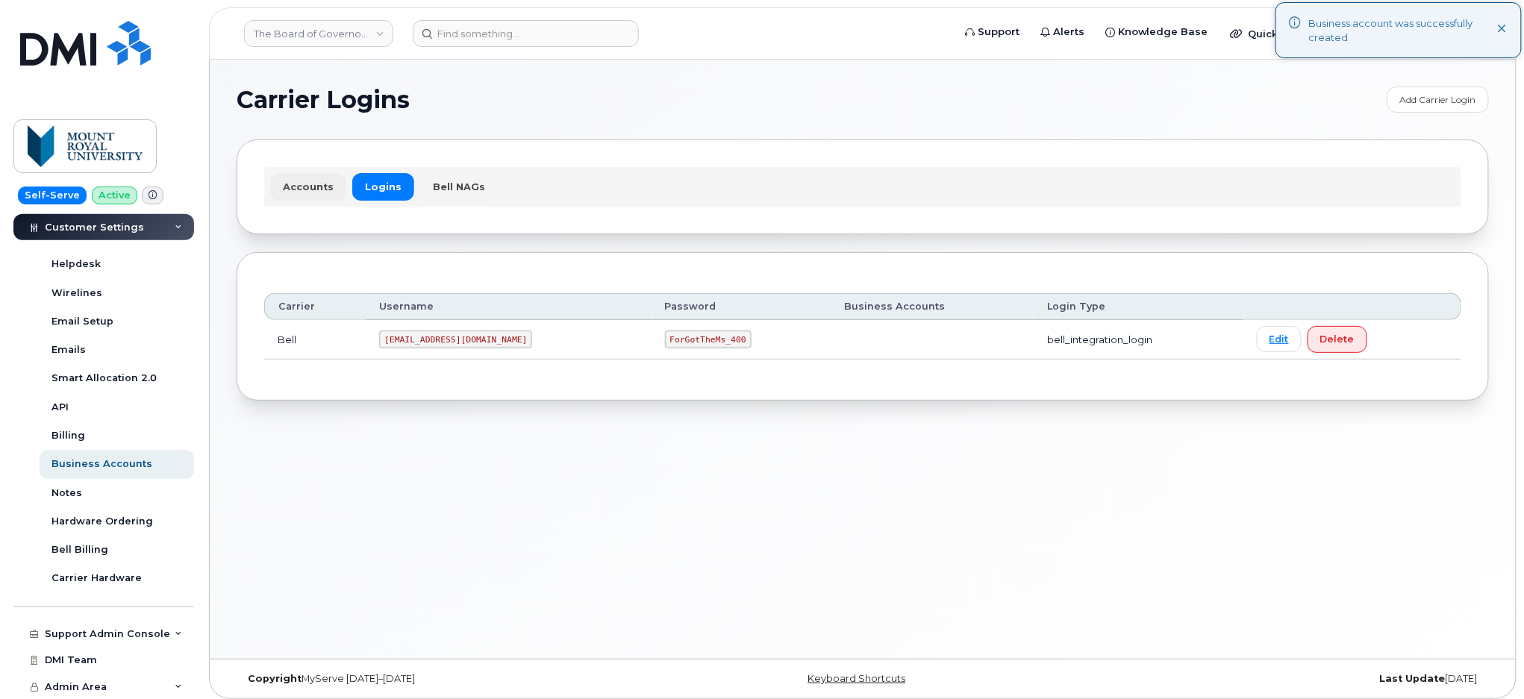
click at [314, 185] on link "Accounts" at bounding box center [308, 186] width 76 height 27
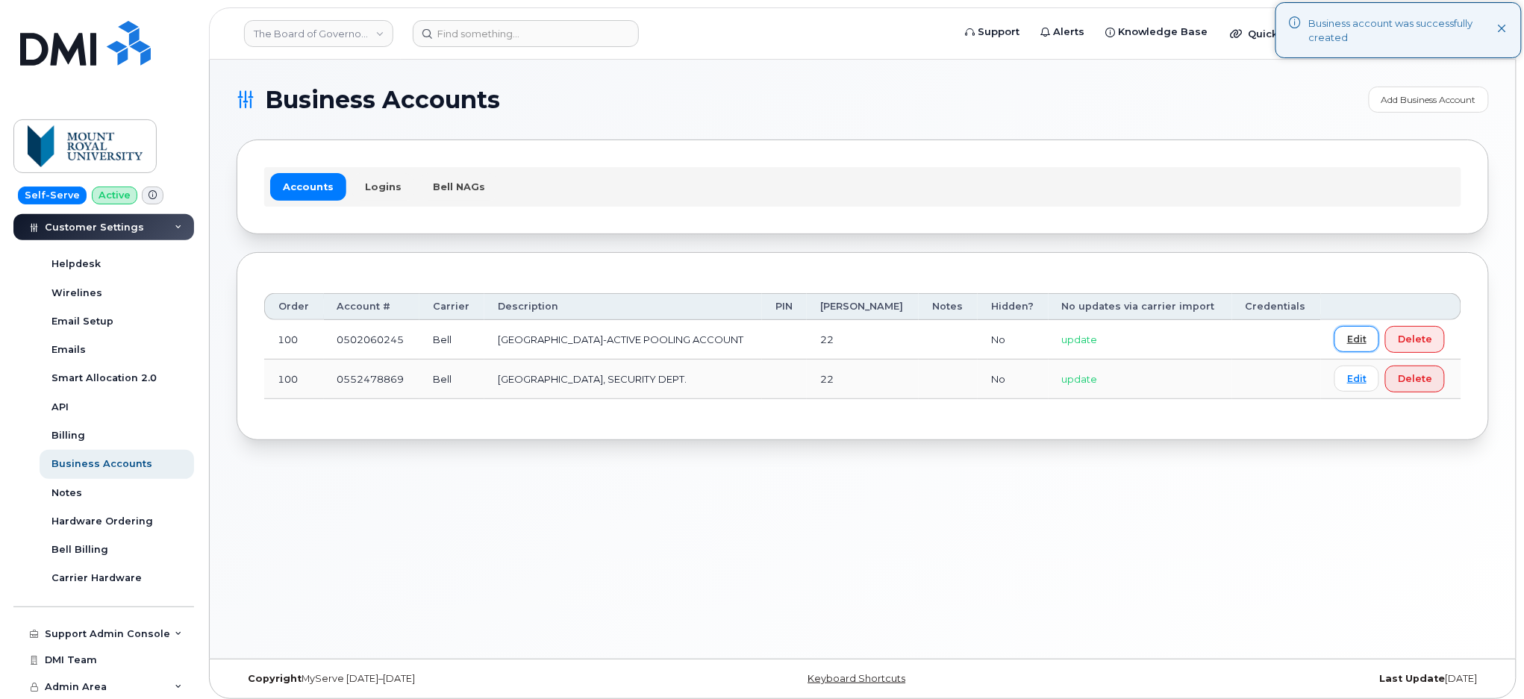
click at [1358, 342] on link "Edit" at bounding box center [1356, 339] width 45 height 26
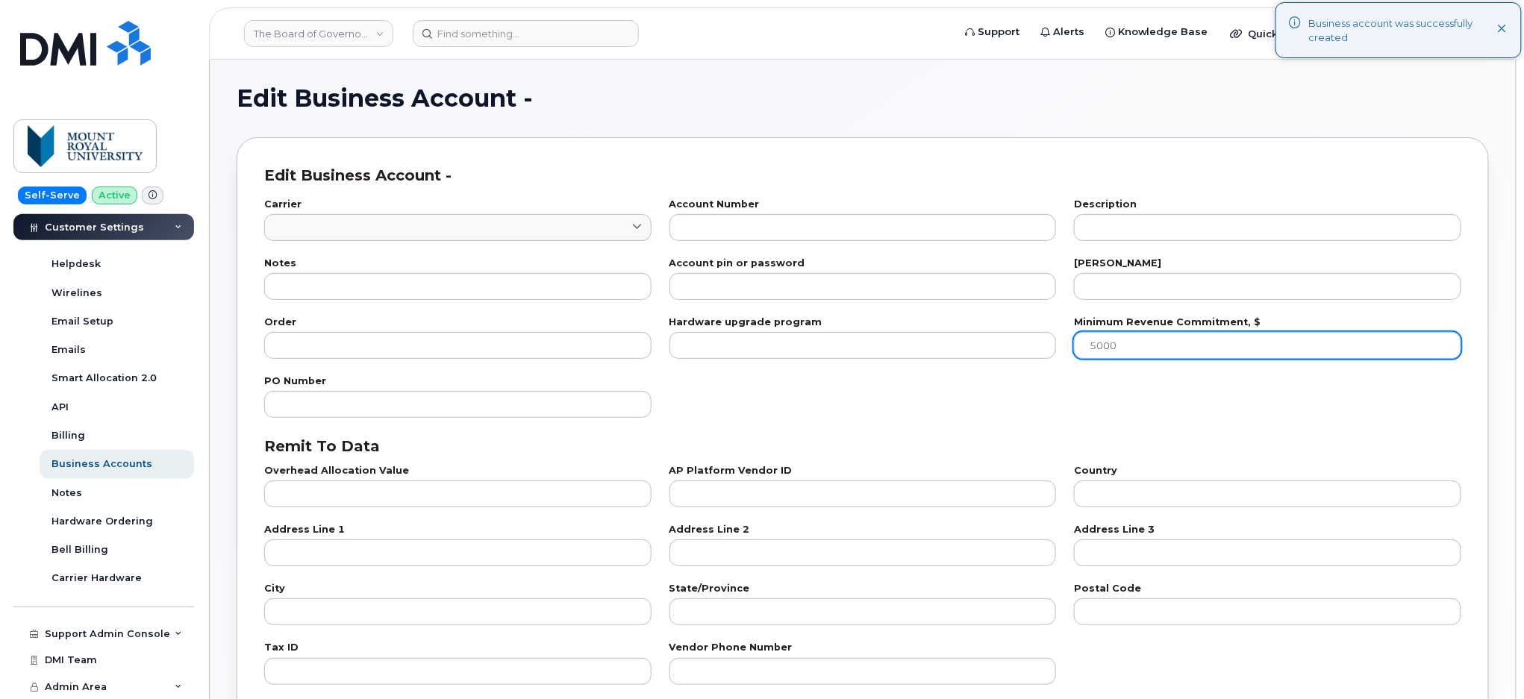
type input "1"
type input "0502060245"
type input "[GEOGRAPHIC_DATA]-ACTIVE POOLING ACCOUNT"
type input "22"
type input "100"
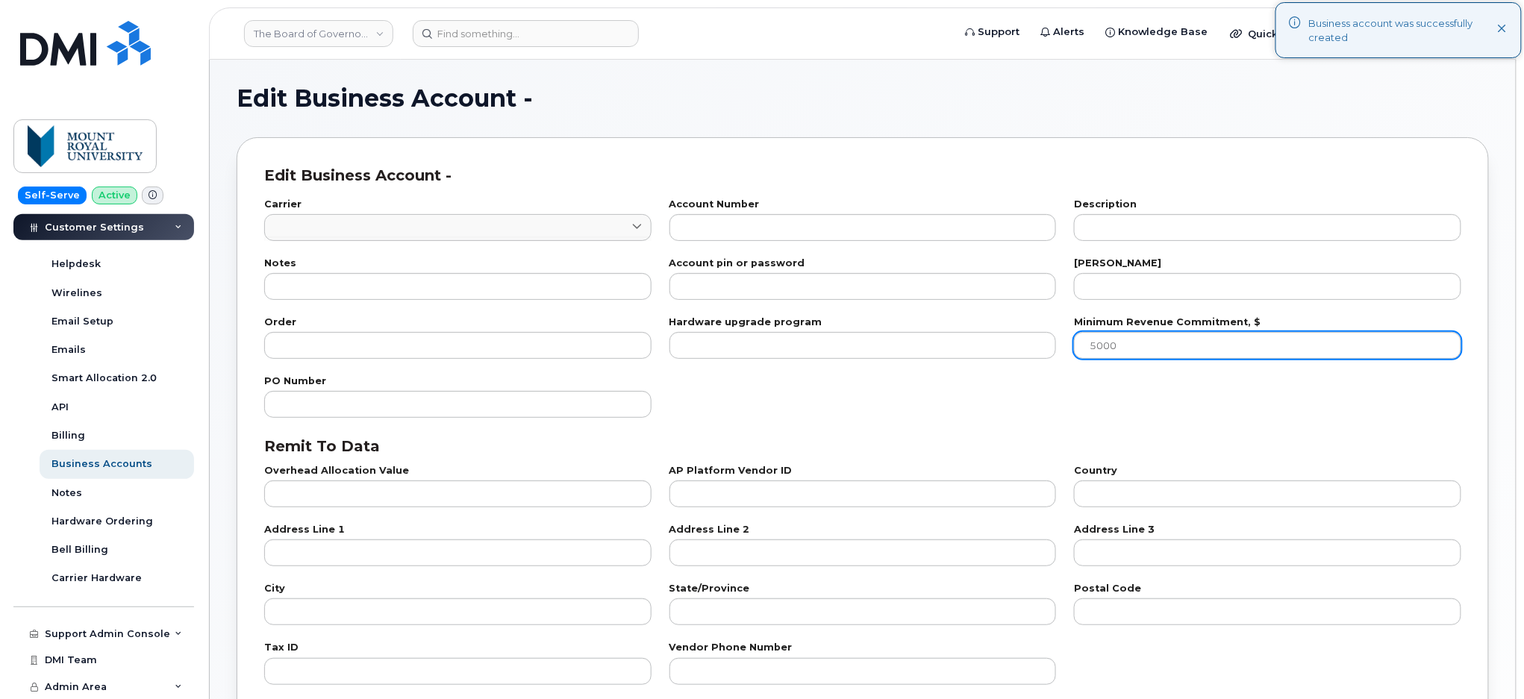
checkbox input "true"
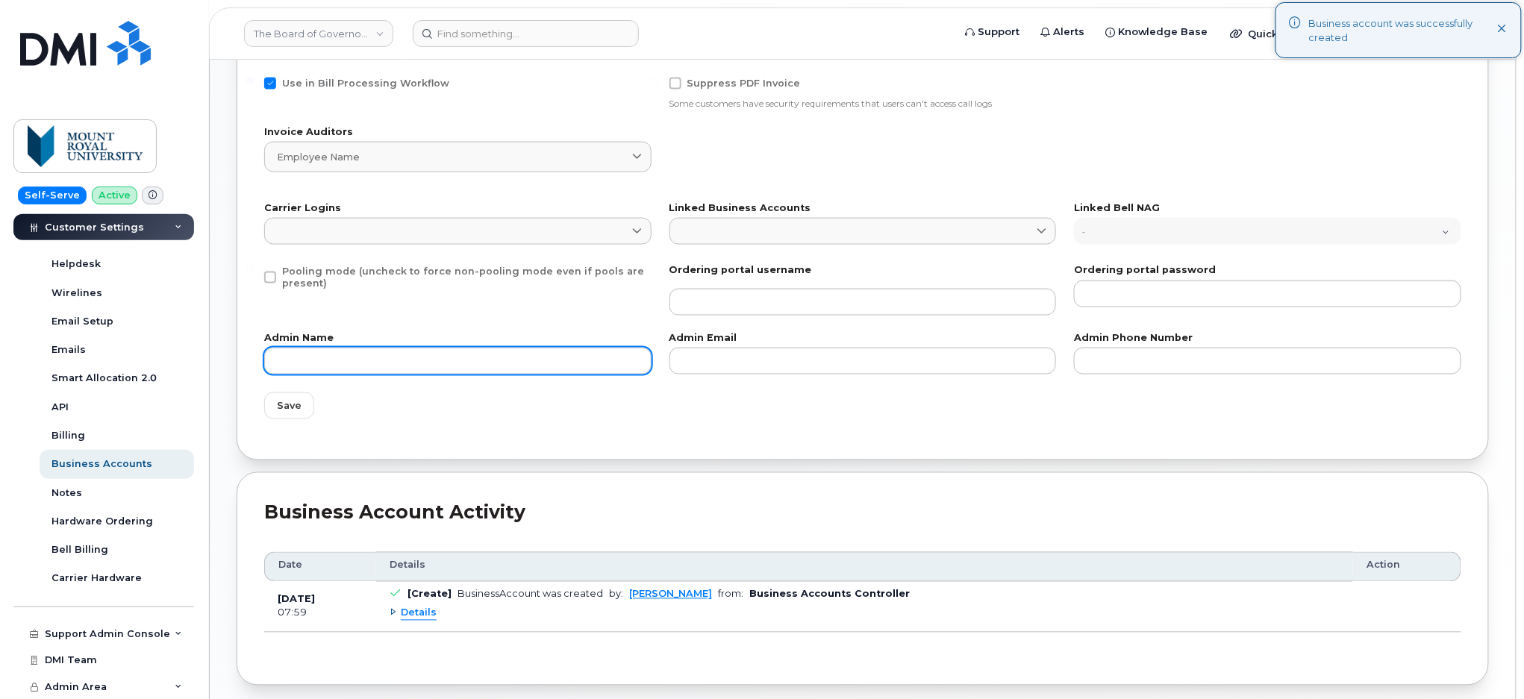
scroll to position [842, 0]
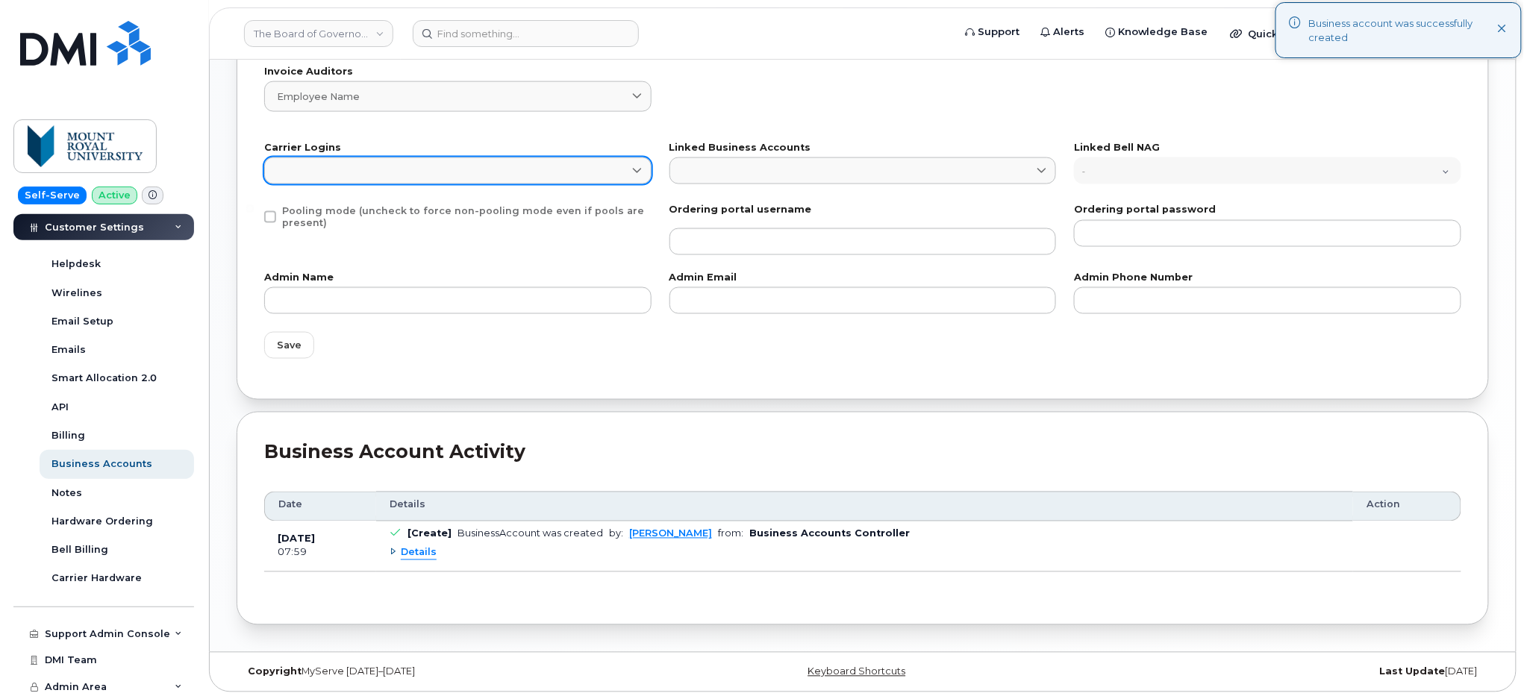
click at [463, 183] on link at bounding box center [457, 170] width 387 height 27
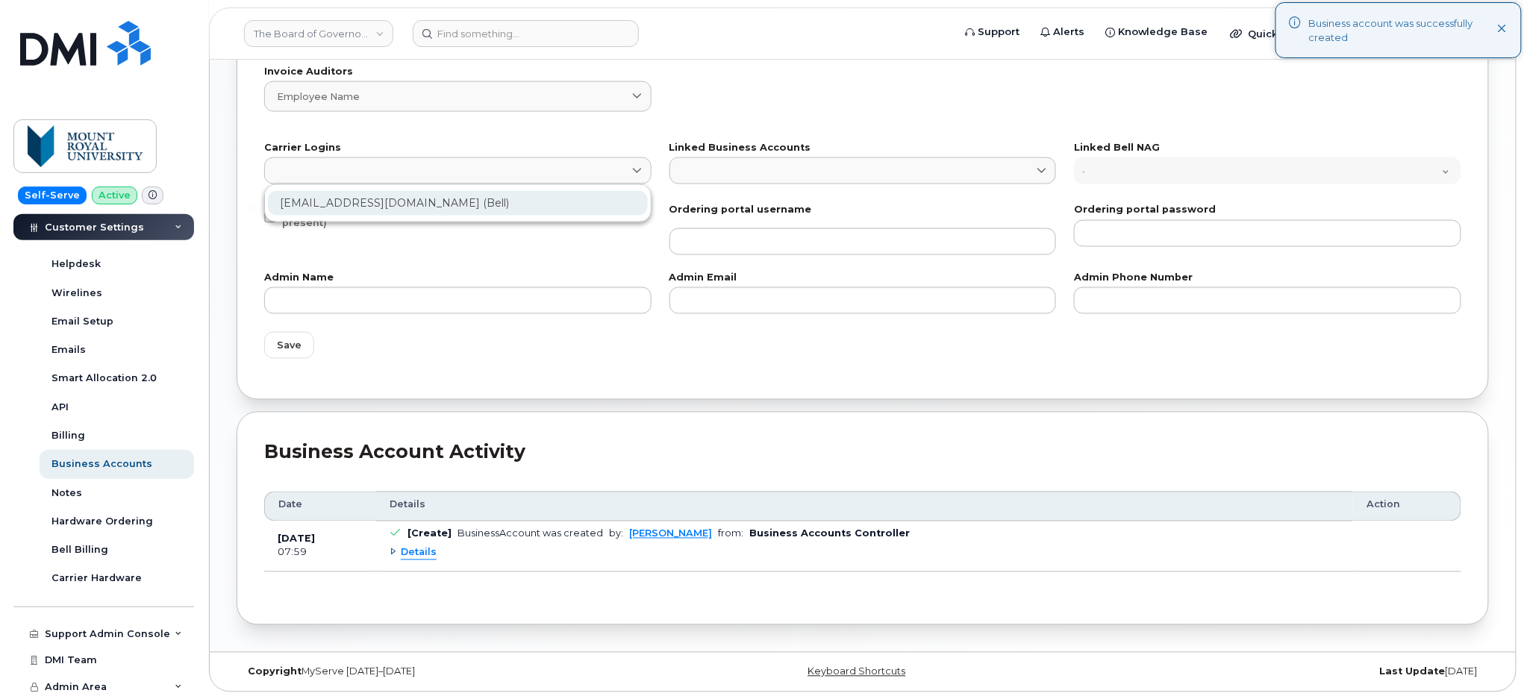
click at [396, 202] on div "[EMAIL_ADDRESS][DOMAIN_NAME] (Bell)" at bounding box center [458, 203] width 380 height 25
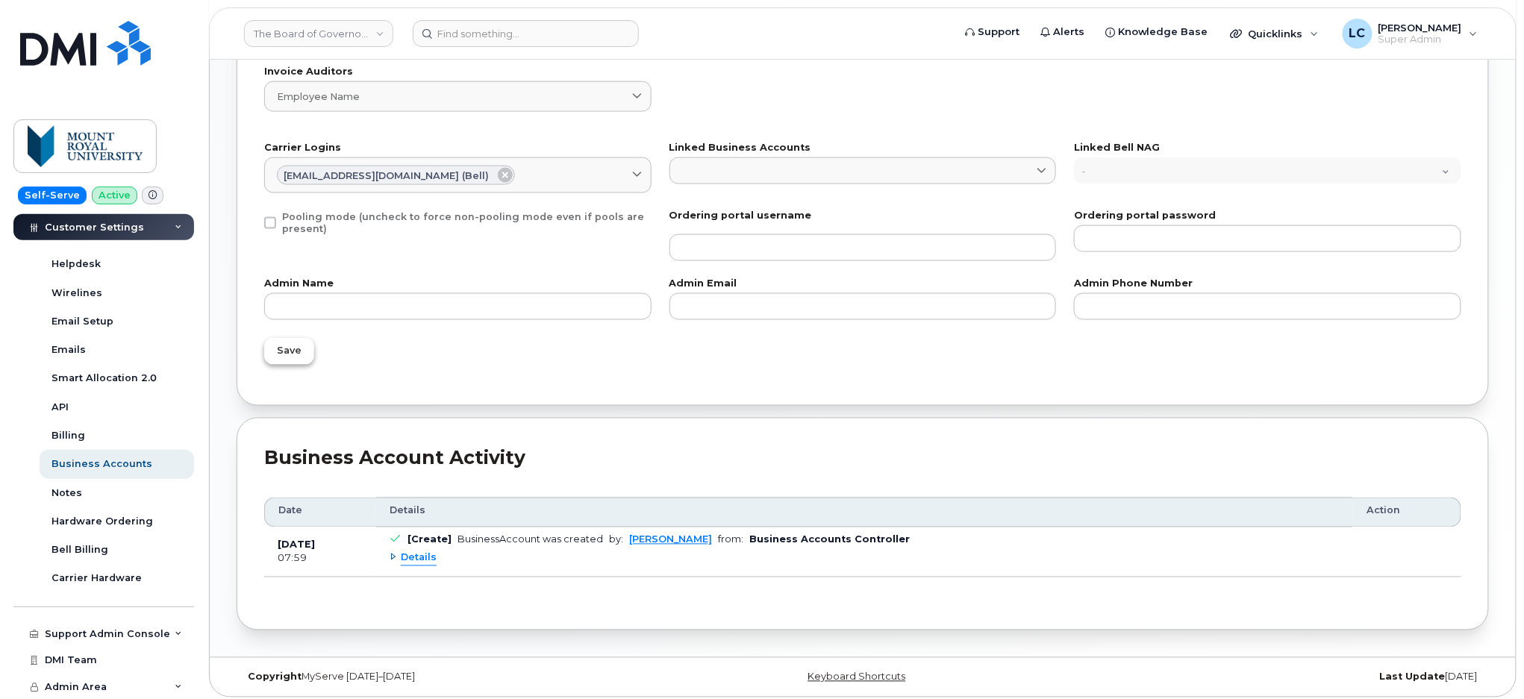
click at [294, 346] on span "Save" at bounding box center [289, 351] width 25 height 14
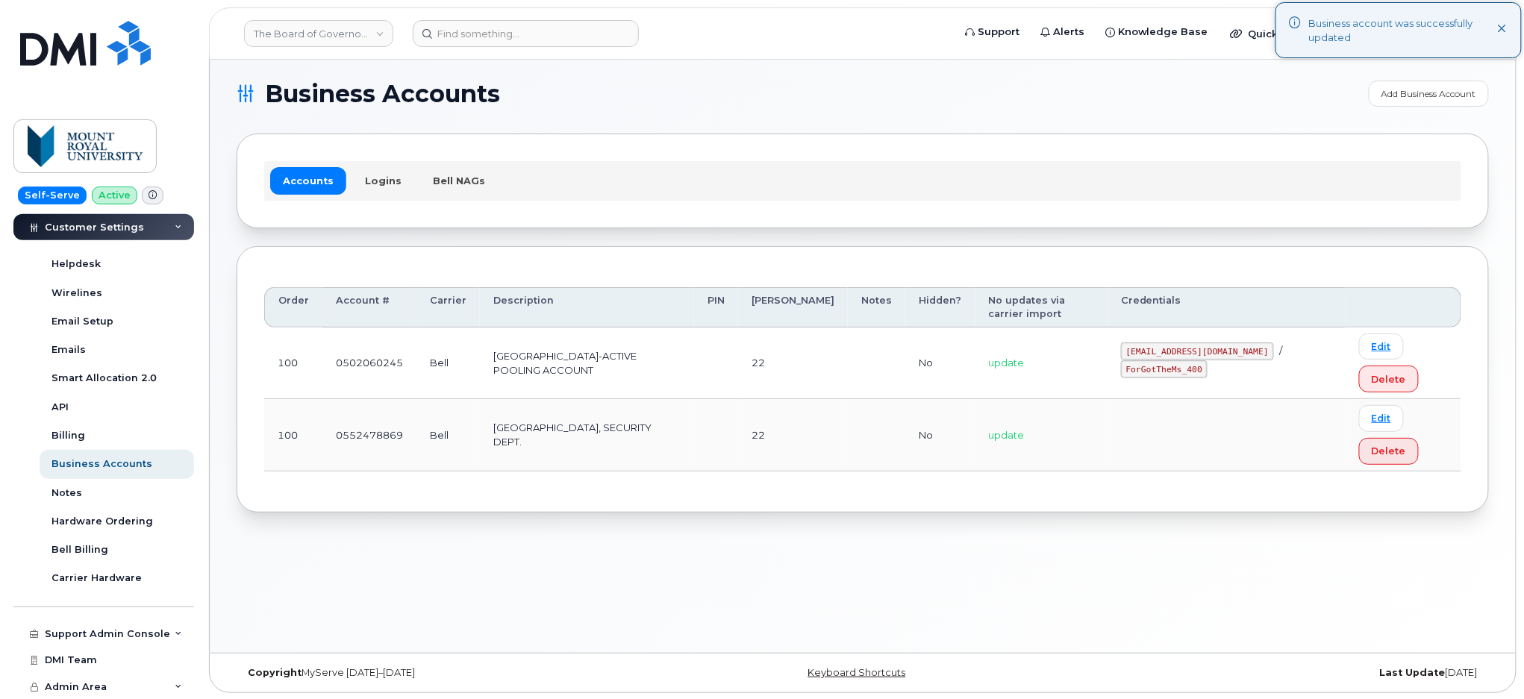
scroll to position [7, 0]
click at [1372, 413] on link "Edit" at bounding box center [1381, 417] width 45 height 26
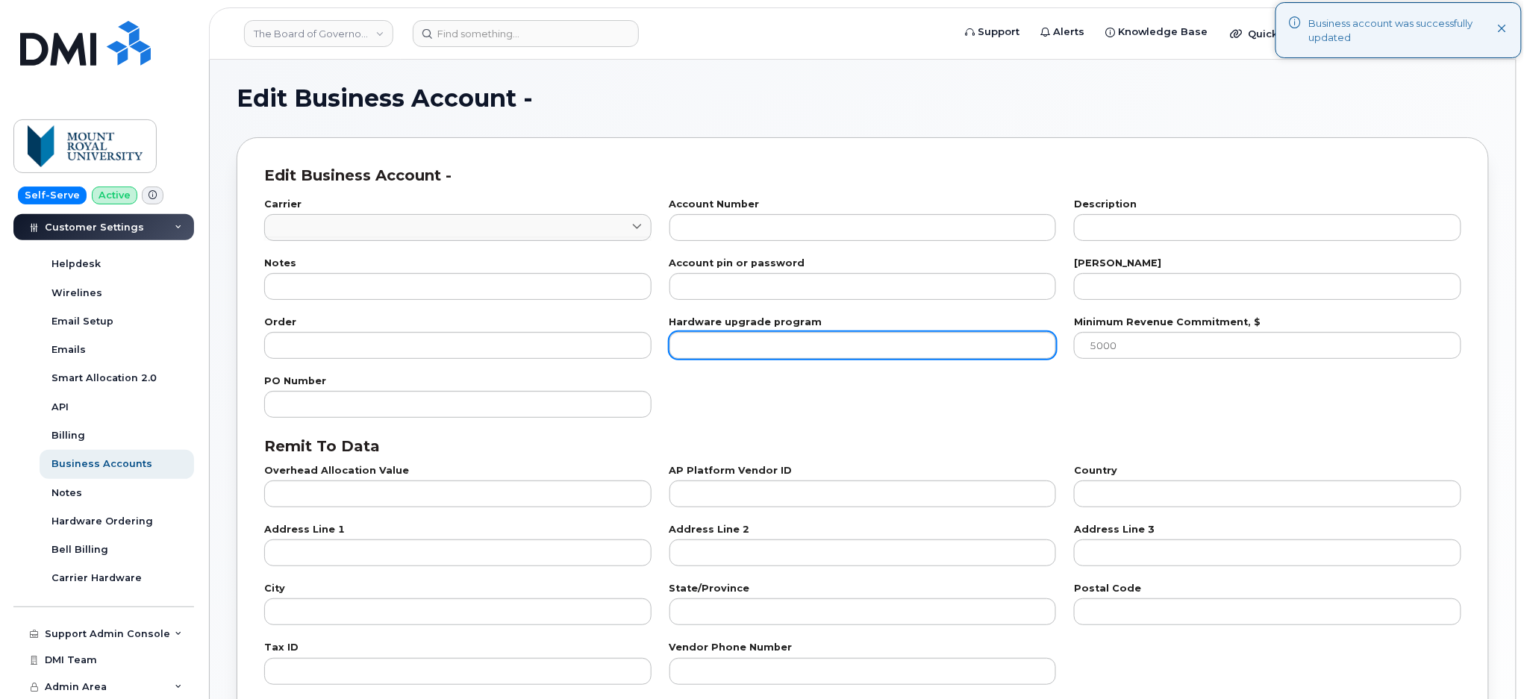
type input "1"
type input "0552478869"
type input "MOUNT ROYAL UNIVERSITY, SECURITY DEPT."
type input "22"
type input "100"
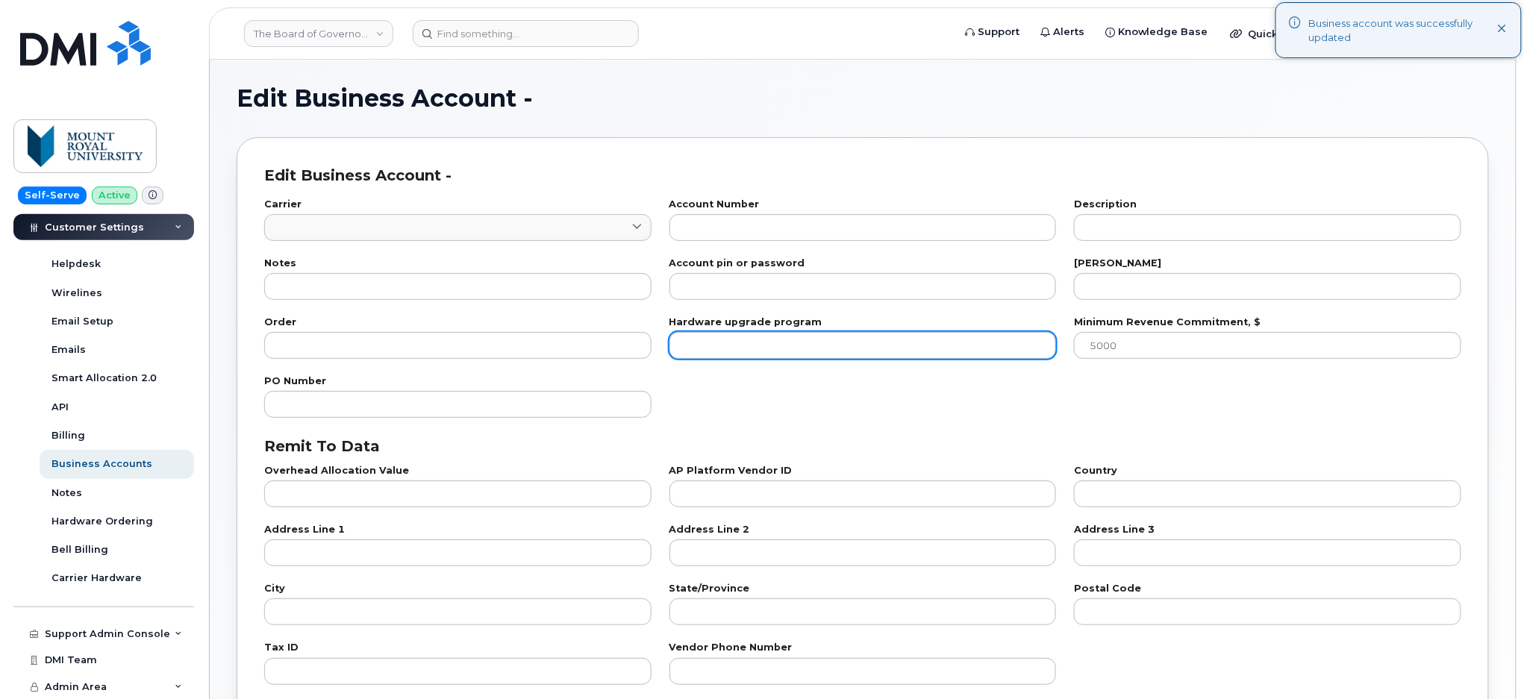
checkbox input "true"
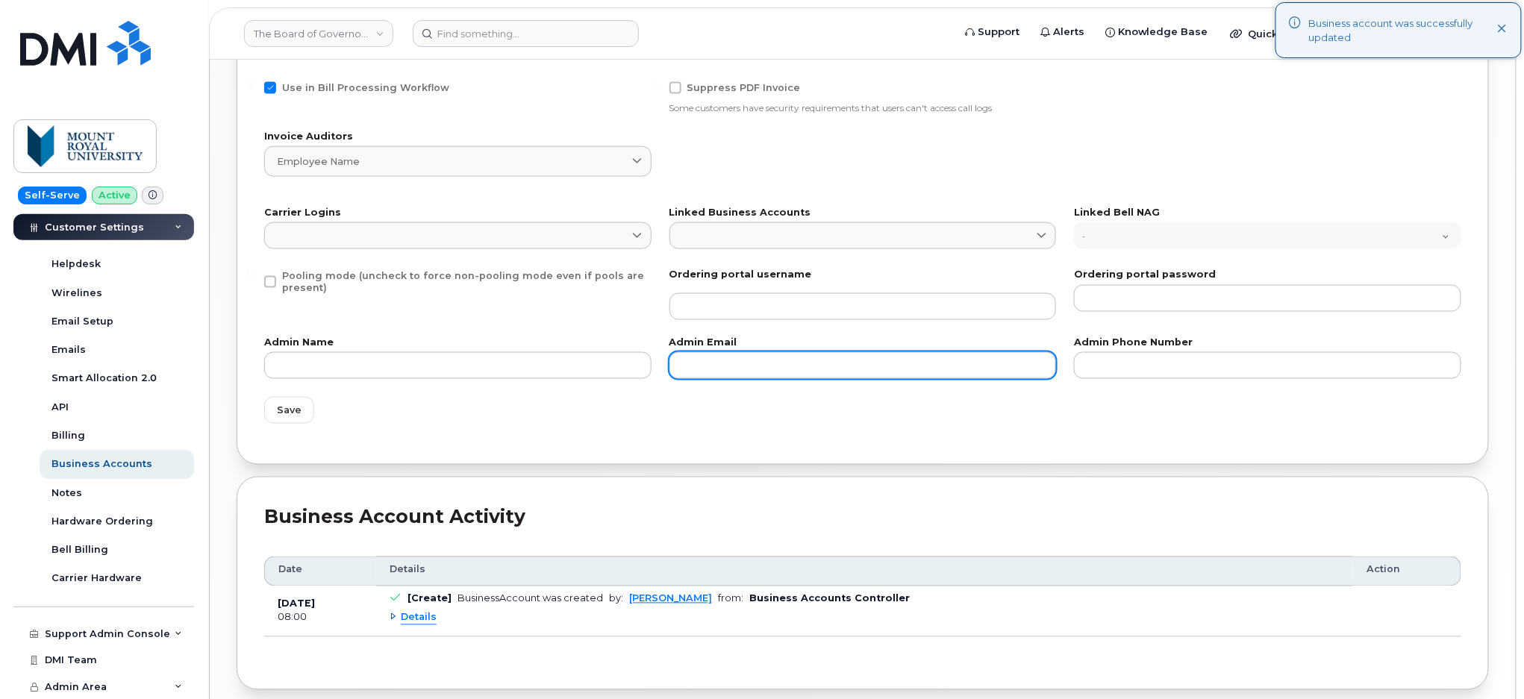
scroll to position [743, 0]
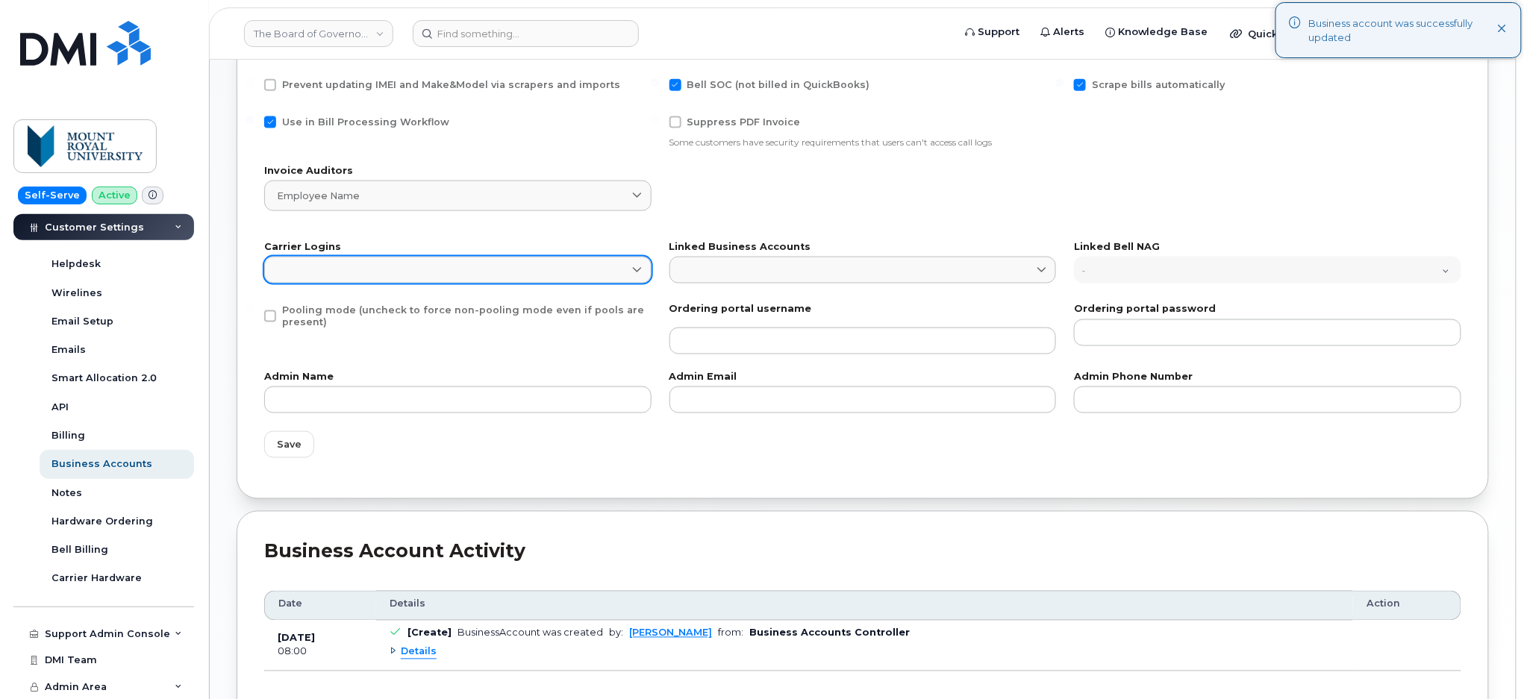
click at [510, 269] on link at bounding box center [457, 270] width 387 height 27
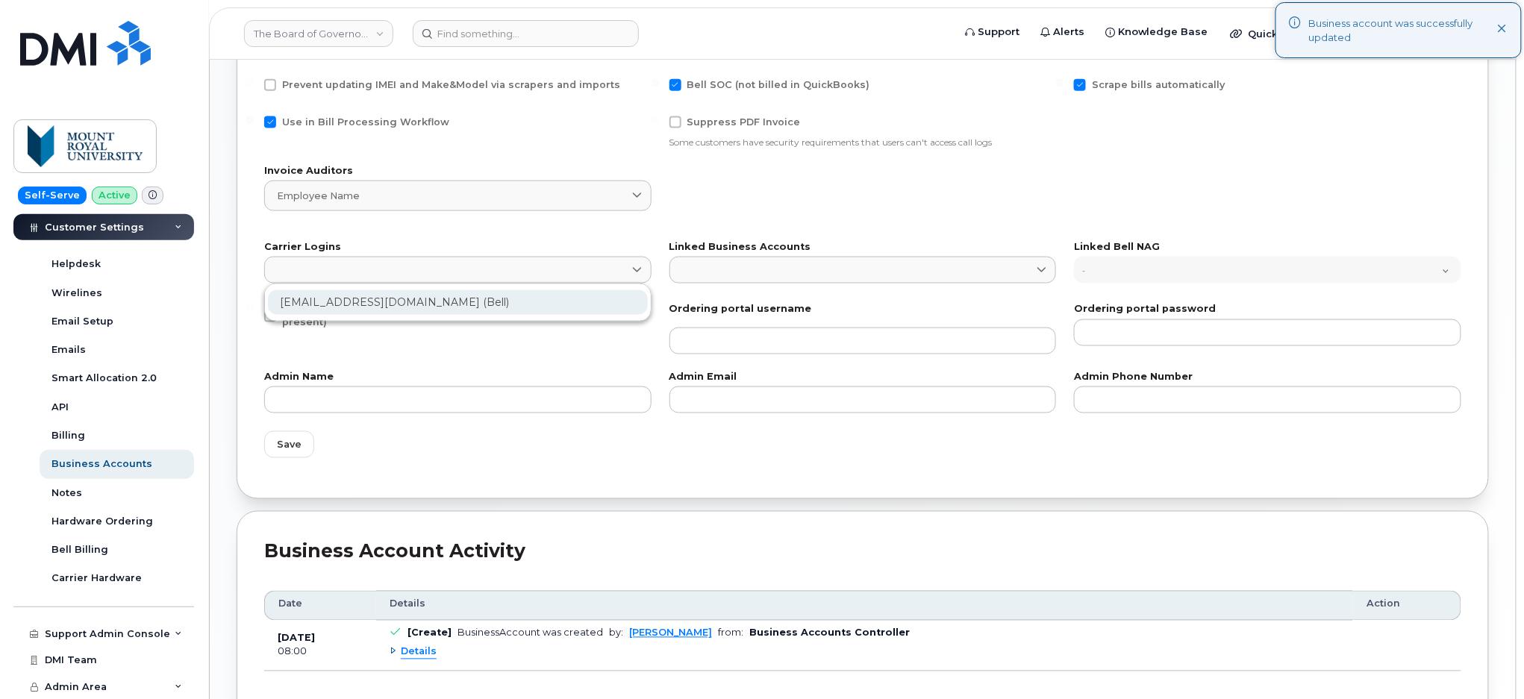
click at [434, 310] on div "[EMAIL_ADDRESS][DOMAIN_NAME] (Bell)" at bounding box center [458, 302] width 380 height 25
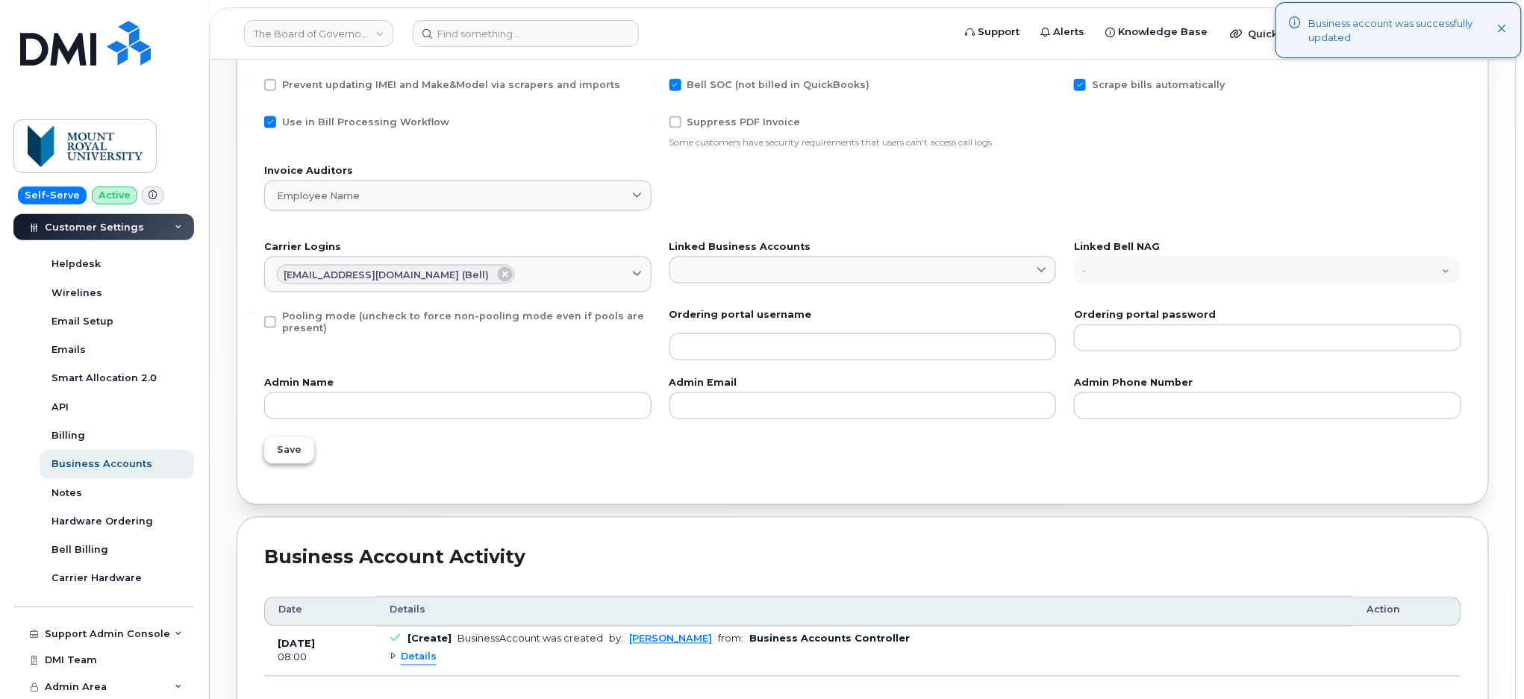
click at [297, 443] on button "Save" at bounding box center [289, 450] width 50 height 27
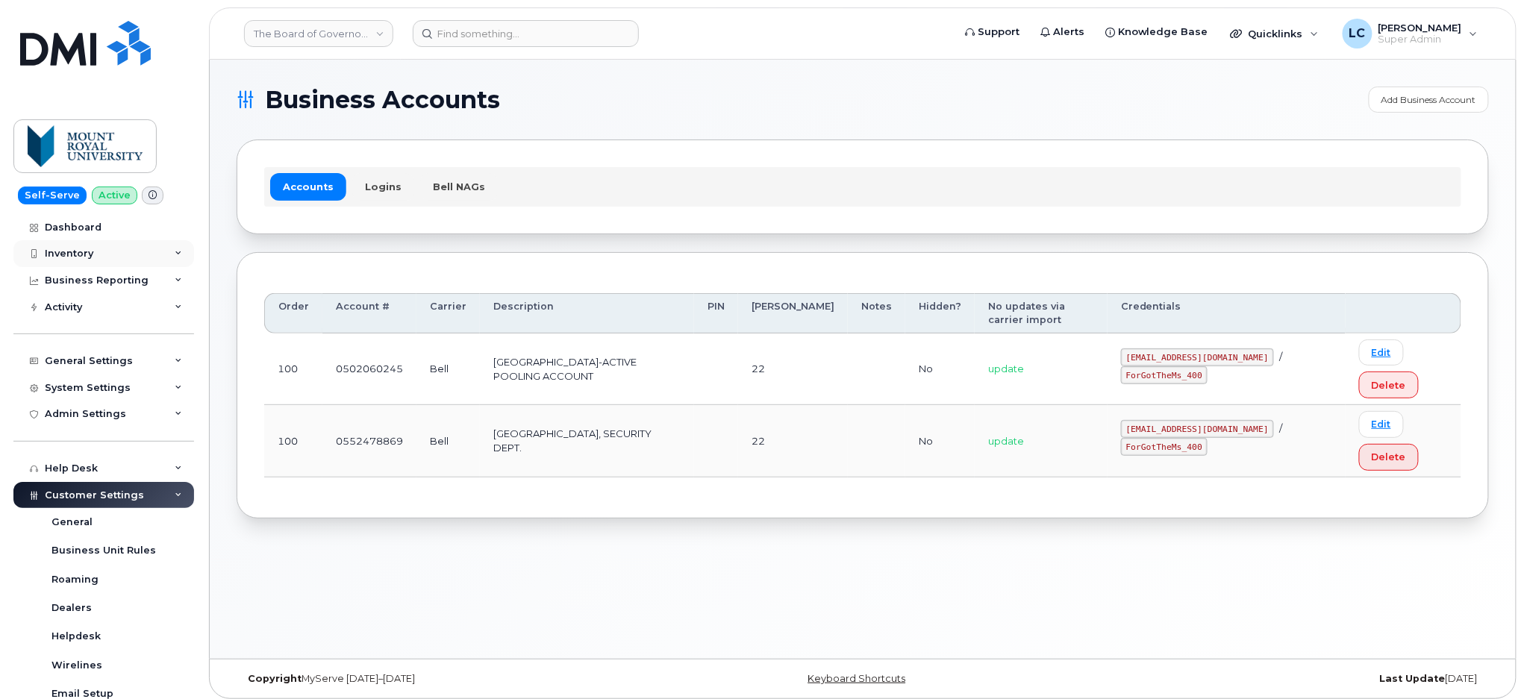
click at [111, 249] on div "Inventory" at bounding box center [103, 253] width 181 height 27
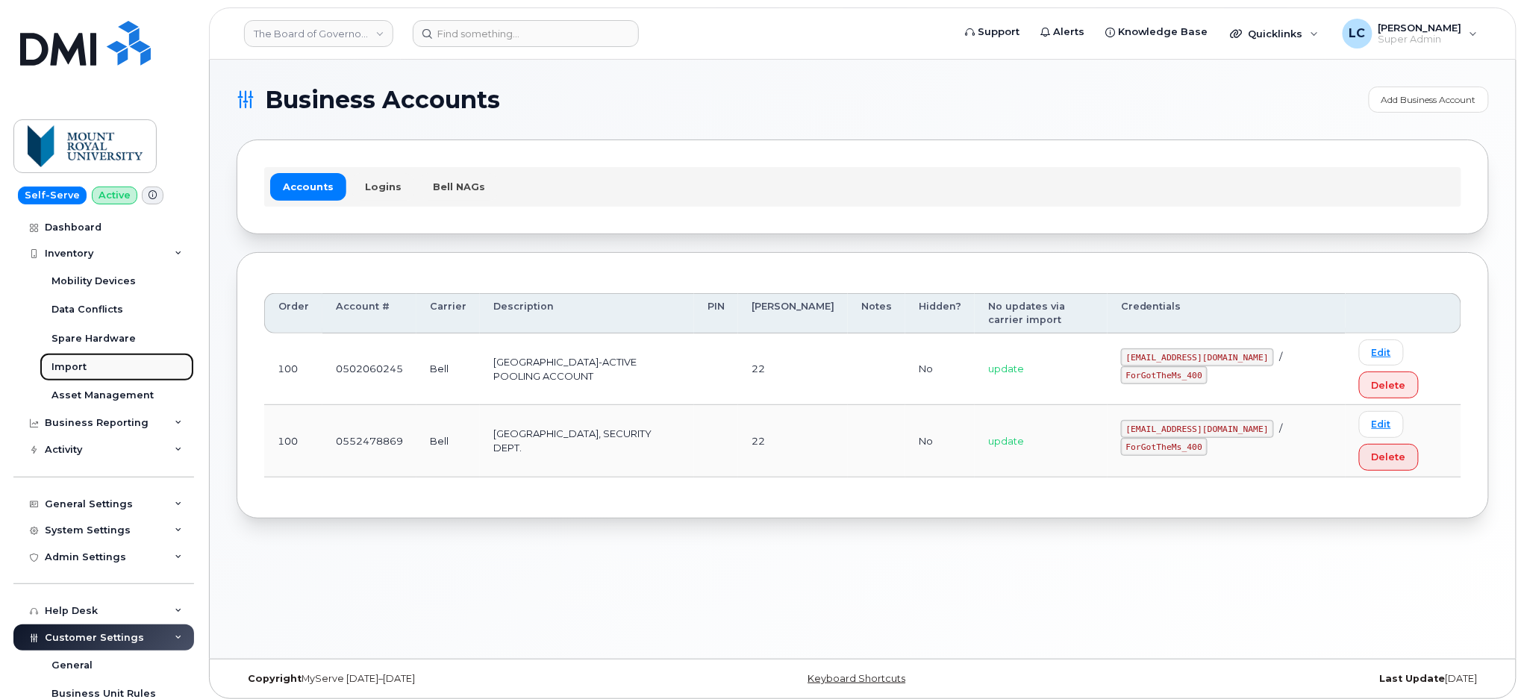
click at [79, 363] on div "Import" at bounding box center [68, 366] width 35 height 13
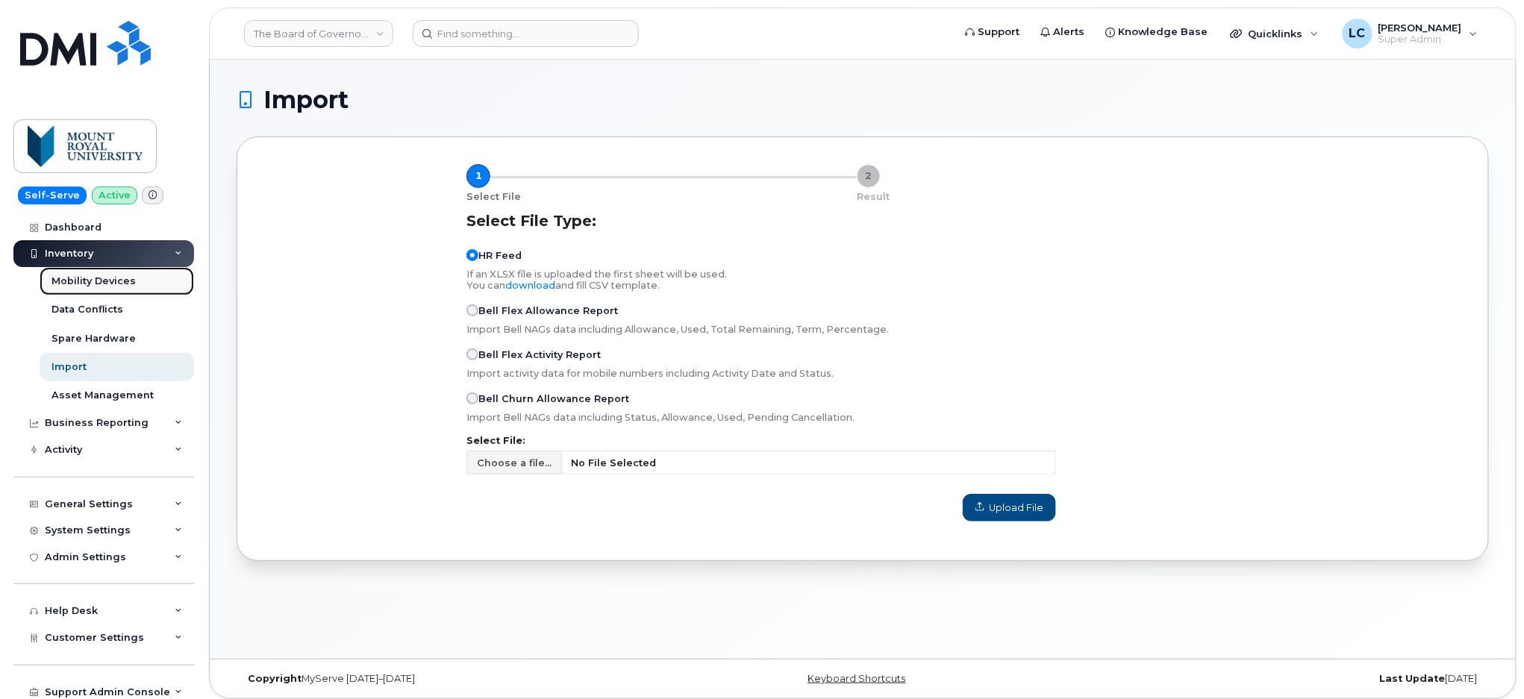
click at [105, 281] on div "Mobility Devices" at bounding box center [93, 281] width 84 height 13
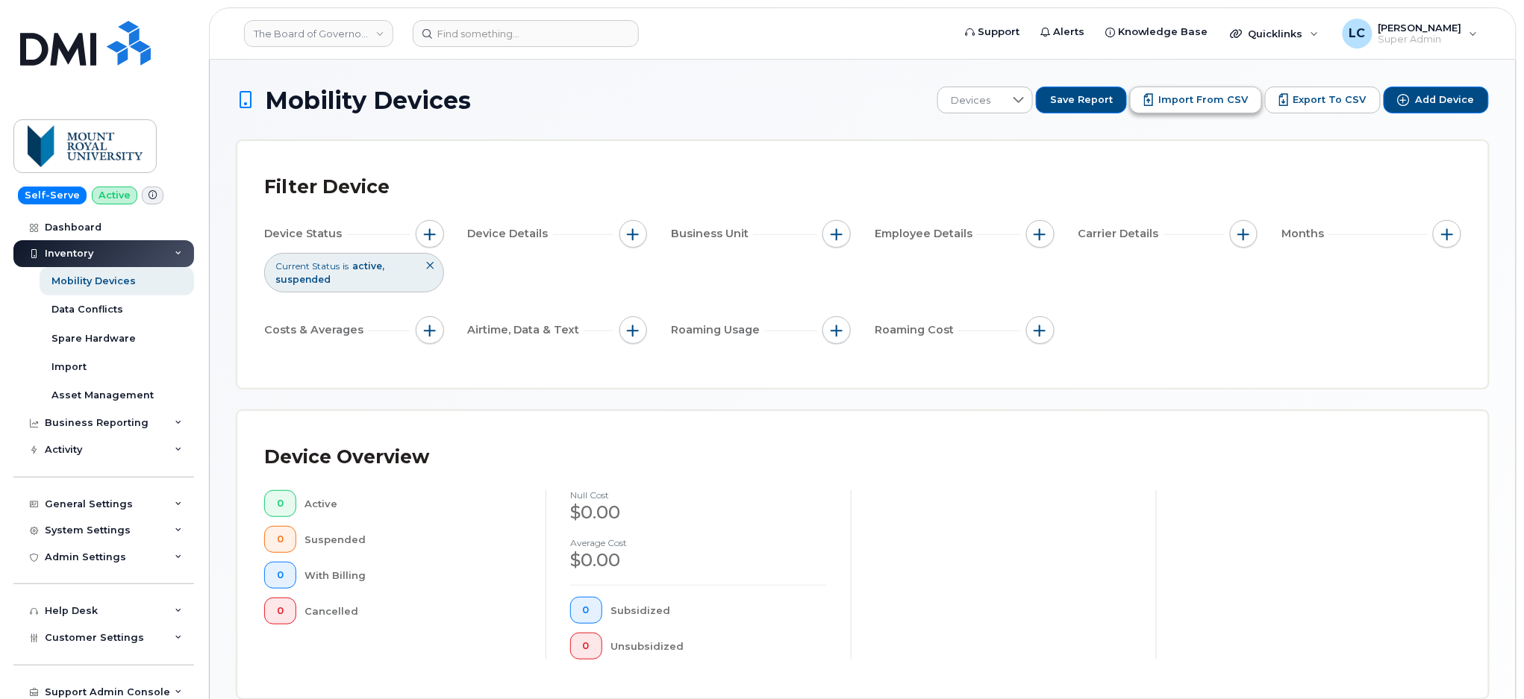
click at [1193, 101] on span "Import from CSV" at bounding box center [1203, 99] width 90 height 13
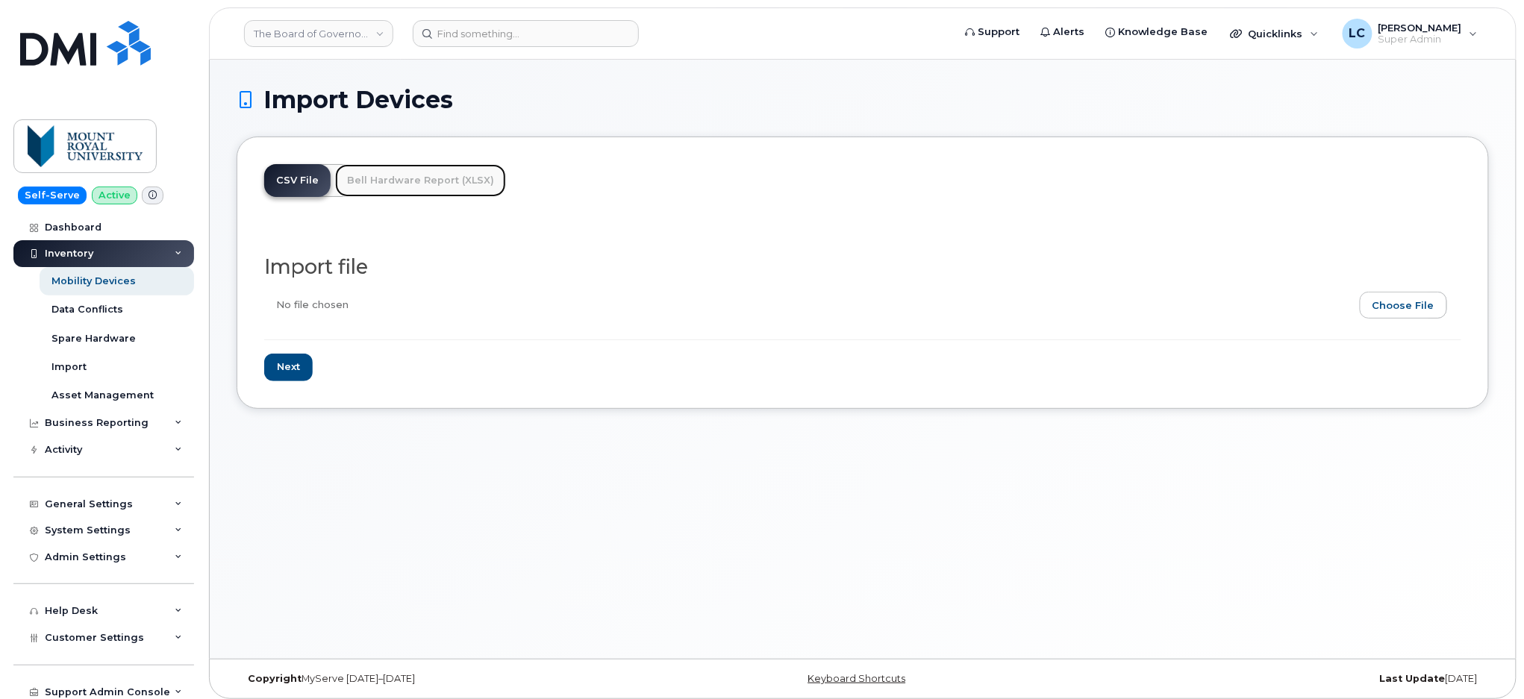
click at [407, 178] on link "Bell Hardware Report (XLSX)" at bounding box center [420, 180] width 171 height 33
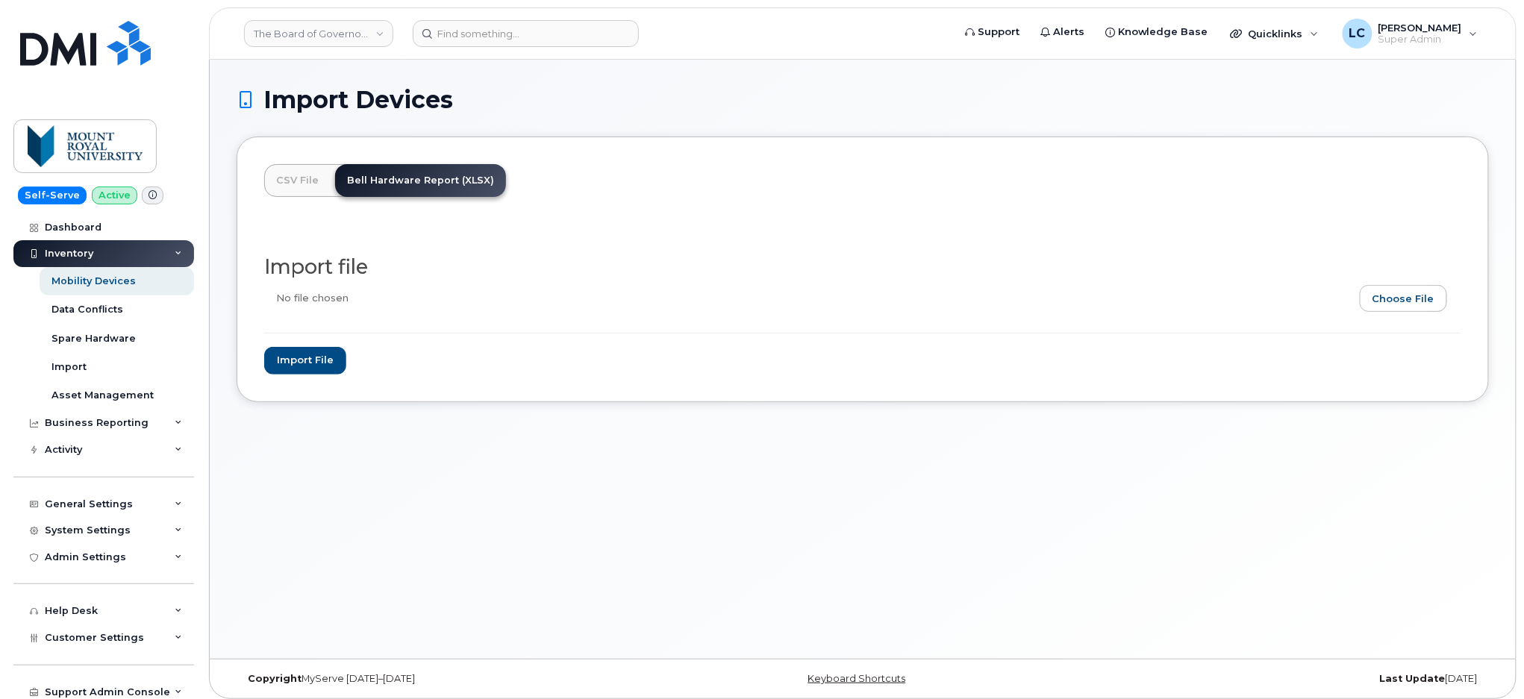
click at [1420, 295] on input "file" at bounding box center [856, 302] width 1185 height 34
type input "C:\fakepath\MRU_NAGIMPORT.xlsx"
click at [271, 358] on input "Import file" at bounding box center [305, 361] width 82 height 28
type input "Importing..."
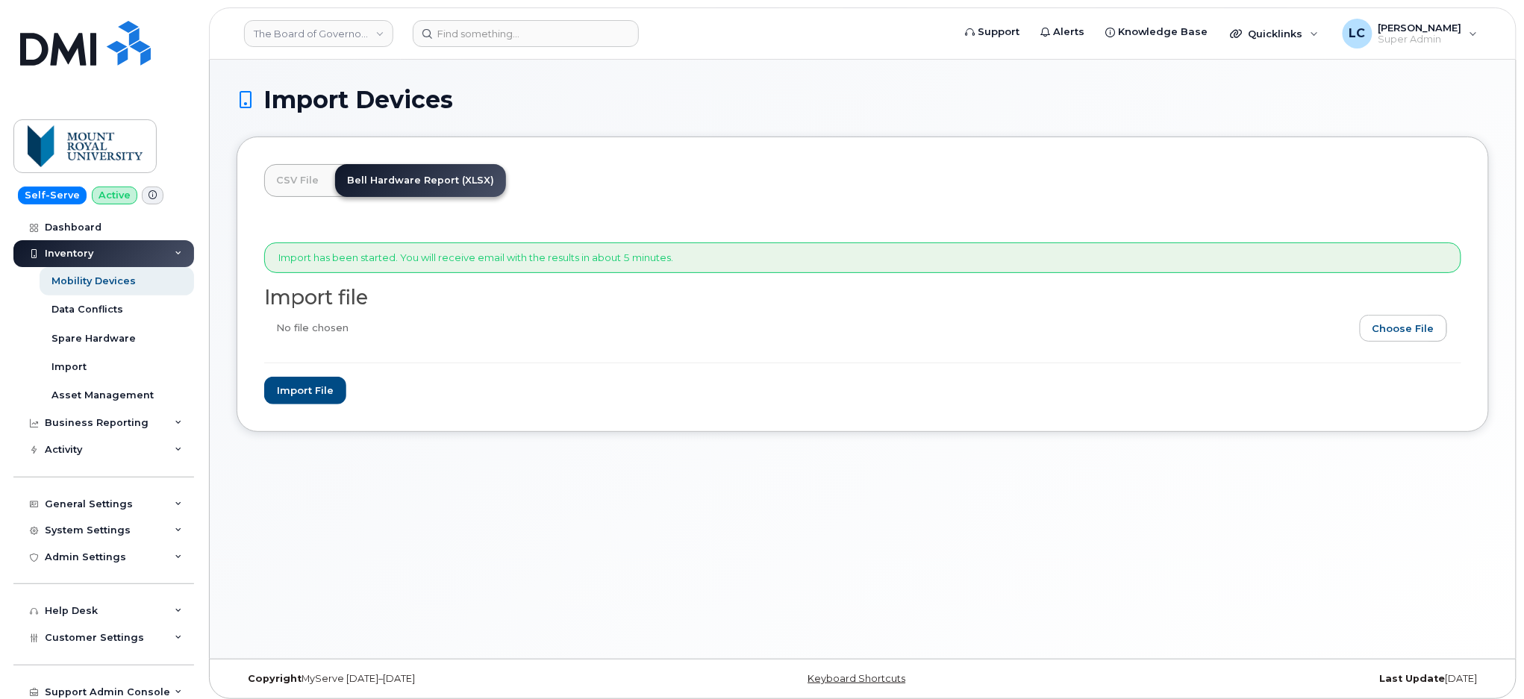
click at [762, 190] on div "CSV File Bell Hardware Report (XLSX) Import has been started. You will receive …" at bounding box center [863, 285] width 1252 height 296
click at [90, 282] on div "Mobility Devices" at bounding box center [93, 281] width 84 height 13
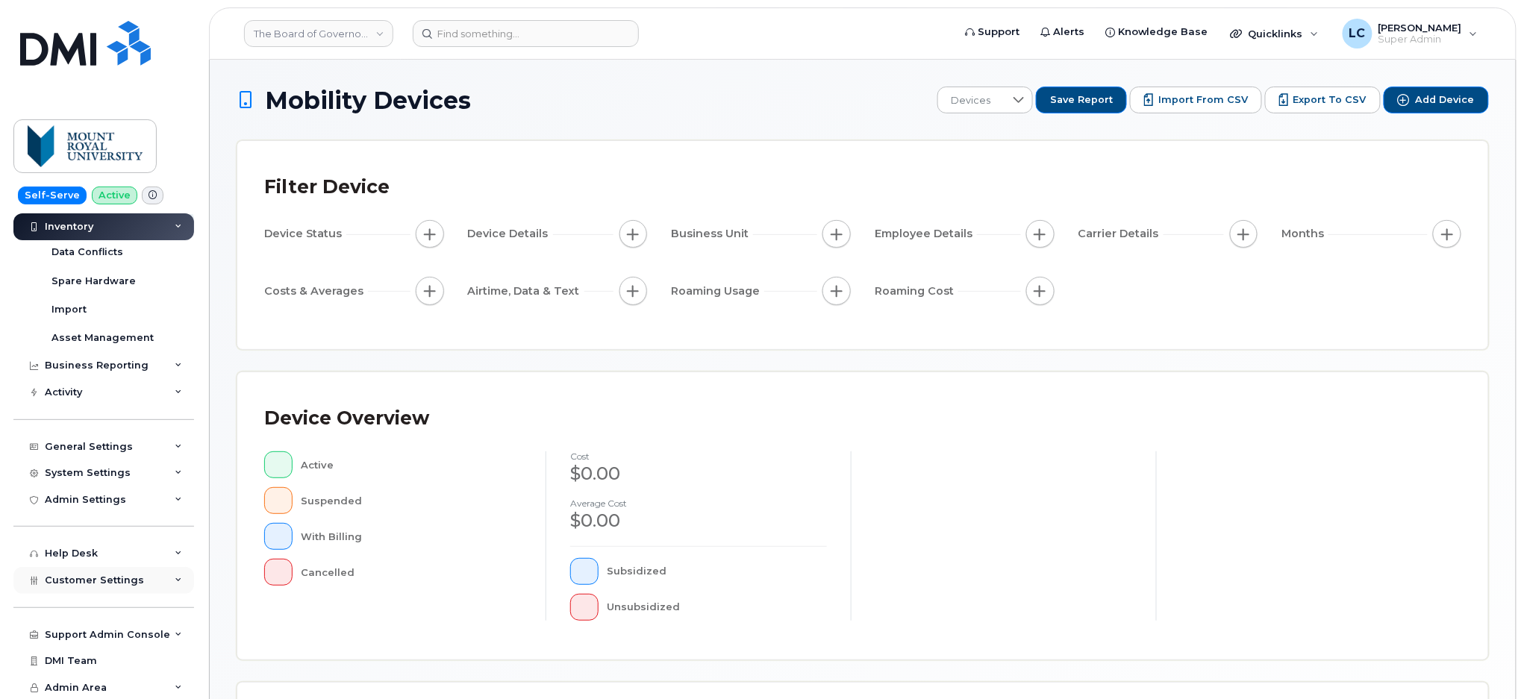
click at [130, 581] on span "Customer Settings" at bounding box center [94, 580] width 99 height 11
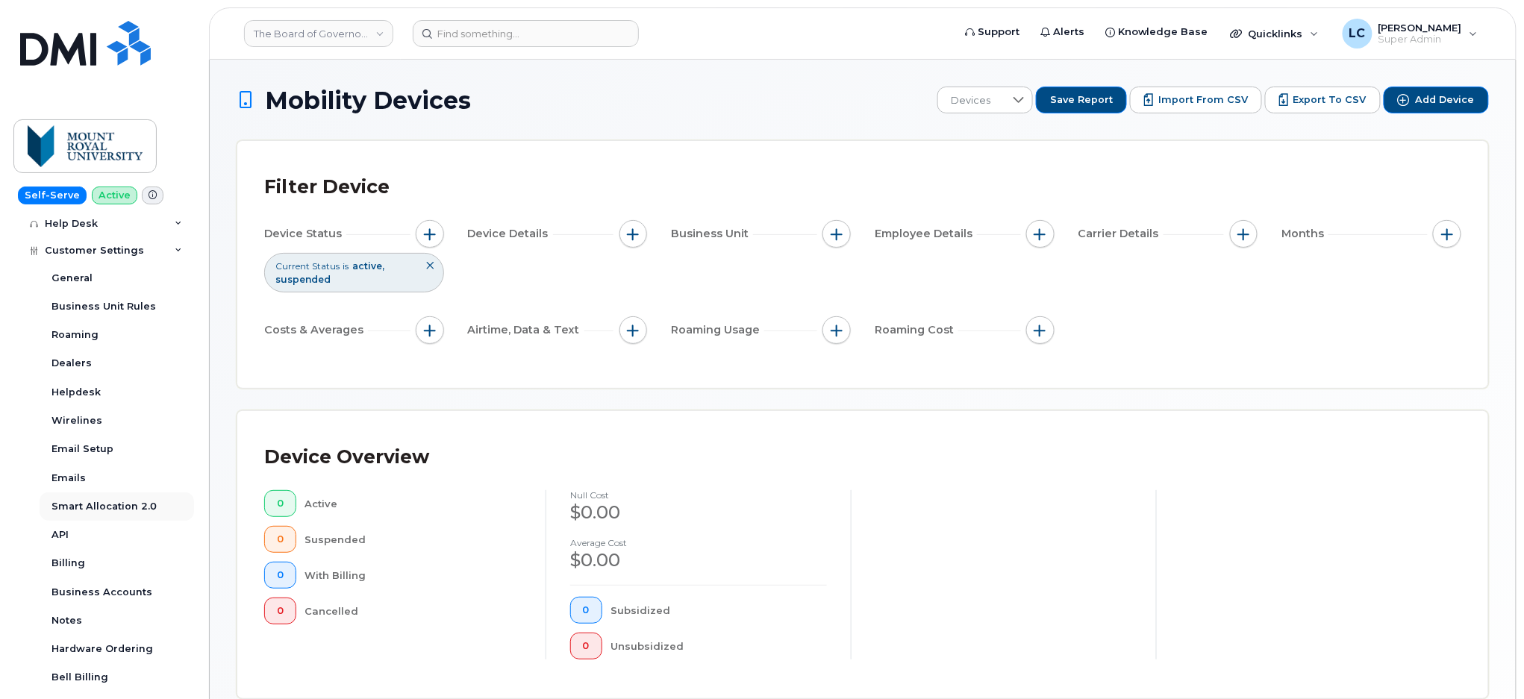
scroll to position [515, 0]
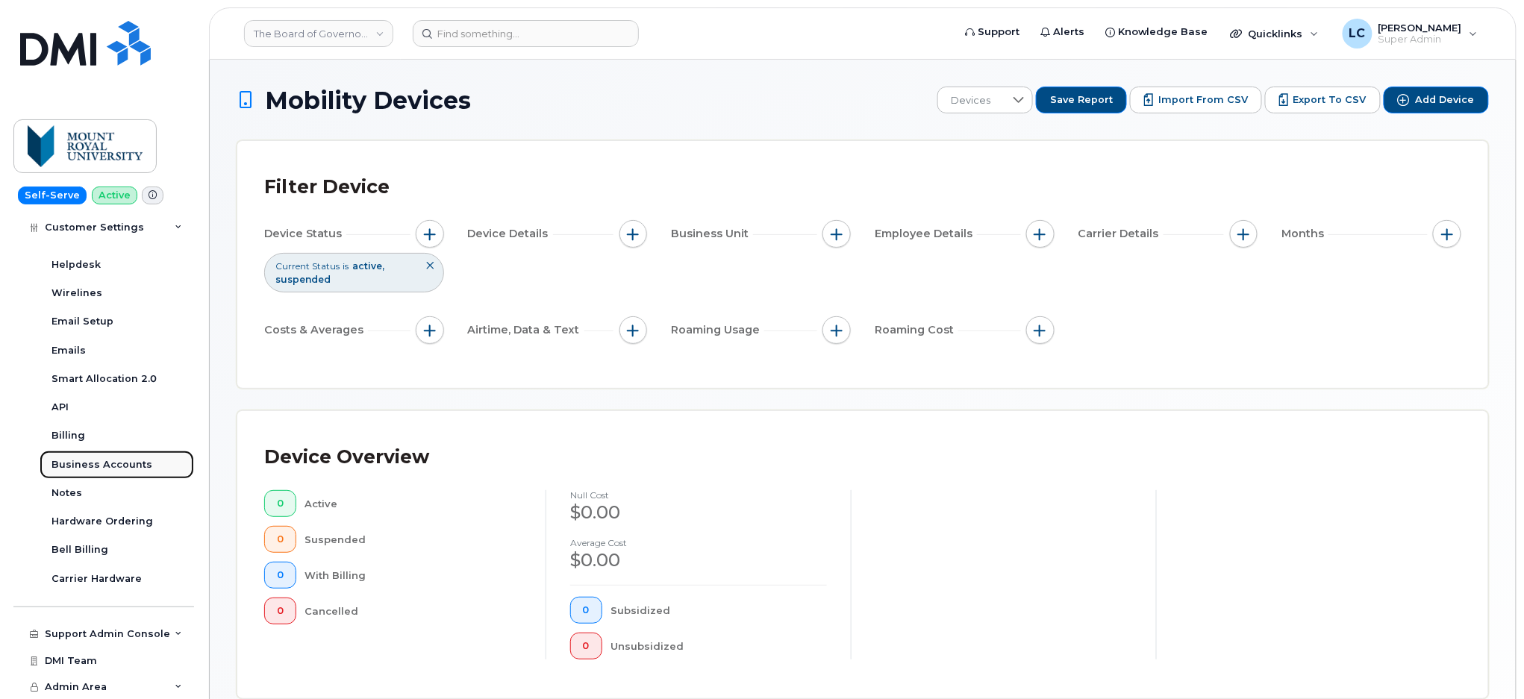
click at [115, 466] on div "Business Accounts" at bounding box center [101, 464] width 101 height 13
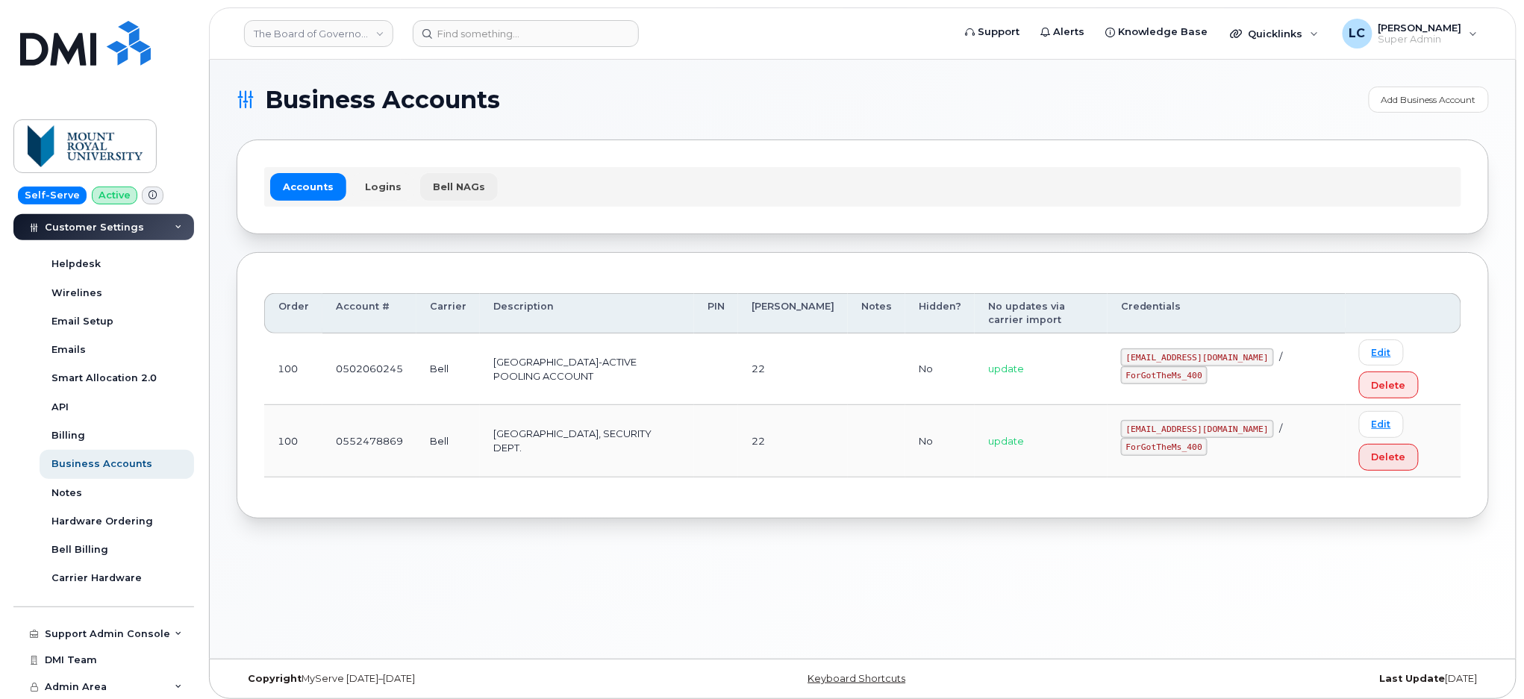
click at [466, 186] on link "Bell NAGs" at bounding box center [459, 186] width 78 height 27
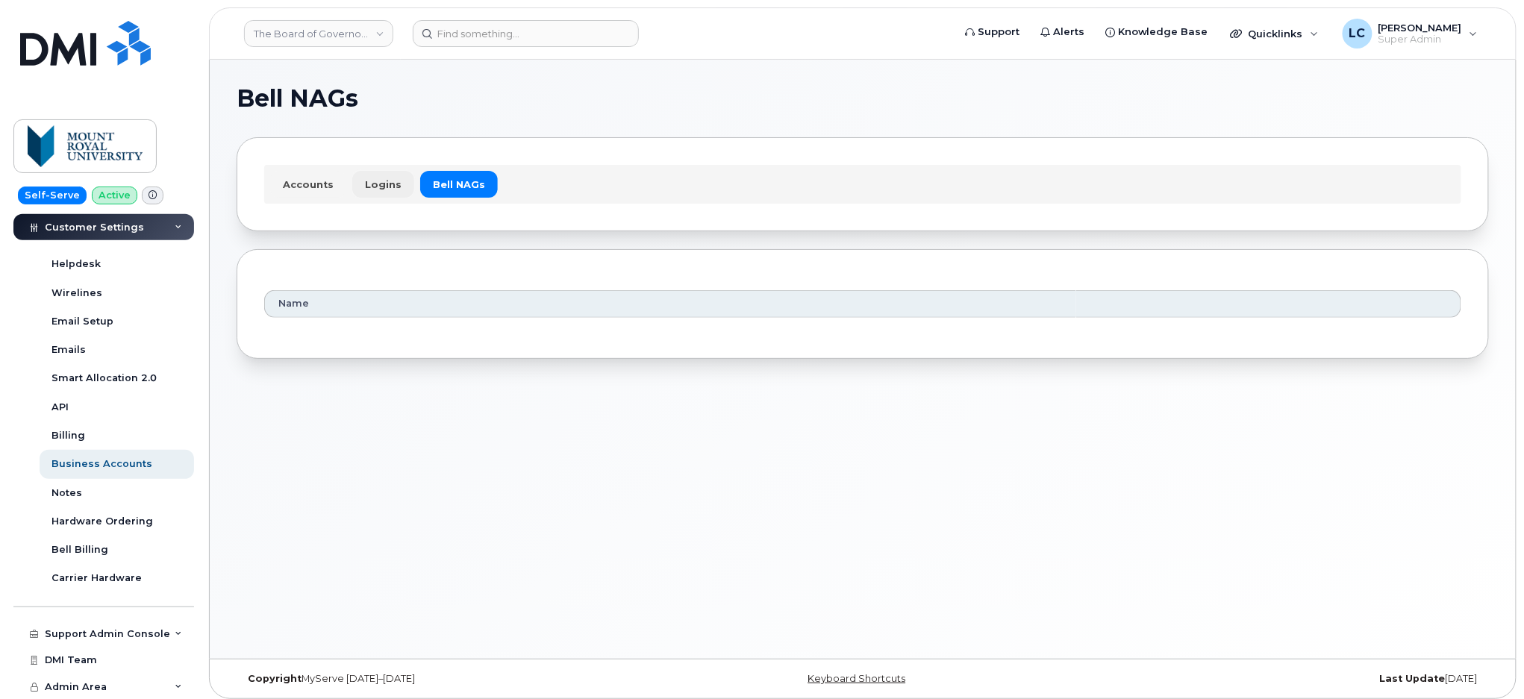
click at [389, 186] on link "Logins" at bounding box center [383, 184] width 62 height 27
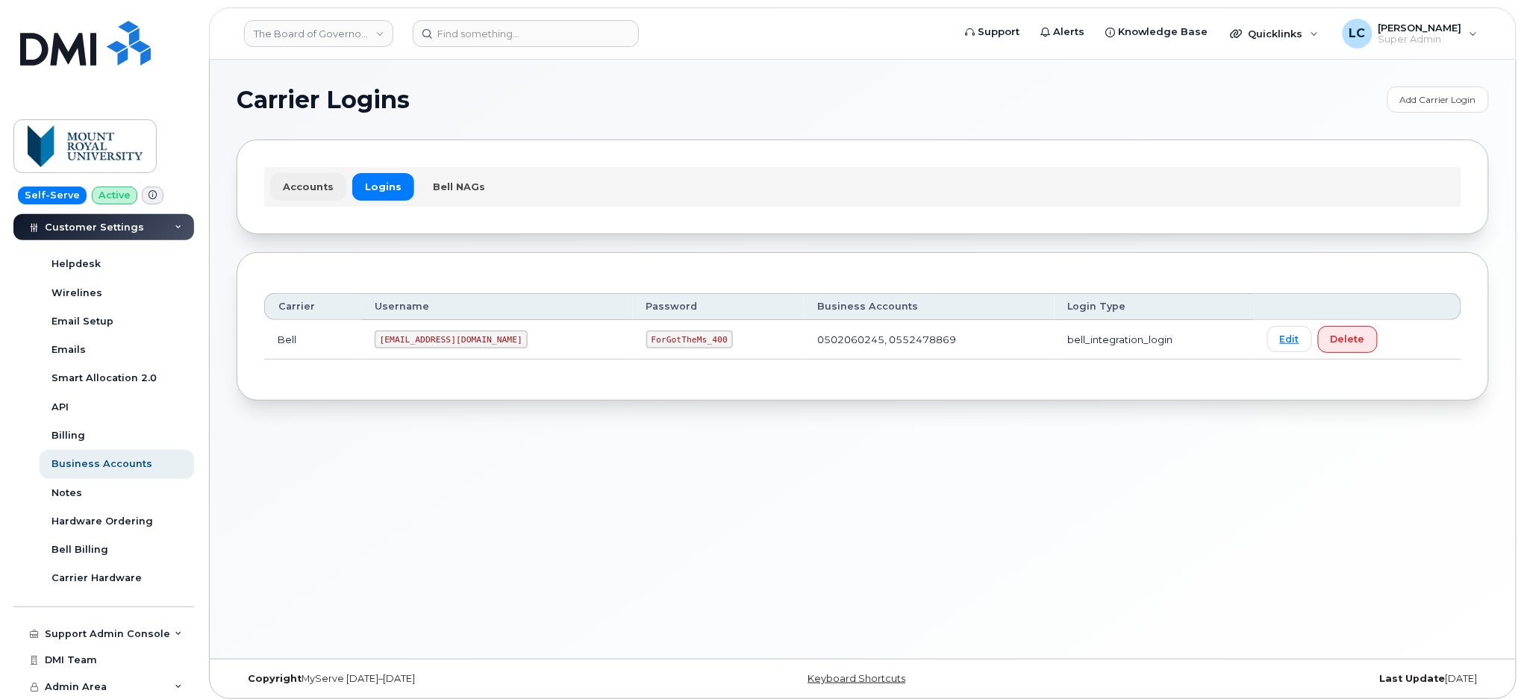
click at [301, 186] on link "Accounts" at bounding box center [308, 186] width 76 height 27
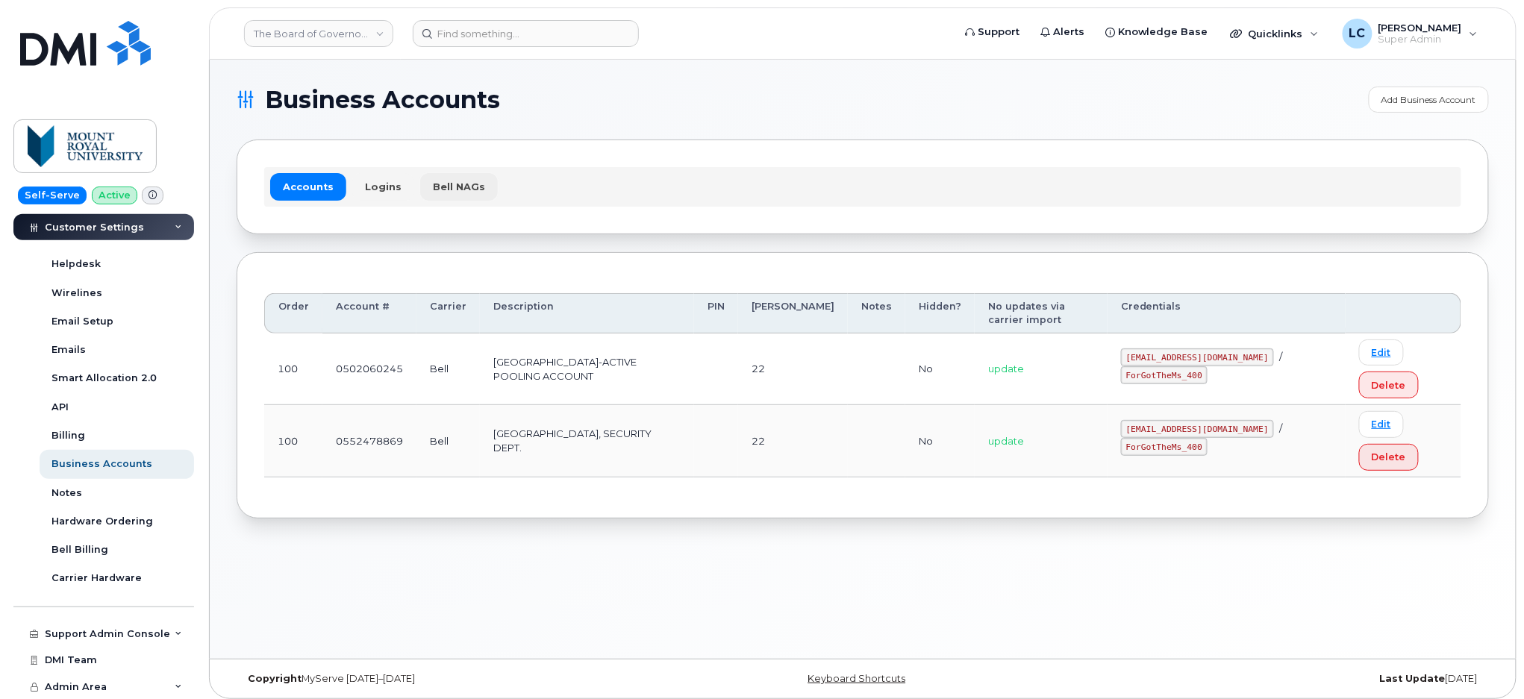
click at [430, 183] on link "Bell NAGs" at bounding box center [459, 186] width 78 height 27
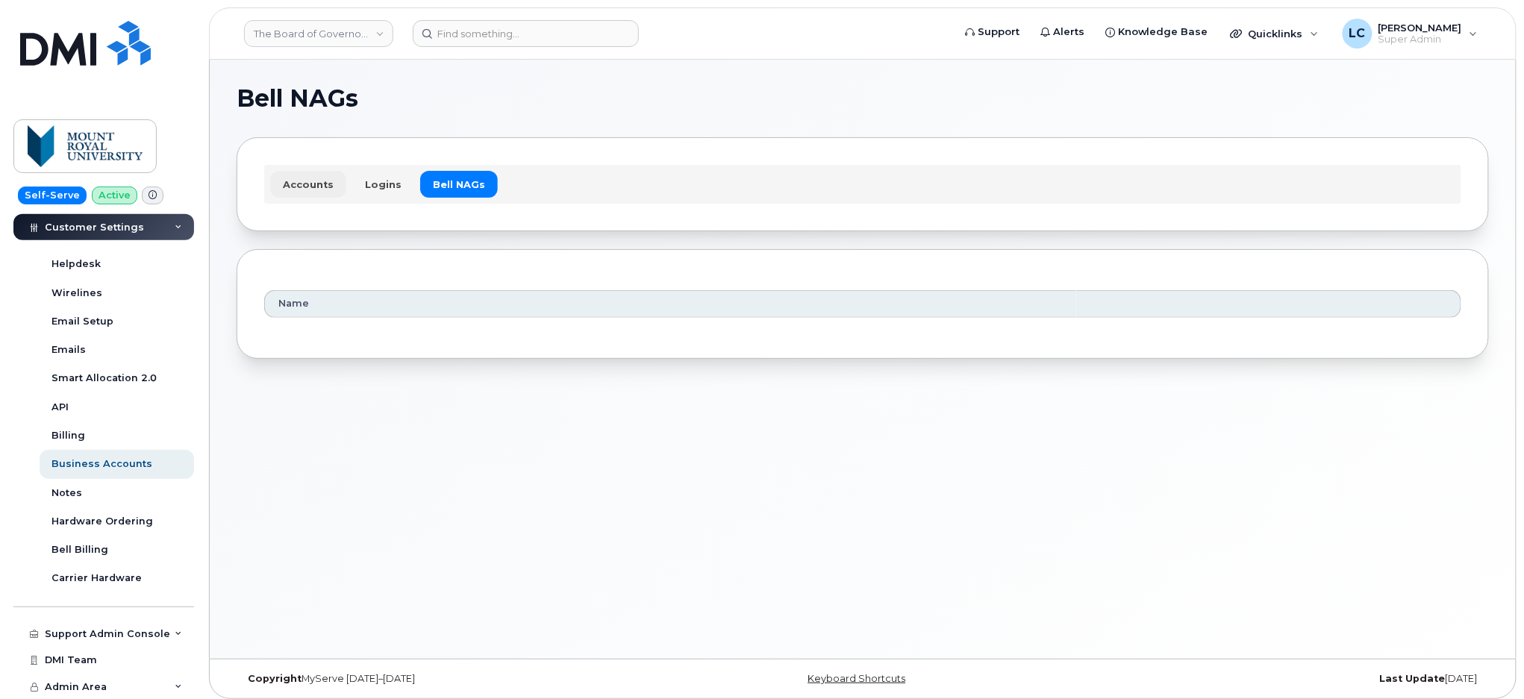
click at [305, 189] on link "Accounts" at bounding box center [308, 184] width 76 height 27
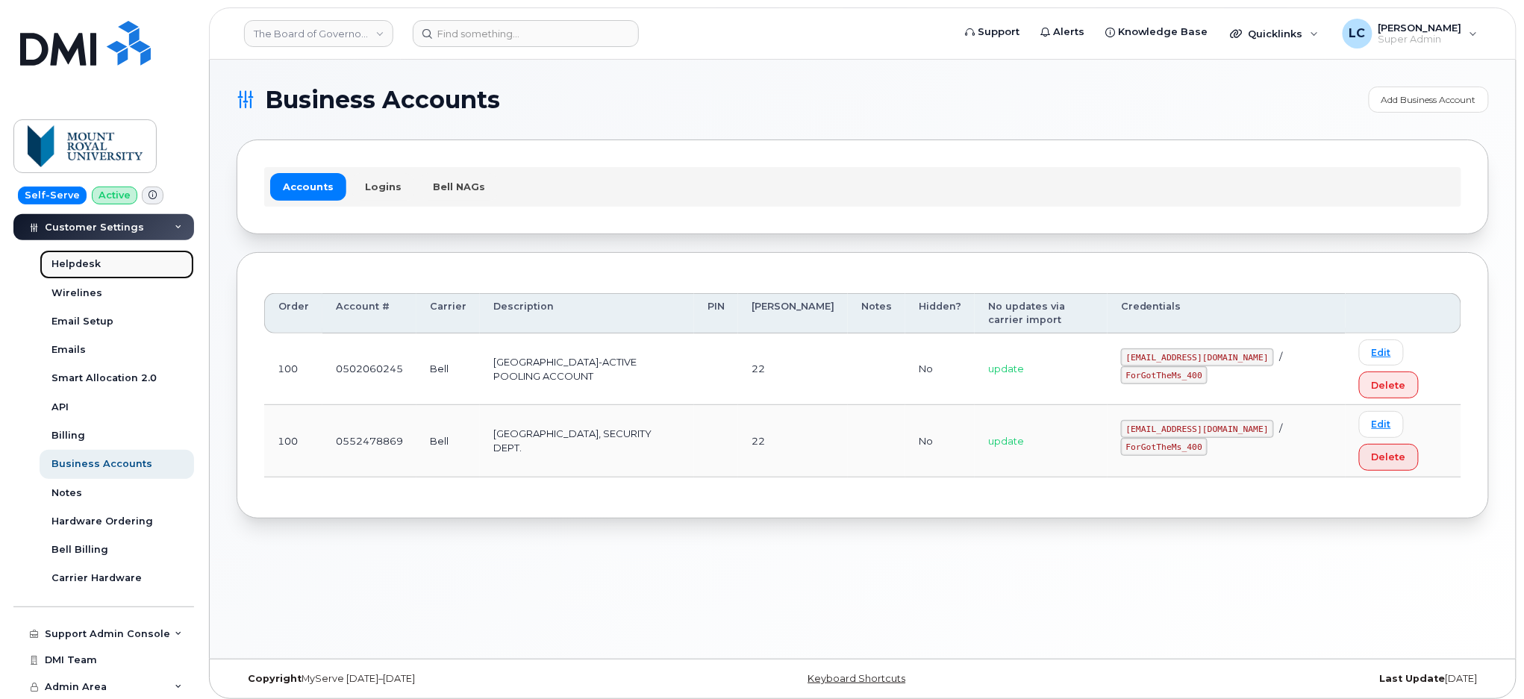
click at [90, 274] on link "Helpdesk" at bounding box center [117, 264] width 154 height 28
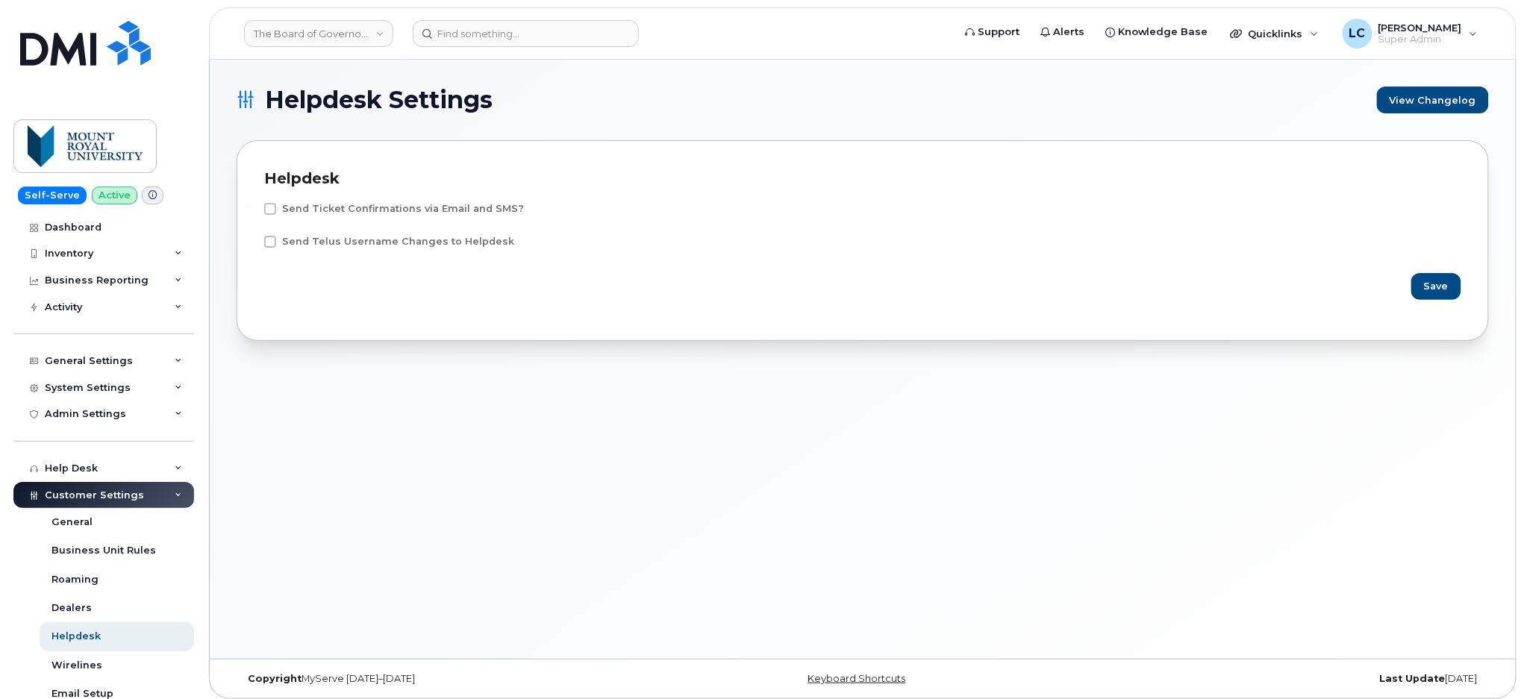
click at [422, 429] on div "Helpdesk Settings View Changelog Helpdesk Send Ticket Confirmations via Email a…" at bounding box center [863, 359] width 1306 height 599
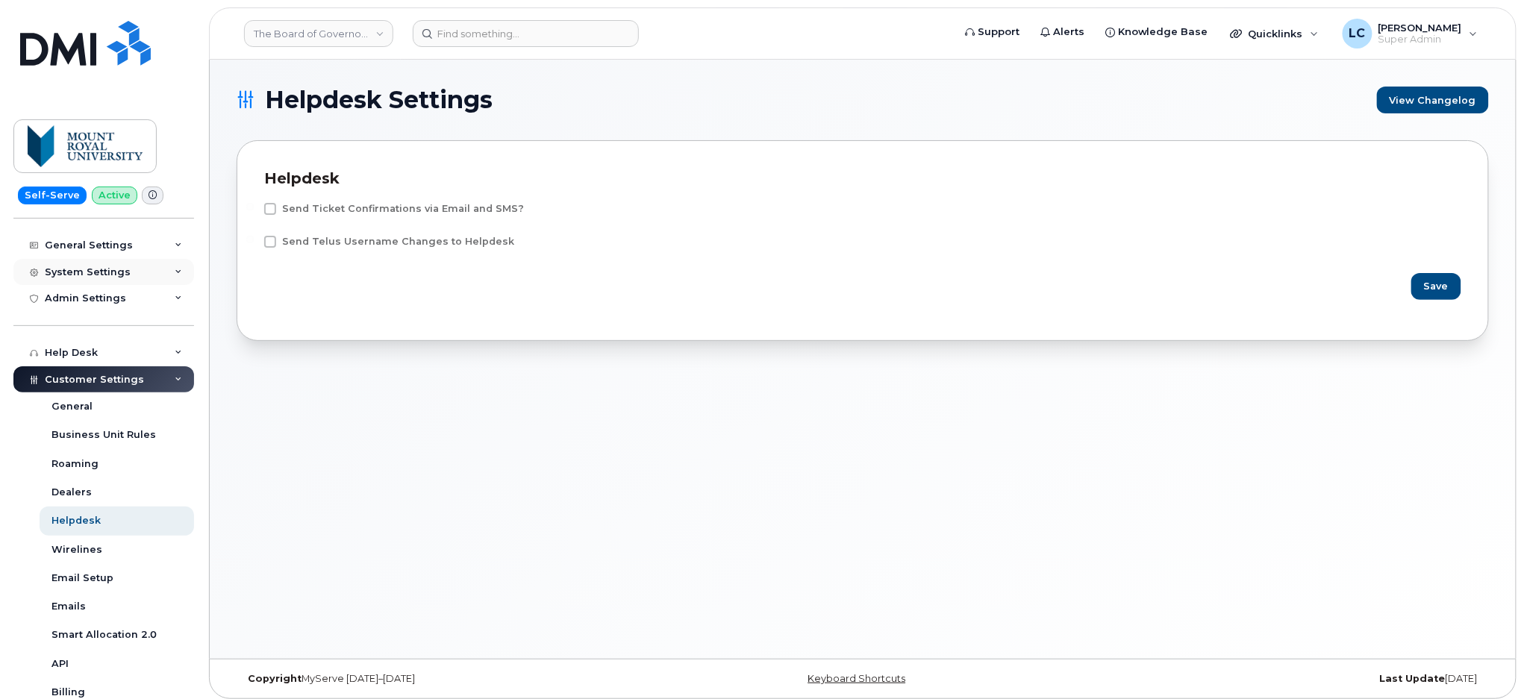
scroll to position [199, 0]
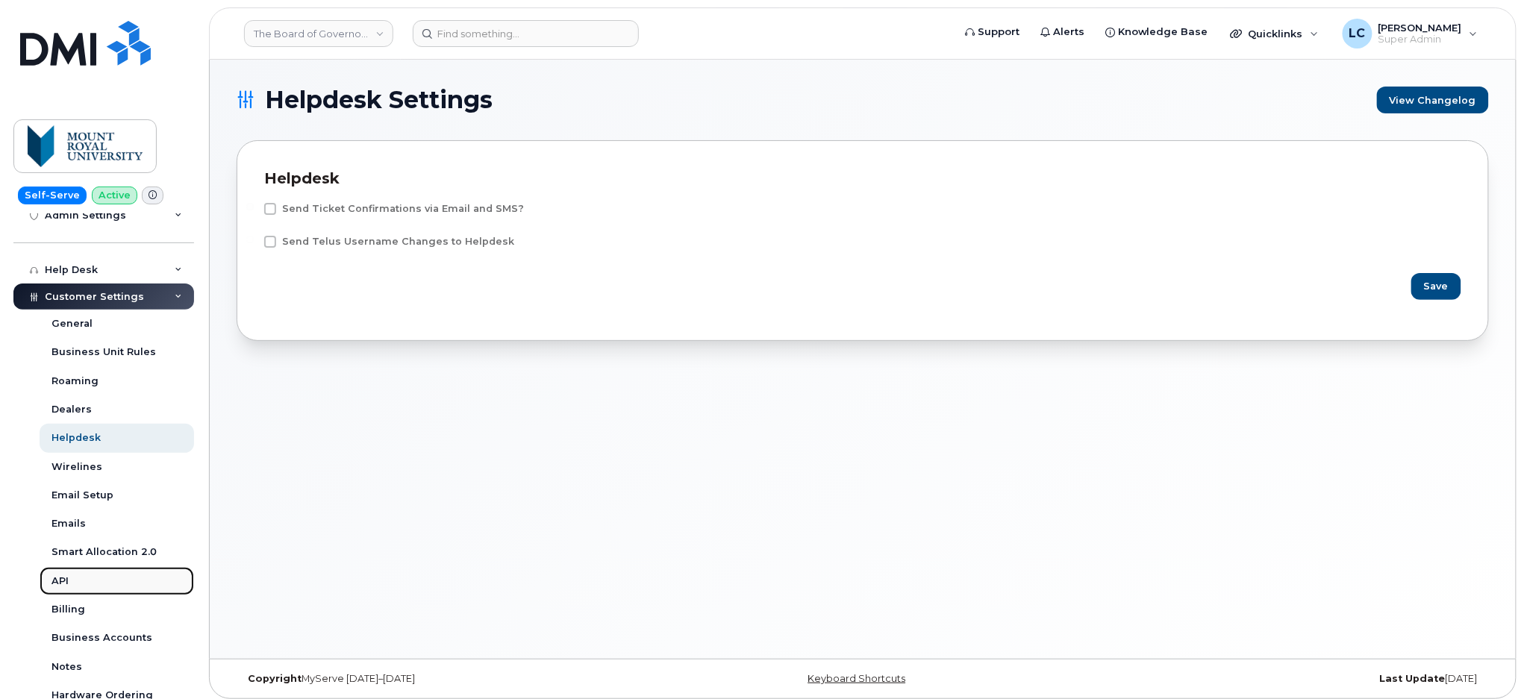
click at [67, 590] on link "API" at bounding box center [117, 581] width 154 height 28
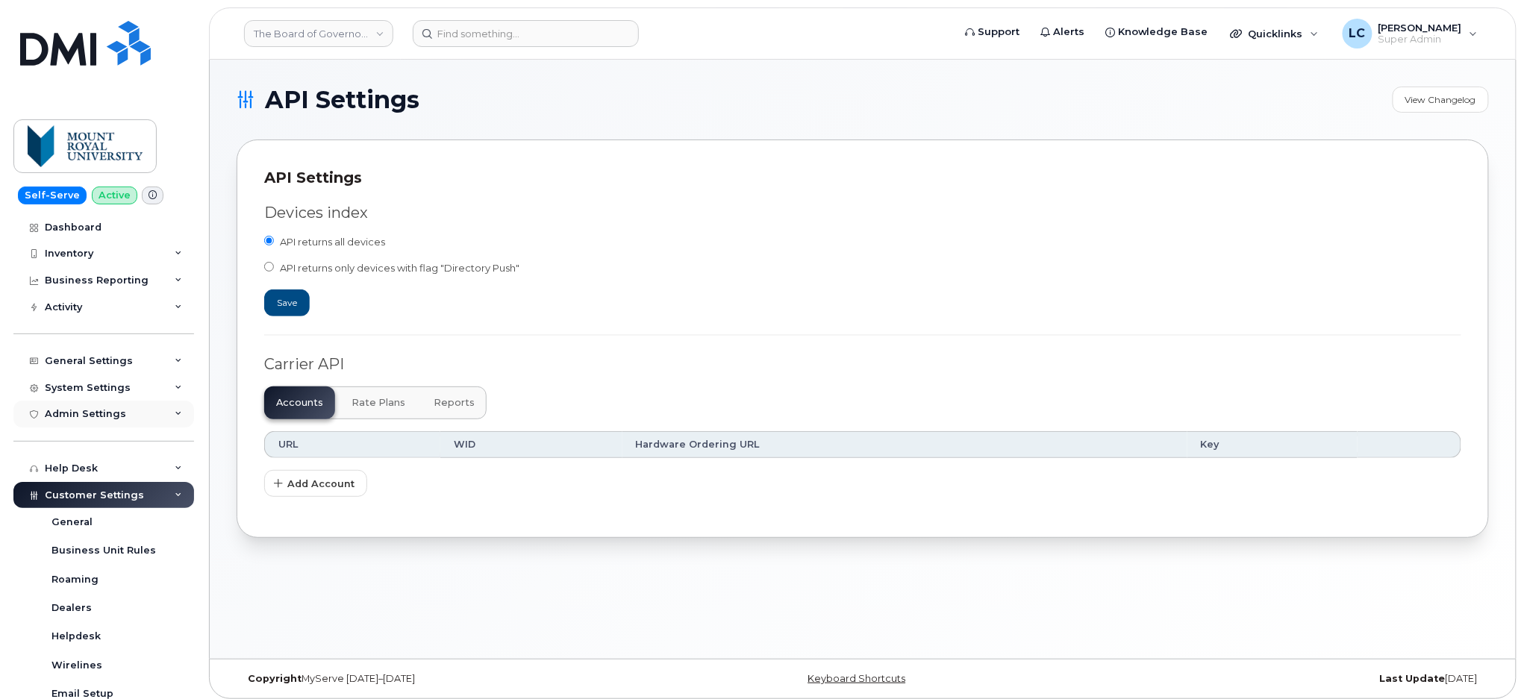
click at [111, 413] on div "Admin Settings" at bounding box center [85, 414] width 81 height 12
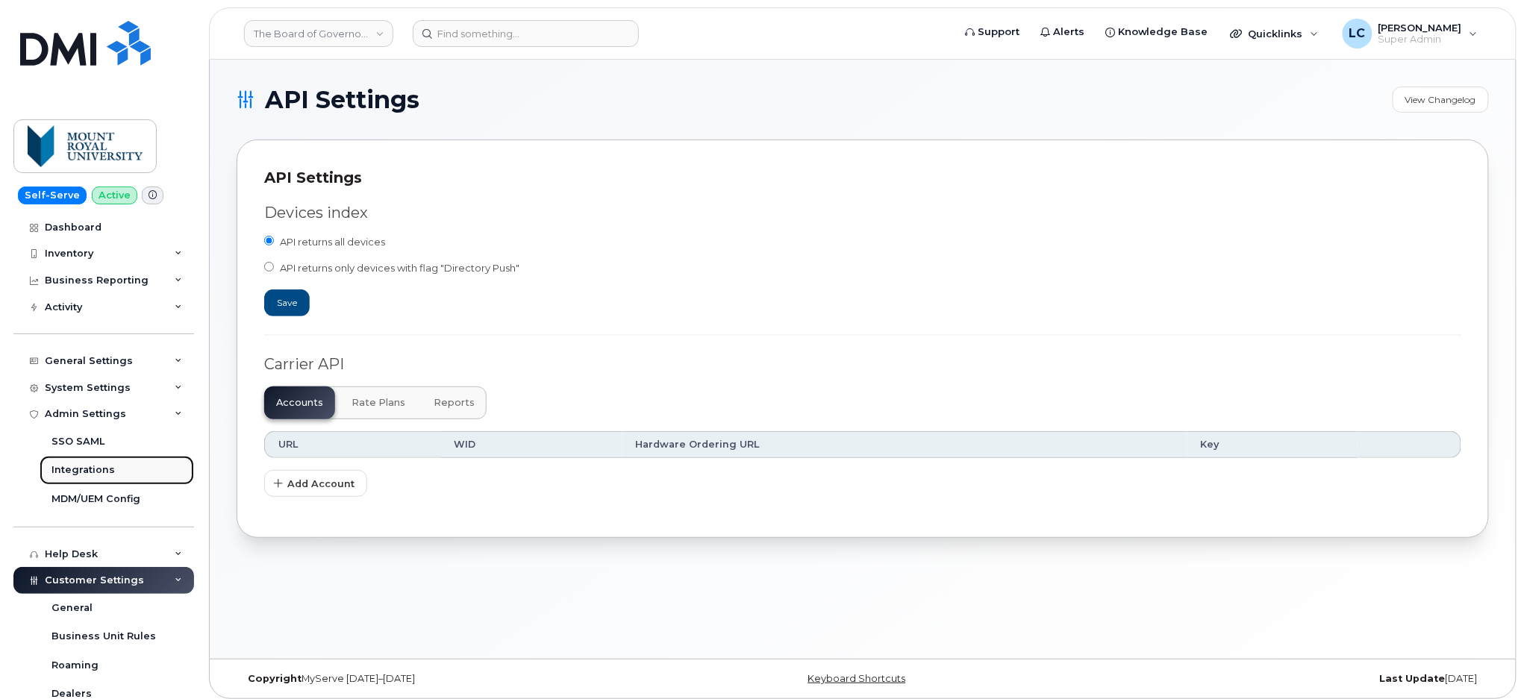
click at [87, 471] on div "Integrations" at bounding box center [82, 469] width 63 height 13
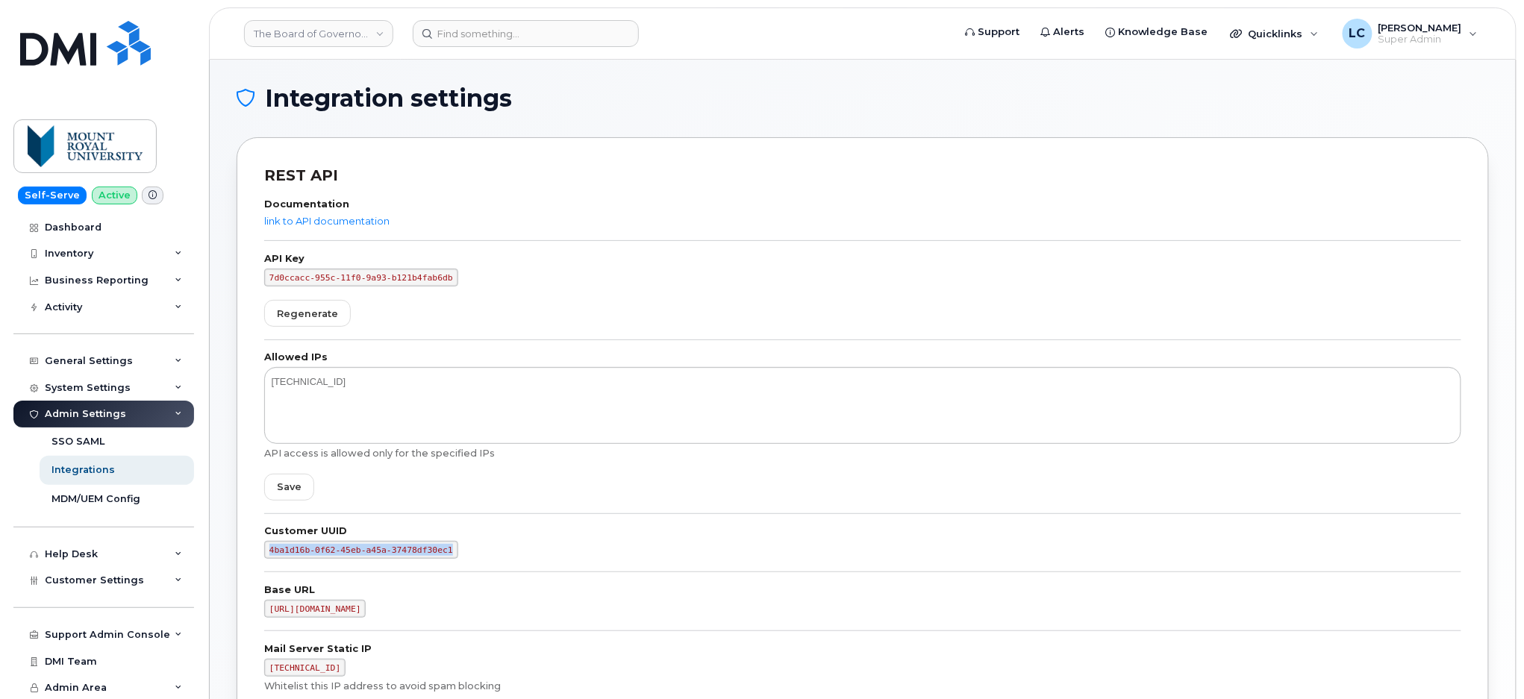
drag, startPoint x: 440, startPoint y: 552, endPoint x: 270, endPoint y: 555, distance: 169.4
click at [270, 555] on code "4ba1d16b-0f62-45eb-a45a-37478df30ec1" at bounding box center [361, 550] width 194 height 18
copy code "4ba1d16b-0f62-45eb-a45a-37478df30ec1"
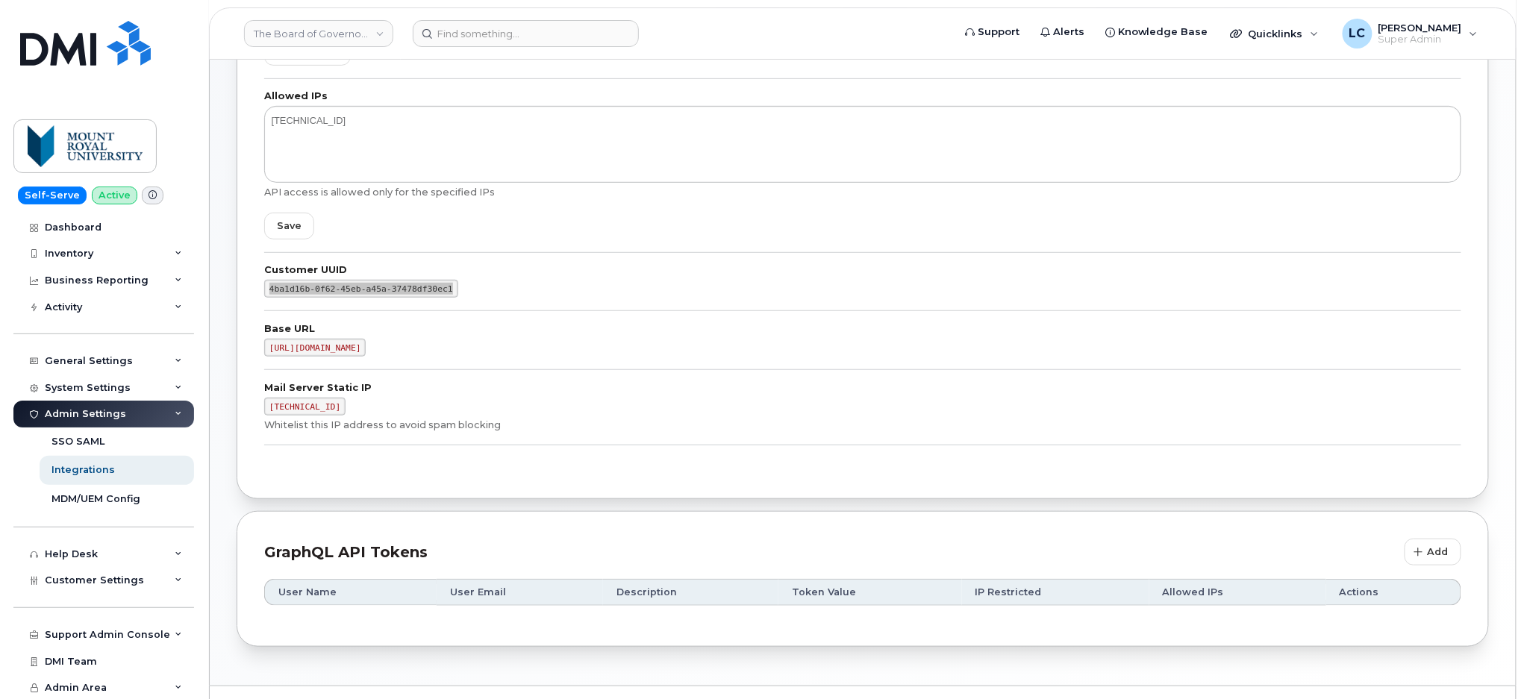
scroll to position [296, 0]
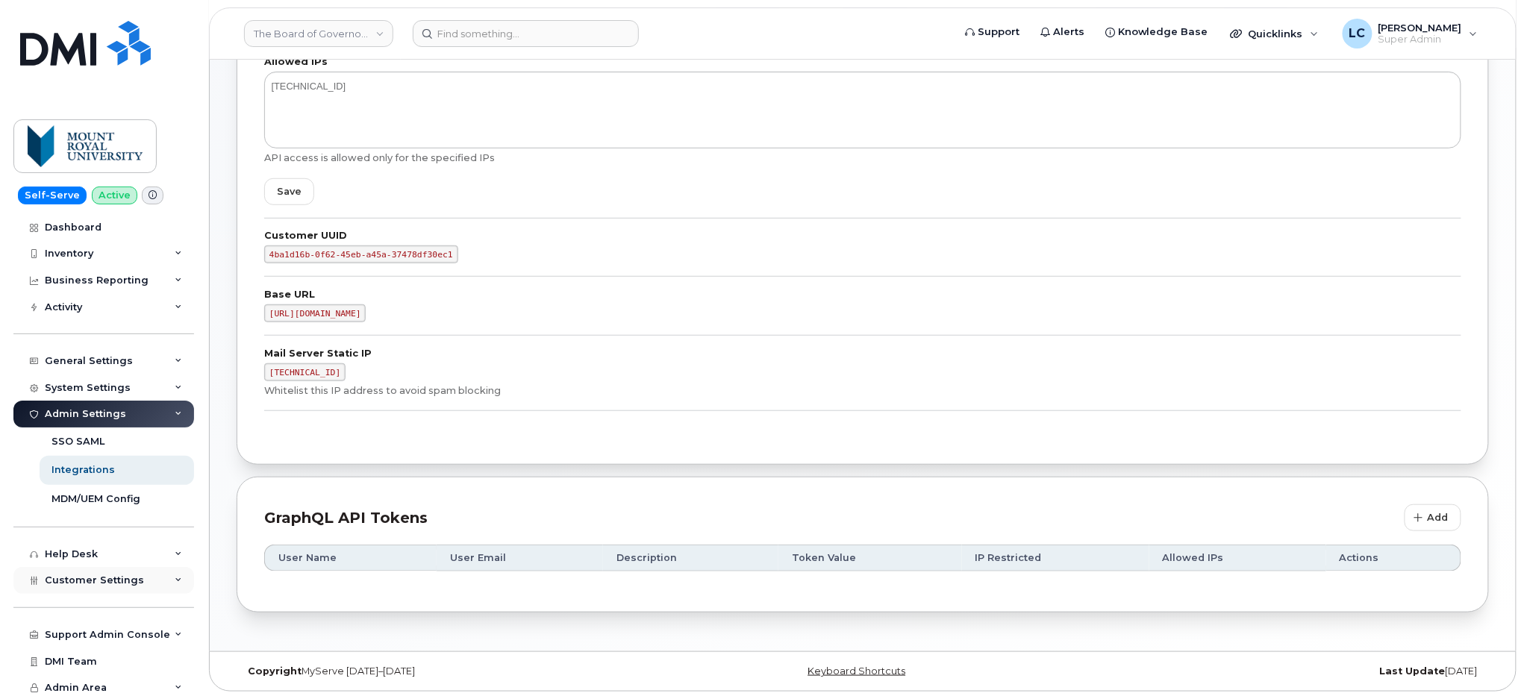
click at [111, 575] on span "Customer Settings" at bounding box center [94, 580] width 99 height 11
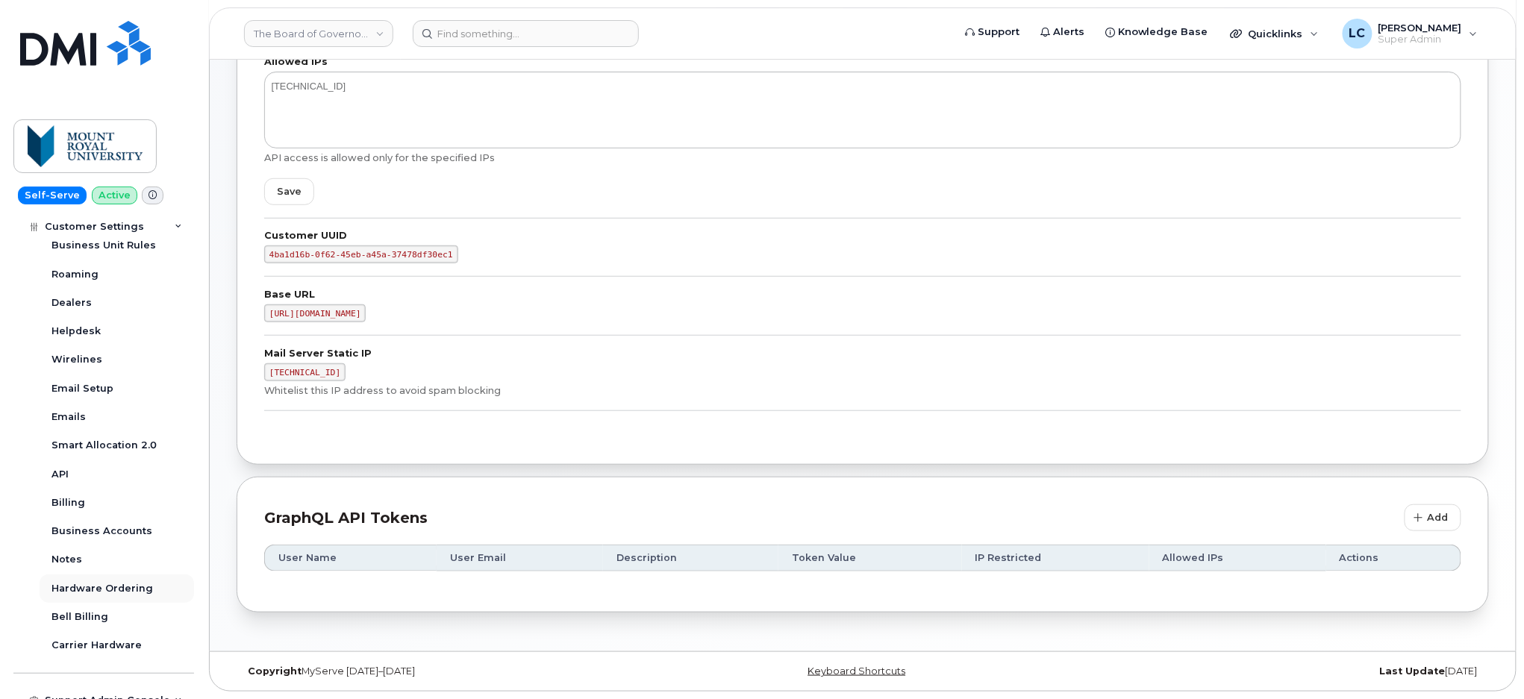
scroll to position [398, 0]
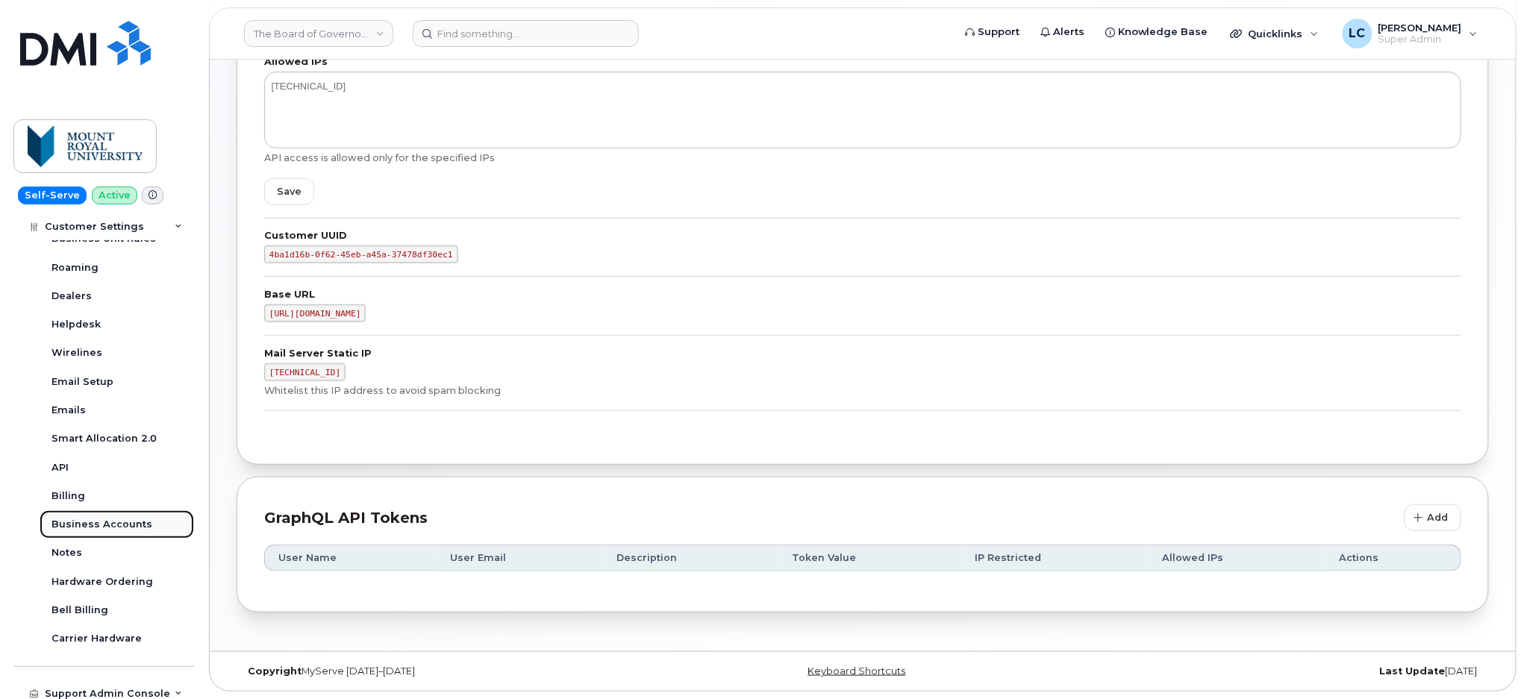
click at [124, 529] on div "Business Accounts" at bounding box center [101, 524] width 101 height 13
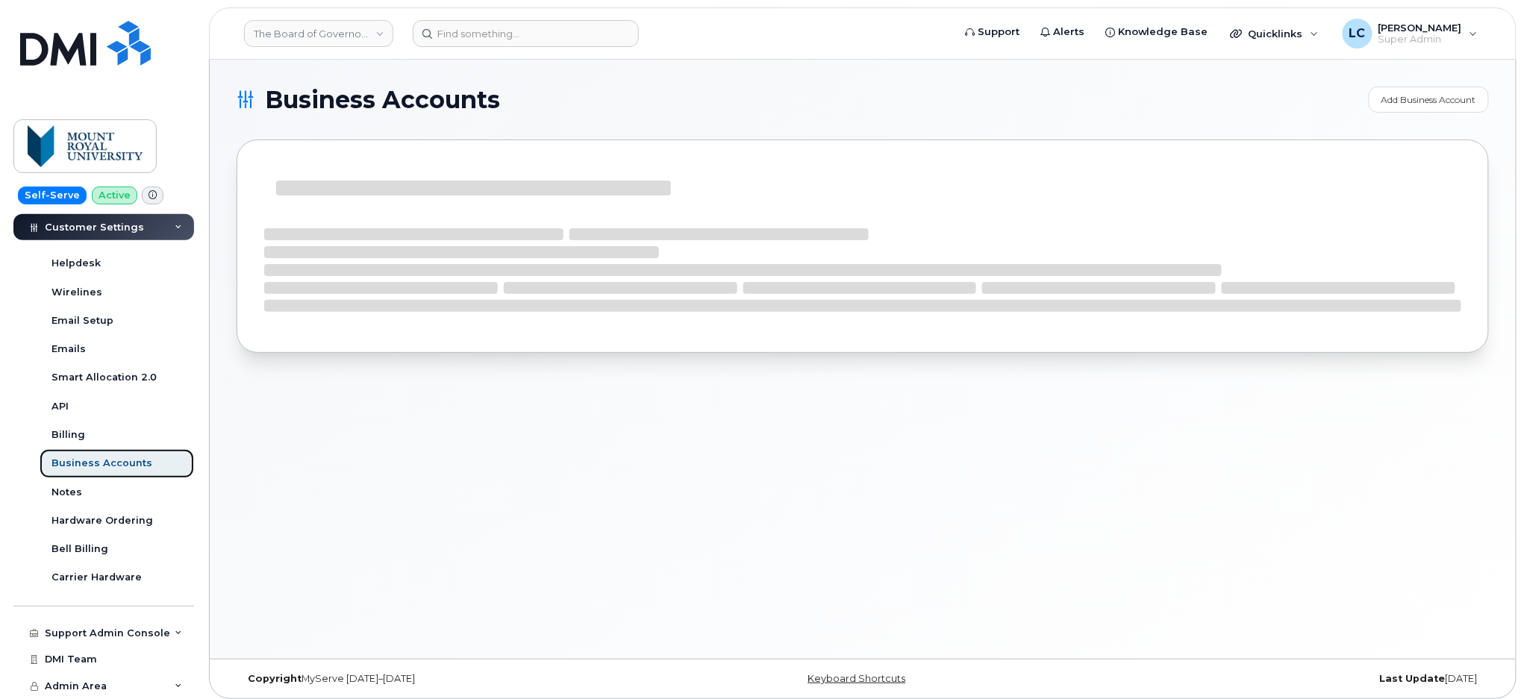
scroll to position [312, 0]
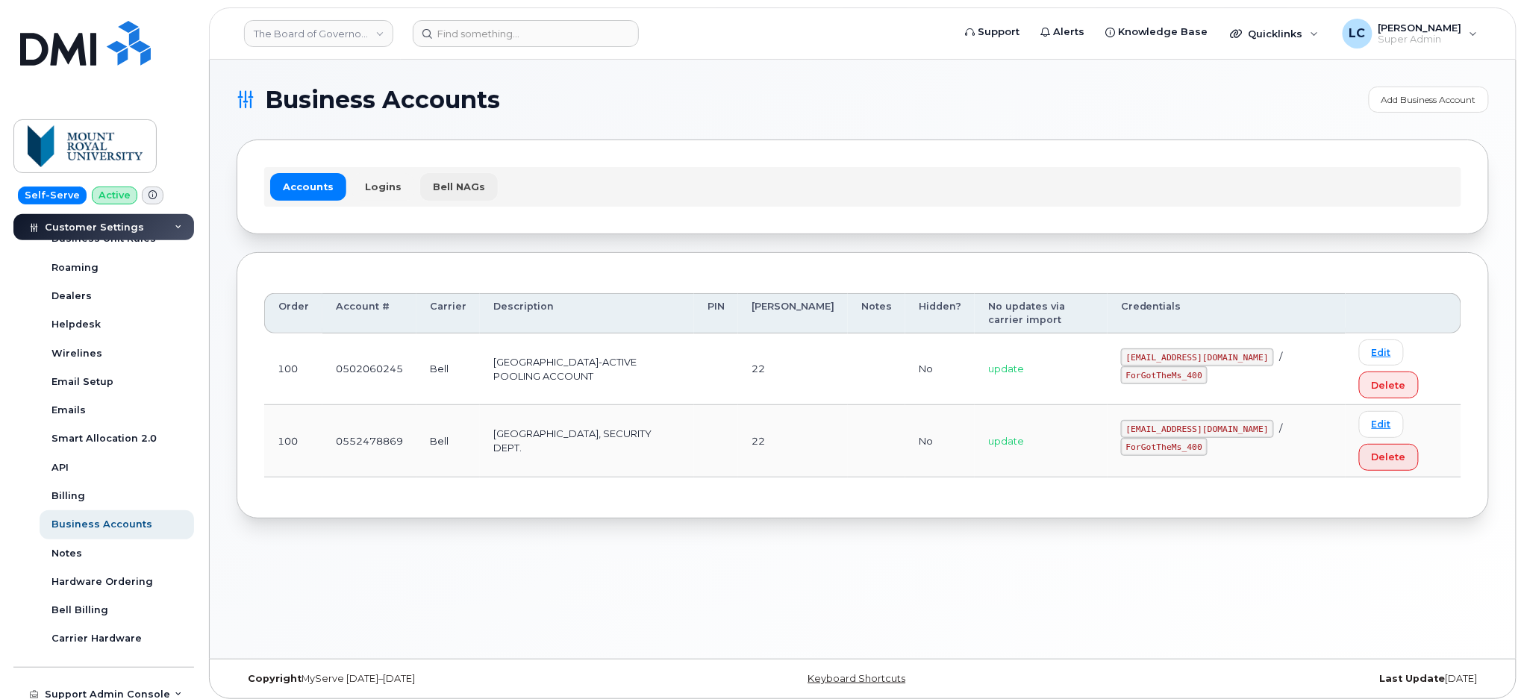
click at [468, 178] on link "Bell NAGs" at bounding box center [459, 186] width 78 height 27
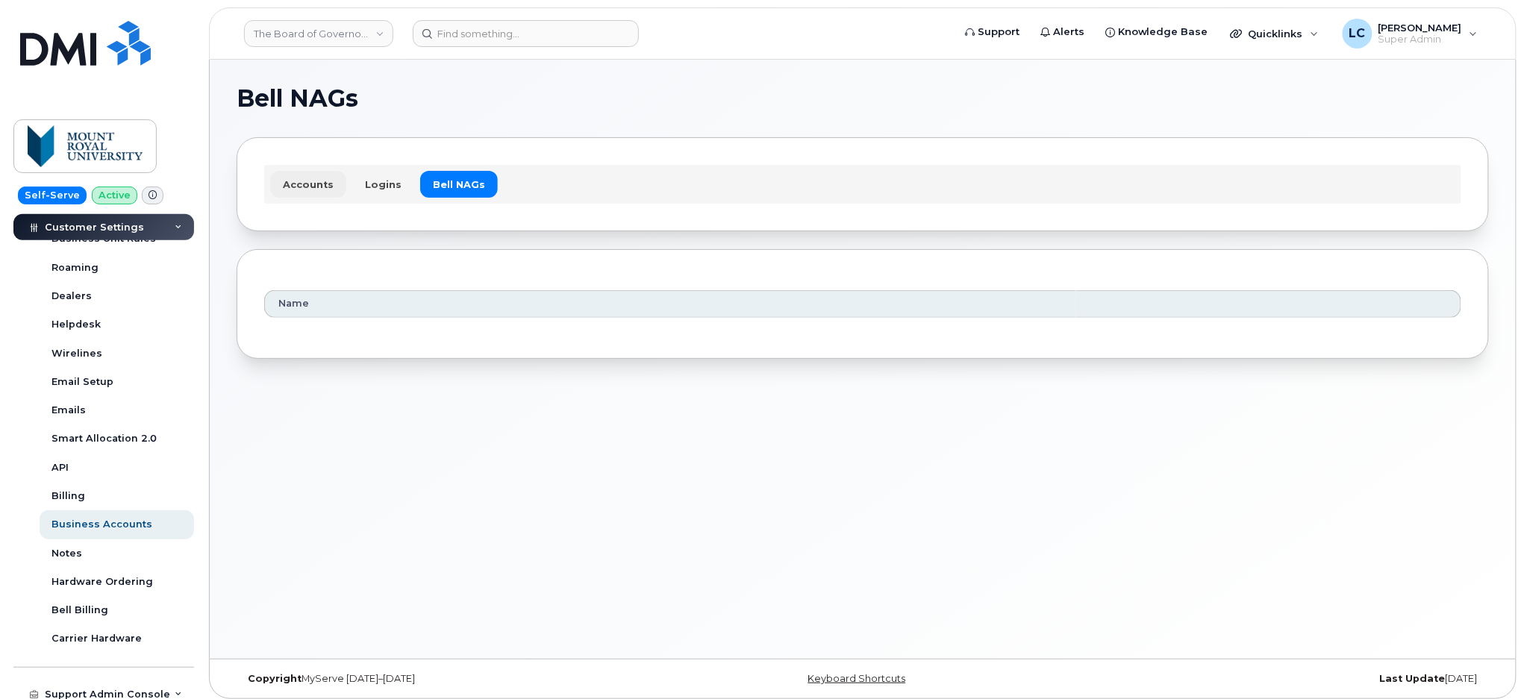
click at [308, 179] on link "Accounts" at bounding box center [308, 184] width 76 height 27
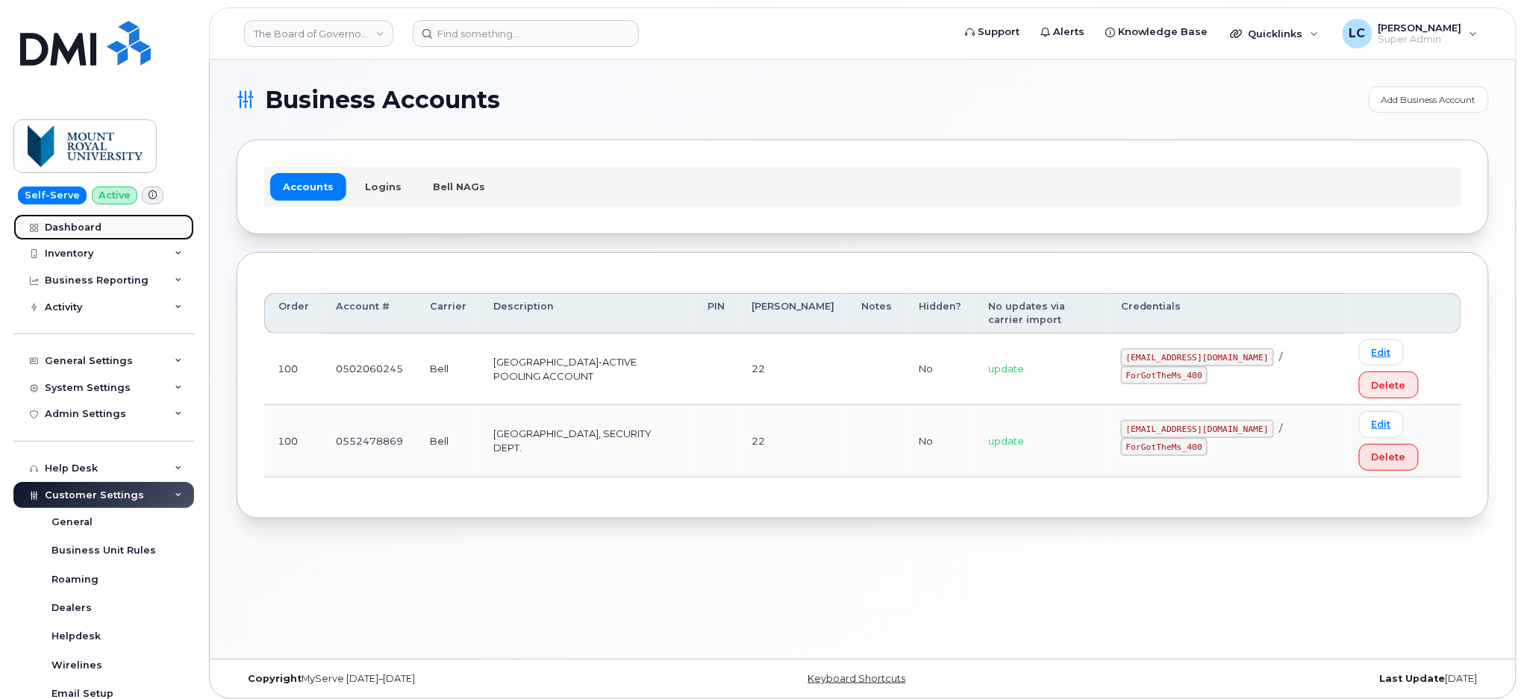
click at [113, 224] on link "Dashboard" at bounding box center [103, 227] width 181 height 27
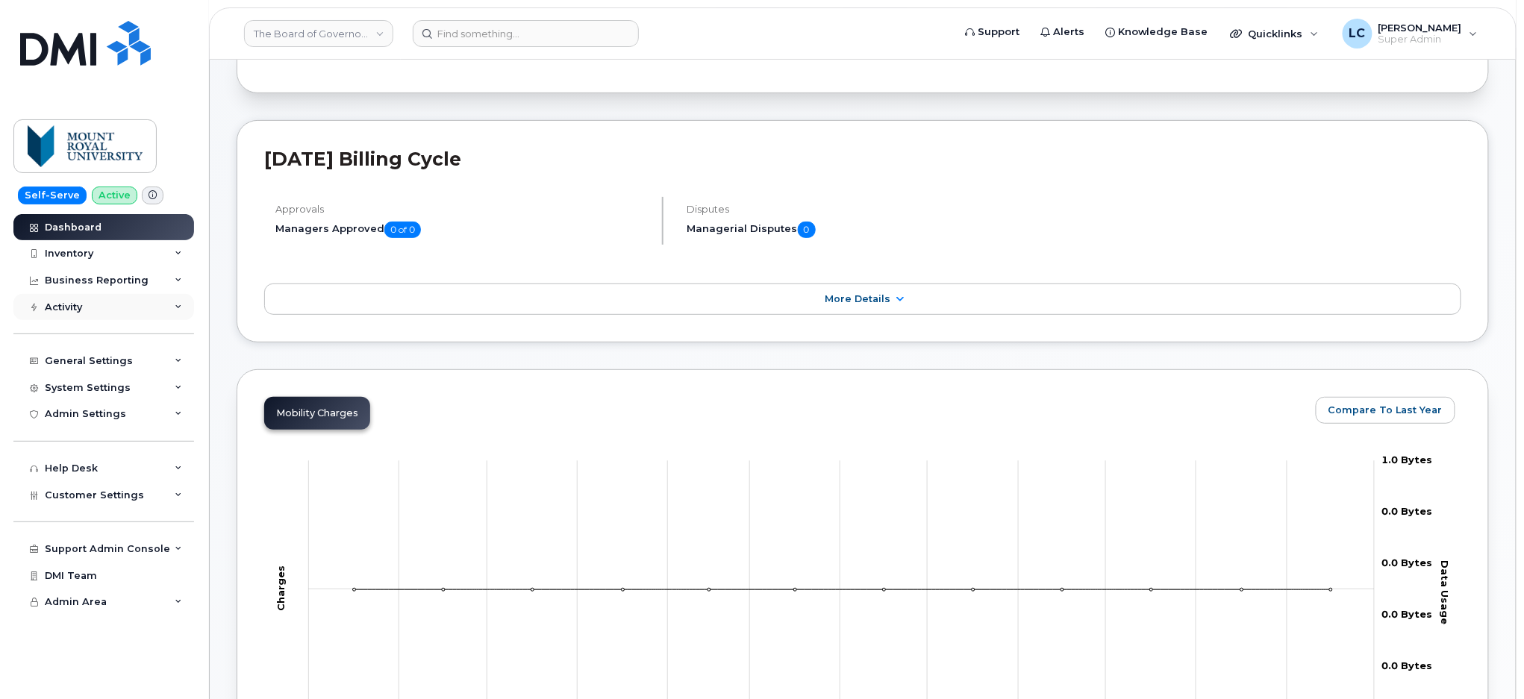
scroll to position [199, 0]
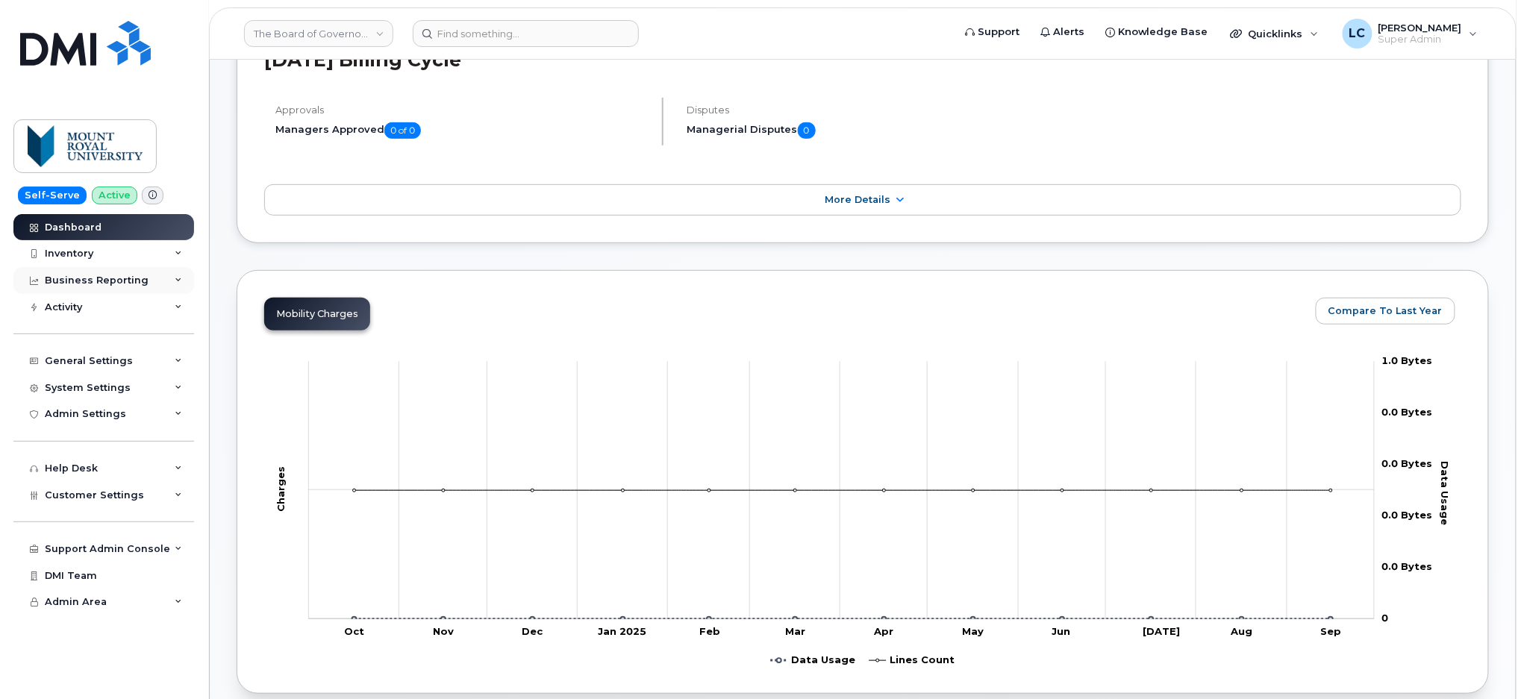
click at [126, 278] on div "Business Reporting" at bounding box center [97, 281] width 104 height 12
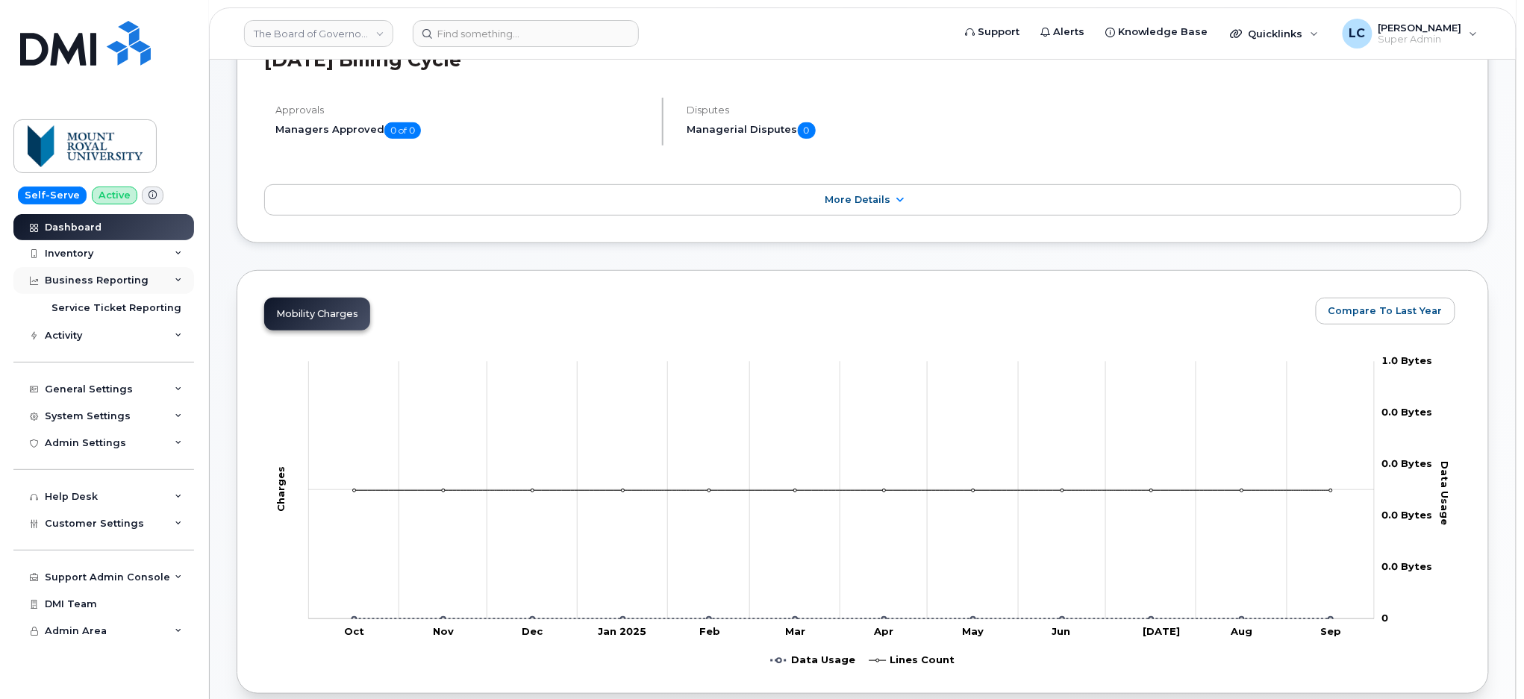
click at [126, 278] on div "Business Reporting" at bounding box center [97, 281] width 104 height 12
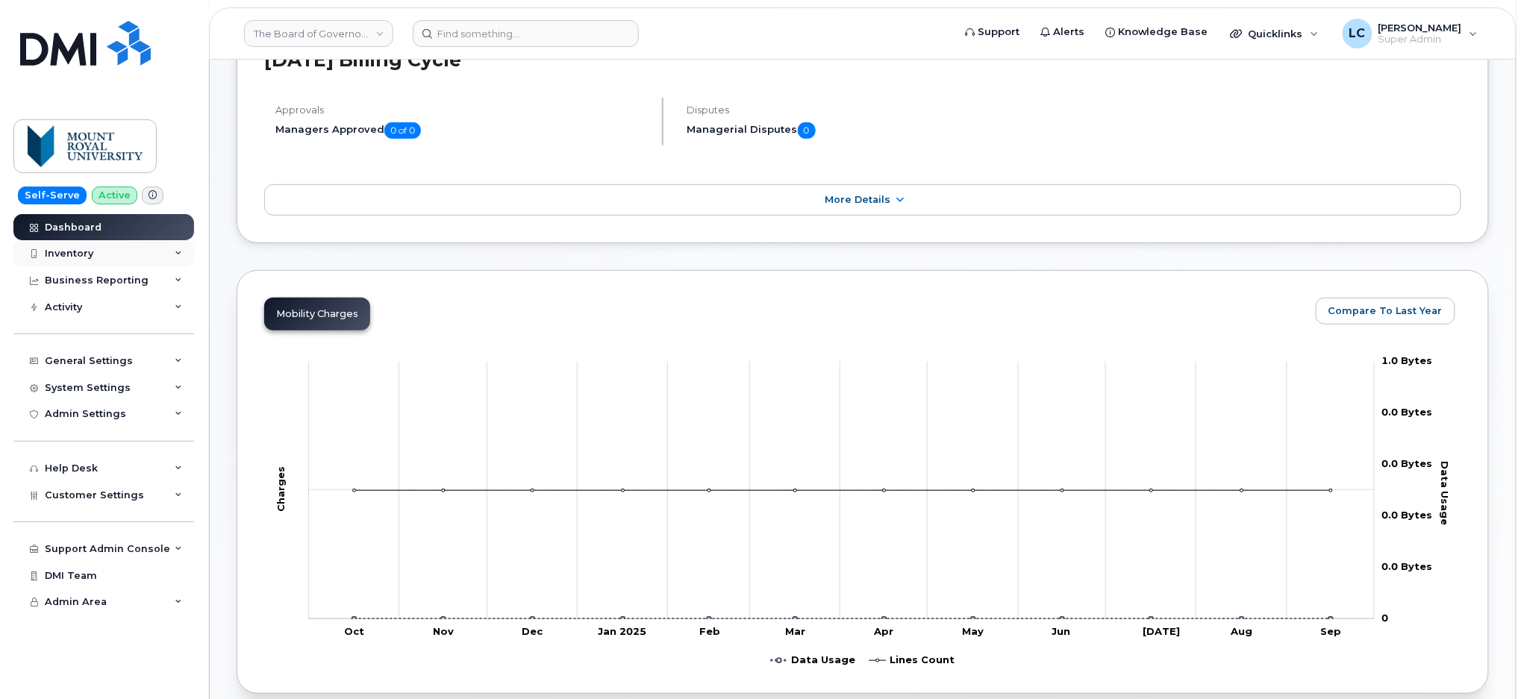
click at [124, 252] on div "Inventory" at bounding box center [103, 253] width 181 height 27
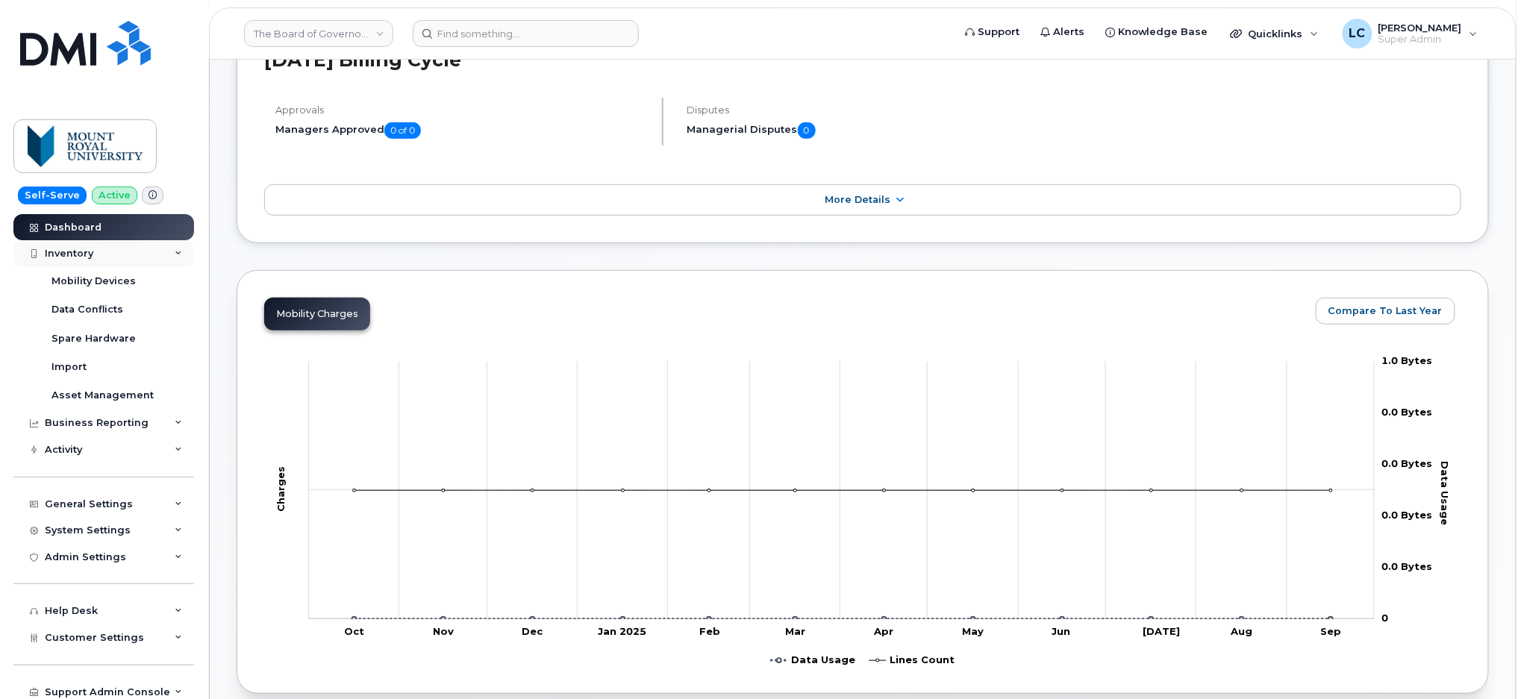
click at [124, 252] on div "Inventory" at bounding box center [103, 253] width 181 height 27
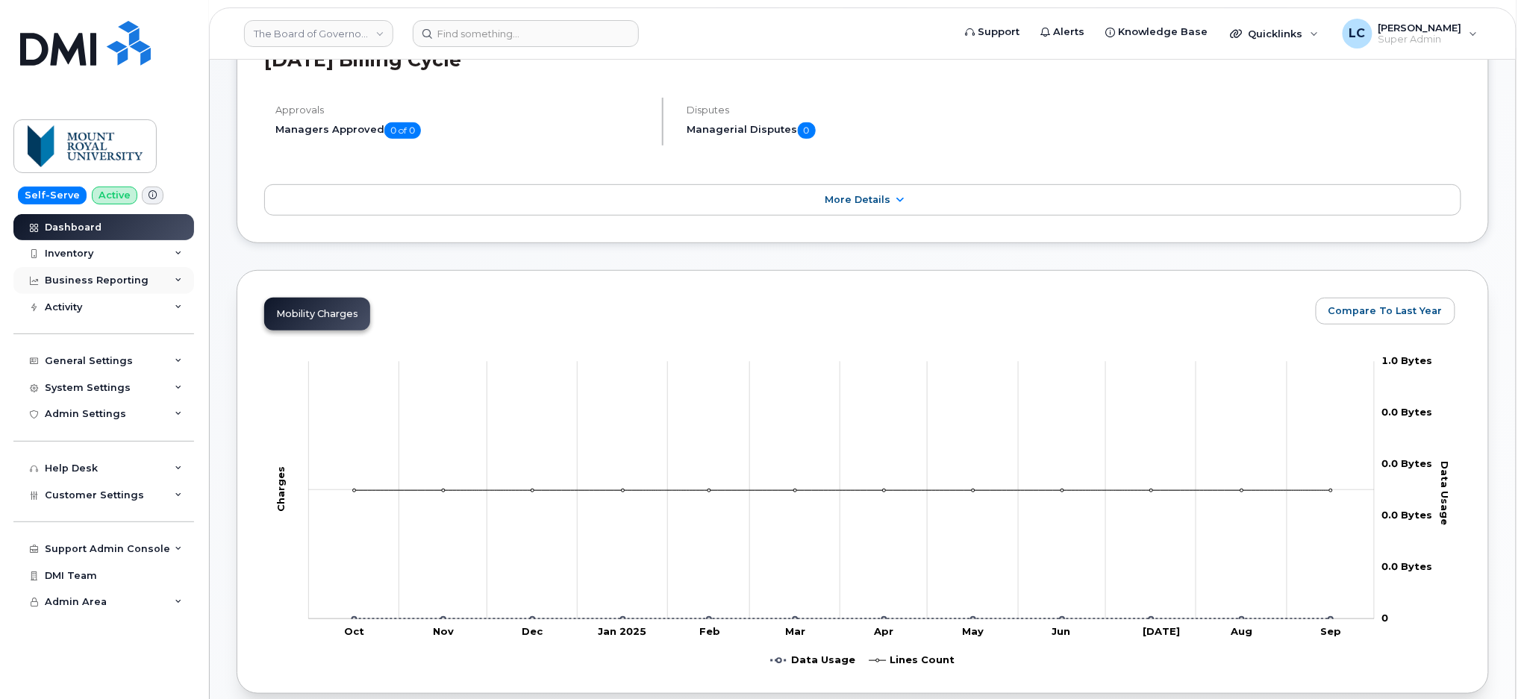
click at [116, 284] on div "Business Reporting" at bounding box center [97, 281] width 104 height 12
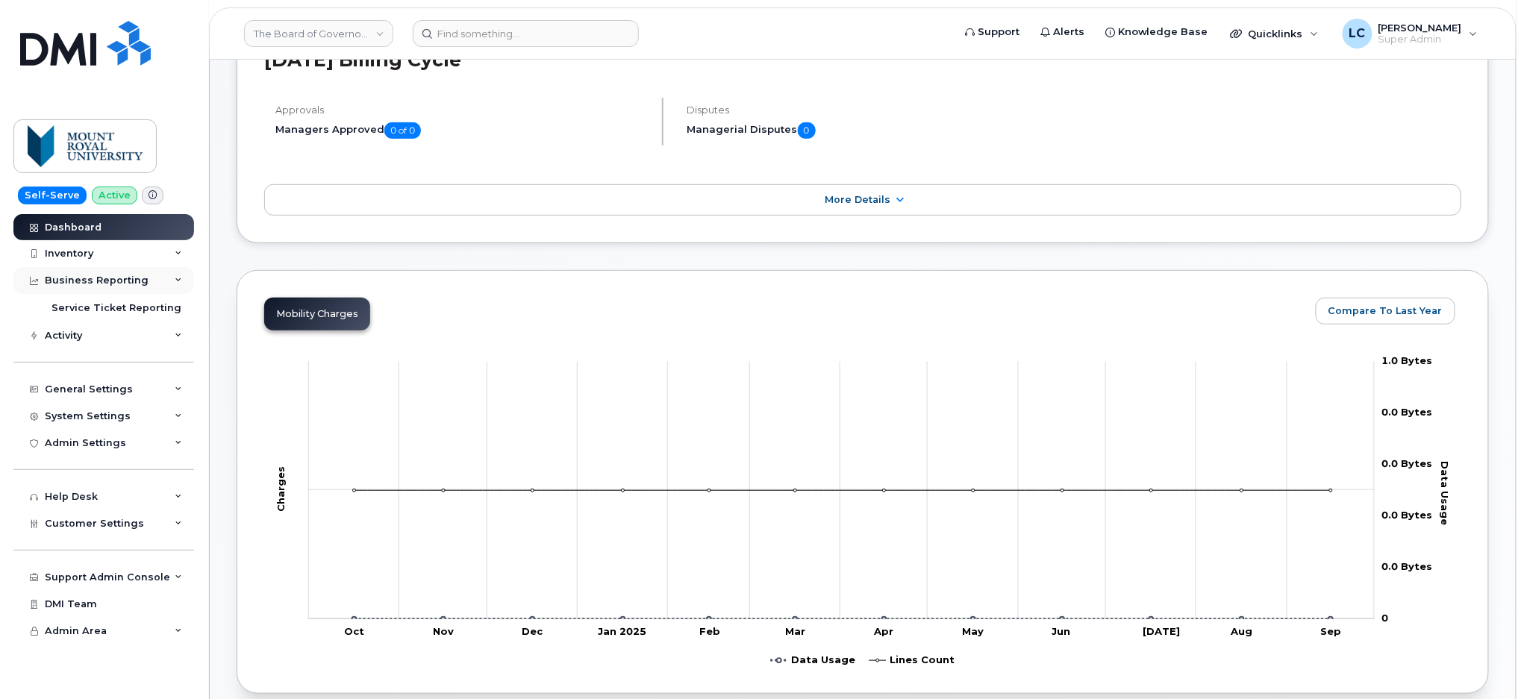
click at [116, 284] on div "Business Reporting" at bounding box center [97, 281] width 104 height 12
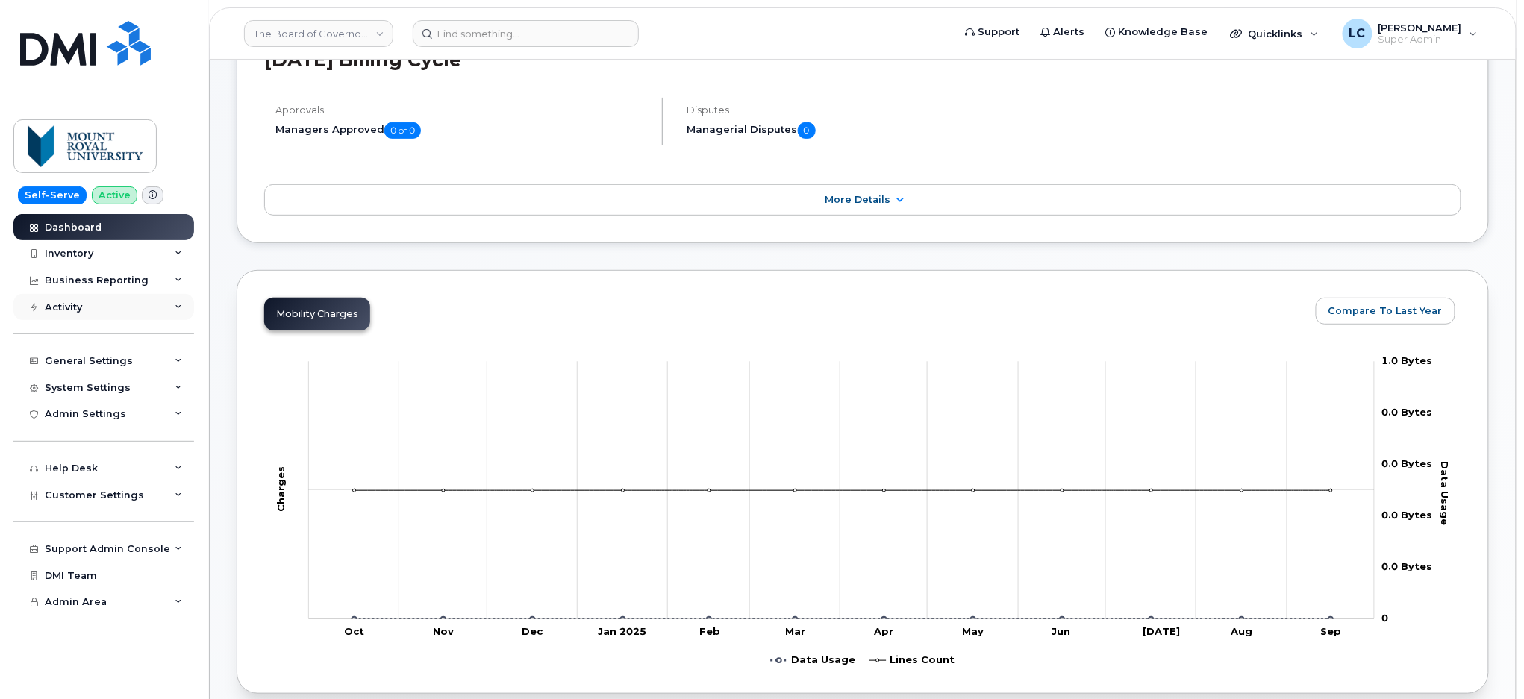
click at [97, 299] on div "Activity" at bounding box center [103, 307] width 181 height 27
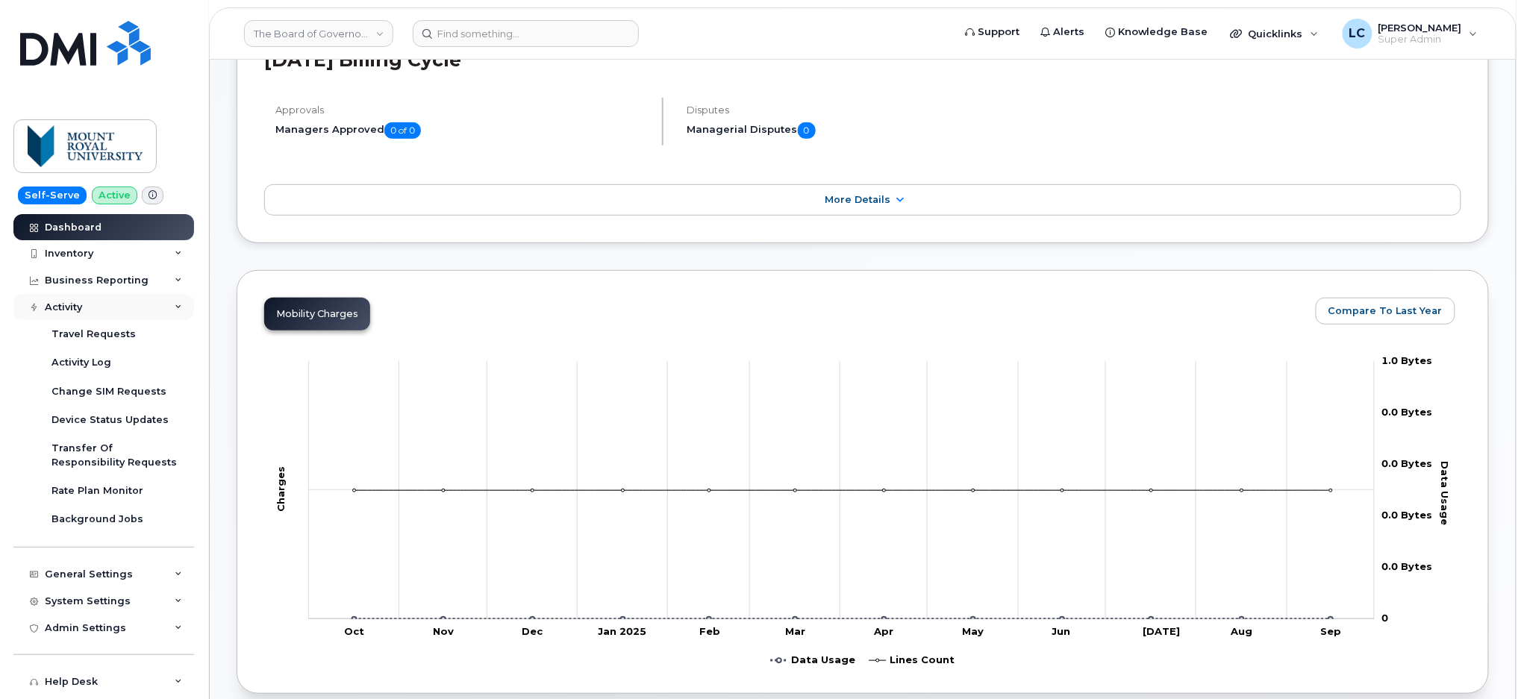
click at [97, 299] on div "Activity" at bounding box center [103, 307] width 181 height 27
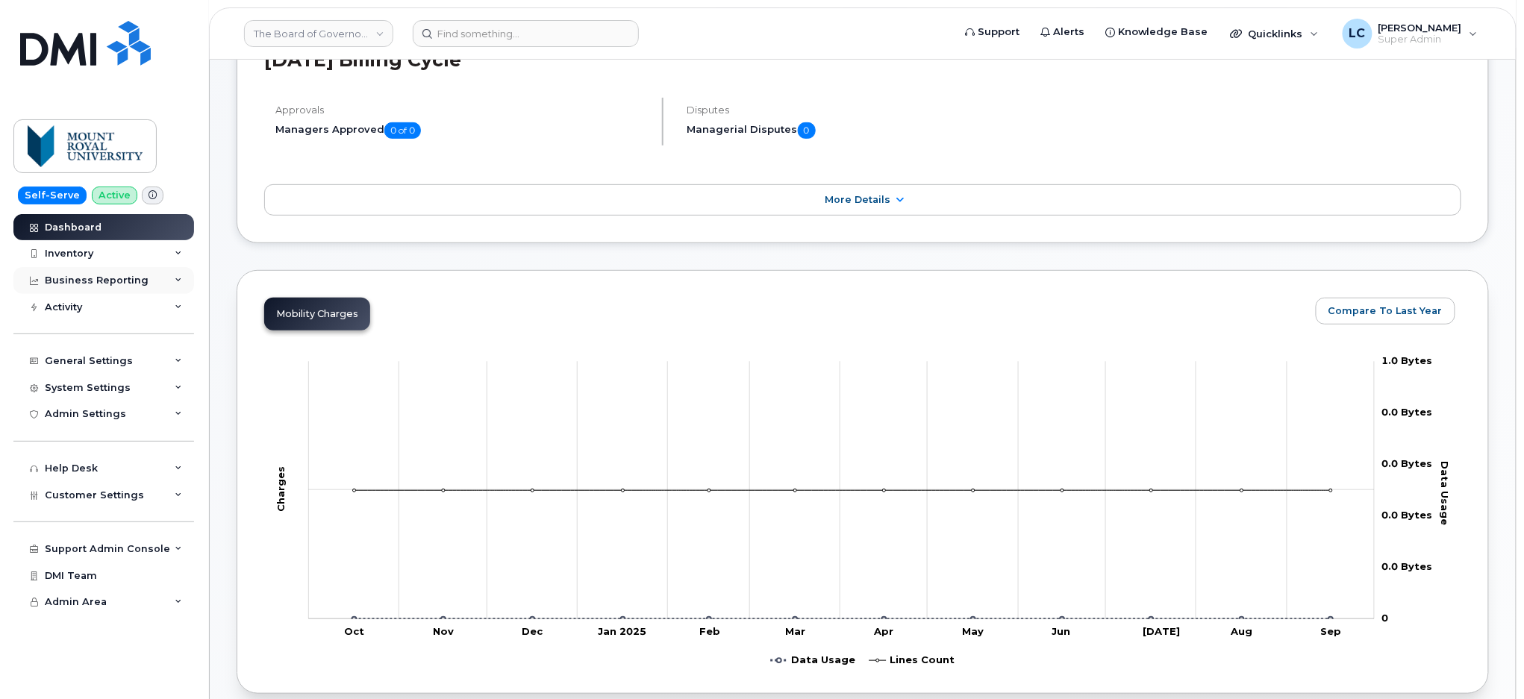
click at [108, 281] on div "Business Reporting" at bounding box center [97, 281] width 104 height 12
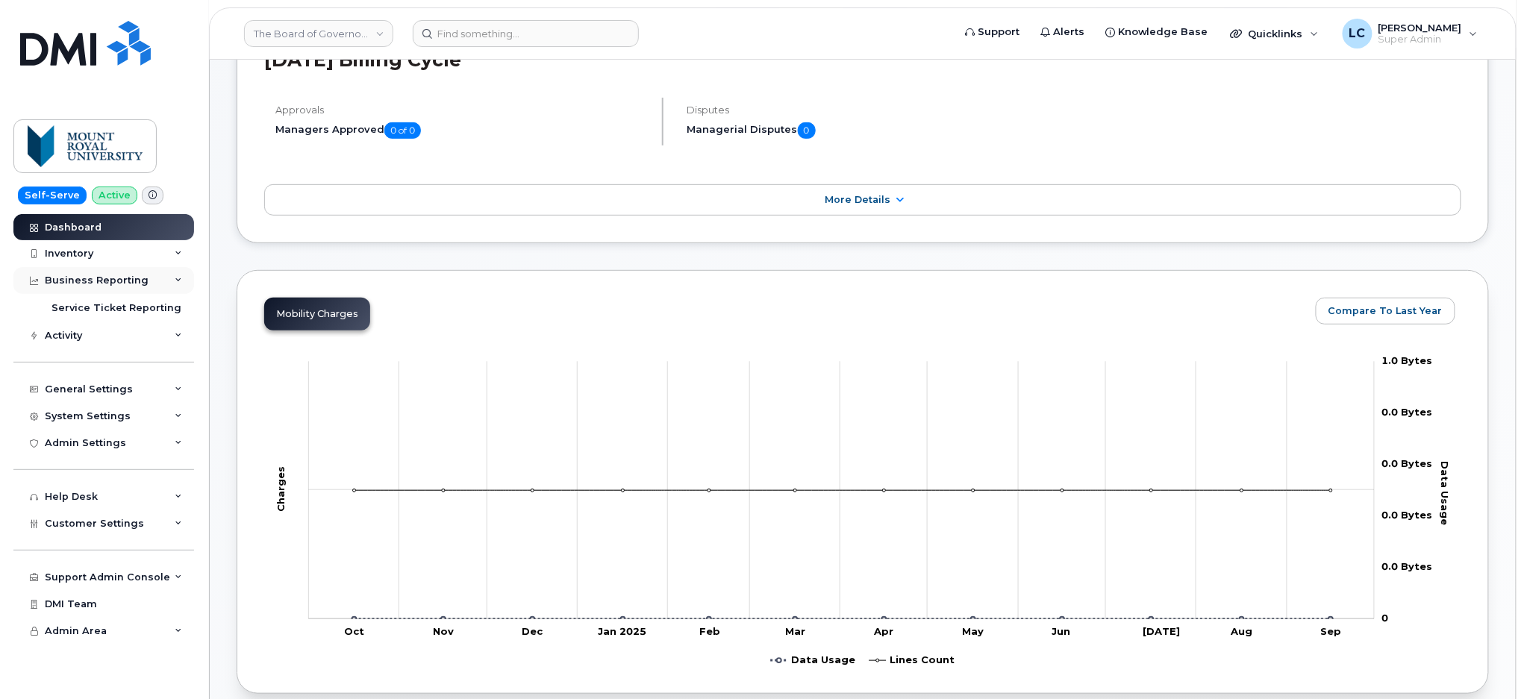
click at [108, 281] on div "Business Reporting" at bounding box center [97, 281] width 104 height 12
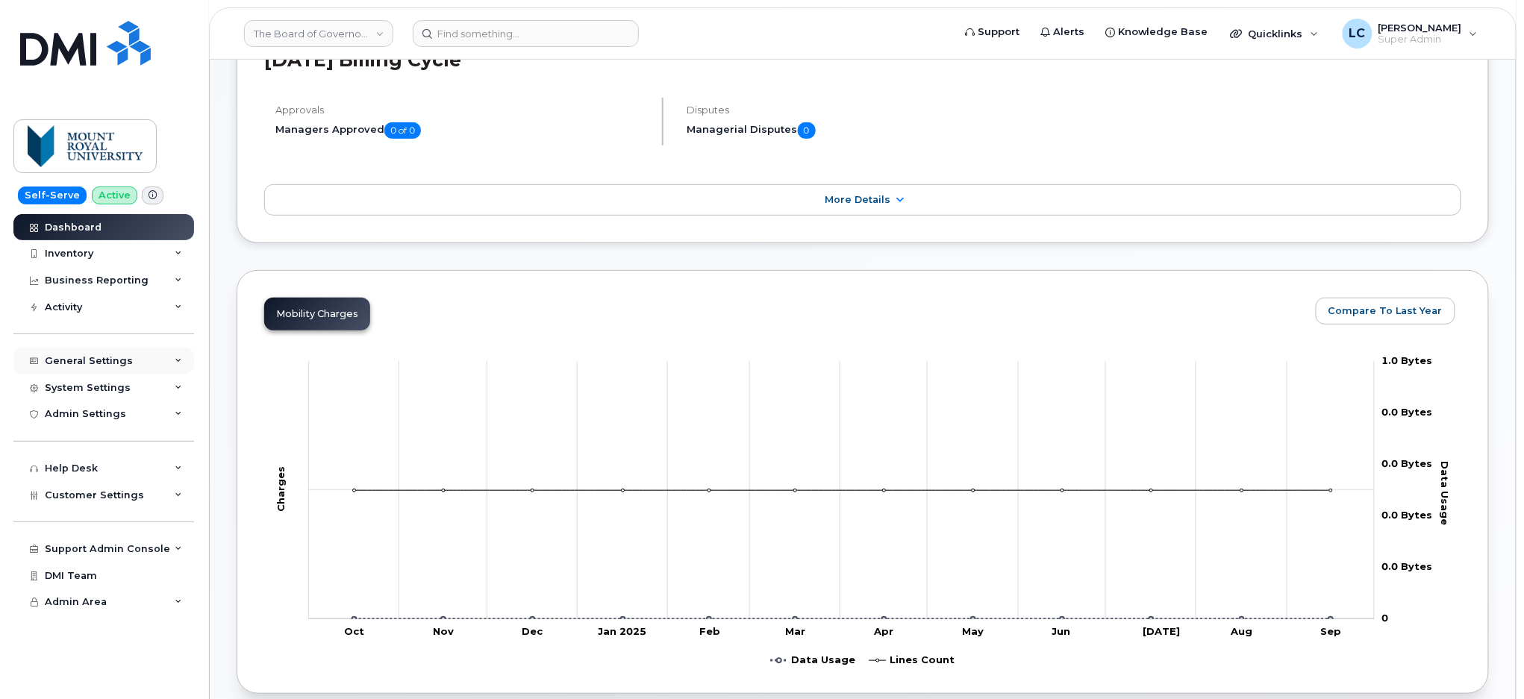
click at [111, 364] on div "General Settings" at bounding box center [89, 361] width 88 height 12
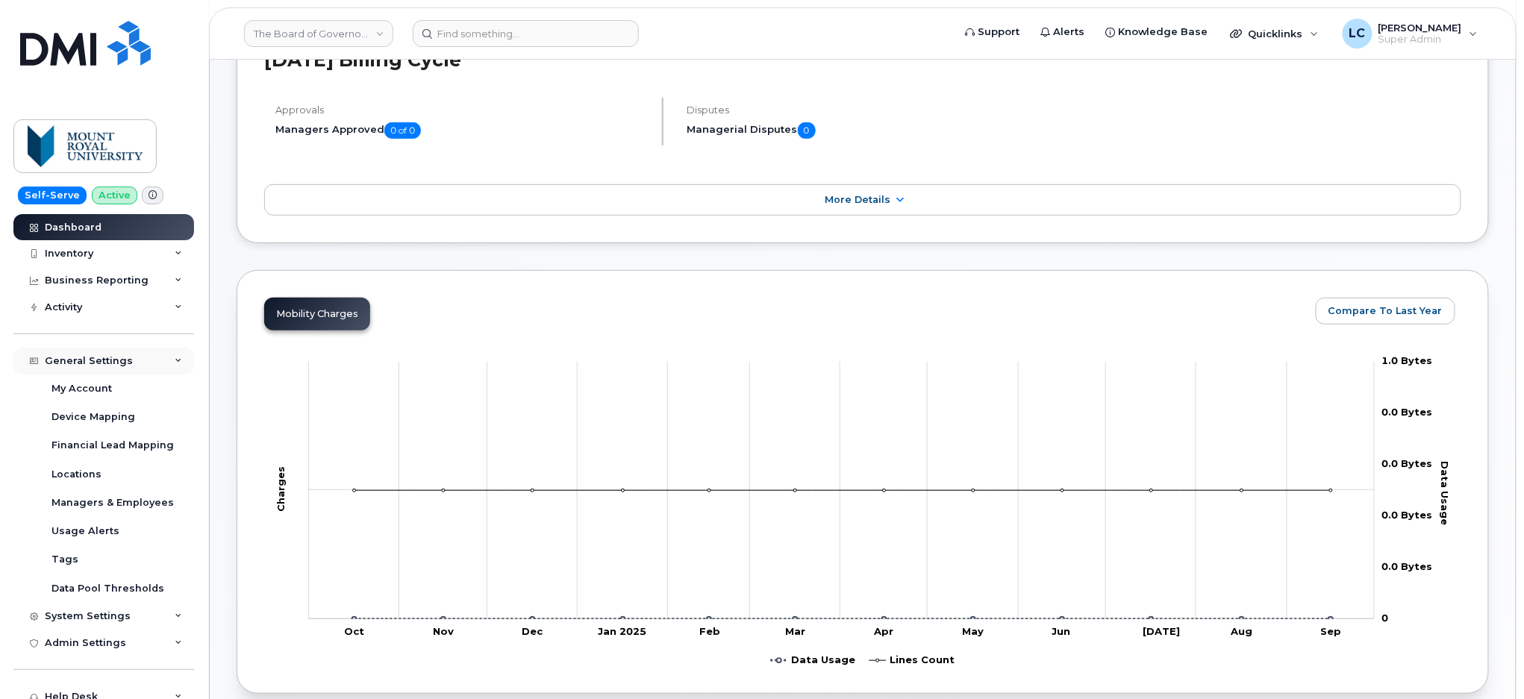
click at [111, 364] on div "General Settings" at bounding box center [89, 361] width 88 height 12
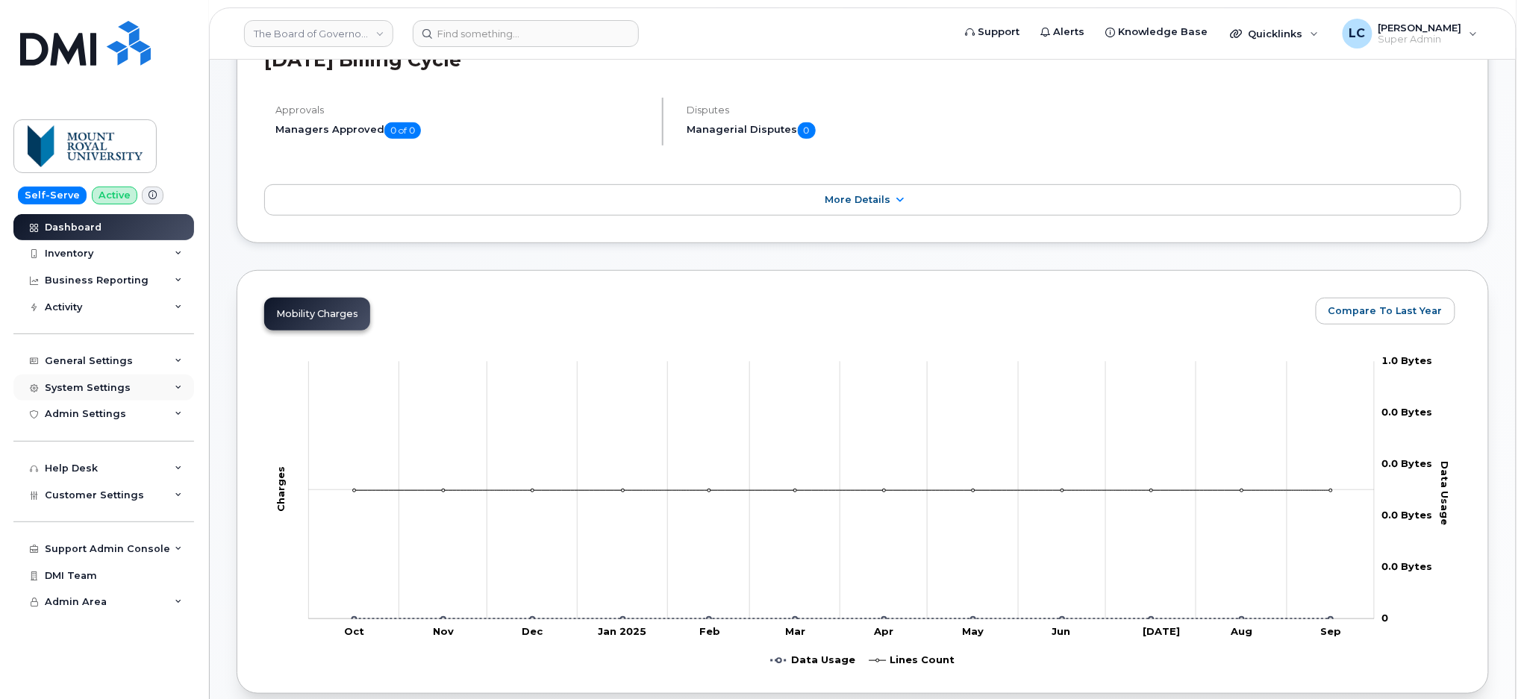
click at [108, 387] on div "System Settings" at bounding box center [88, 388] width 86 height 12
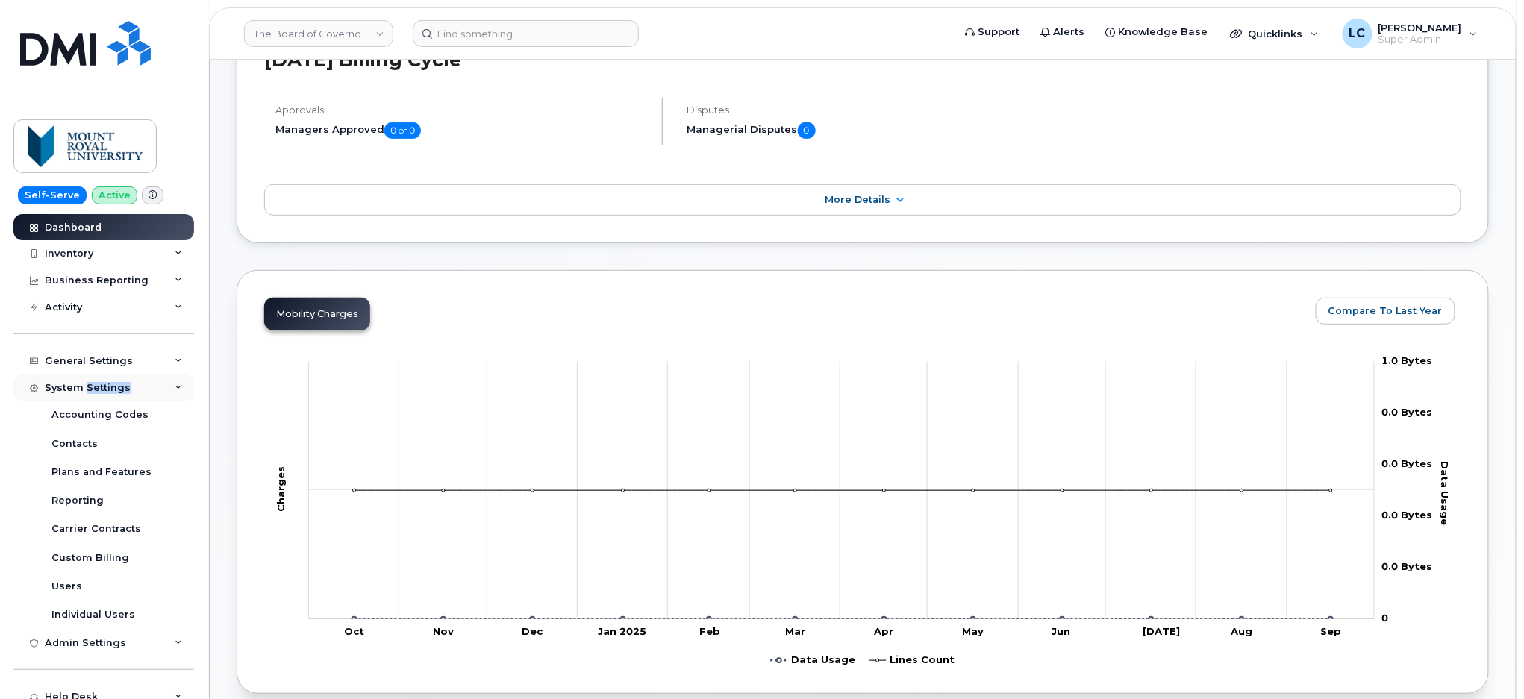
click at [108, 387] on div "System Settings" at bounding box center [88, 388] width 86 height 12
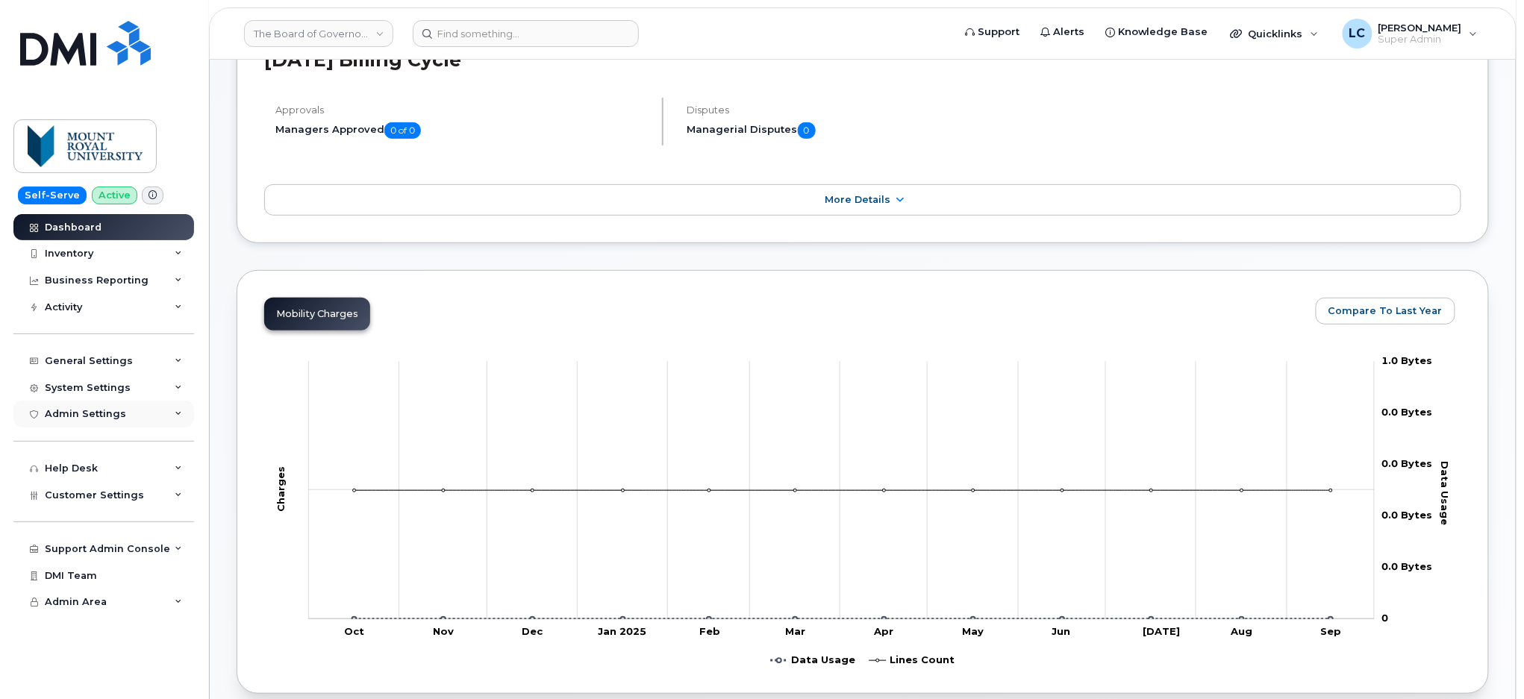
click at [105, 416] on div "Admin Settings" at bounding box center [85, 414] width 81 height 12
click at [103, 490] on span "Customer Settings" at bounding box center [94, 495] width 99 height 11
click at [89, 395] on div "System Settings" at bounding box center [103, 388] width 181 height 27
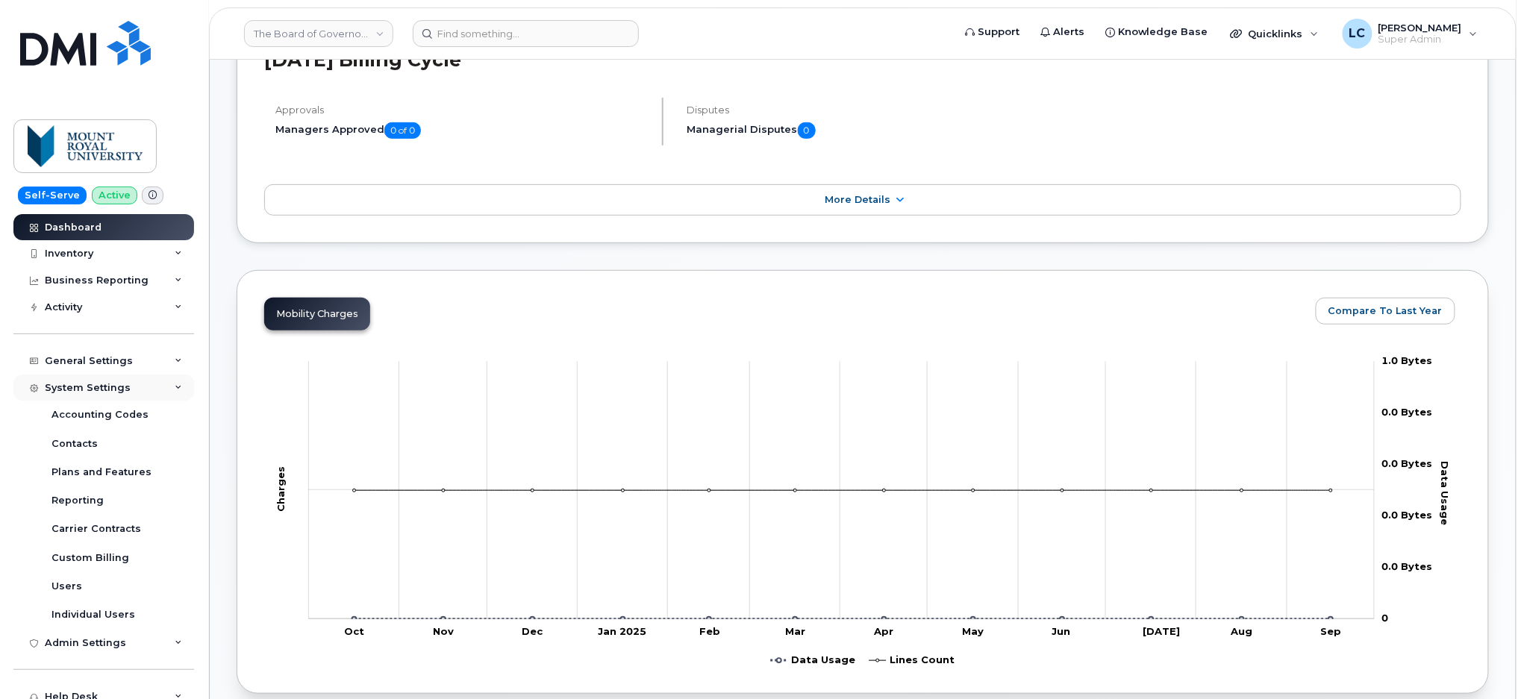
click at [89, 395] on div "System Settings" at bounding box center [103, 388] width 181 height 27
click at [100, 366] on div "General Settings" at bounding box center [89, 361] width 88 height 12
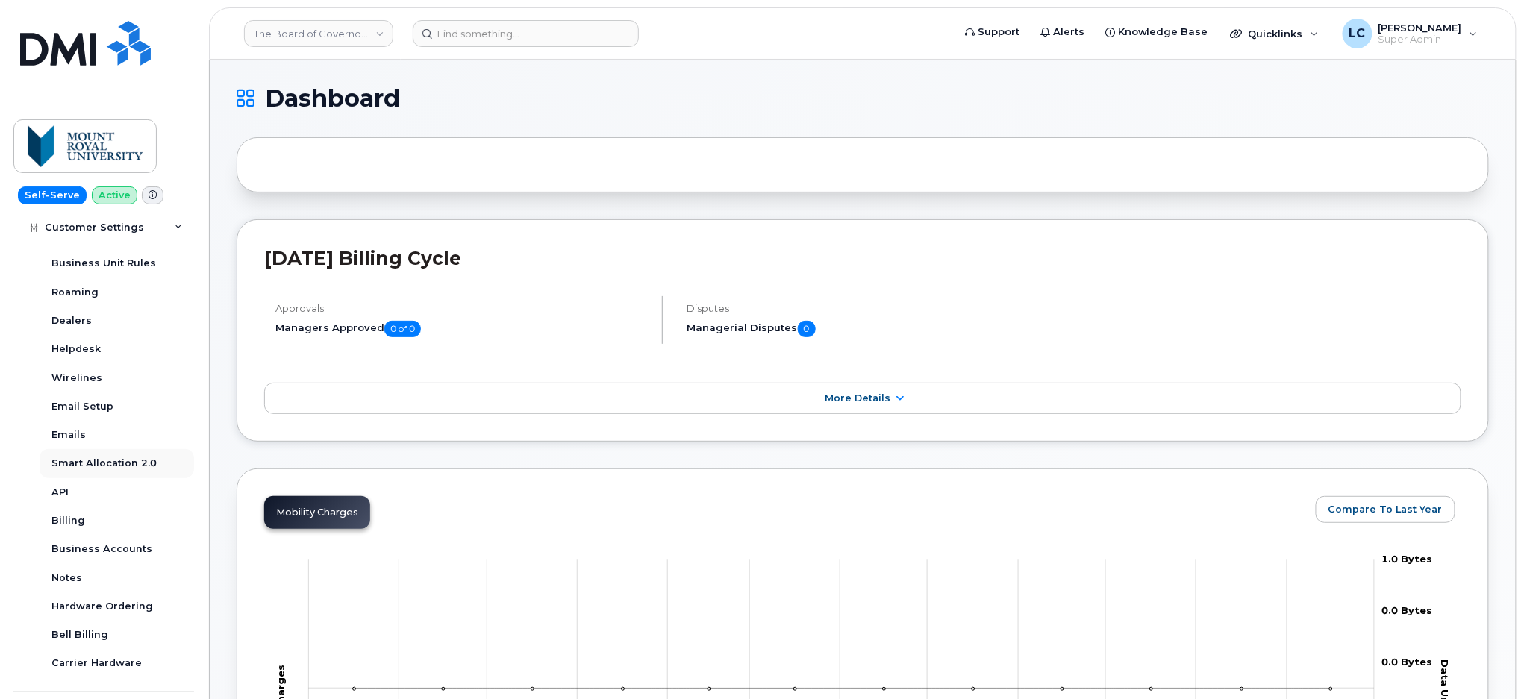
scroll to position [299, 0]
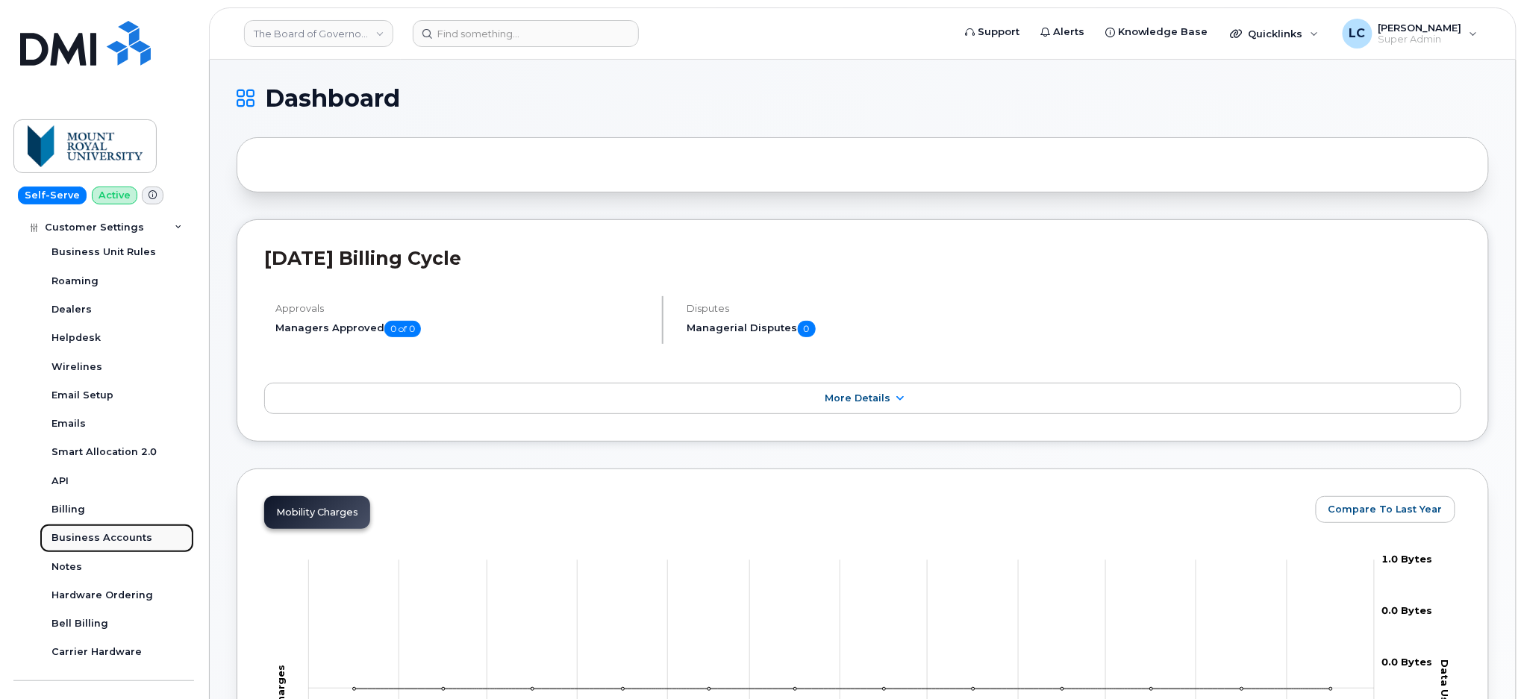
click at [115, 546] on link "Business Accounts" at bounding box center [117, 538] width 154 height 28
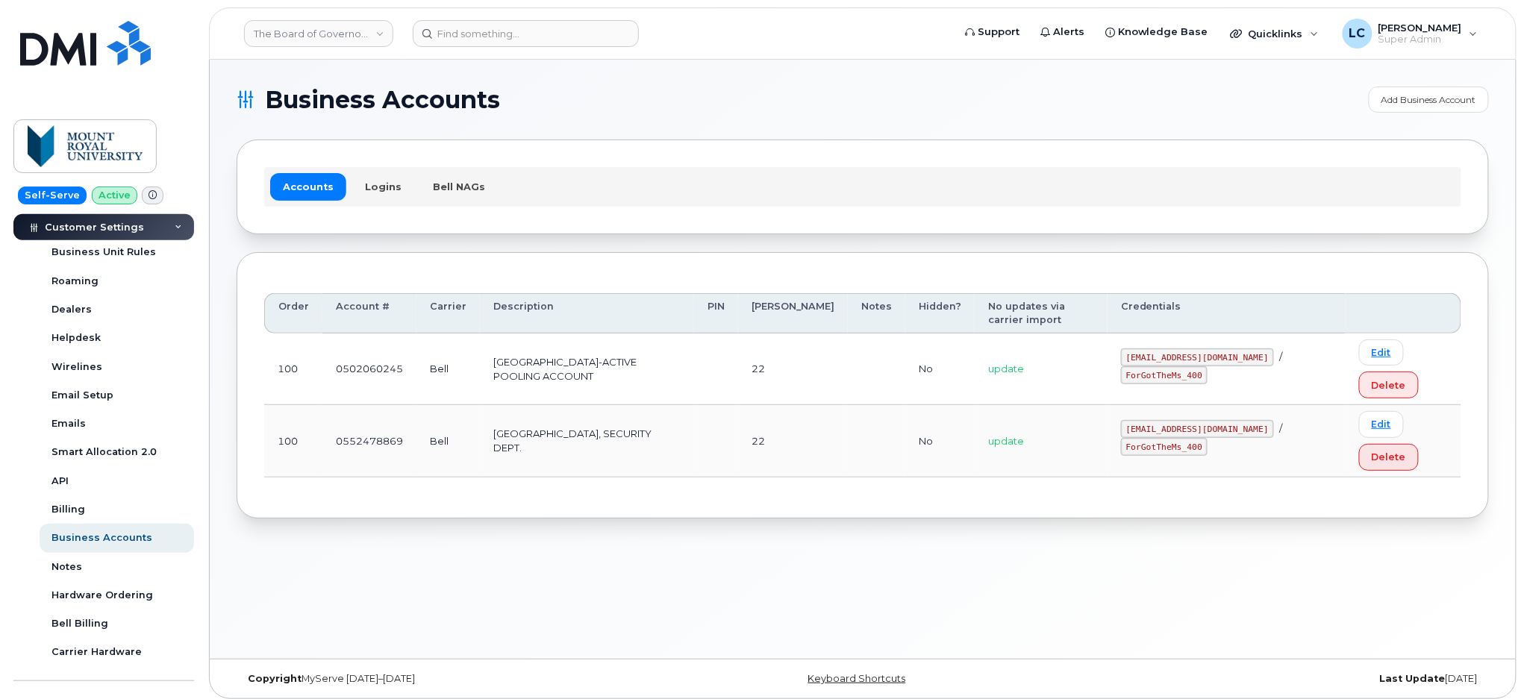
click at [763, 105] on h1 "Business Accounts" at bounding box center [799, 100] width 1125 height 24
click at [449, 175] on link "Bell NAGs" at bounding box center [459, 186] width 78 height 27
